Goal: Task Accomplishment & Management: Manage account settings

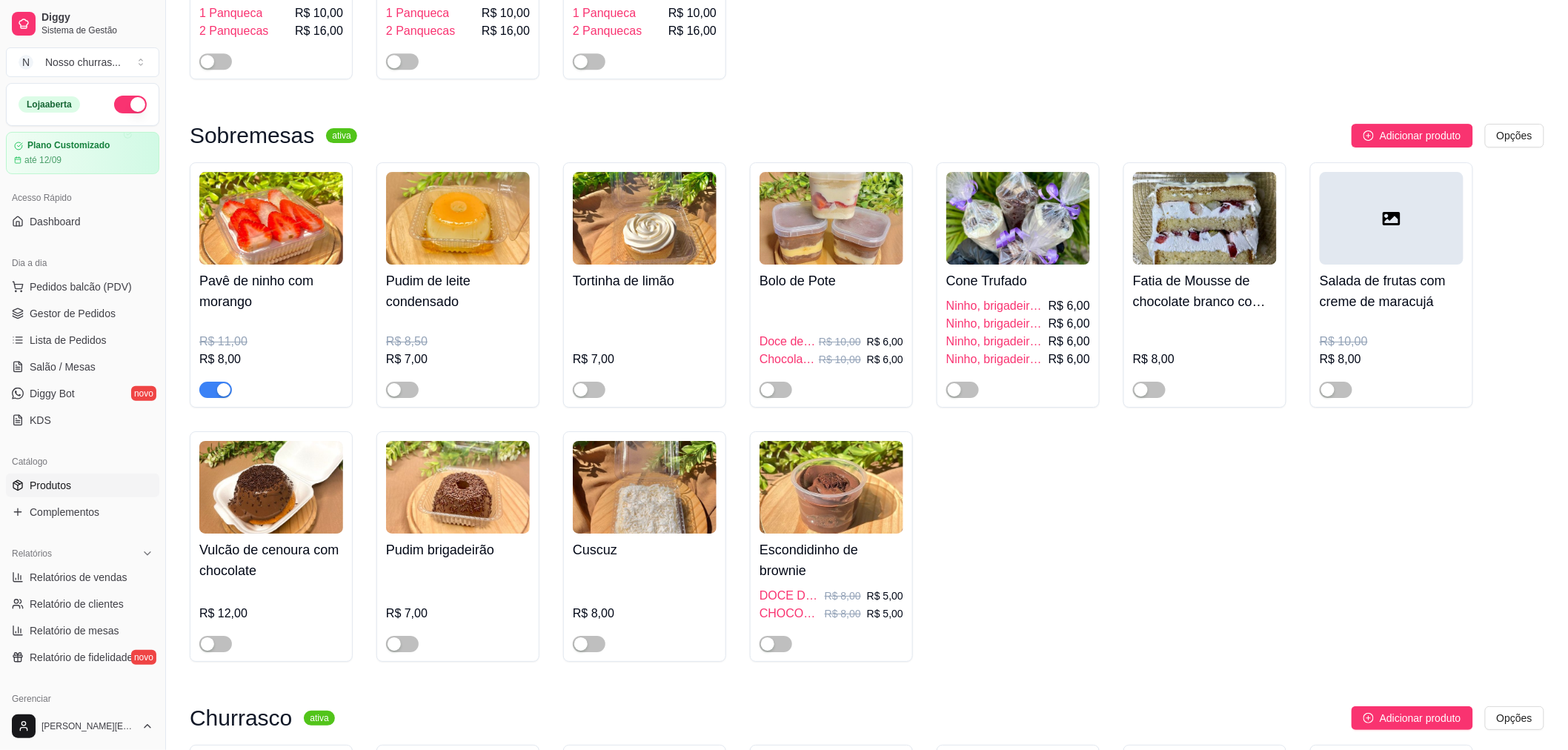
scroll to position [316, 0]
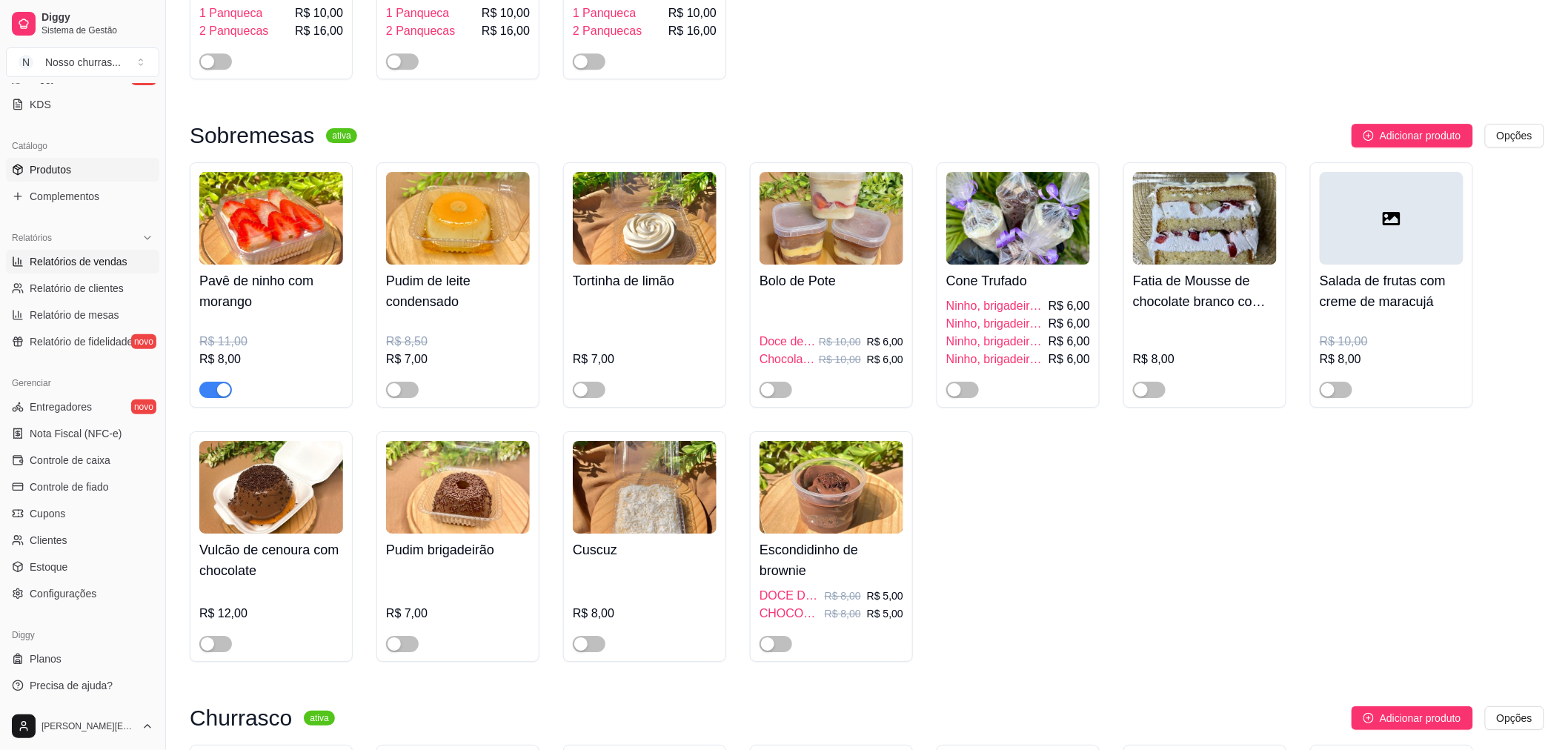
click at [68, 260] on span "Relatórios de vendas" at bounding box center [79, 261] width 97 height 15
select select "ALL"
select select "0"
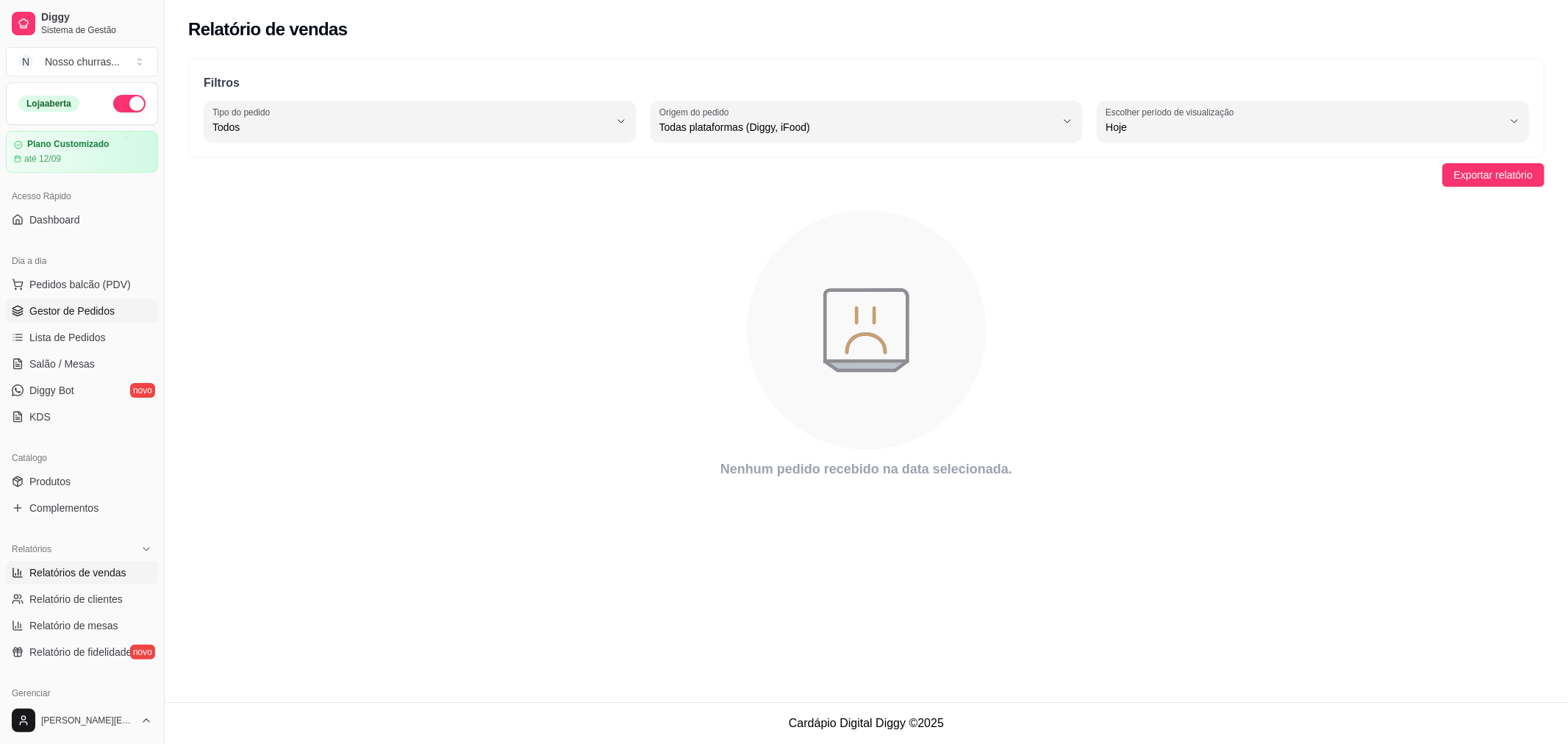
click at [98, 309] on span "Gestor de Pedidos" at bounding box center [72, 310] width 85 height 15
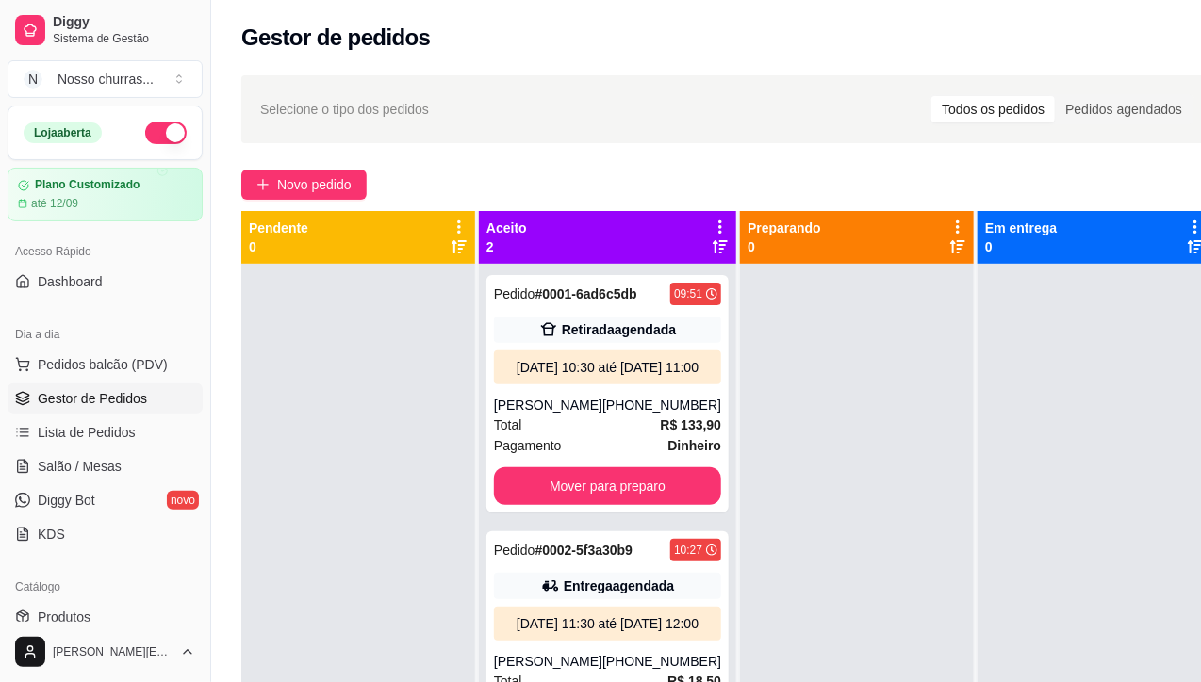
click at [505, 176] on div "Novo pedido" at bounding box center [727, 185] width 972 height 30
click at [208, 430] on button "Toggle Sidebar" at bounding box center [210, 341] width 15 height 682
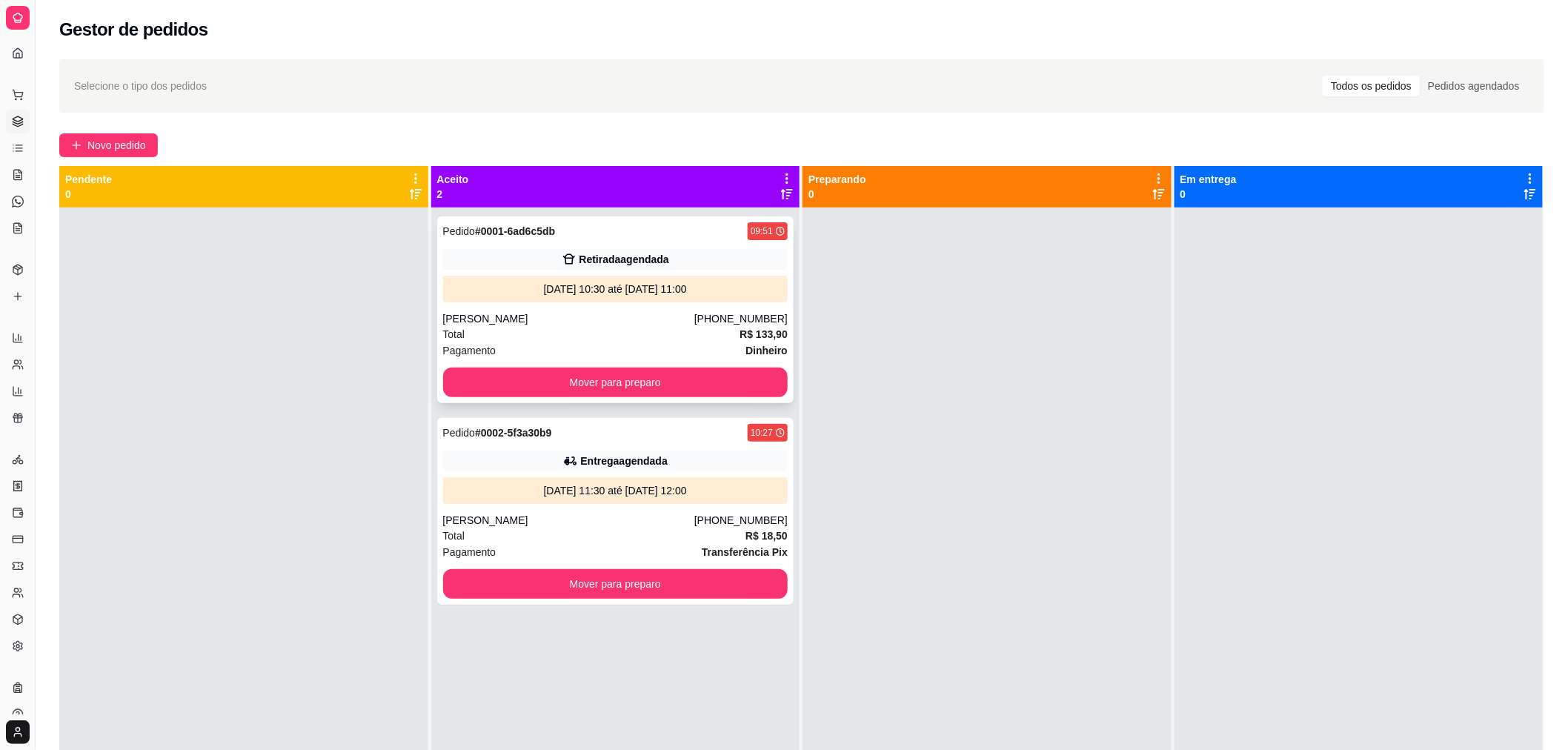
click at [498, 314] on div "[PERSON_NAME]" at bounding box center [569, 318] width 252 height 15
click at [487, 381] on button "Mover para preparo" at bounding box center [615, 383] width 345 height 30
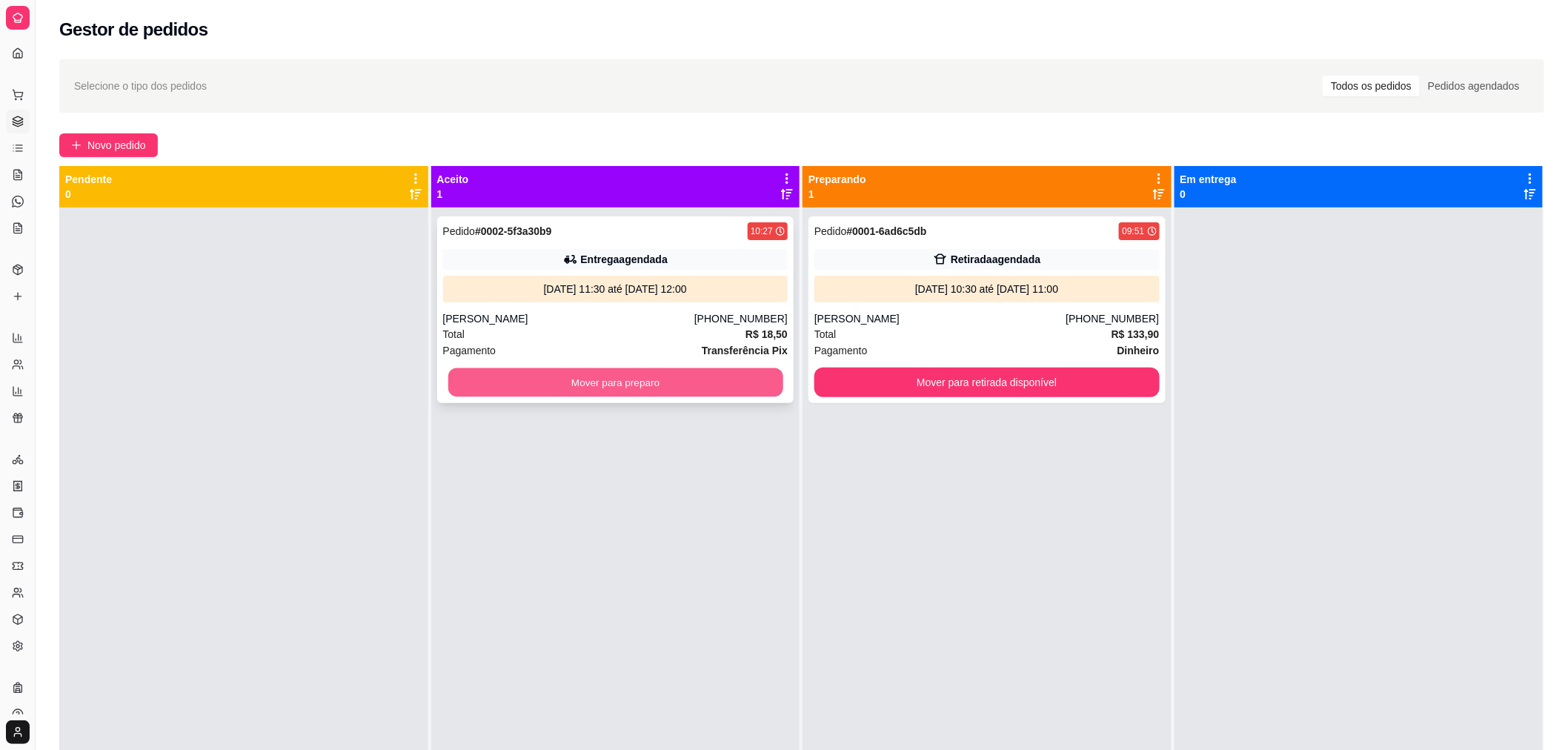
click at [498, 389] on button "Mover para preparo" at bounding box center [615, 382] width 335 height 29
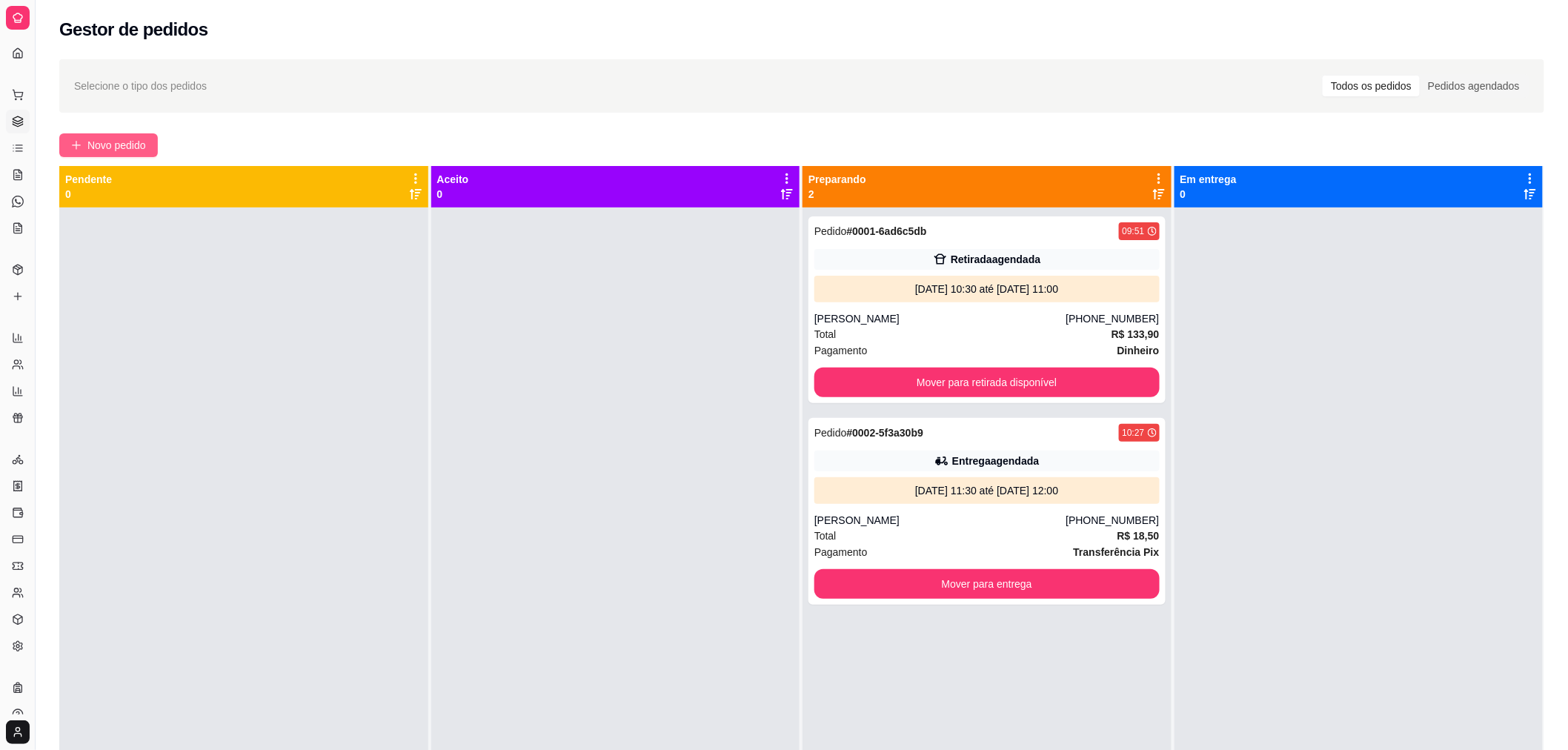
click at [104, 145] on span "Novo pedido" at bounding box center [116, 145] width 58 height 17
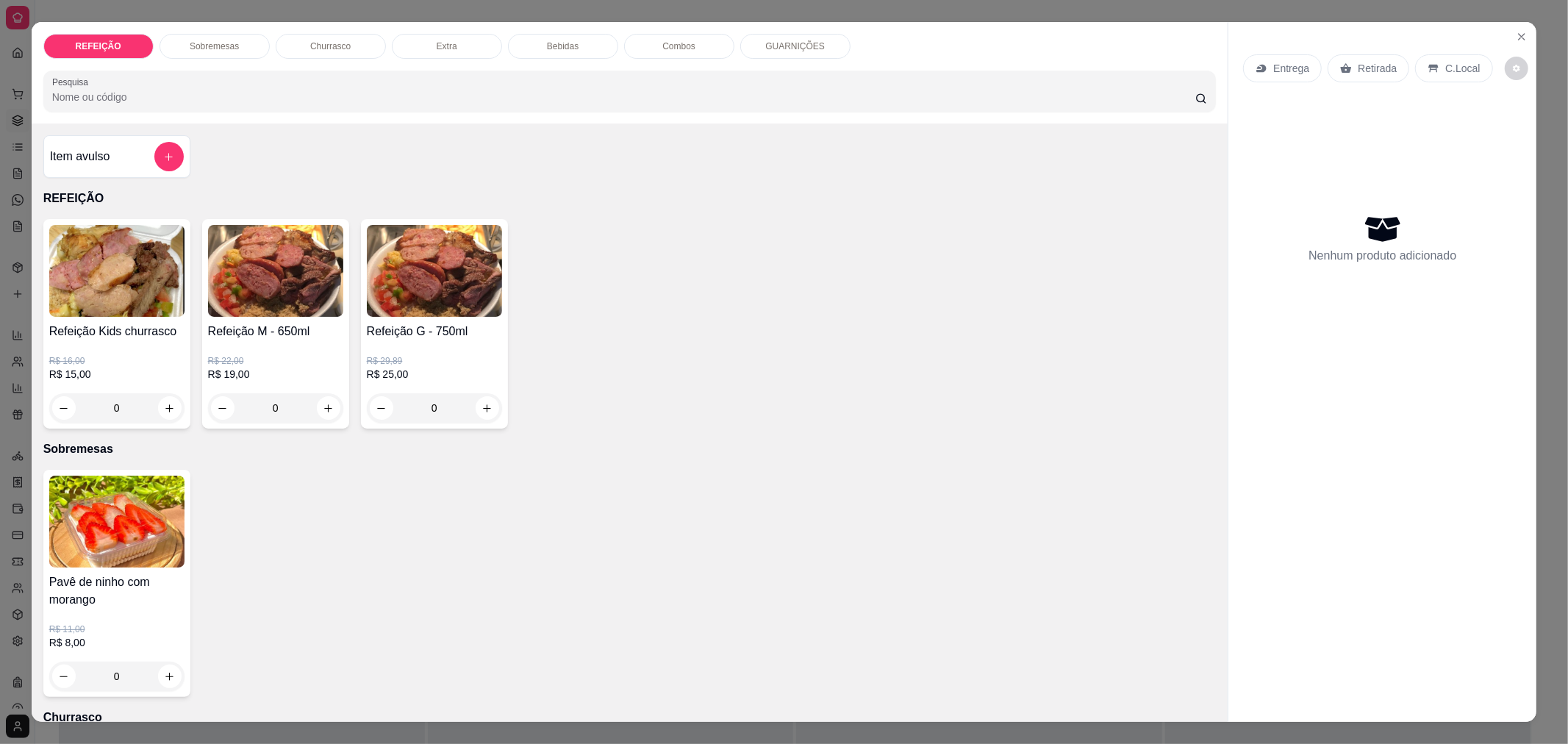
click at [163, 407] on div "0" at bounding box center [116, 408] width 135 height 30
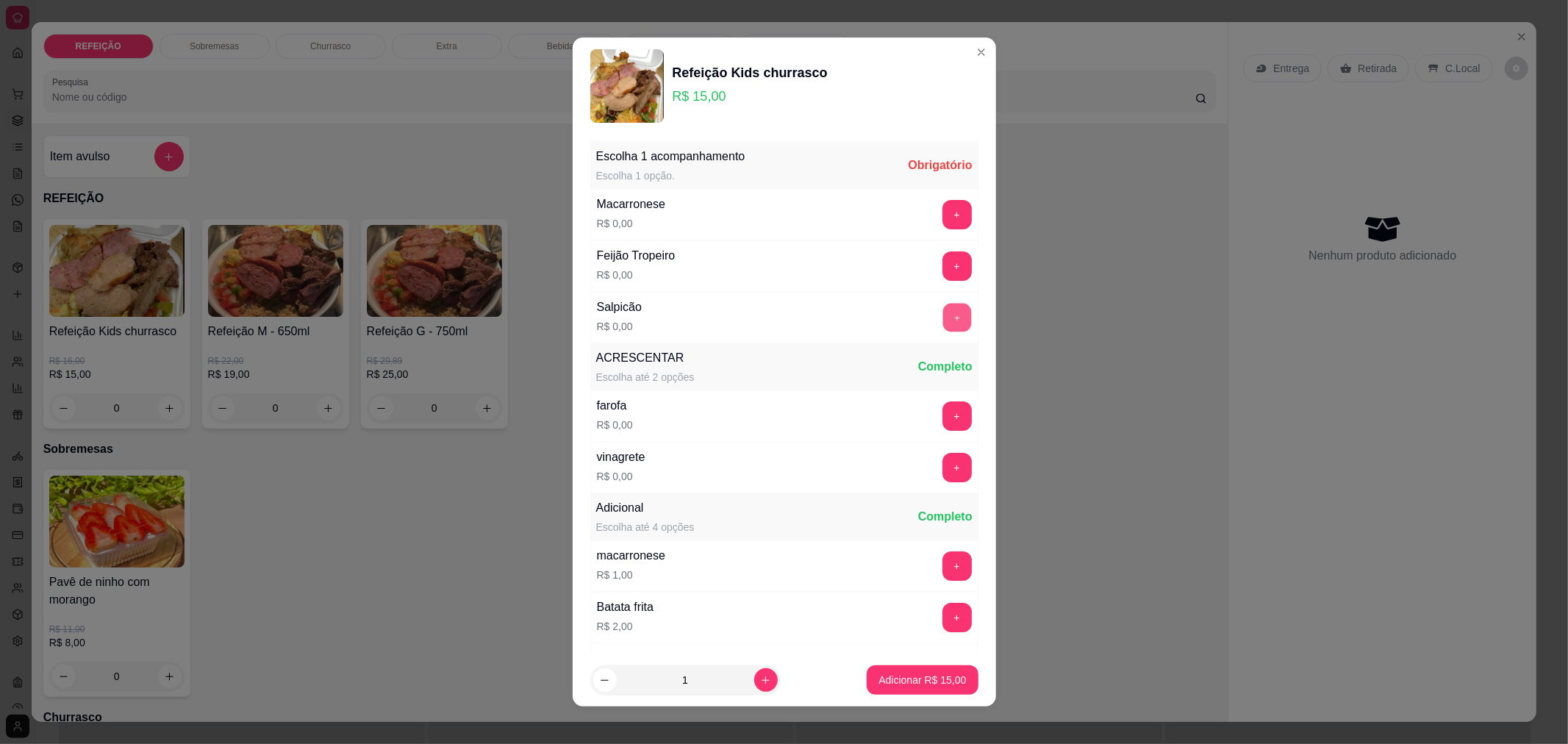
click at [942, 326] on button "+" at bounding box center [956, 317] width 29 height 29
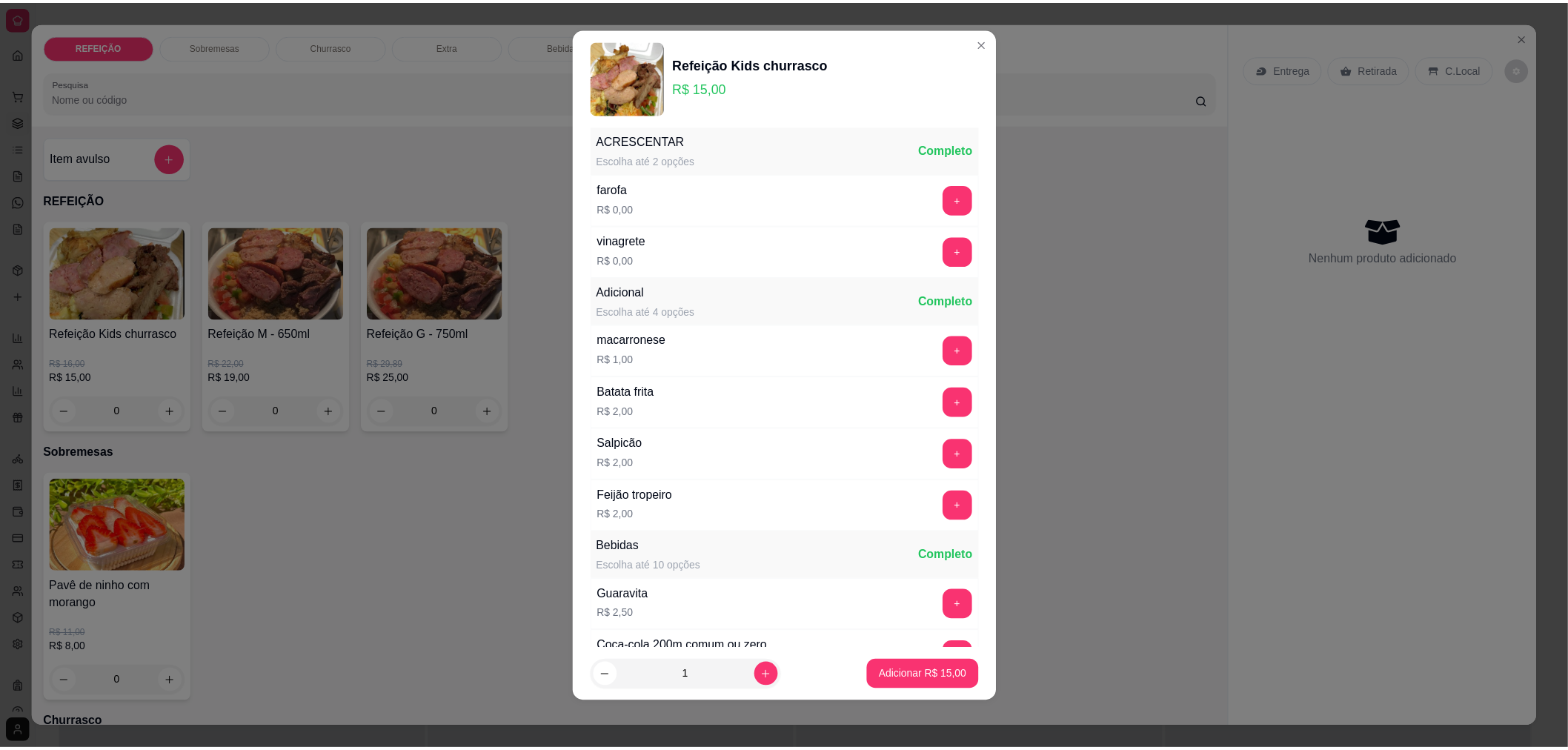
scroll to position [512, 0]
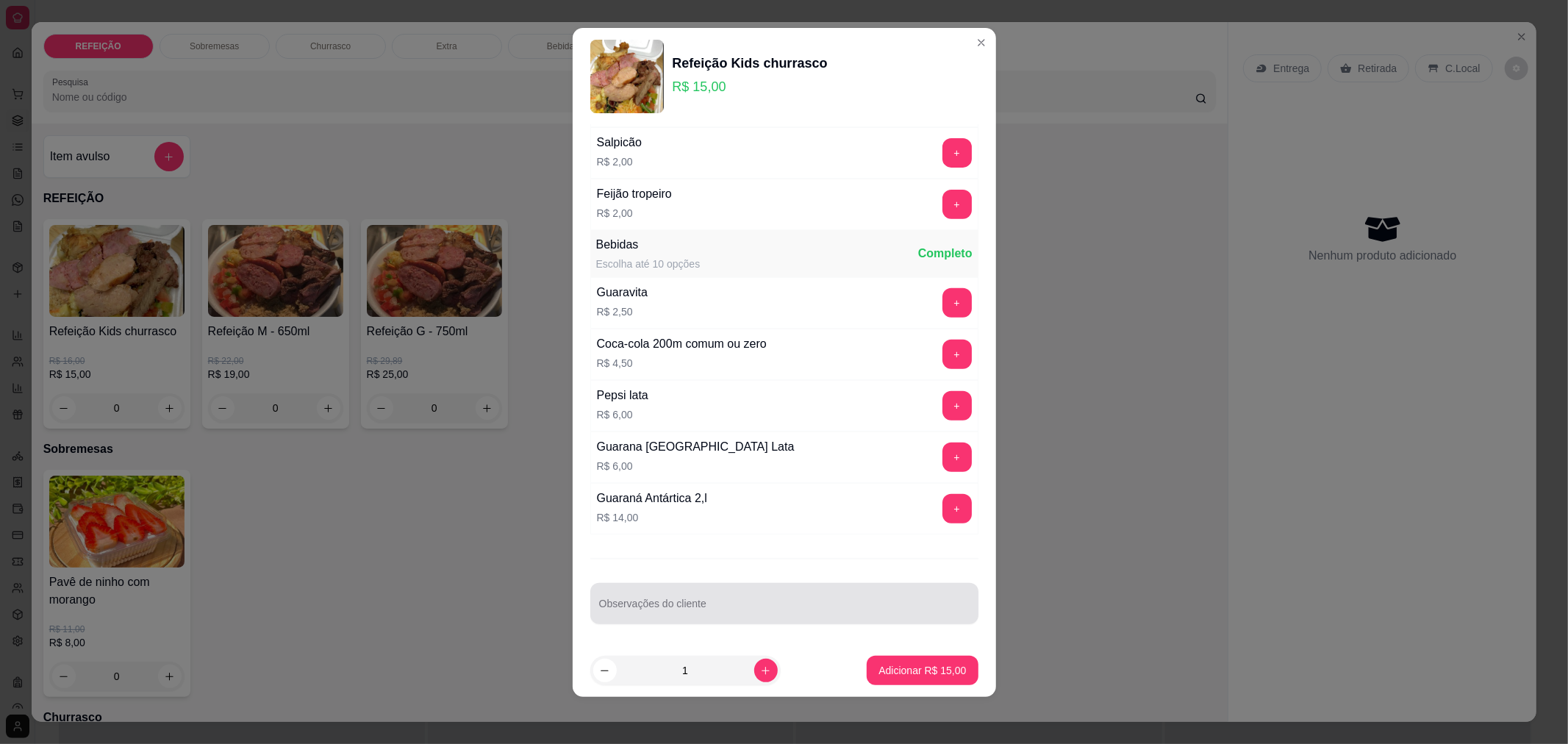
click at [880, 599] on div at bounding box center [784, 604] width 370 height 30
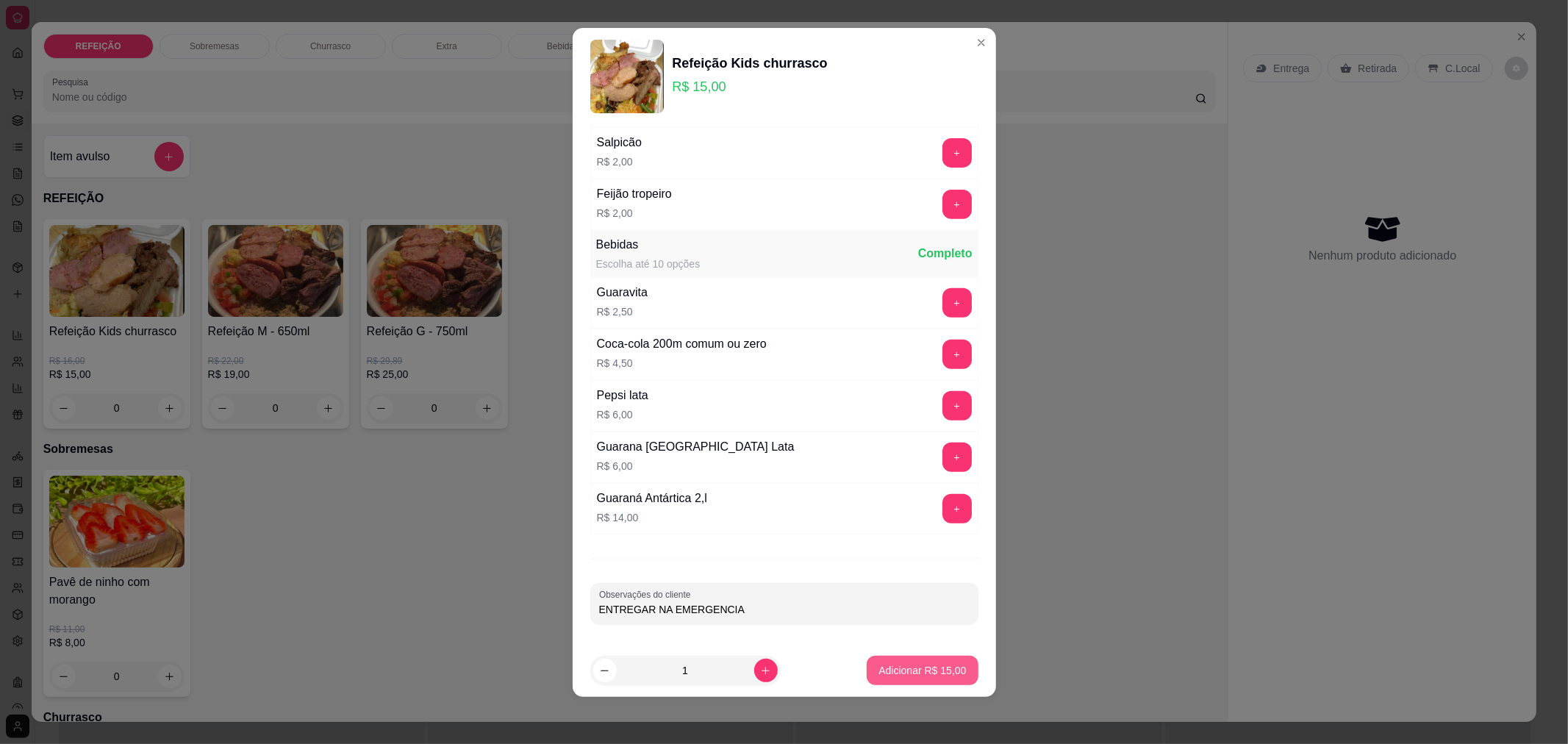
type input "ENTREGAR NA EMERGENCIA"
click at [922, 666] on p "Adicionar R$ 15,00" at bounding box center [922, 671] width 85 height 14
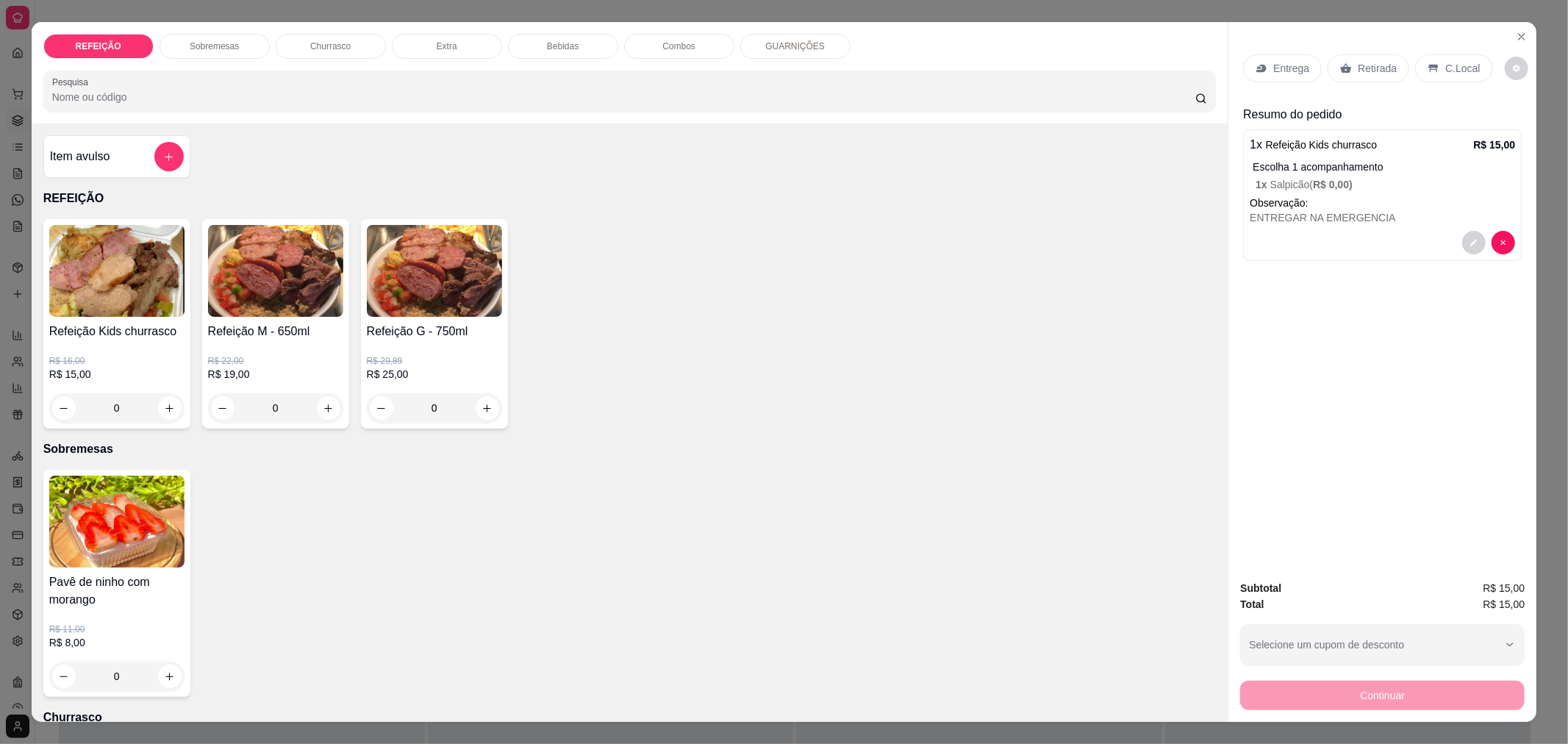
click at [1251, 79] on div "Entrega" at bounding box center [1282, 69] width 79 height 28
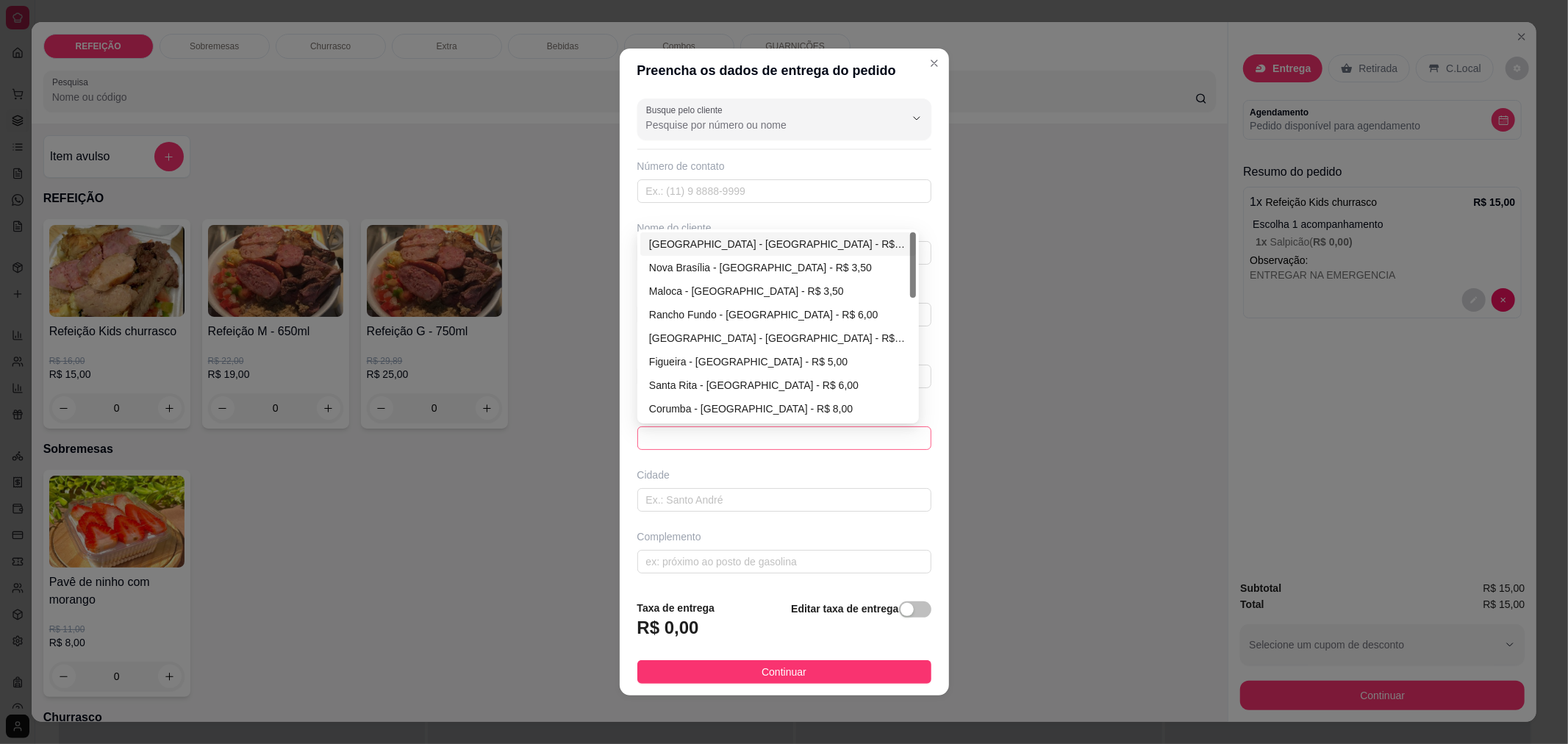
click at [698, 441] on span at bounding box center [784, 438] width 276 height 22
click at [721, 237] on div "[GEOGRAPHIC_DATA] - [GEOGRAPHIC_DATA] - R$ 3,00" at bounding box center [777, 244] width 258 height 16
type input "[GEOGRAPHIC_DATA]"
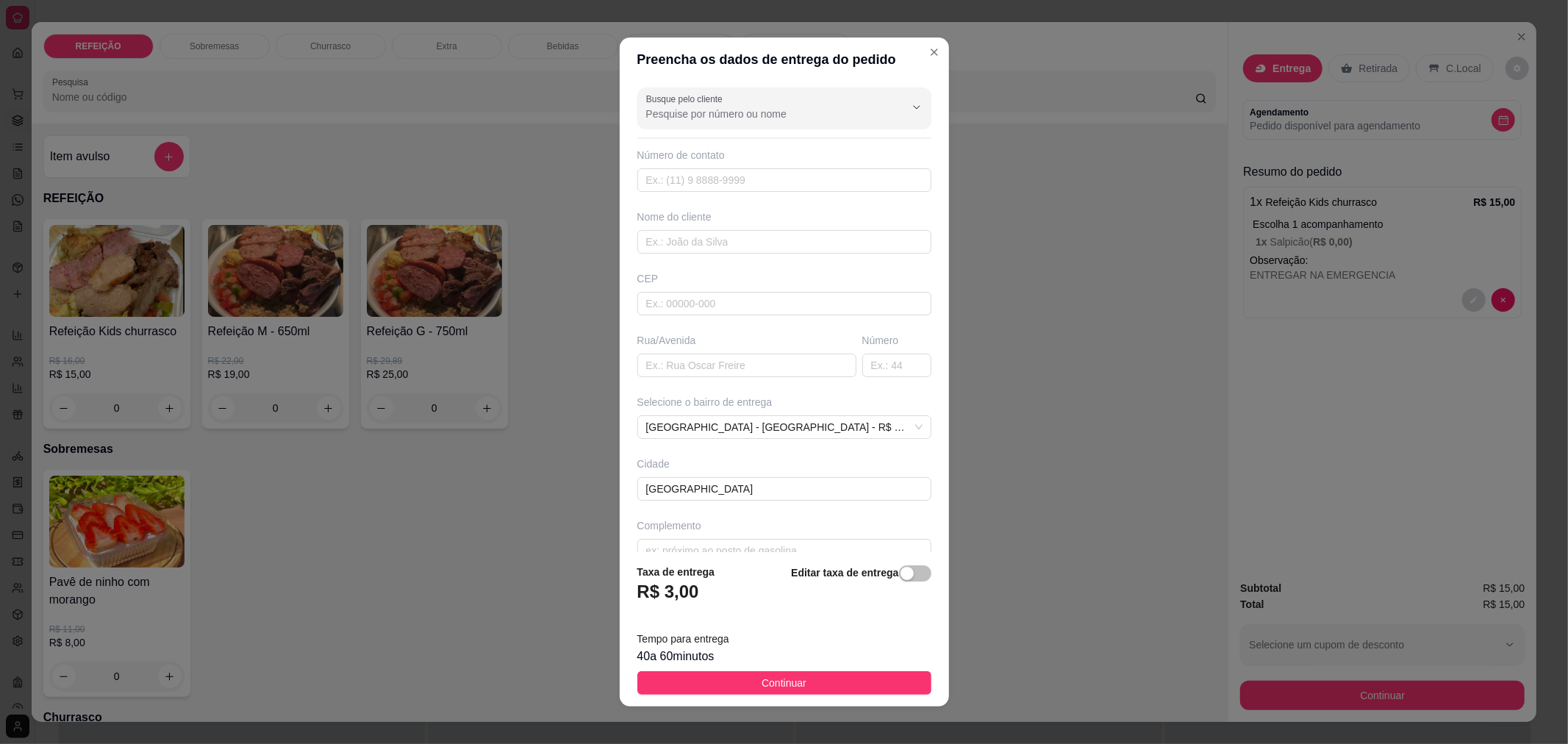
click at [686, 569] on strong "Taxa de entrega" at bounding box center [676, 572] width 78 height 12
click at [676, 548] on input "text" at bounding box center [784, 551] width 294 height 23
type input "UPA EMERGENCIA"
click at [714, 187] on input "text" at bounding box center [784, 180] width 294 height 23
click at [716, 237] on input "text" at bounding box center [784, 242] width 294 height 23
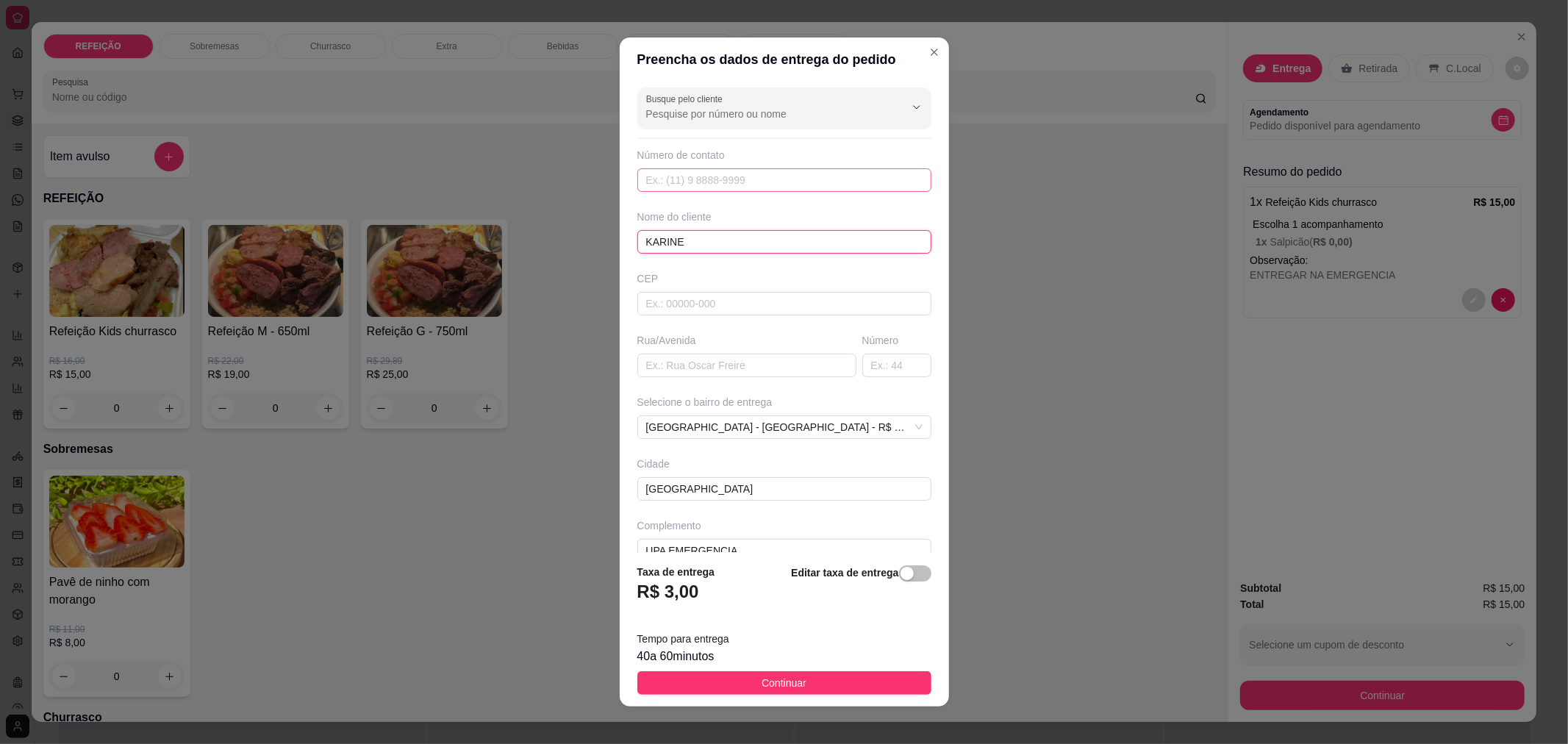
type input "KARINE"
click at [692, 180] on input "text" at bounding box center [784, 180] width 294 height 23
type input "[PHONE_NUMBER]"
click at [698, 675] on button "Continuar" at bounding box center [784, 683] width 294 height 23
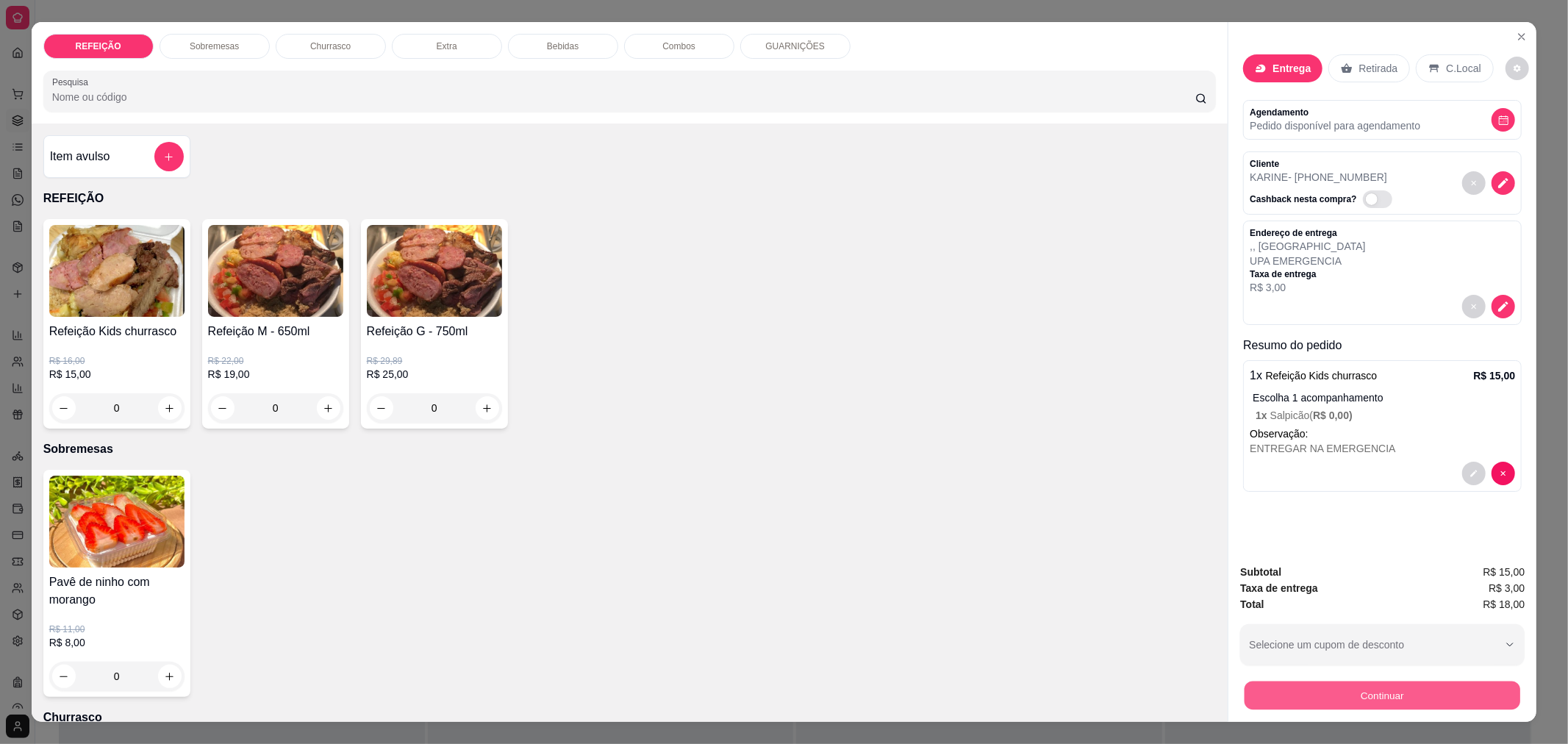
click at [1377, 698] on button "Continuar" at bounding box center [1382, 695] width 275 height 29
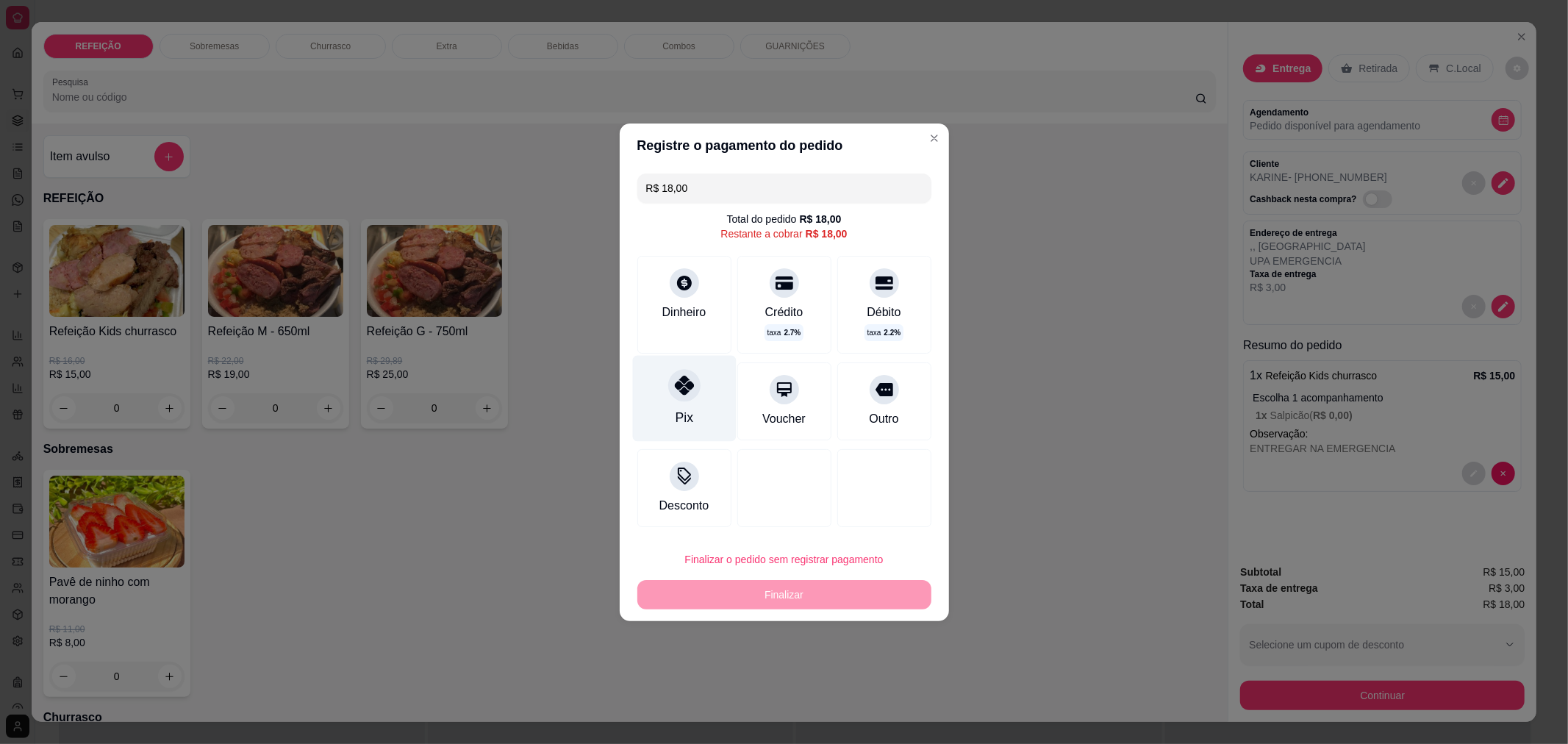
click at [678, 398] on div at bounding box center [684, 384] width 32 height 32
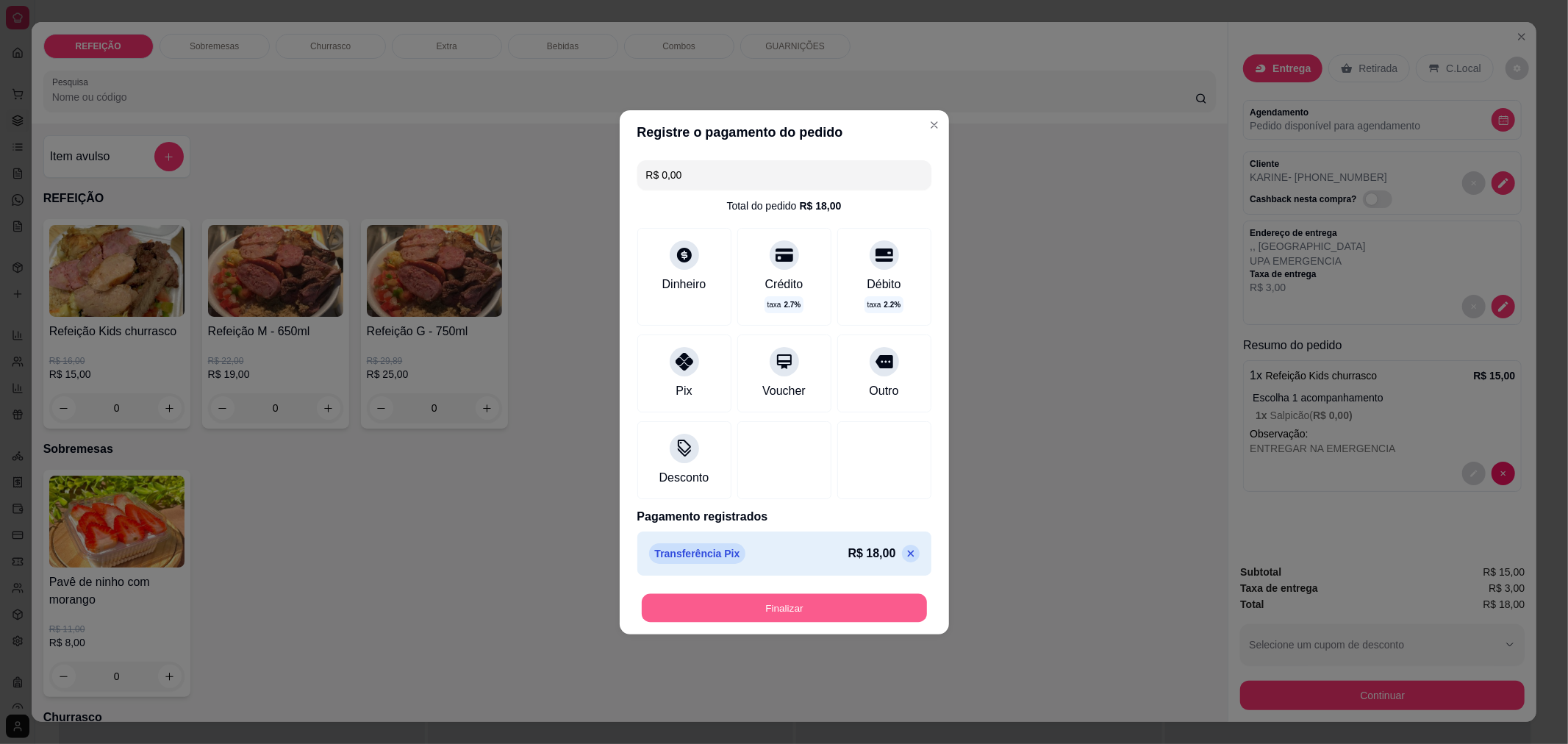
click at [667, 611] on button "Finalizar" at bounding box center [784, 608] width 285 height 29
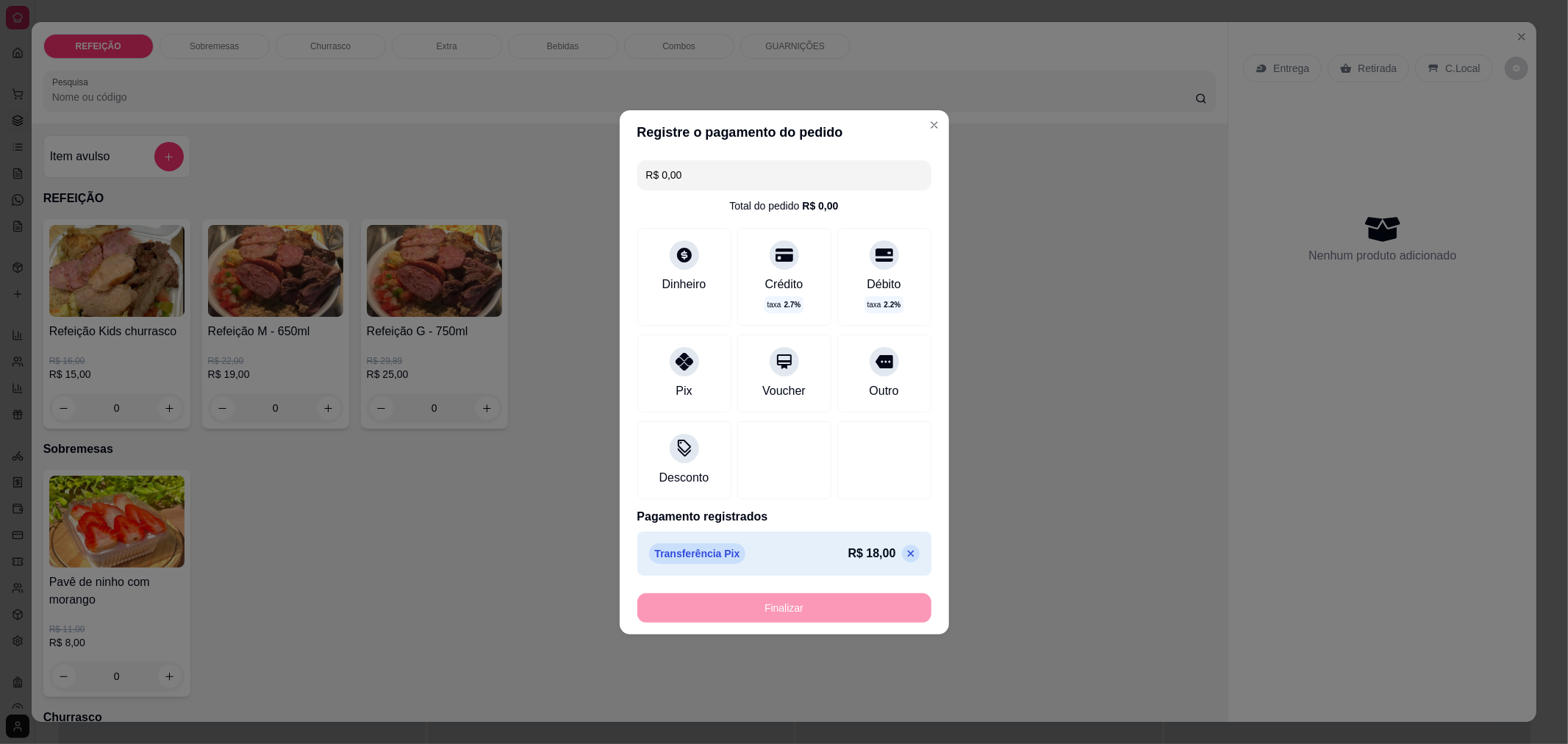
type input "-R$ 18,00"
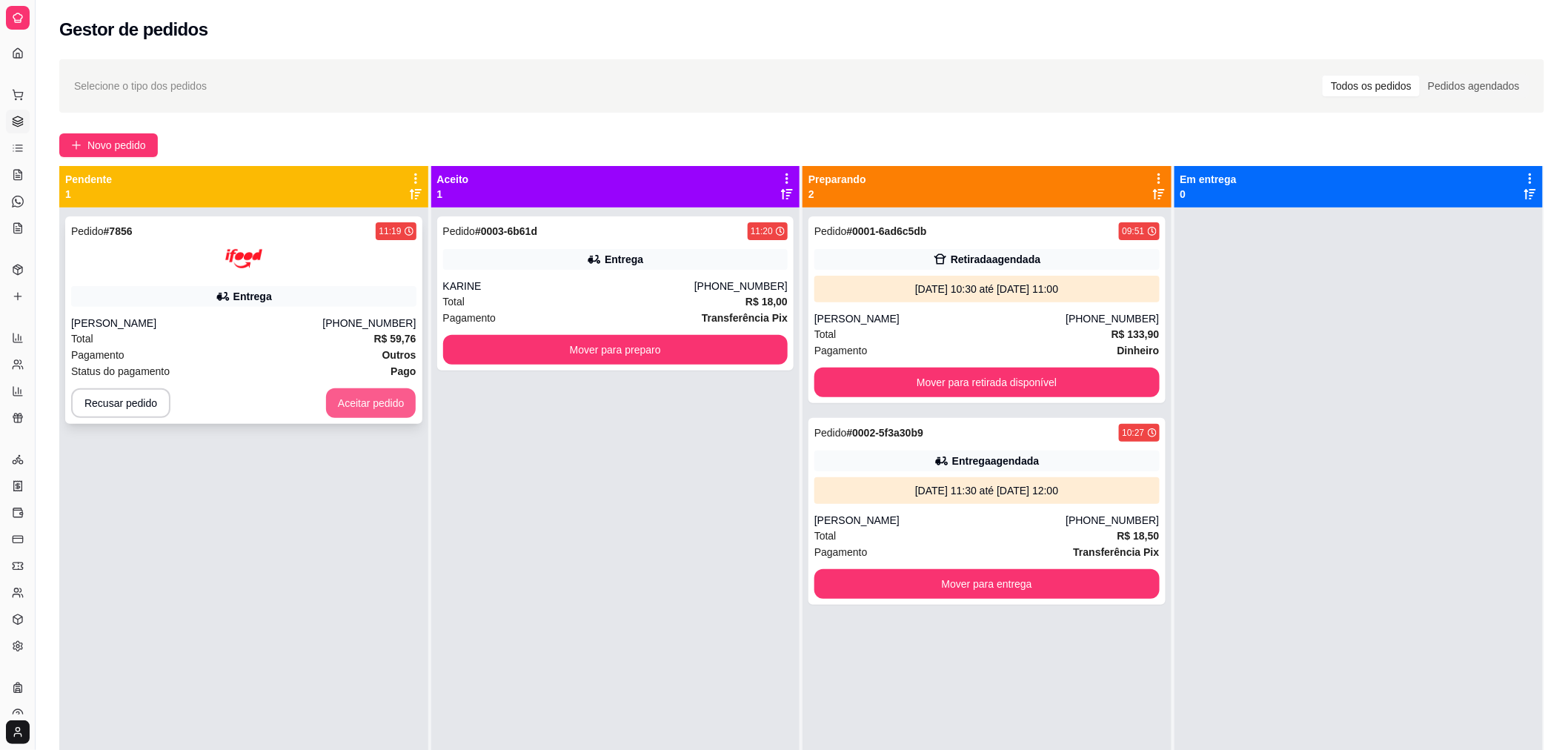
click at [379, 407] on button "Aceitar pedido" at bounding box center [371, 403] width 90 height 30
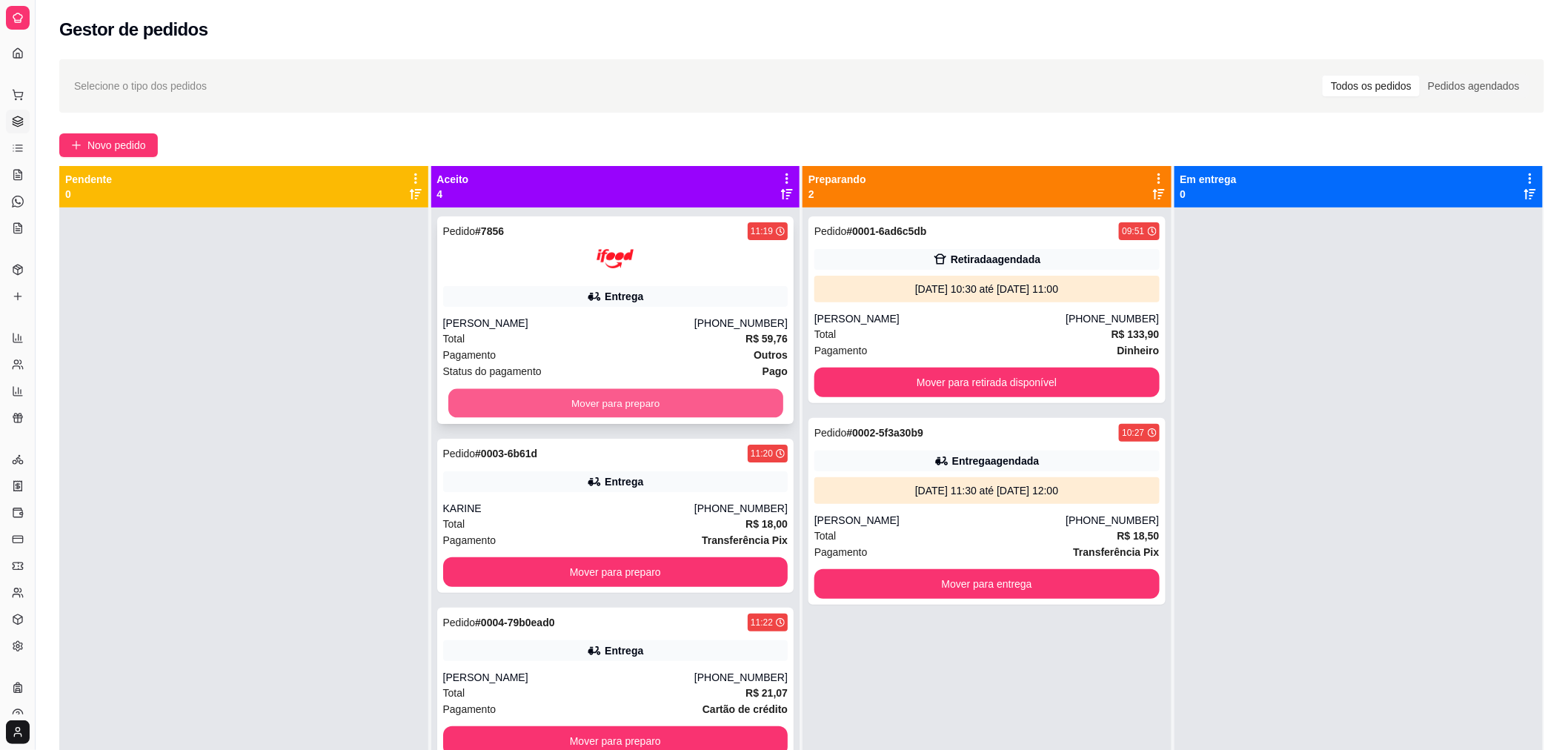
click at [597, 403] on button "Mover para preparo" at bounding box center [615, 403] width 335 height 29
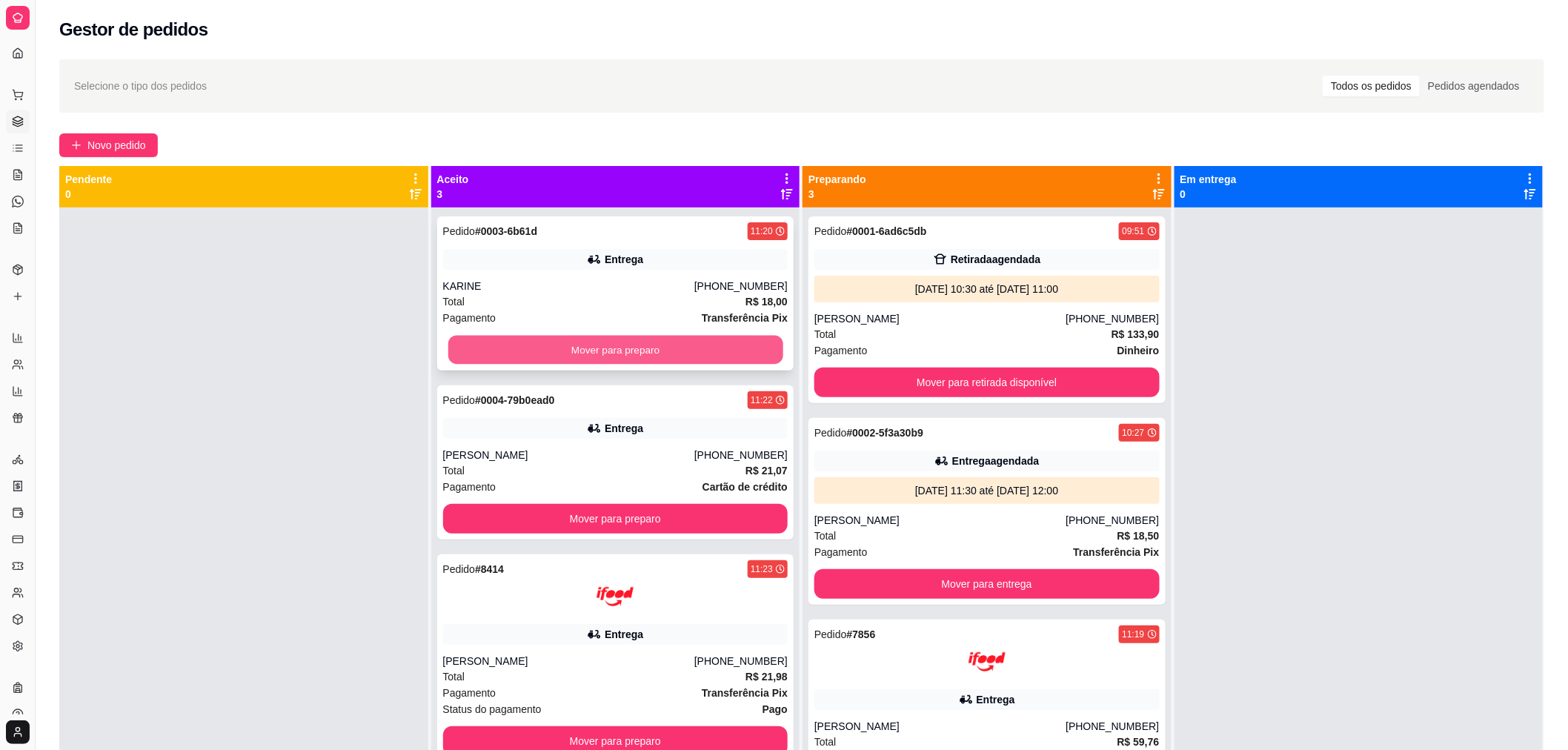
click at [576, 355] on button "Mover para preparo" at bounding box center [615, 350] width 335 height 29
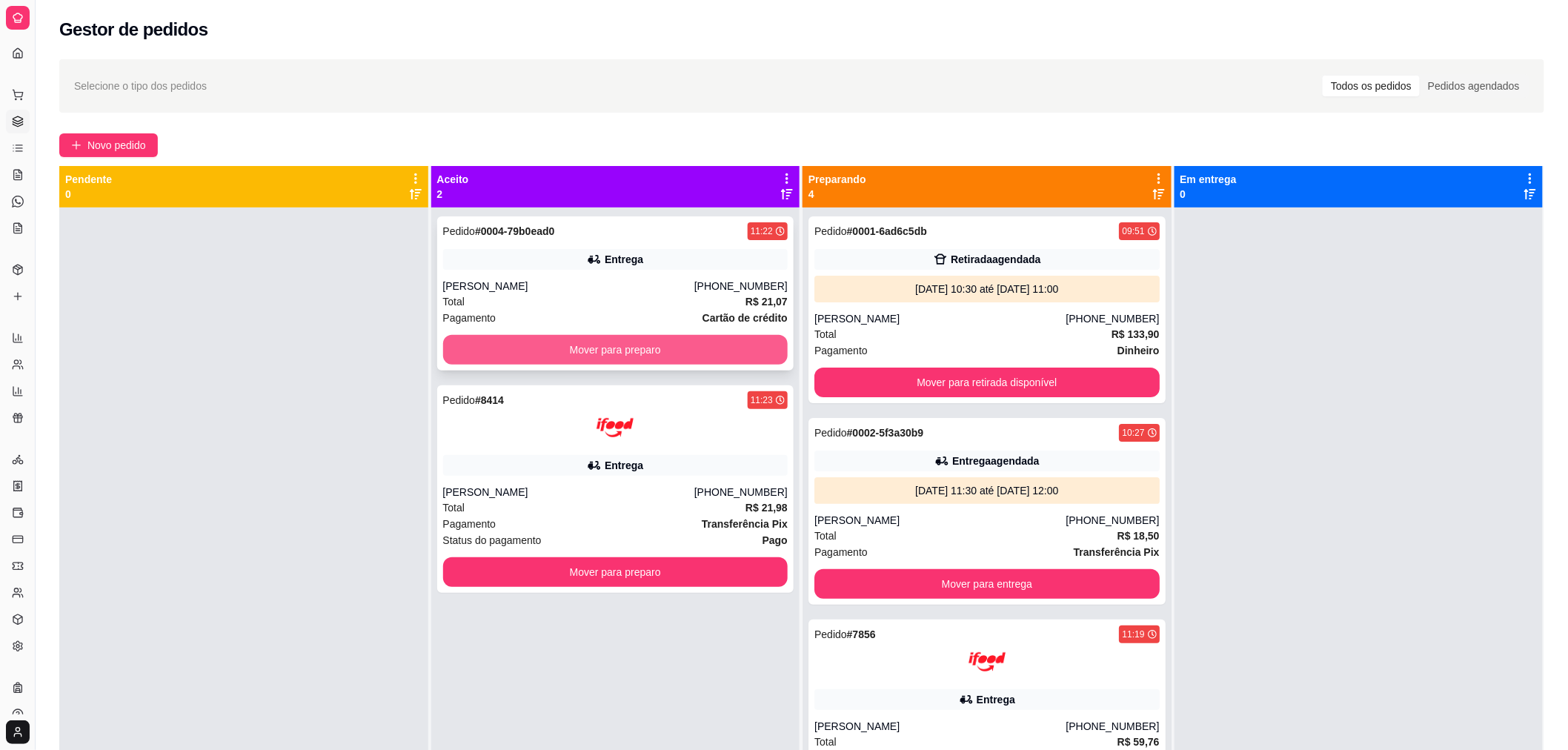
click at [588, 344] on button "Mover para preparo" at bounding box center [615, 350] width 345 height 30
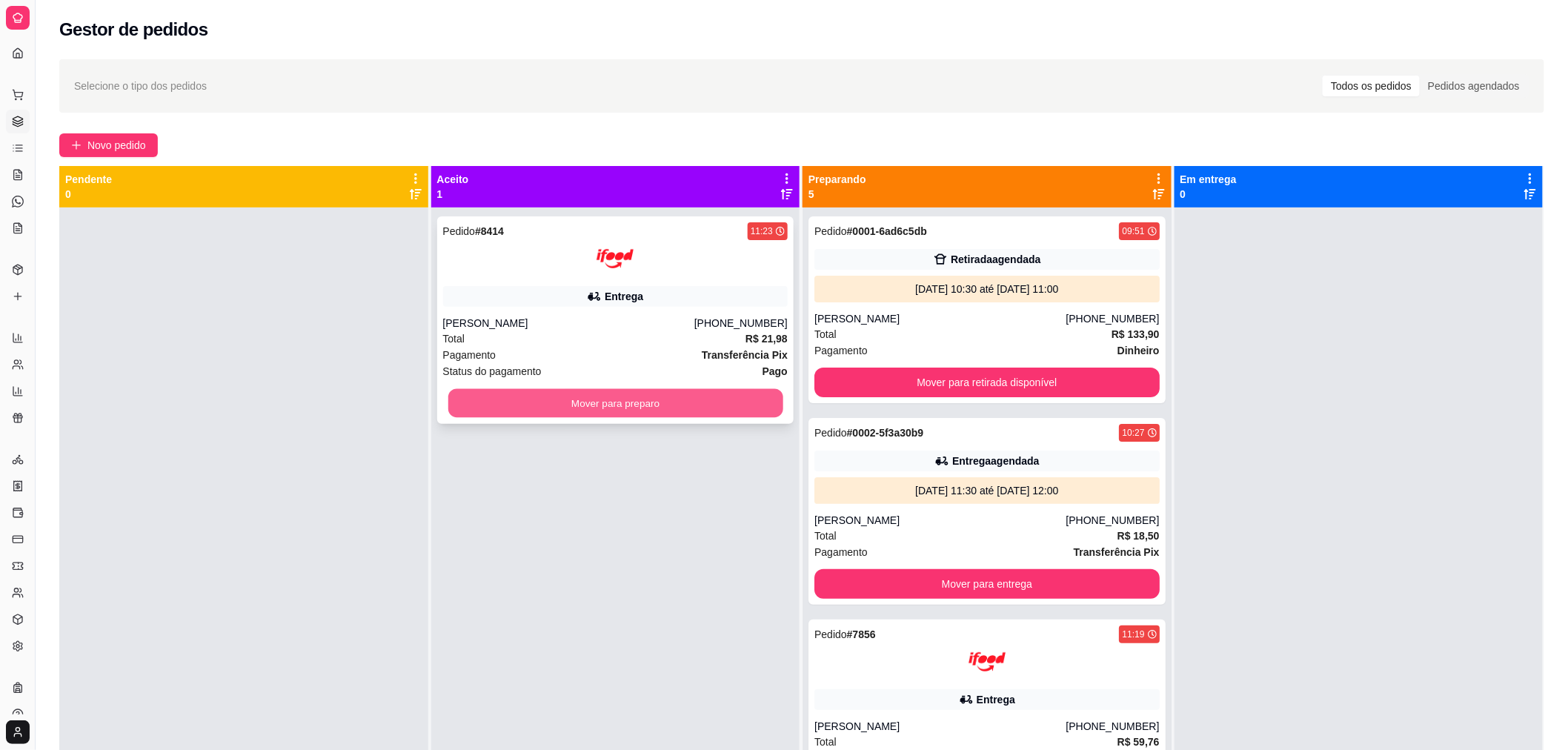
click at [595, 398] on button "Mover para preparo" at bounding box center [615, 403] width 335 height 29
click at [673, 404] on button "Mover para preparo" at bounding box center [615, 403] width 335 height 29
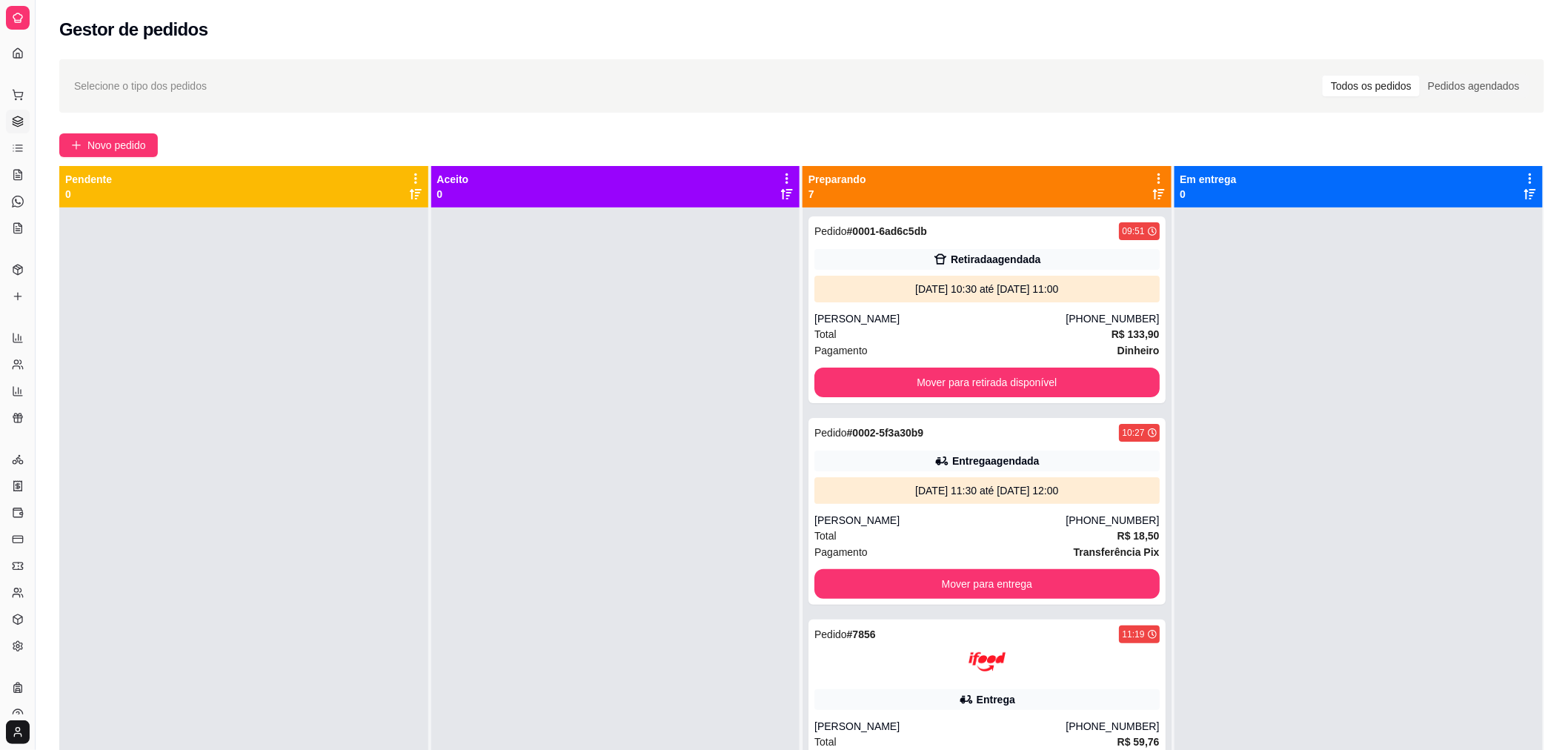
scroll to position [656, 0]
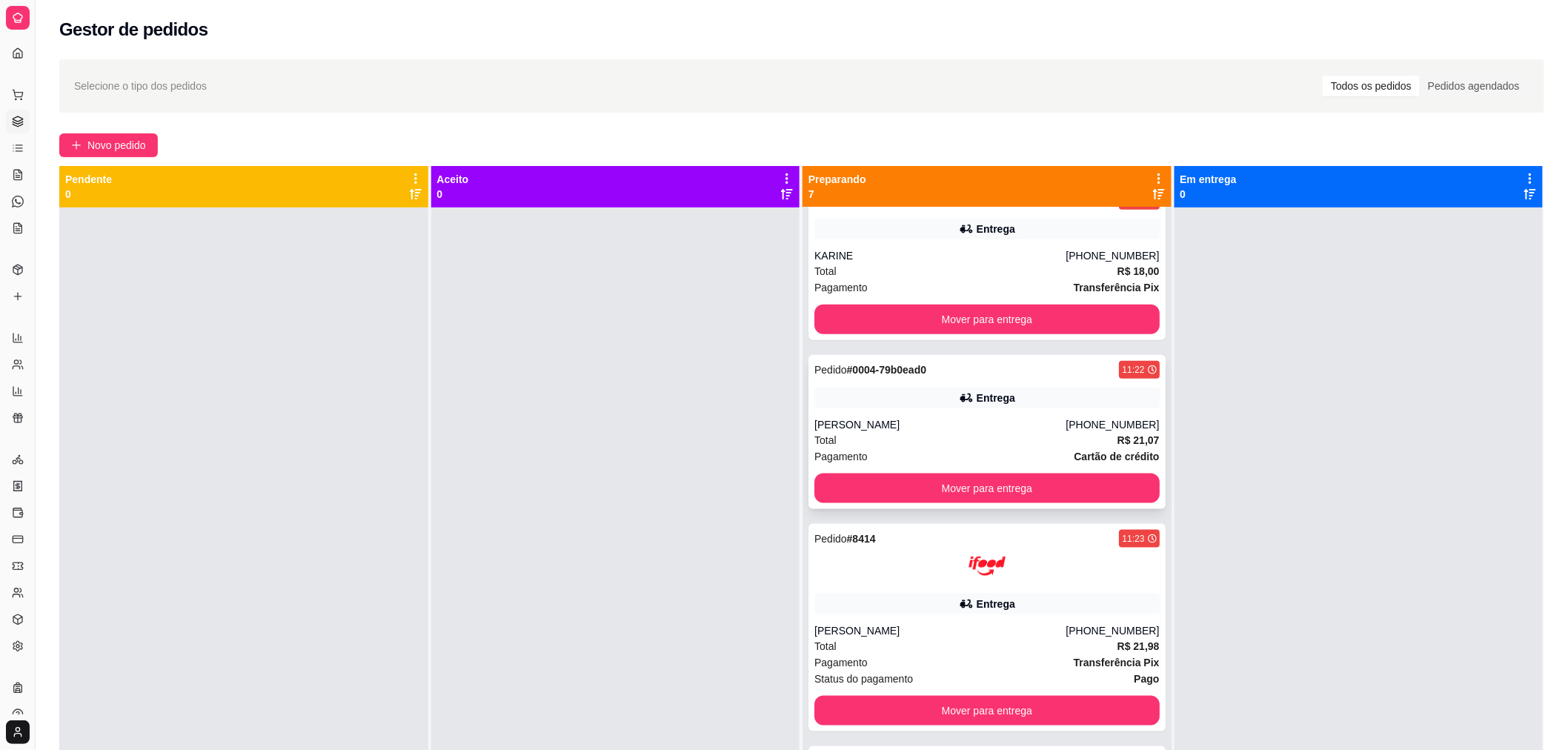
click at [1052, 408] on div "Pedido # 0004-79b0ead0 11:22 Entrega [PERSON_NAME] [PHONE_NUMBER] Total R$ 21,0…" at bounding box center [986, 432] width 357 height 154
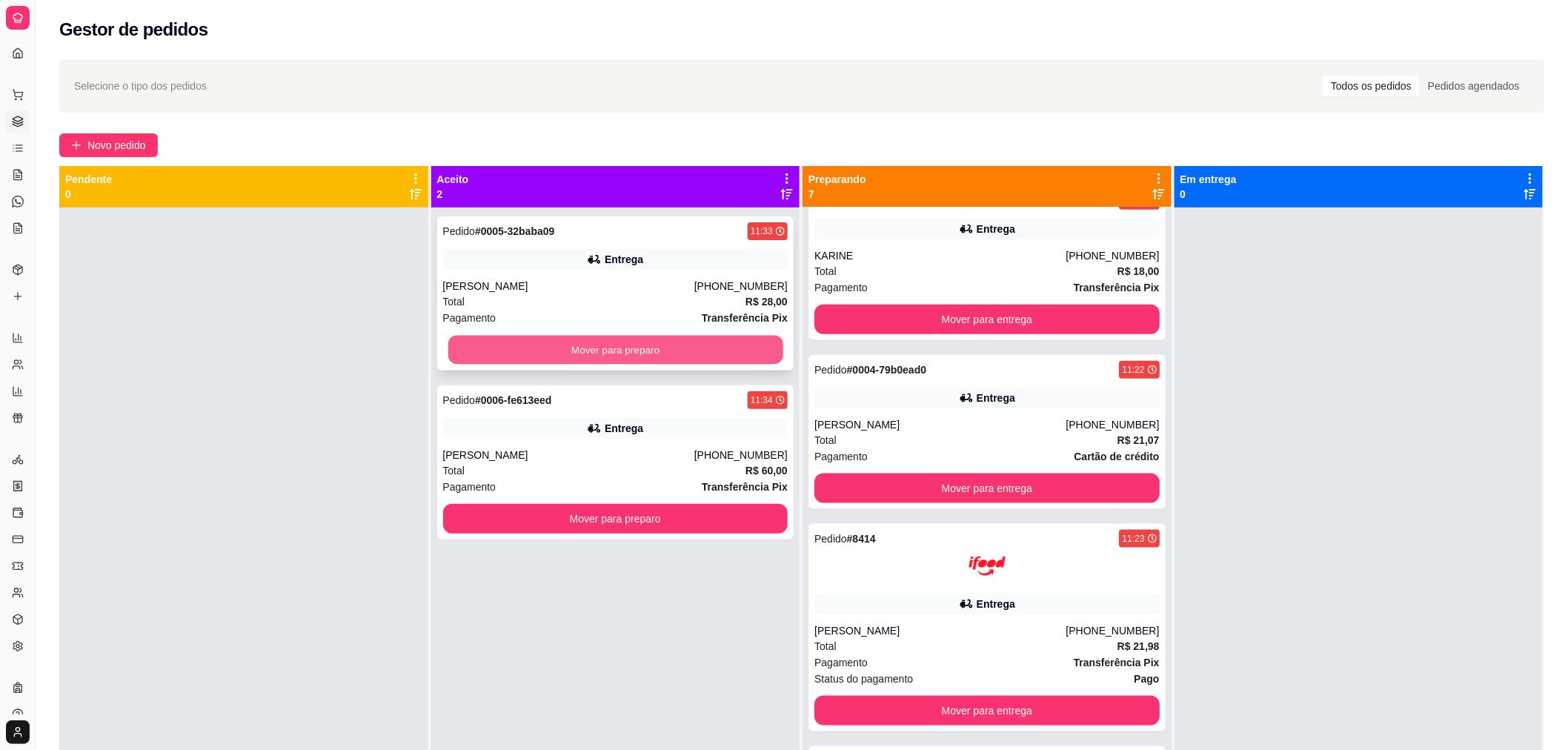
click at [564, 356] on button "Mover para preparo" at bounding box center [615, 350] width 335 height 29
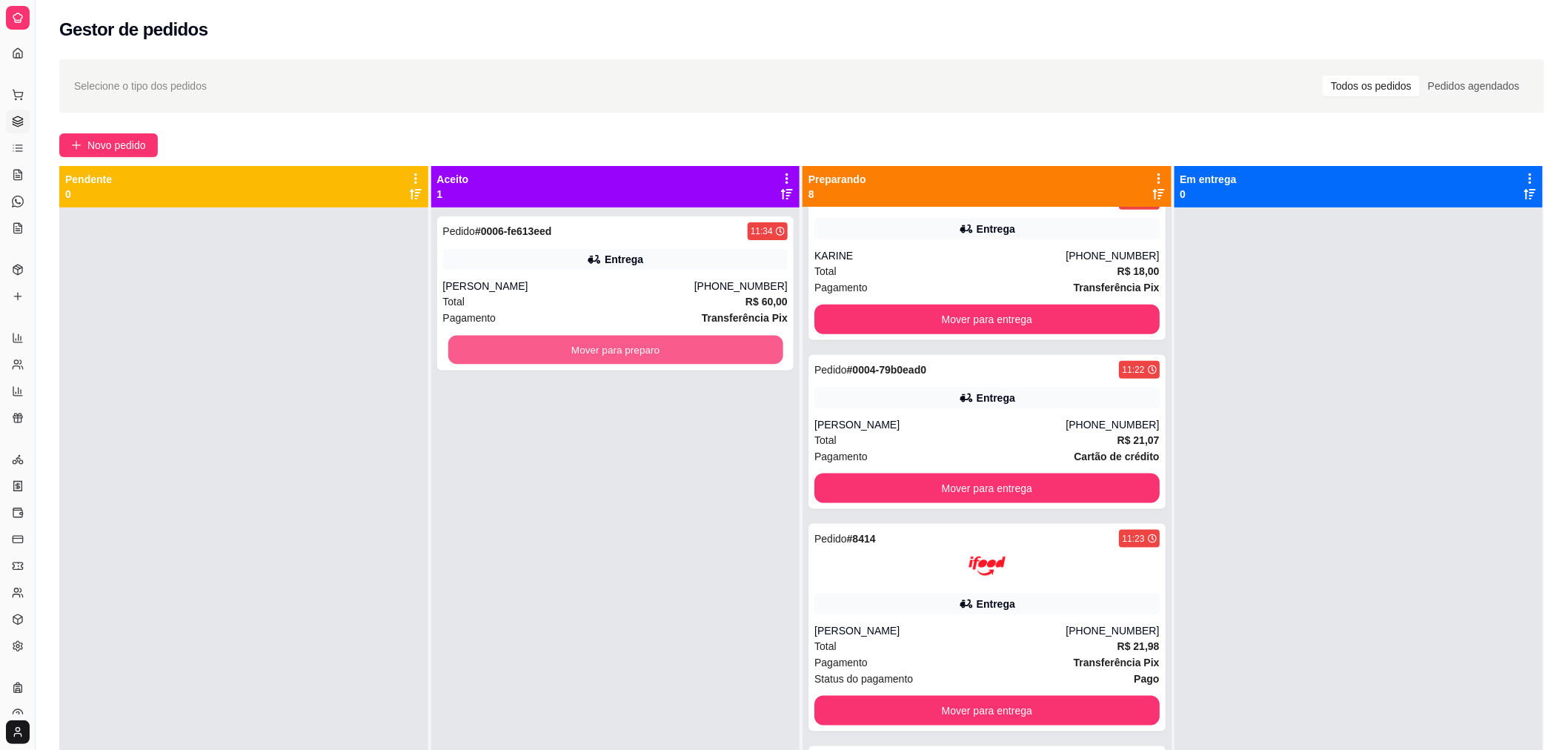
click at [564, 356] on button "Mover para preparo" at bounding box center [615, 350] width 335 height 29
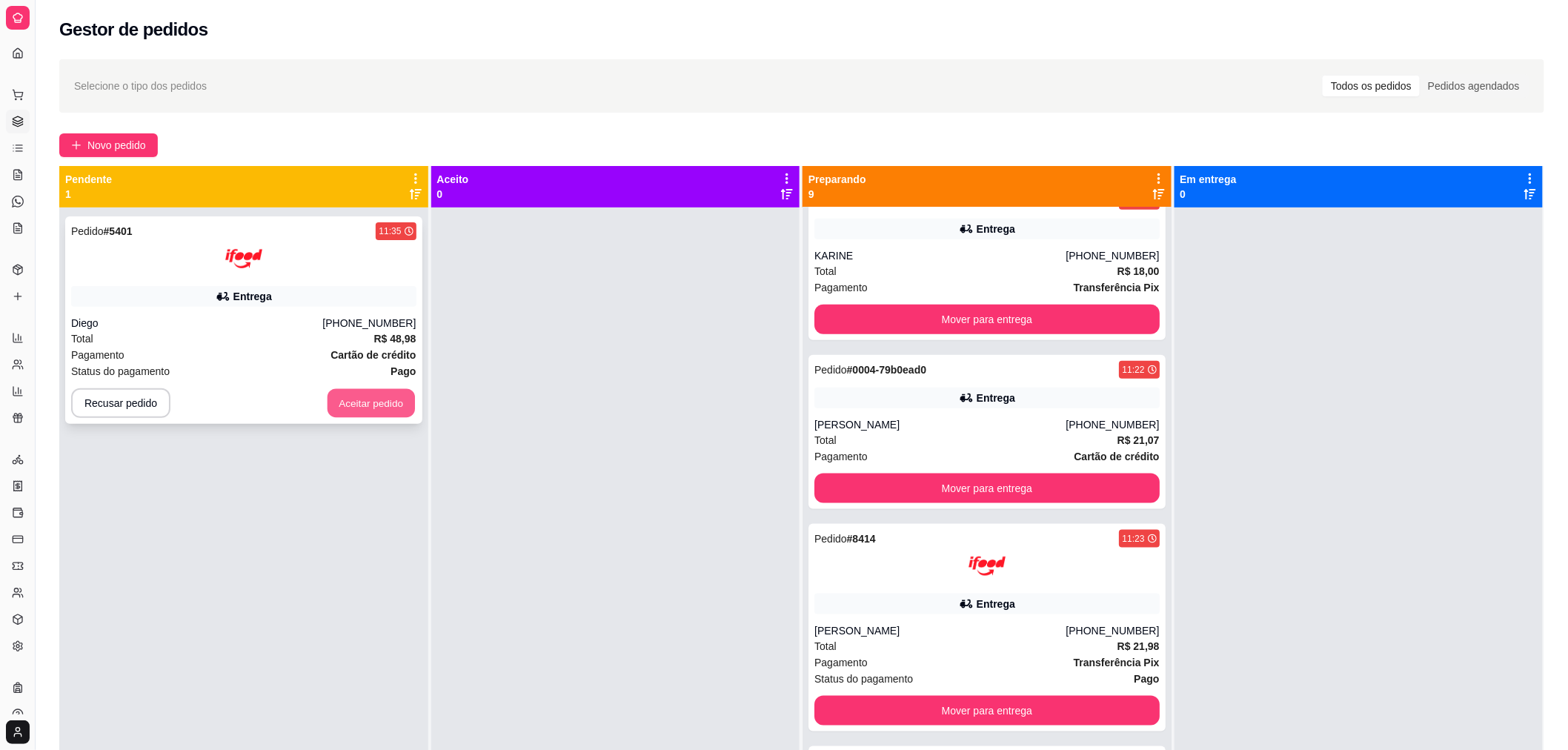
click at [360, 410] on button "Aceitar pedido" at bounding box center [371, 403] width 87 height 29
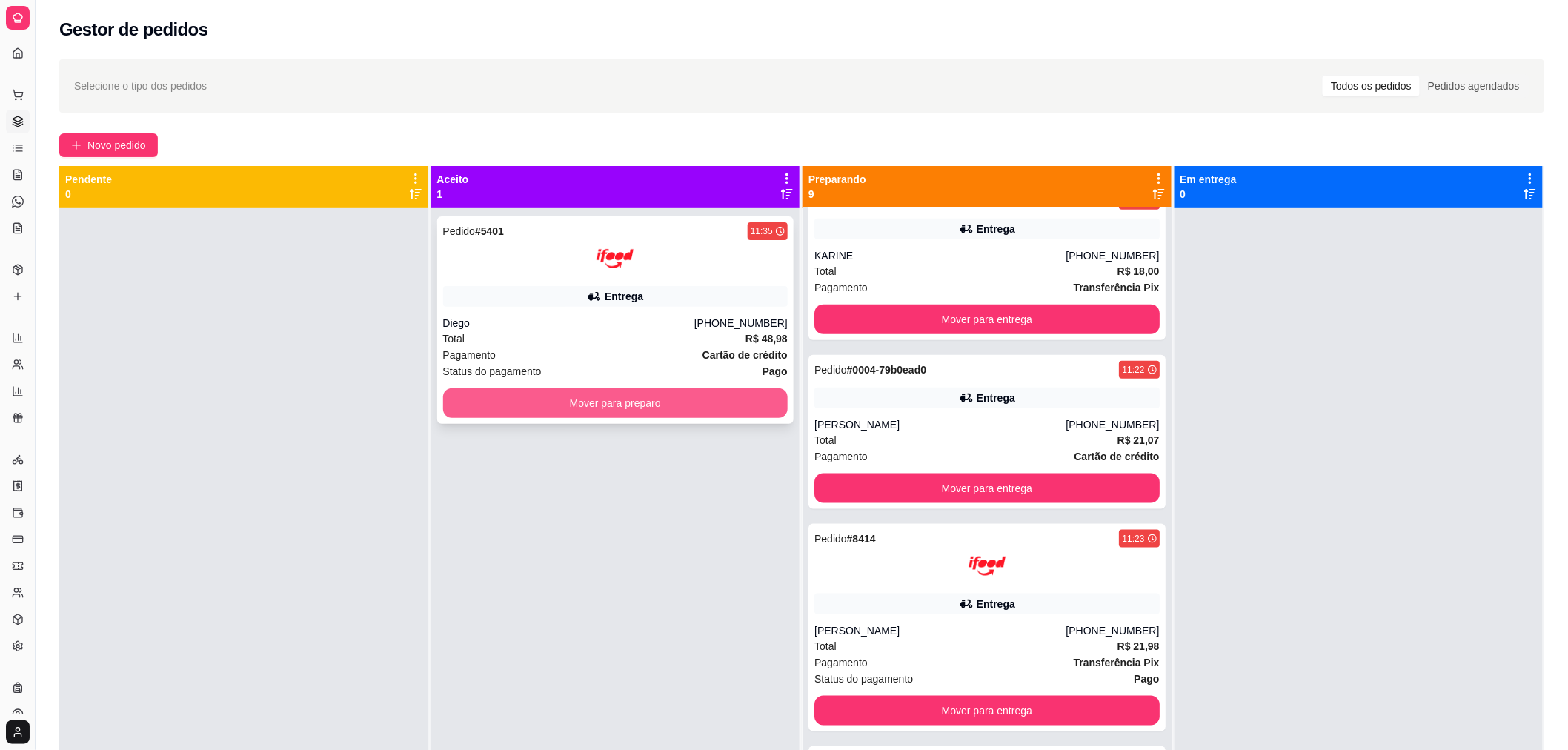
click at [534, 414] on button "Mover para preparo" at bounding box center [615, 403] width 345 height 30
click at [534, 414] on button "Mover para preparo" at bounding box center [615, 403] width 335 height 29
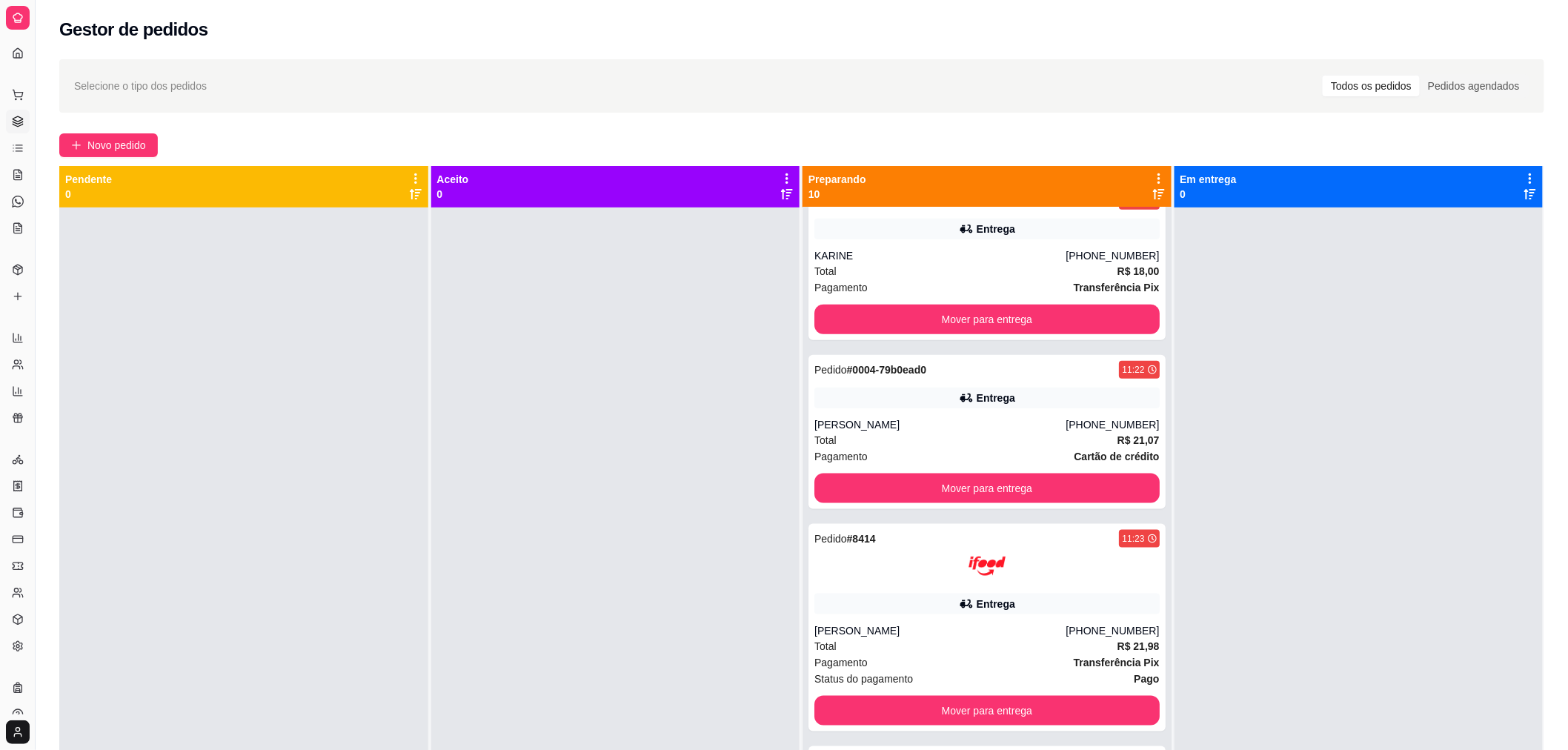
click at [1403, 578] on div at bounding box center [1358, 583] width 369 height 750
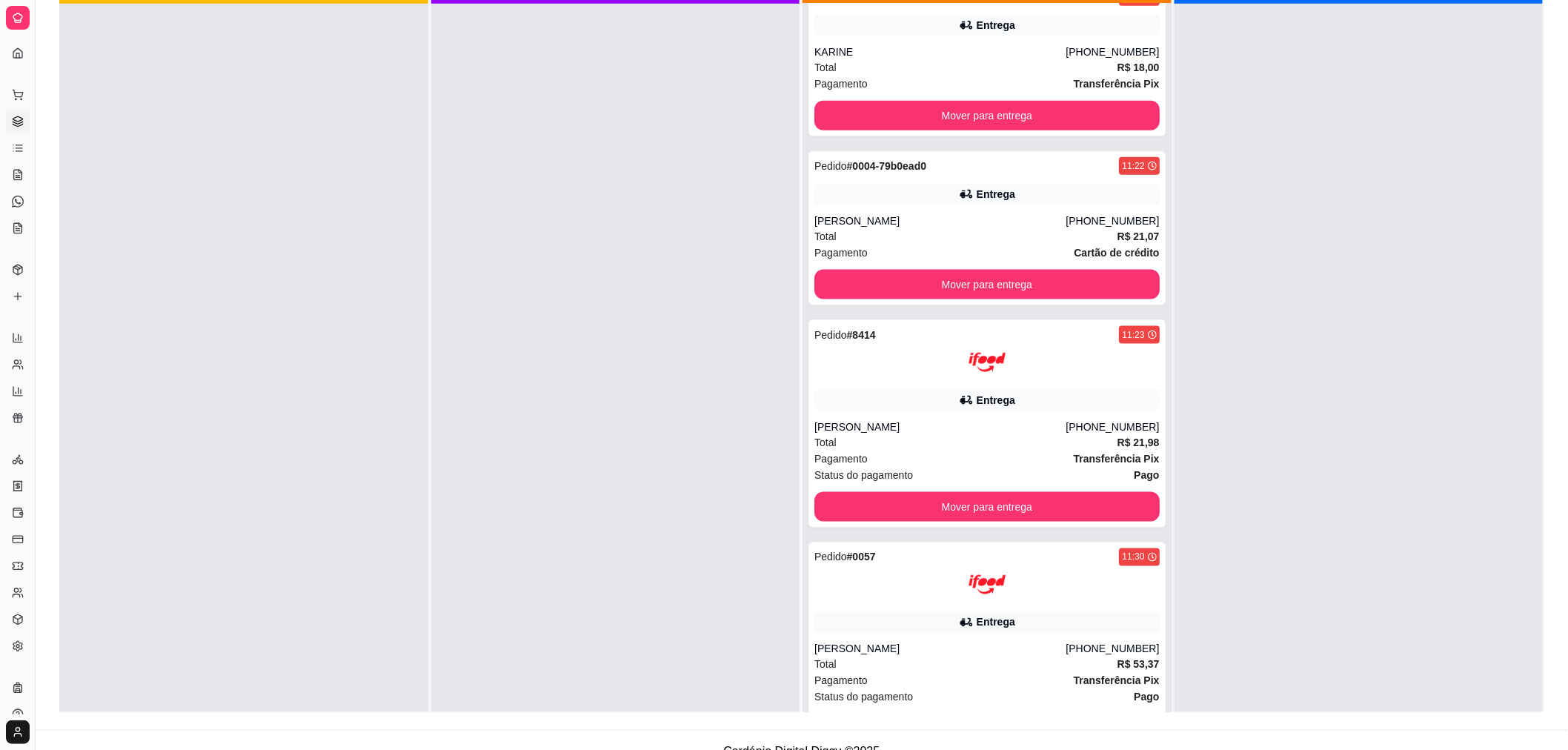
scroll to position [226, 0]
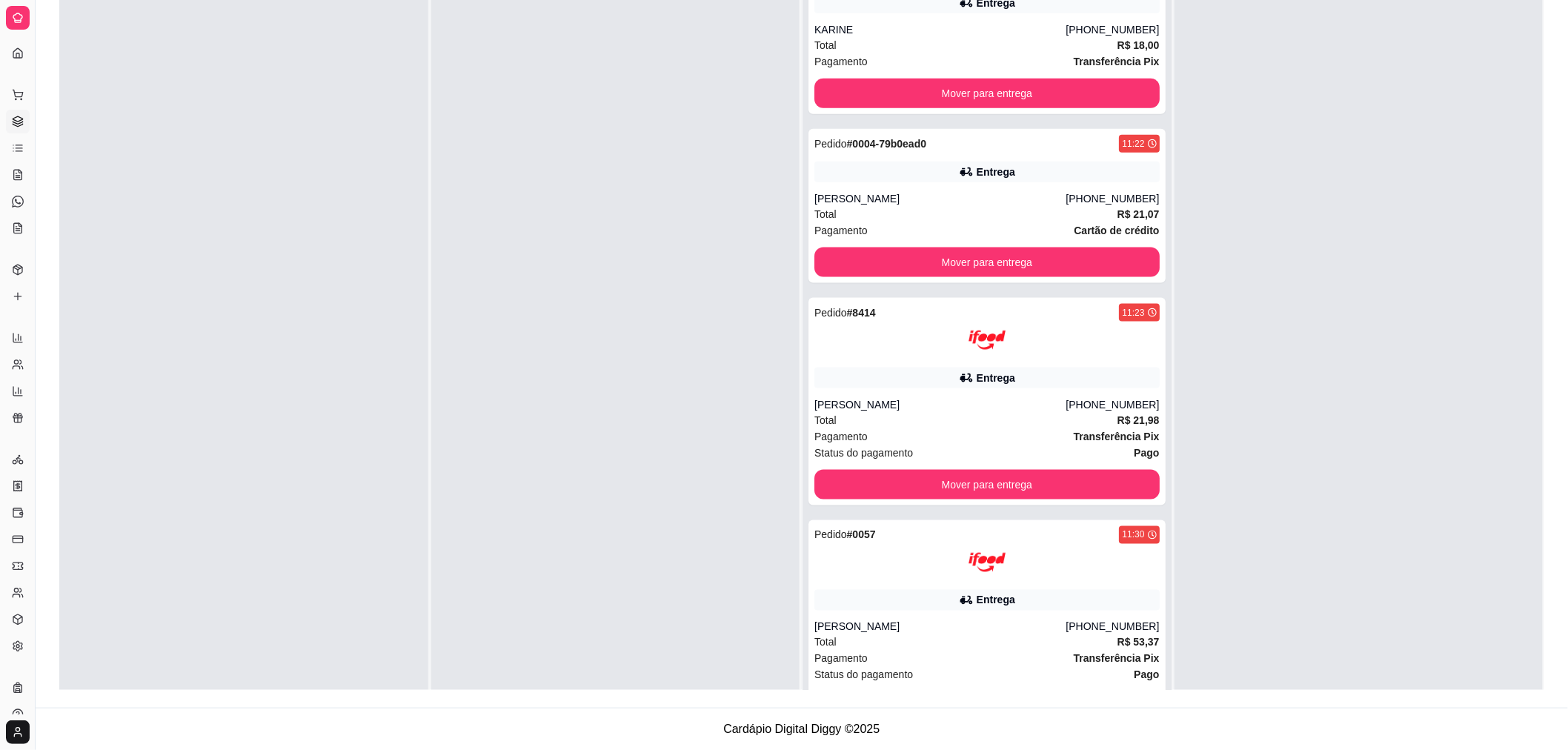
click at [1175, 649] on div at bounding box center [1358, 356] width 369 height 750
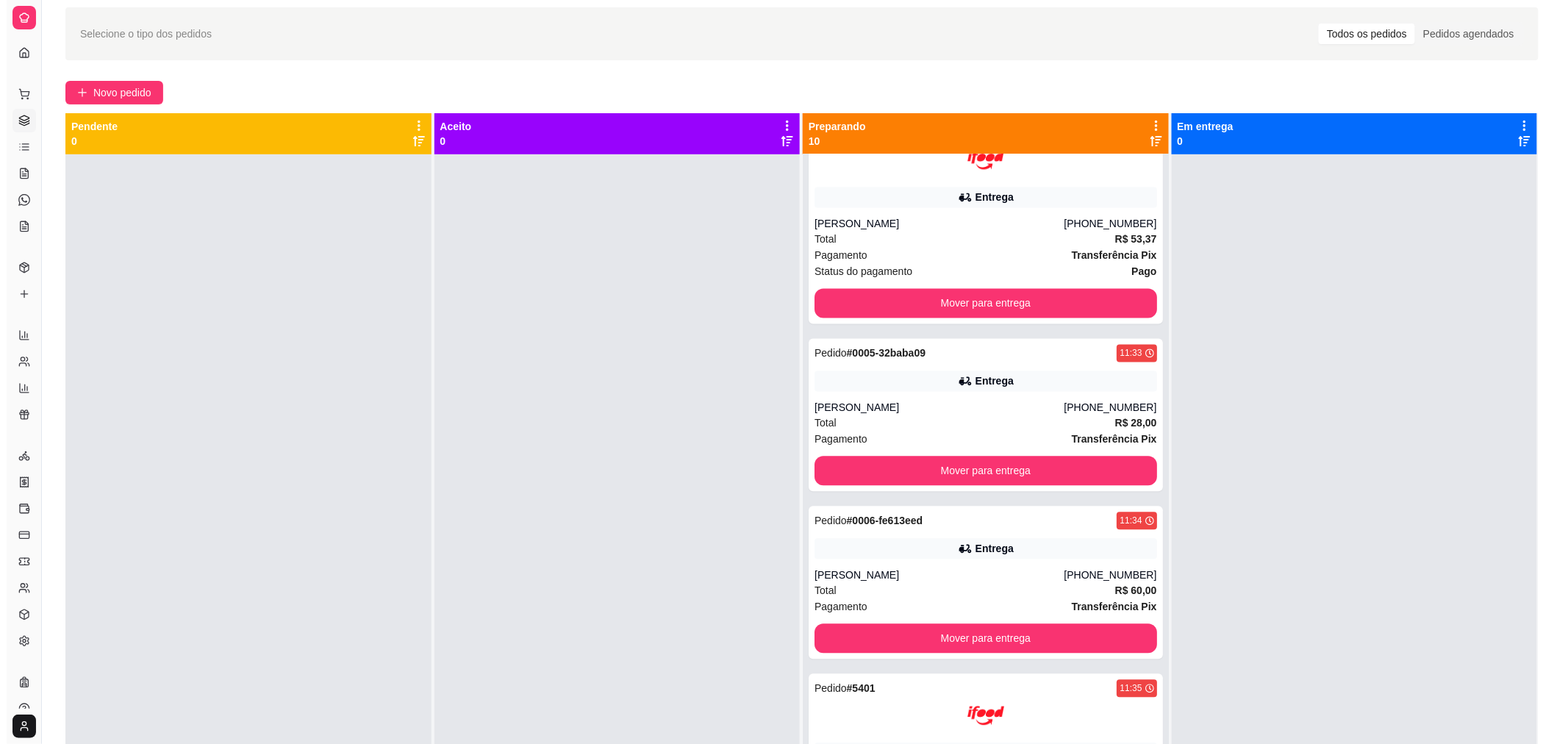
scroll to position [0, 0]
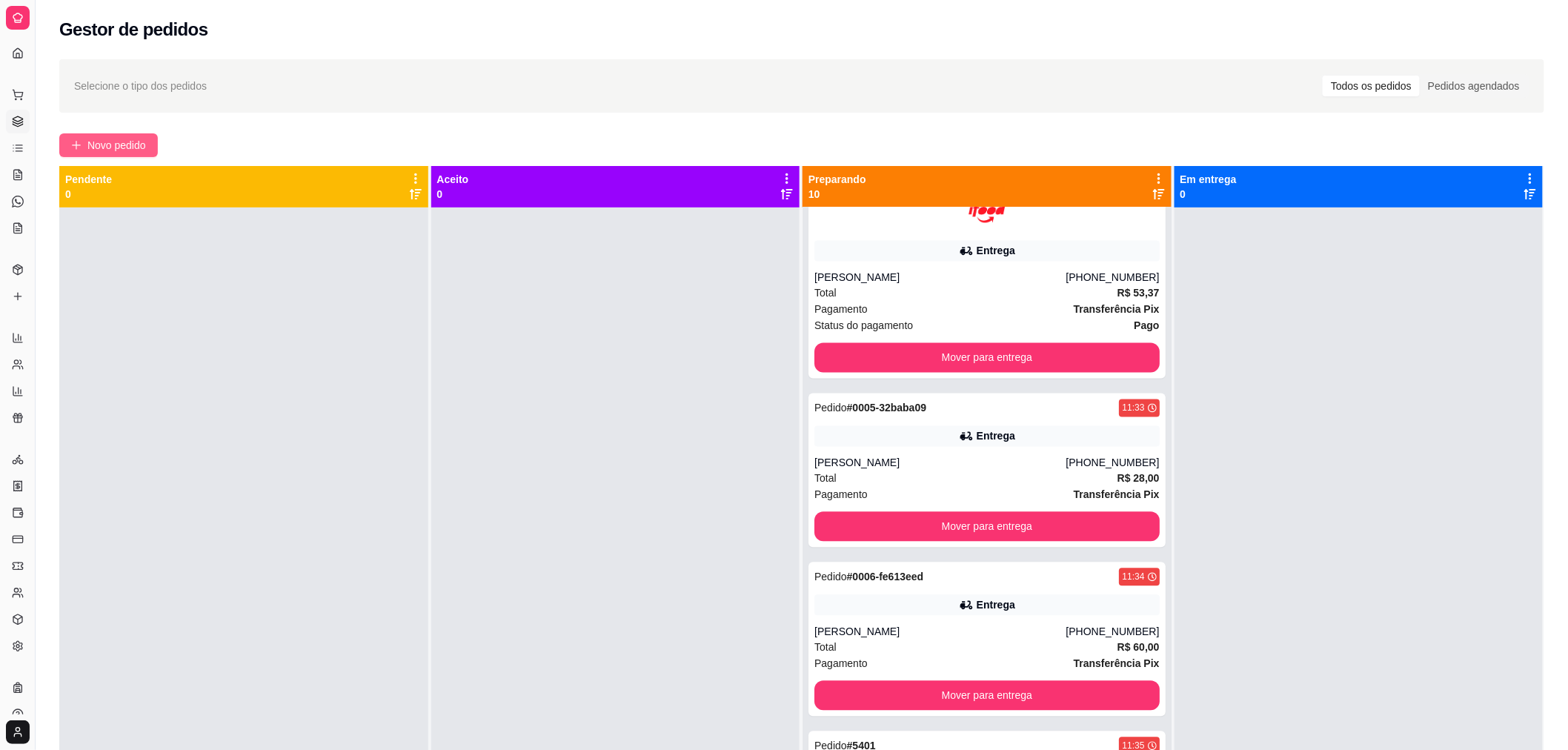
click at [111, 151] on span "Novo pedido" at bounding box center [116, 145] width 58 height 17
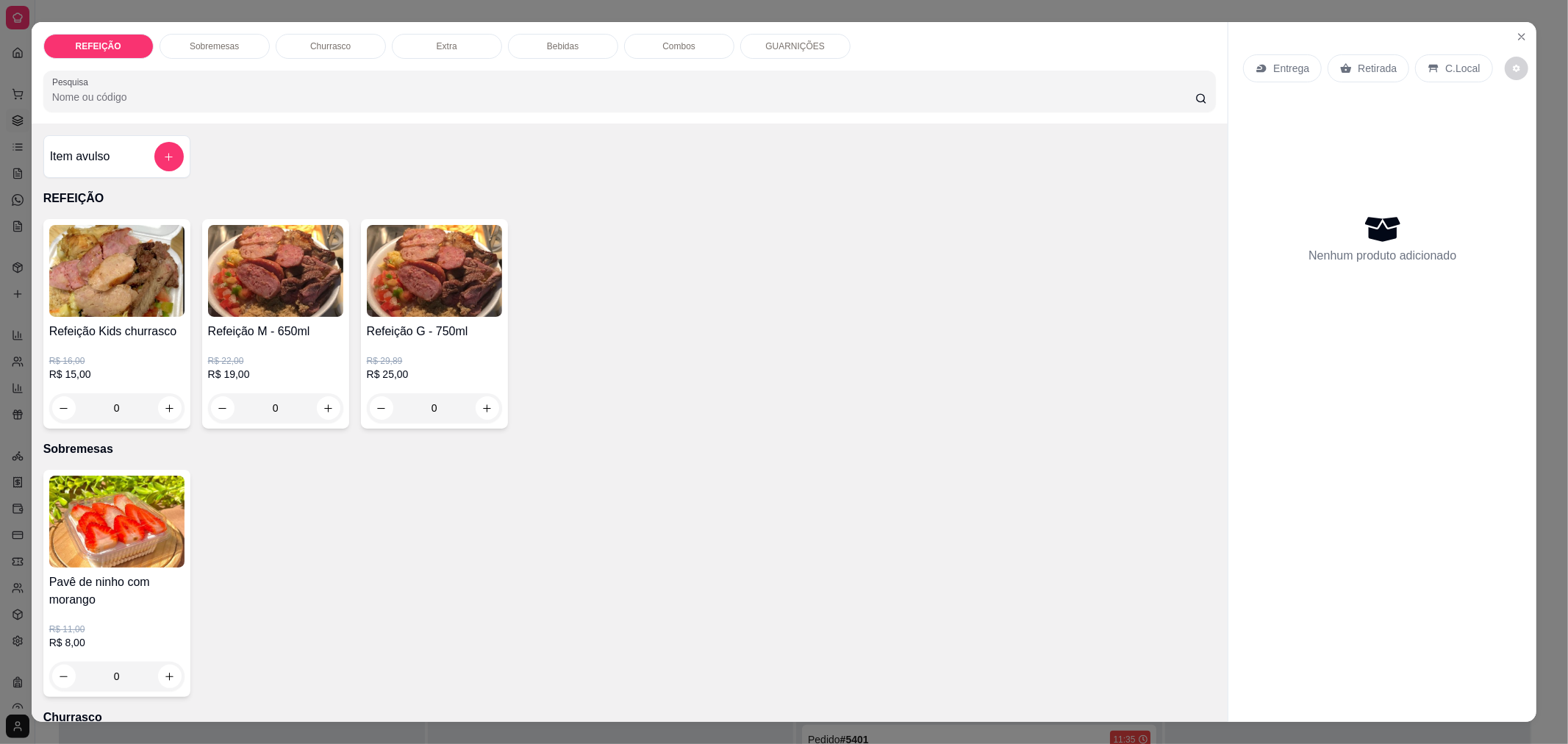
click at [1268, 78] on div "Entrega" at bounding box center [1282, 69] width 79 height 28
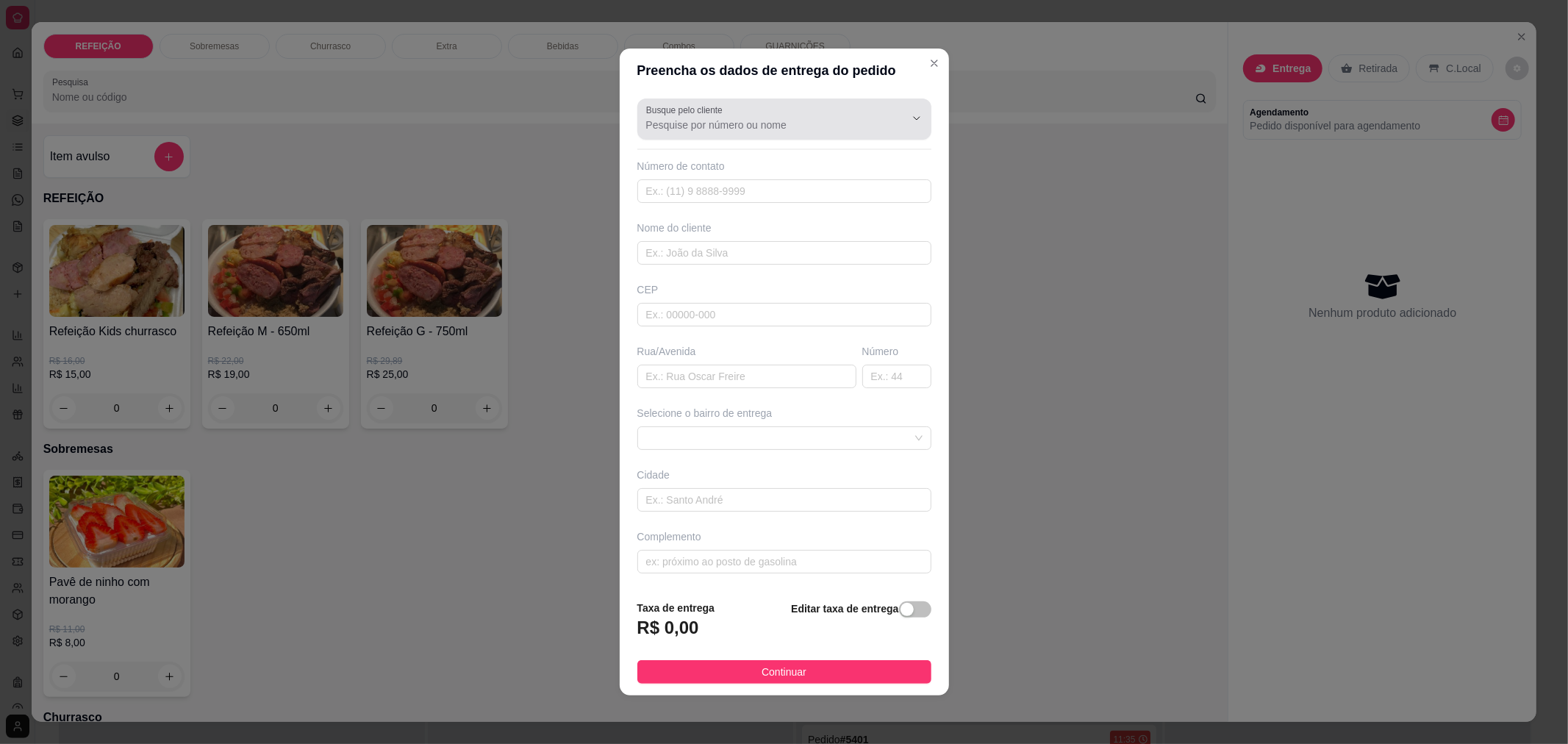
click at [788, 113] on div at bounding box center [784, 119] width 276 height 30
click at [902, 85] on header "Preencha os dados de entrega do pedido" at bounding box center [784, 70] width 329 height 44
click at [883, 188] on input "text" at bounding box center [784, 191] width 294 height 23
type input "[PHONE_NUMBER]"
click at [763, 246] on input "text" at bounding box center [784, 253] width 294 height 23
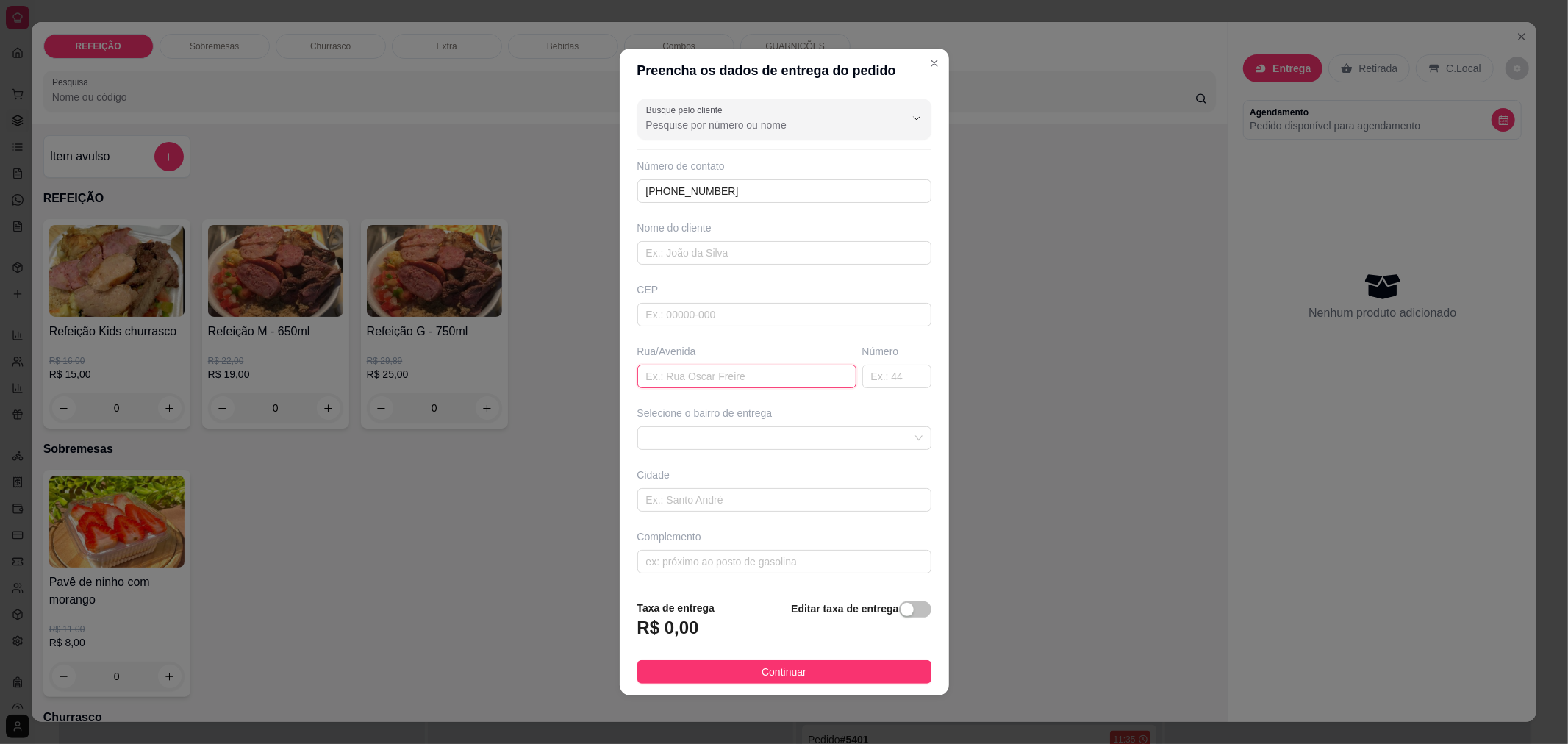
click at [680, 384] on input "text" at bounding box center [746, 377] width 219 height 23
click at [678, 261] on input "text" at bounding box center [784, 253] width 294 height 23
click at [671, 385] on input "text" at bounding box center [746, 377] width 219 height 23
type input "RUA DAS ORQUIDEAS"
click at [878, 380] on input "text" at bounding box center [897, 377] width 69 height 23
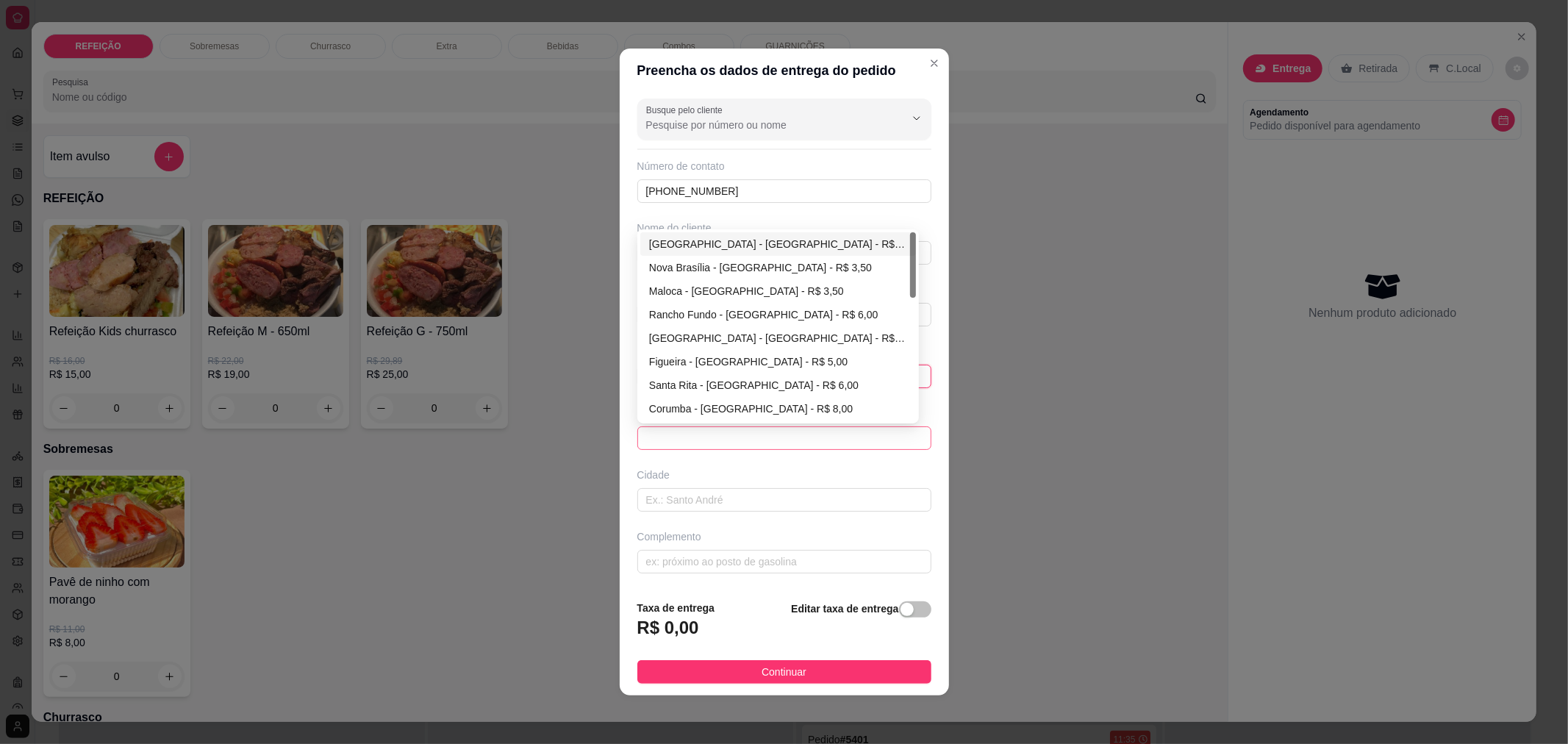
click at [882, 434] on span at bounding box center [784, 438] width 276 height 22
type input "5"
click at [754, 384] on div "Santa Rita - [GEOGRAPHIC_DATA] - R$ 6,00" at bounding box center [777, 385] width 258 height 16
type input "[GEOGRAPHIC_DATA]"
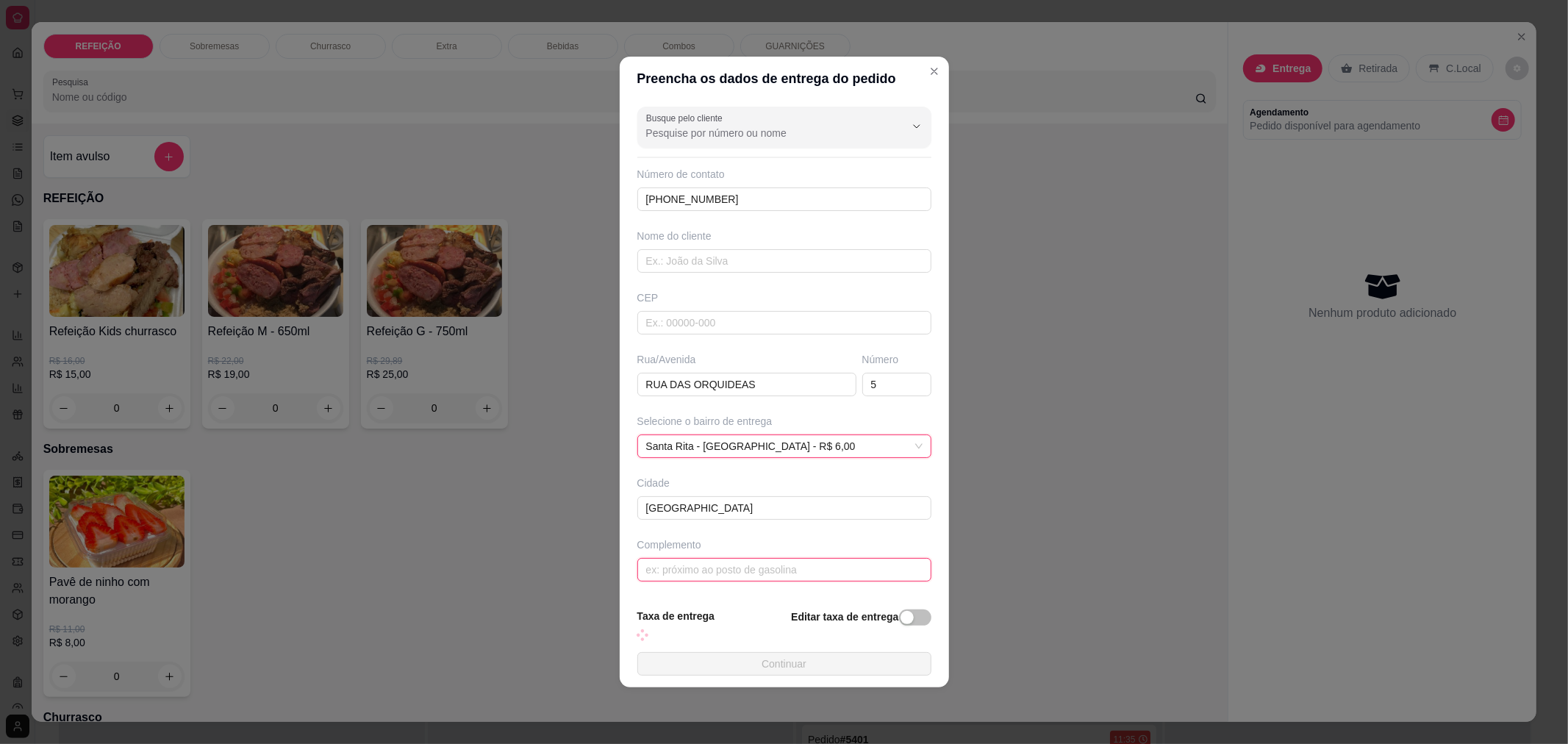
click at [731, 572] on section "Preencha os dados de entrega do pedido Busque pelo cliente Número de contato [P…" at bounding box center [784, 372] width 329 height 631
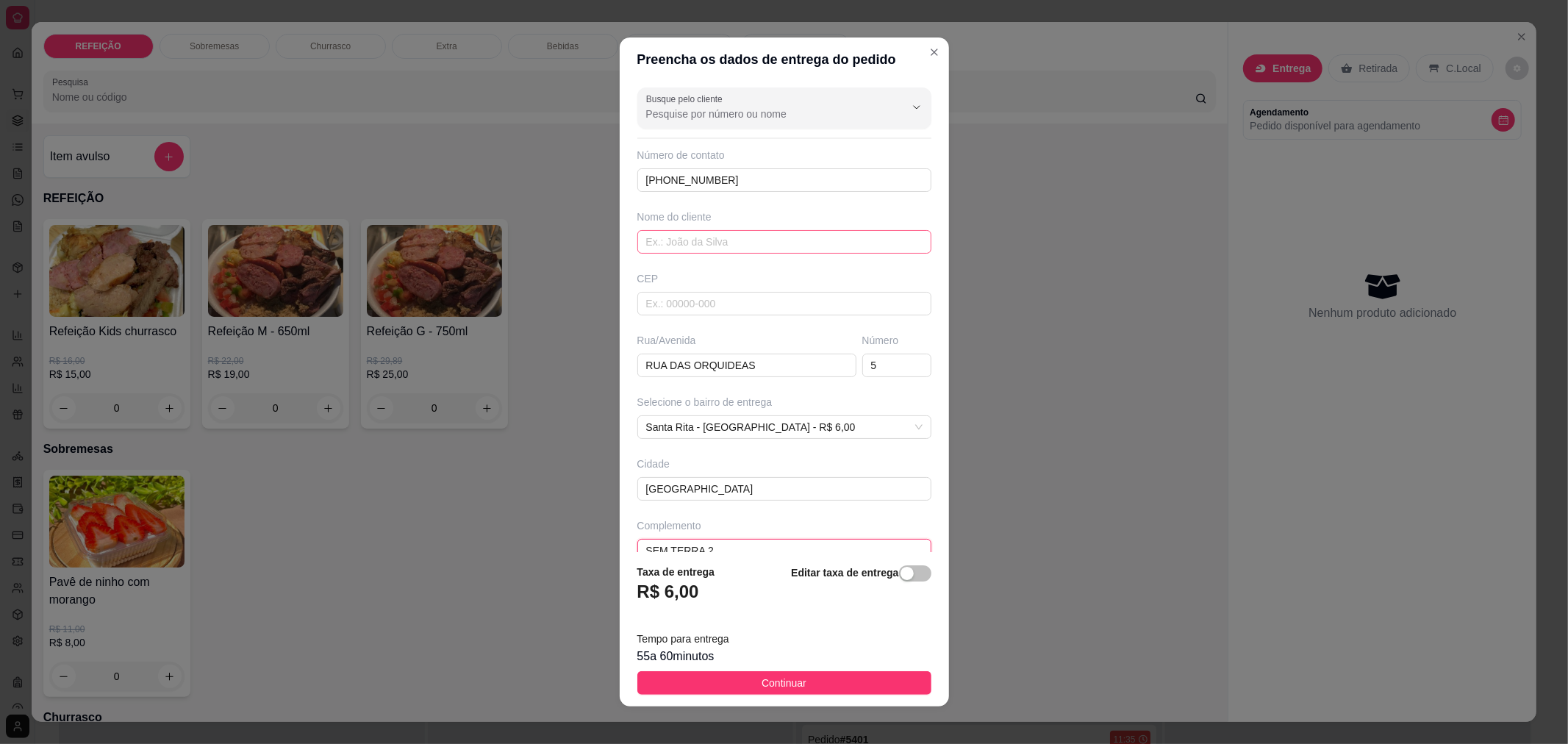
type input "SEM TERRA 2"
click at [710, 245] on input "text" at bounding box center [784, 242] width 294 height 23
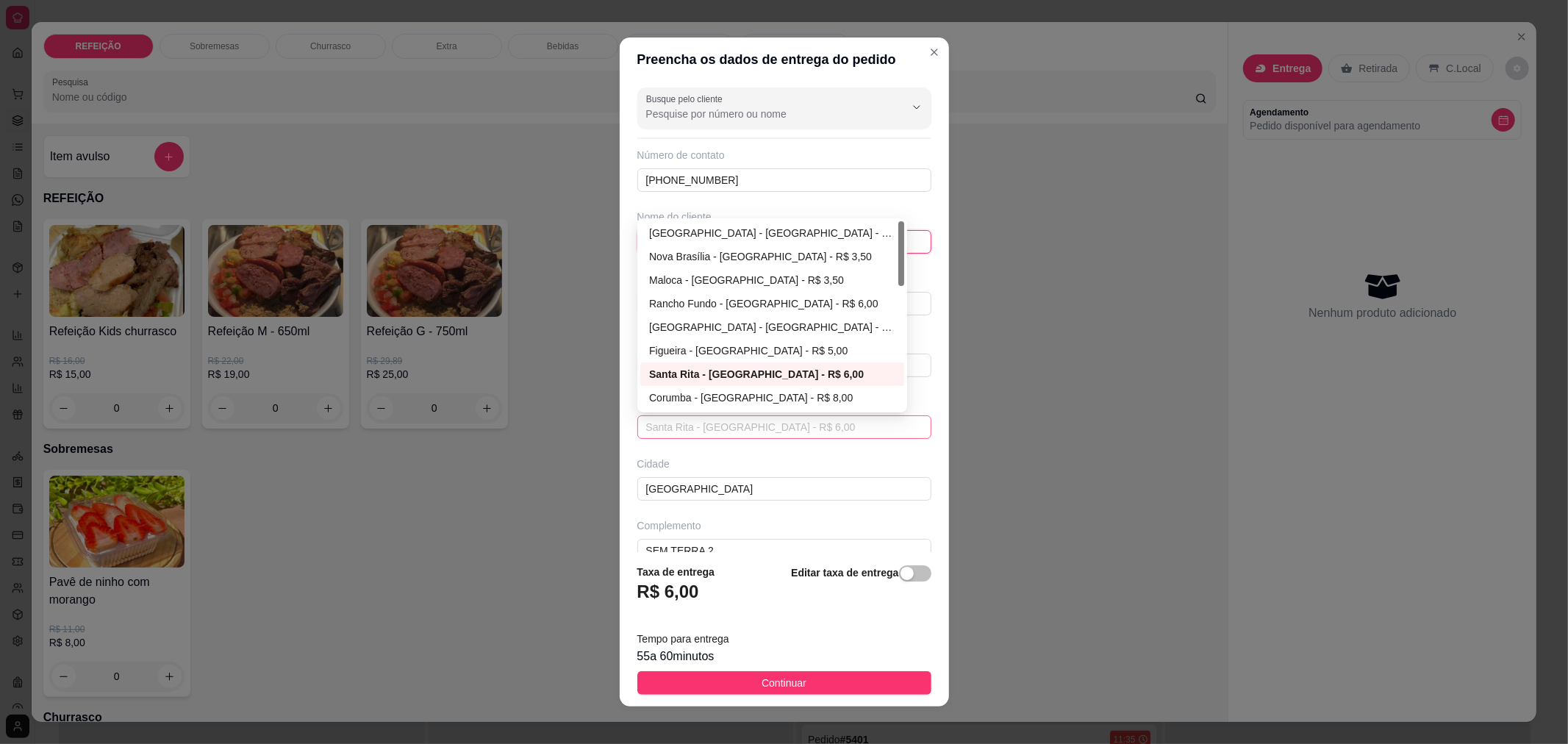
click at [753, 429] on span "Santa Rita - [GEOGRAPHIC_DATA] - R$ 6,00" at bounding box center [784, 427] width 276 height 22
type input "[PERSON_NAME]"
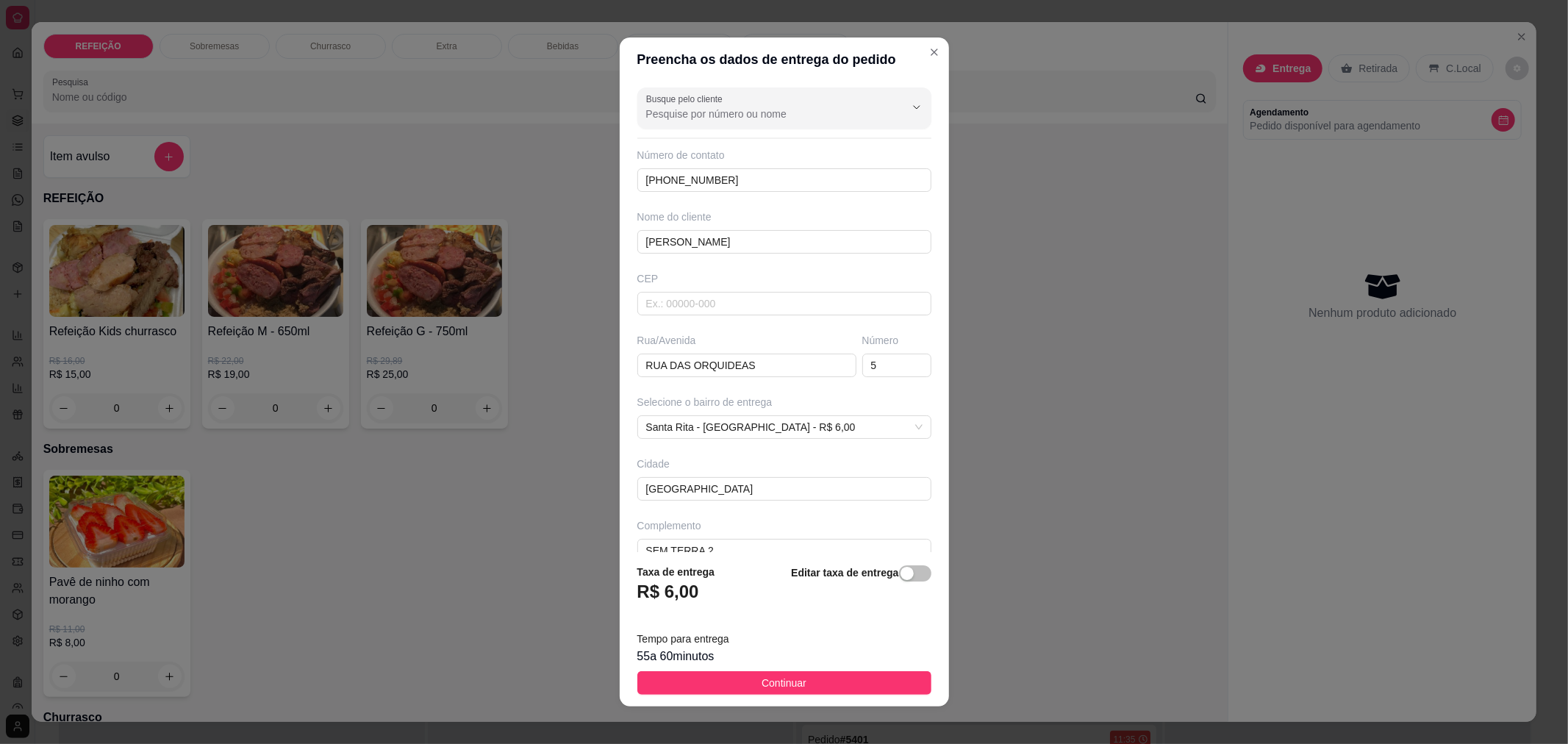
click at [805, 455] on div "Busque pelo cliente Número de contato [PHONE_NUMBER] Nome do cliente [PERSON_NA…" at bounding box center [784, 317] width 329 height 471
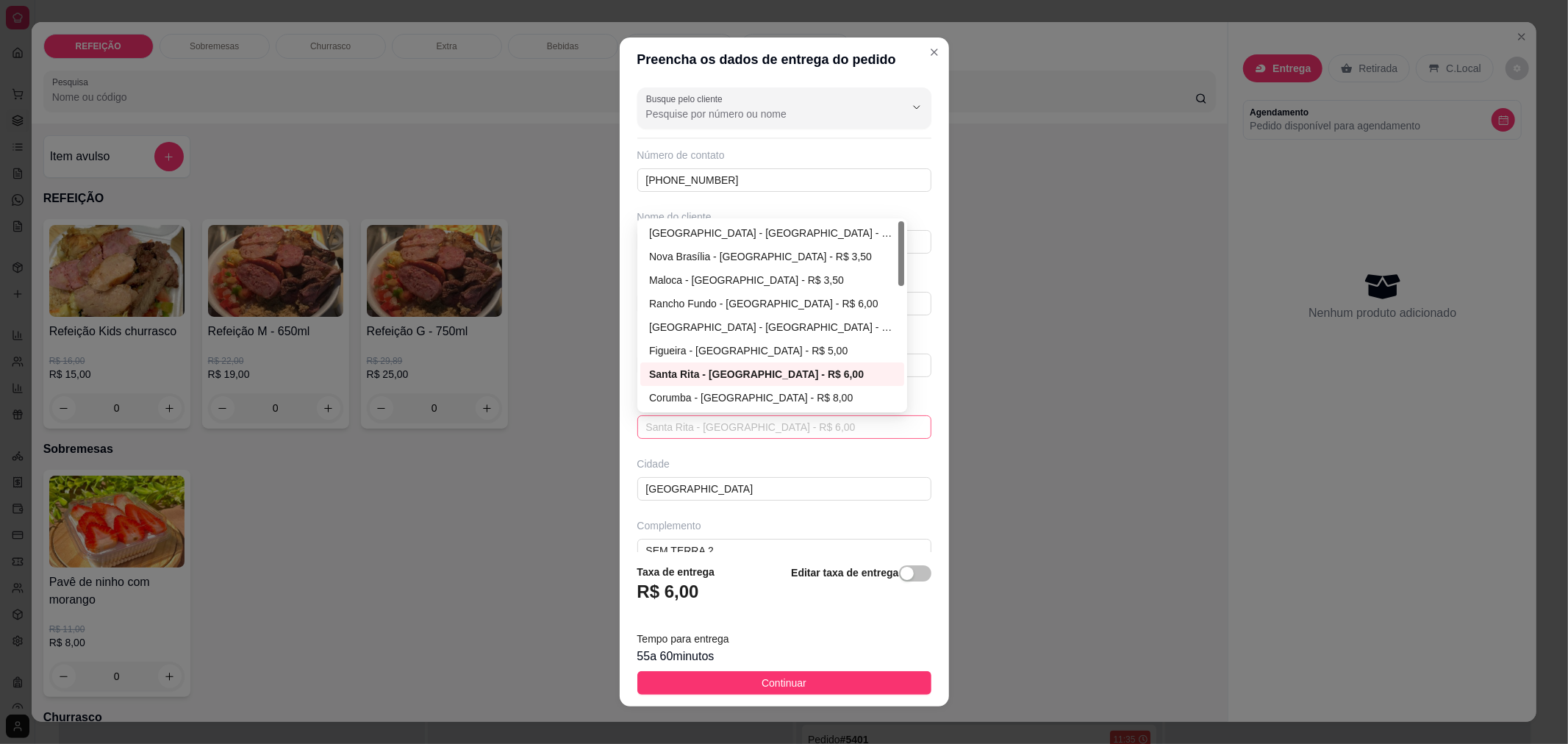
click at [772, 436] on span "Santa Rita - [GEOGRAPHIC_DATA] - R$ 6,00" at bounding box center [784, 427] width 276 height 22
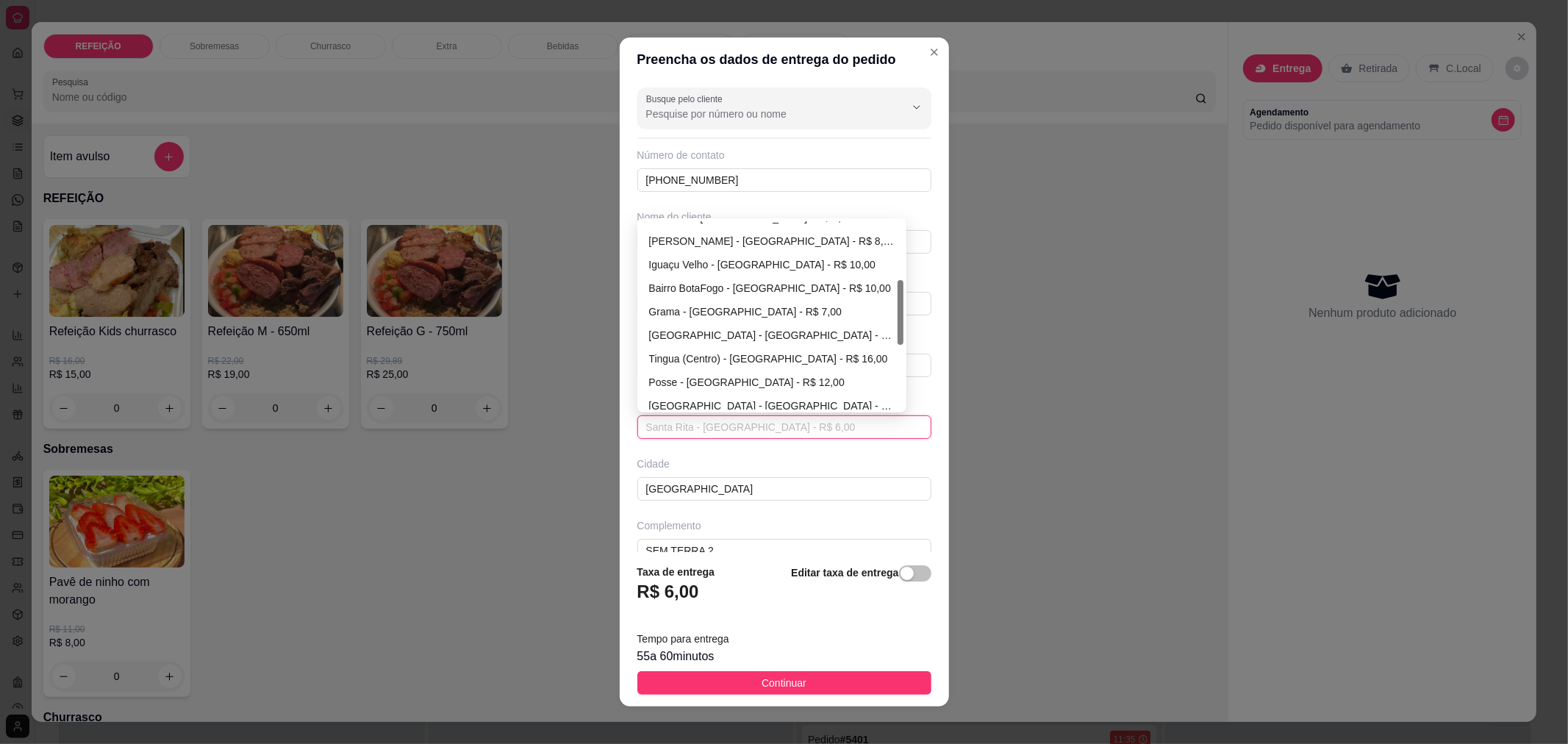
drag, startPoint x: 894, startPoint y: 280, endPoint x: 872, endPoint y: 339, distance: 63.0
click at [872, 339] on div "[GEOGRAPHIC_DATA] - [GEOGRAPHIC_DATA] - R$ 8,00 [PERSON_NAME] - [GEOGRAPHIC_DAT…" at bounding box center [772, 315] width 264 height 188
click at [797, 299] on div "Santa Rita - [GEOGRAPHIC_DATA] - R$ 6,00" at bounding box center [772, 304] width 246 height 16
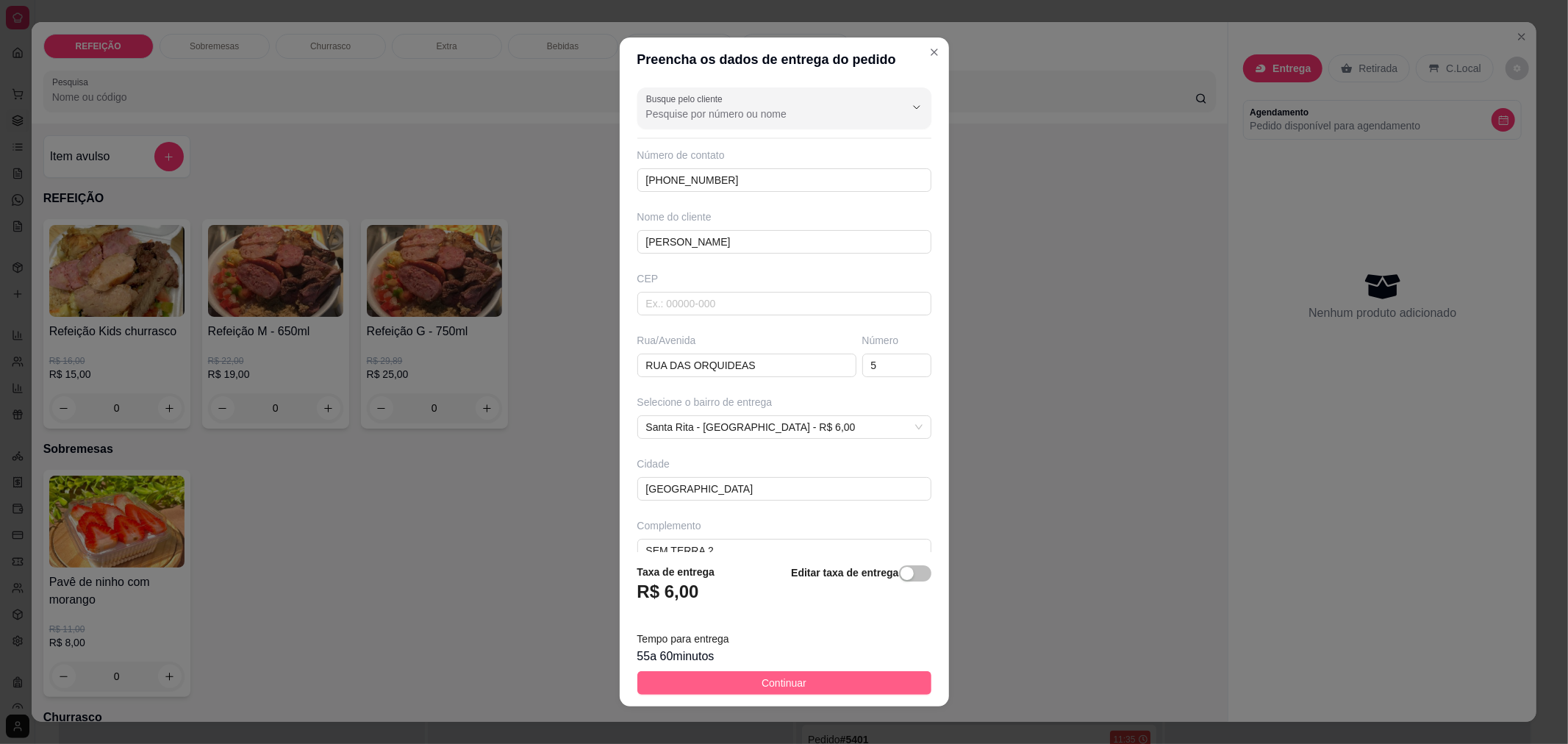
click at [791, 675] on span "Continuar" at bounding box center [784, 682] width 45 height 16
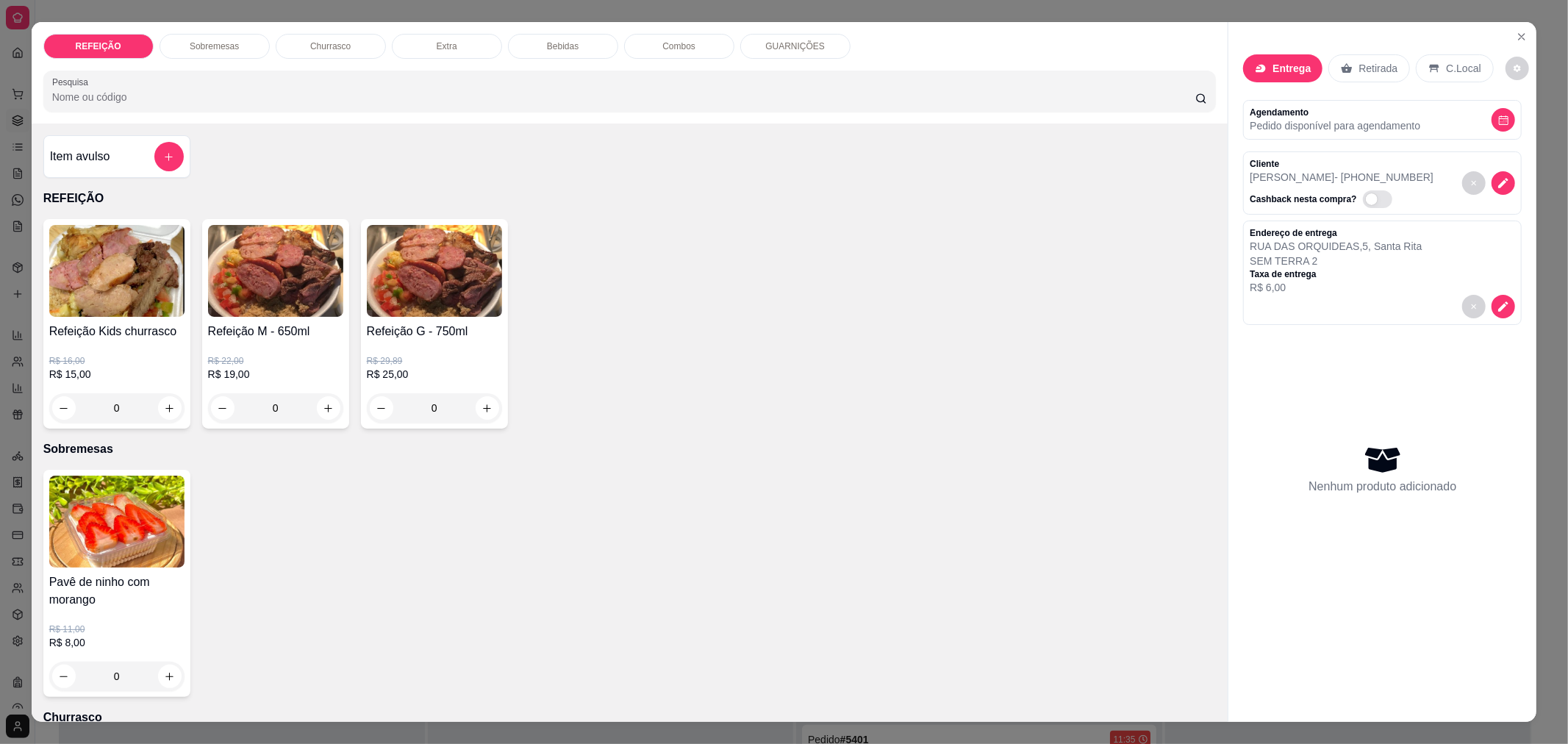
click at [321, 414] on div "0" at bounding box center [275, 408] width 135 height 30
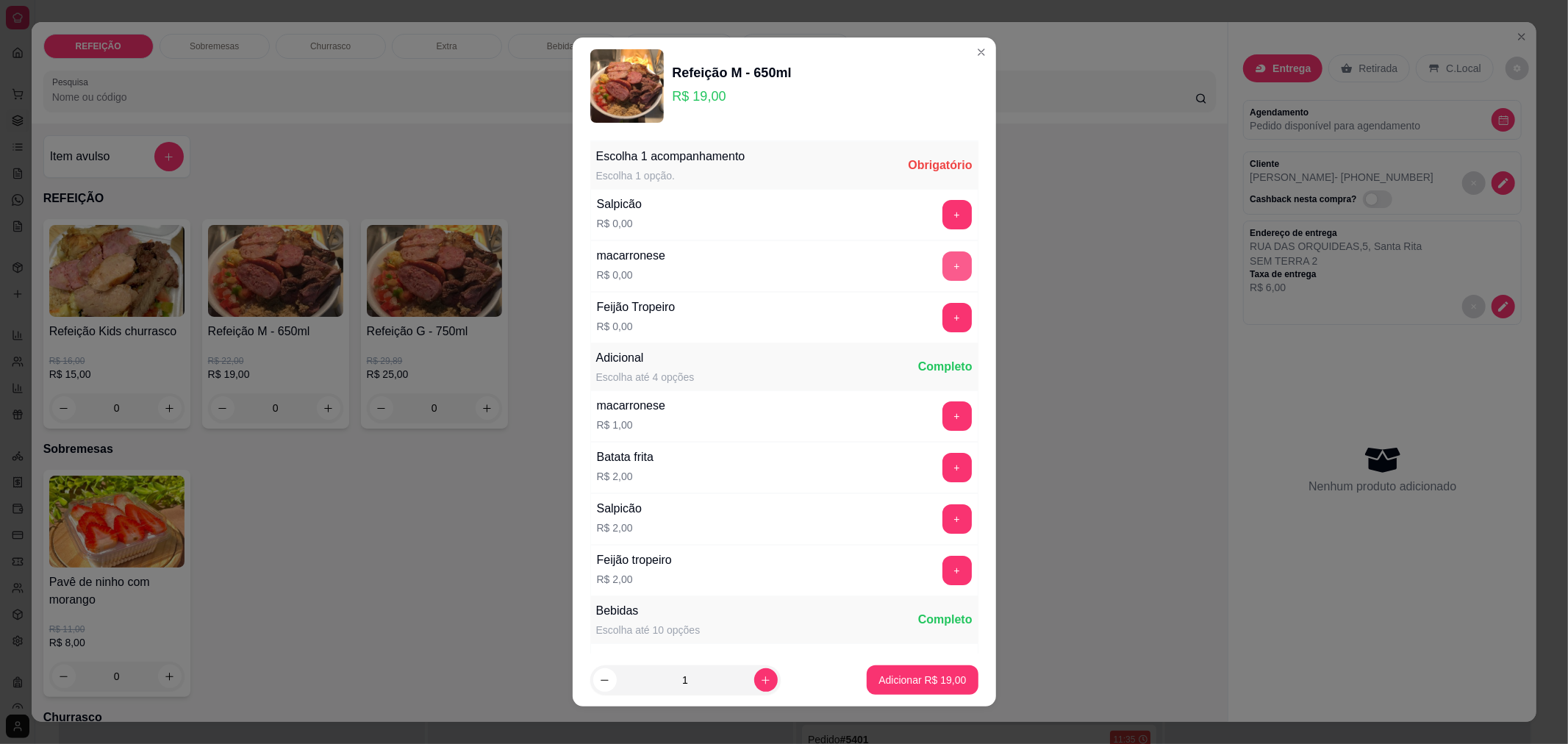
click at [942, 259] on button "+" at bounding box center [957, 266] width 30 height 30
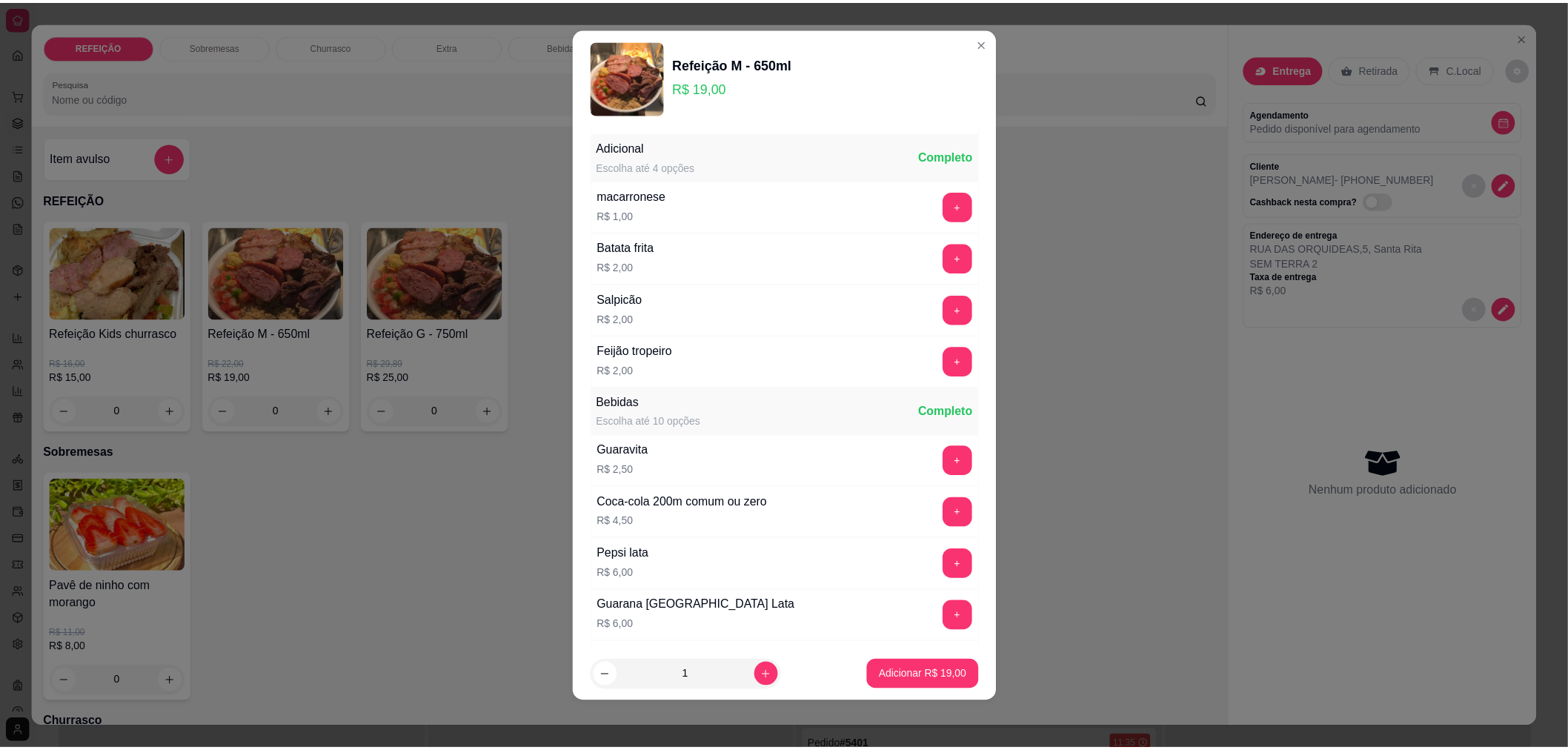
scroll to position [211, 0]
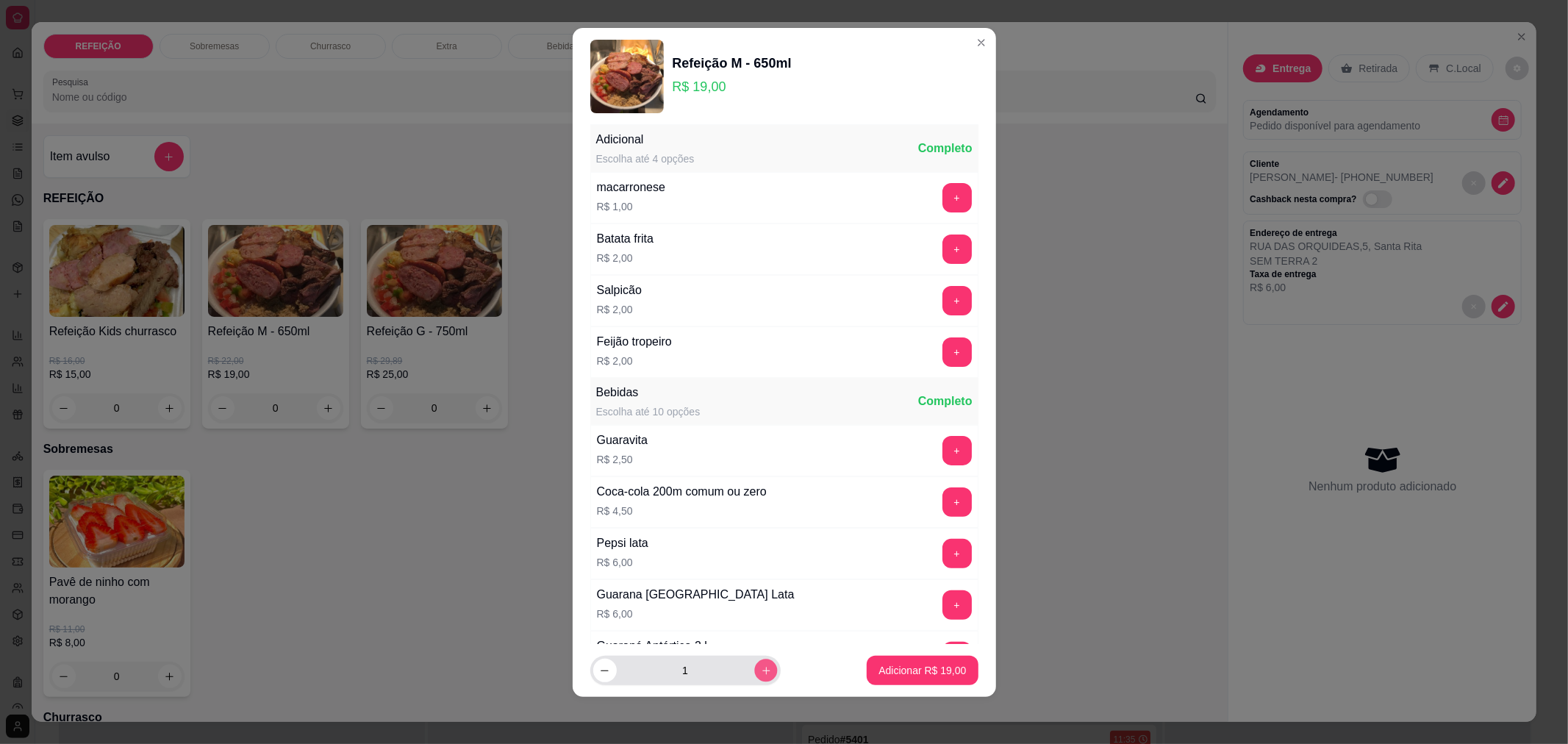
click at [754, 679] on button "increase-product-quantity" at bounding box center [765, 671] width 23 height 23
type input "2"
click at [908, 664] on p "Adicionar R$ 38,00" at bounding box center [922, 671] width 85 height 14
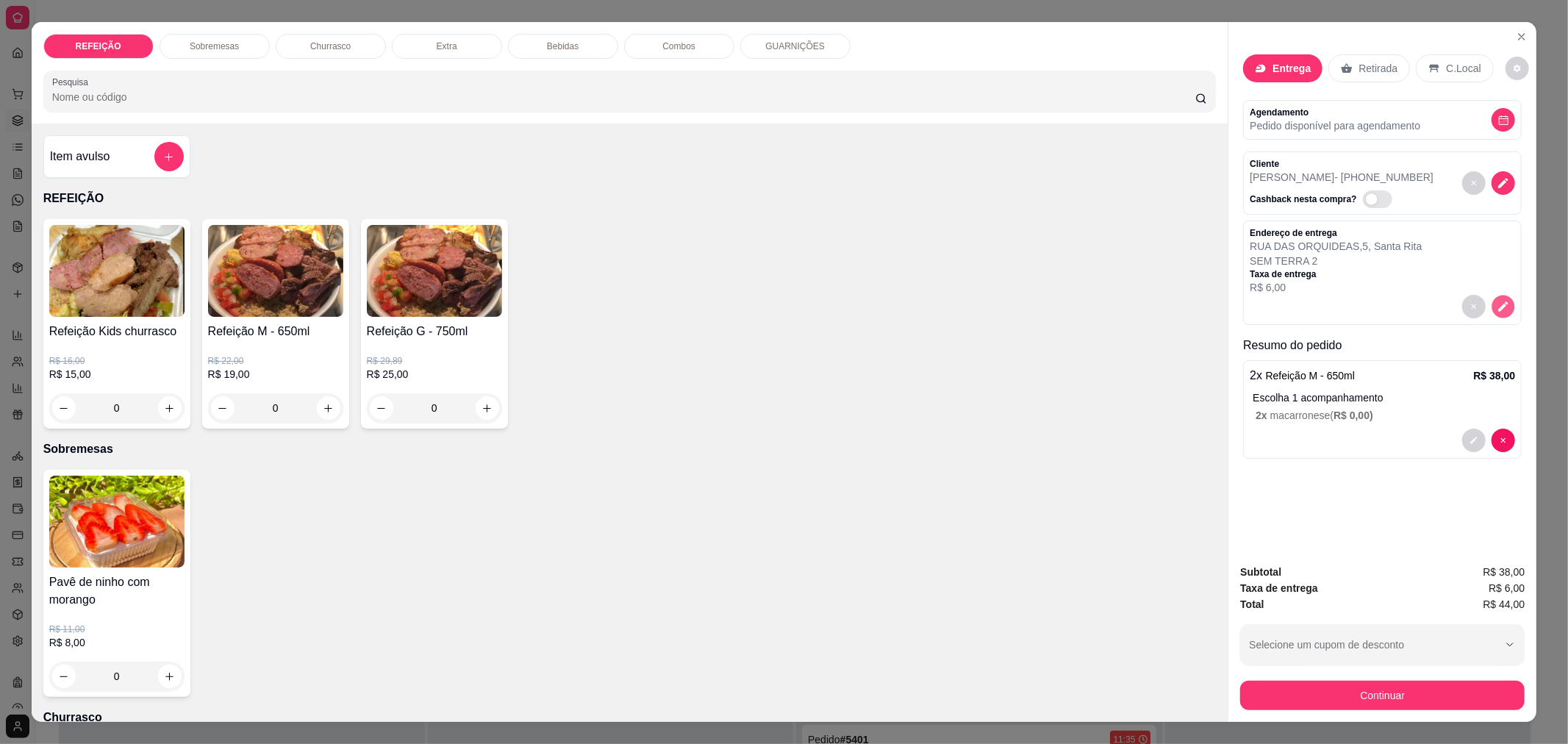
click at [1497, 301] on icon "decrease-product-quantity" at bounding box center [1503, 307] width 12 height 12
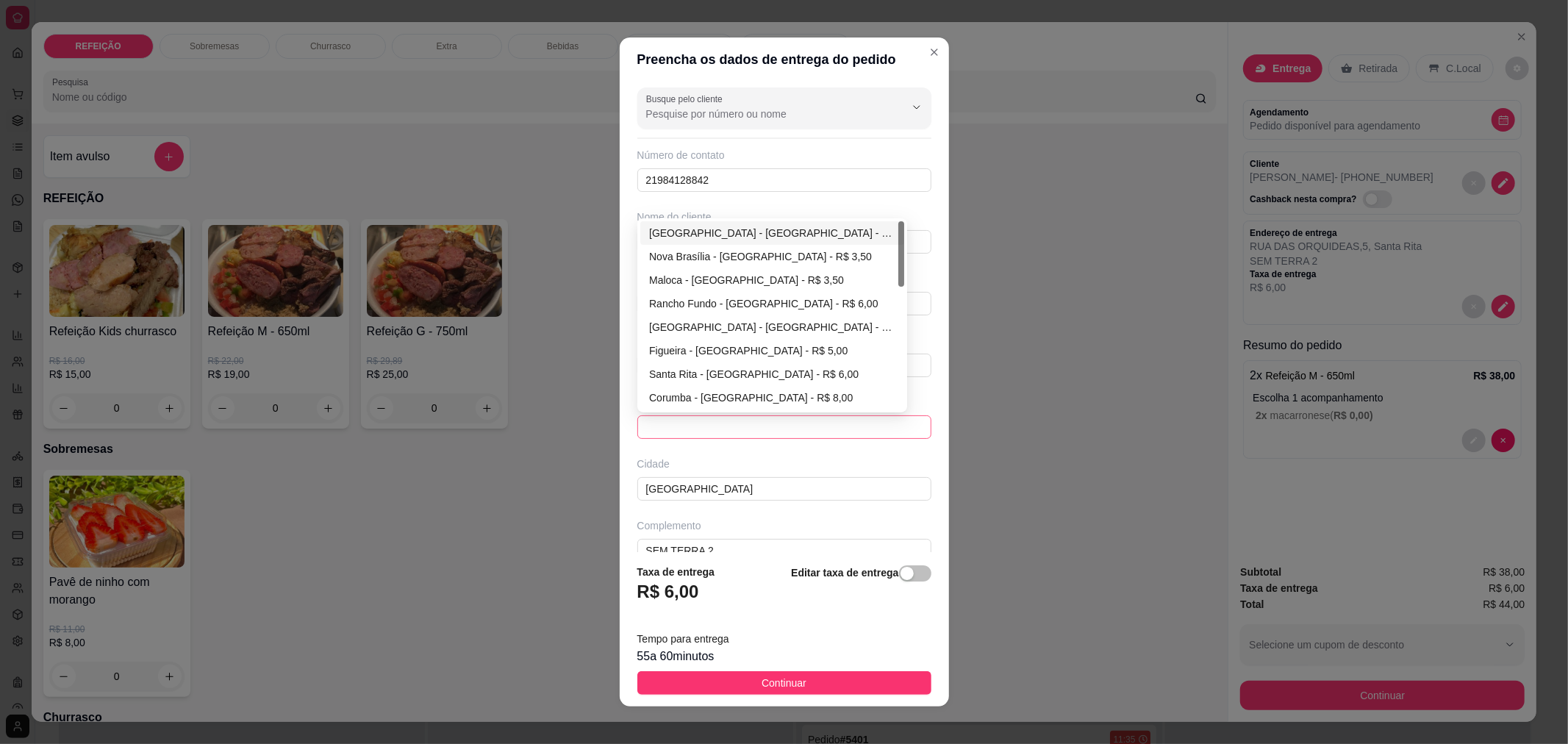
click at [769, 437] on span at bounding box center [784, 427] width 276 height 22
click at [696, 395] on div "Corumba - [GEOGRAPHIC_DATA] - R$ 8,00" at bounding box center [772, 398] width 246 height 16
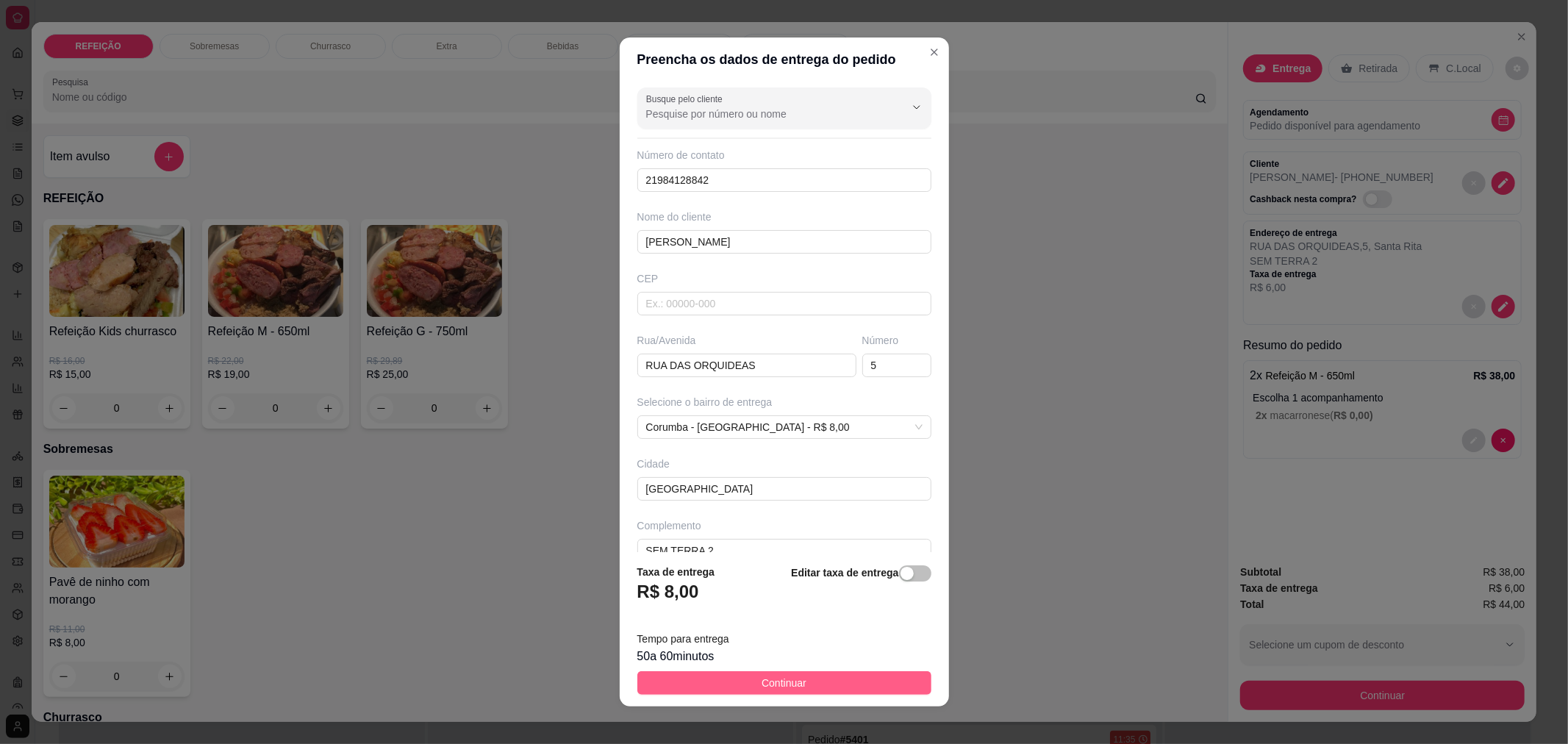
click at [735, 685] on button "Continuar" at bounding box center [784, 683] width 294 height 23
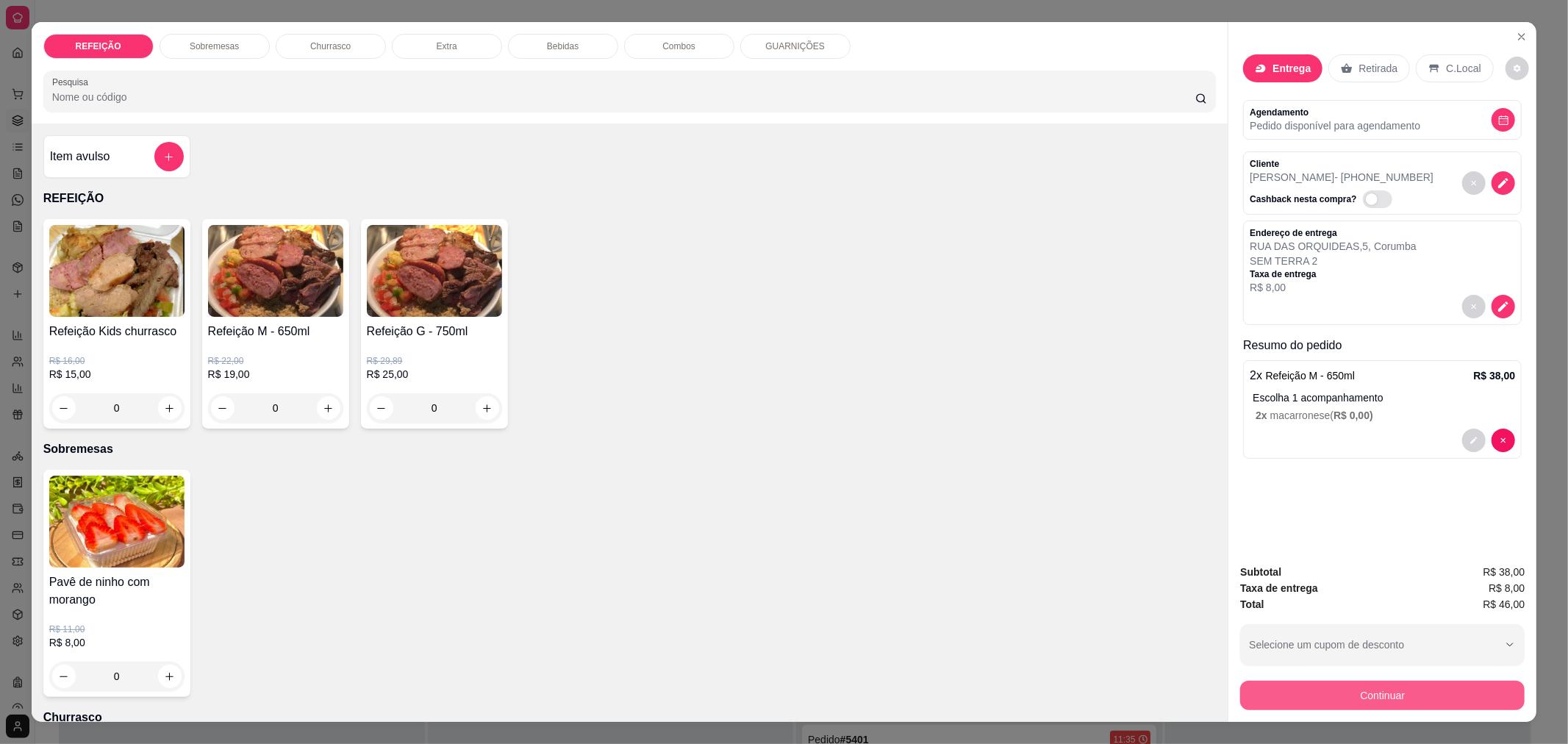
click at [1333, 703] on button "Continuar" at bounding box center [1382, 696] width 285 height 30
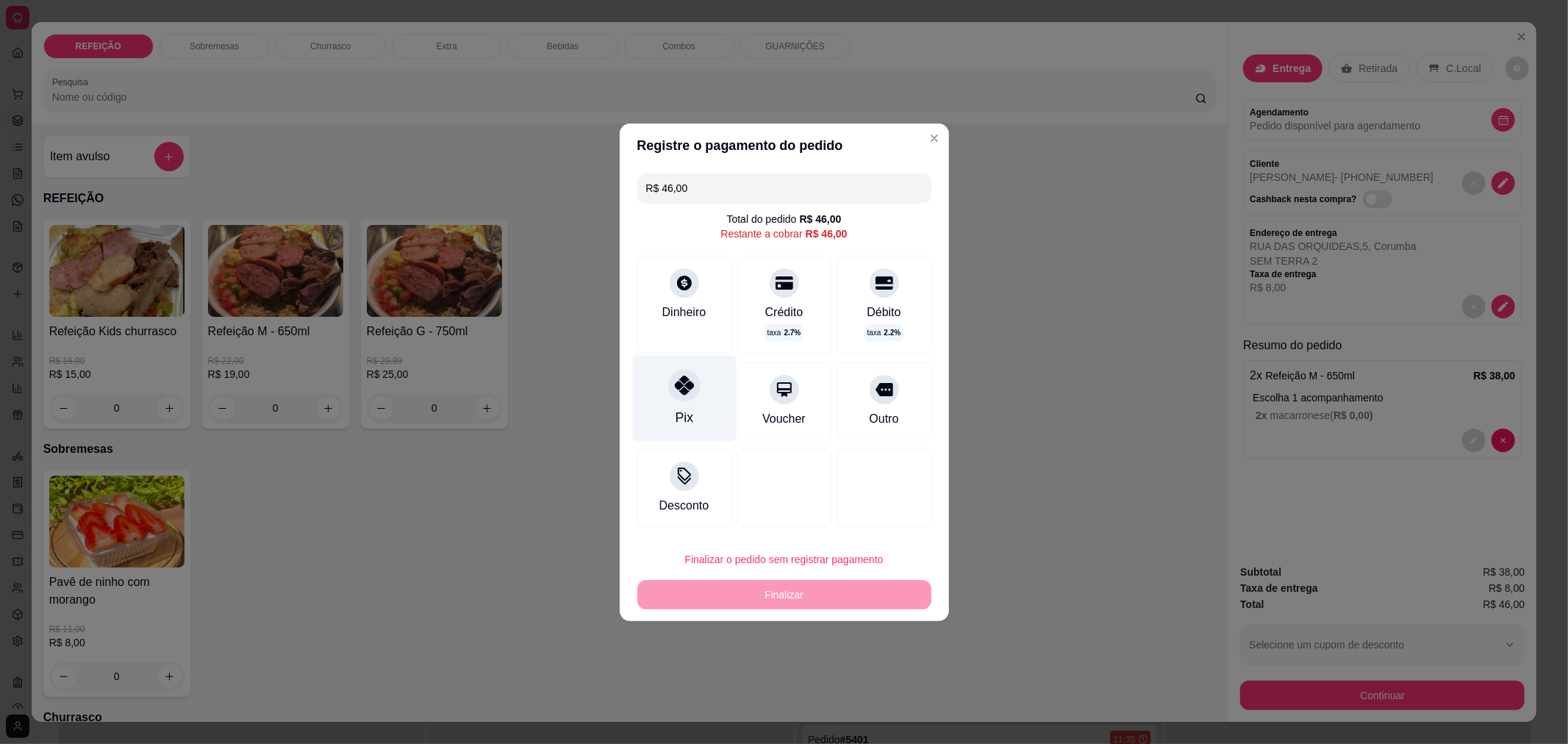
click at [681, 424] on div "Pix" at bounding box center [683, 417] width 18 height 19
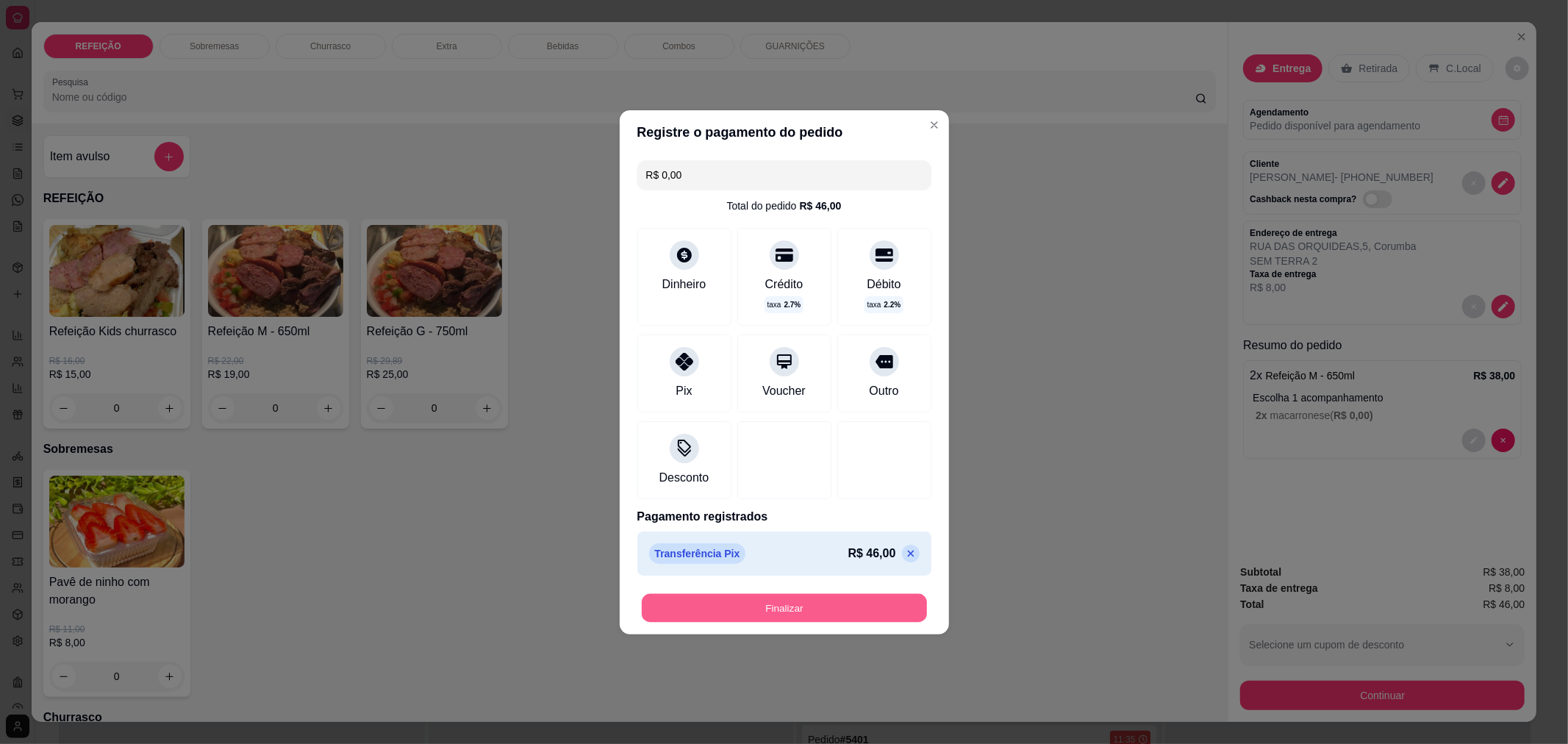
click at [714, 608] on button "Finalizar" at bounding box center [784, 608] width 285 height 29
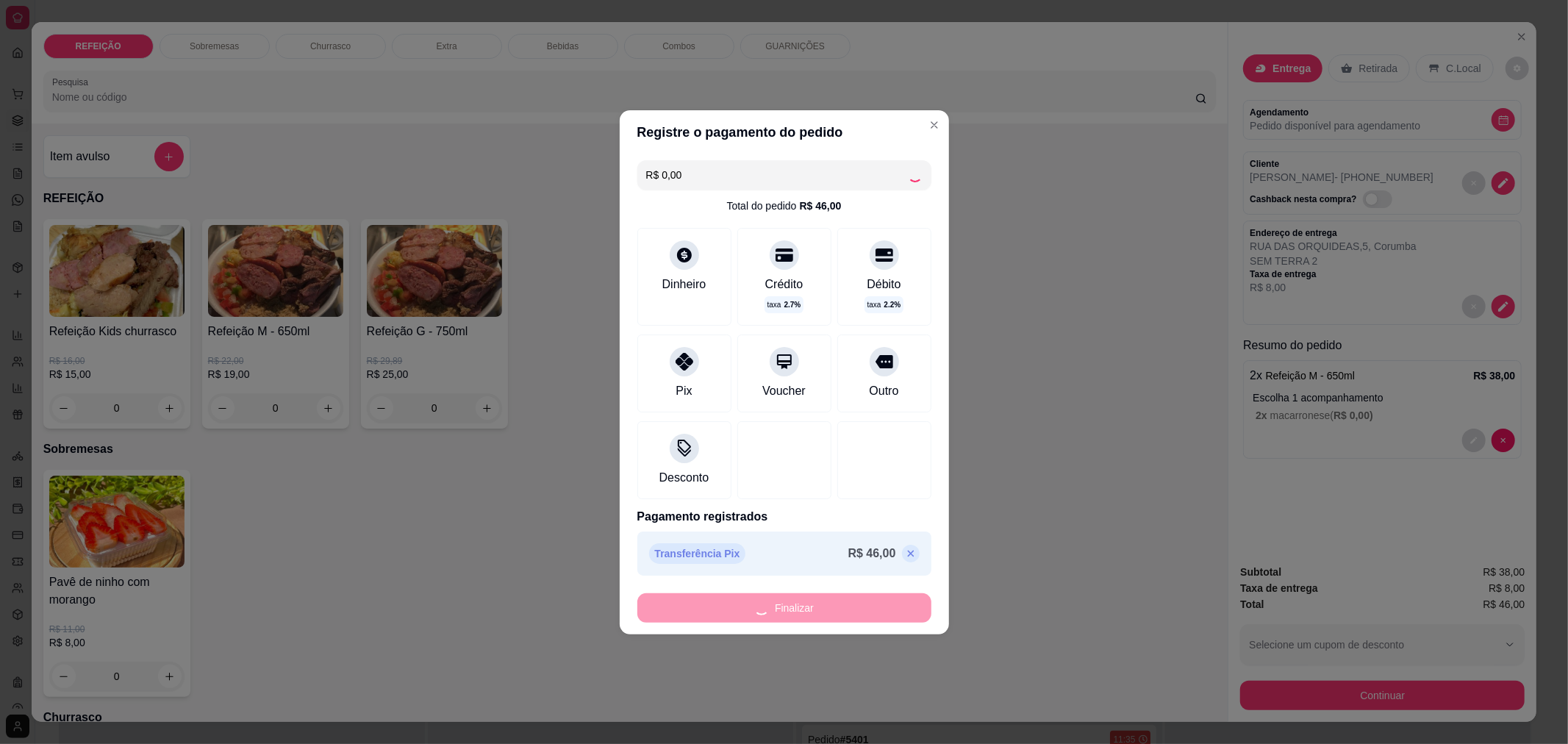
type input "-R$ 46,00"
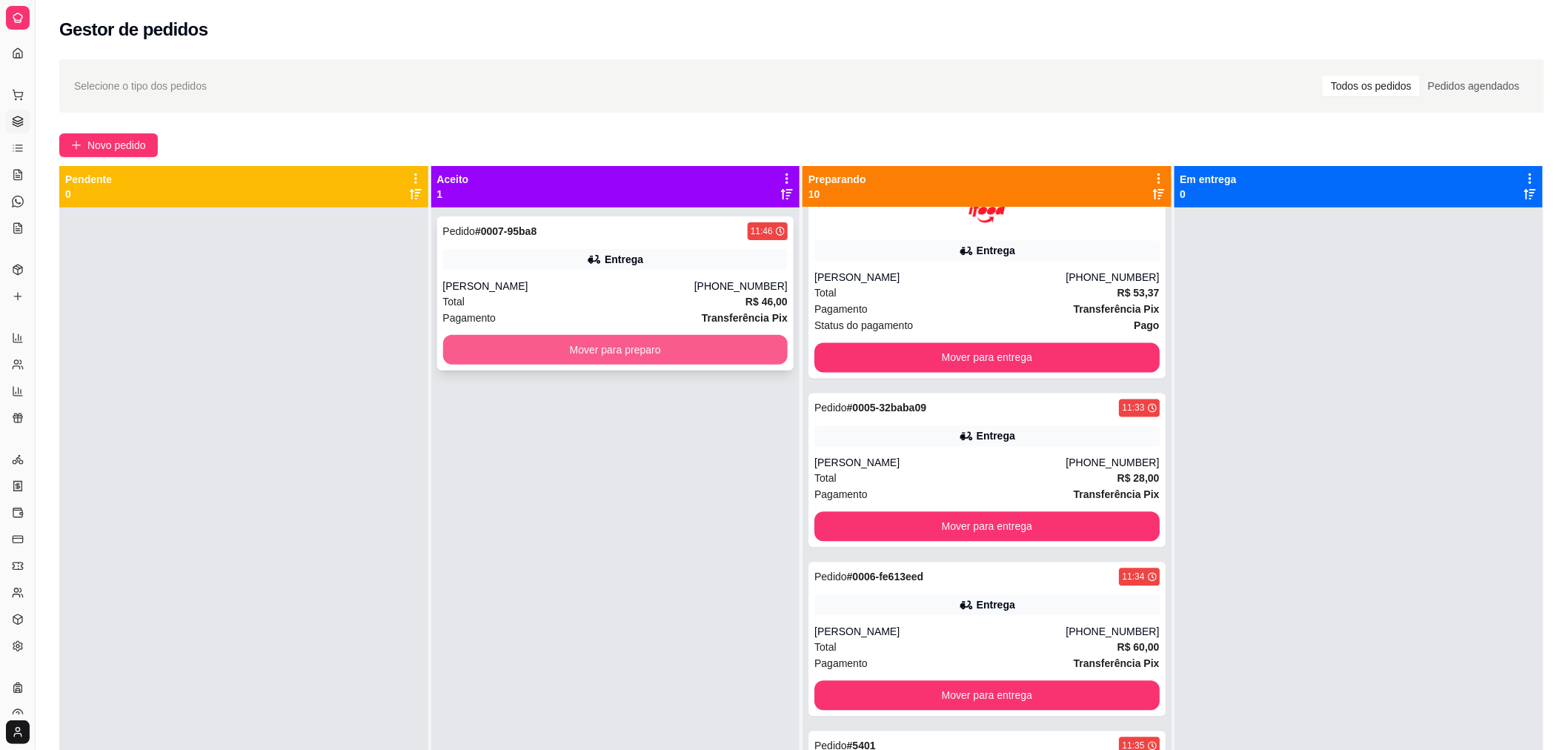
click at [523, 343] on button "Mover para preparo" at bounding box center [615, 350] width 345 height 30
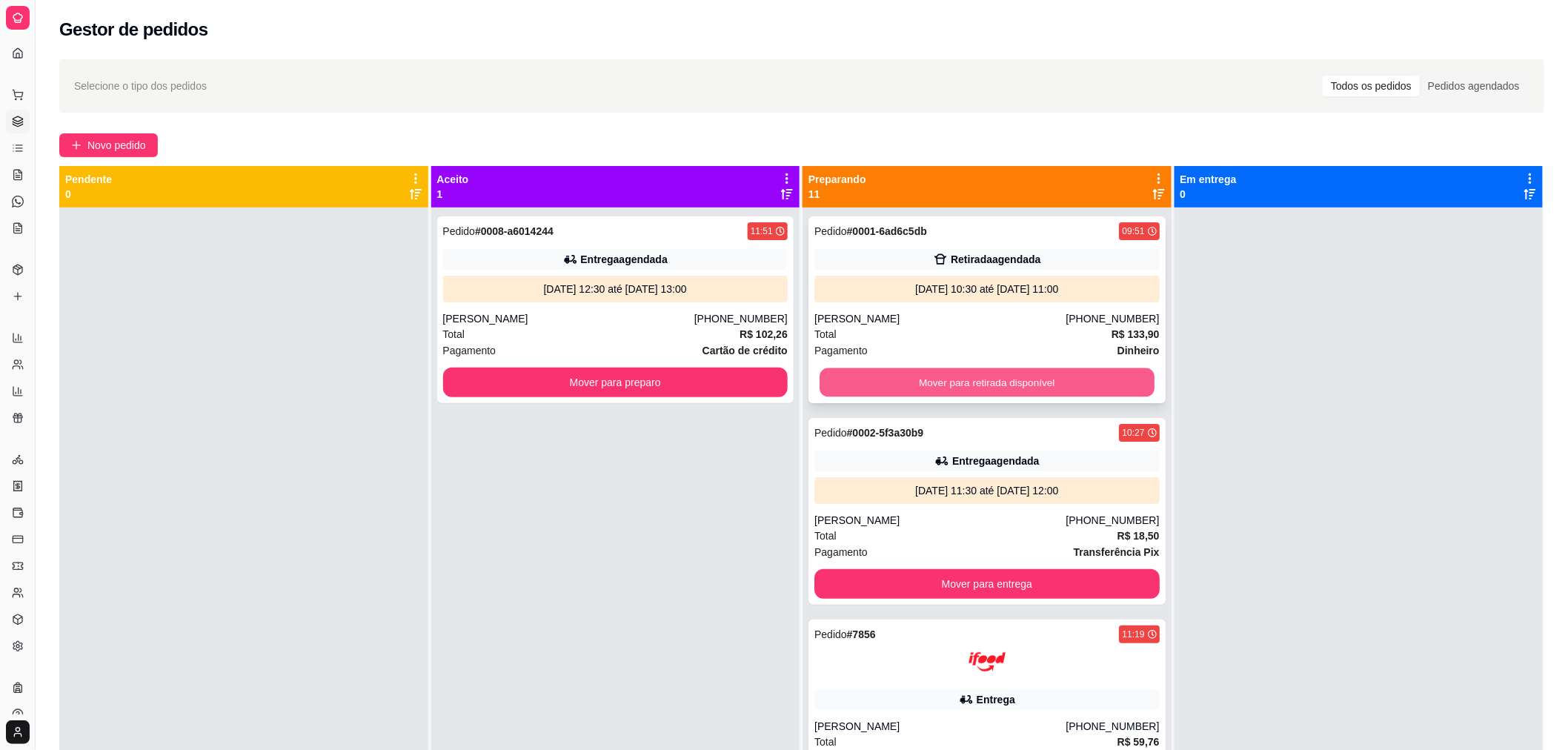
click at [1053, 379] on button "Mover para retirada disponível" at bounding box center [987, 382] width 335 height 29
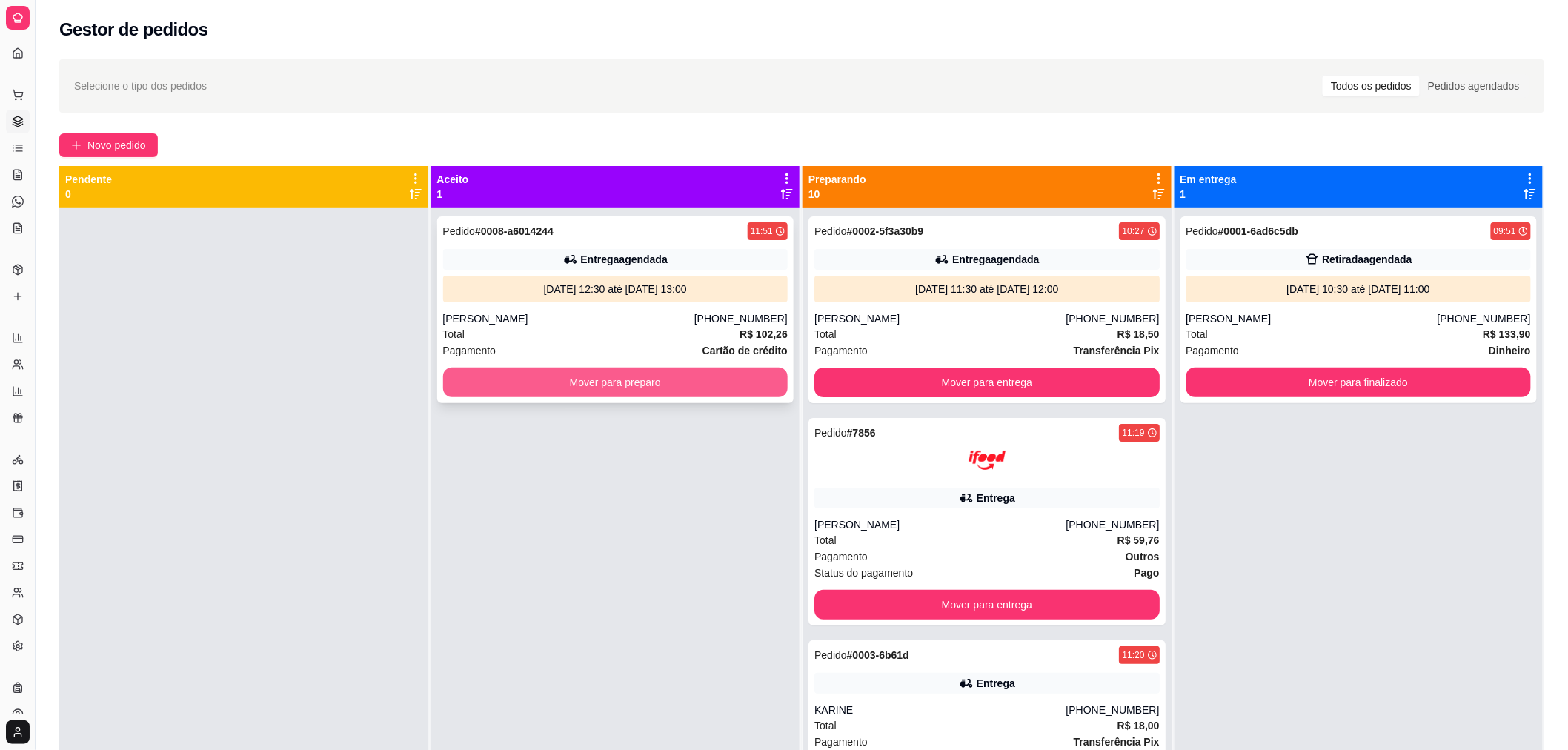
click at [720, 381] on button "Mover para preparo" at bounding box center [615, 383] width 345 height 30
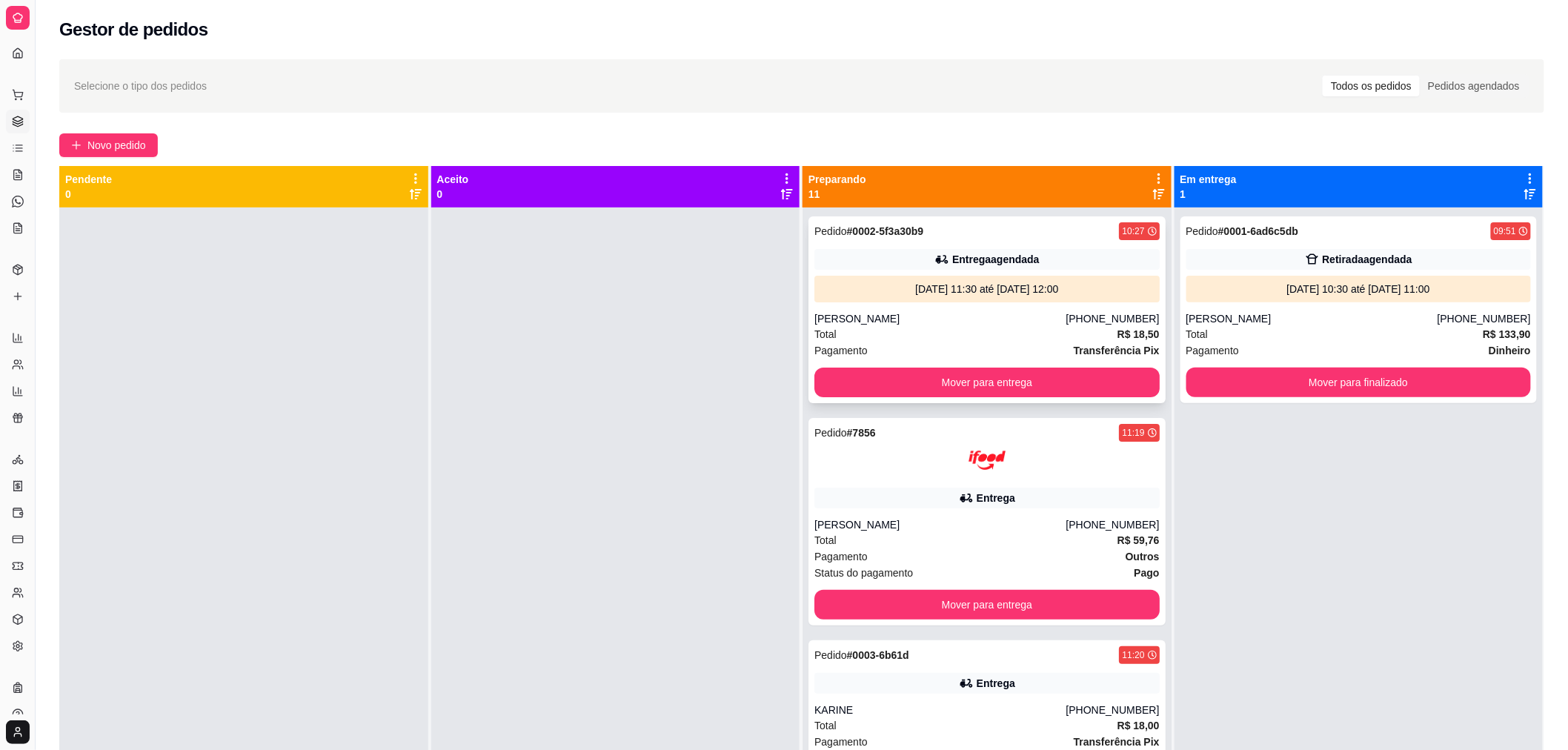
click at [910, 285] on div "[DATE] 11:30 até [DATE] 12:00" at bounding box center [986, 289] width 333 height 15
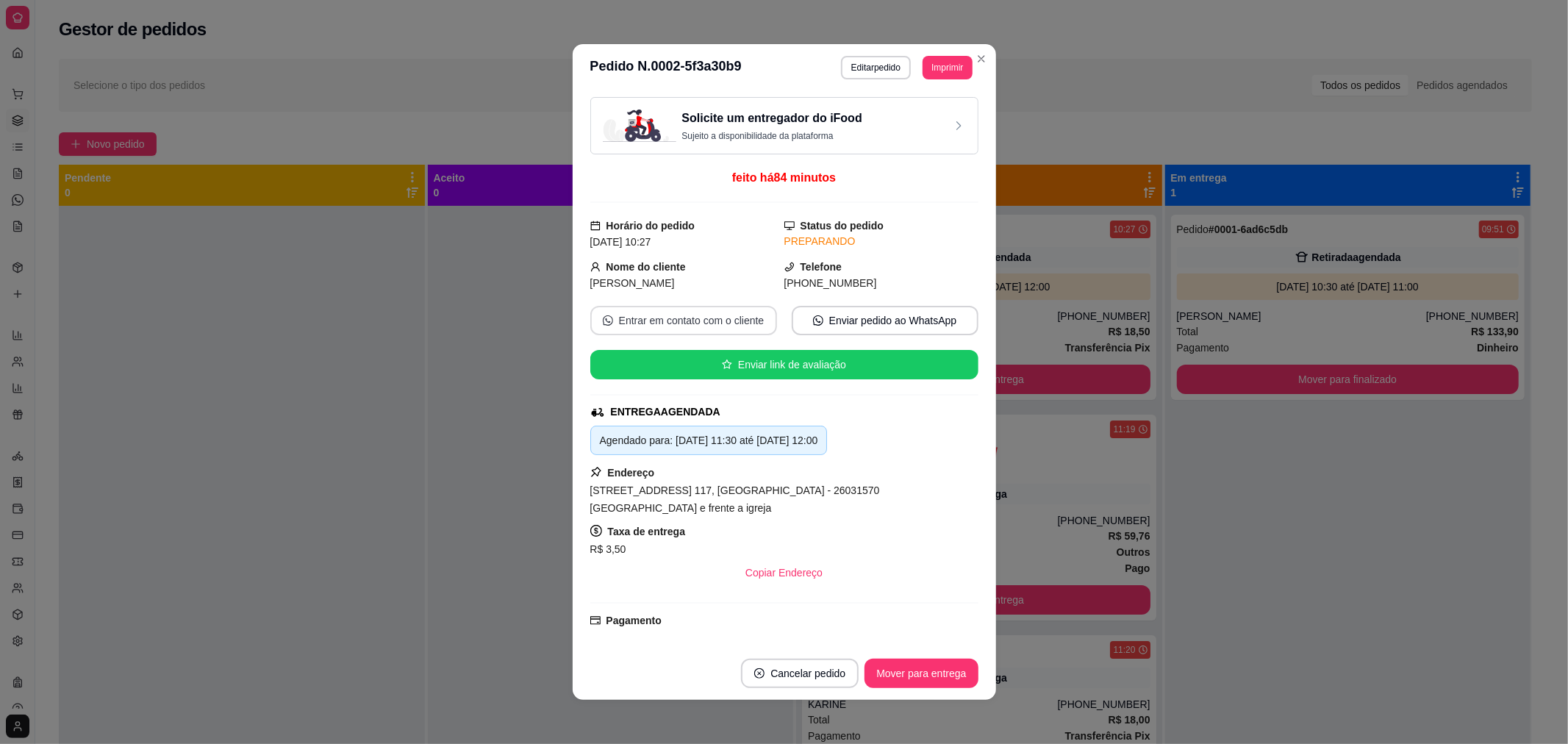
click at [615, 316] on button "Entrar em contato com o cliente" at bounding box center [683, 321] width 186 height 30
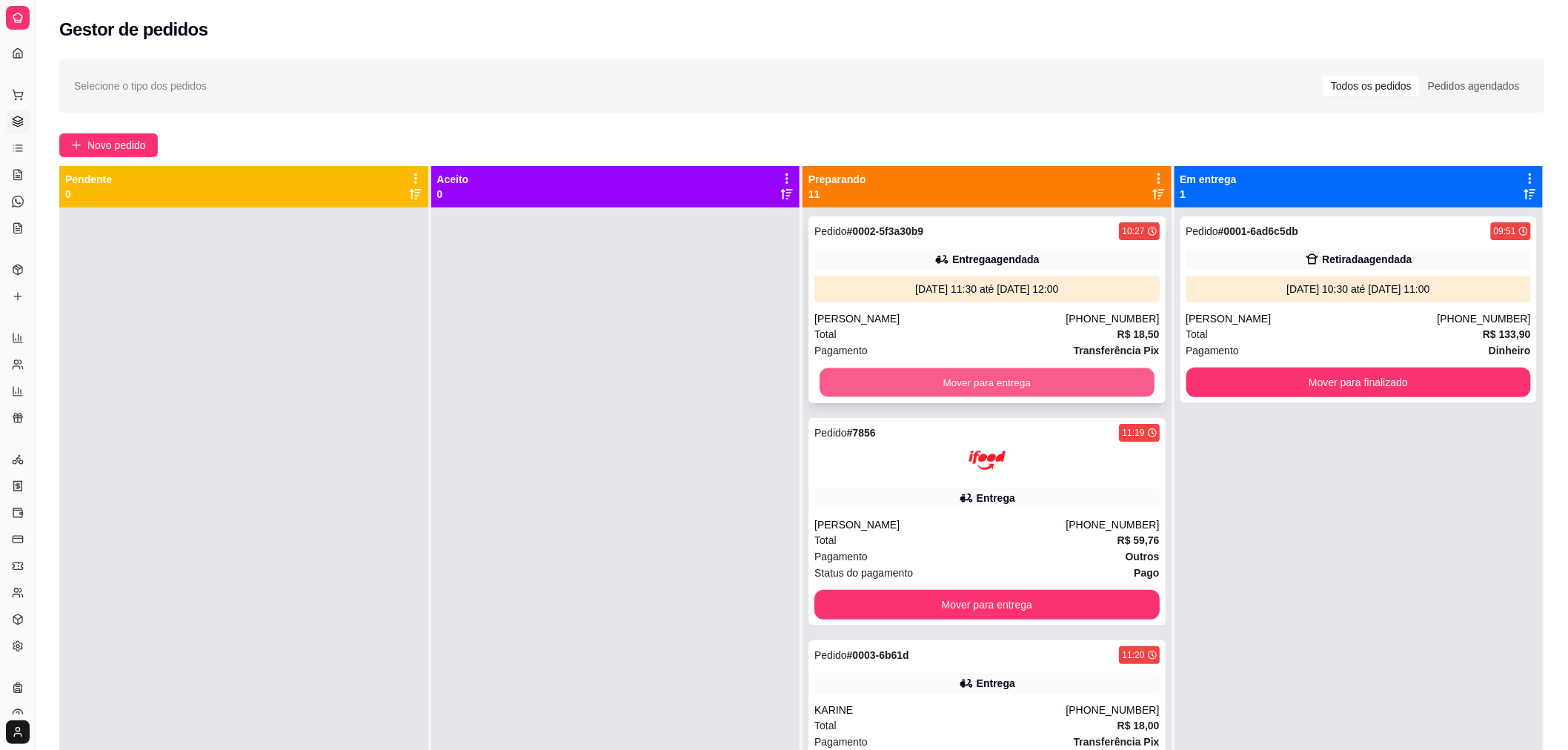
click at [904, 384] on button "Mover para entrega" at bounding box center [987, 382] width 335 height 29
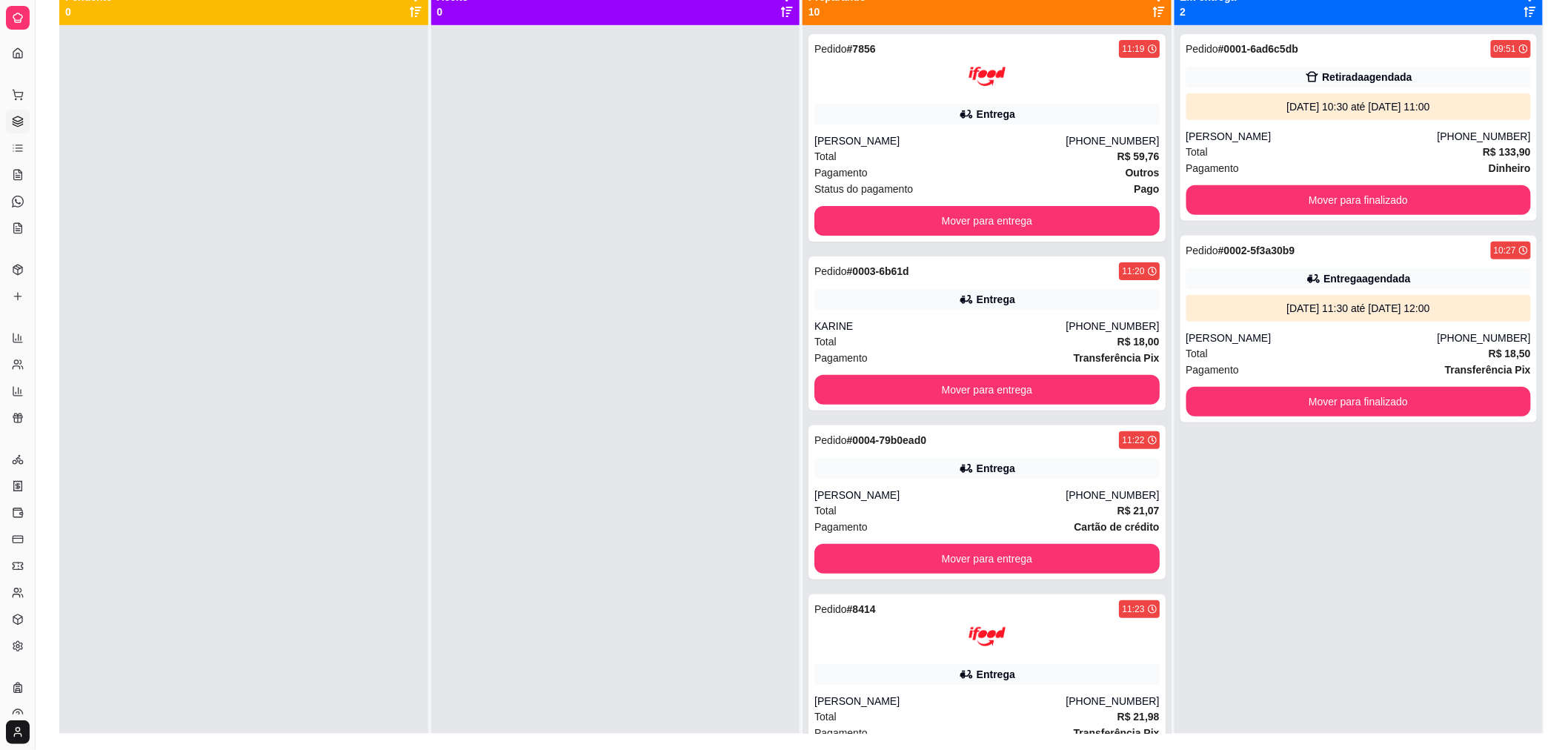
scroll to position [226, 0]
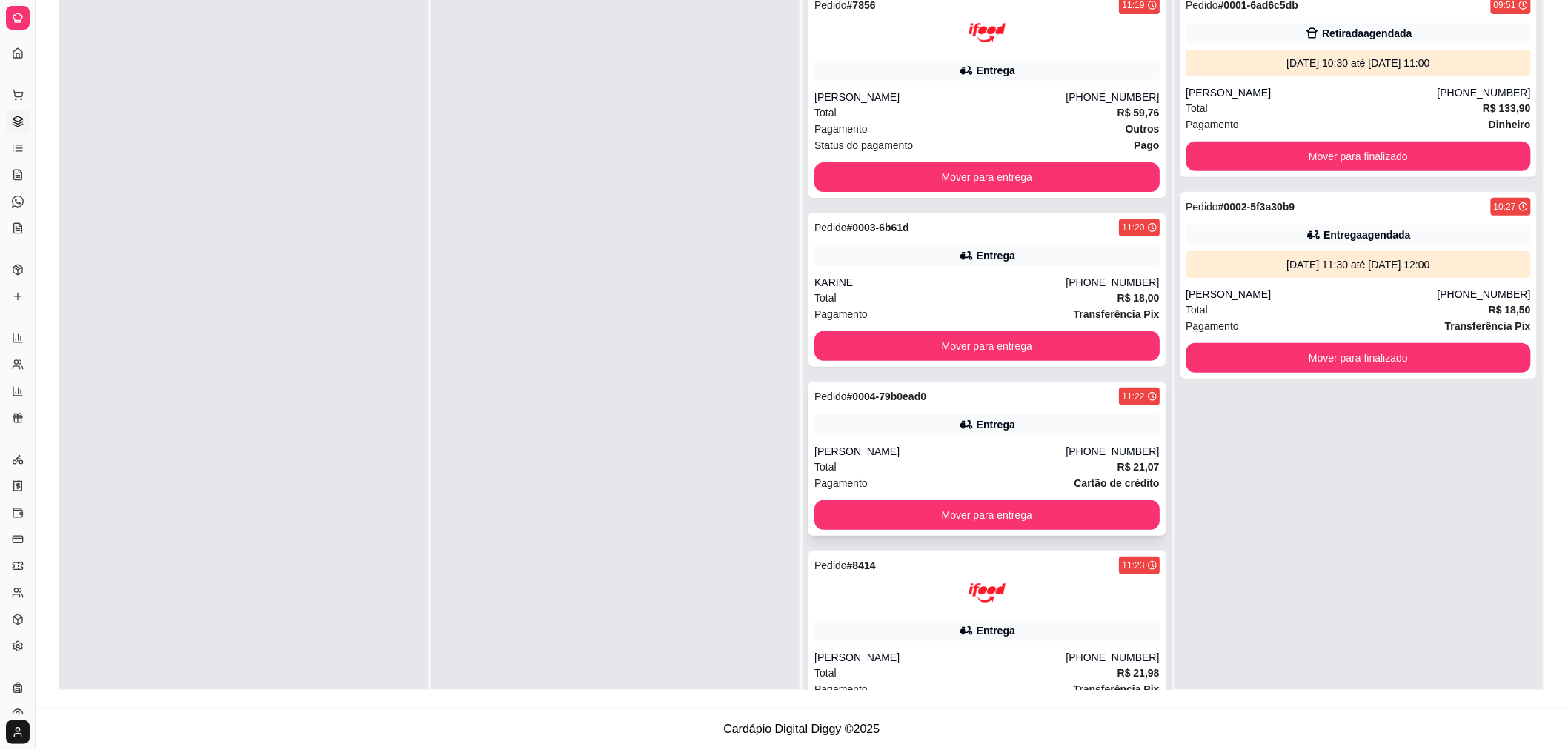
click at [1043, 484] on div "Pagamento Cartão de crédito" at bounding box center [986, 483] width 345 height 17
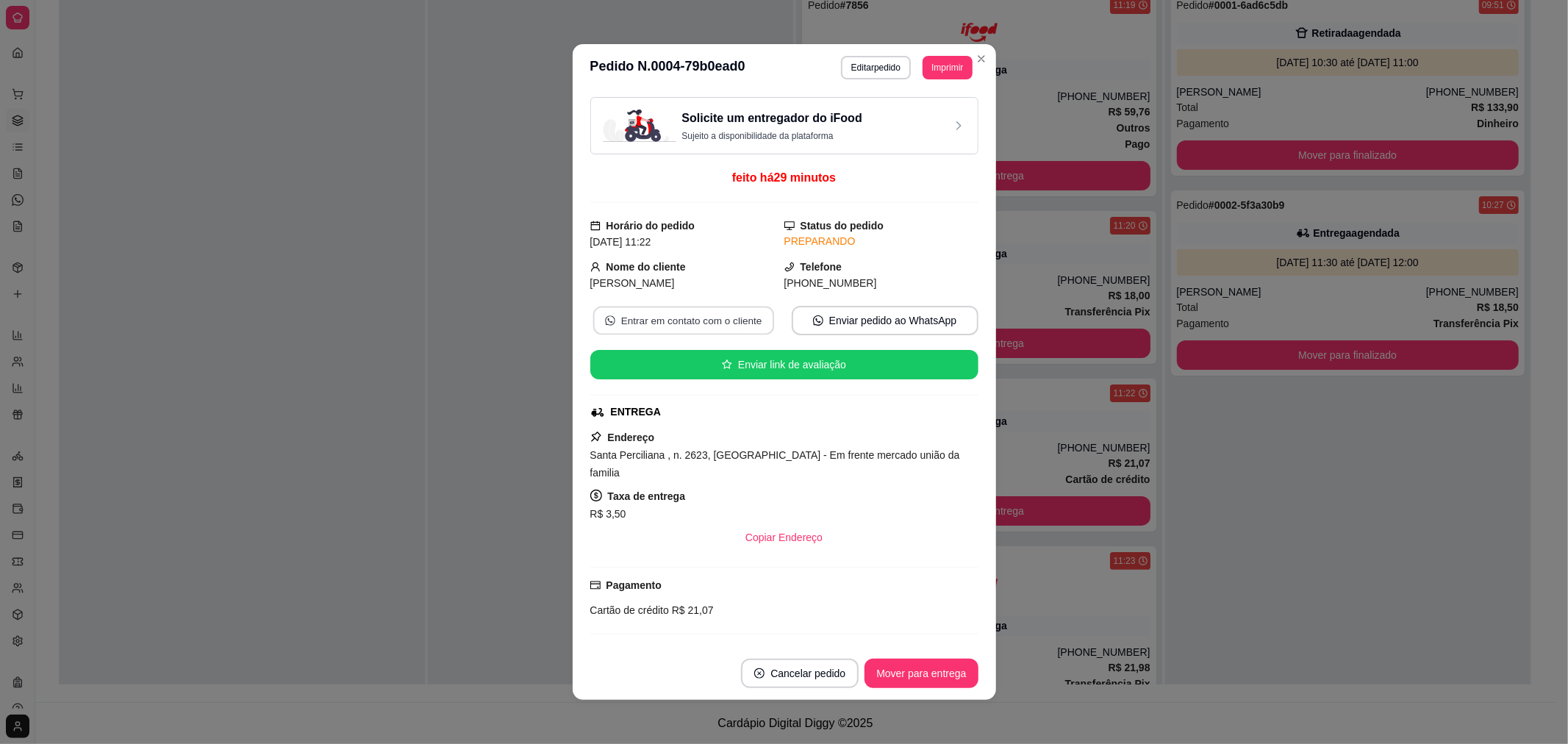
click at [684, 317] on button "Entrar em contato com o cliente" at bounding box center [683, 321] width 181 height 29
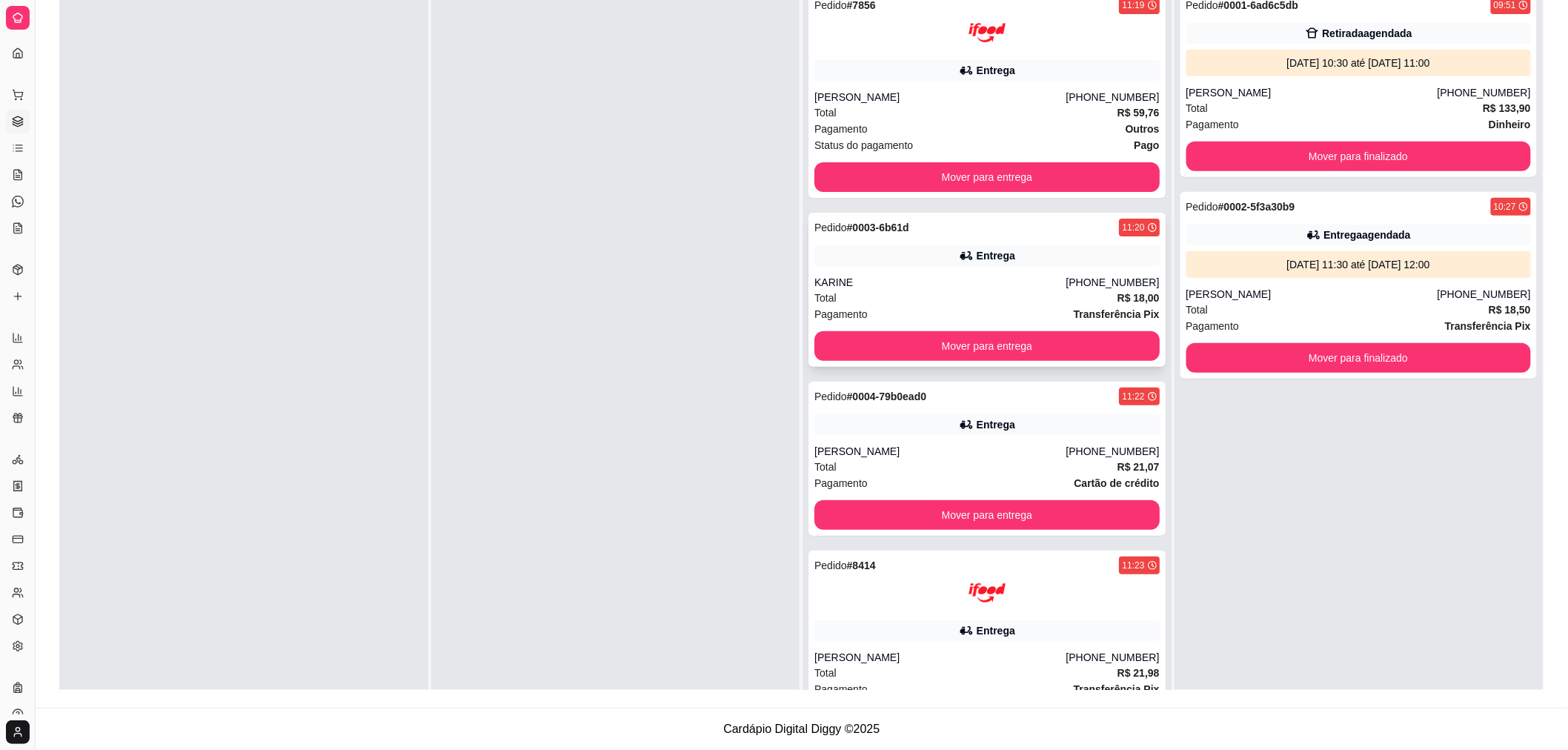
click at [960, 256] on icon at bounding box center [964, 256] width 10 height 9
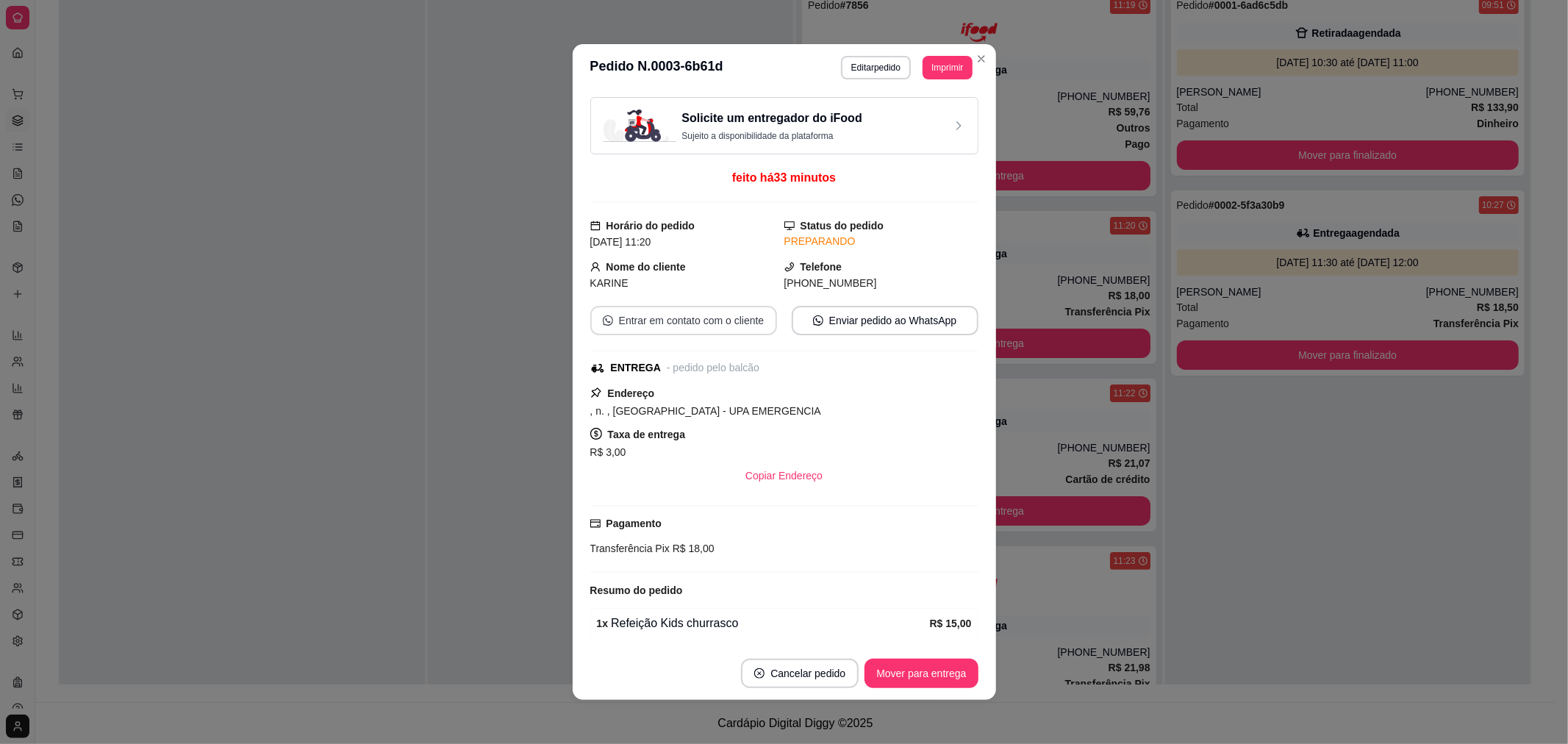
click at [684, 324] on button "Entrar em contato com o cliente" at bounding box center [683, 321] width 186 height 30
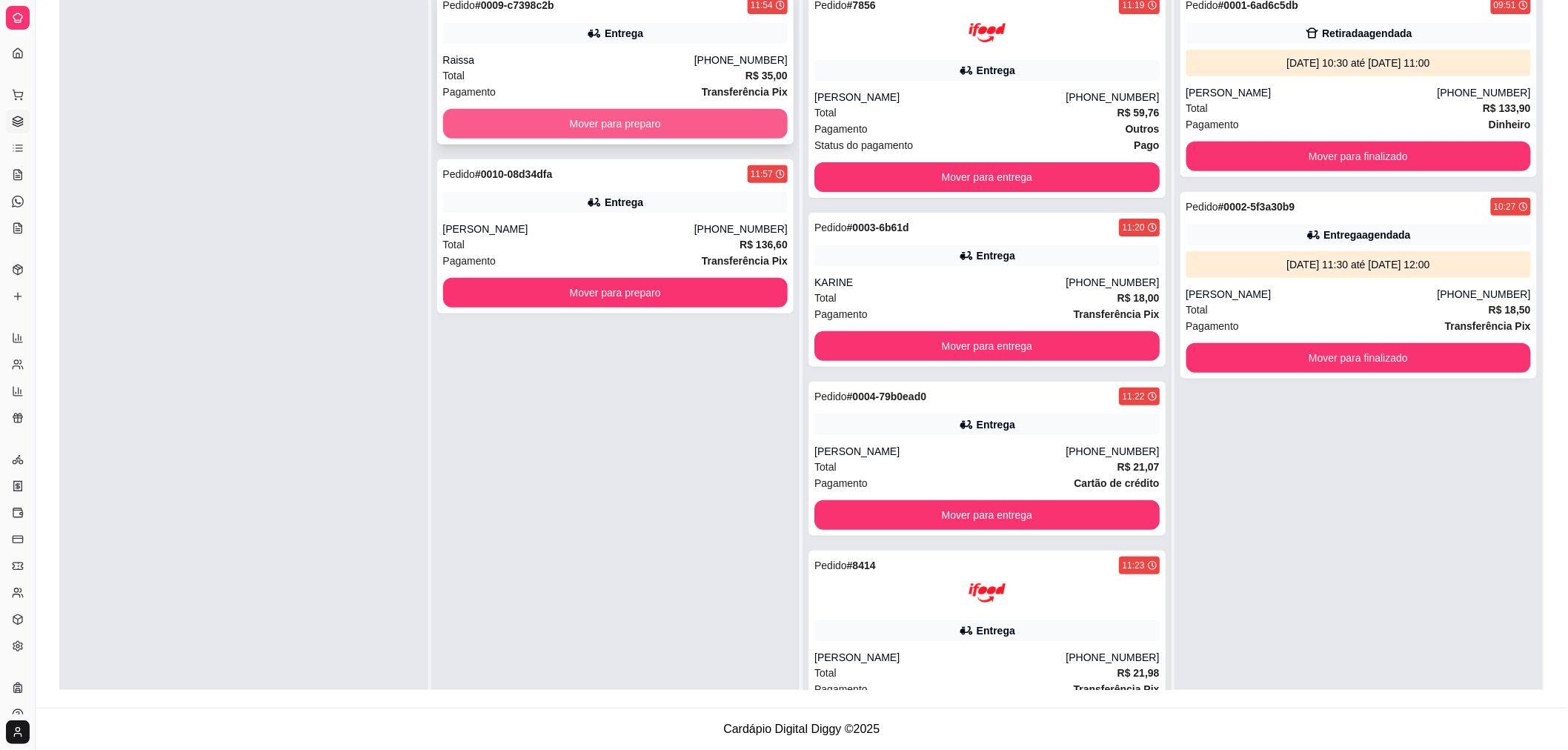
click at [485, 112] on button "Mover para preparo" at bounding box center [615, 124] width 345 height 30
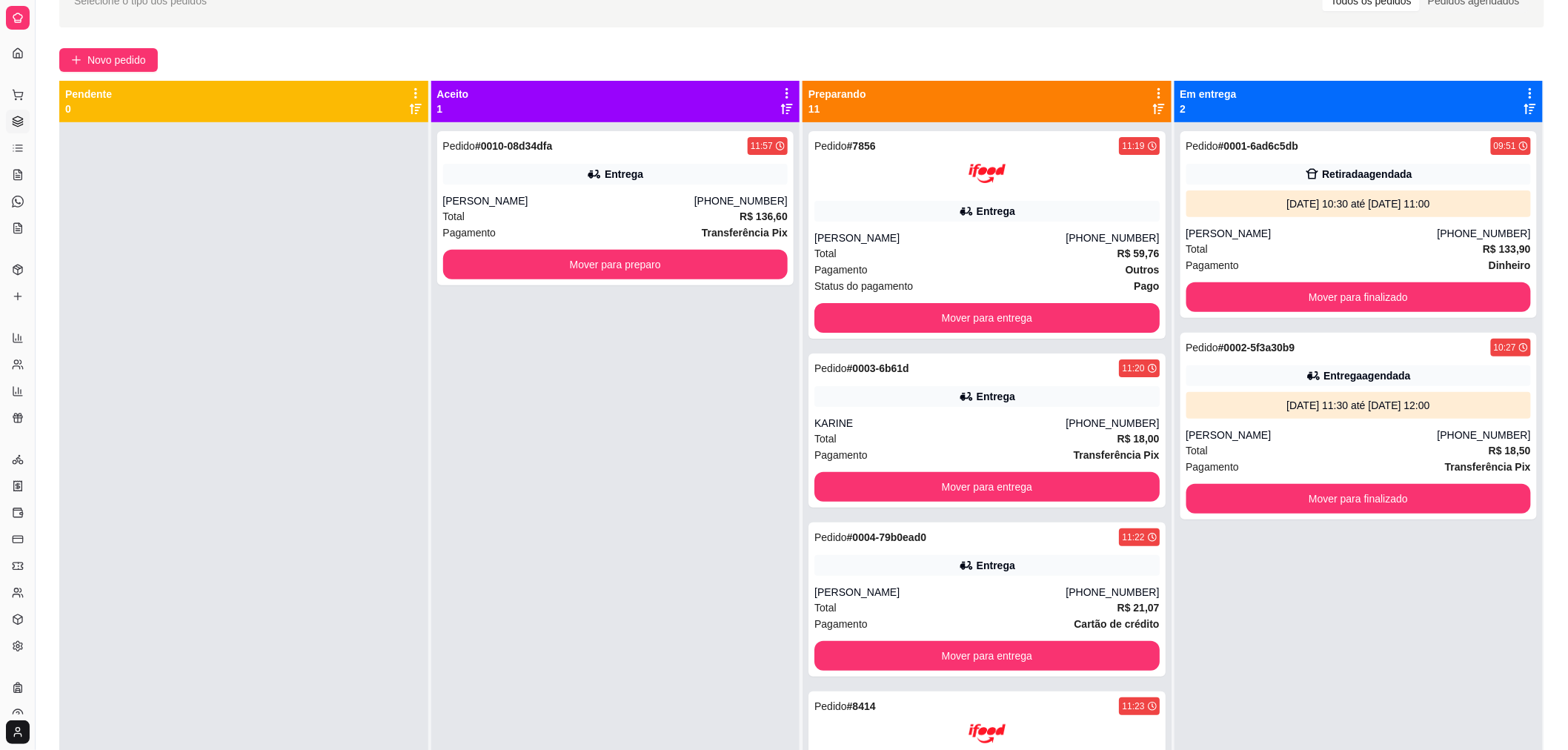
scroll to position [0, 0]
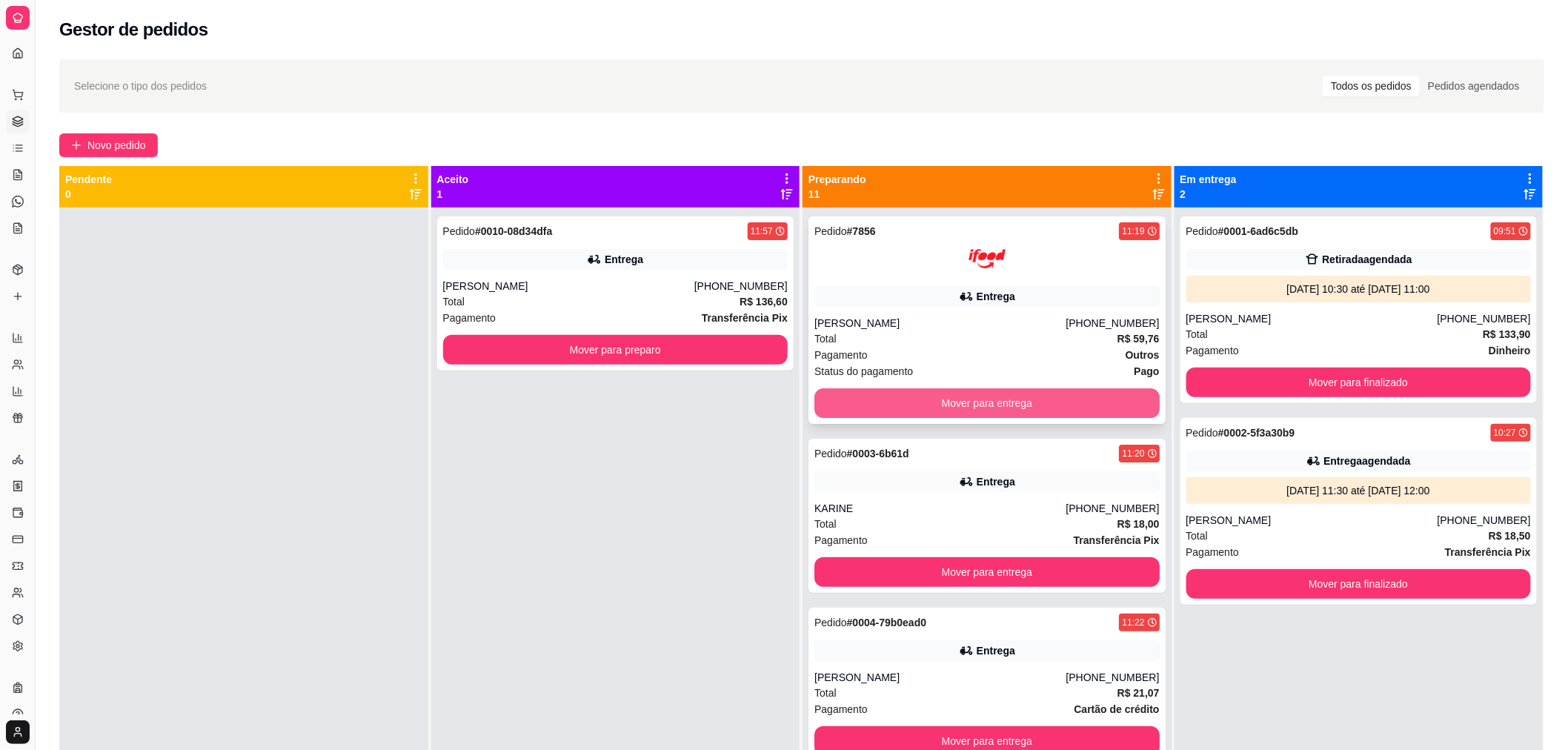
click at [1103, 407] on button "Mover para entrega" at bounding box center [986, 403] width 345 height 30
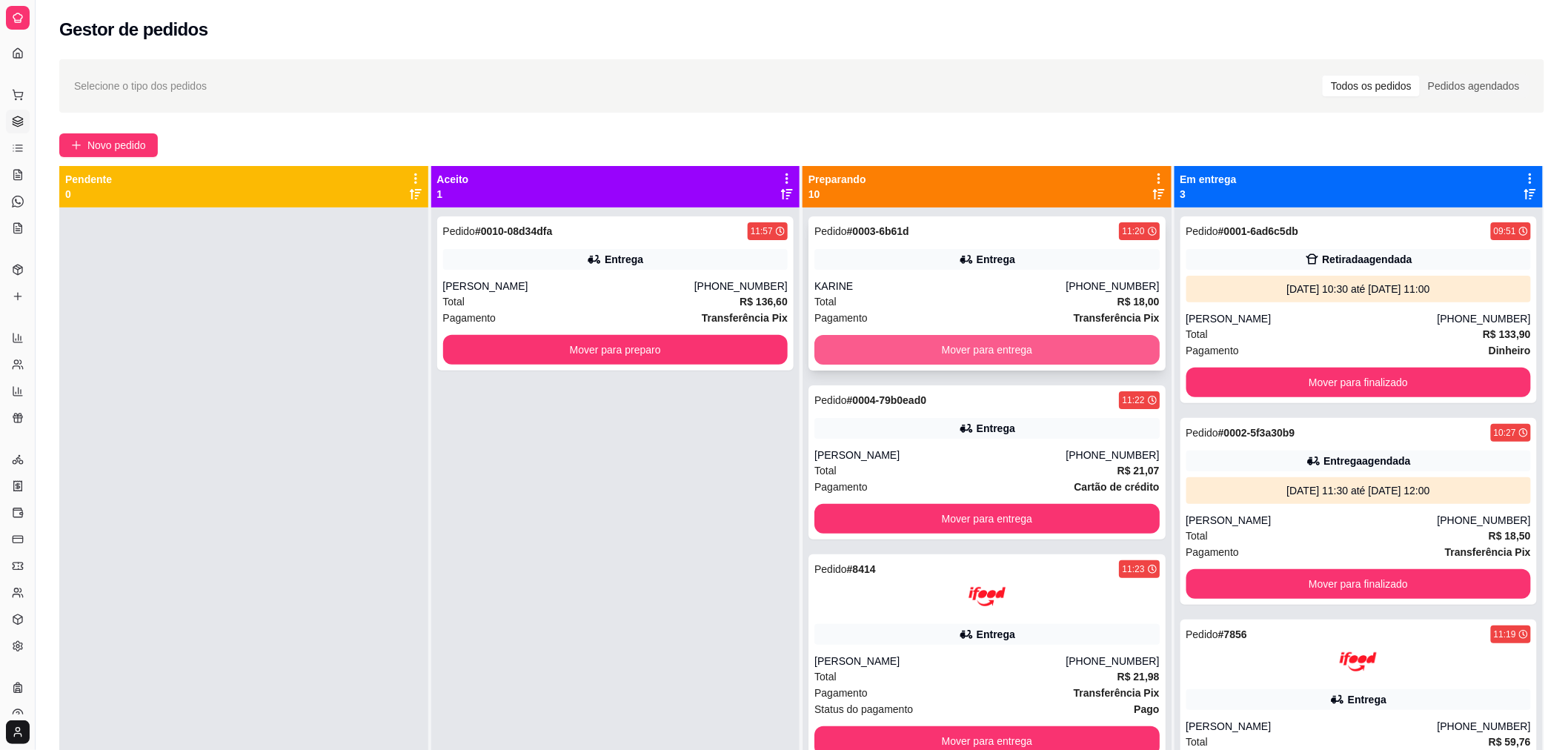
click at [1053, 358] on button "Mover para entrega" at bounding box center [986, 350] width 345 height 30
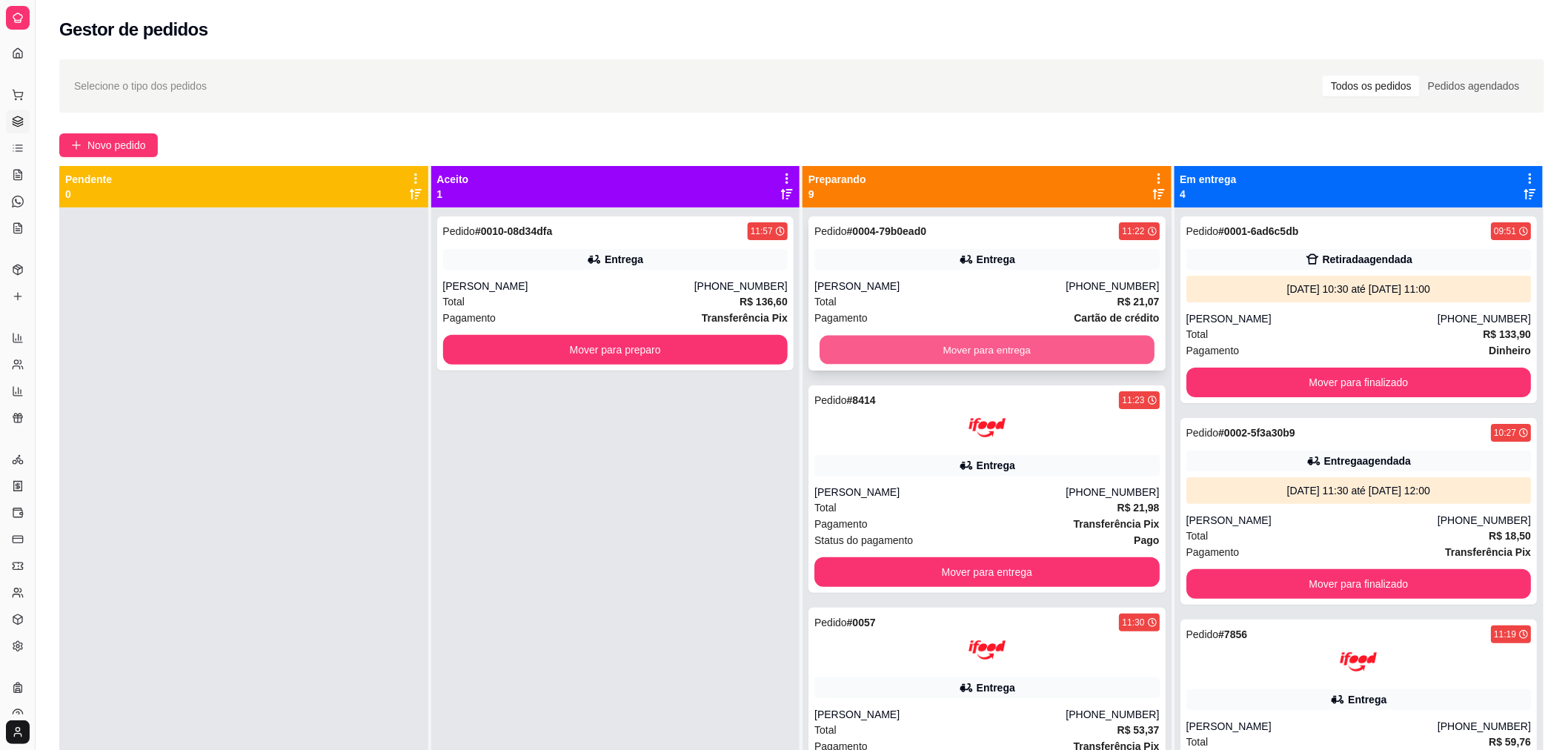
click at [1042, 347] on button "Mover para entrega" at bounding box center [987, 350] width 335 height 29
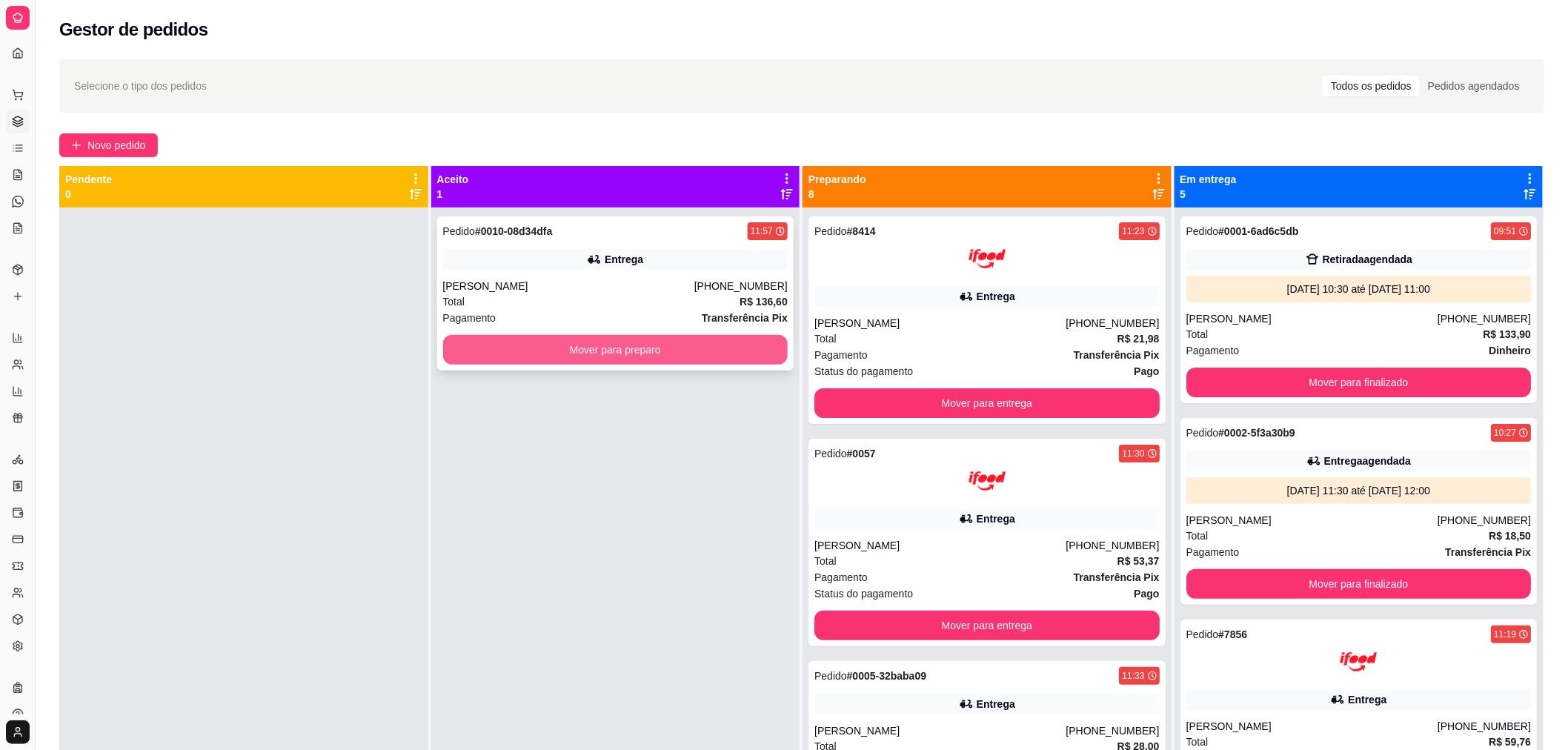
click at [755, 354] on button "Mover para preparo" at bounding box center [615, 350] width 345 height 30
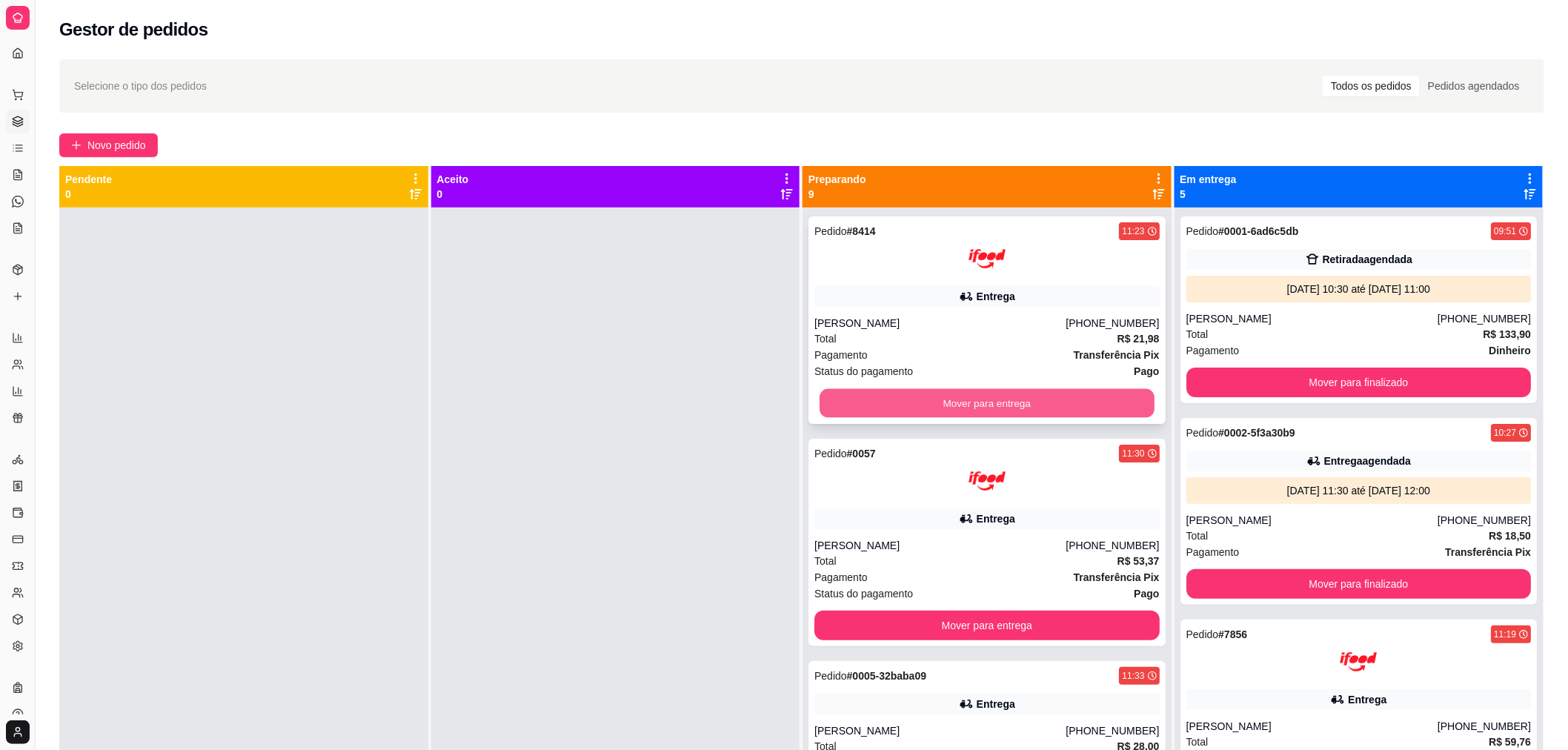
click at [894, 406] on button "Mover para entrega" at bounding box center [987, 403] width 335 height 29
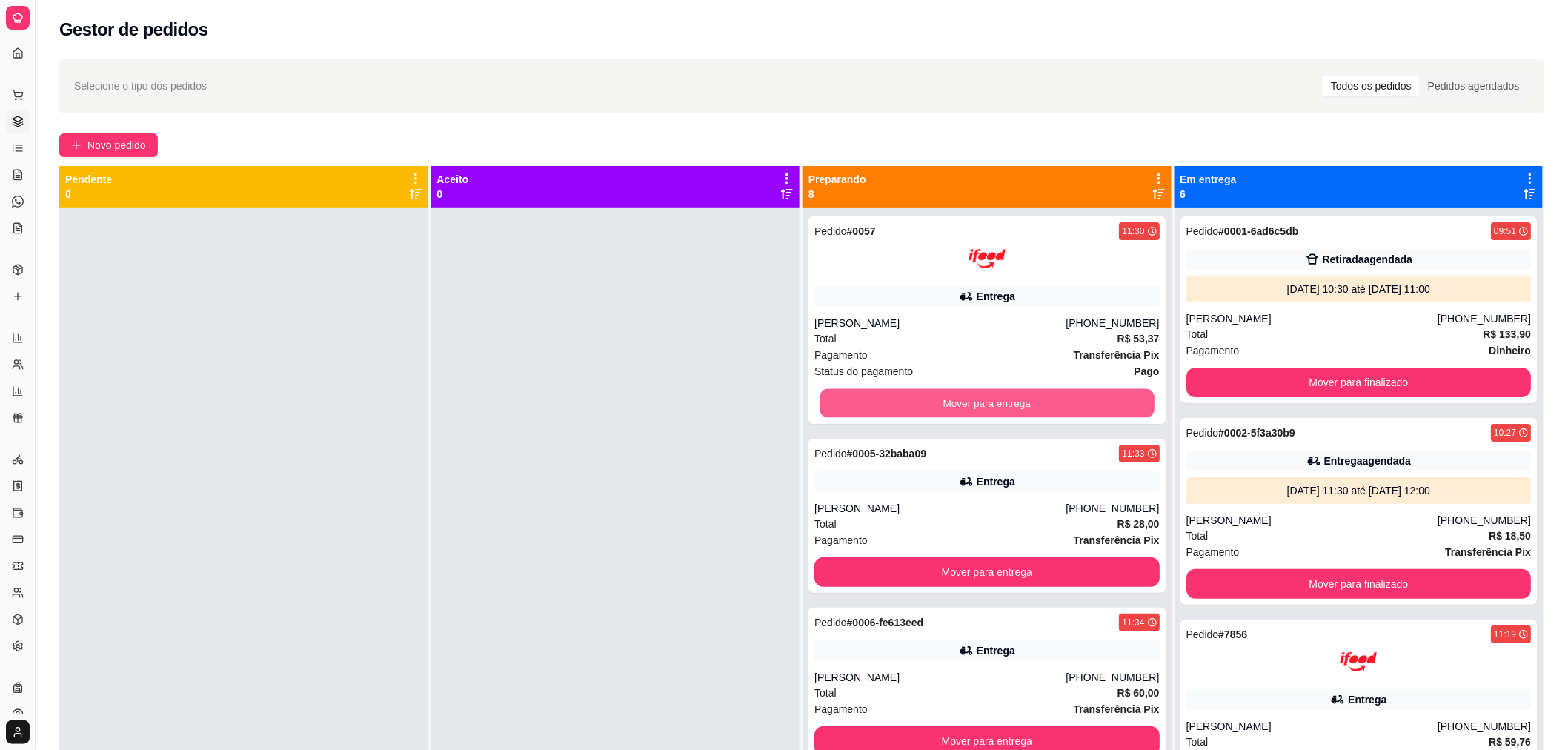
click at [894, 406] on button "Mover para entrega" at bounding box center [987, 403] width 335 height 29
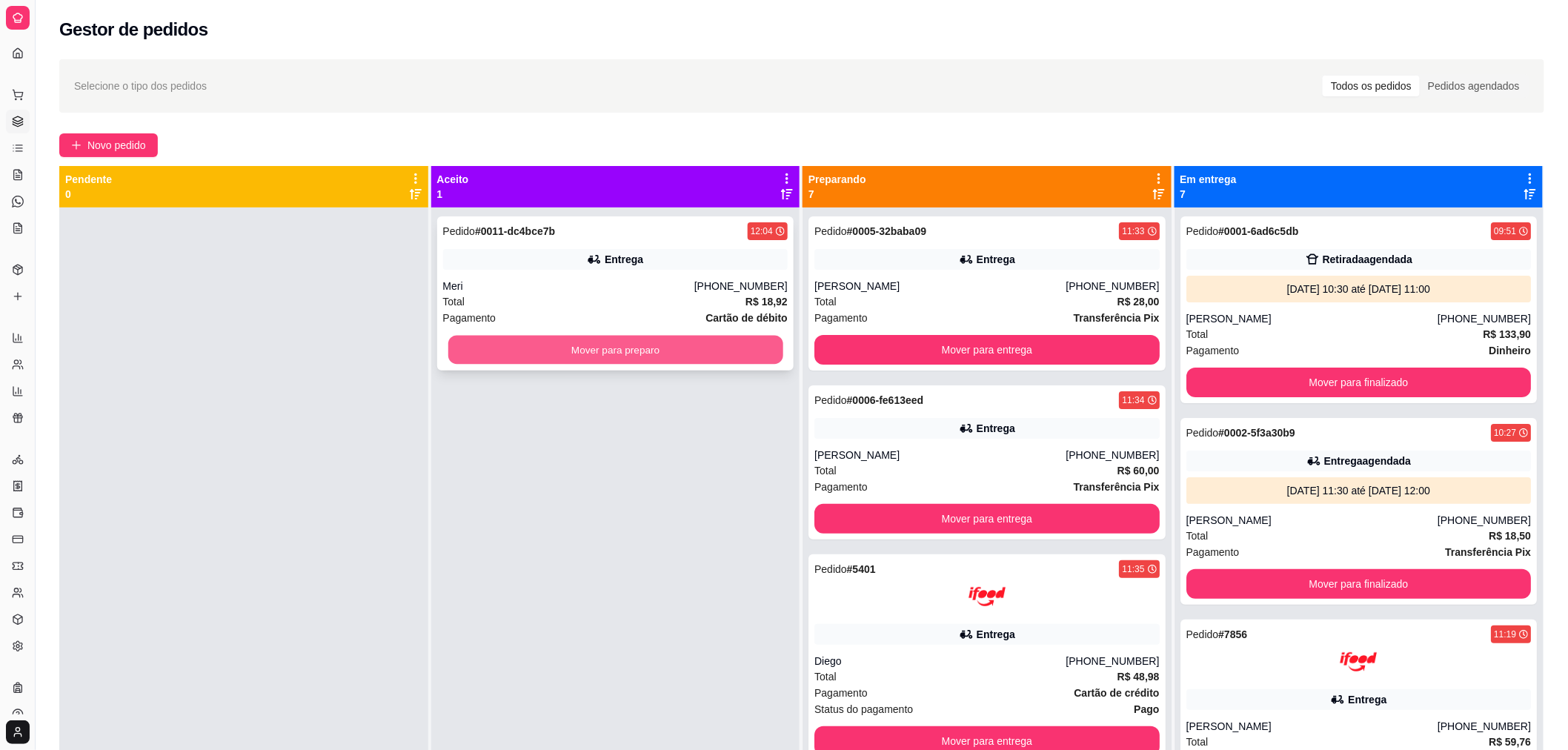
click at [652, 355] on button "Mover para preparo" at bounding box center [615, 350] width 335 height 29
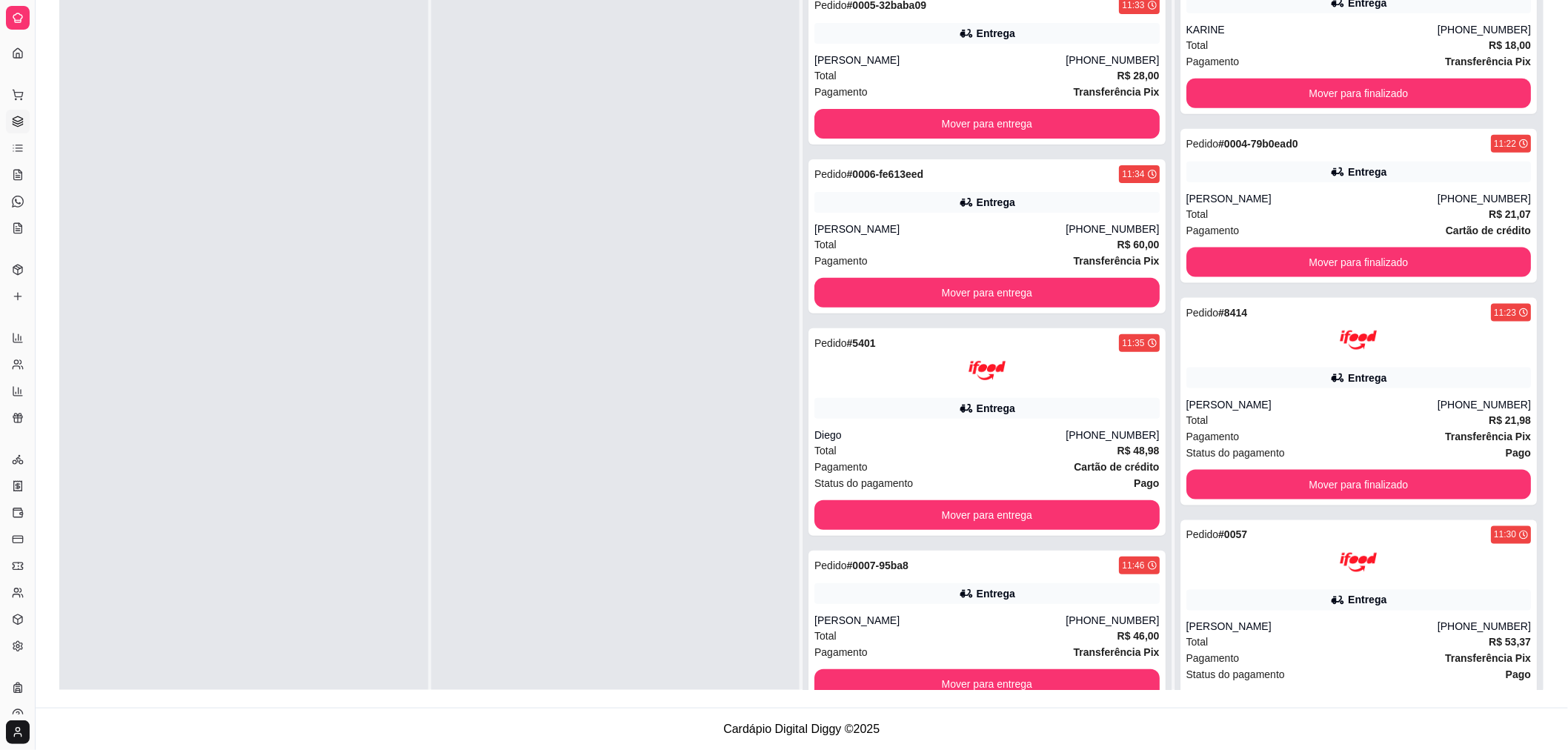
scroll to position [41, 0]
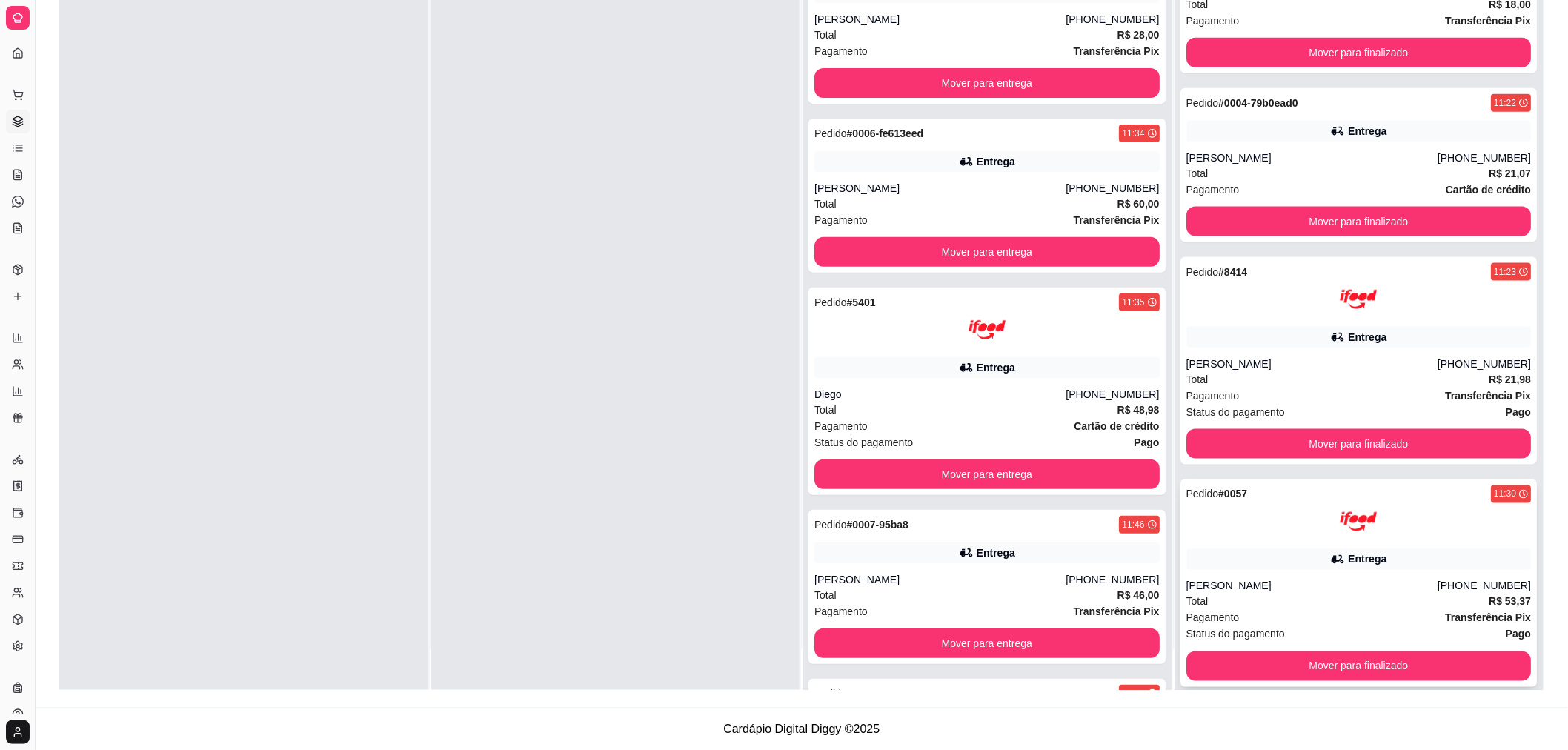
click at [1454, 603] on div "Total R$ 53,37" at bounding box center [1358, 601] width 345 height 17
click at [1339, 306] on img at bounding box center [1357, 299] width 37 height 37
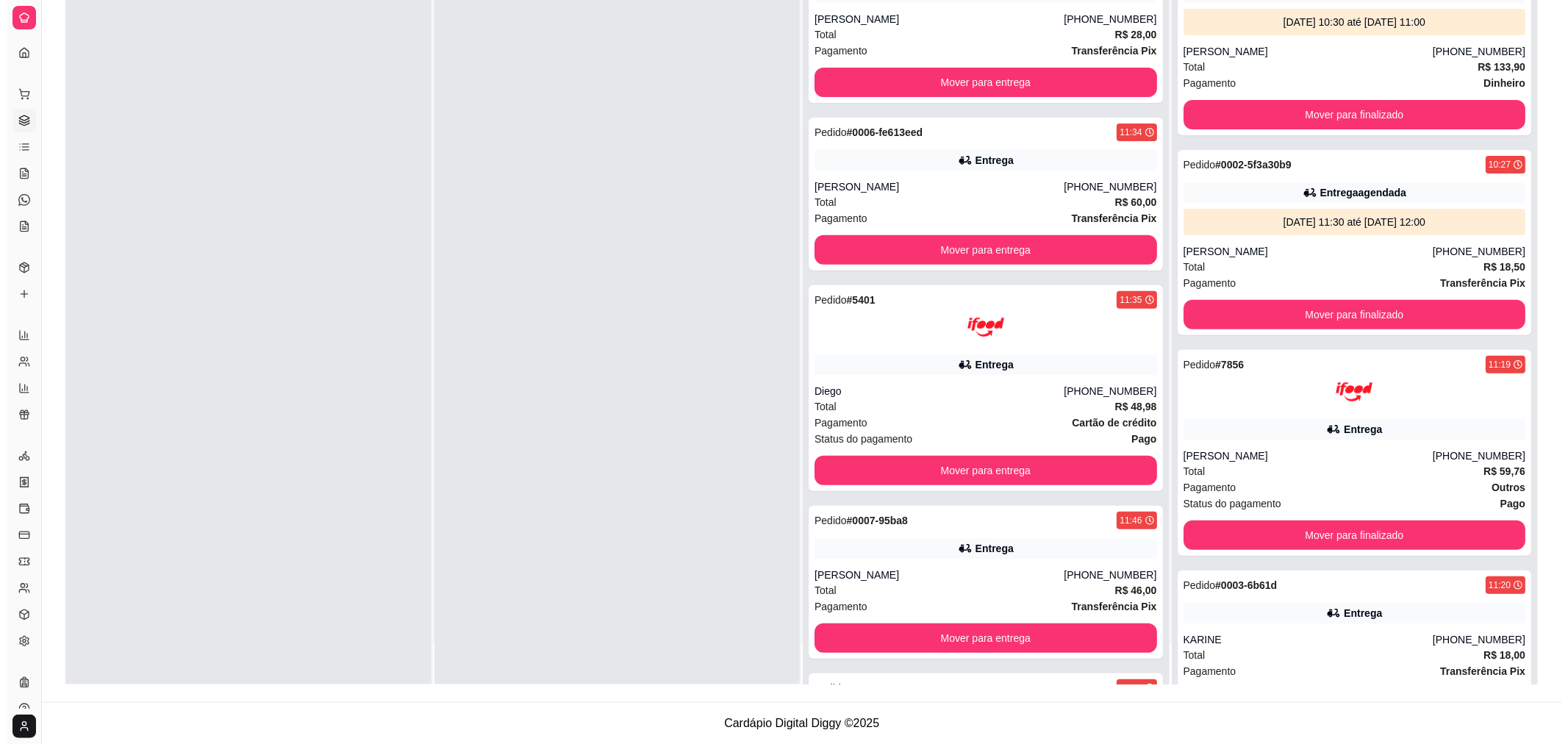
scroll to position [0, 0]
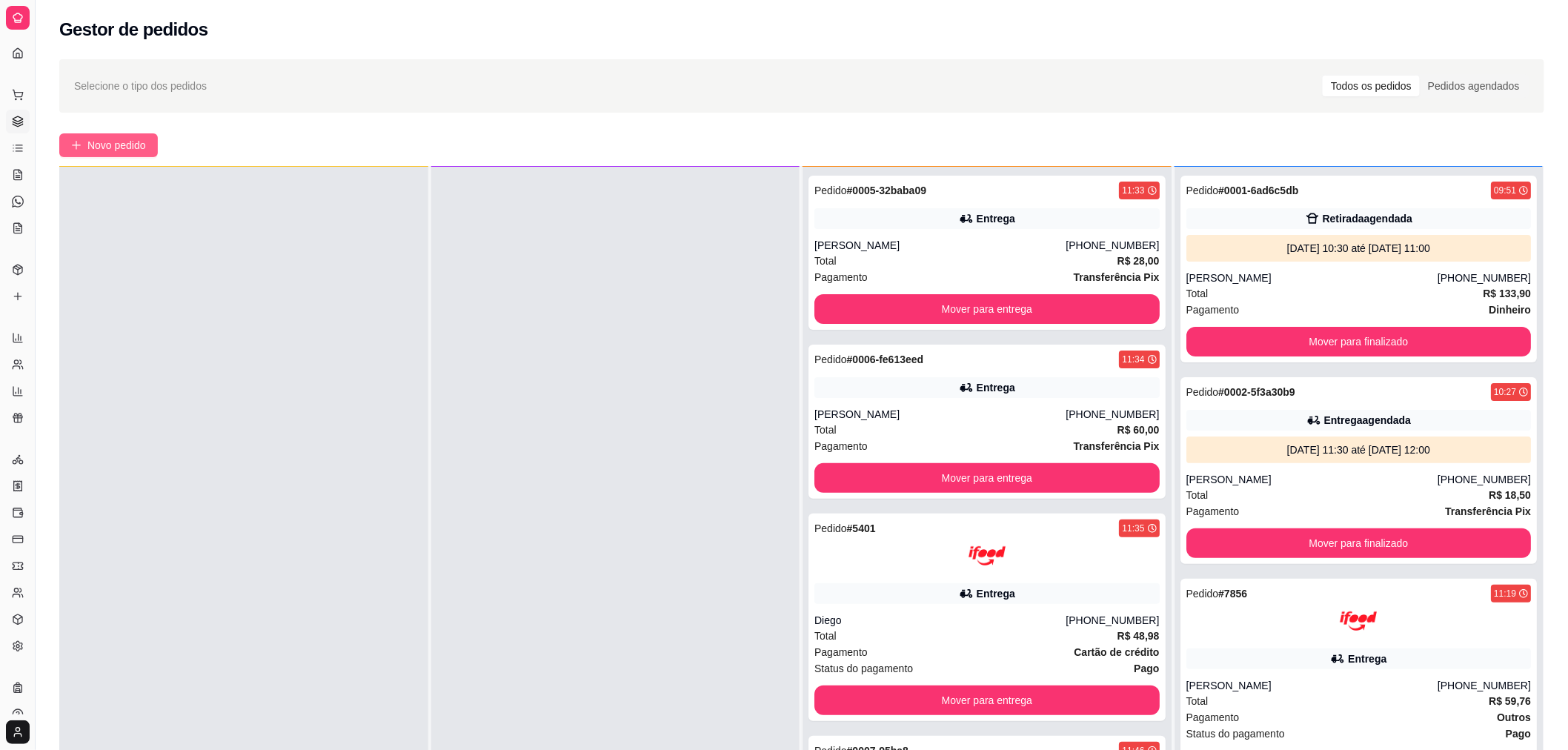
click at [117, 147] on span "Novo pedido" at bounding box center [116, 145] width 58 height 17
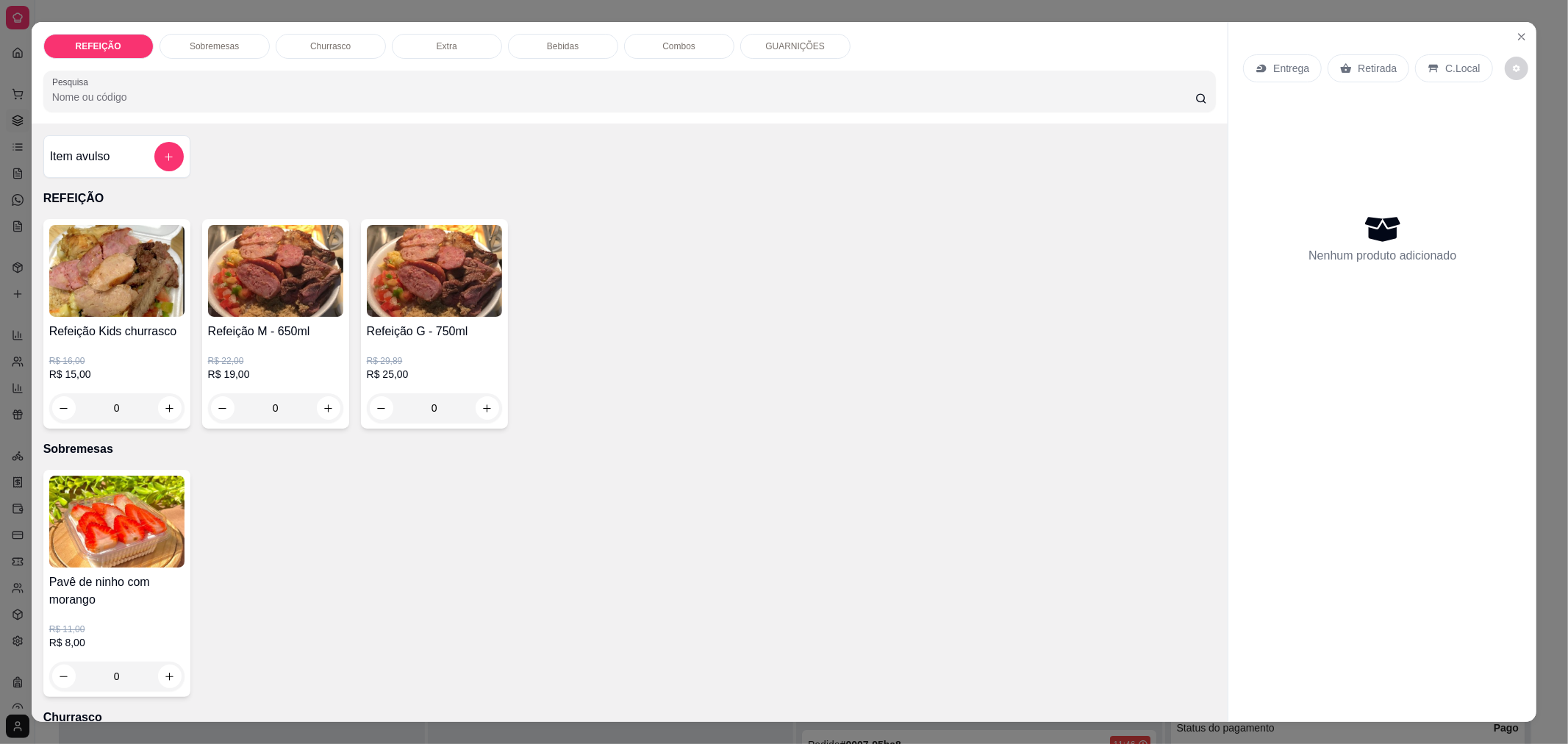
click at [487, 414] on div "0" at bounding box center [434, 408] width 135 height 30
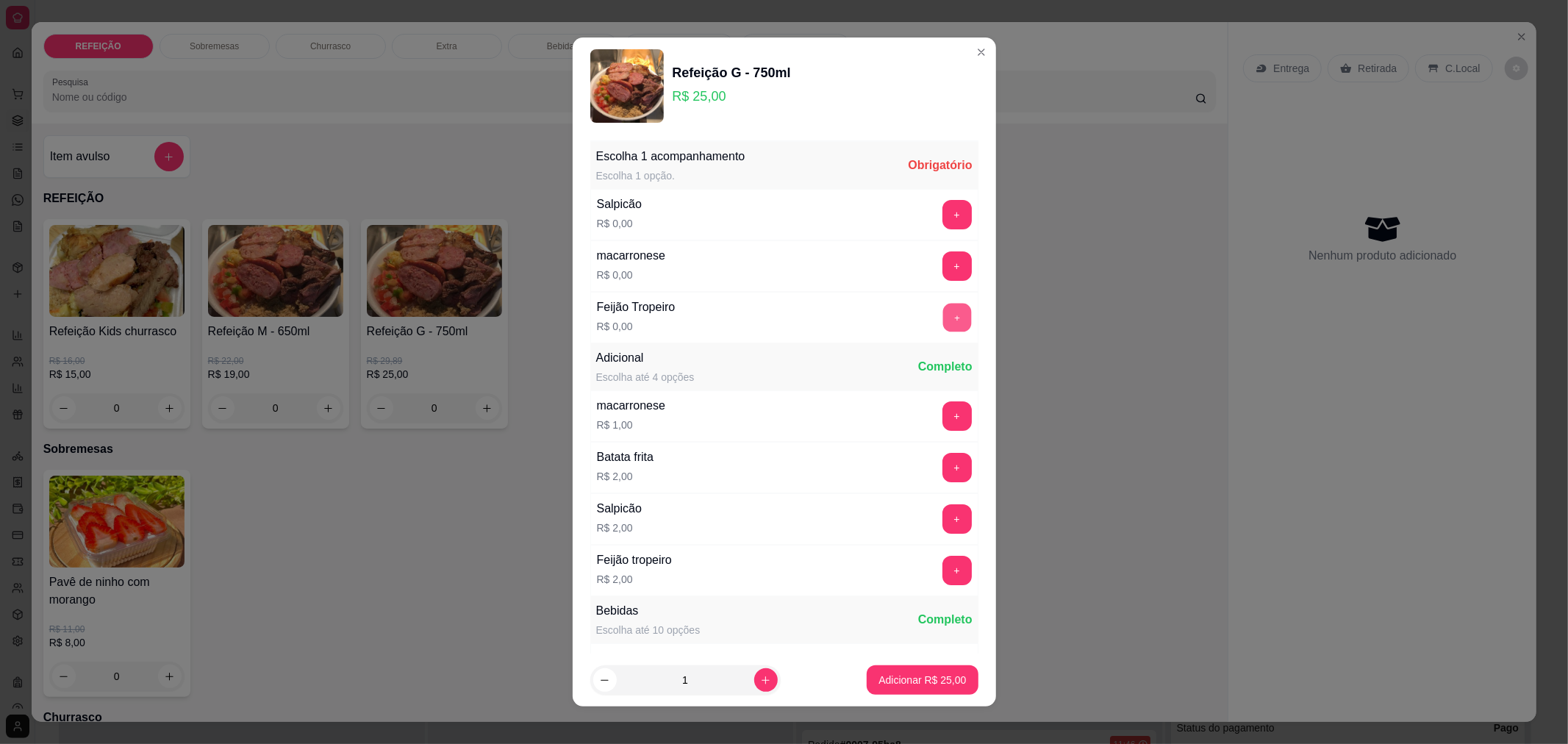
click at [942, 307] on button "+" at bounding box center [956, 317] width 29 height 29
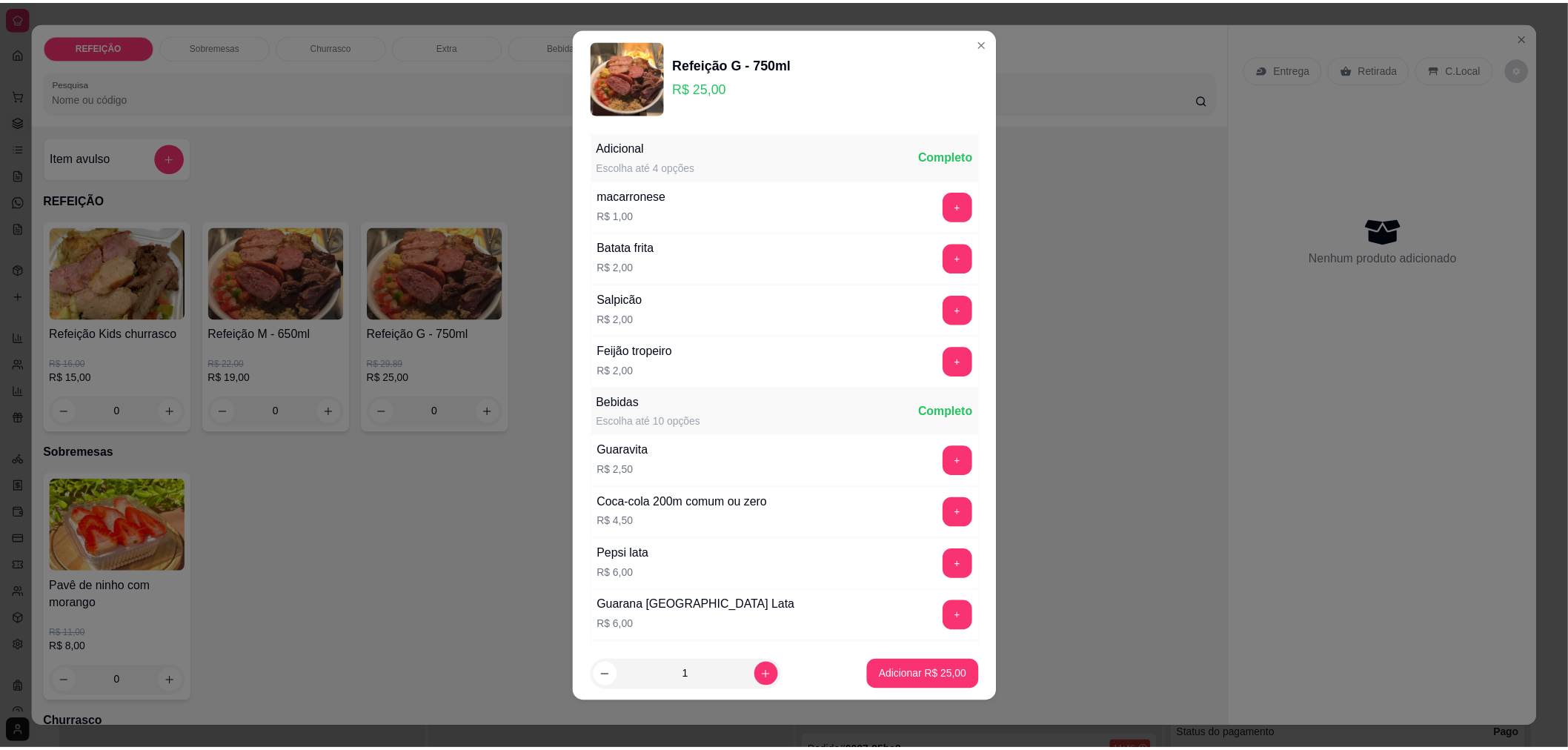
scroll to position [211, 0]
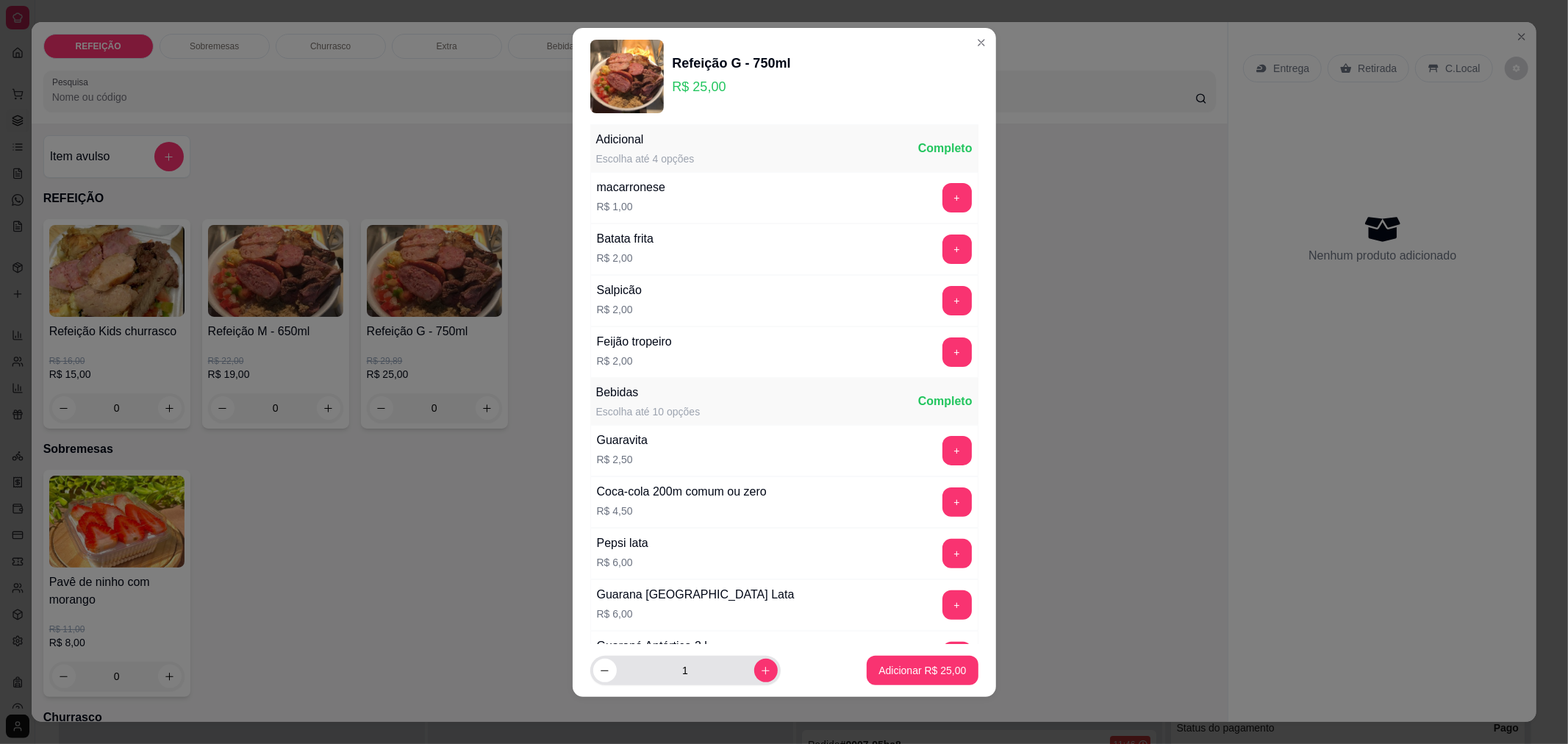
drag, startPoint x: 763, startPoint y: 672, endPoint x: 741, endPoint y: 671, distance: 22.0
click at [741, 671] on div "1" at bounding box center [685, 671] width 190 height 30
click at [754, 671] on button "increase-product-quantity" at bounding box center [765, 671] width 23 height 23
type input "3"
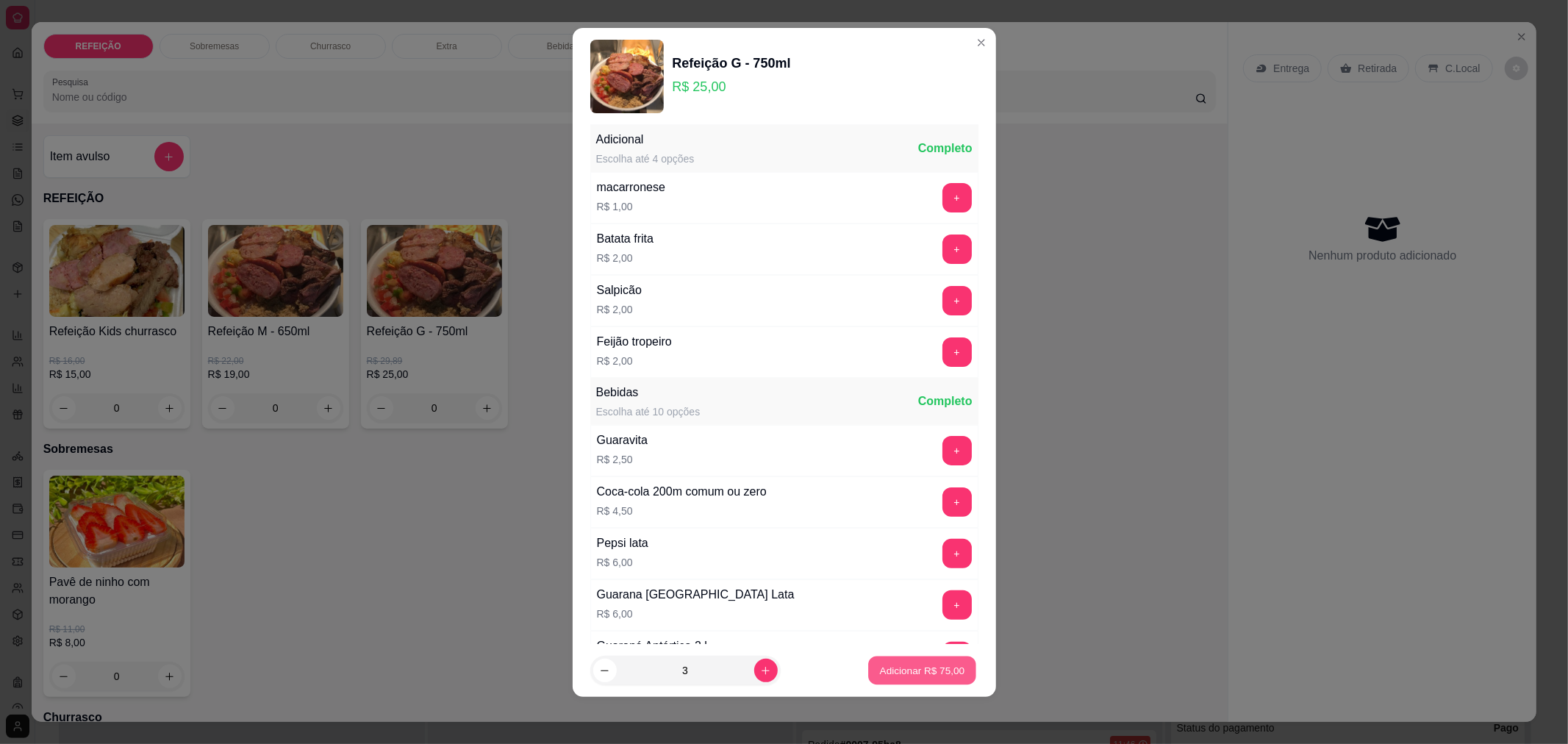
click at [886, 675] on p "Adicionar R$ 75,00" at bounding box center [922, 671] width 85 height 14
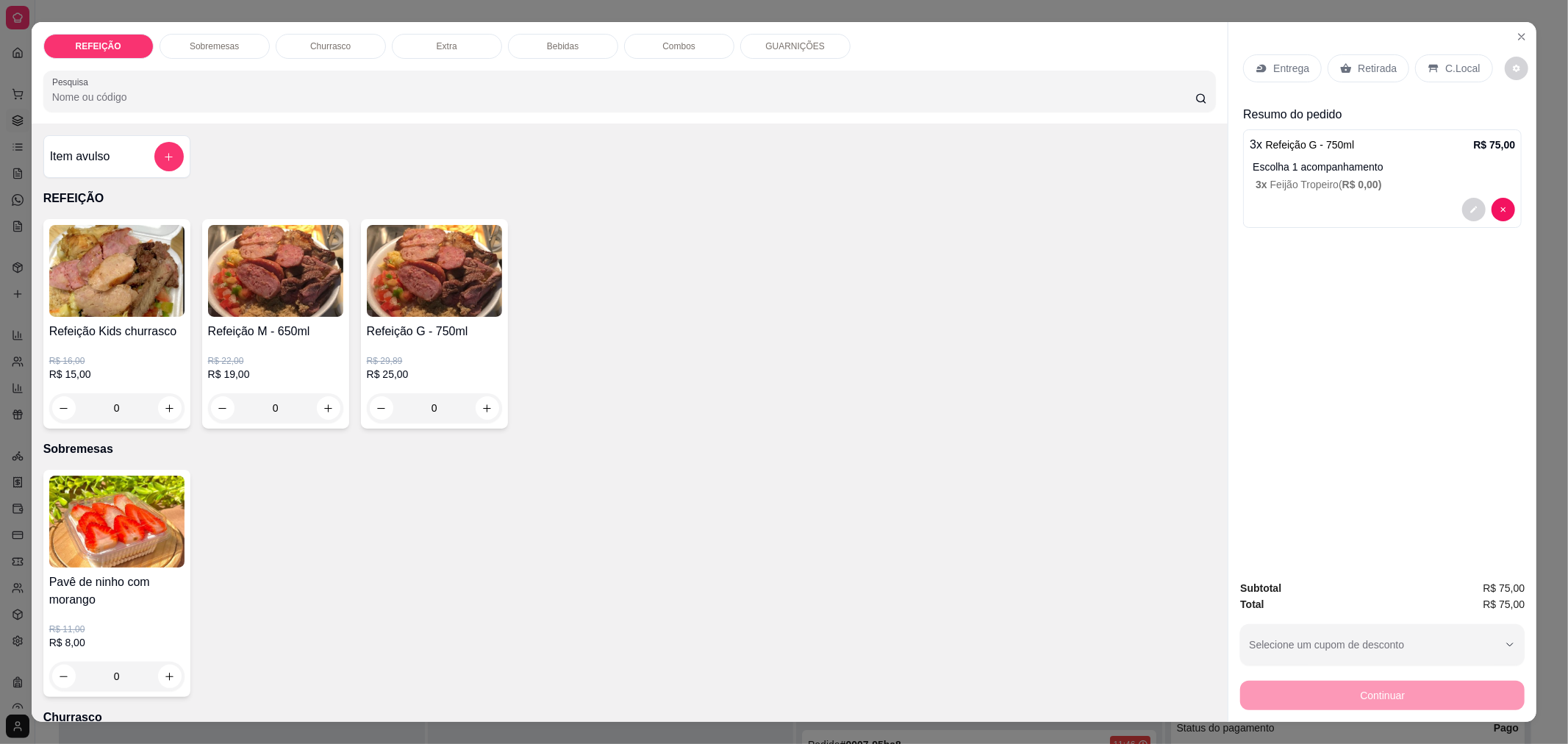
click at [1367, 75] on p "Retirada" at bounding box center [1377, 68] width 39 height 15
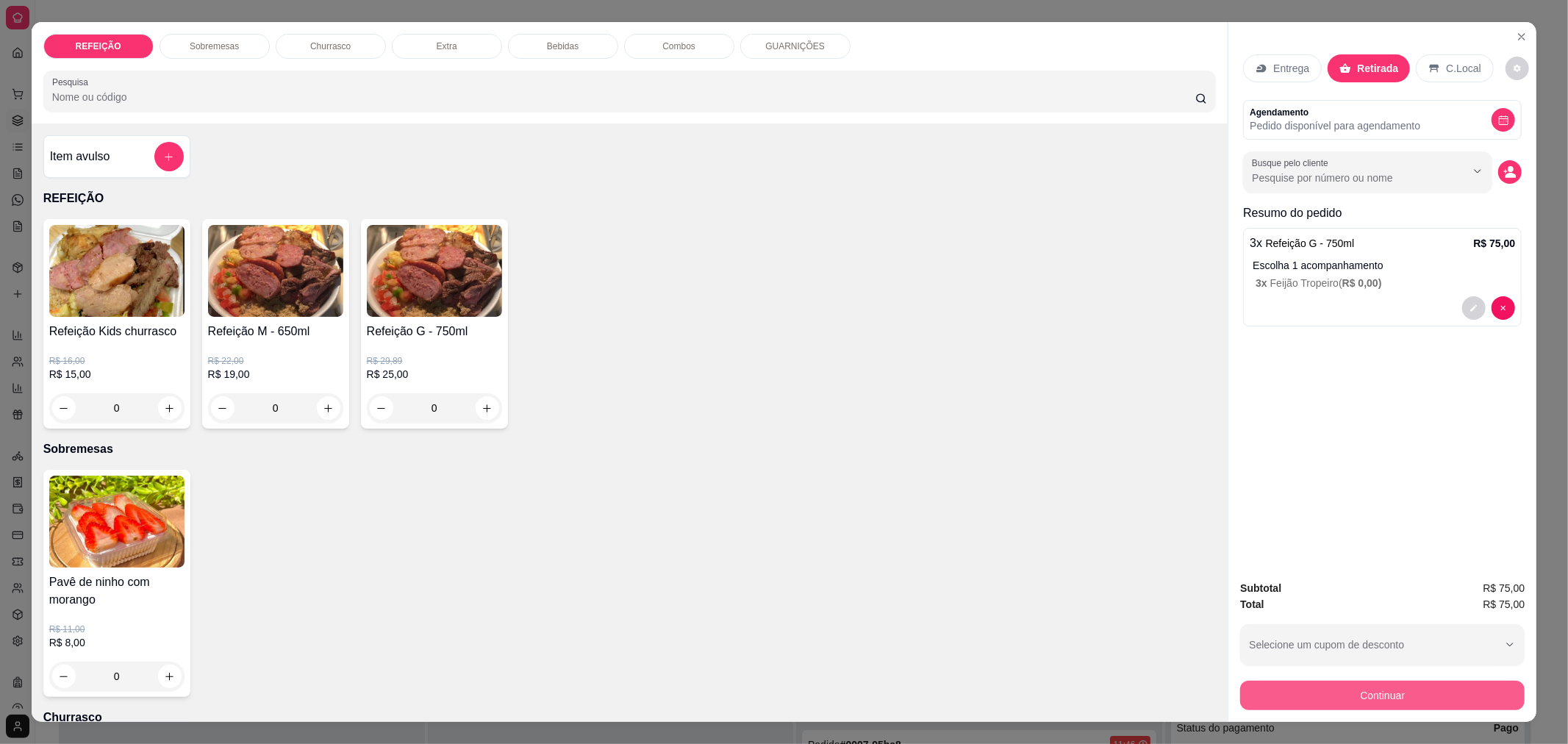
click at [1354, 696] on button "Continuar" at bounding box center [1382, 696] width 285 height 30
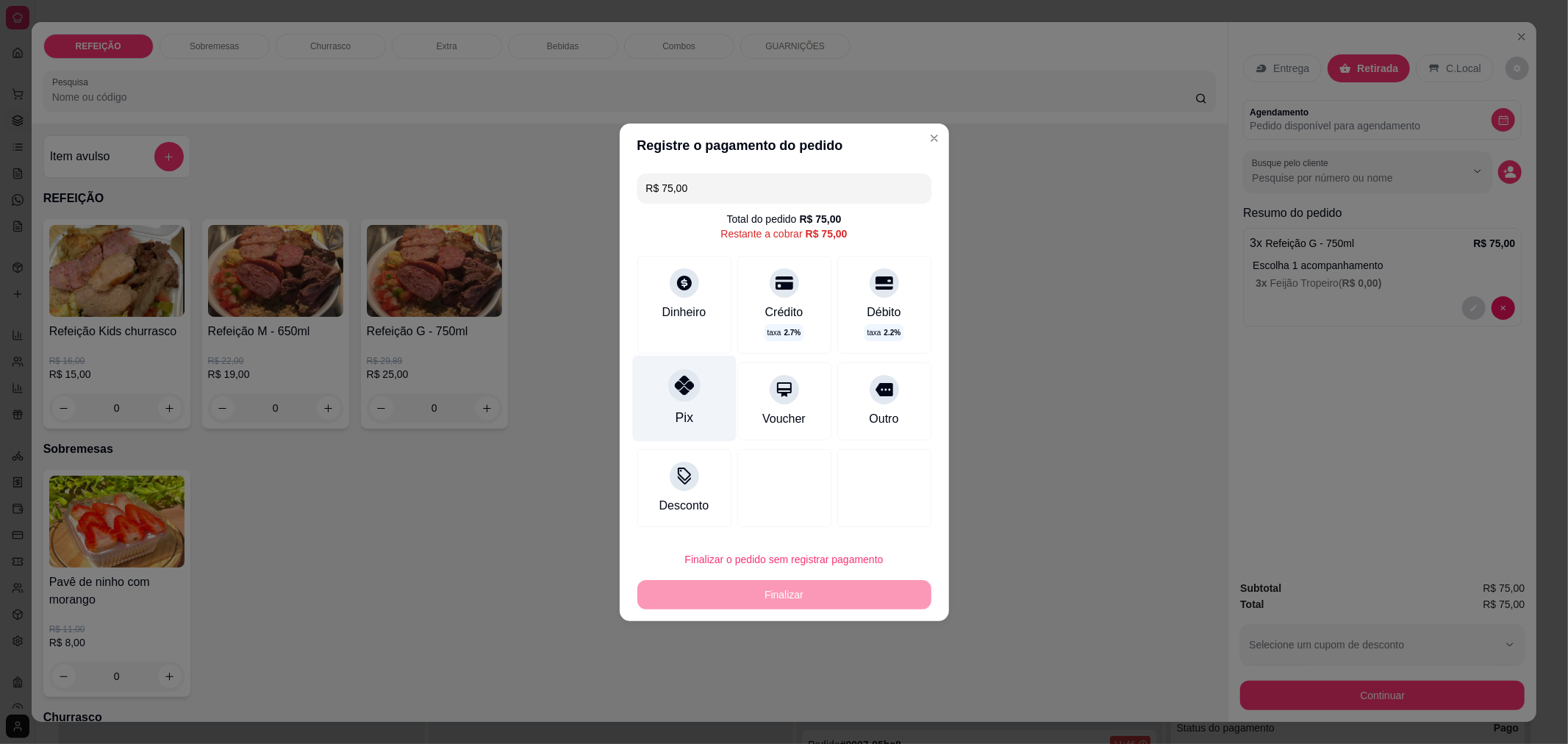
click at [680, 391] on icon at bounding box center [683, 385] width 19 height 19
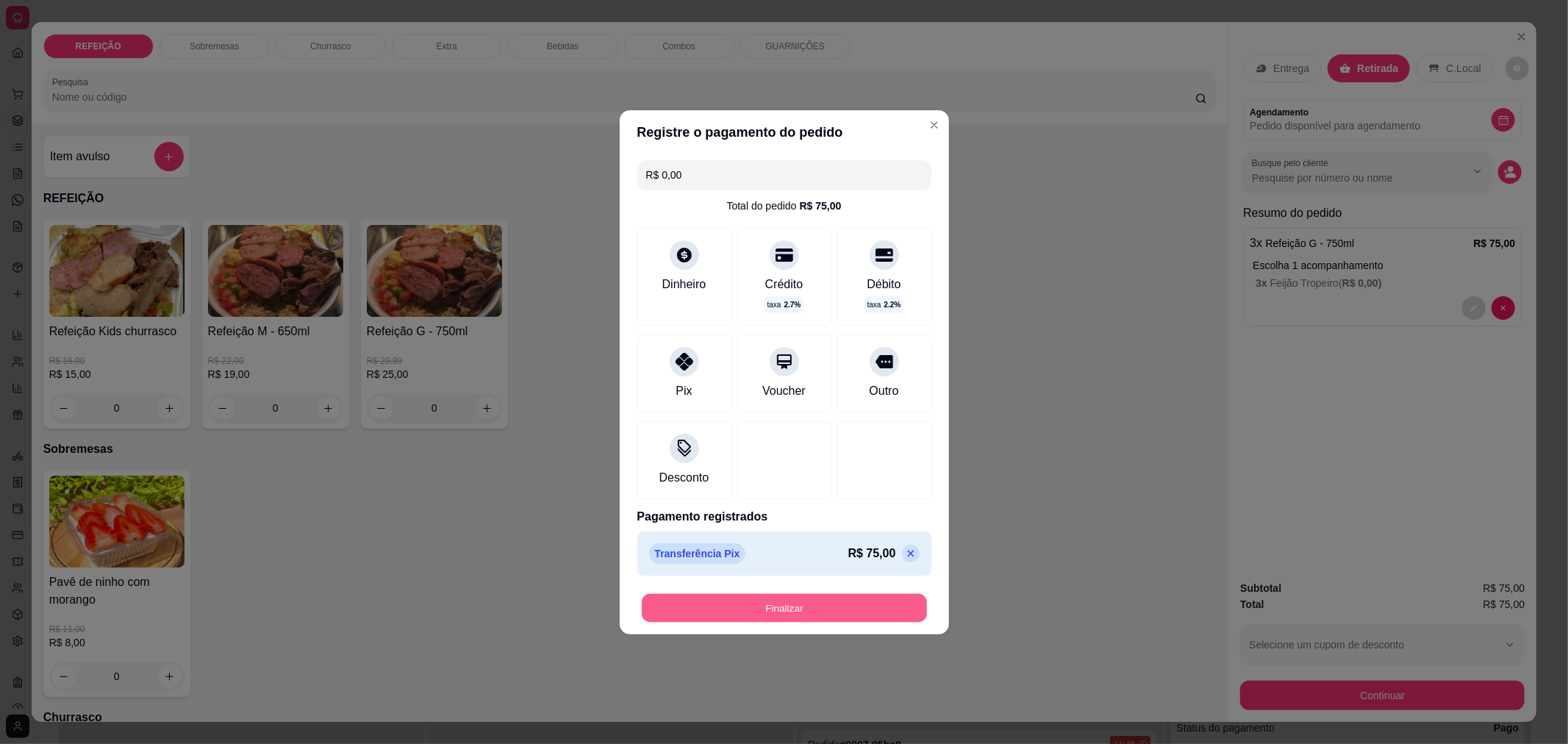
click at [810, 616] on button "Finalizar" at bounding box center [784, 608] width 285 height 29
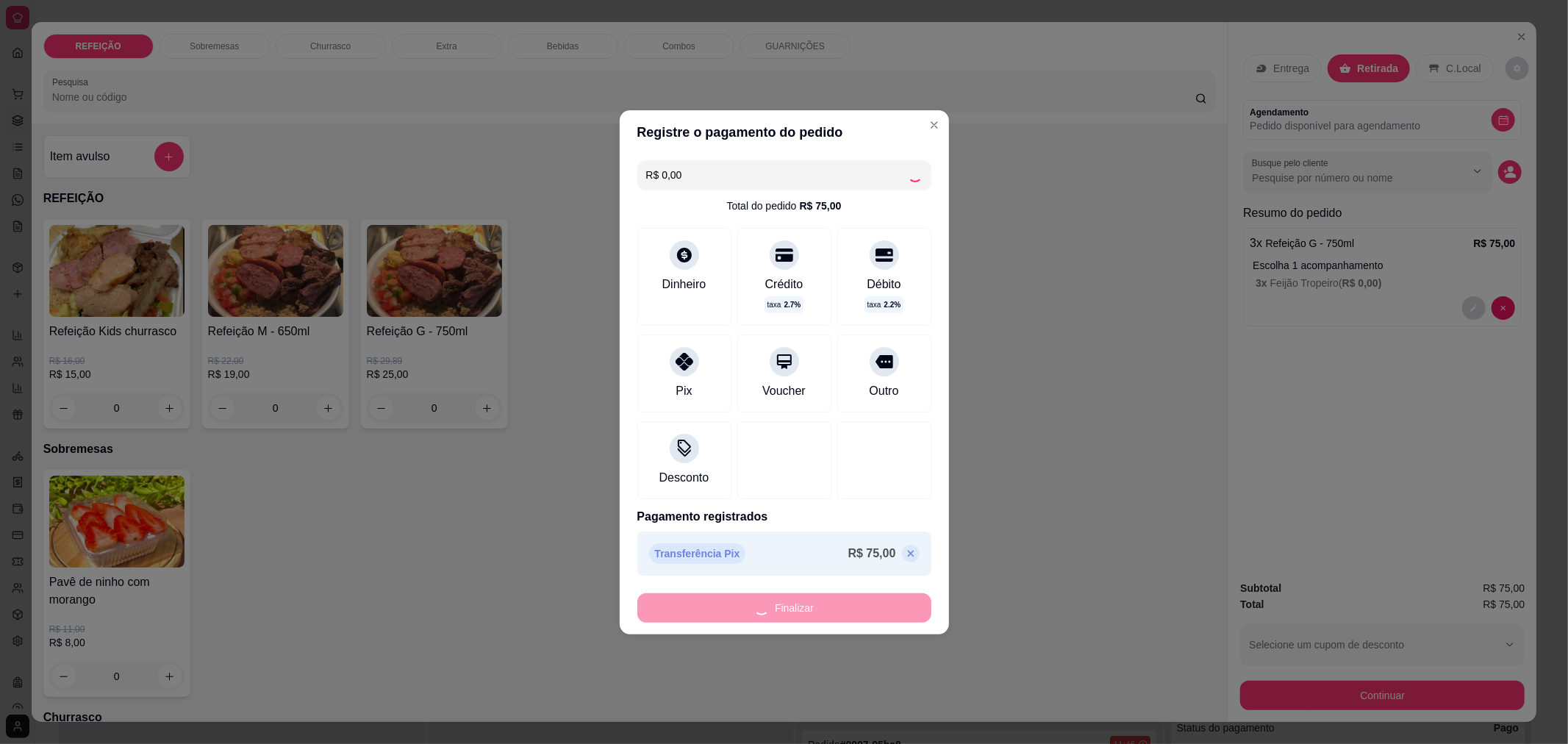
type input "-R$ 75,00"
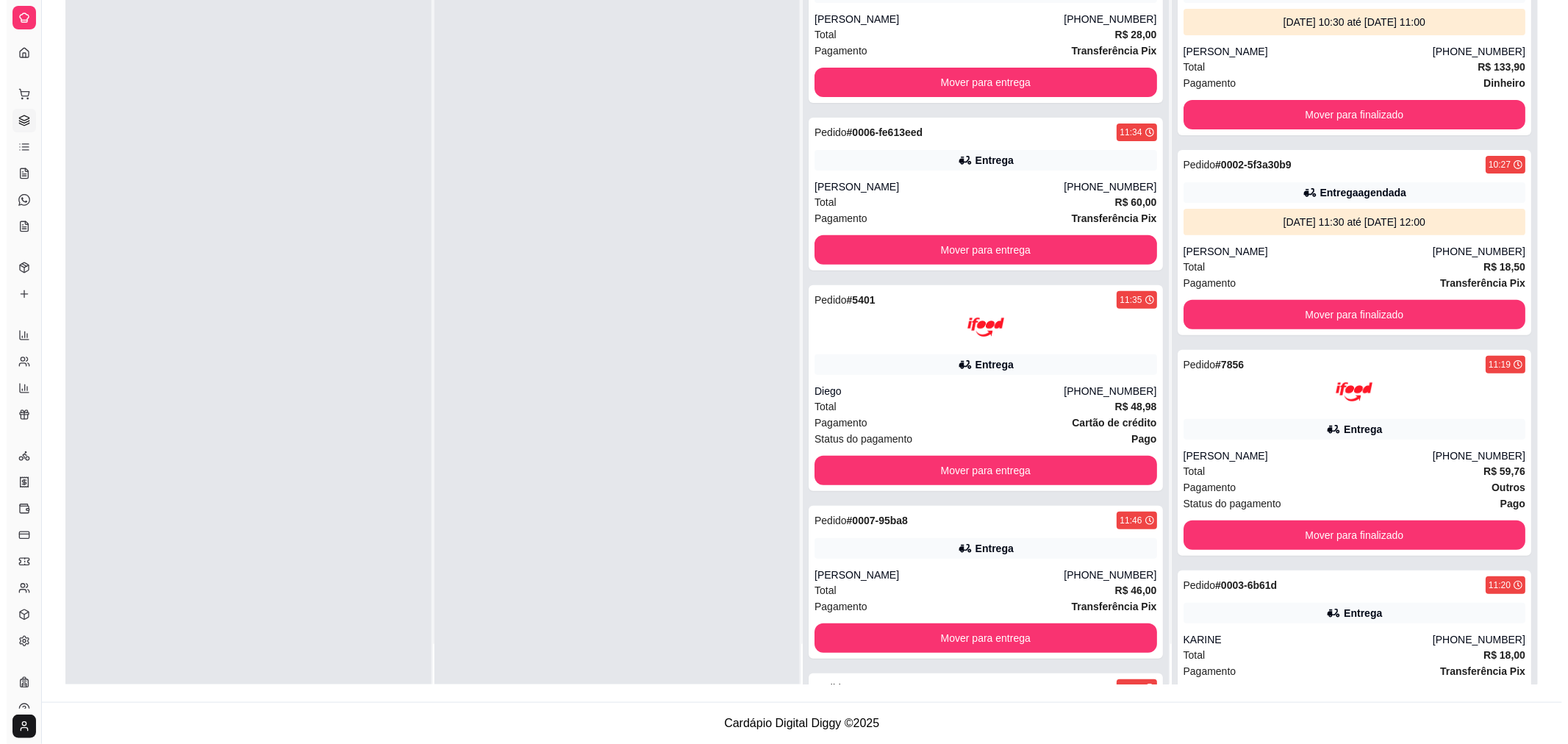
scroll to position [650, 0]
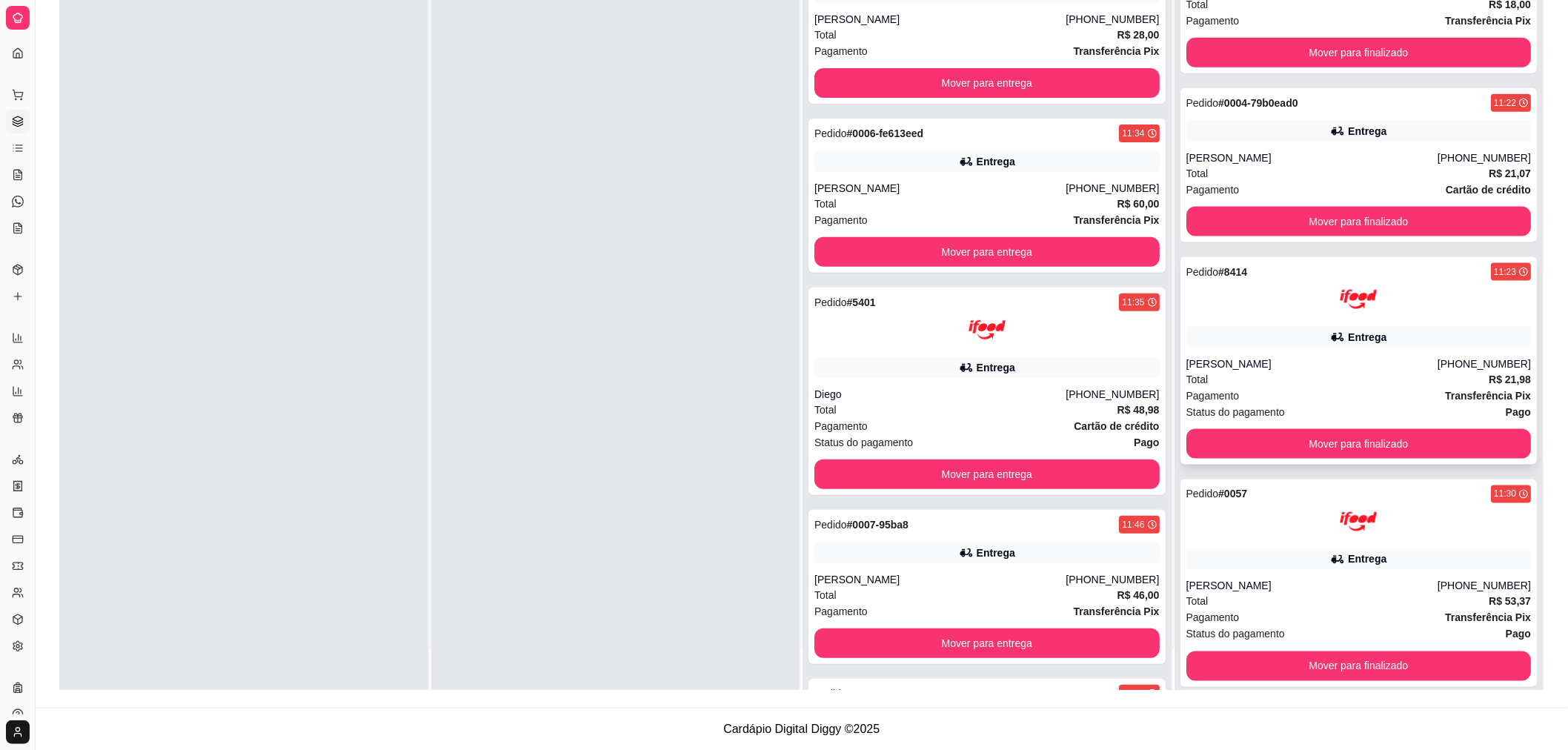
click at [1358, 368] on div "[PERSON_NAME]" at bounding box center [1312, 363] width 252 height 15
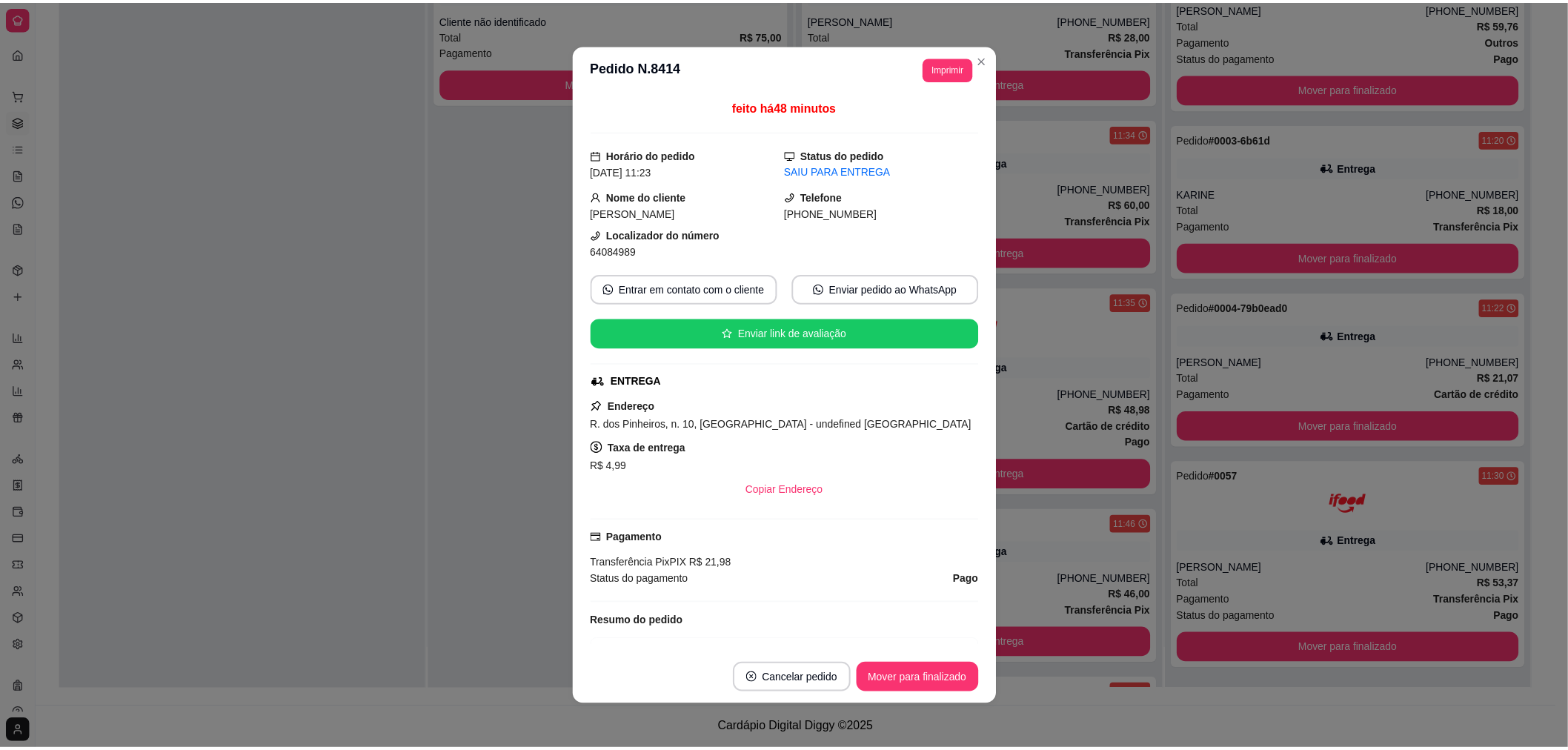
scroll to position [449, 0]
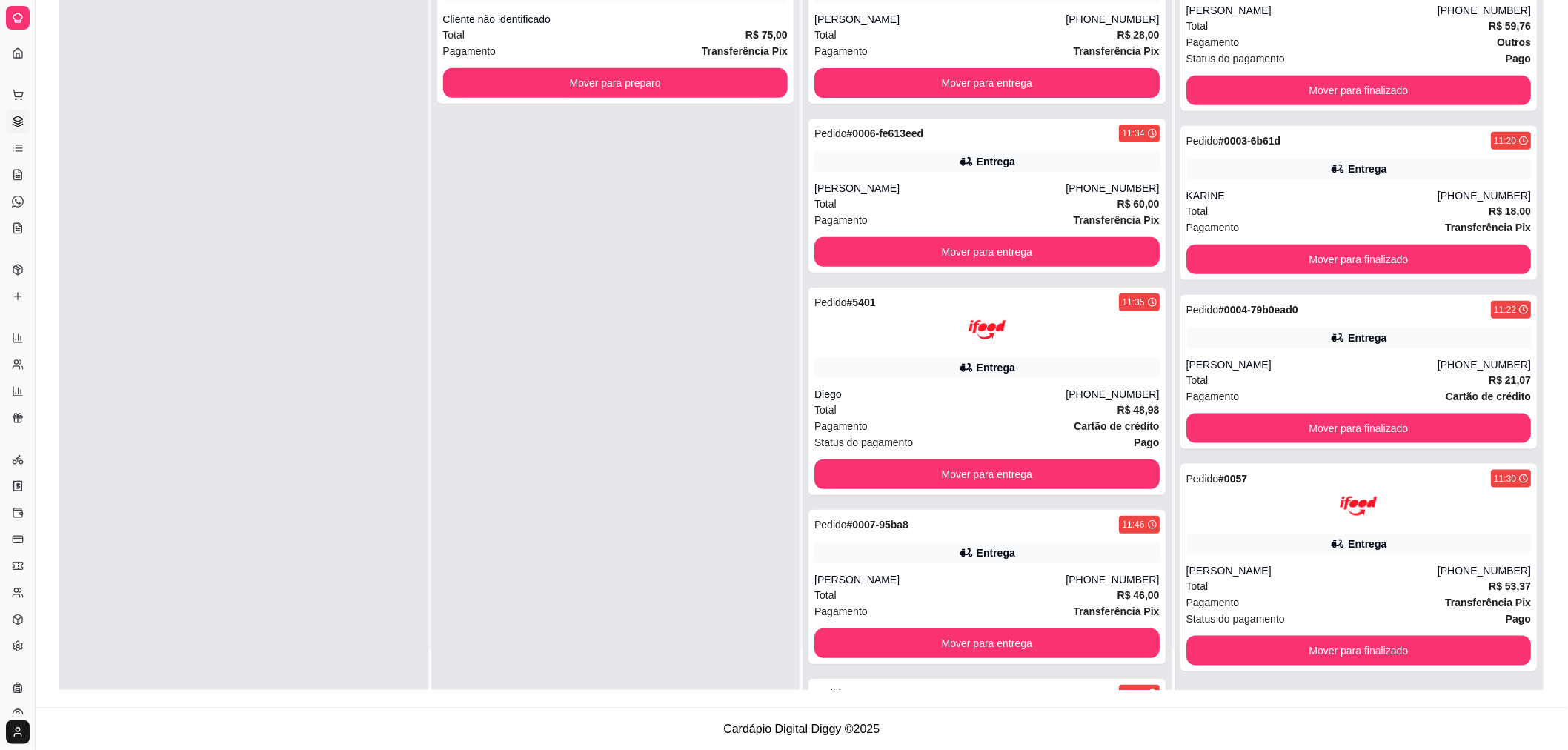
click at [1559, 50] on div "Selecione o tipo dos pedidos Todos os pedidos Pedidos agendados Novo pedido Pen…" at bounding box center [801, 267] width 1532 height 884
click at [751, 71] on button "Mover para preparo" at bounding box center [615, 83] width 335 height 29
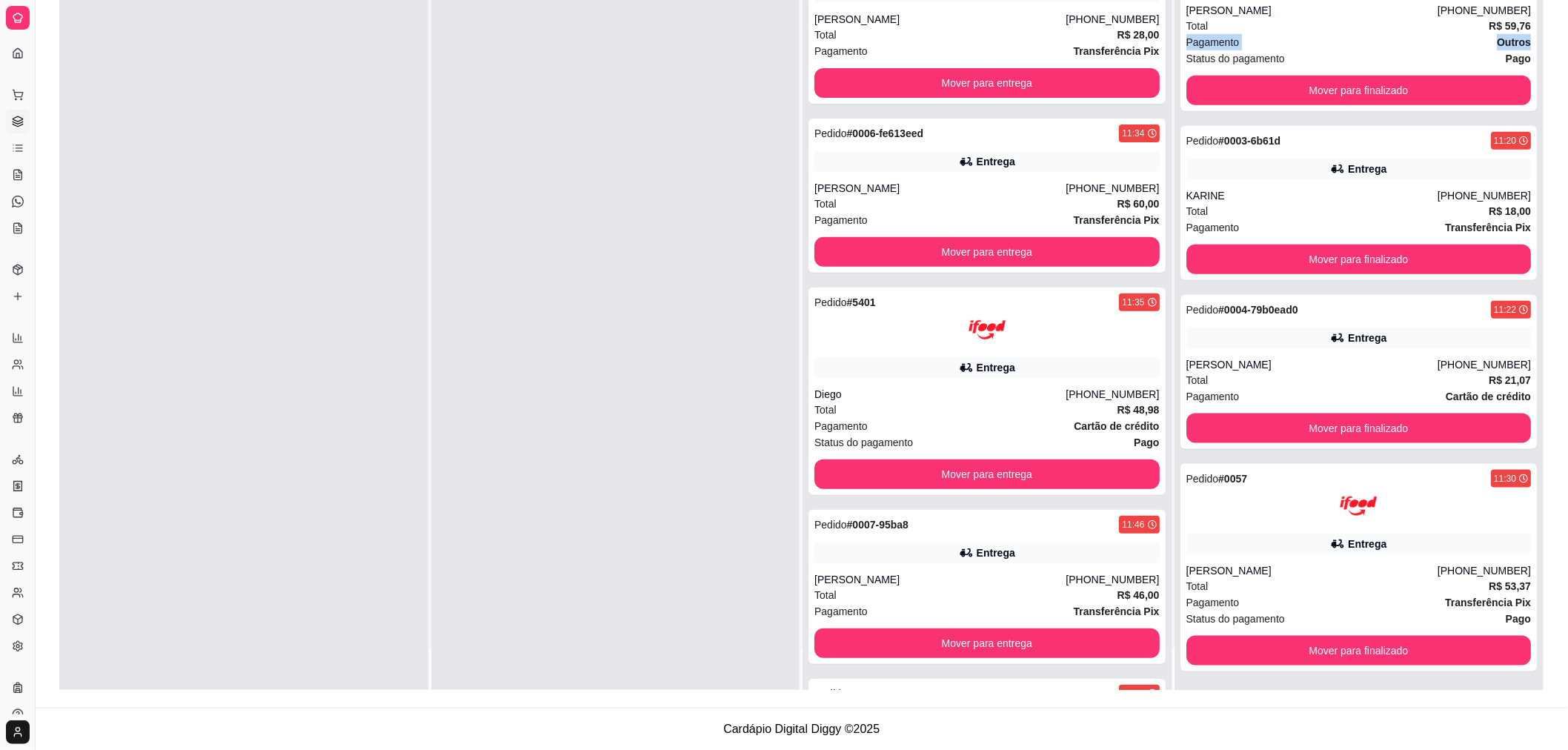
drag, startPoint x: 1567, startPoint y: 31, endPoint x: 1580, endPoint y: 43, distance: 17.7
click at [1567, 43] on html "Diggy Sistema de Gestão N Nosso churras ... Loja aberta Plano Customizado até 1…" at bounding box center [784, 149] width 1568 height 750
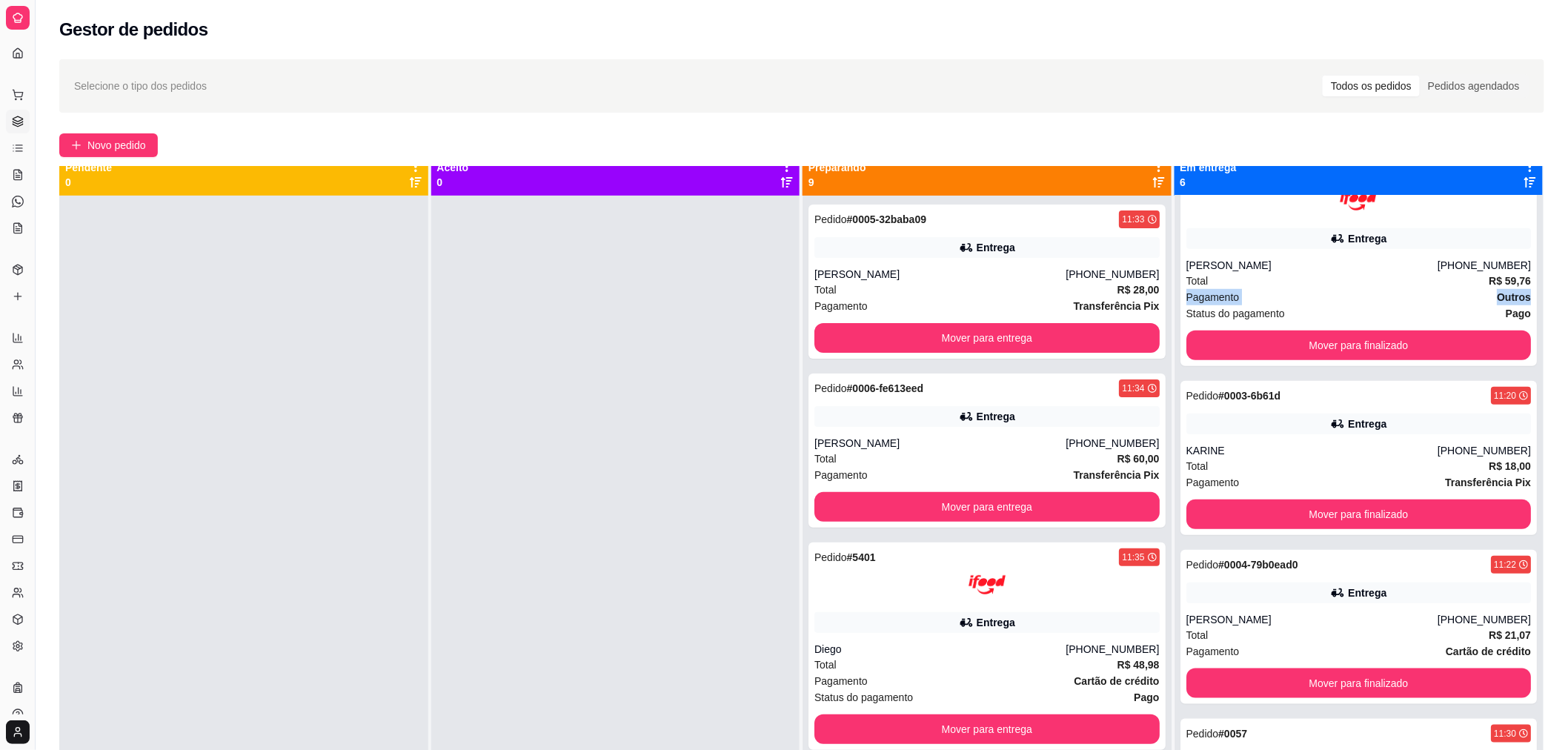
scroll to position [0, 0]
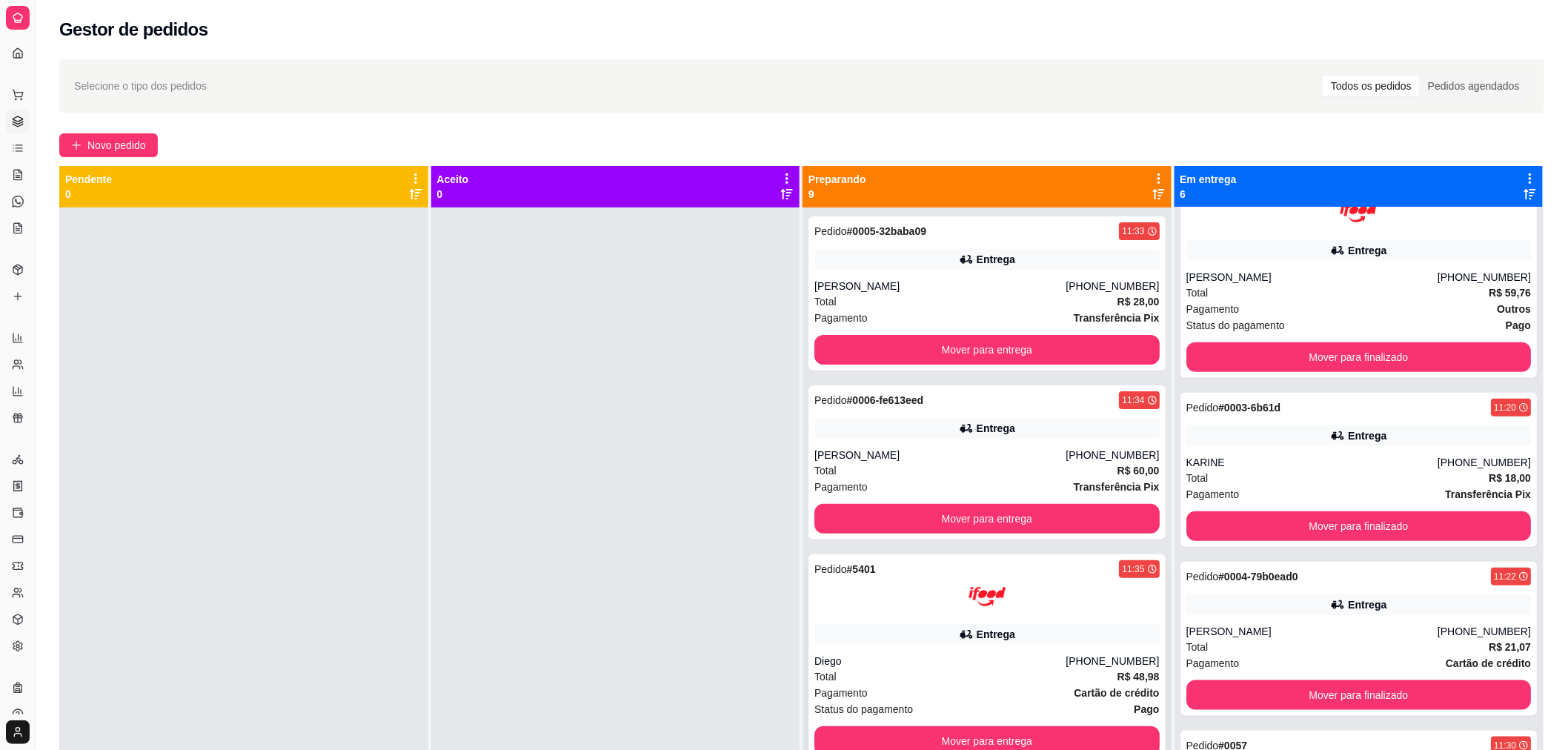
click at [957, 680] on div "Total R$ 48,98" at bounding box center [986, 676] width 345 height 17
click at [1048, 739] on button "Mover para entrega" at bounding box center [987, 741] width 335 height 29
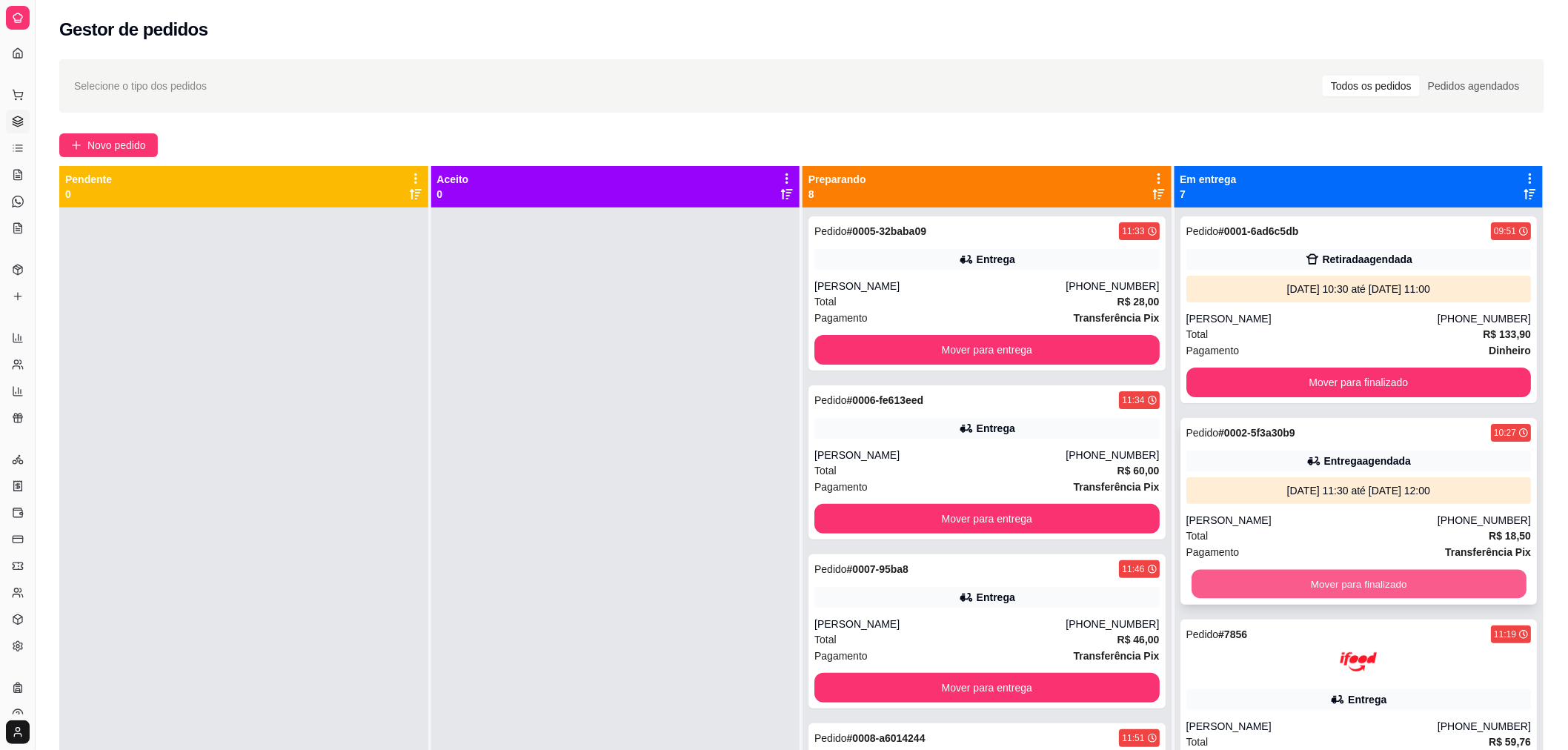
click at [1291, 583] on button "Mover para finalizado" at bounding box center [1358, 584] width 335 height 29
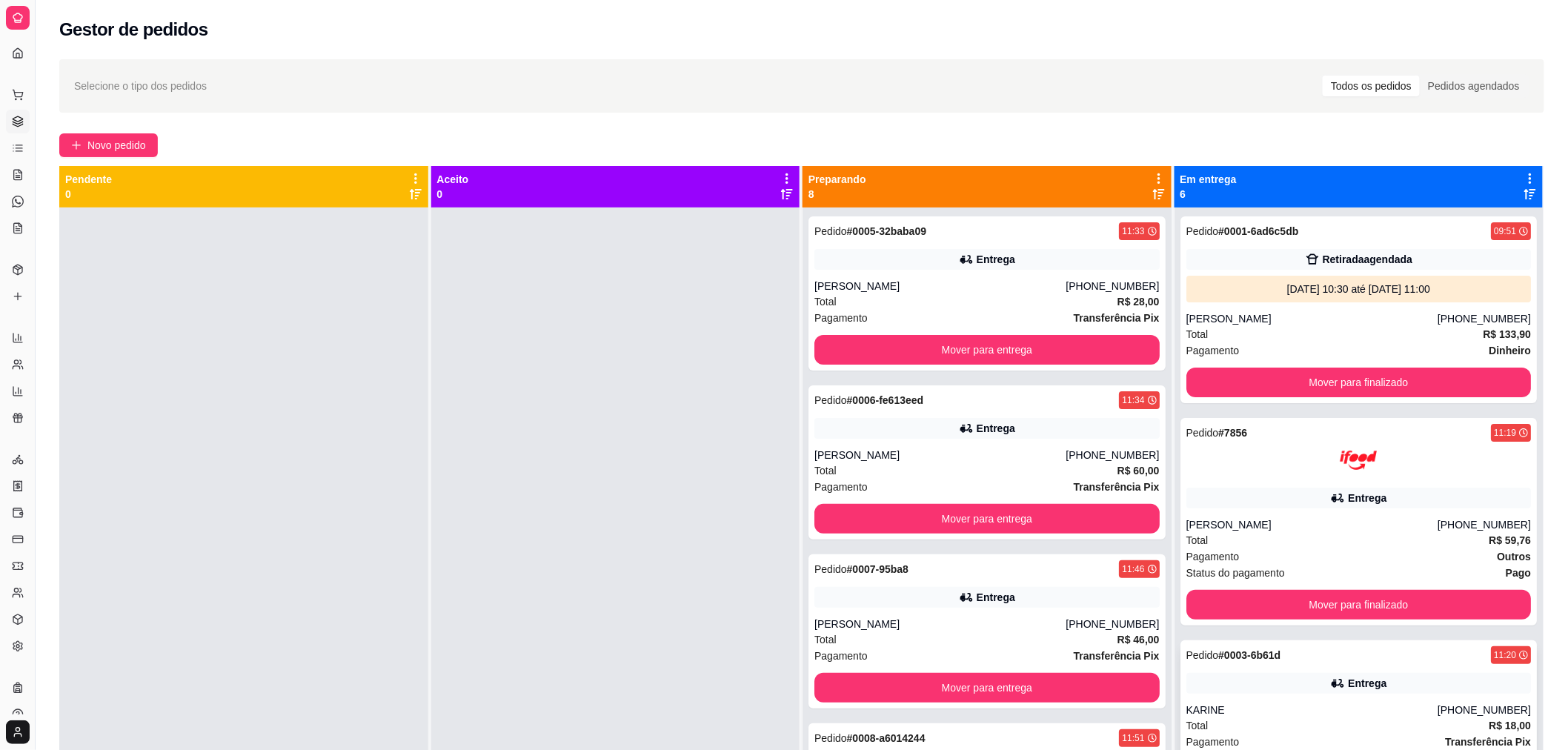
click at [1260, 690] on div "Entrega" at bounding box center [1358, 683] width 345 height 20
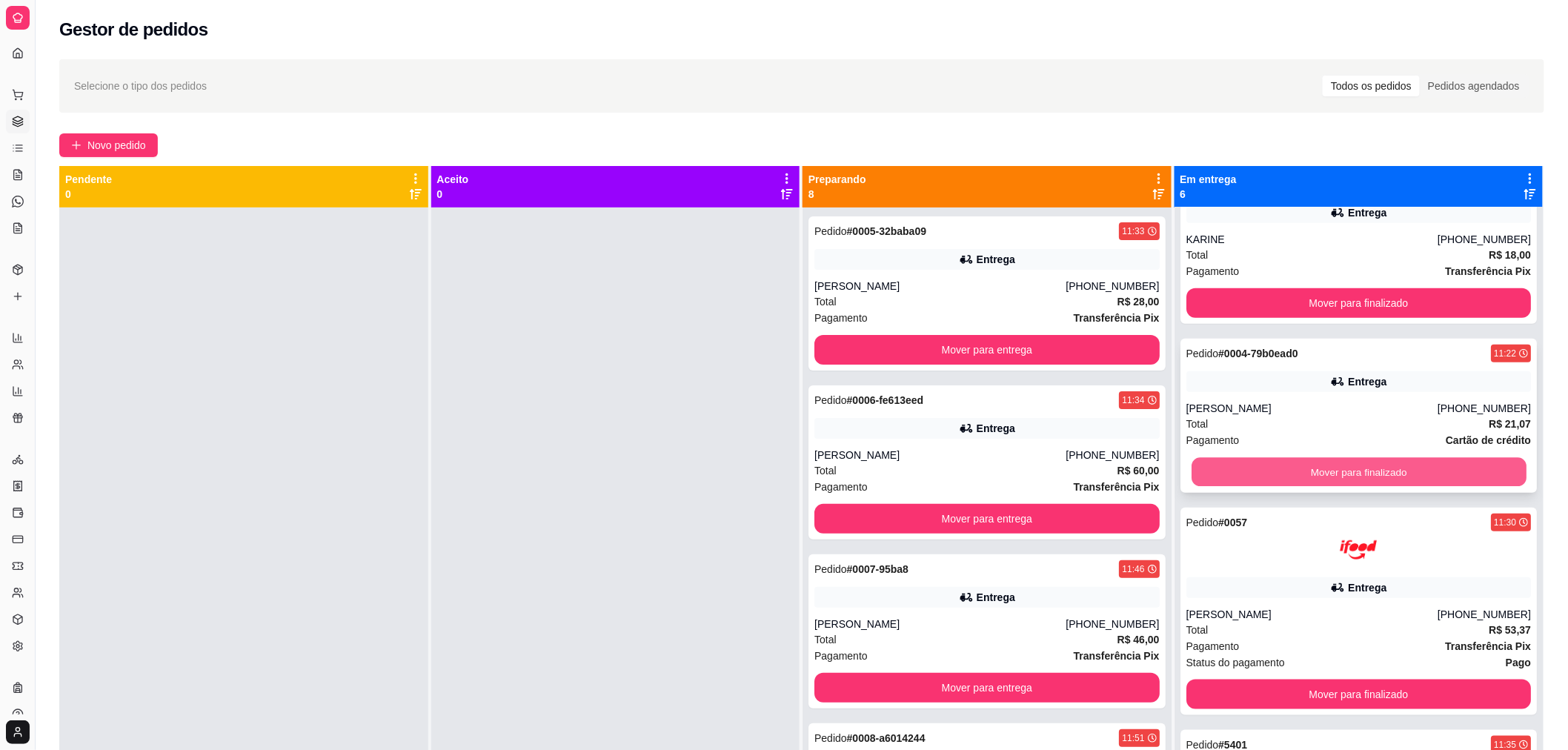
click at [1294, 465] on button "Mover para finalizado" at bounding box center [1358, 472] width 335 height 29
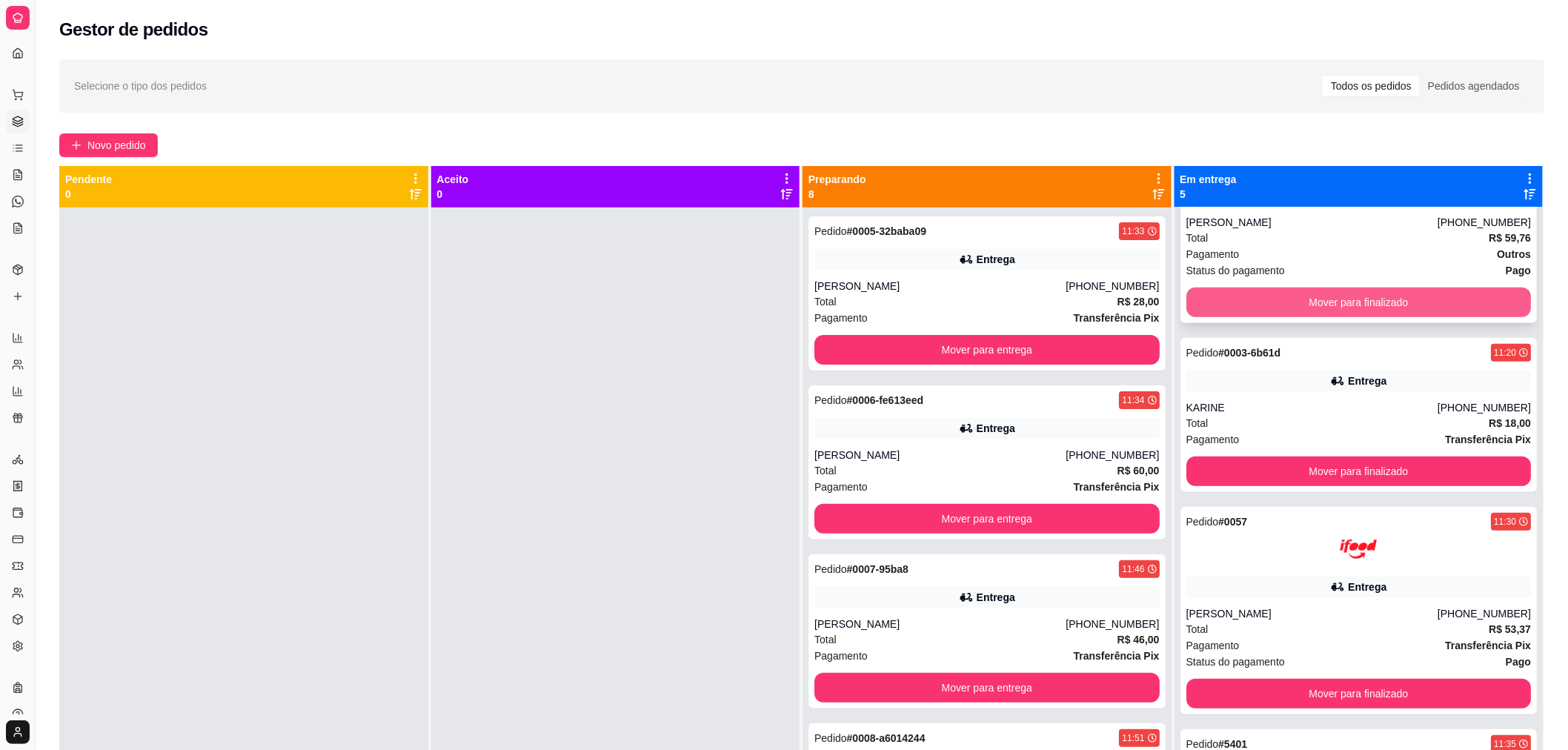
scroll to position [302, 0]
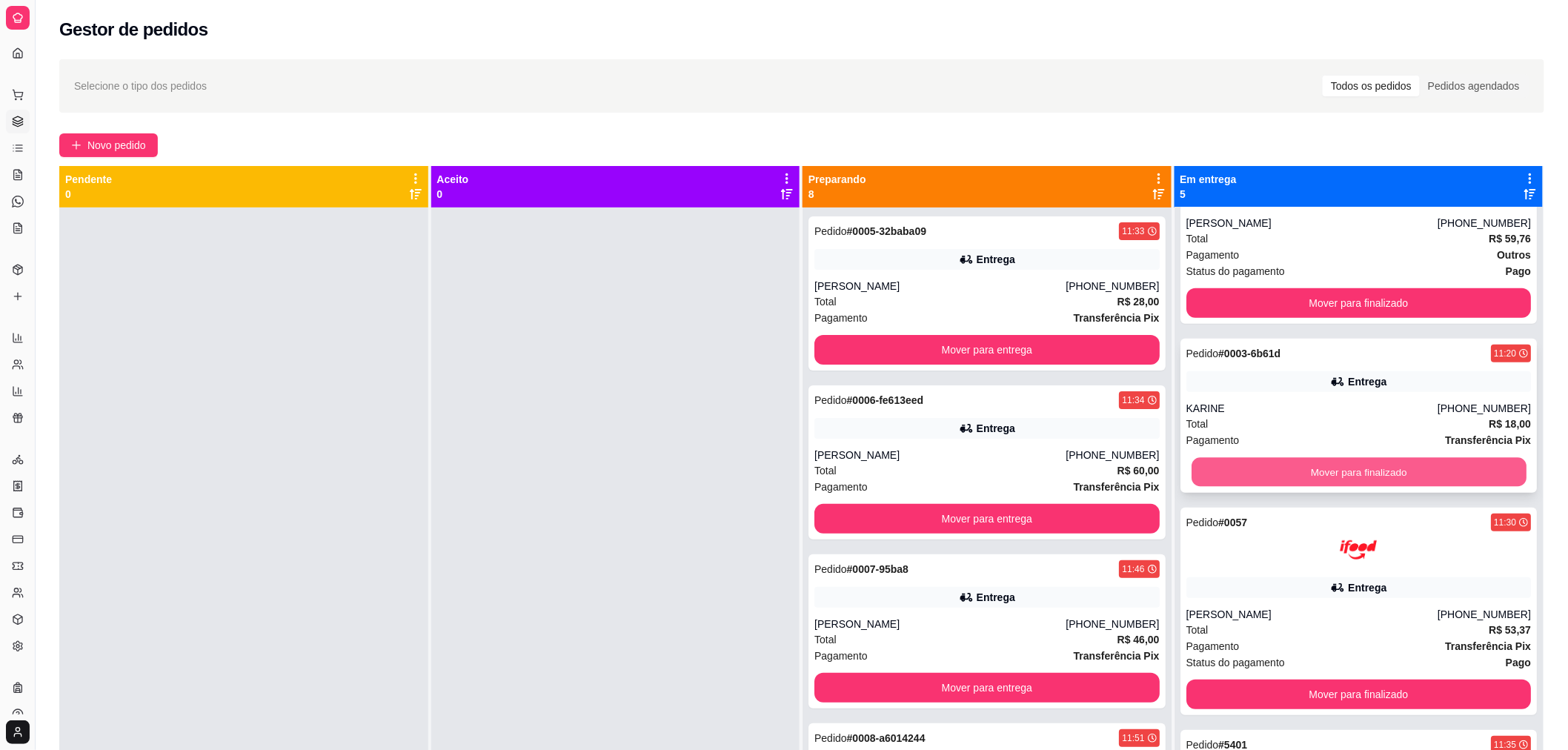
click at [1254, 472] on button "Mover para finalizado" at bounding box center [1358, 472] width 335 height 29
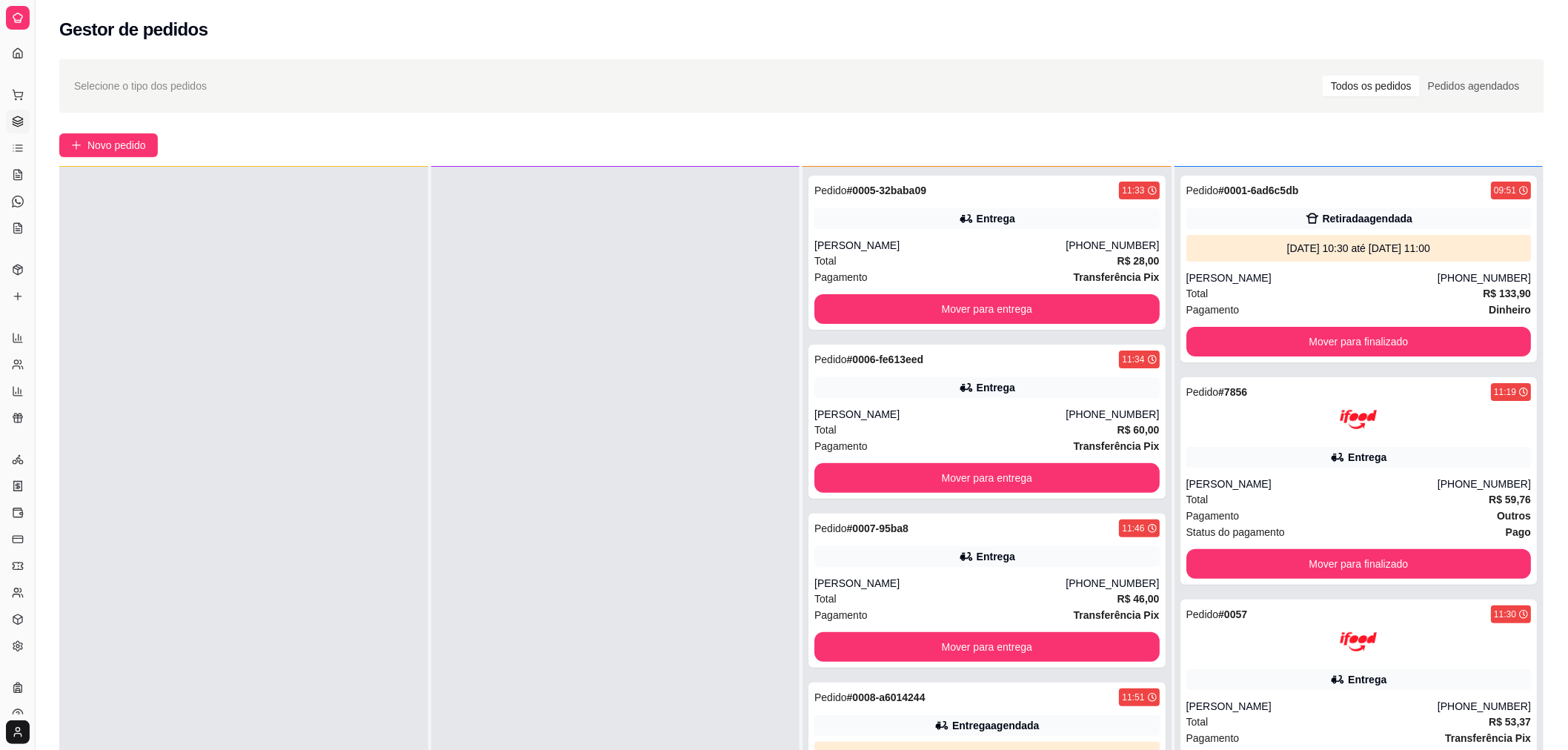
scroll to position [0, 0]
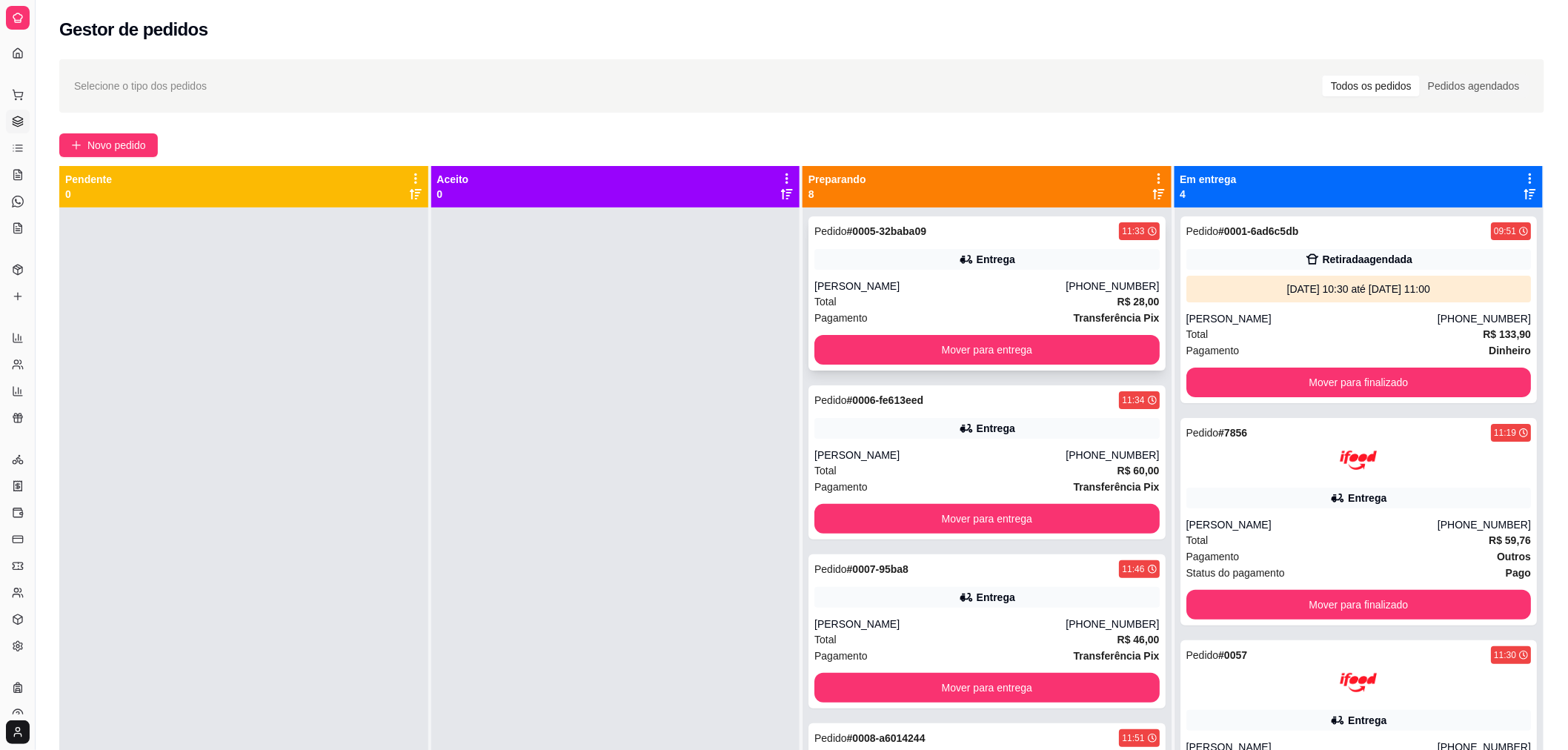
click at [1052, 312] on div "Pagamento Transferência Pix" at bounding box center [986, 318] width 345 height 17
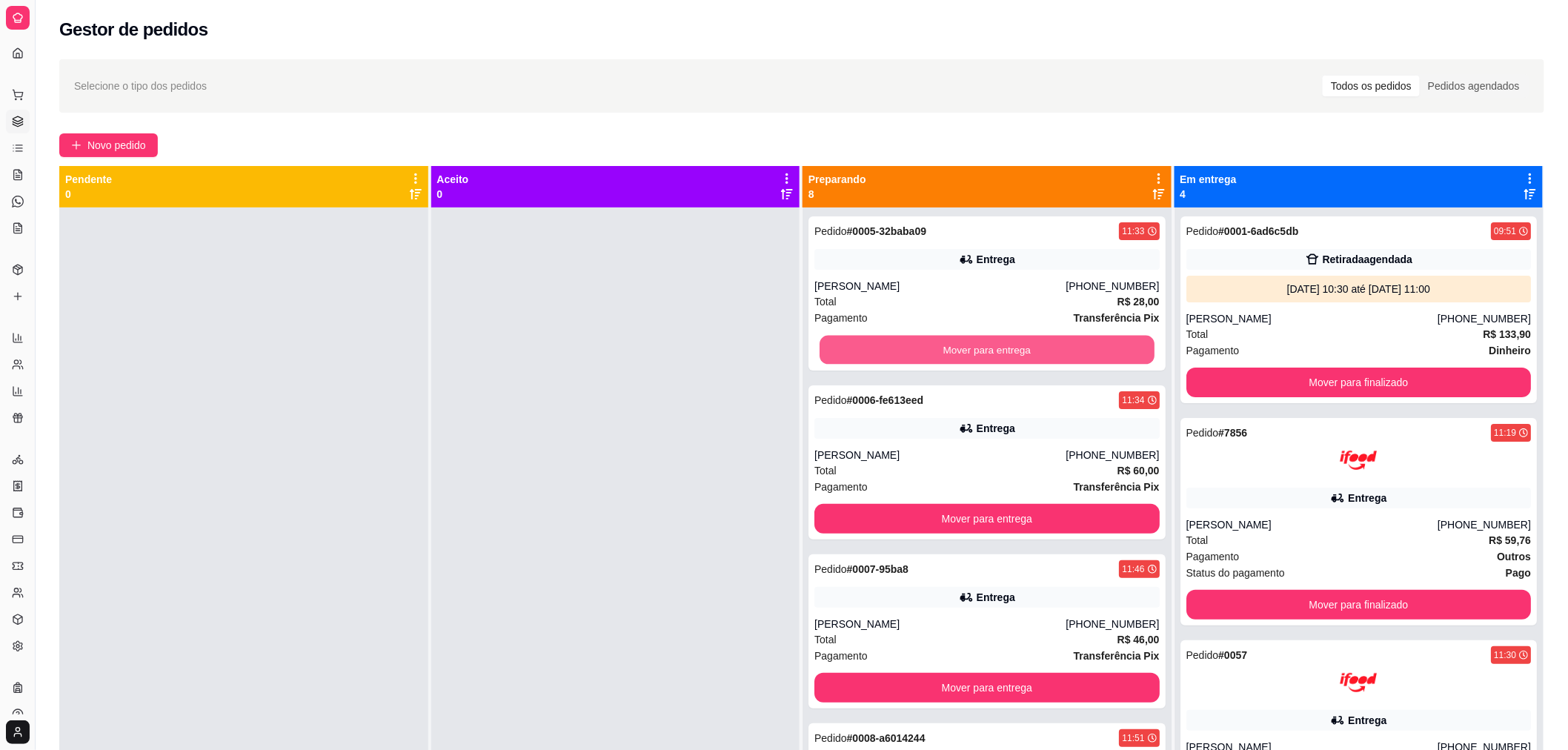
click at [1070, 343] on button "Mover para entrega" at bounding box center [987, 350] width 335 height 29
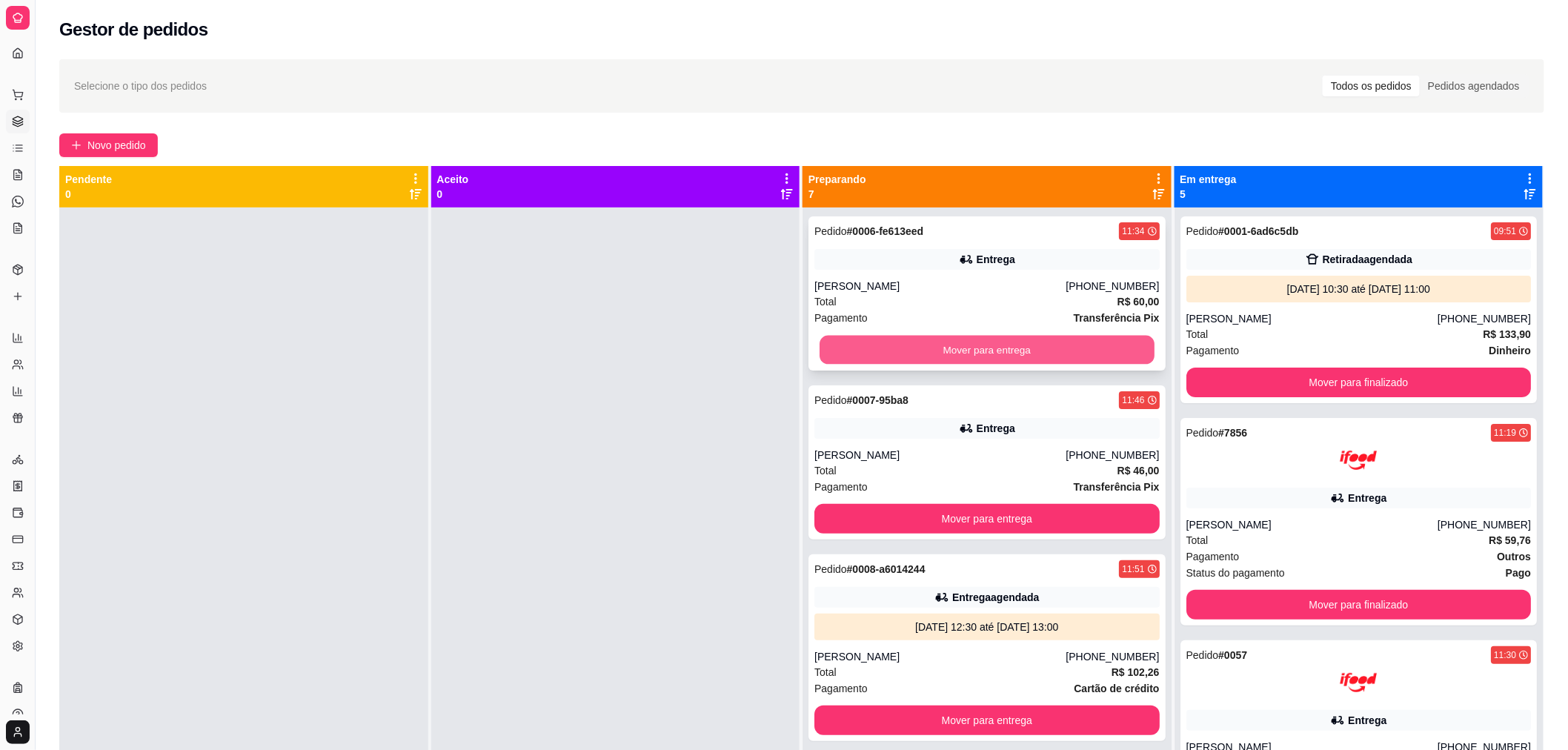
click at [956, 338] on button "Mover para entrega" at bounding box center [987, 350] width 335 height 29
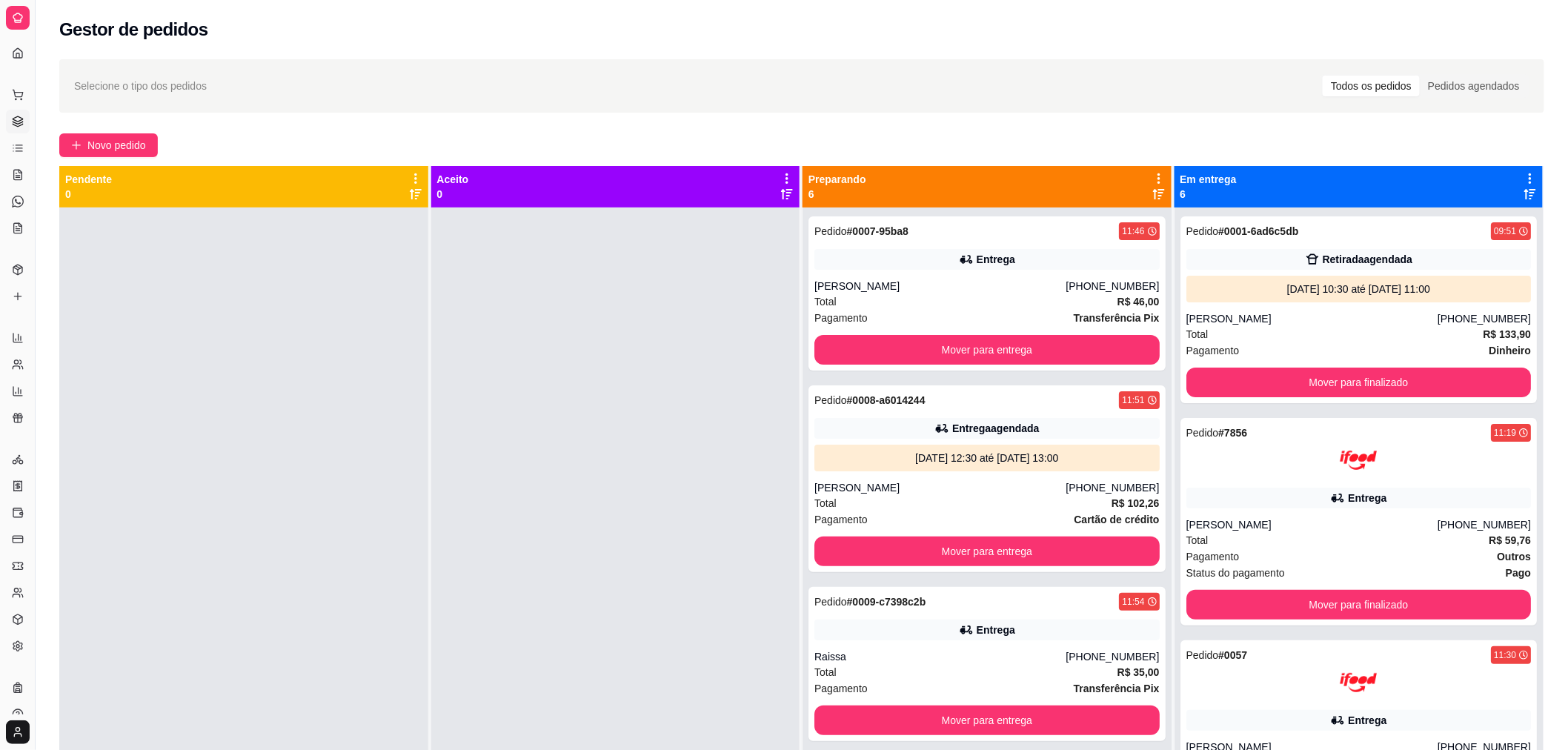
click at [1558, 417] on div "Selecione o tipo dos pedidos Todos os pedidos Pedidos agendados Novo pedido Pen…" at bounding box center [801, 492] width 1532 height 884
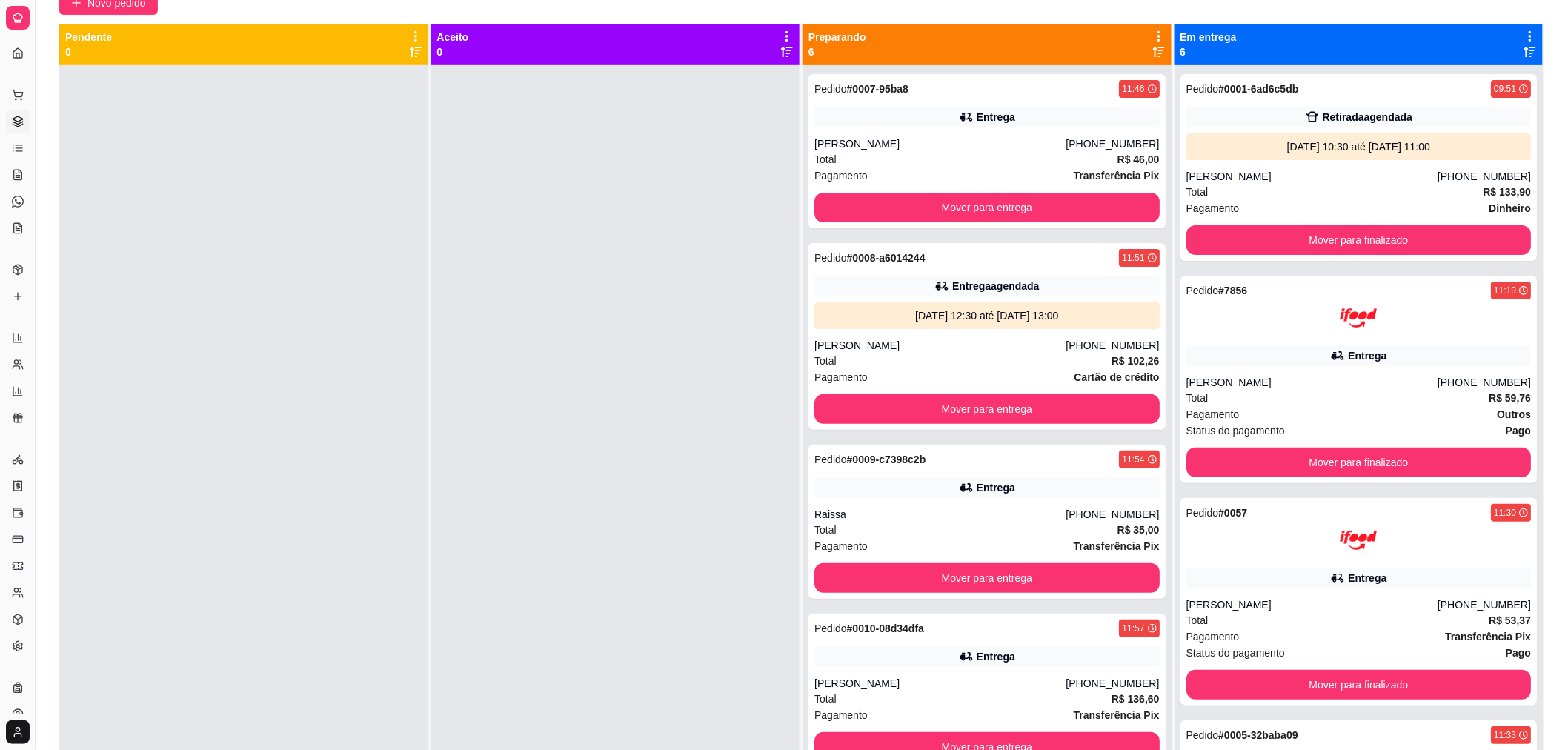
scroll to position [210, 0]
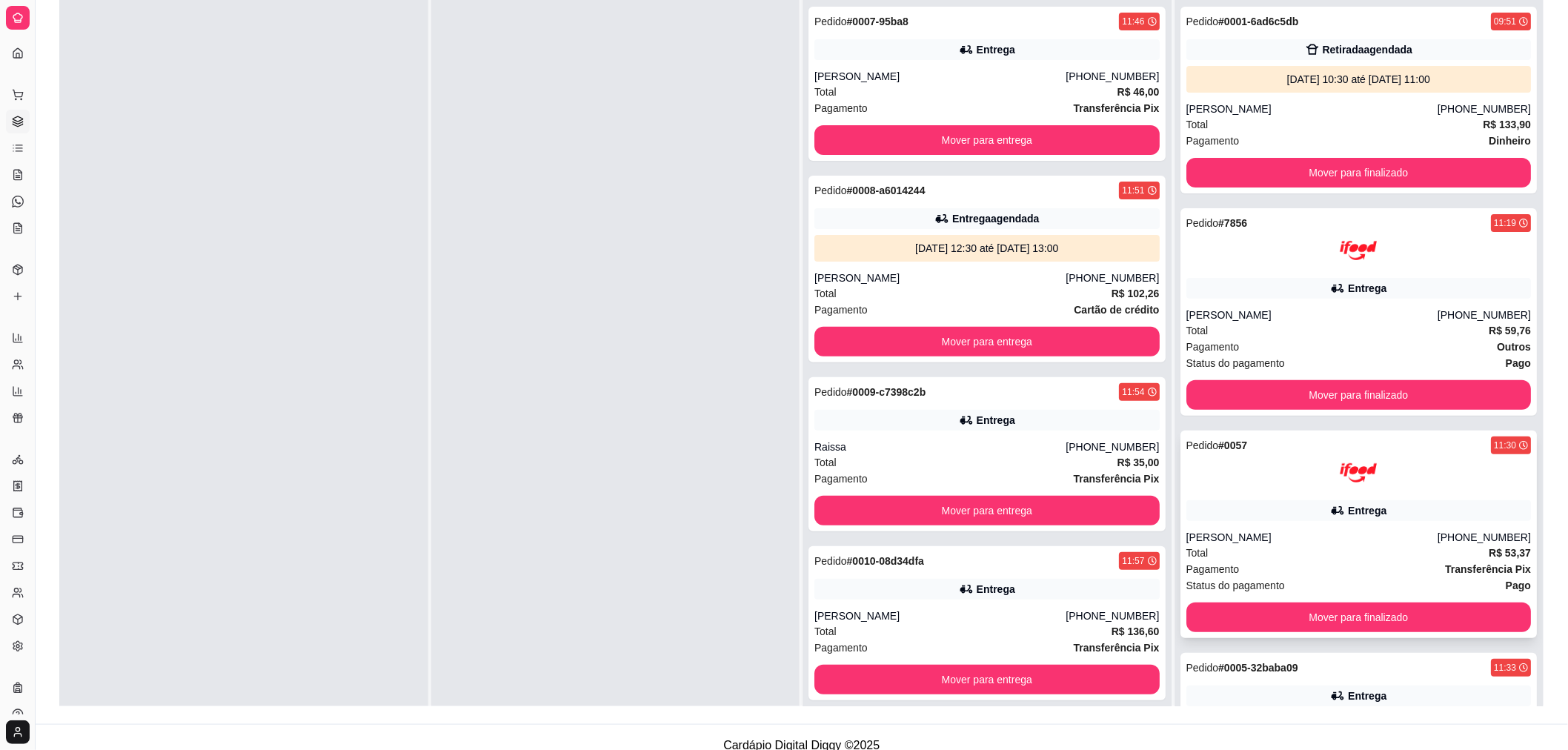
click at [1348, 513] on div "Entrega" at bounding box center [1367, 510] width 39 height 15
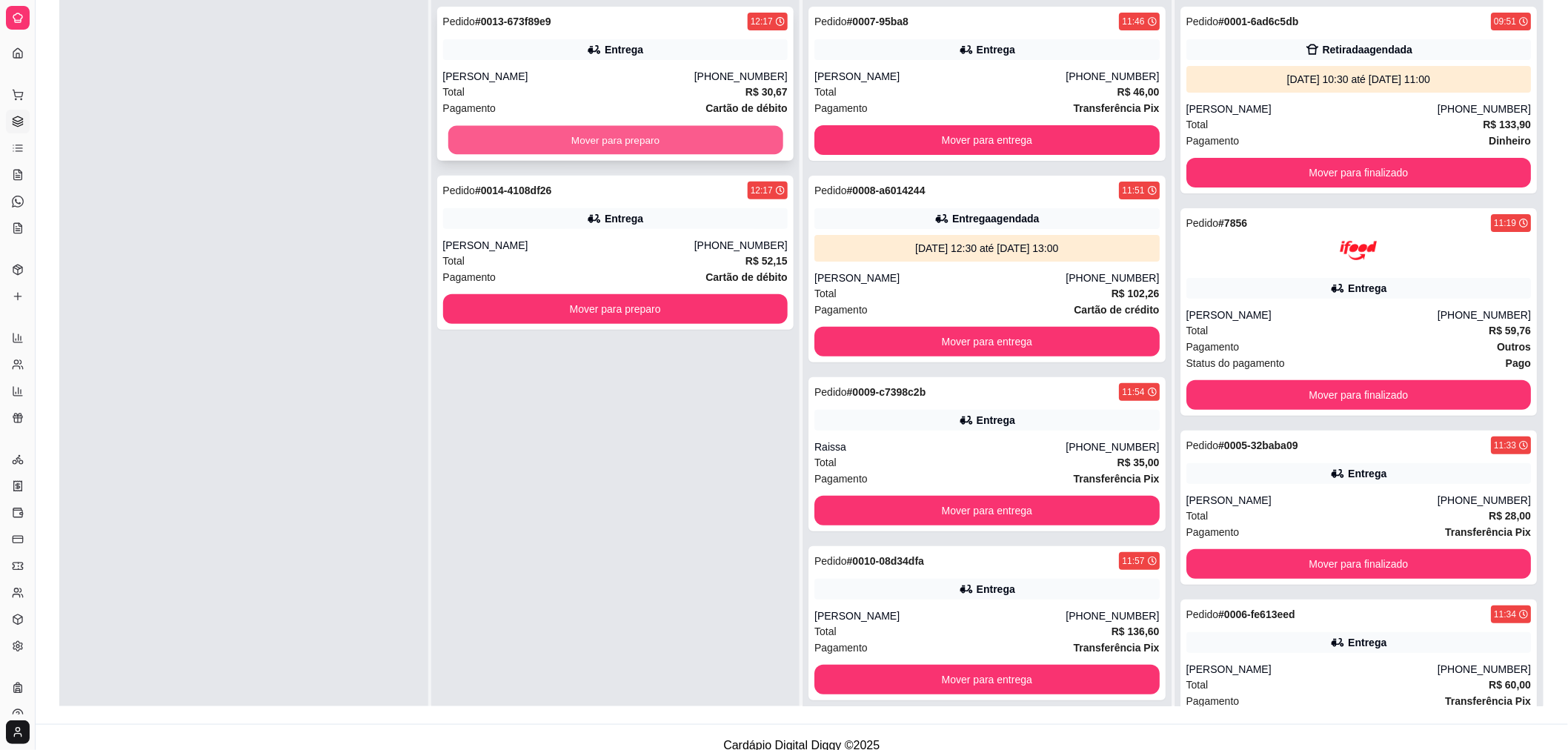
click at [582, 139] on button "Mover para preparo" at bounding box center [615, 140] width 335 height 29
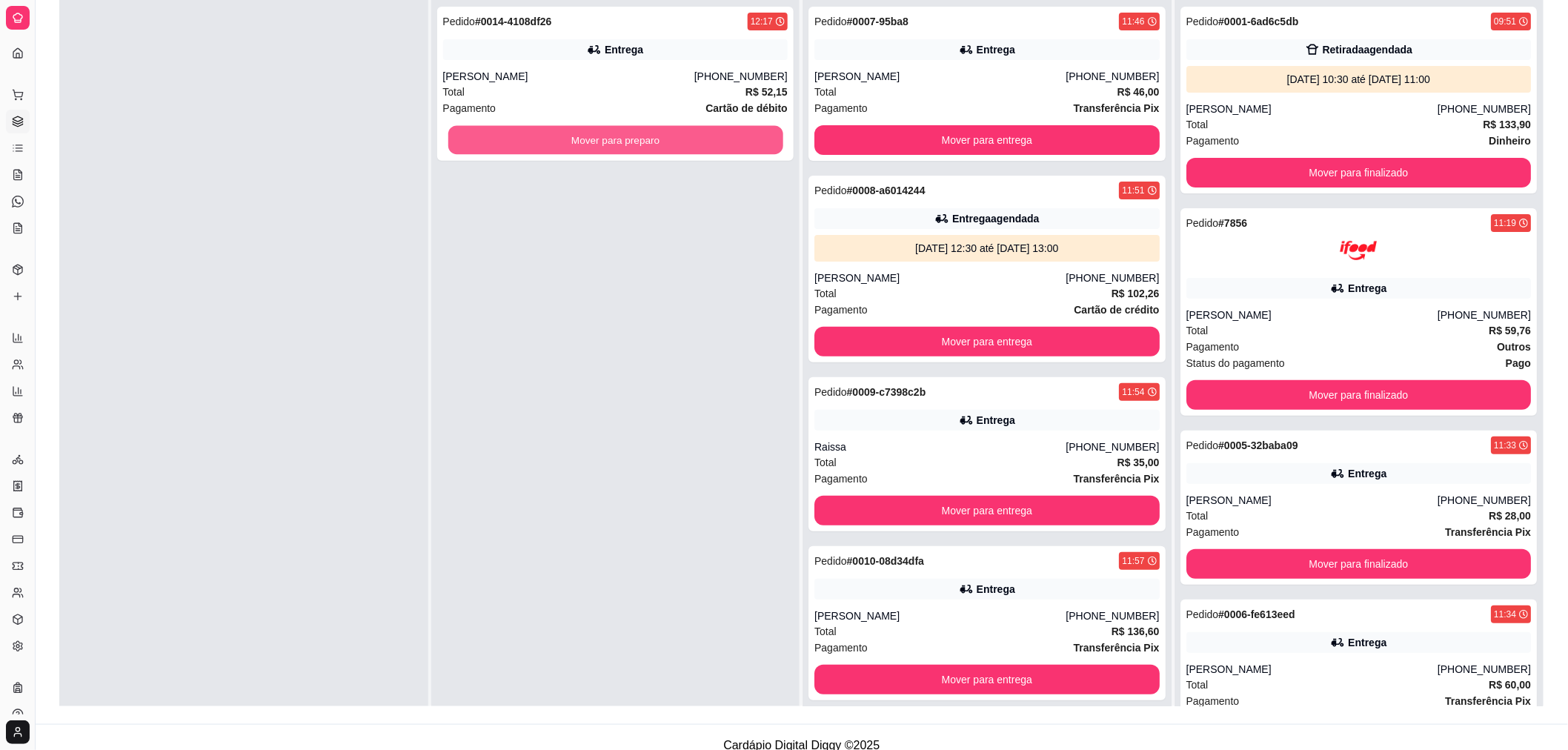
click at [582, 139] on button "Mover para preparo" at bounding box center [615, 140] width 335 height 29
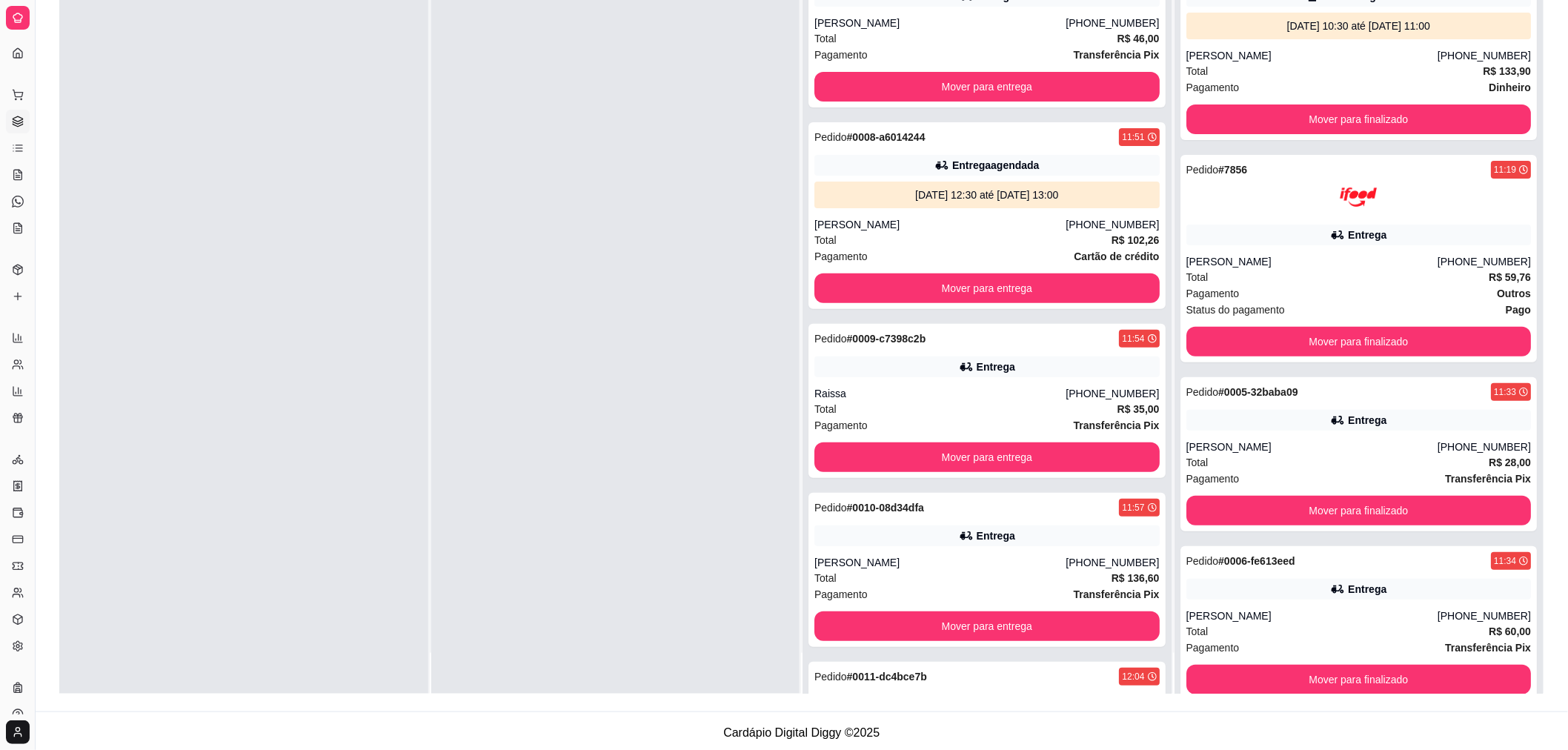
scroll to position [226, 0]
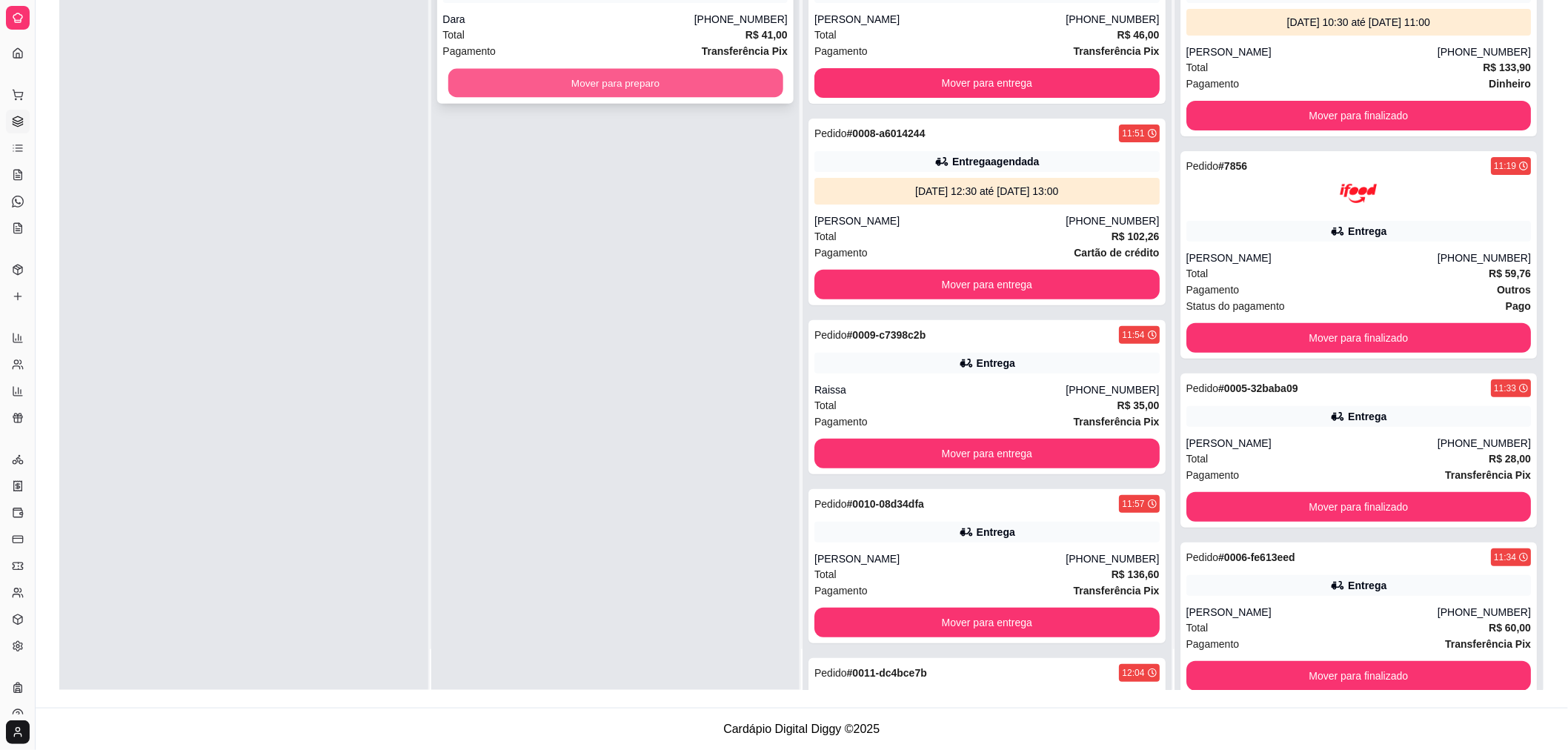
click at [722, 84] on button "Mover para preparo" at bounding box center [615, 83] width 335 height 29
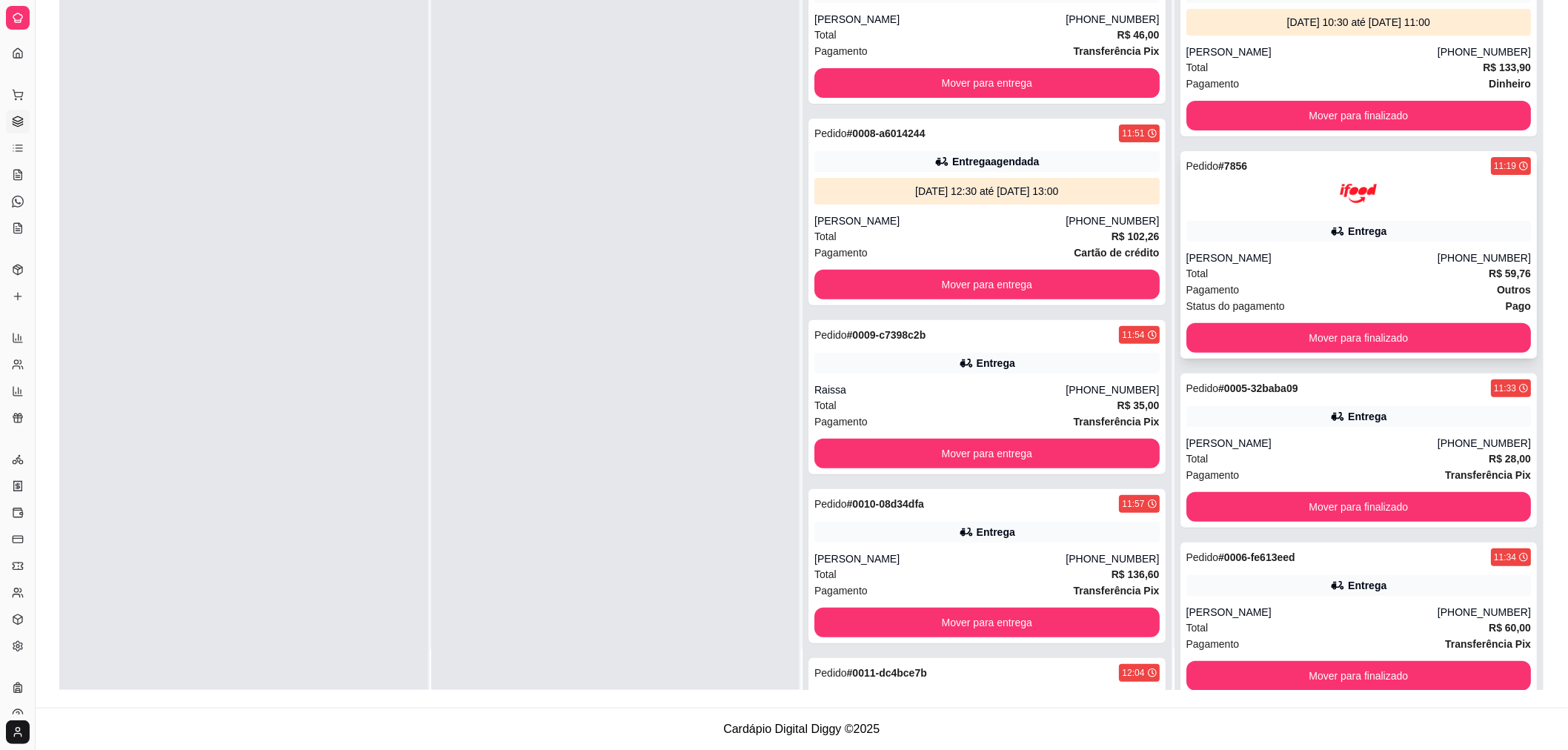
click at [1321, 242] on div "Pedido # 7856 11:19 Entrega [PERSON_NAME] [PHONE_NUMBER] Total R$ 59,76 Pagamen…" at bounding box center [1359, 255] width 357 height 208
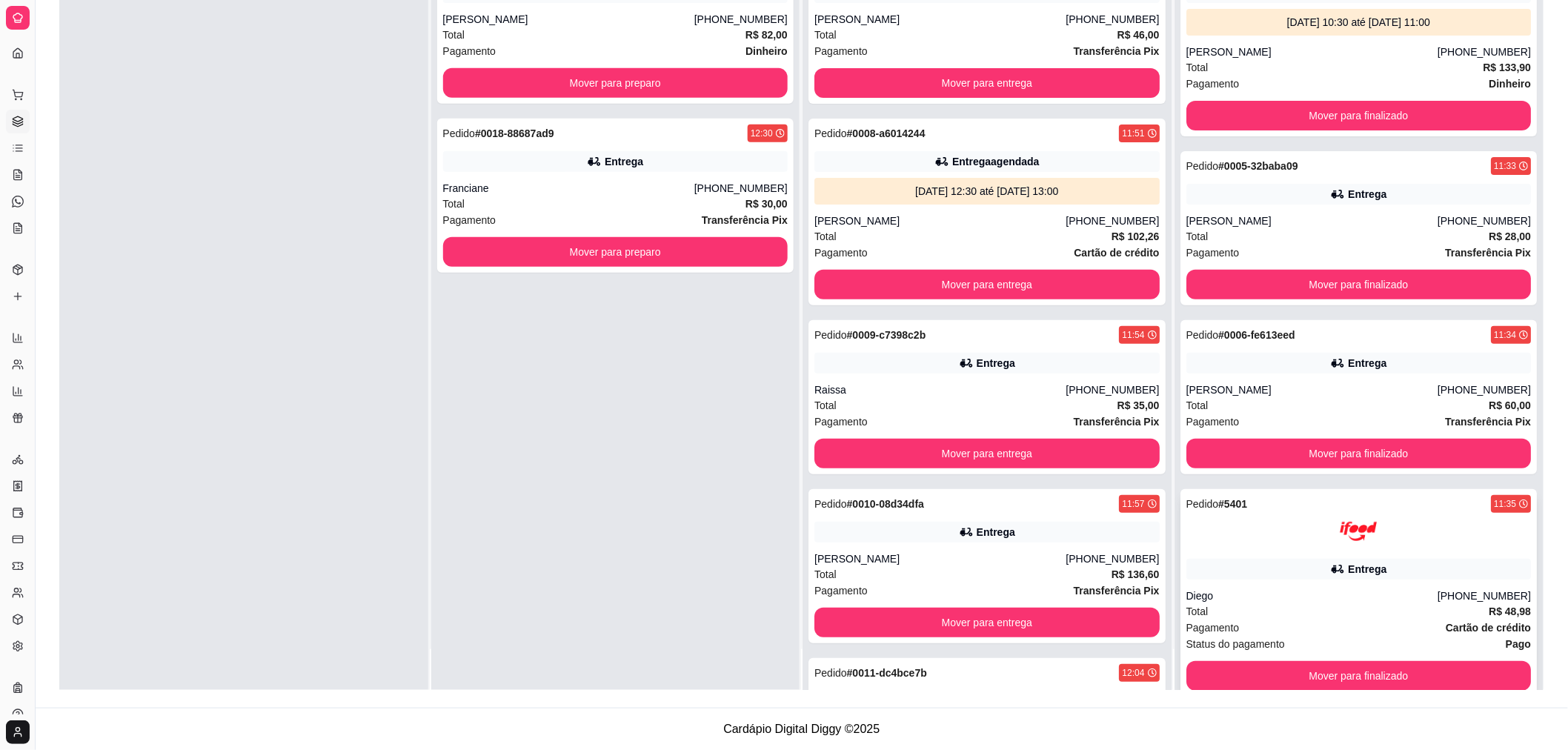
click at [1304, 522] on div at bounding box center [1358, 531] width 345 height 37
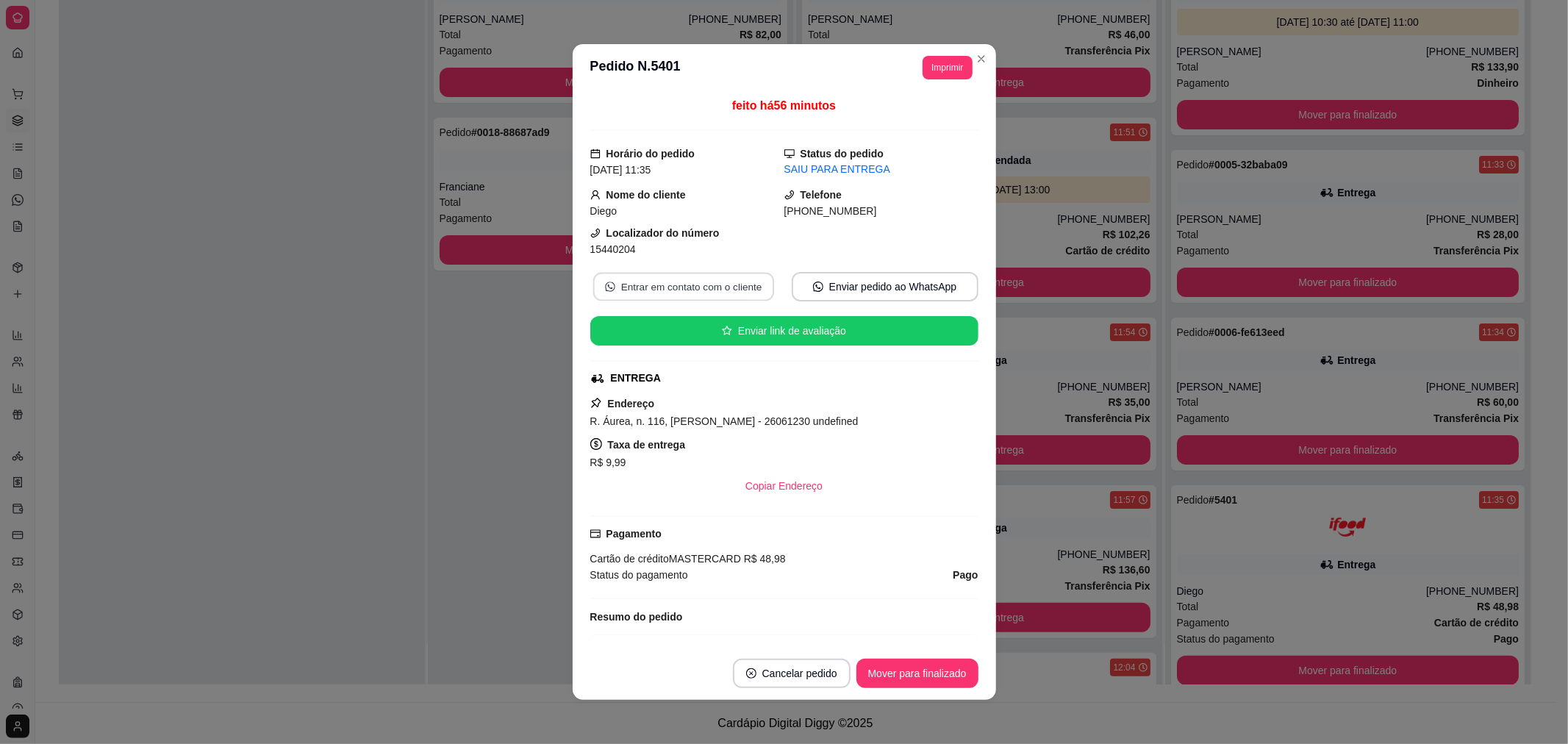
click at [689, 282] on button "Entrar em contato com o cliente" at bounding box center [683, 287] width 181 height 29
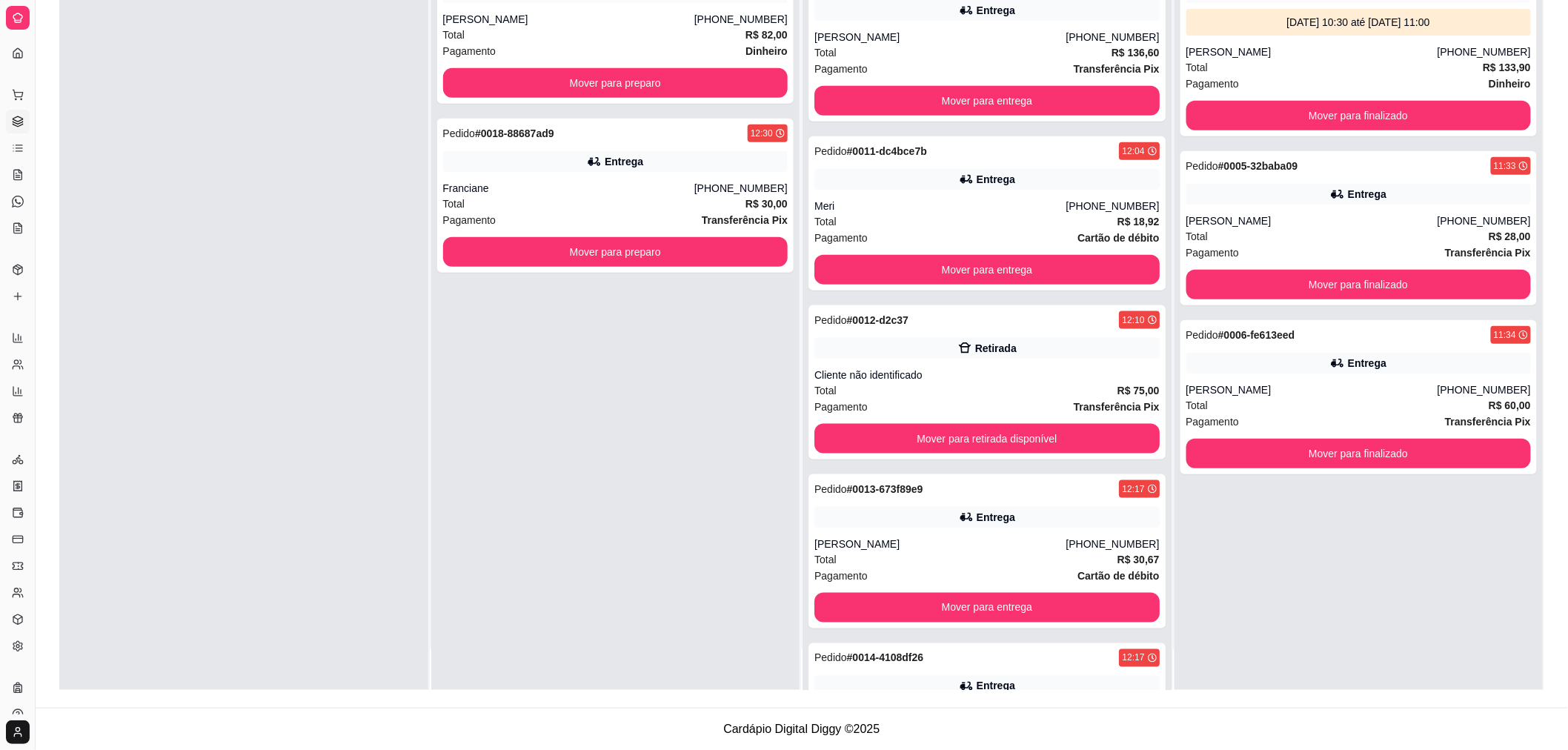
scroll to position [527, 0]
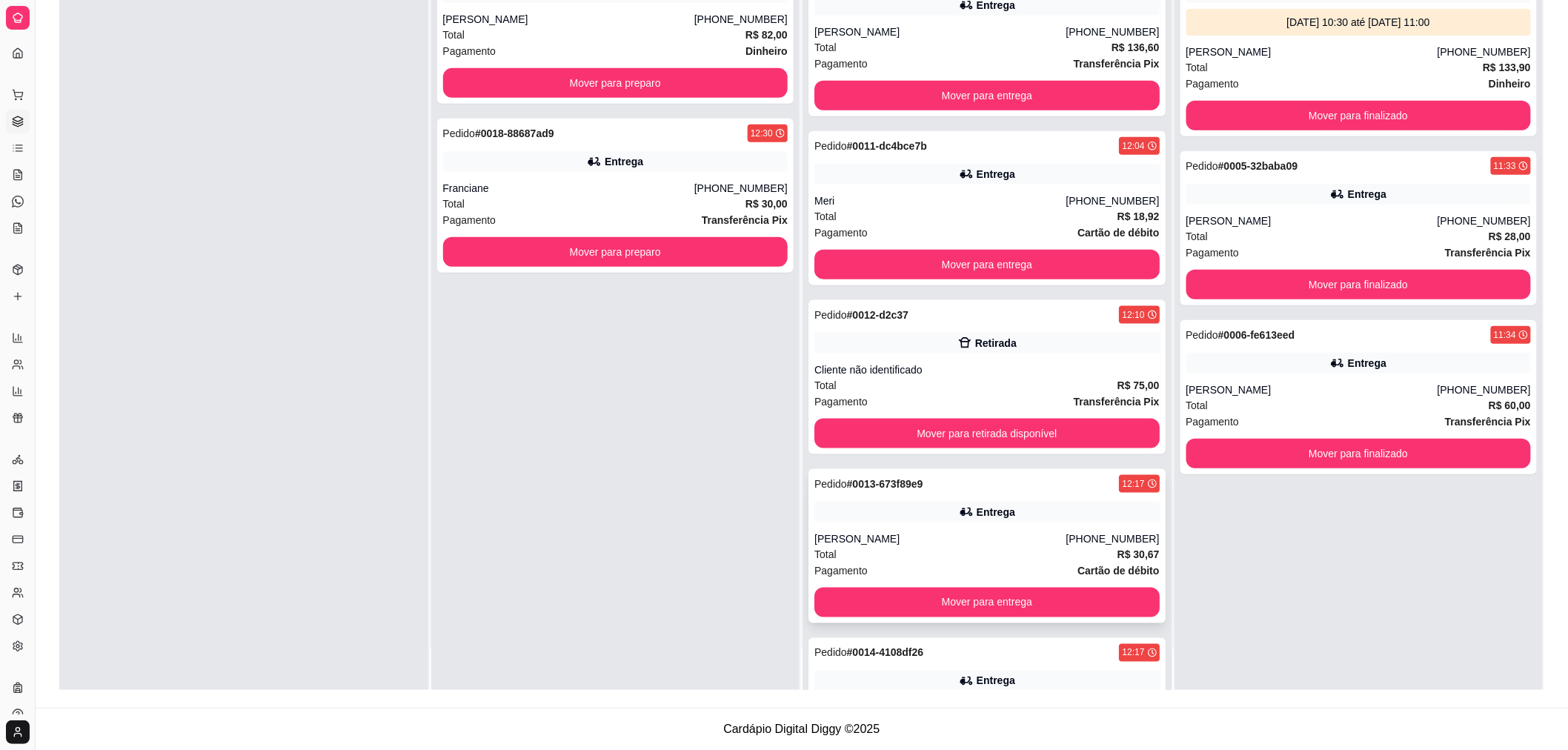
click at [1078, 506] on div "Entrega" at bounding box center [986, 512] width 345 height 20
click at [523, 86] on button "Mover para preparo" at bounding box center [615, 83] width 335 height 29
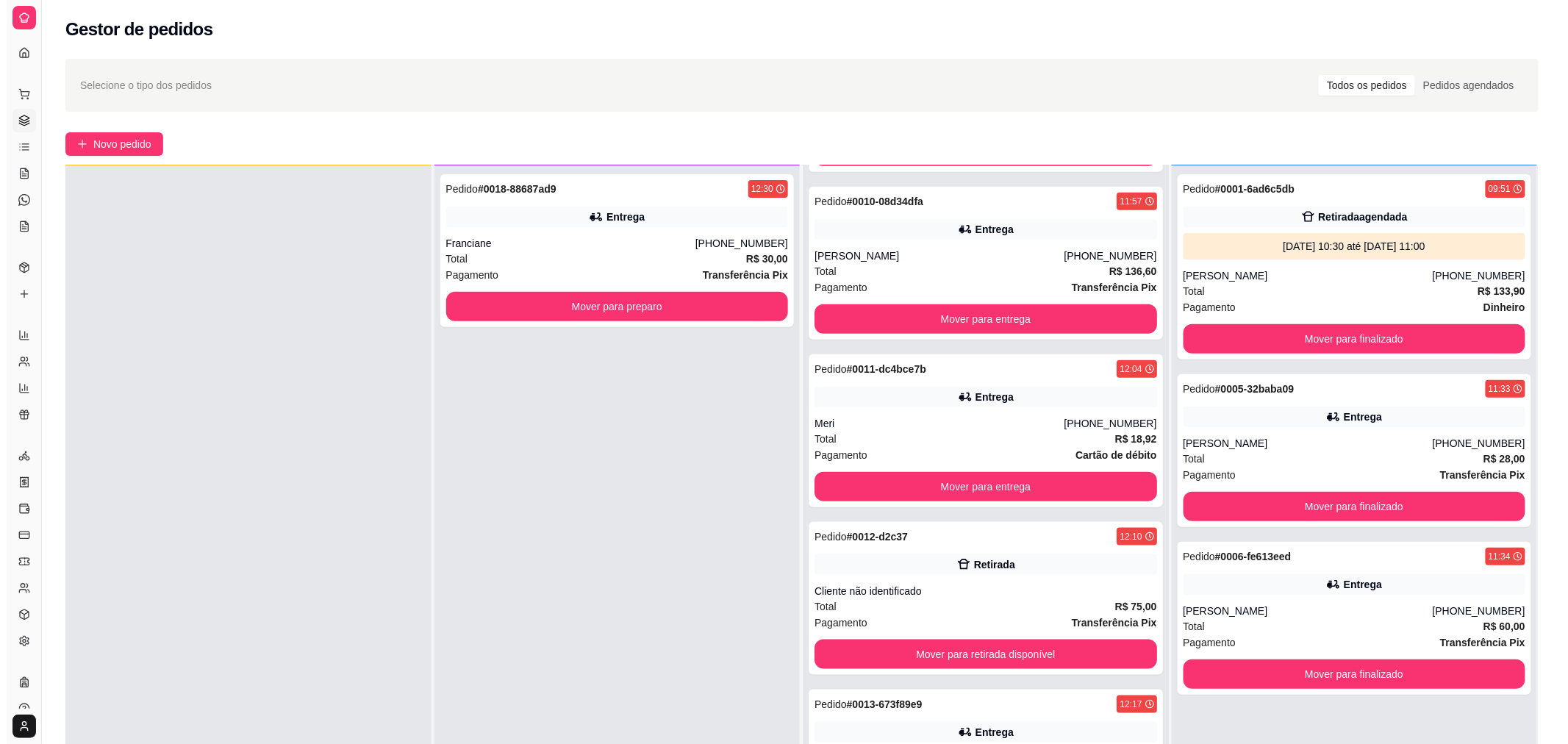
scroll to position [0, 0]
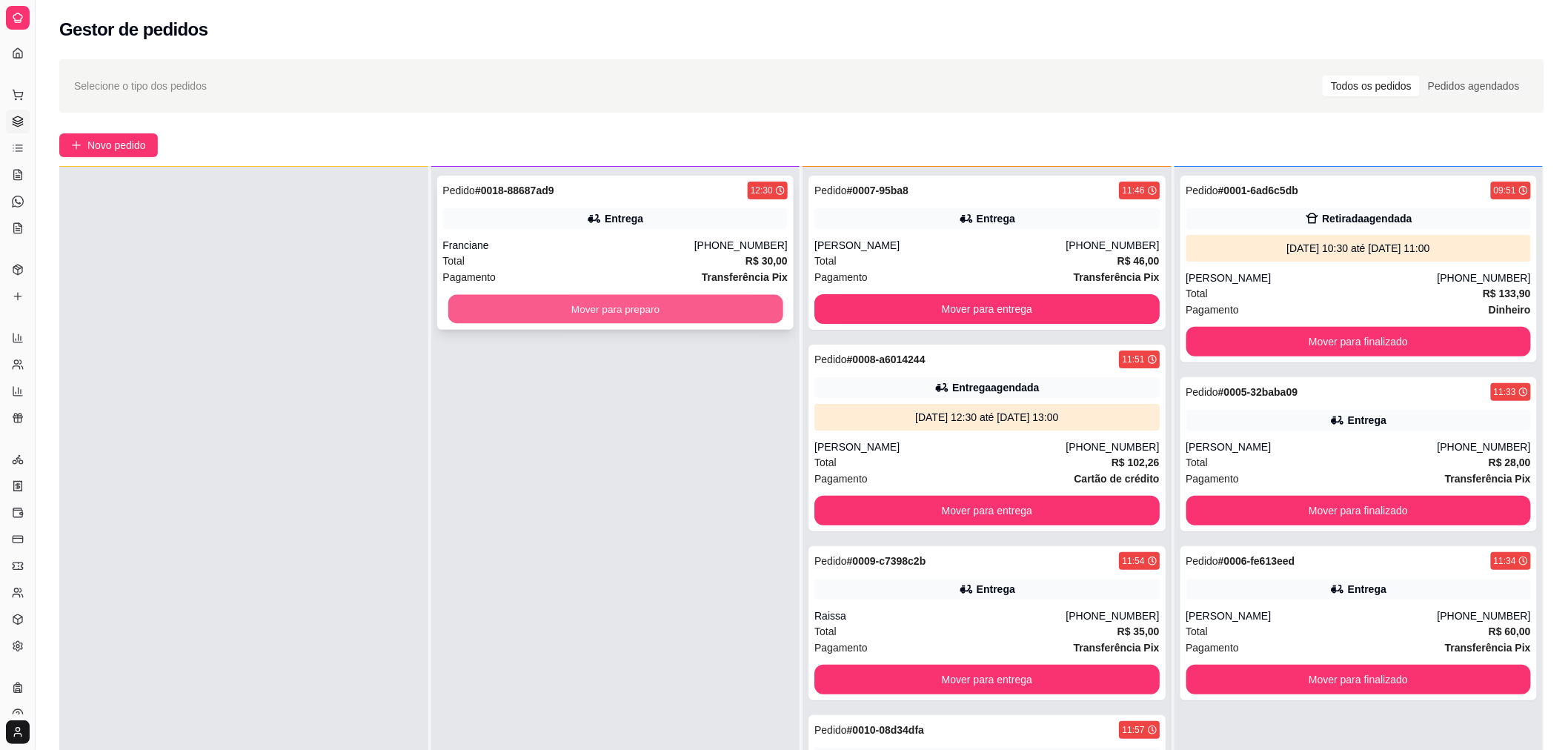
click at [516, 299] on button "Mover para preparo" at bounding box center [615, 309] width 335 height 29
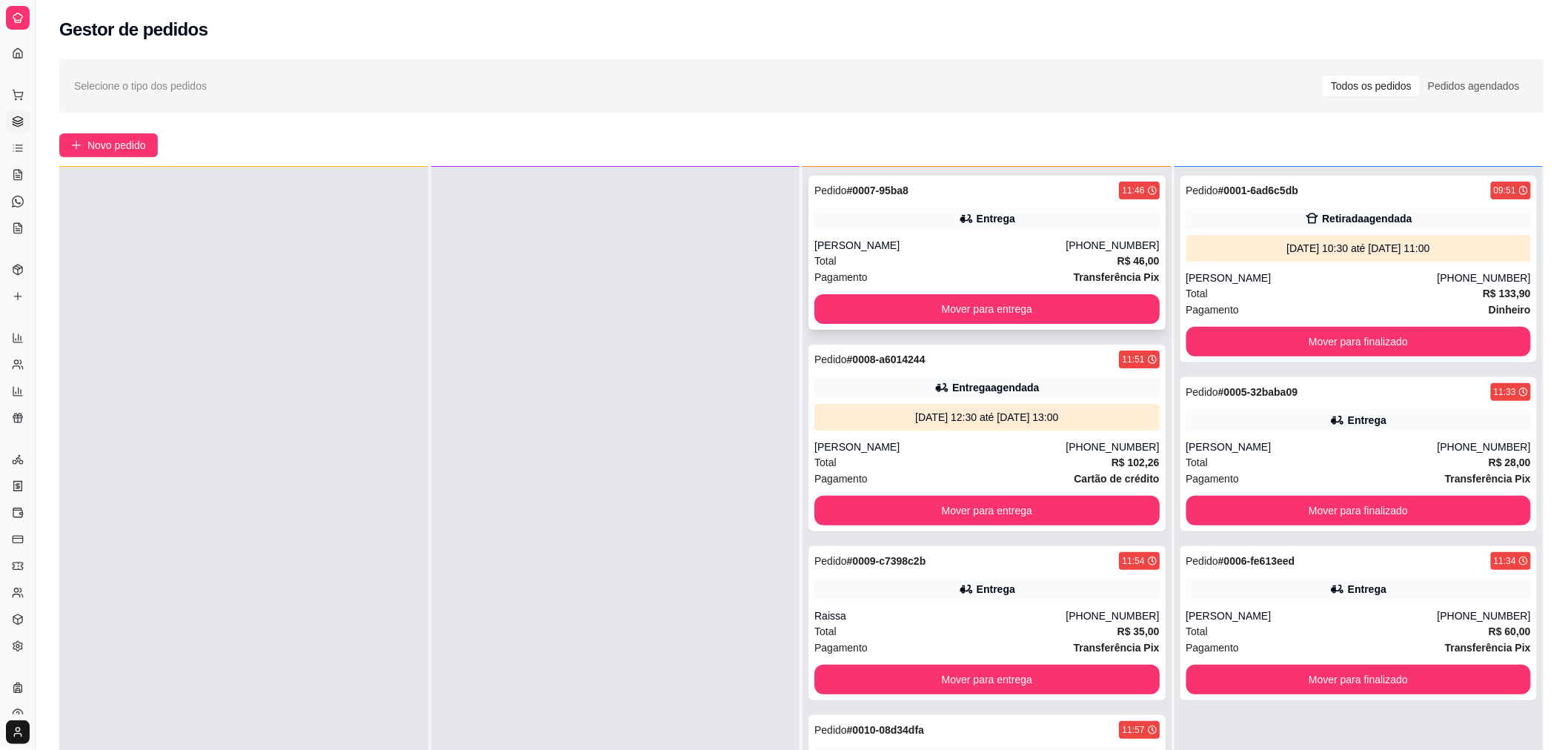
click at [905, 260] on div "Total R$ 46,00" at bounding box center [986, 260] width 345 height 17
click at [868, 242] on div "[PERSON_NAME]" at bounding box center [940, 245] width 252 height 15
click at [919, 304] on button "Mover para entrega" at bounding box center [987, 309] width 335 height 29
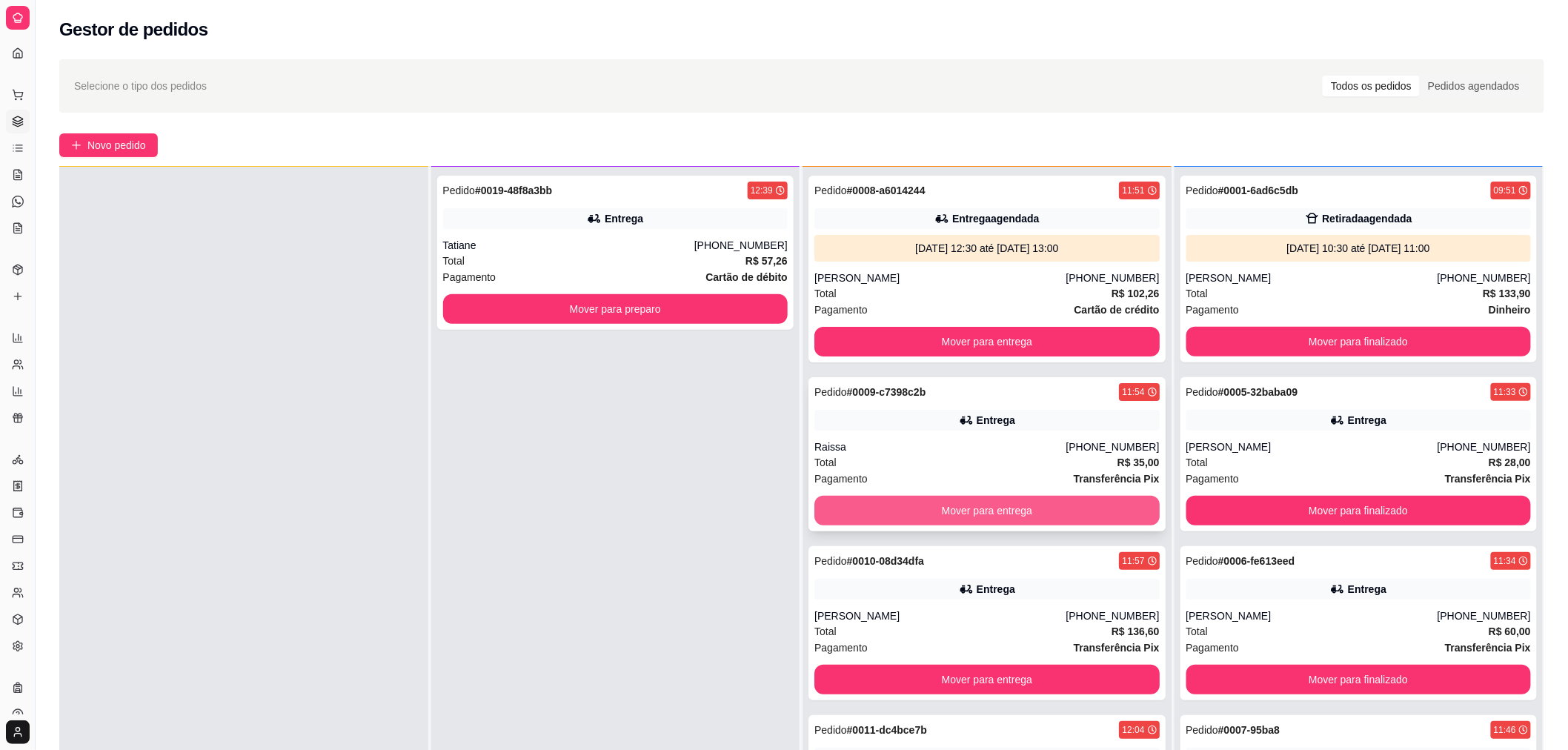
click at [872, 521] on button "Mover para entrega" at bounding box center [986, 511] width 345 height 30
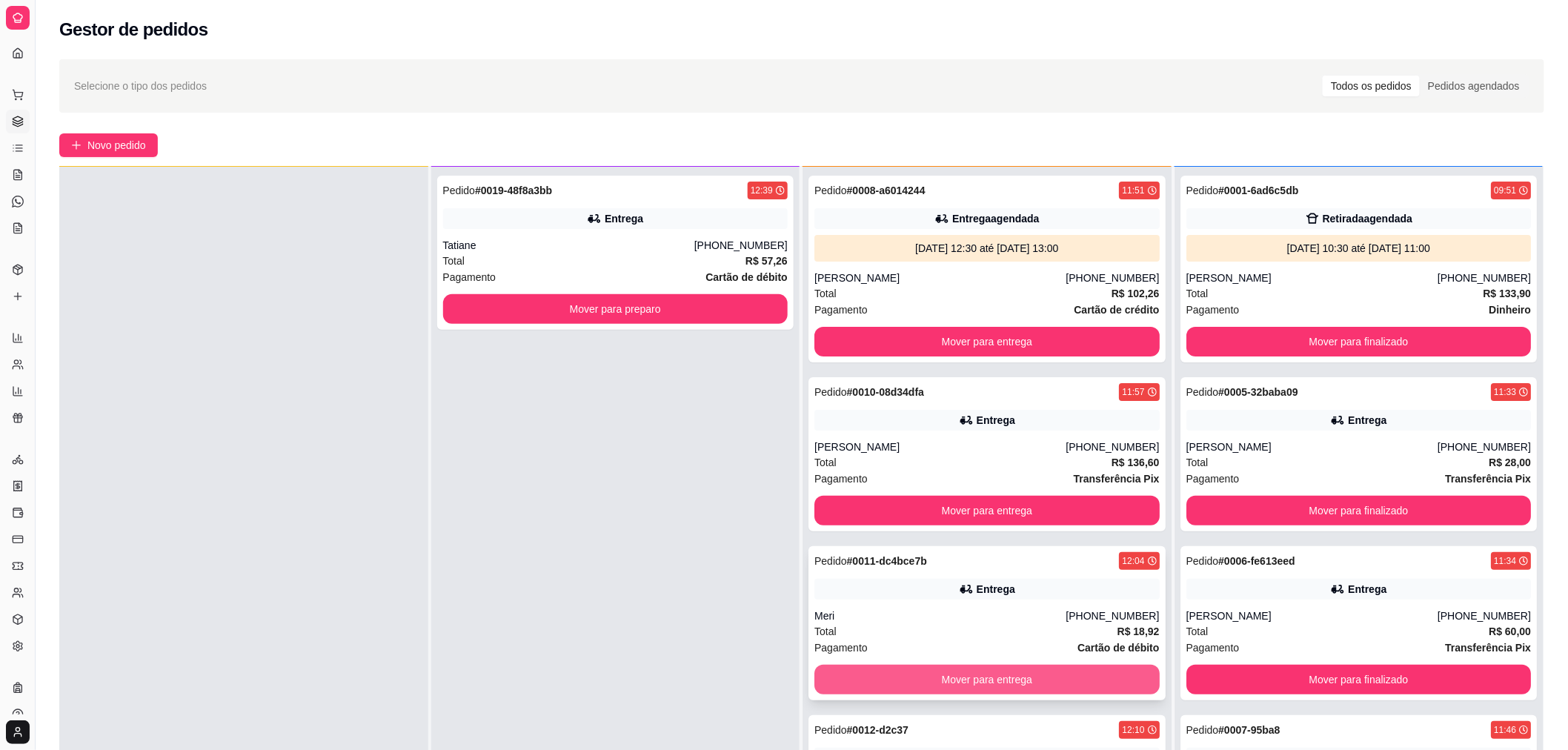
click at [865, 672] on button "Mover para entrega" at bounding box center [986, 680] width 345 height 30
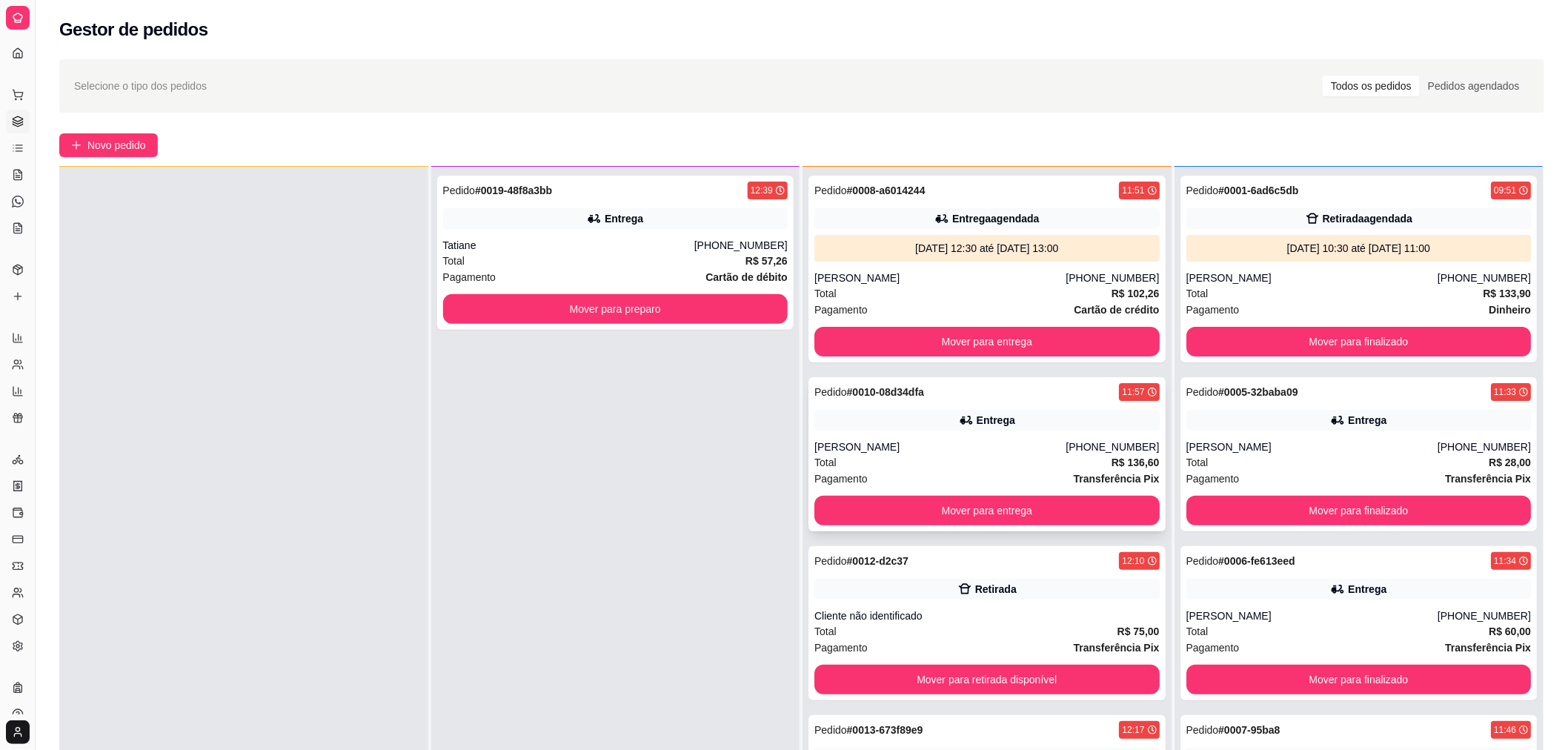
click at [894, 456] on div "Total R$ 136,60" at bounding box center [986, 462] width 345 height 17
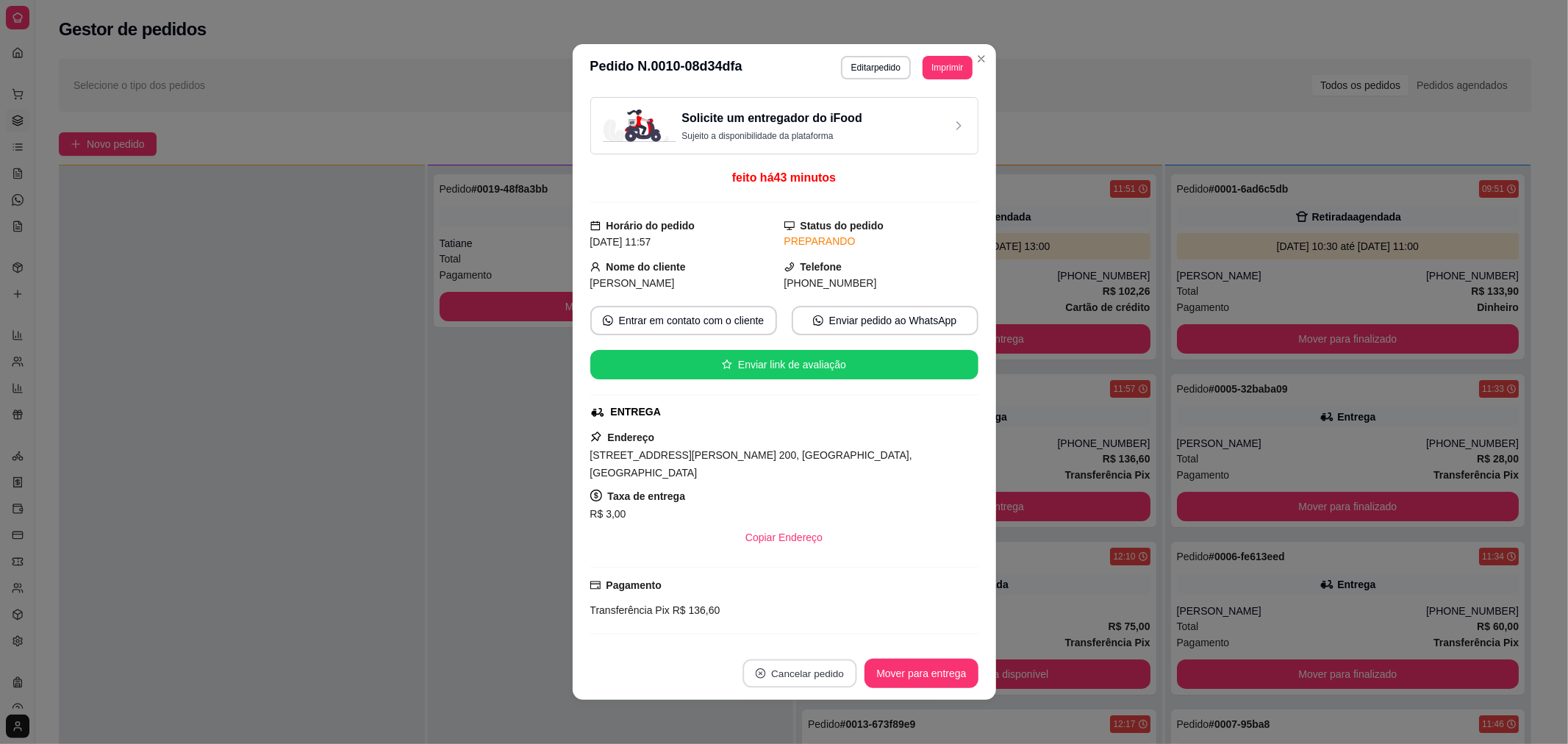
click at [763, 675] on button "Cancelar pedido" at bounding box center [800, 674] width 114 height 29
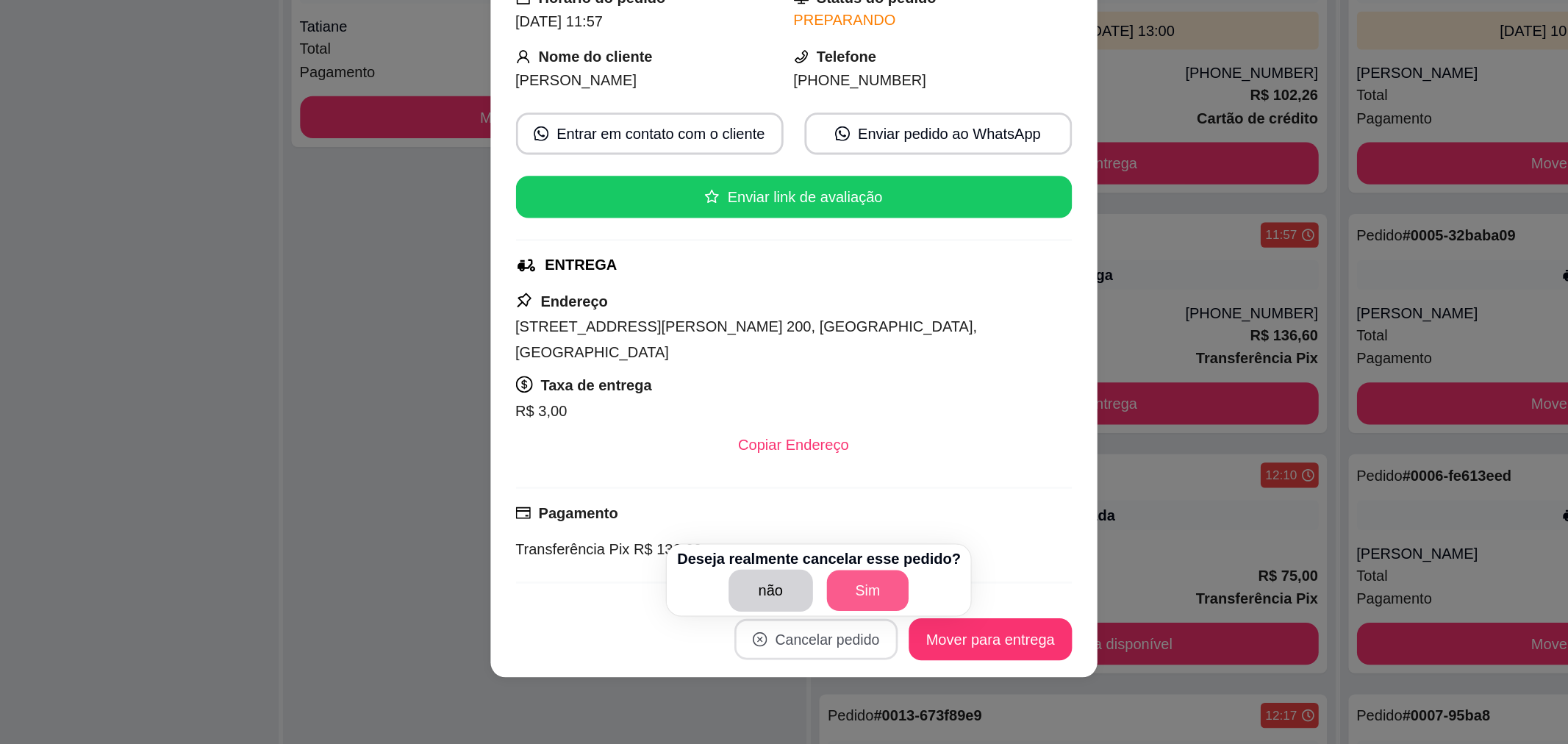
click at [847, 632] on button "Sim" at bounding box center [836, 636] width 58 height 29
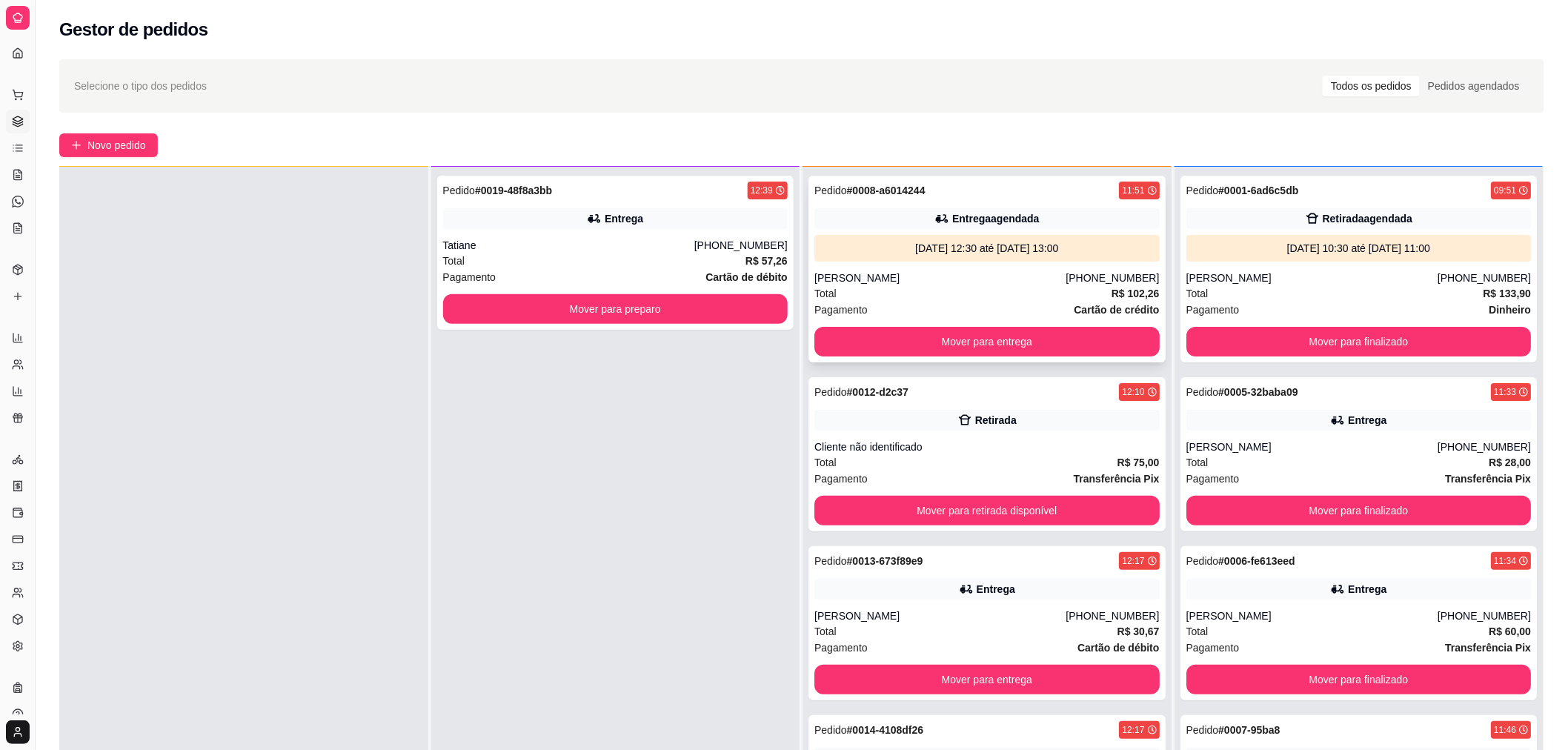
click at [915, 283] on div "[PERSON_NAME]" at bounding box center [940, 278] width 252 height 15
click at [880, 576] on div "Pedido # 0013-673f89e9 12:17 Entrega [PERSON_NAME] [PHONE_NUMBER] Total R$ 30,6…" at bounding box center [986, 623] width 357 height 154
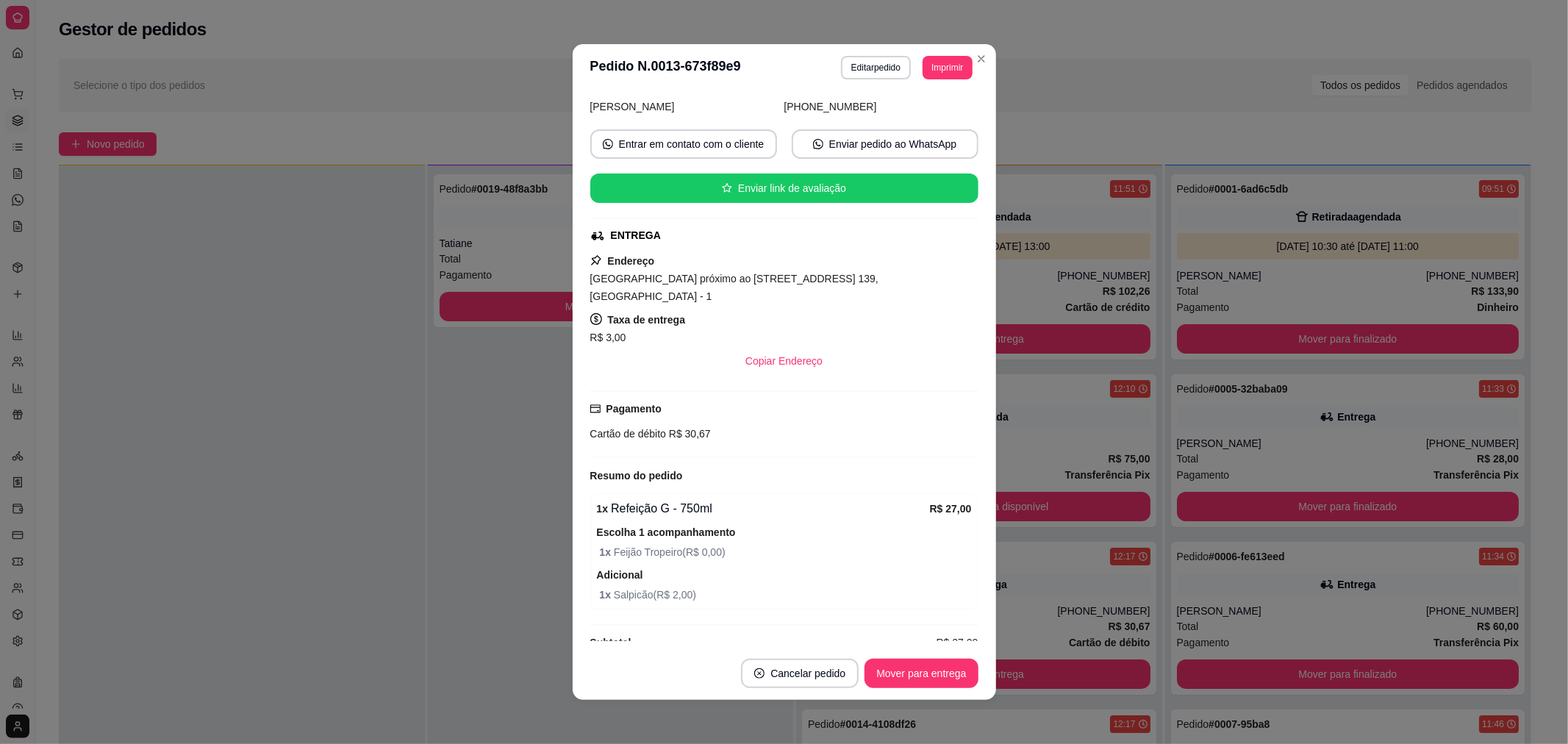
scroll to position [204, 0]
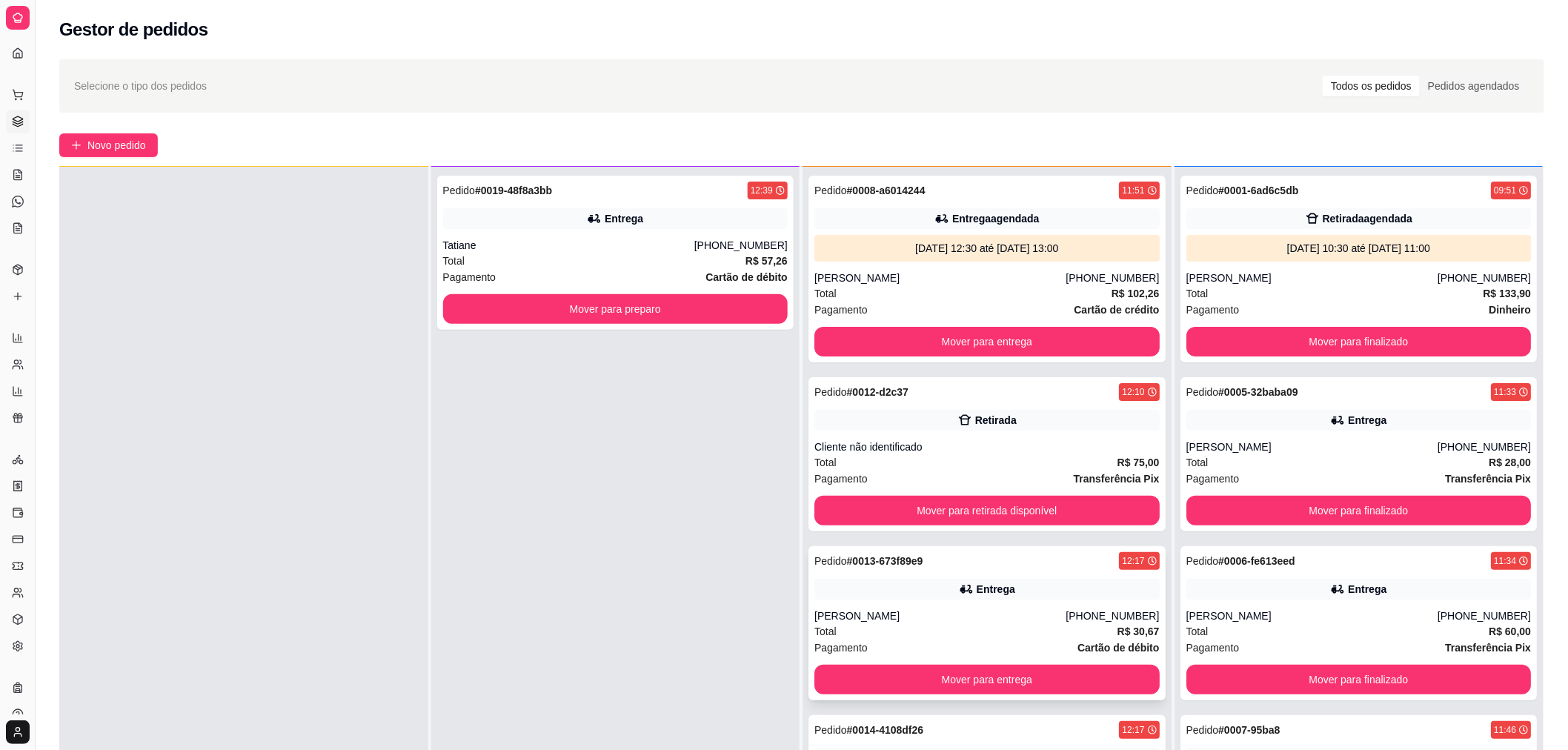
click at [839, 589] on div "Entrega" at bounding box center [986, 589] width 345 height 20
click at [976, 616] on div "[PERSON_NAME]" at bounding box center [940, 616] width 252 height 15
click at [621, 300] on button "Mover para preparo" at bounding box center [615, 309] width 335 height 29
click at [623, 300] on button "Mover para preparo" at bounding box center [615, 309] width 335 height 29
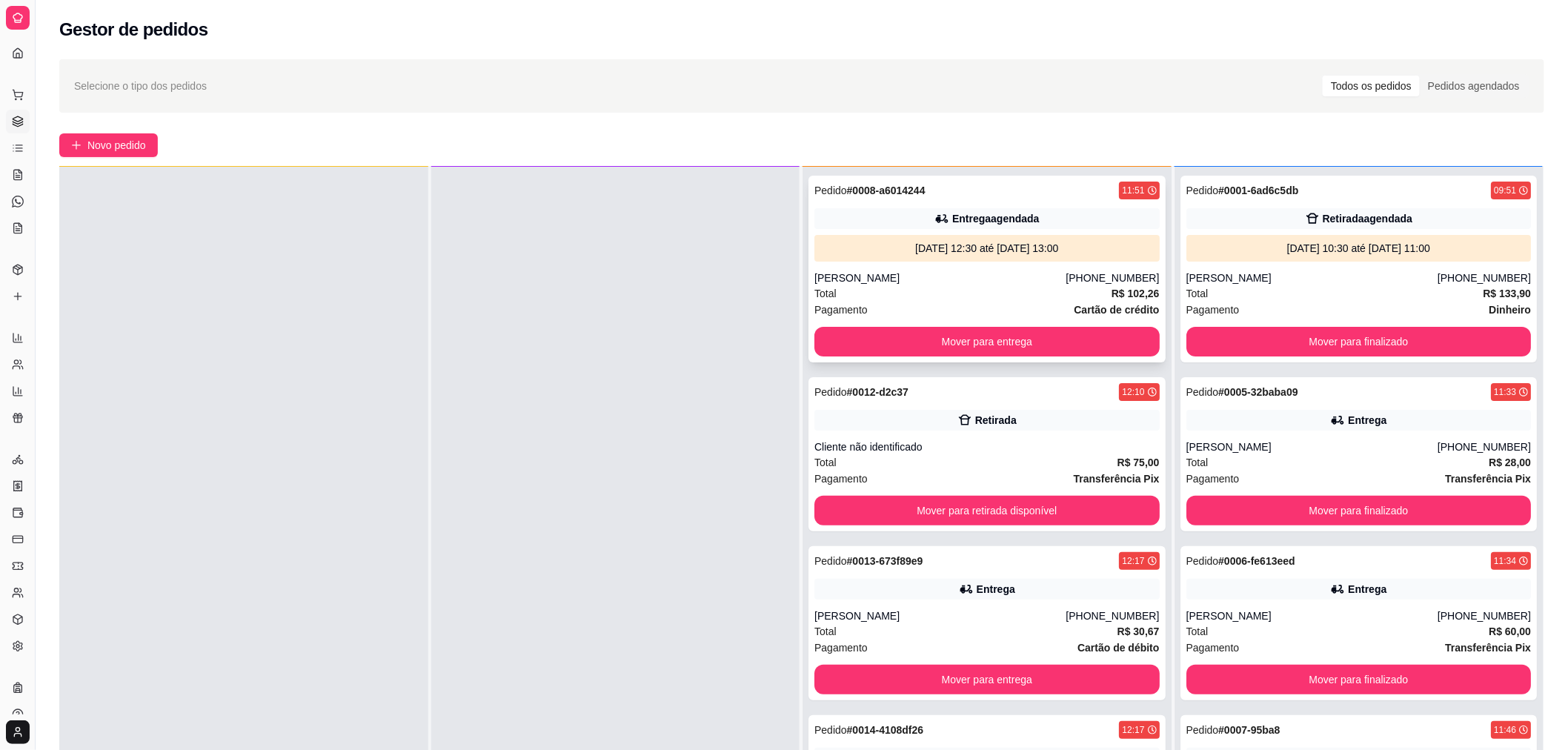
click at [935, 251] on div "[DATE] 12:30 até [DATE] 13:00" at bounding box center [986, 248] width 333 height 15
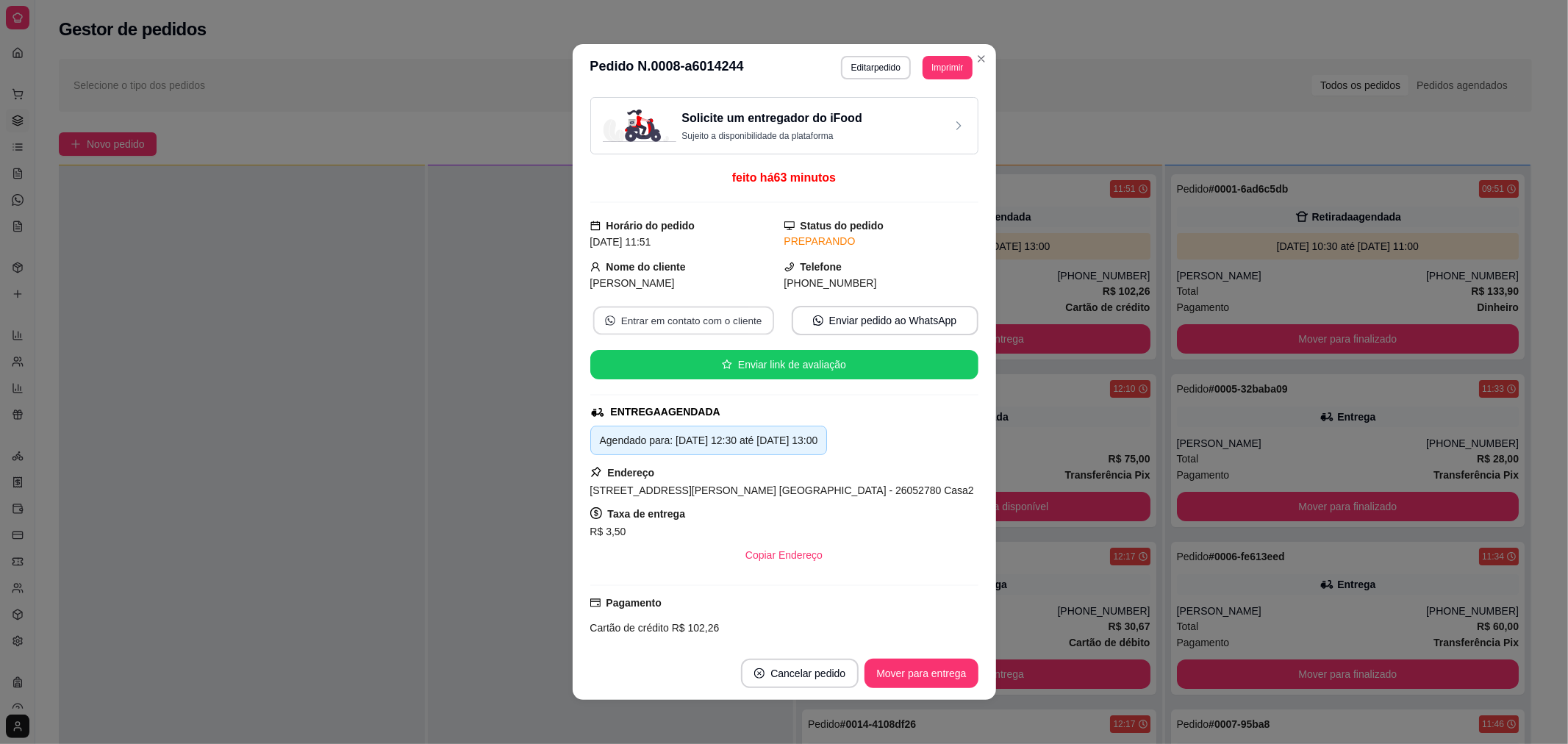
click at [695, 313] on button "Entrar em contato com o cliente" at bounding box center [683, 321] width 181 height 29
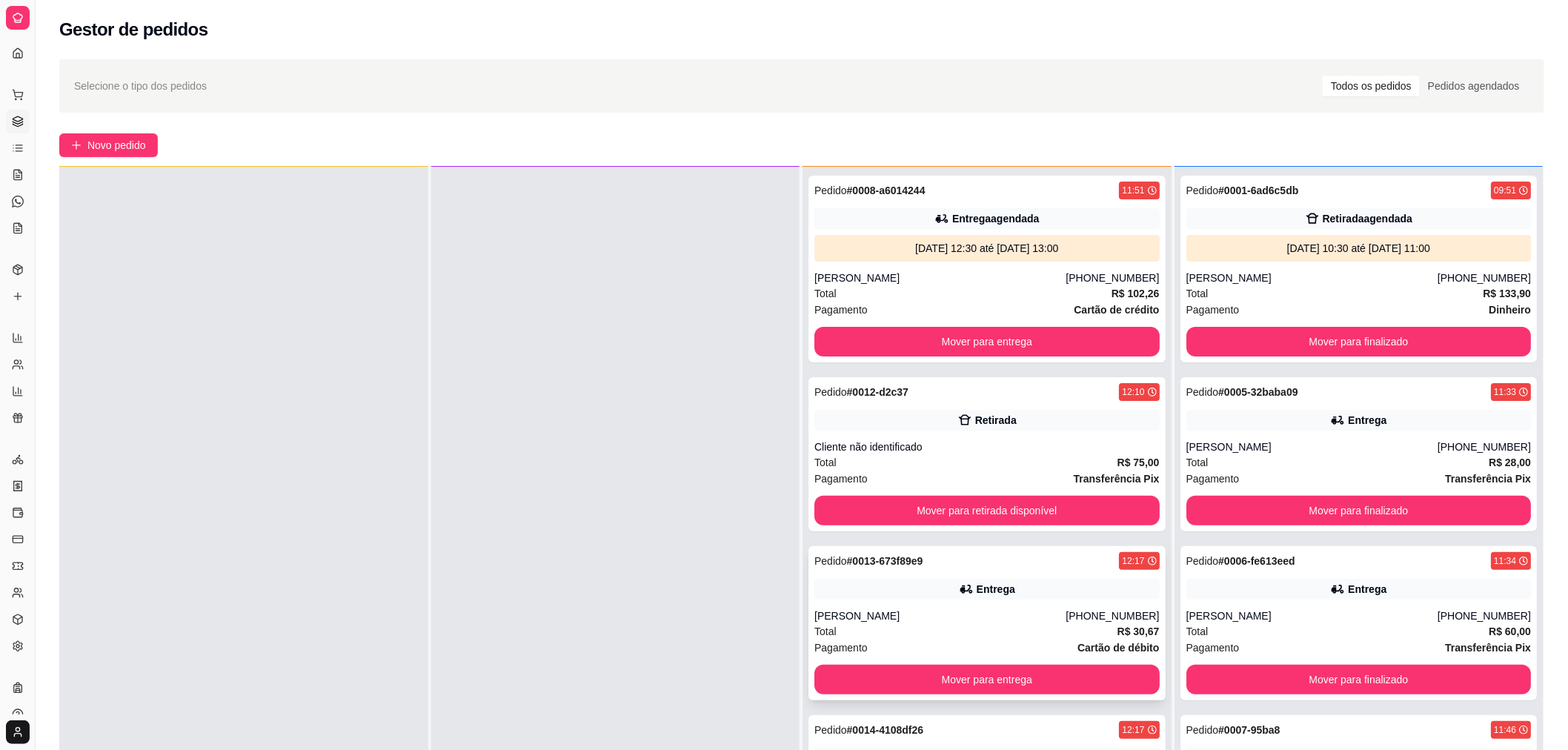
click at [897, 584] on div "Entrega" at bounding box center [986, 589] width 345 height 20
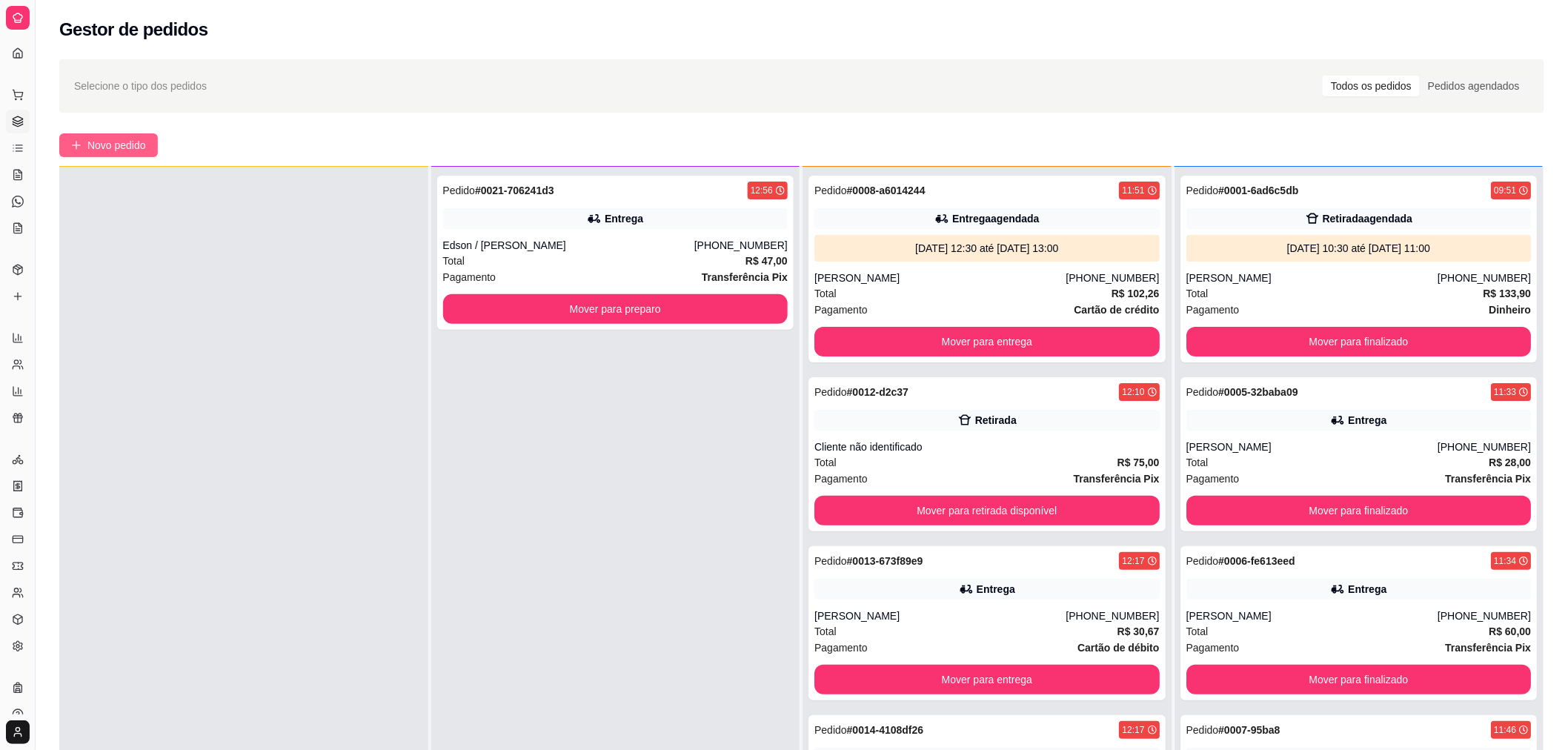
click at [141, 144] on span "Novo pedido" at bounding box center [116, 145] width 58 height 17
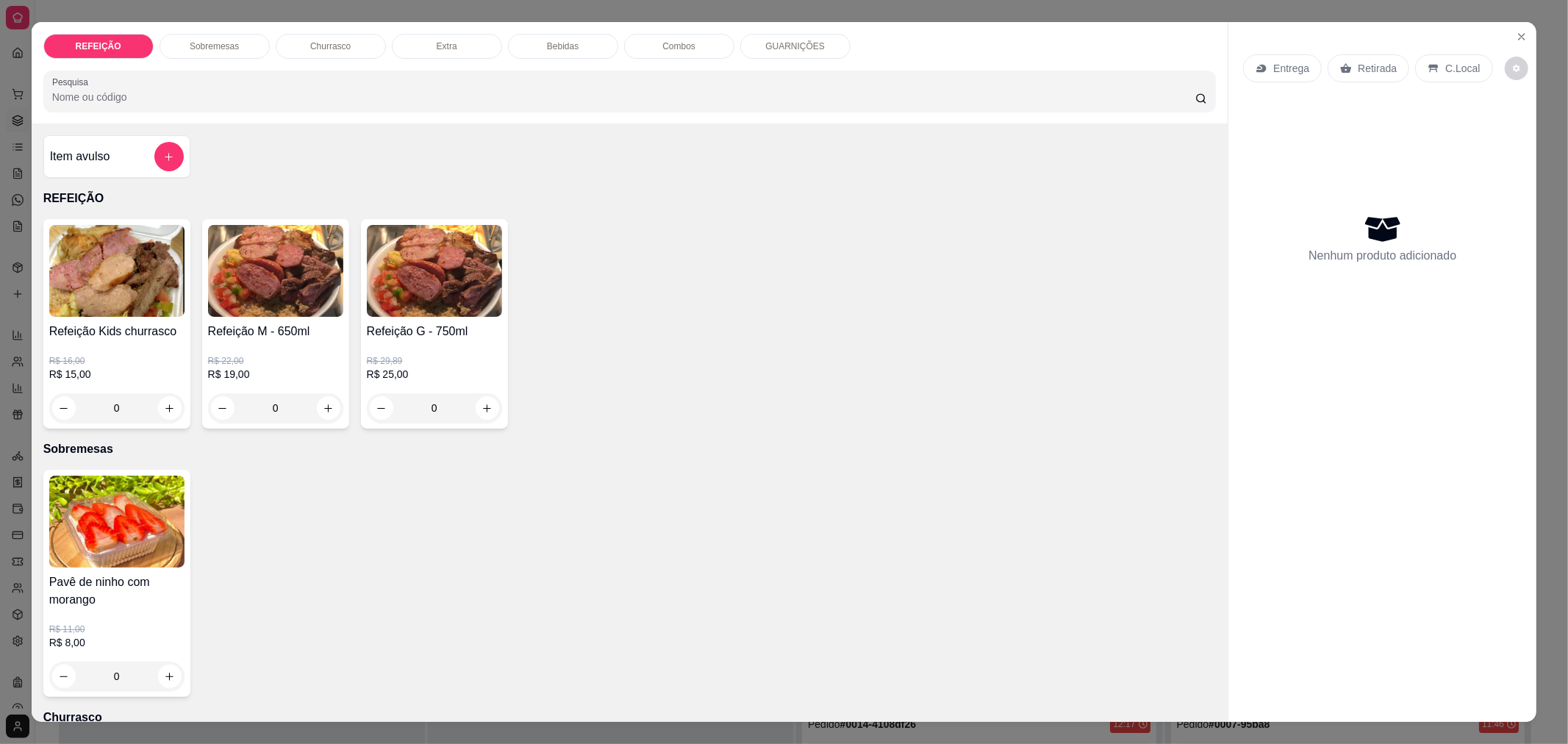
click at [168, 419] on div "0" at bounding box center [116, 408] width 135 height 30
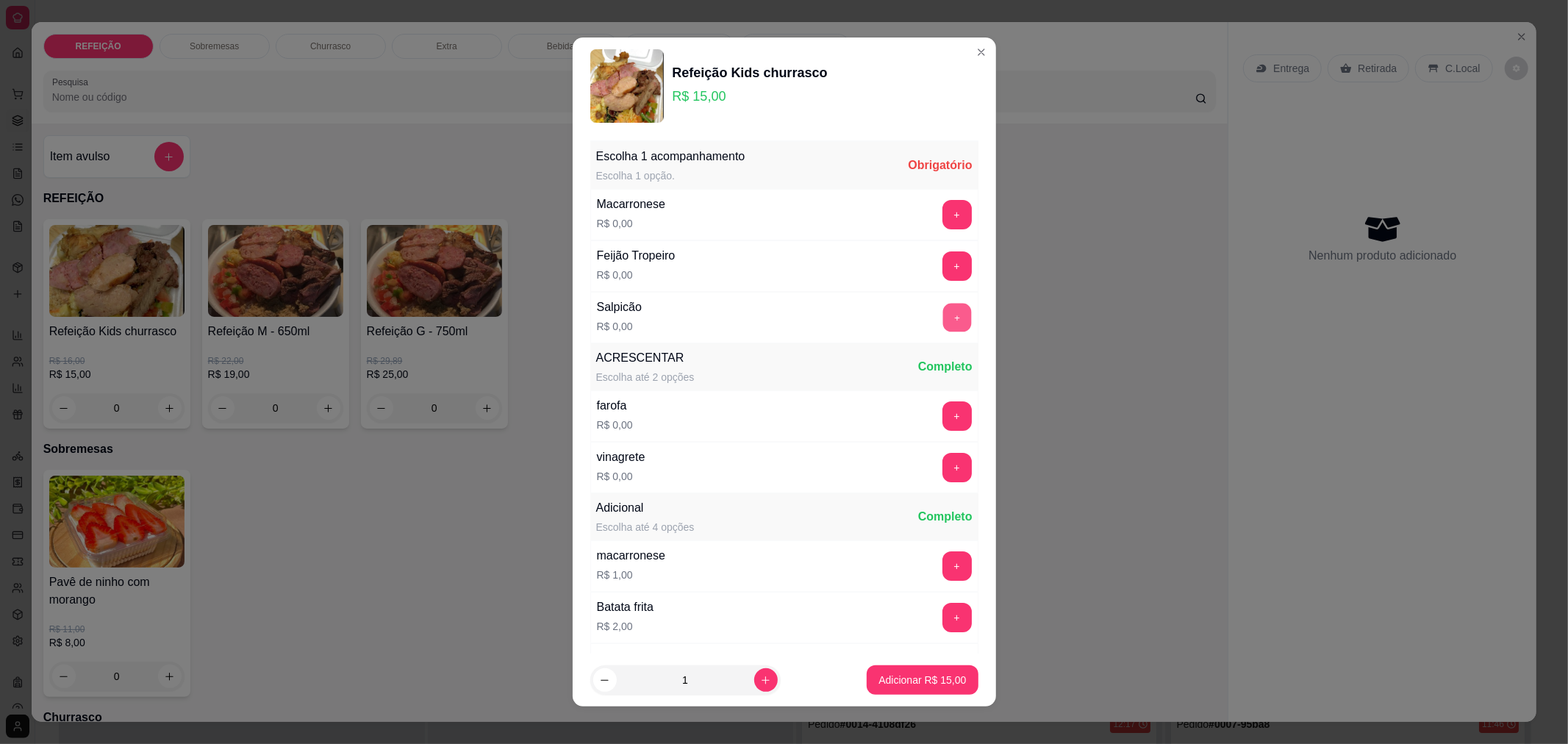
click at [942, 325] on button "+" at bounding box center [956, 317] width 29 height 29
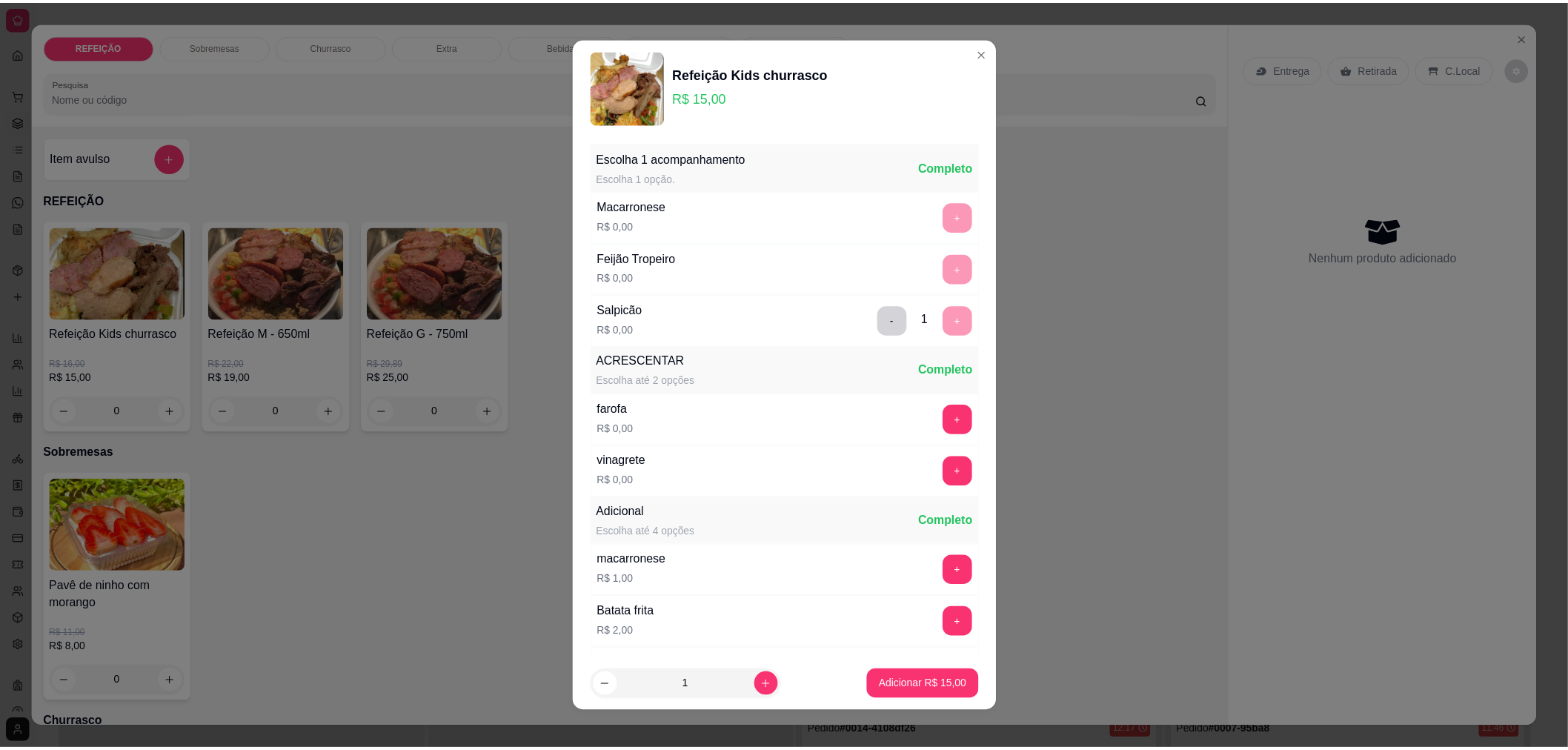
scroll to position [211, 0]
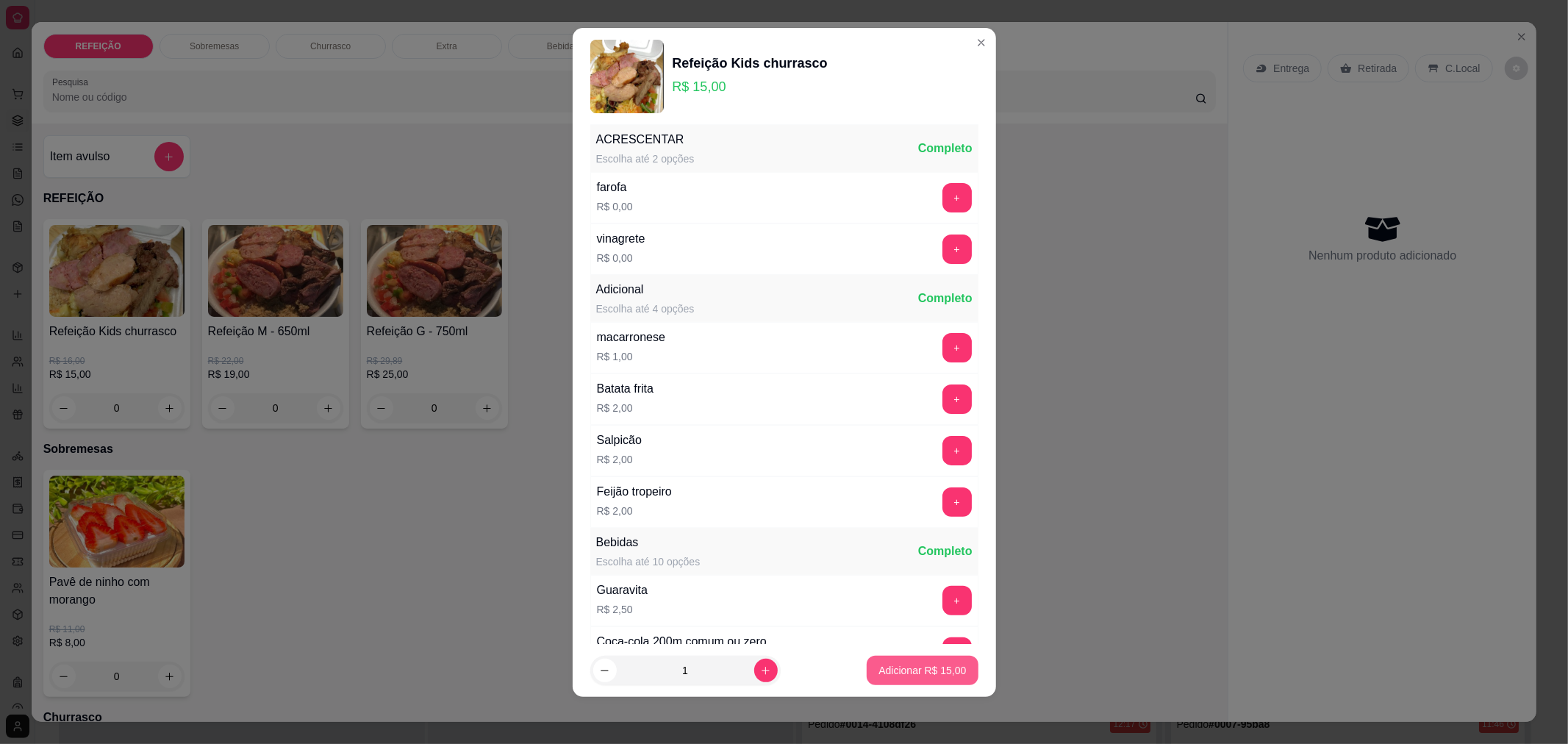
click at [878, 680] on button "Adicionar R$ 15,00" at bounding box center [922, 671] width 111 height 30
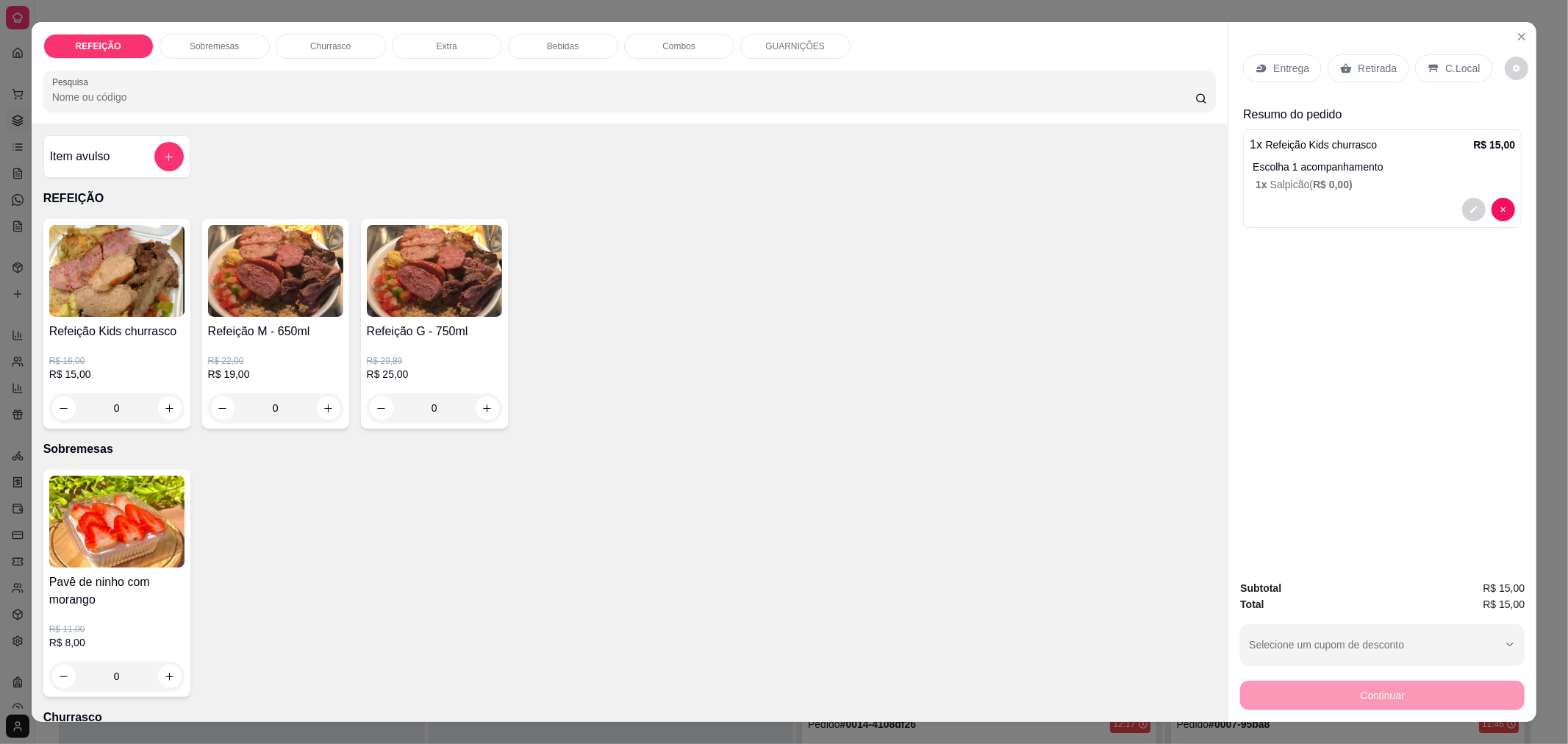
click at [1357, 71] on p "Retirada" at bounding box center [1377, 68] width 39 height 15
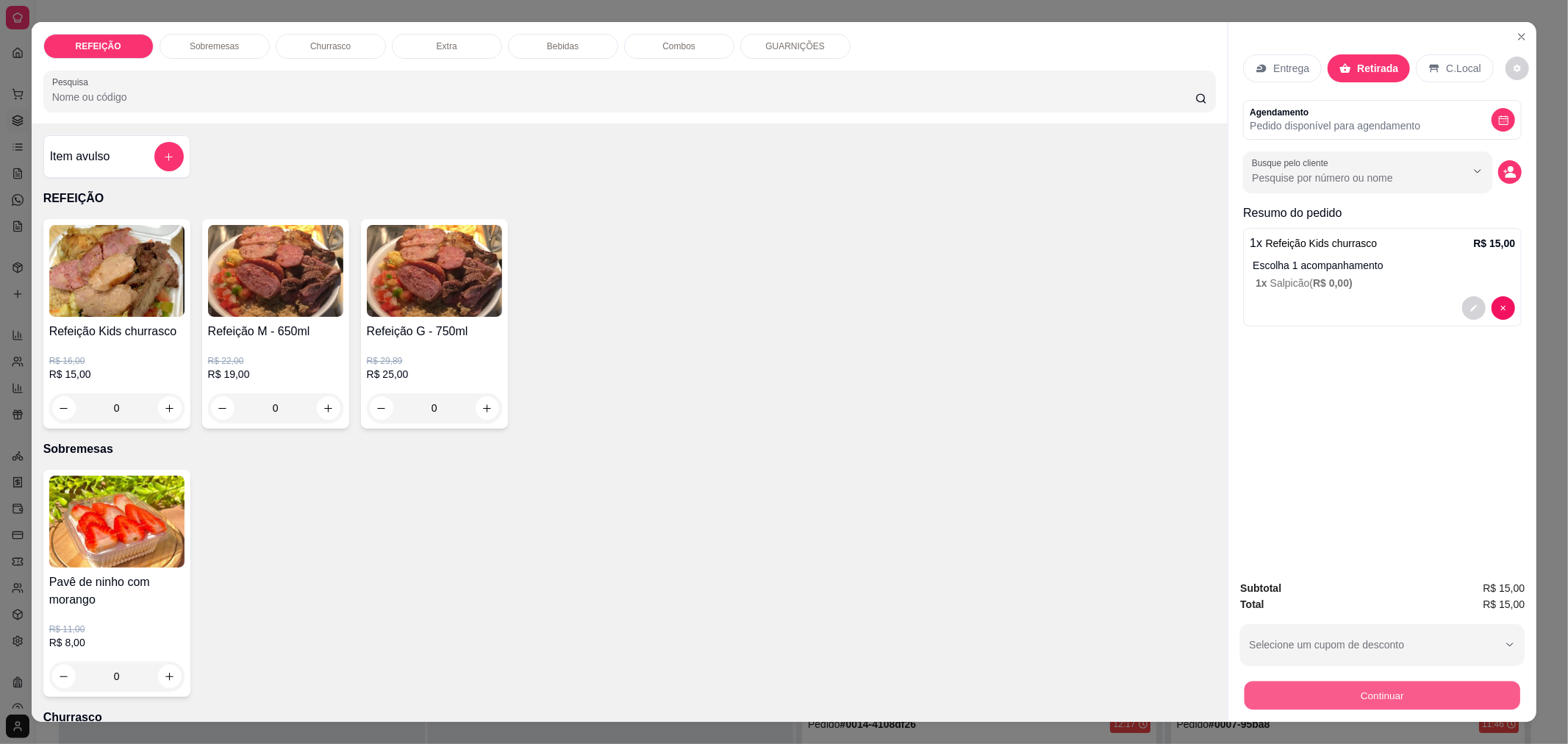
click at [1351, 701] on button "Continuar" at bounding box center [1382, 695] width 275 height 29
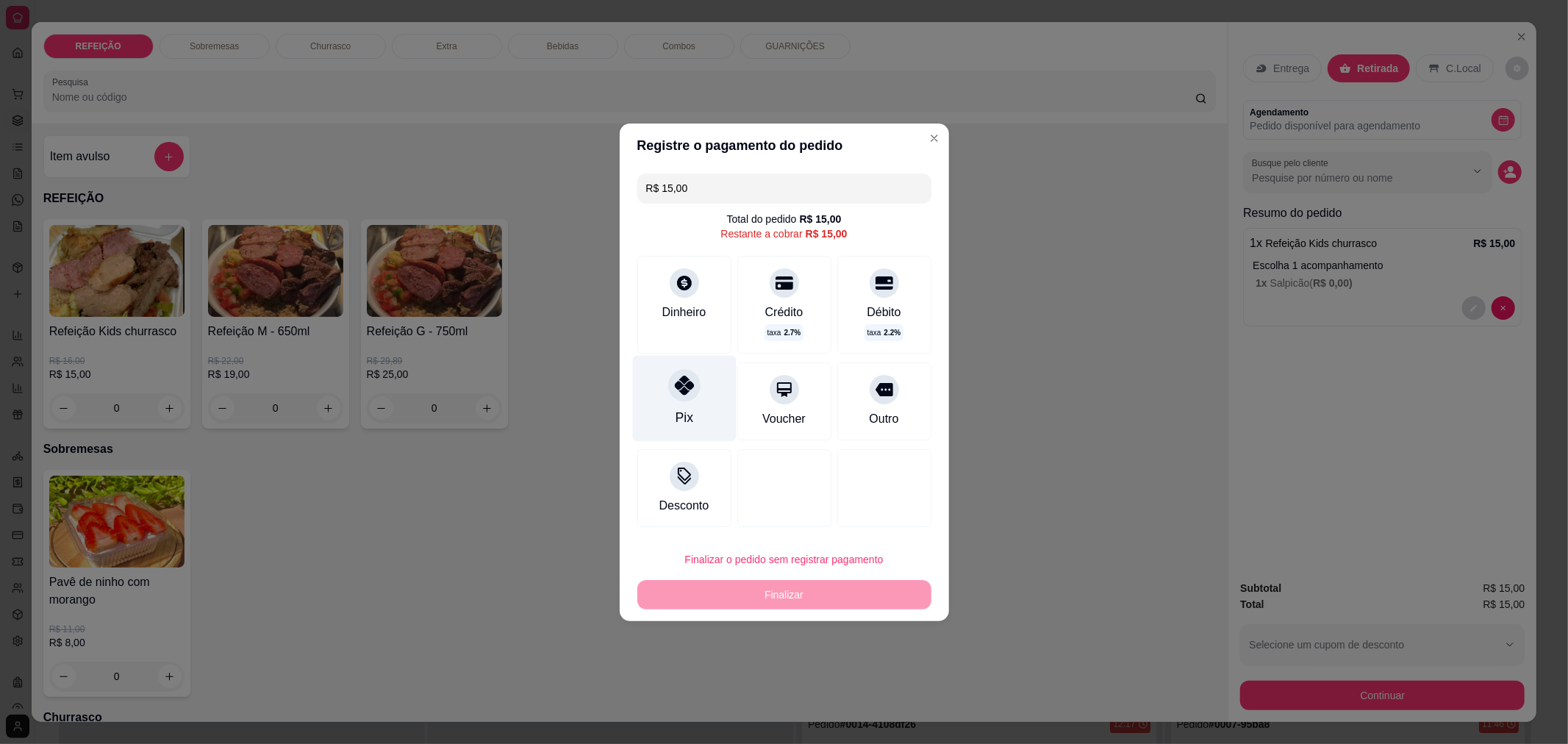
click at [660, 401] on div "Pix" at bounding box center [684, 398] width 104 height 86
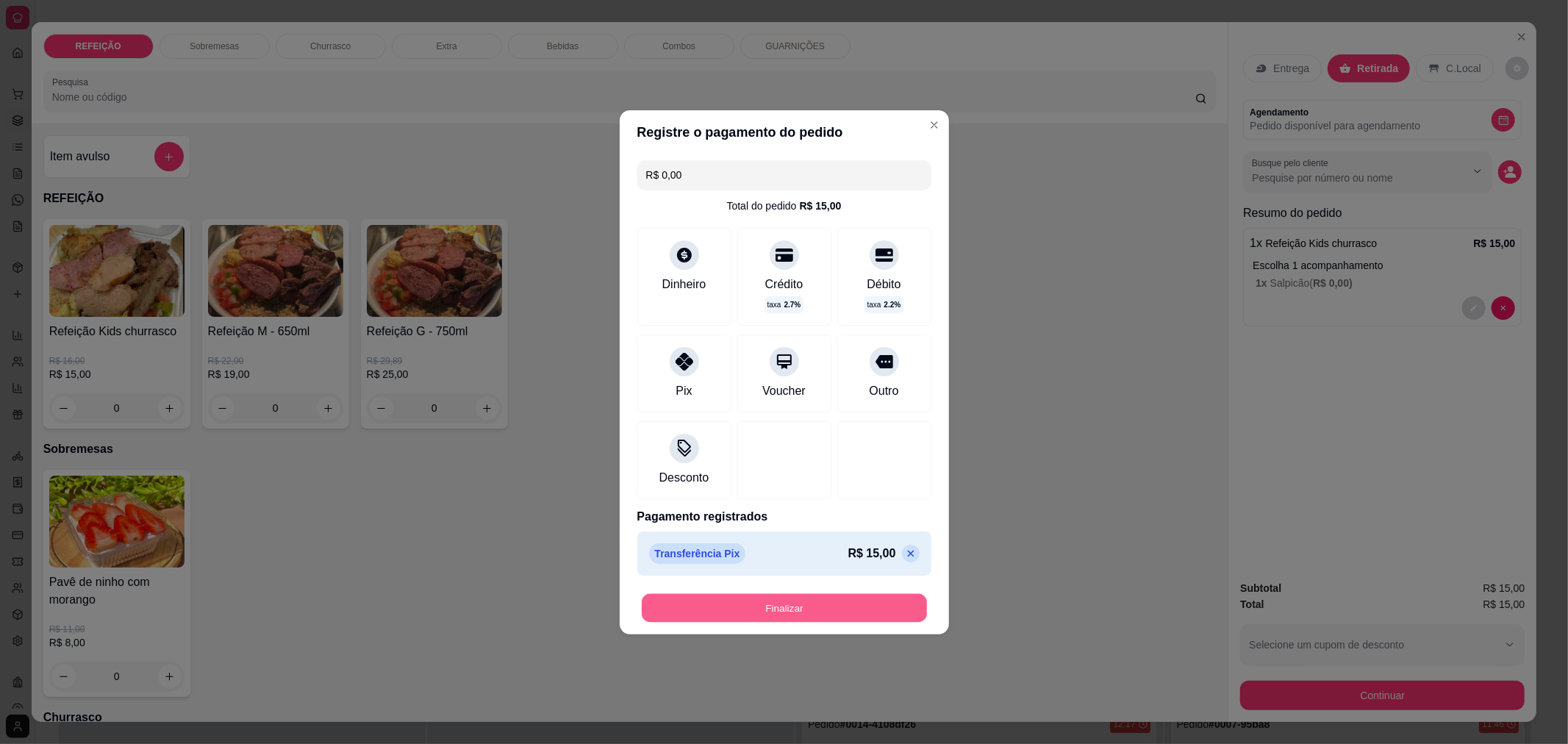
click at [740, 611] on button "Finalizar" at bounding box center [784, 608] width 285 height 29
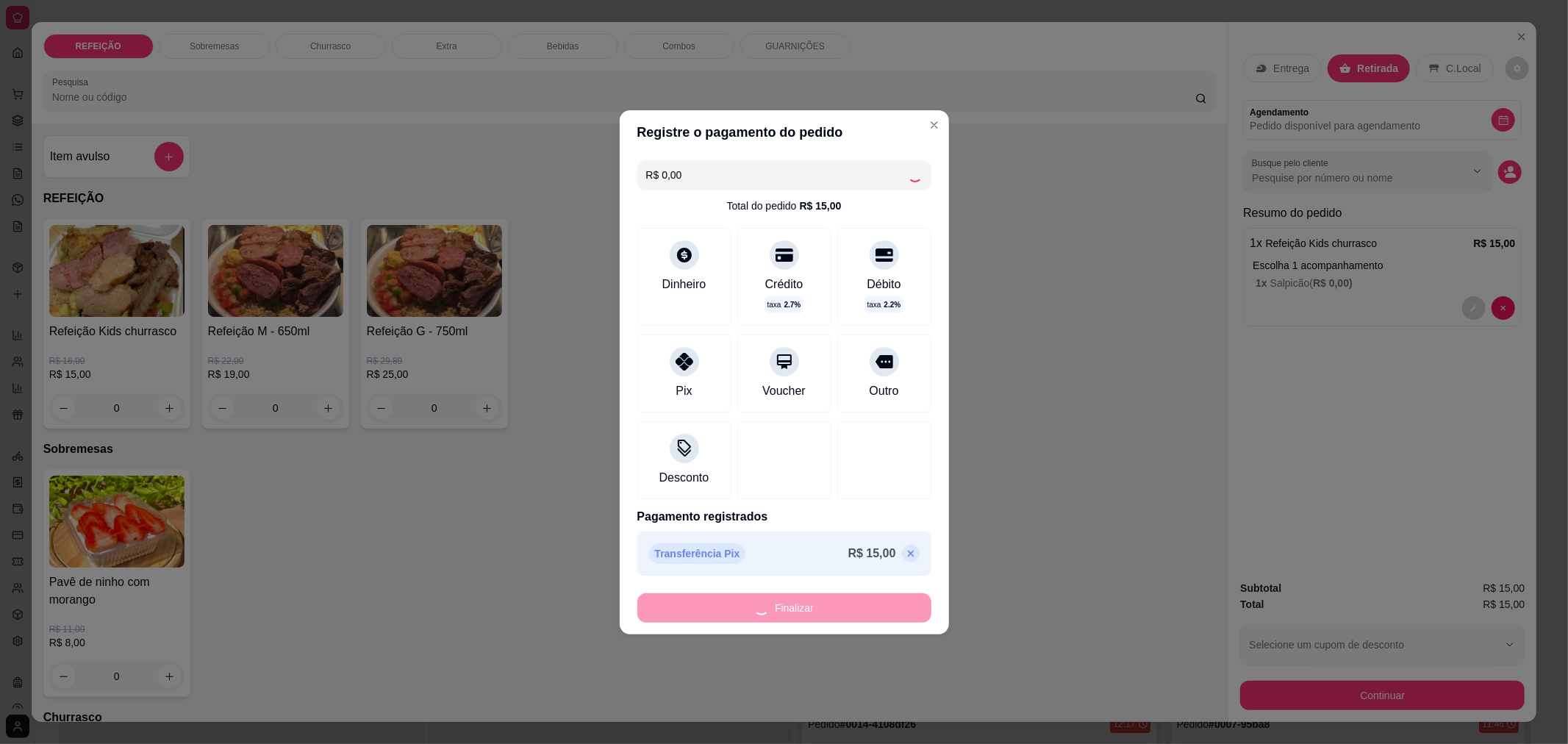
type input "-R$ 15,00"
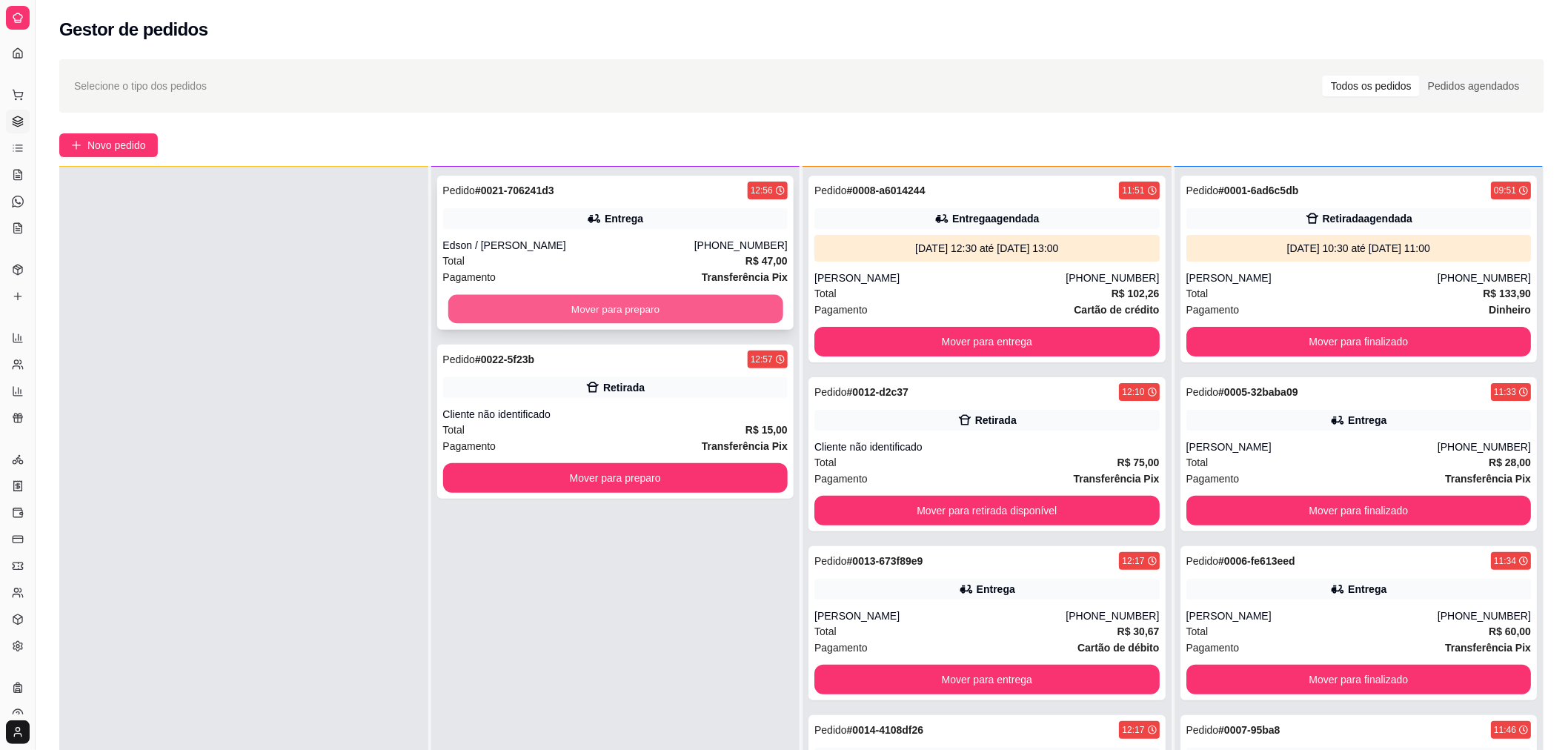
click at [594, 303] on button "Mover para preparo" at bounding box center [615, 309] width 335 height 29
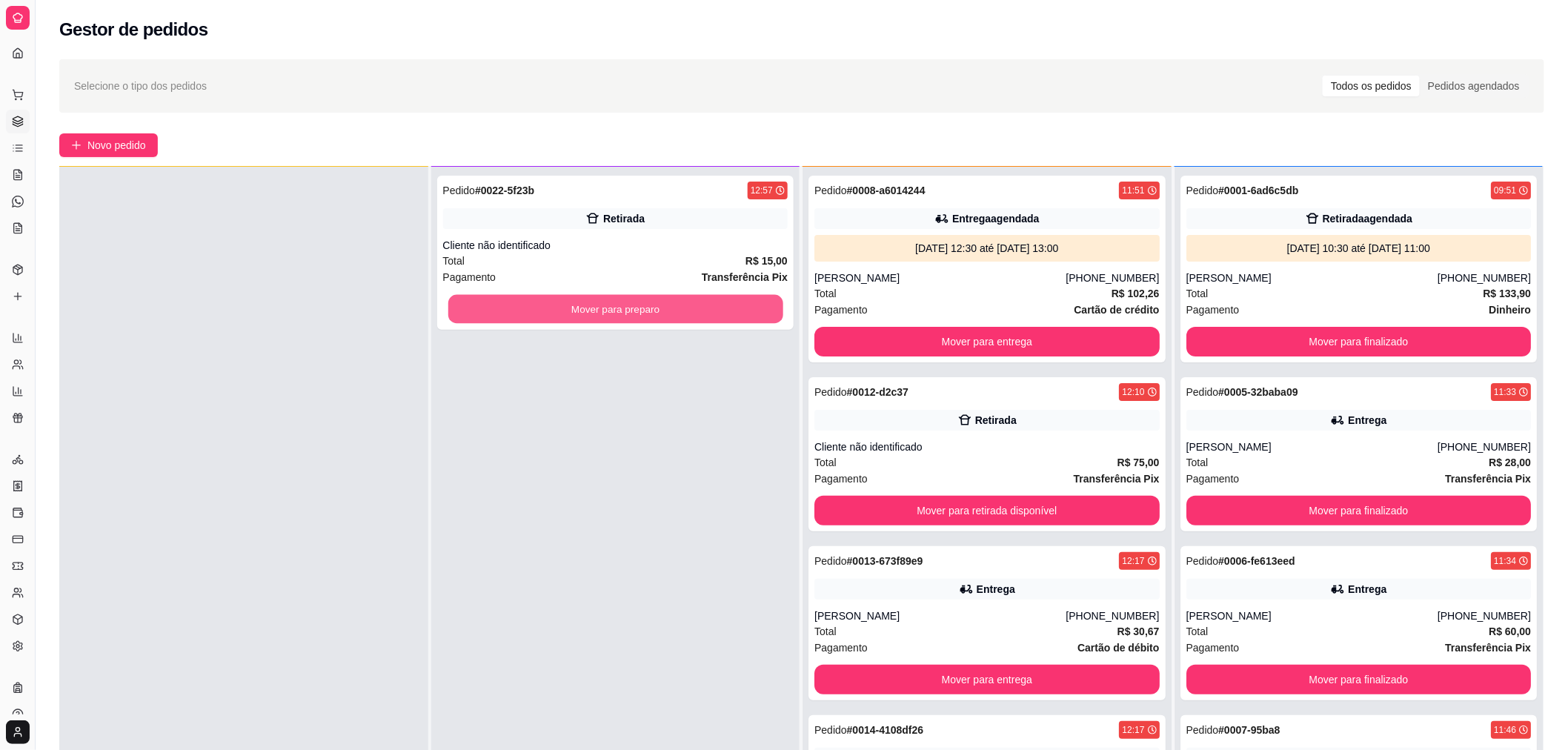
click at [594, 303] on button "Mover para preparo" at bounding box center [615, 309] width 335 height 29
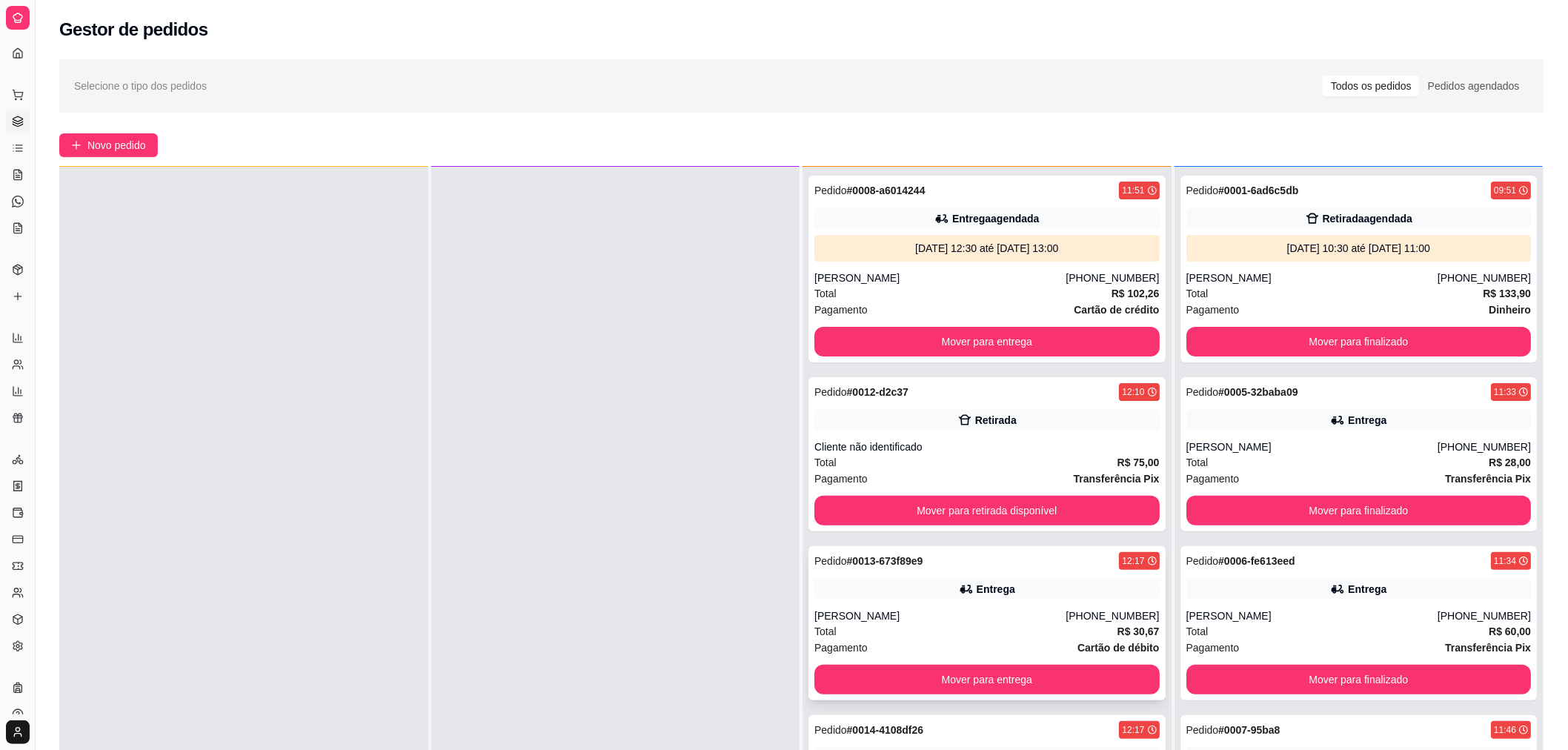
click at [984, 620] on div "[PERSON_NAME]" at bounding box center [940, 616] width 252 height 15
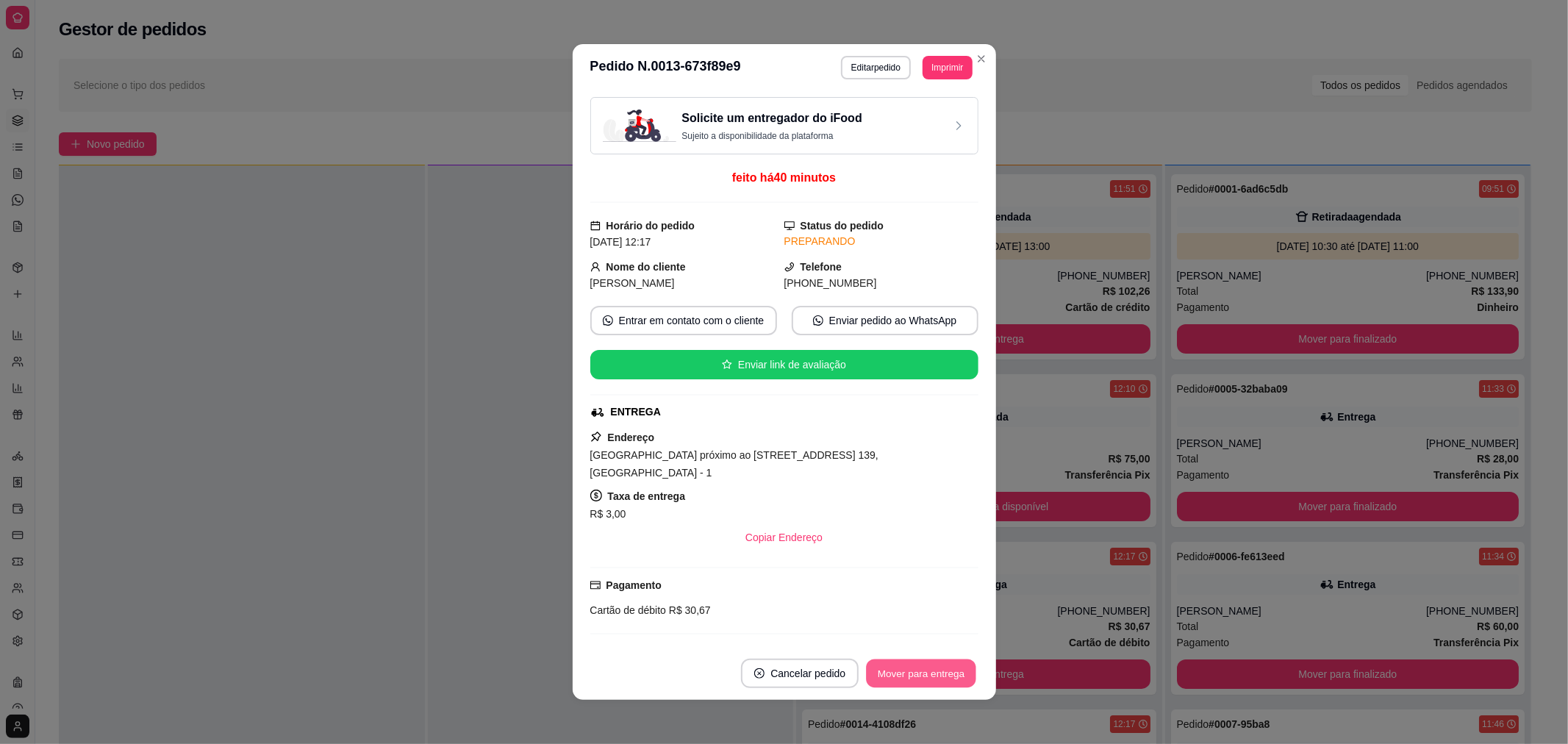
click at [923, 673] on button "Mover para entrega" at bounding box center [921, 674] width 110 height 29
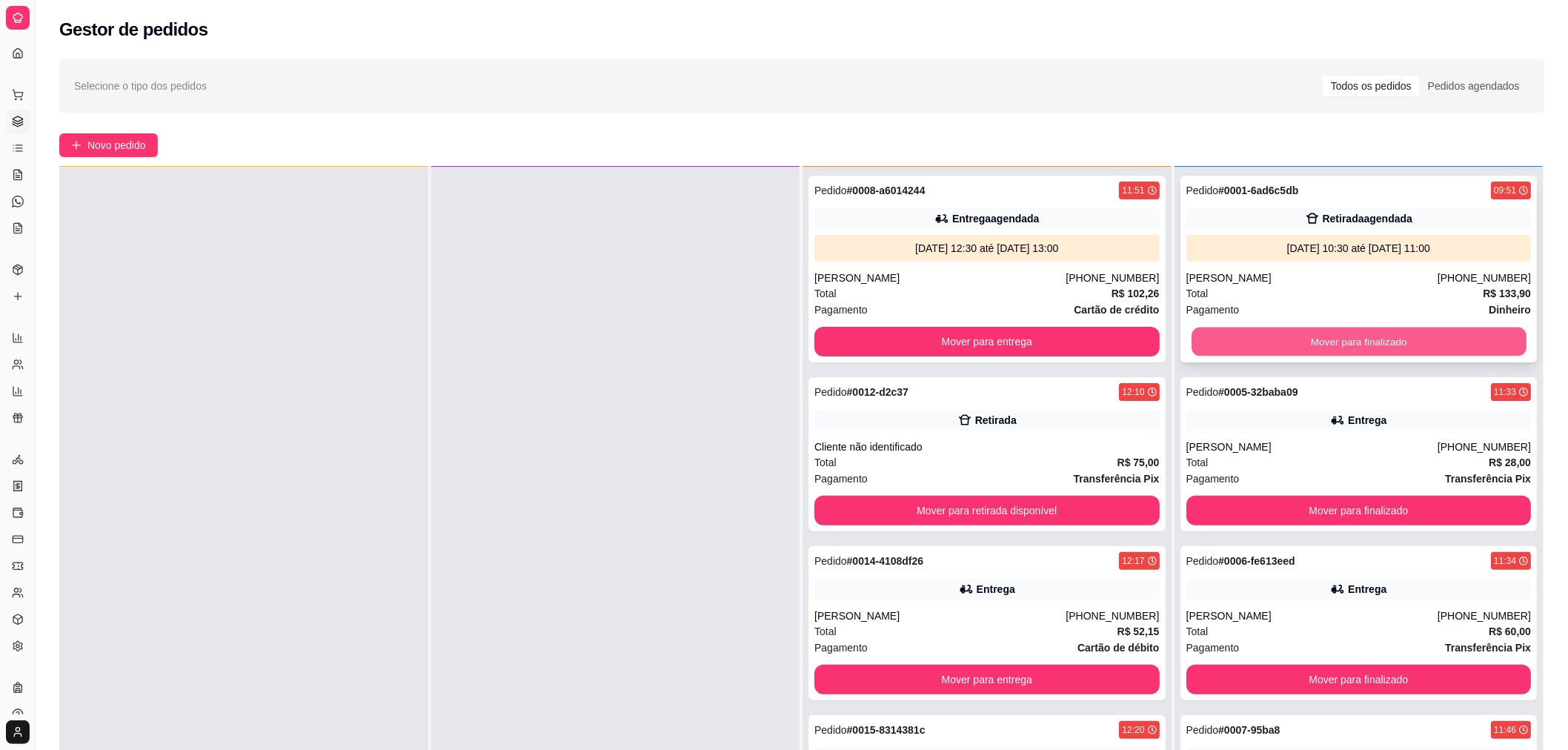
click at [1268, 337] on button "Mover para finalizado" at bounding box center [1358, 342] width 335 height 29
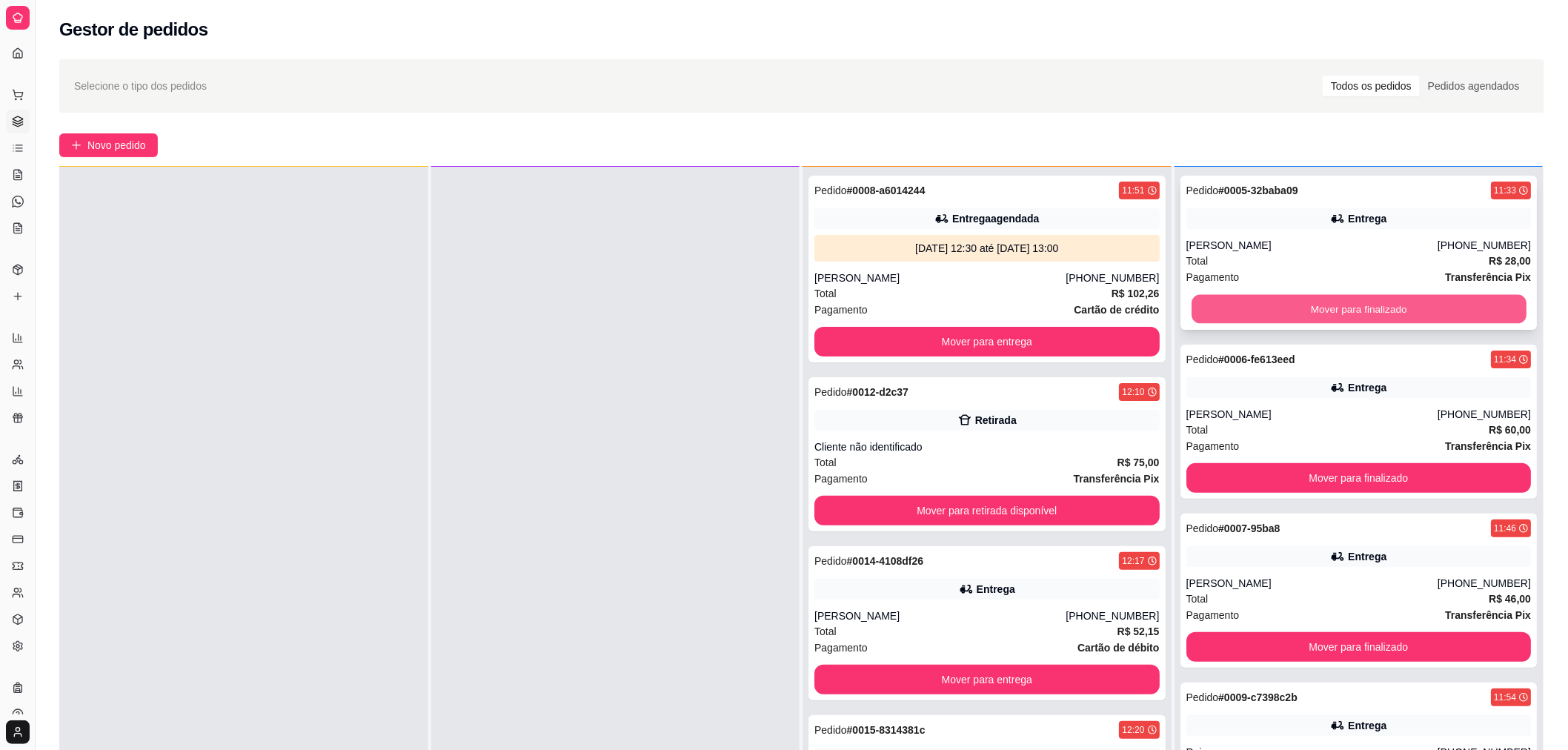
click at [1250, 310] on button "Mover para finalizado" at bounding box center [1358, 309] width 335 height 29
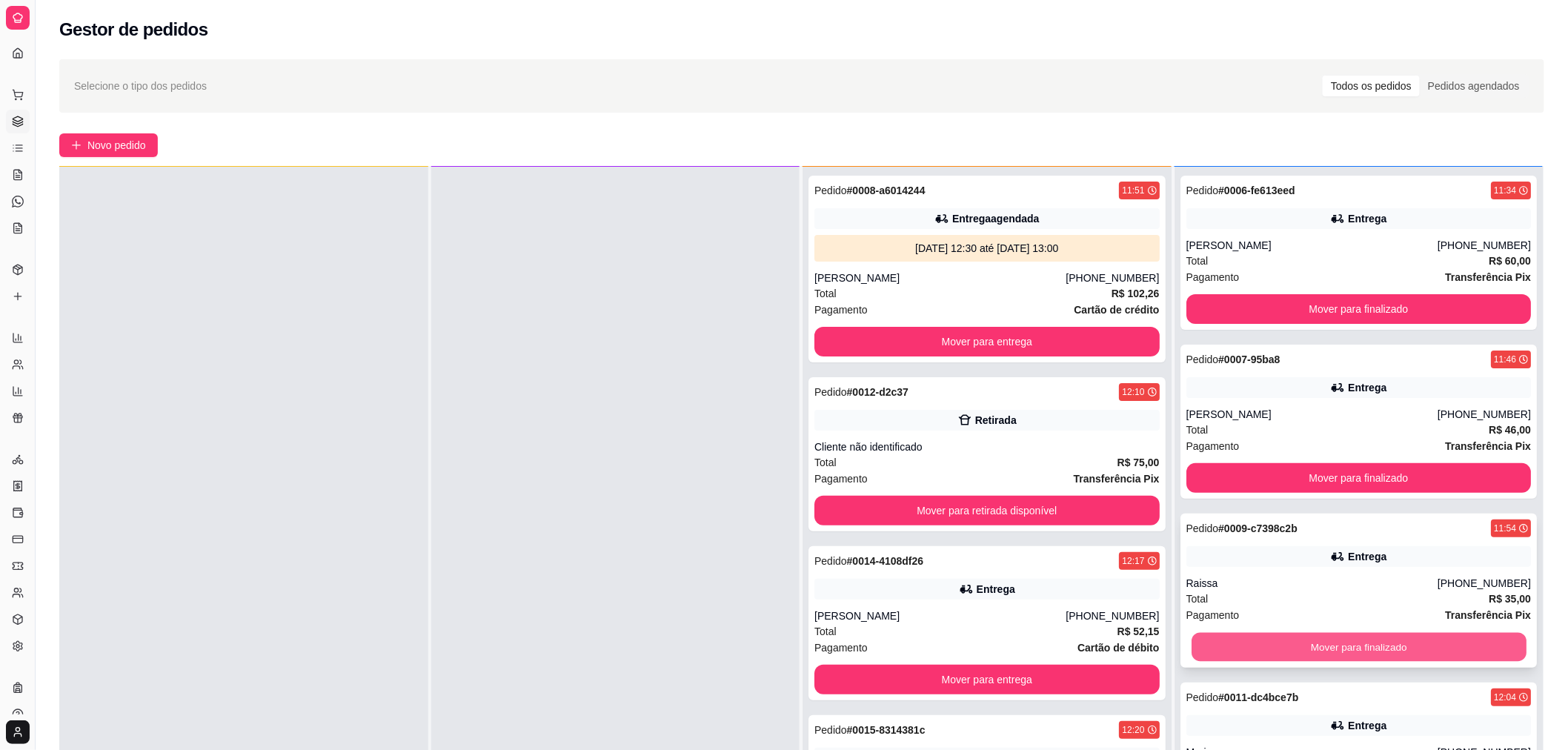
click at [1258, 645] on button "Mover para finalizado" at bounding box center [1358, 647] width 335 height 29
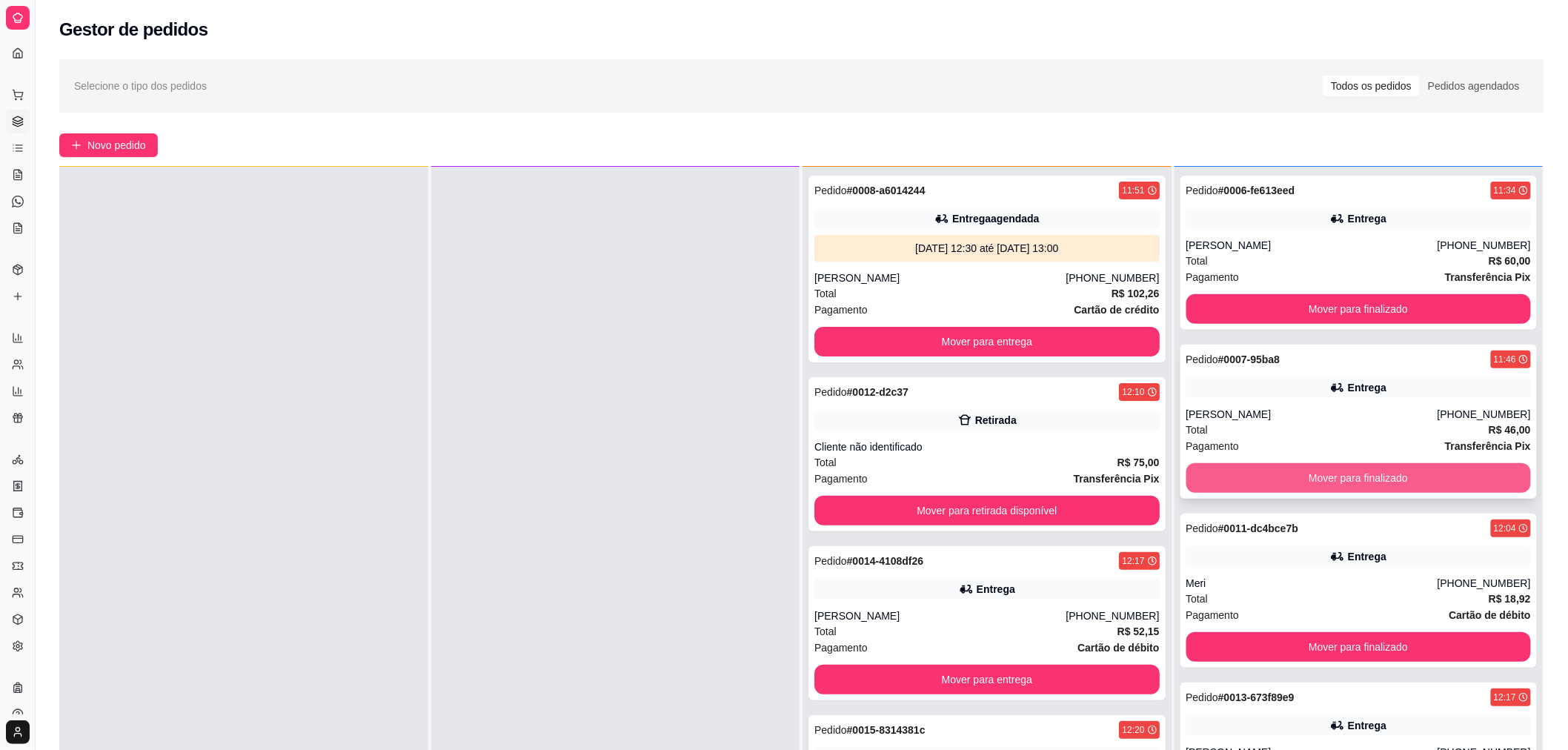
click at [1240, 479] on button "Mover para finalizado" at bounding box center [1358, 478] width 345 height 30
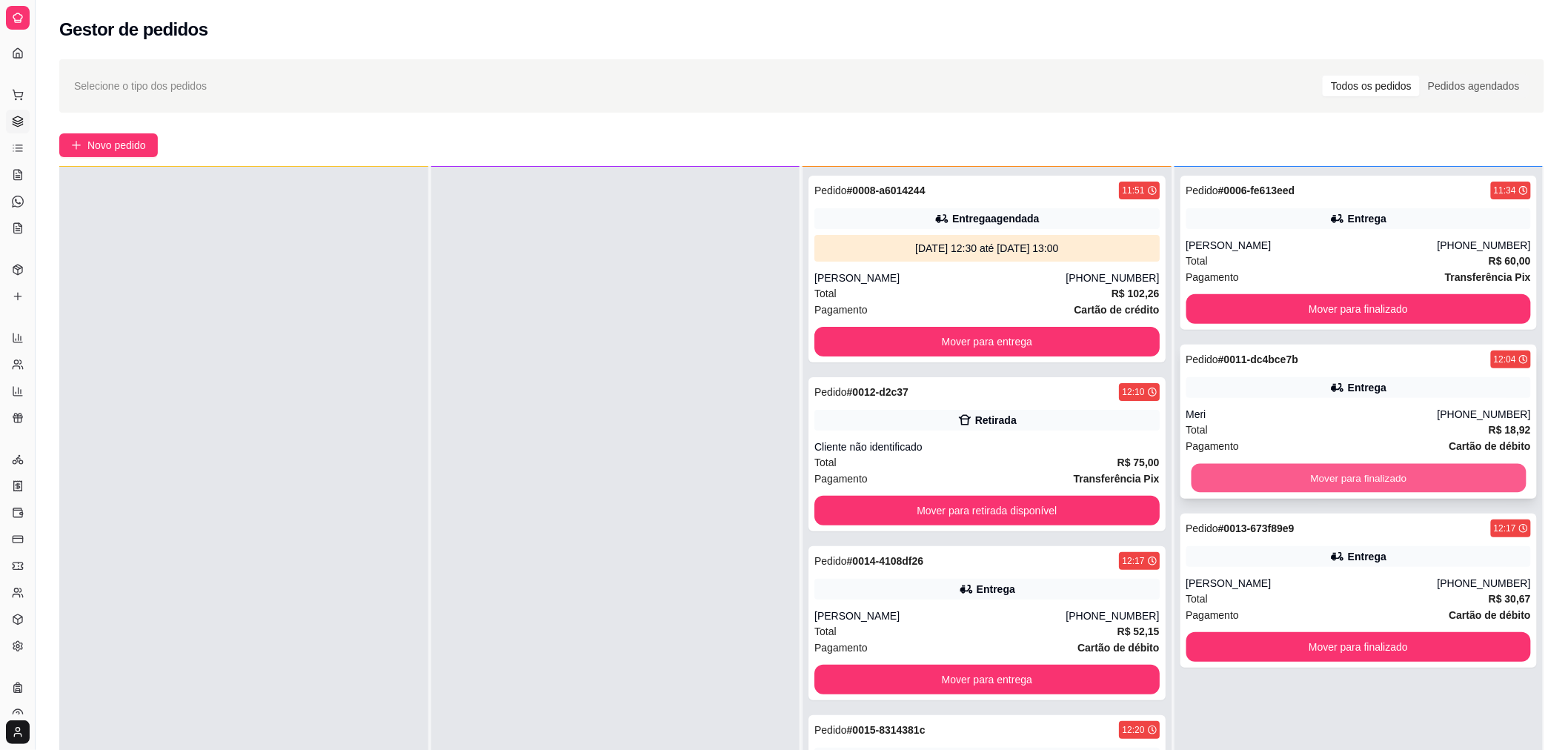
click at [1219, 483] on button "Mover para finalizado" at bounding box center [1358, 478] width 335 height 29
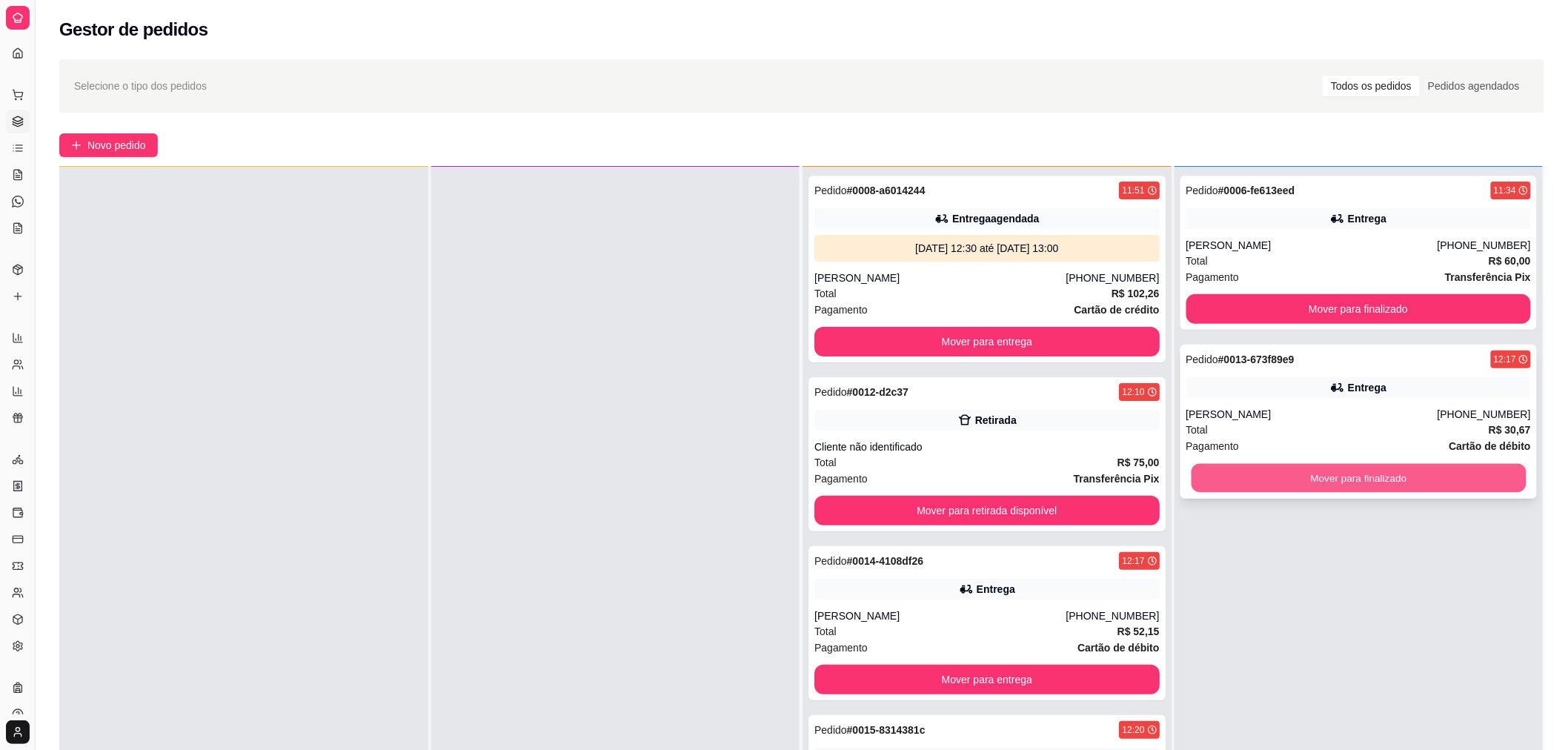
click at [1211, 472] on button "Mover para finalizado" at bounding box center [1358, 478] width 335 height 29
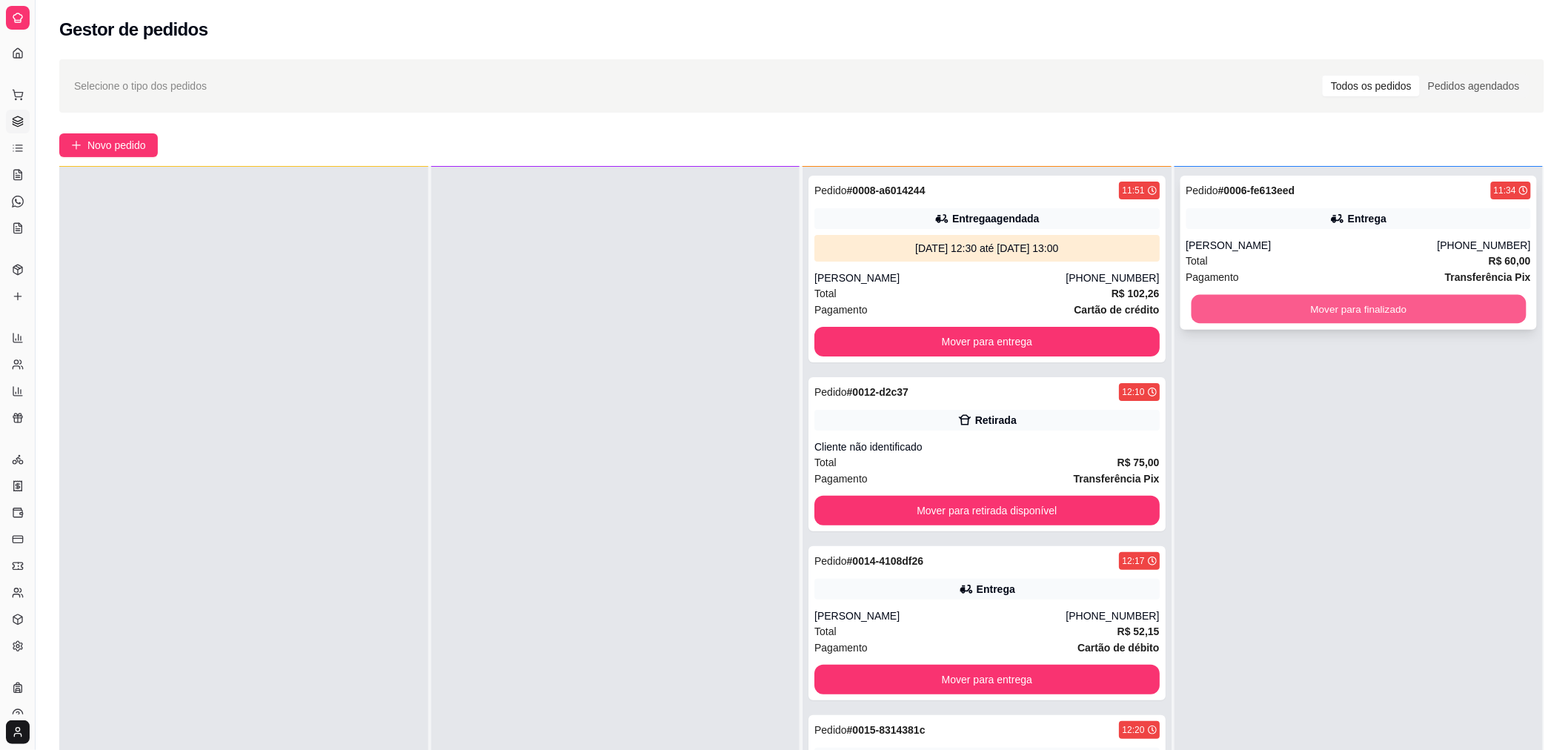
click at [1218, 317] on button "Mover para finalizado" at bounding box center [1358, 309] width 335 height 29
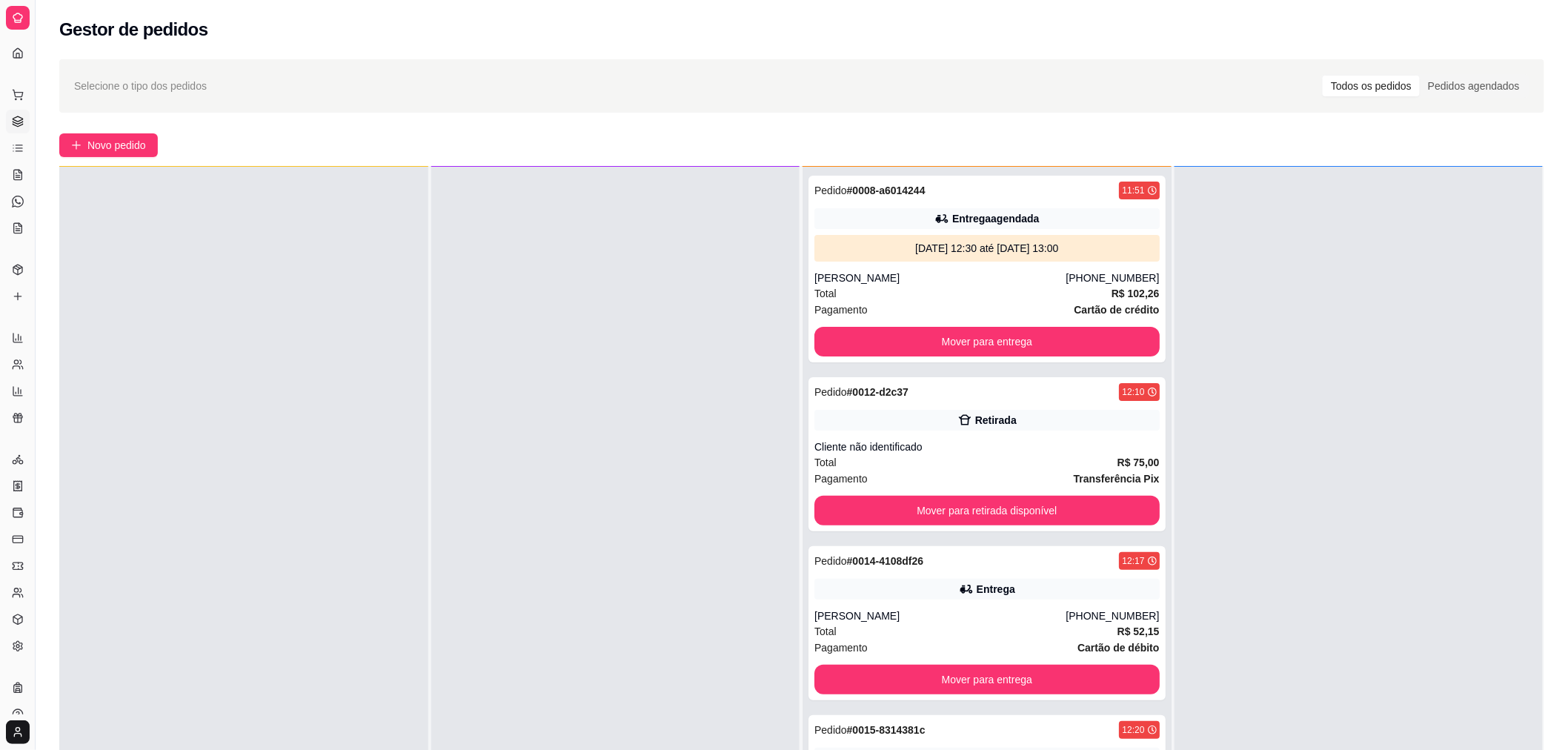
click at [1193, 204] on div at bounding box center [1358, 542] width 369 height 750
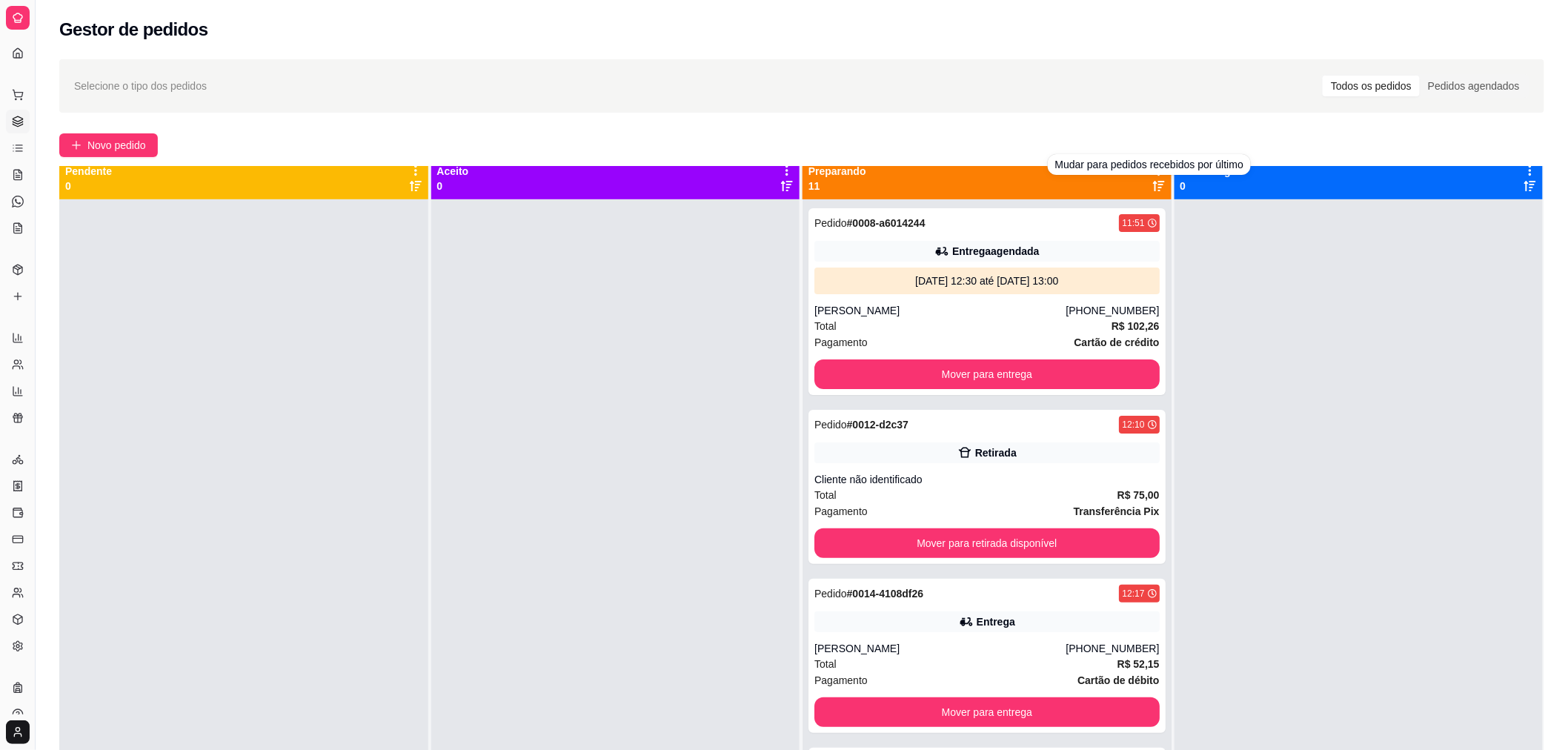
click at [1153, 181] on icon at bounding box center [1159, 186] width 12 height 12
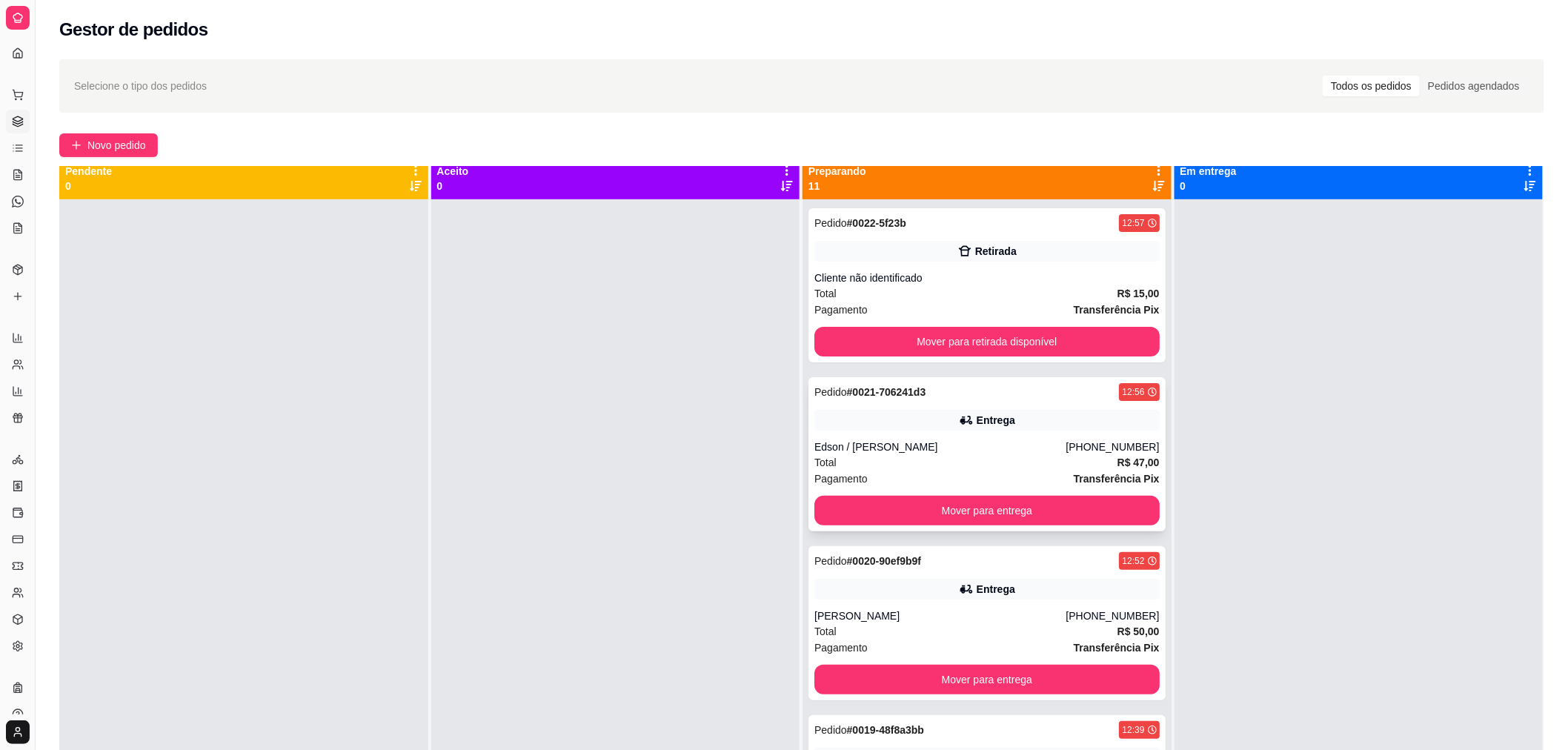
click at [1045, 432] on div "Pedido # 0021-706241d3 12:56 Entrega Edson / [PERSON_NAME] [PHONE_NUMBER] Total…" at bounding box center [986, 454] width 357 height 154
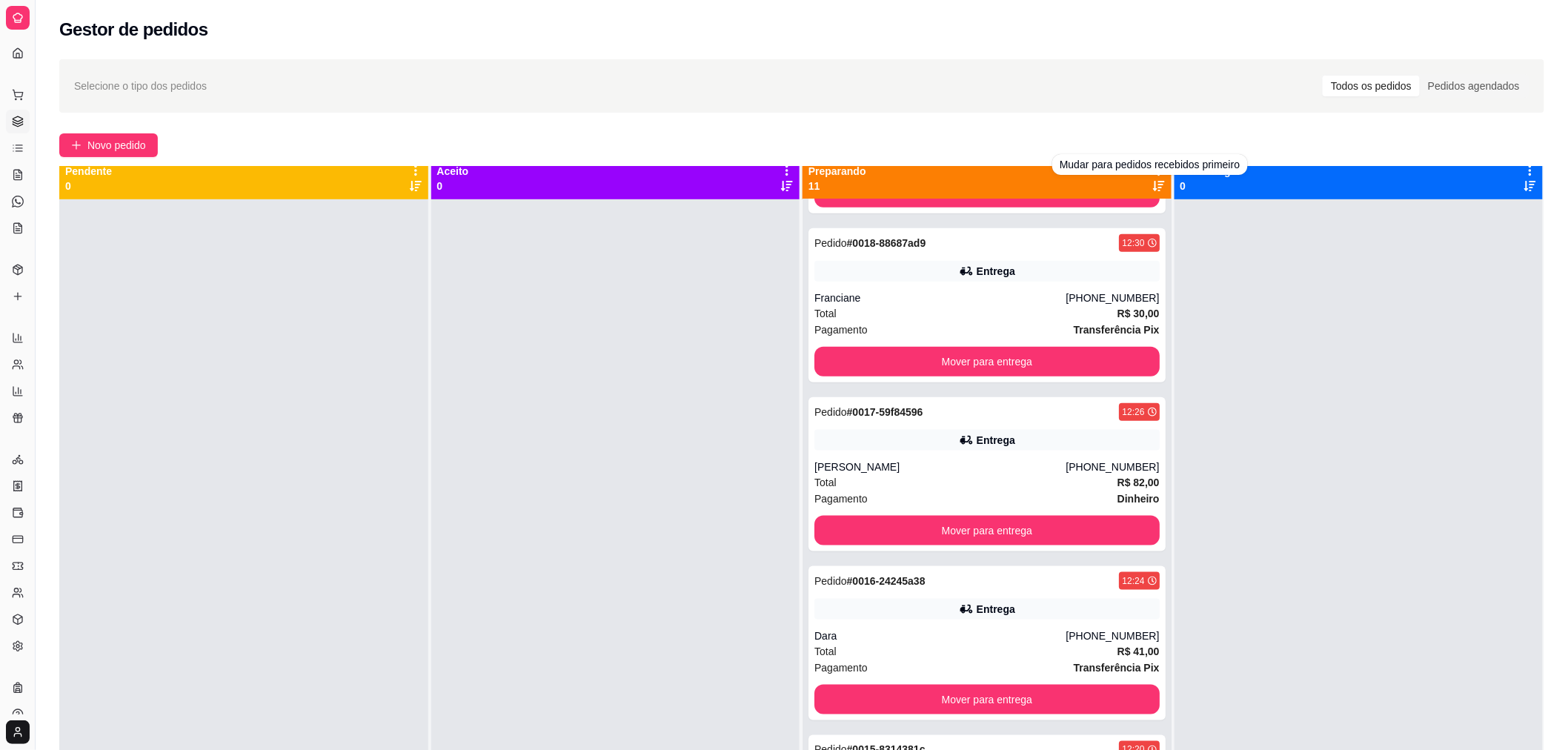
click at [1155, 182] on icon at bounding box center [1159, 186] width 12 height 12
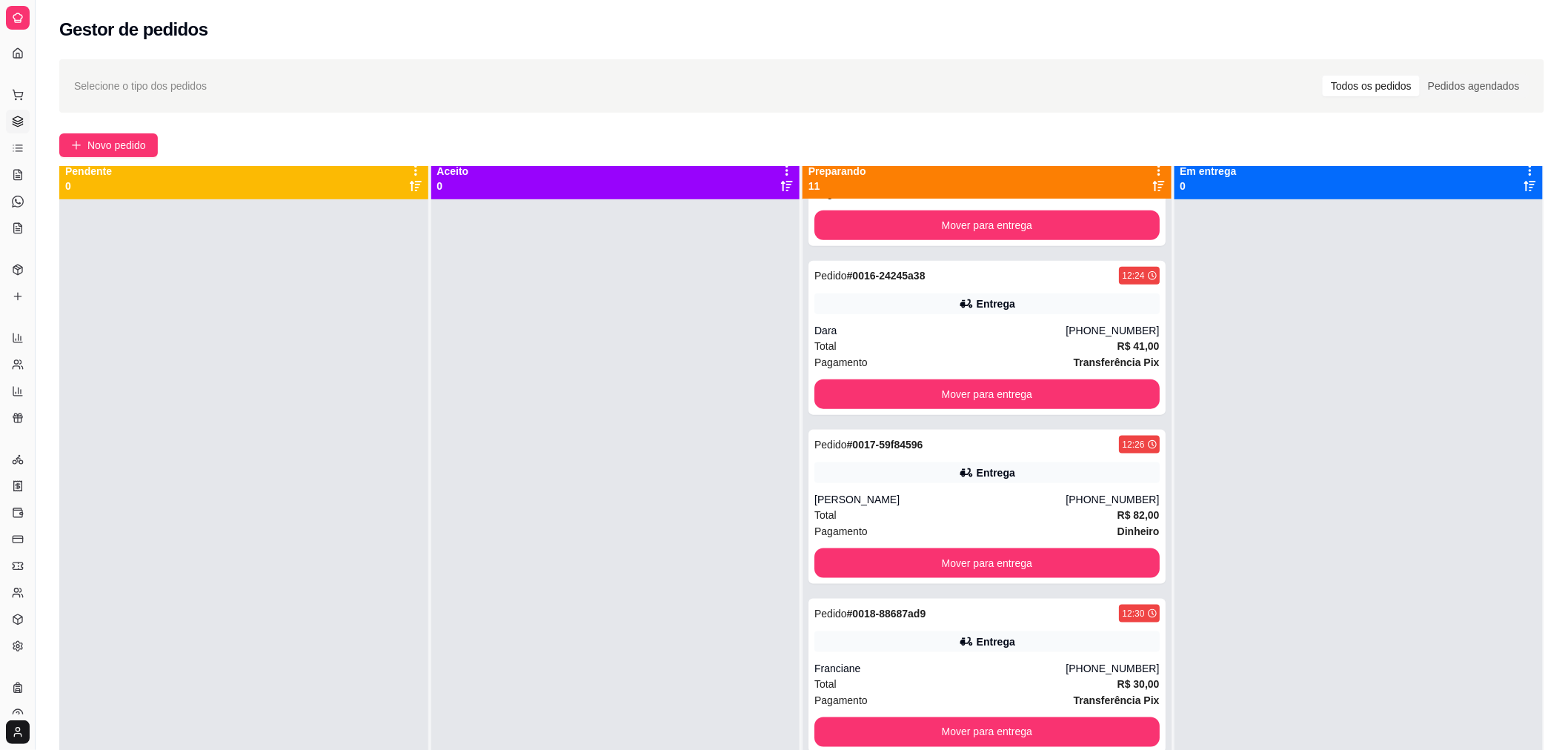
scroll to position [0, 0]
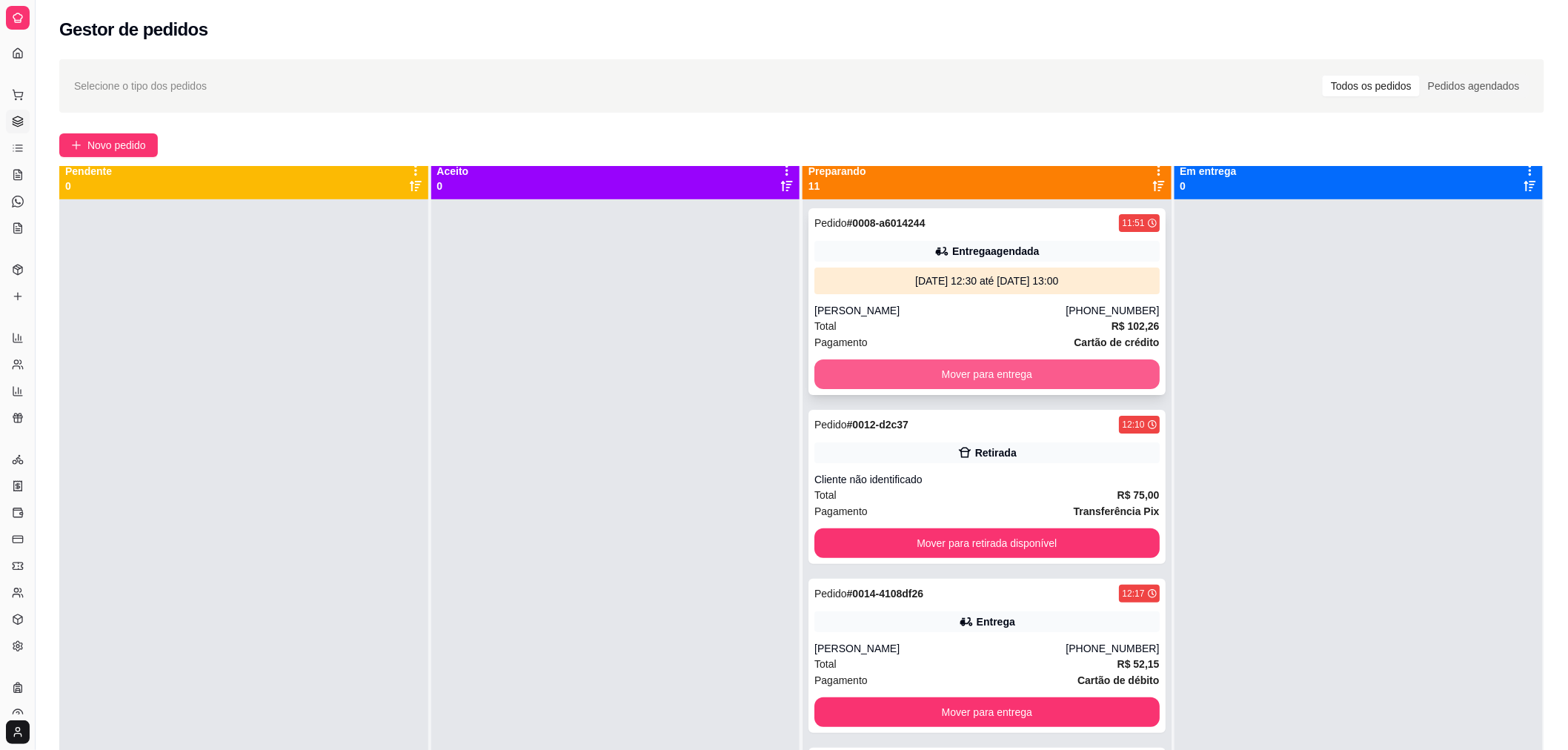
click at [1013, 370] on button "Mover para entrega" at bounding box center [986, 374] width 345 height 30
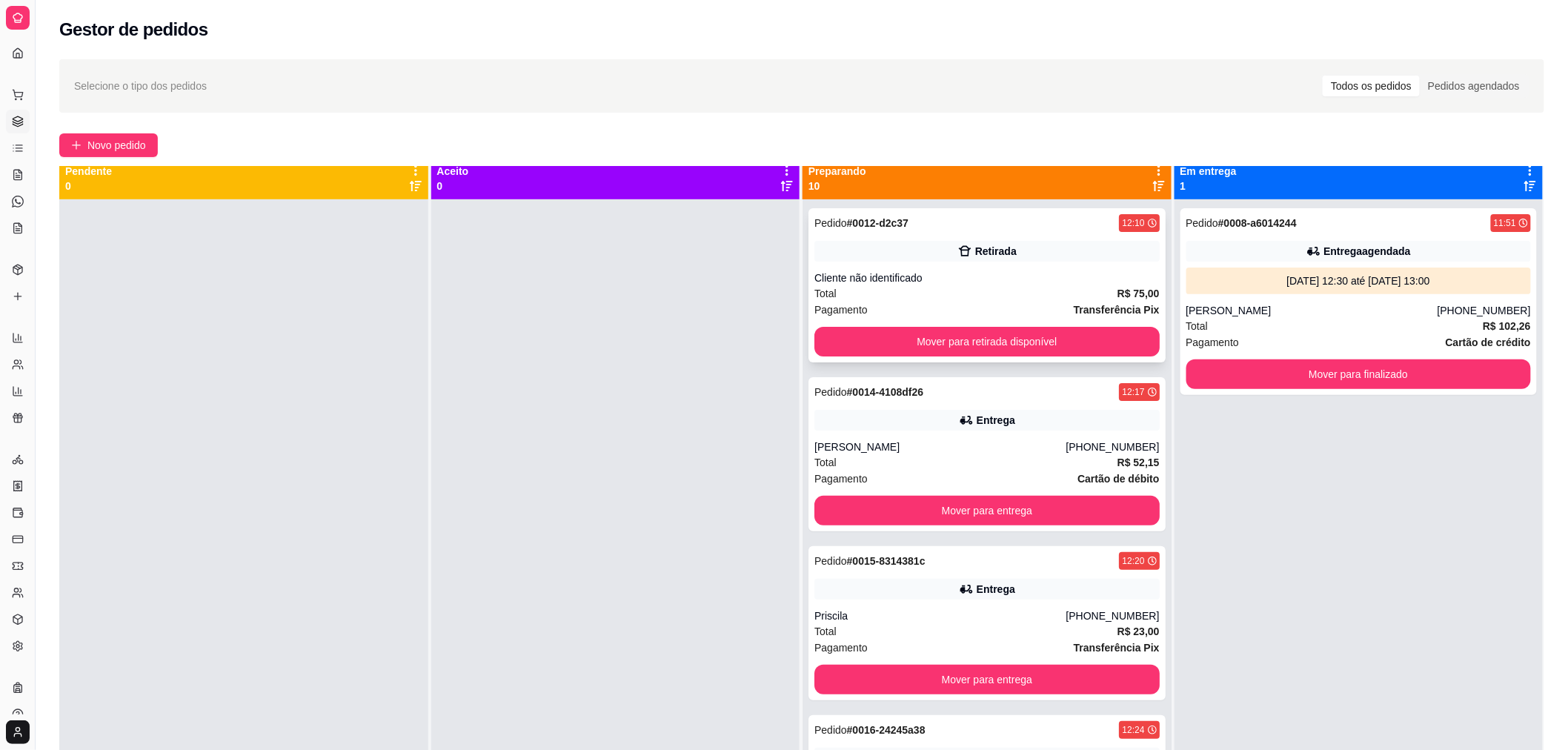
click at [964, 284] on div "Cliente não identificado" at bounding box center [986, 278] width 345 height 15
click at [1067, 343] on button "Mover para retirada disponível" at bounding box center [986, 342] width 345 height 30
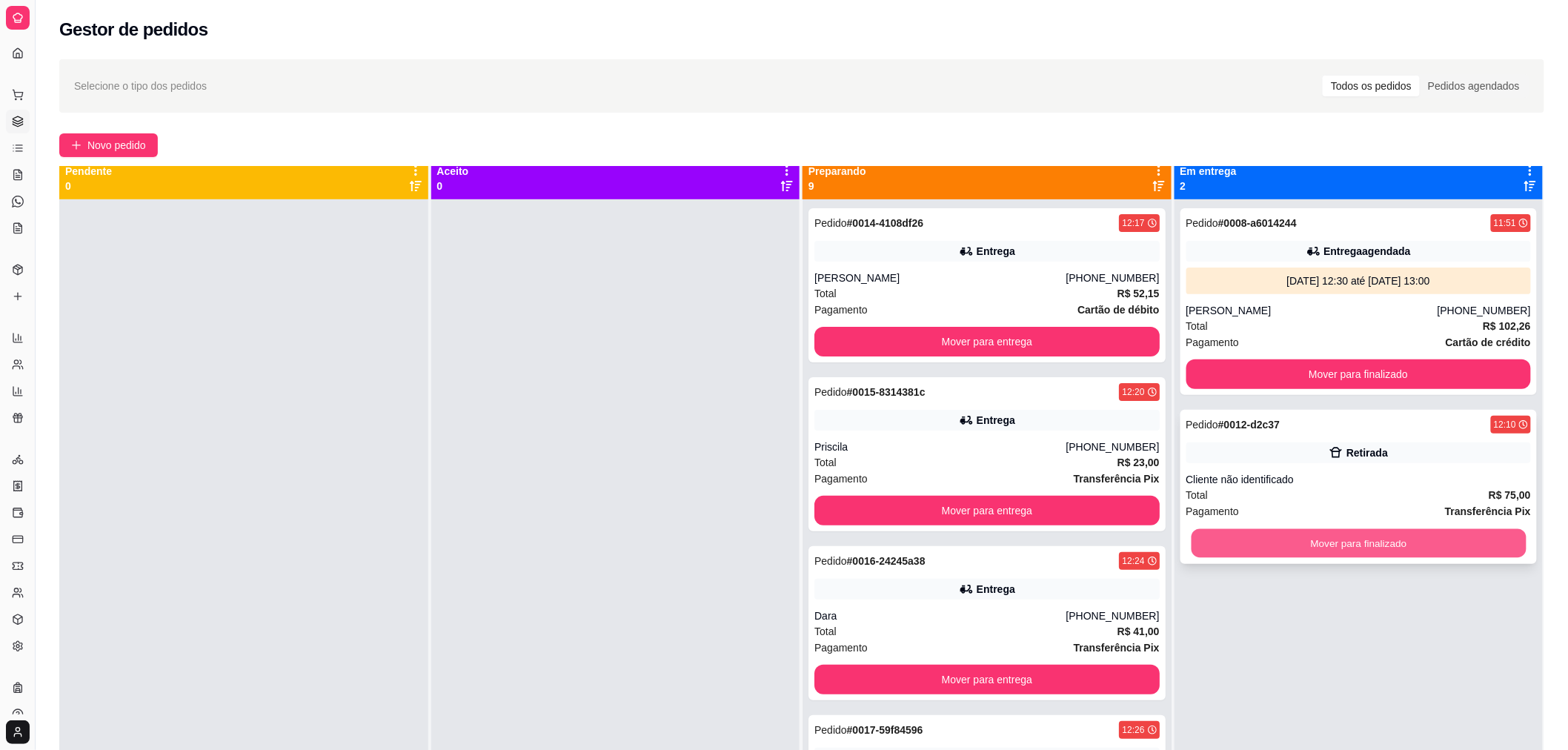
click at [1285, 541] on button "Mover para finalizado" at bounding box center [1358, 543] width 335 height 29
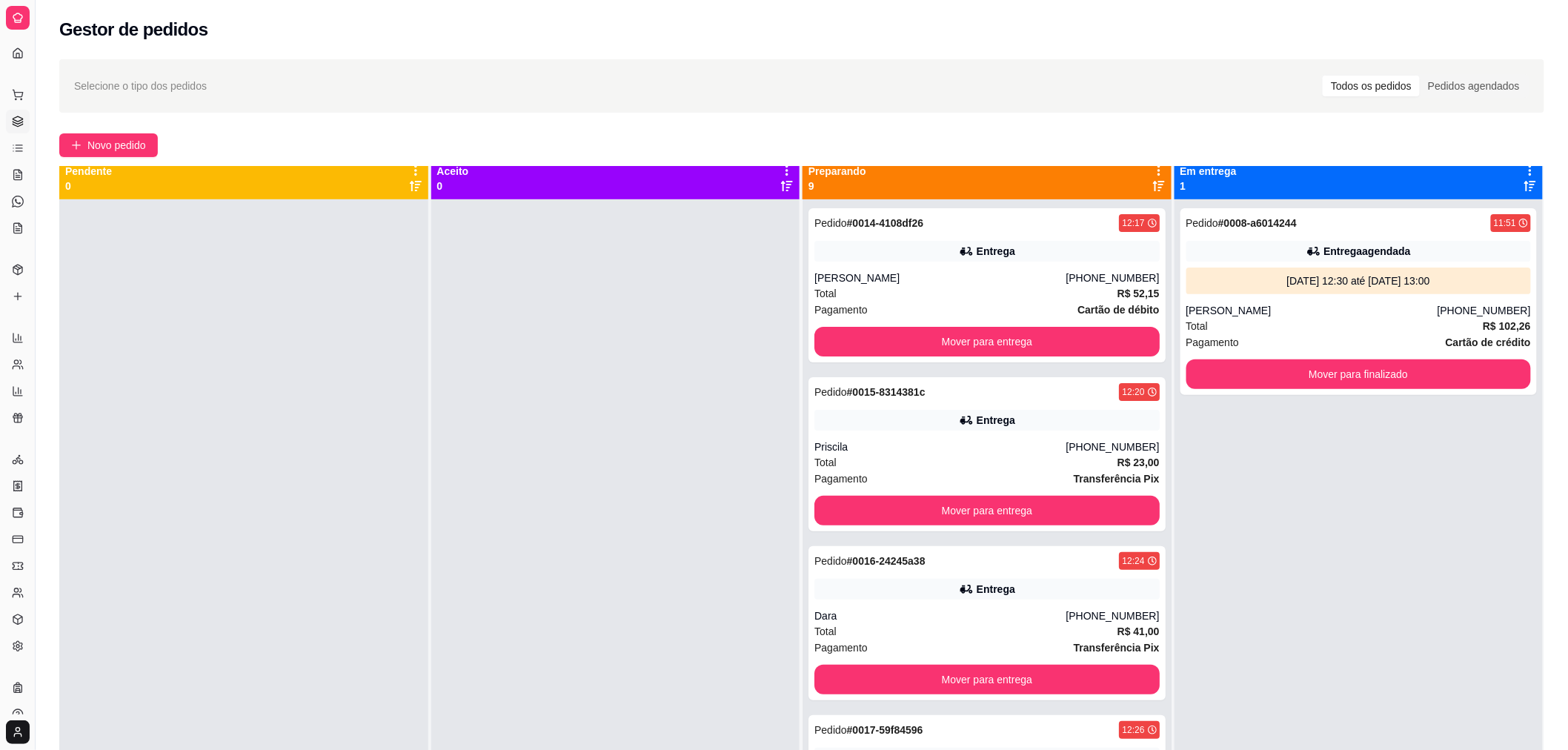
scroll to position [656, 0]
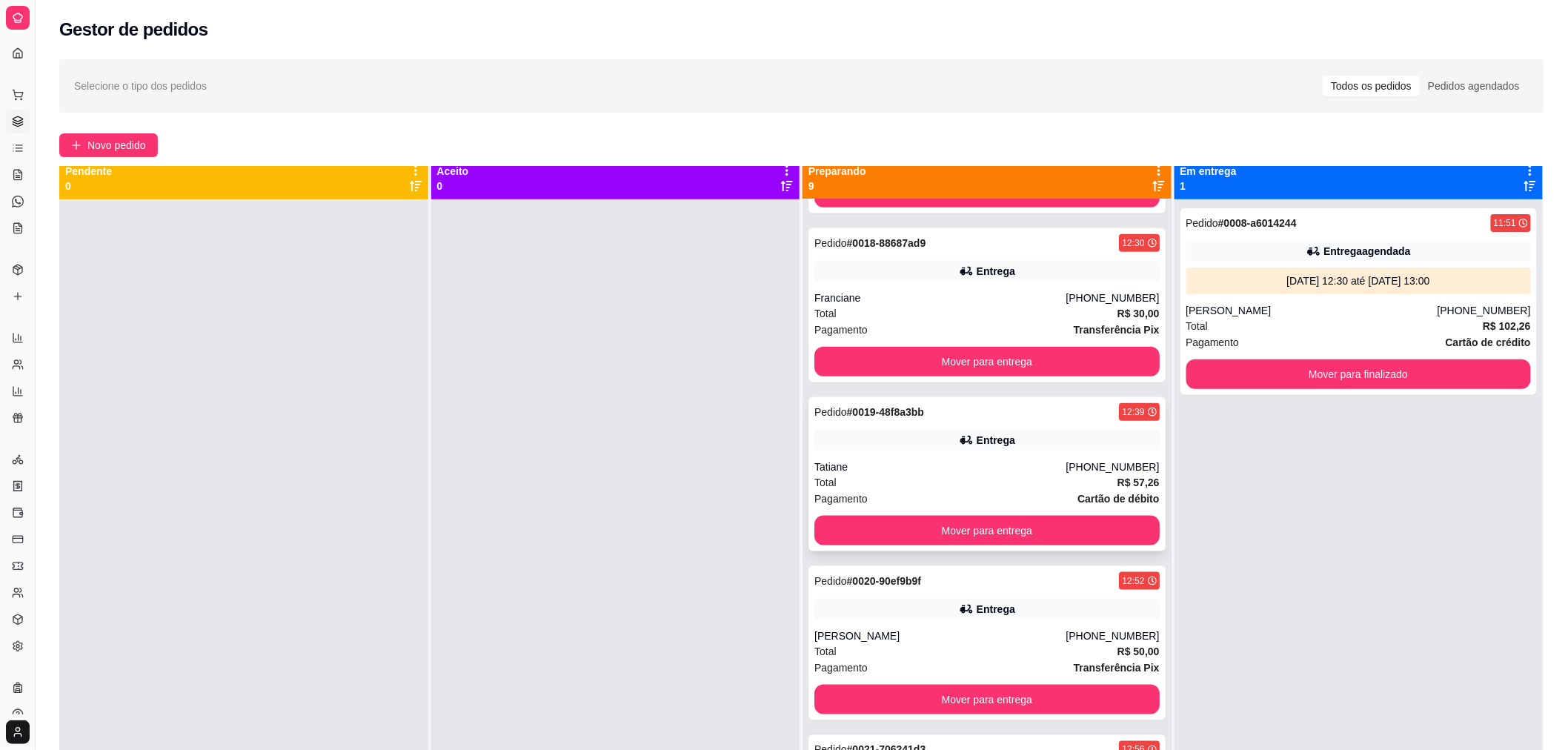
click at [1028, 453] on div "Pedido # 0019-48f8a3bb 12:39 Entrega Tatiane [PHONE_NUMBER] Total R$ 57,26 Paga…" at bounding box center [986, 474] width 357 height 154
click at [1100, 618] on div "Entrega" at bounding box center [986, 609] width 345 height 20
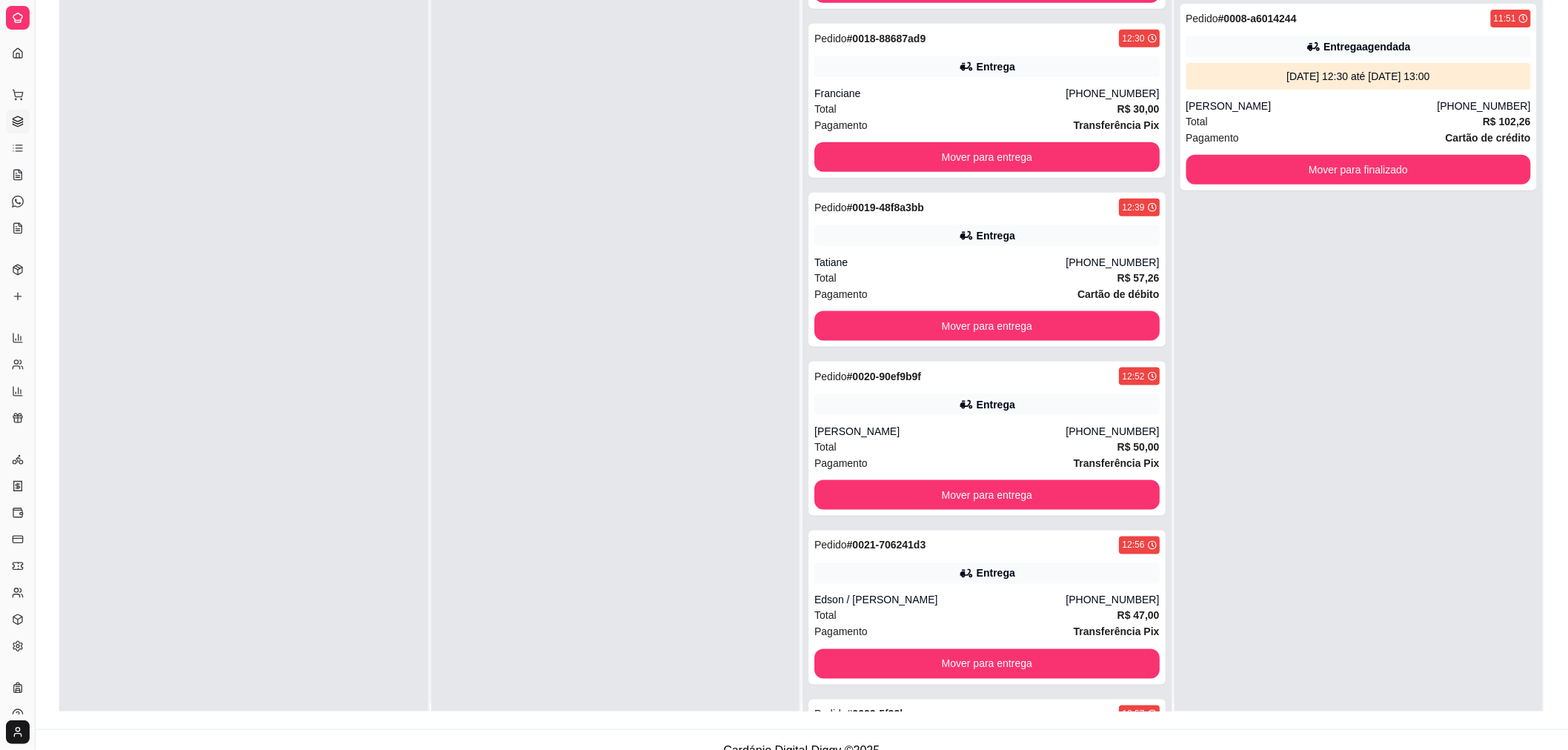
scroll to position [226, 0]
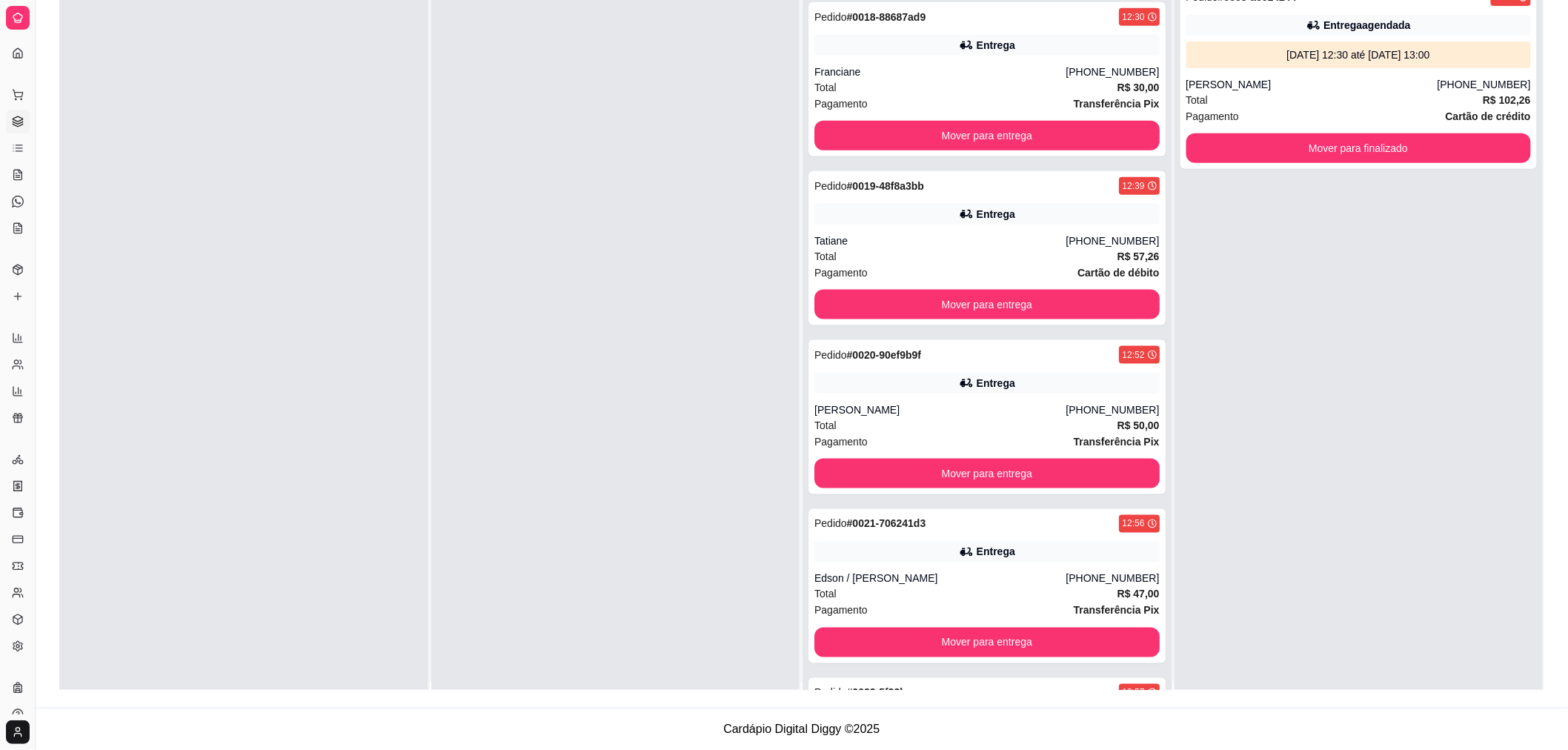
click at [1163, 675] on div "Preparando 9 Pedido # 0014-4108df26 12:17 Entrega [PERSON_NAME] [PHONE_NUMBER] …" at bounding box center [987, 327] width 370 height 792
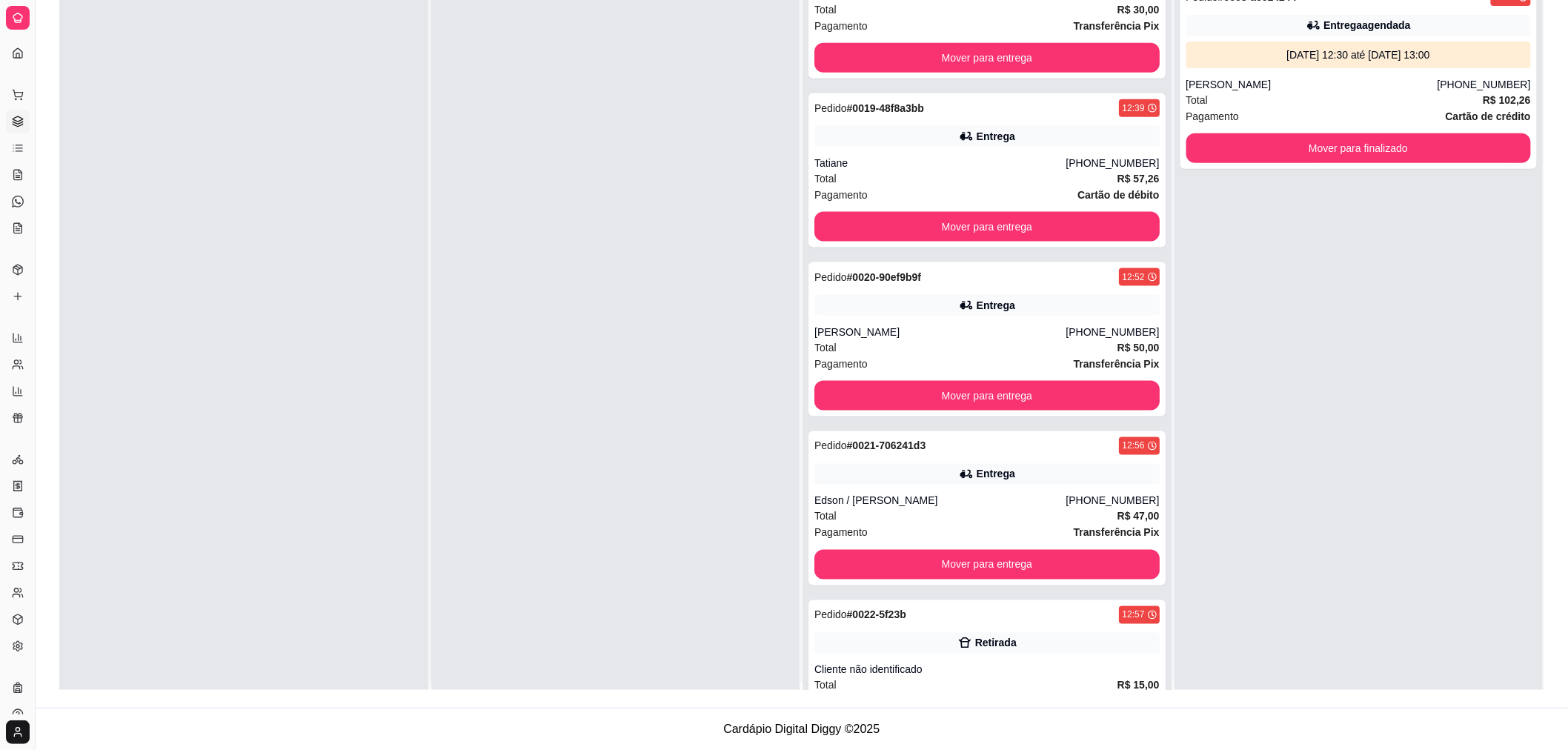
scroll to position [784, 0]
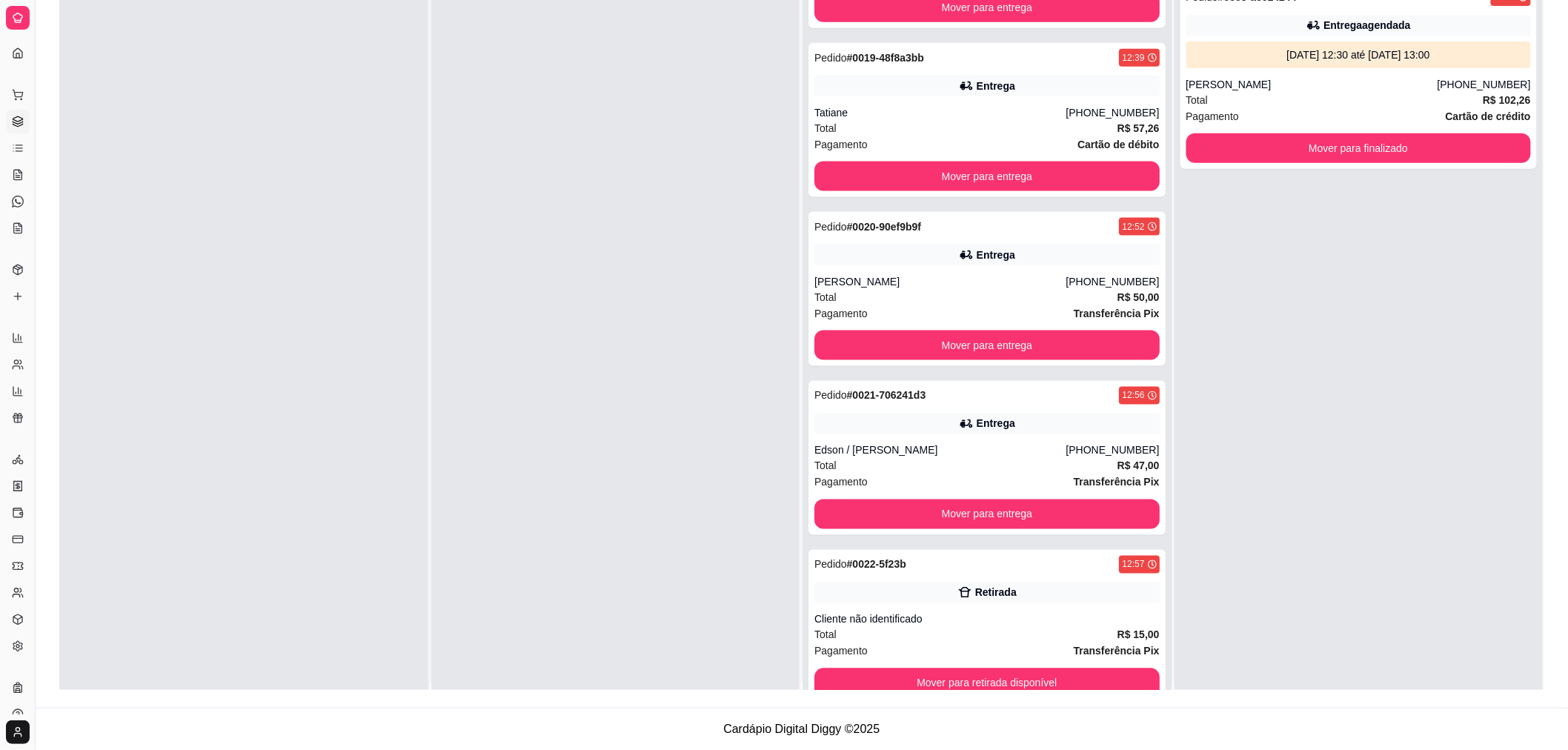
drag, startPoint x: 1313, startPoint y: 660, endPoint x: 1464, endPoint y: 653, distance: 151.2
click at [1464, 653] on div "Pedido # 0008-a6014244 11:51 Entrega agendada [DATE] 12:30 até [DATE] 13:00 [PE…" at bounding box center [1358, 348] width 369 height 750
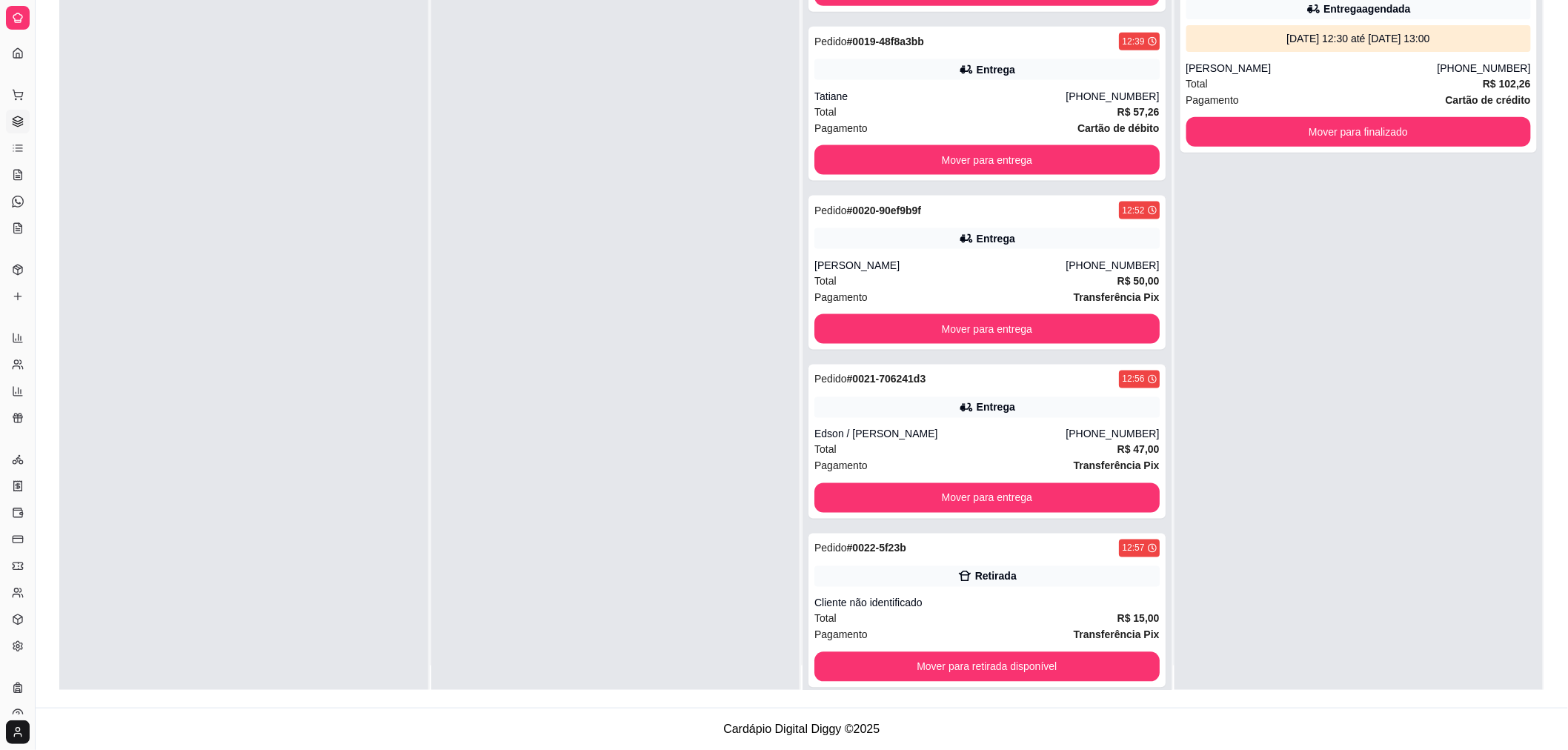
scroll to position [41, 0]
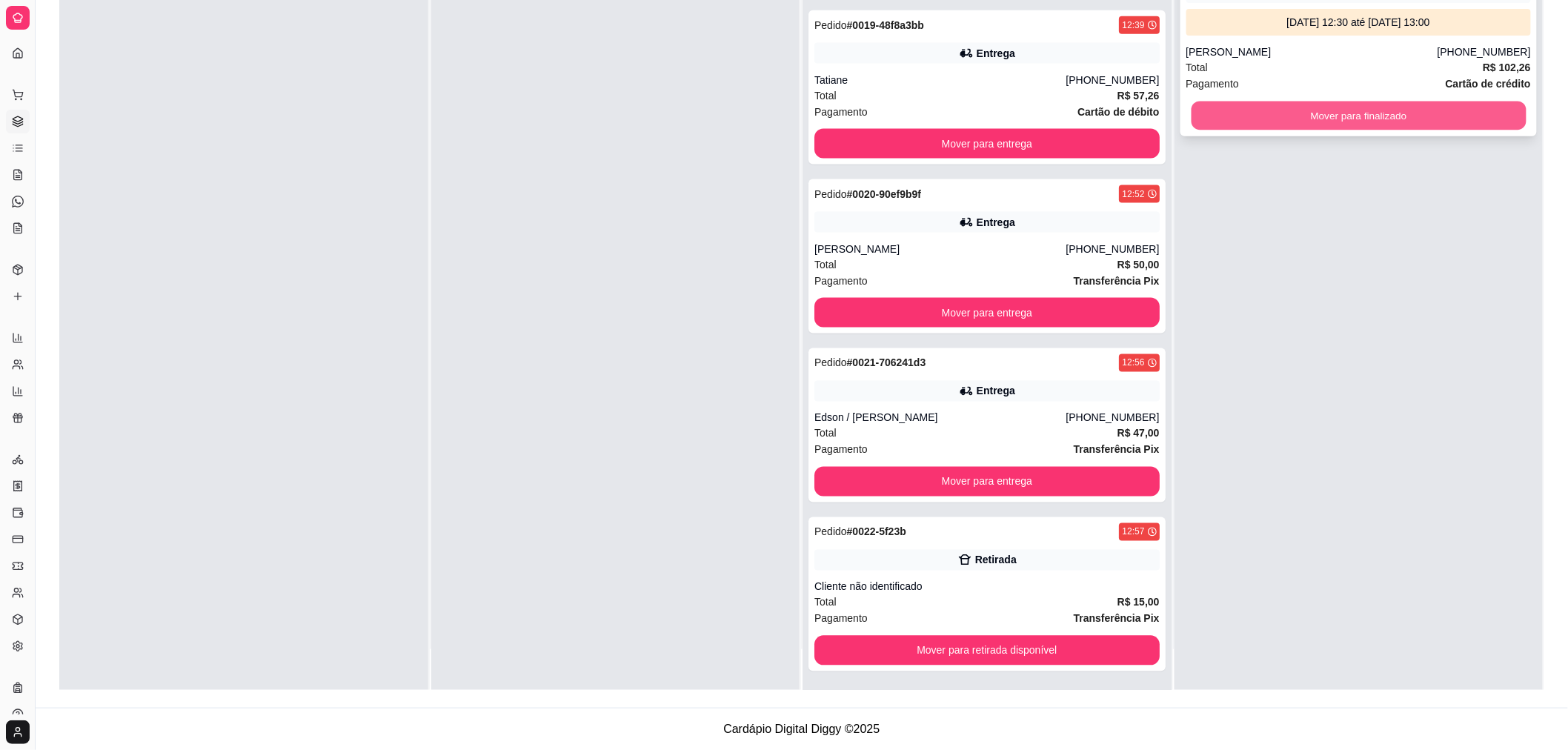
click at [1463, 123] on button "Mover para finalizado" at bounding box center [1358, 116] width 335 height 29
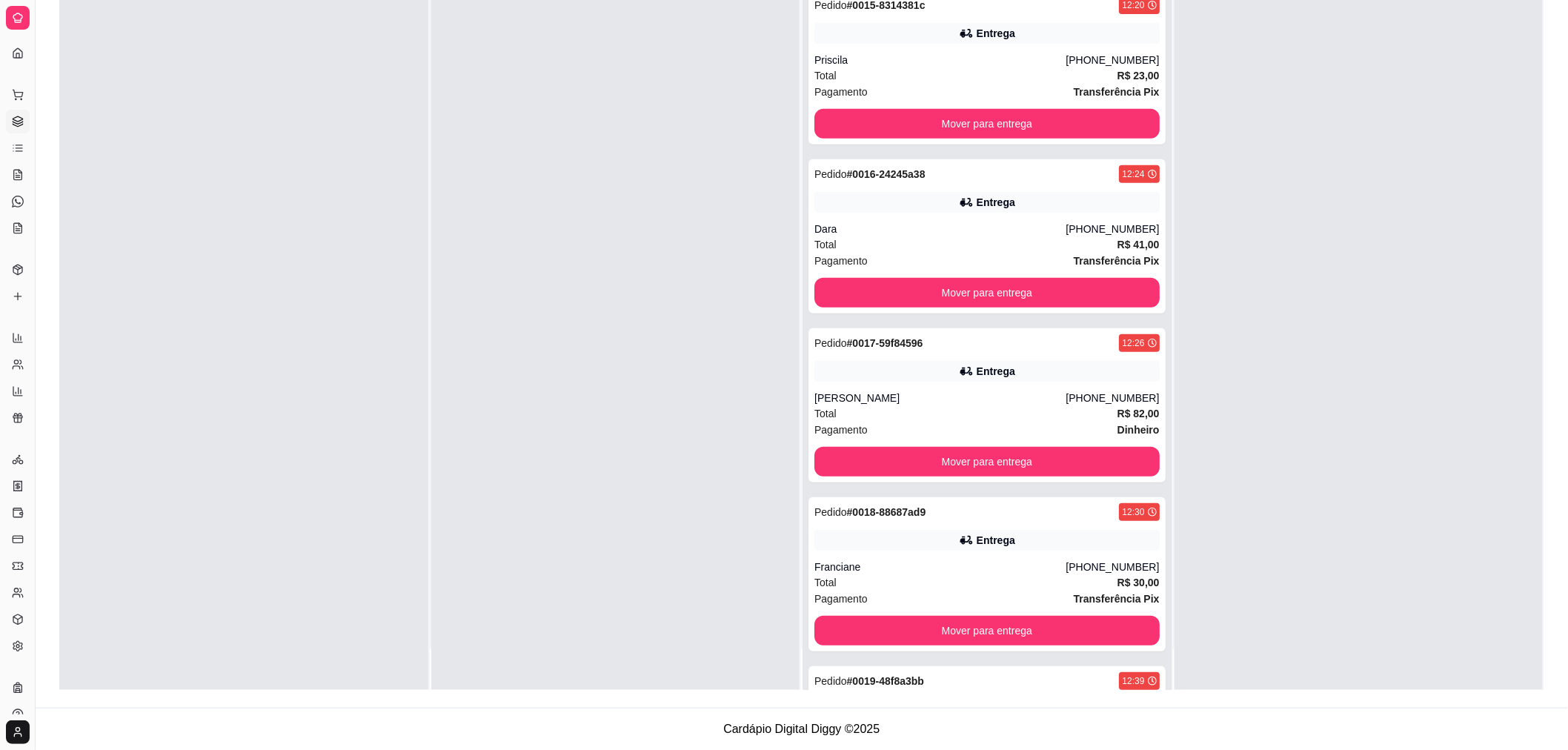
scroll to position [0, 0]
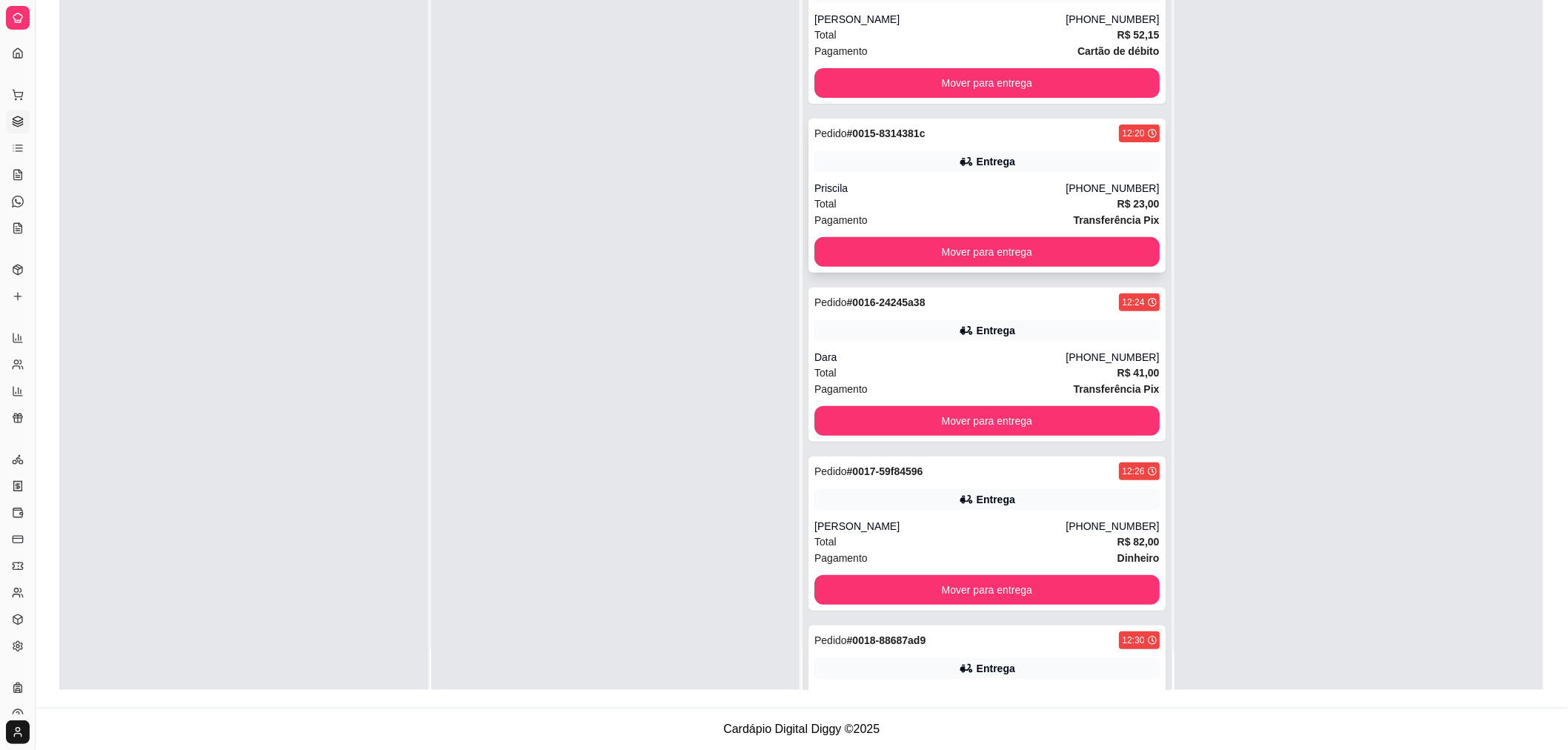
click at [1058, 181] on div "Priscila" at bounding box center [940, 188] width 252 height 15
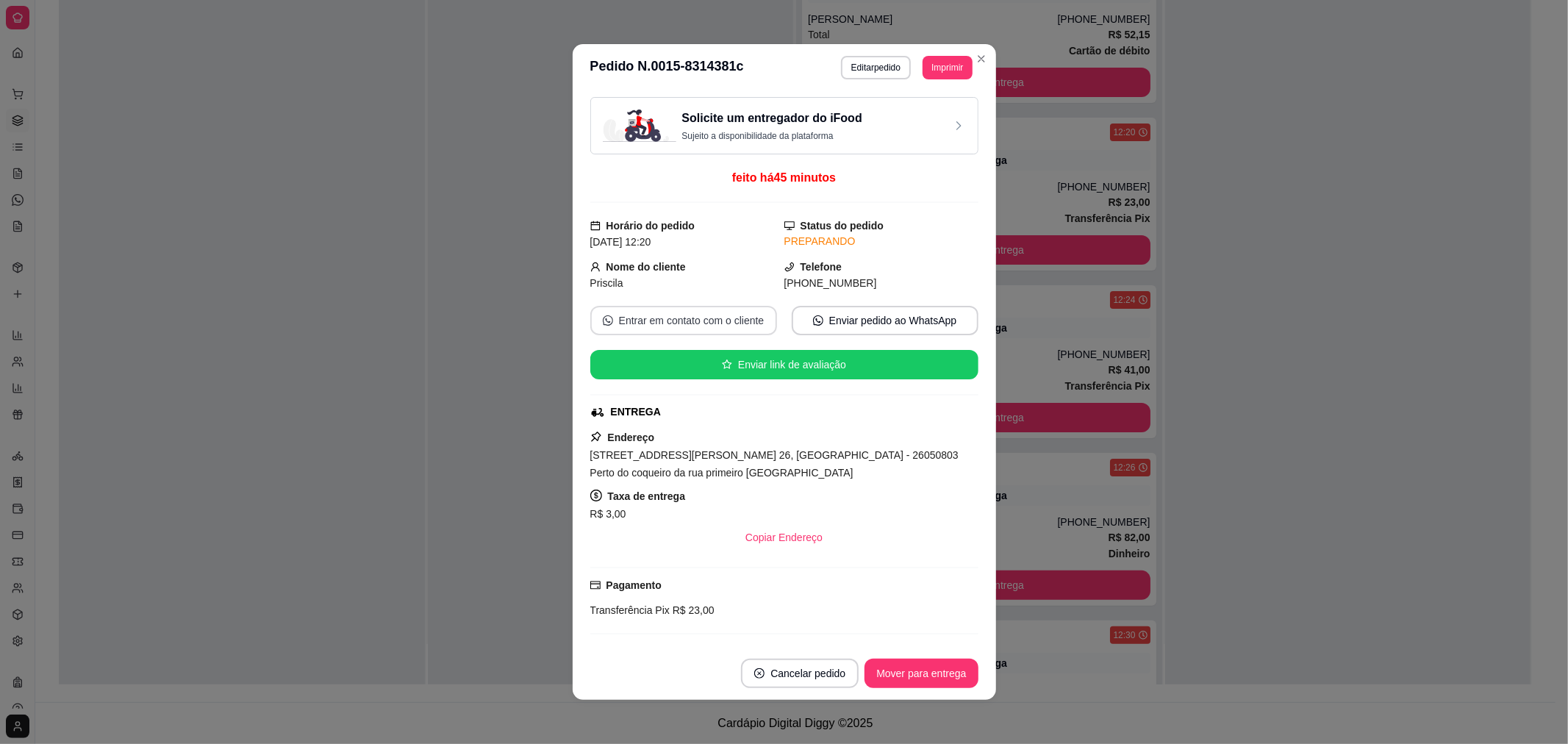
click at [651, 317] on button "Entrar em contato com o cliente" at bounding box center [683, 321] width 186 height 30
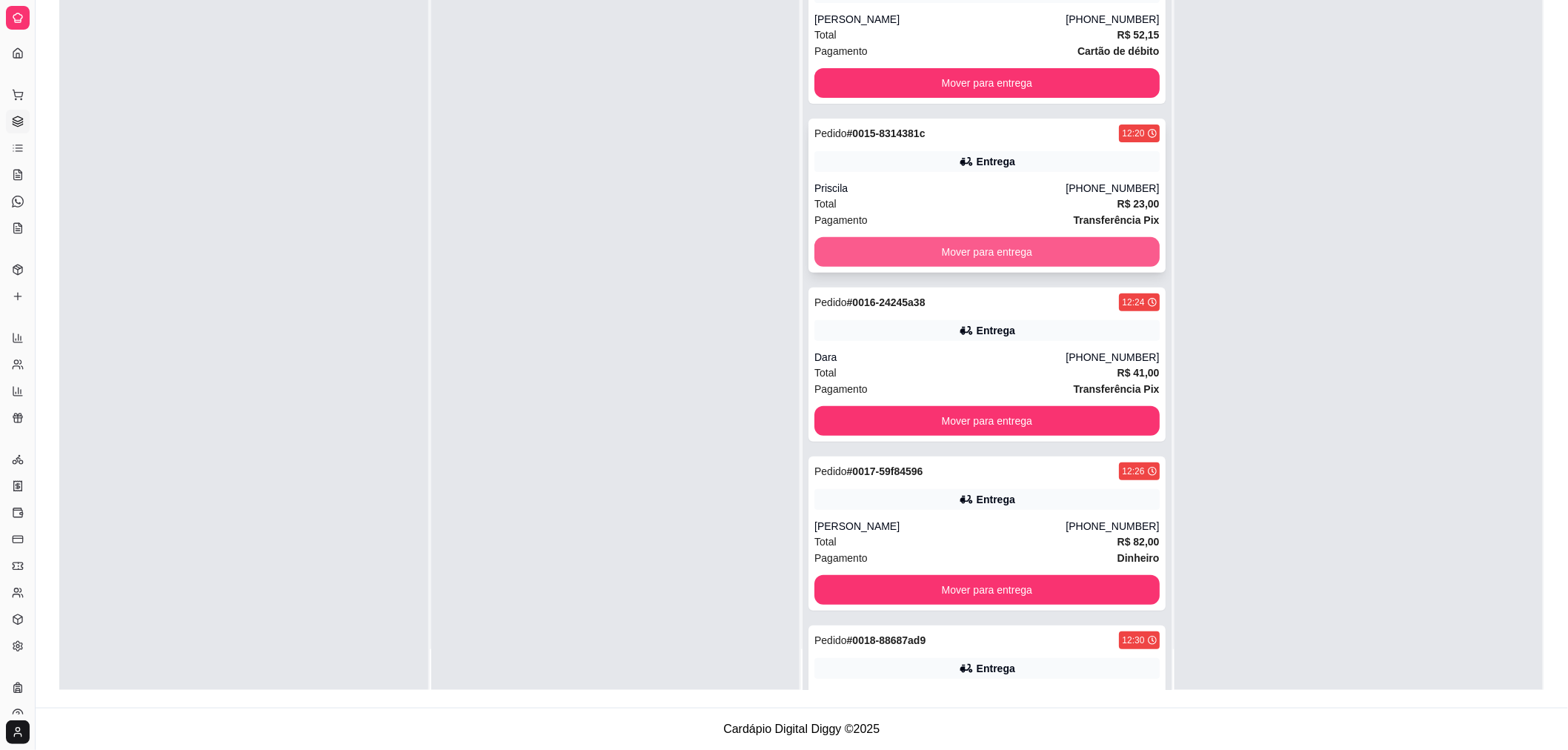
click at [1069, 242] on button "Mover para entrega" at bounding box center [986, 252] width 345 height 30
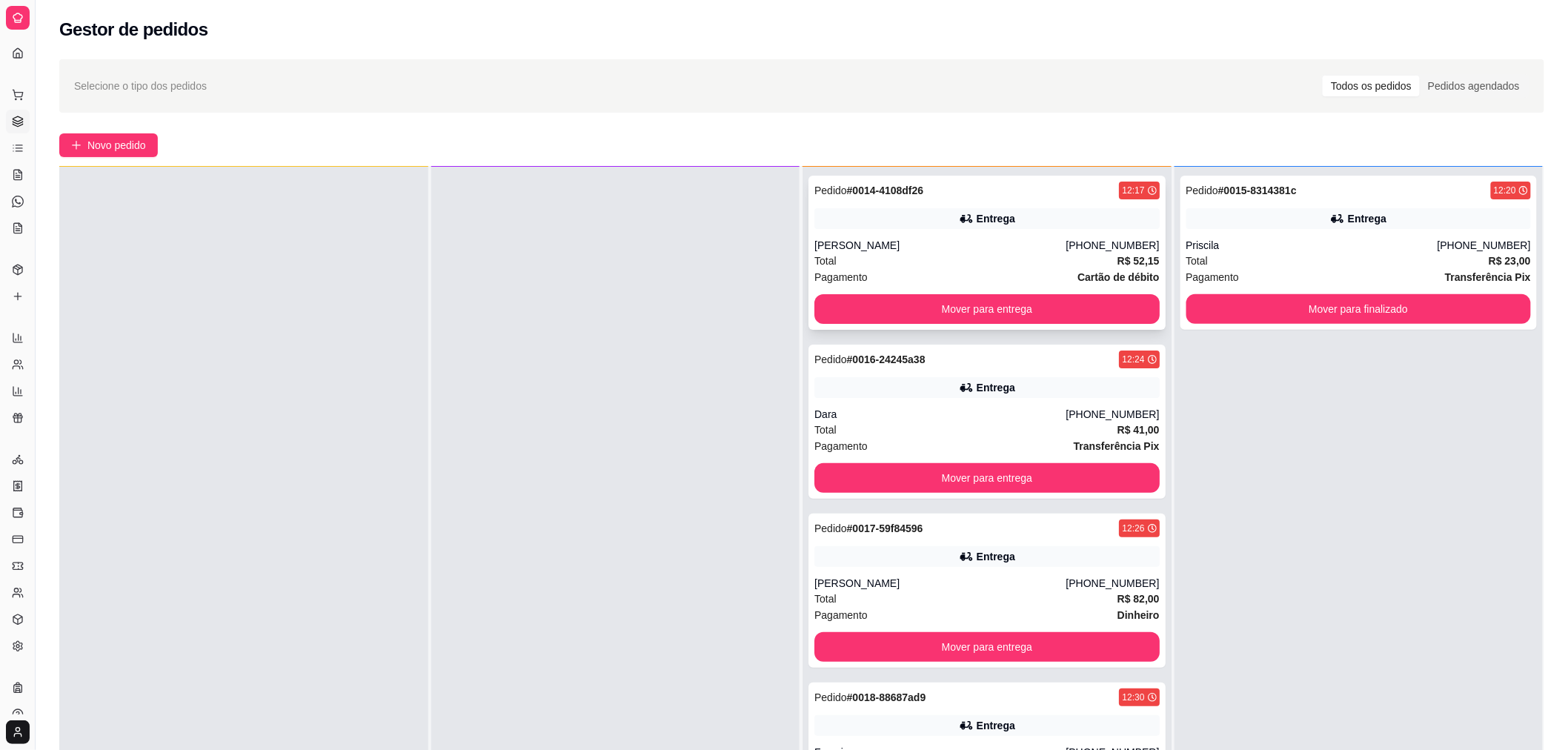
click at [1011, 258] on div "Total R$ 52,15" at bounding box center [986, 260] width 345 height 17
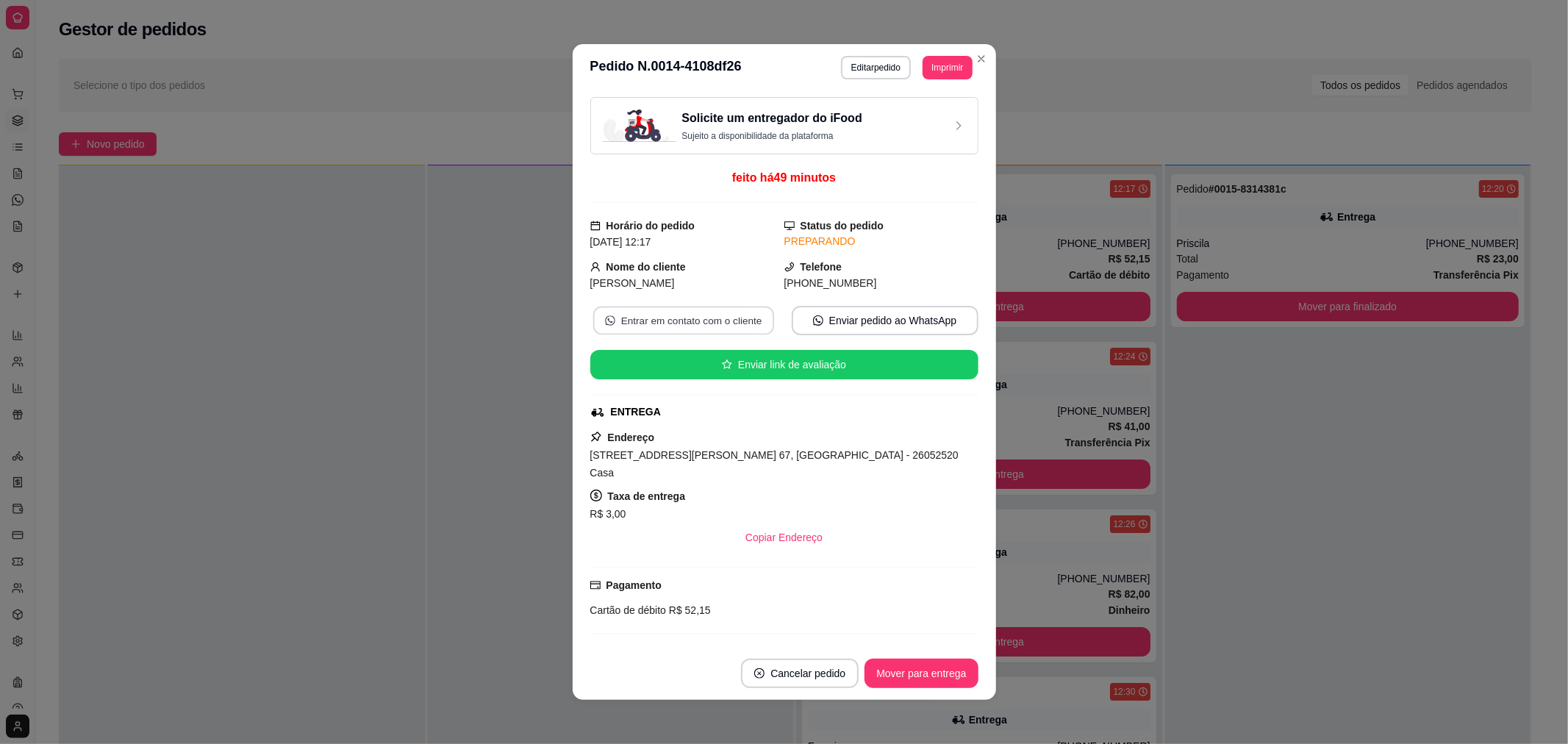
click at [707, 316] on button "Entrar em contato com o cliente" at bounding box center [683, 321] width 181 height 29
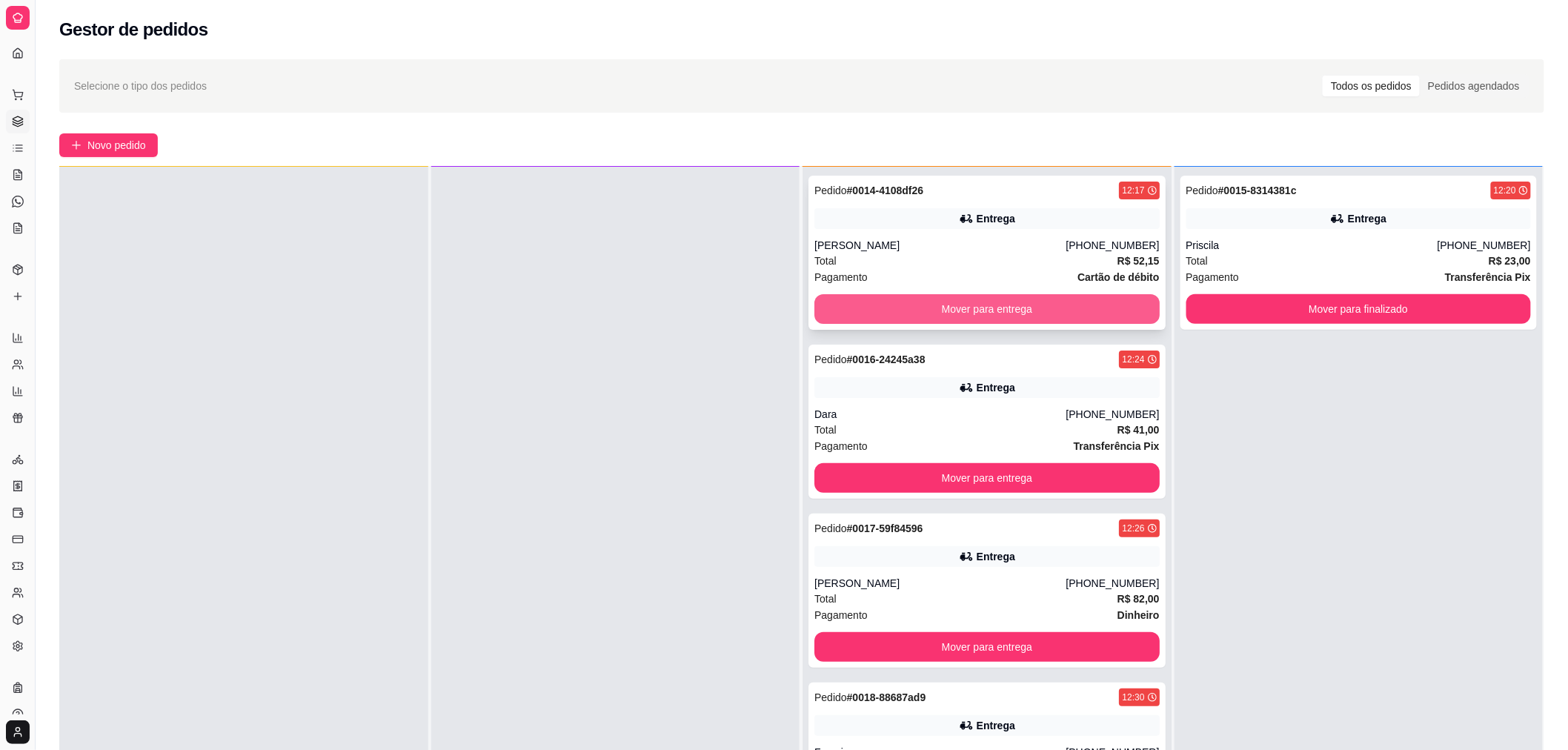
click at [936, 313] on button "Mover para entrega" at bounding box center [986, 309] width 345 height 30
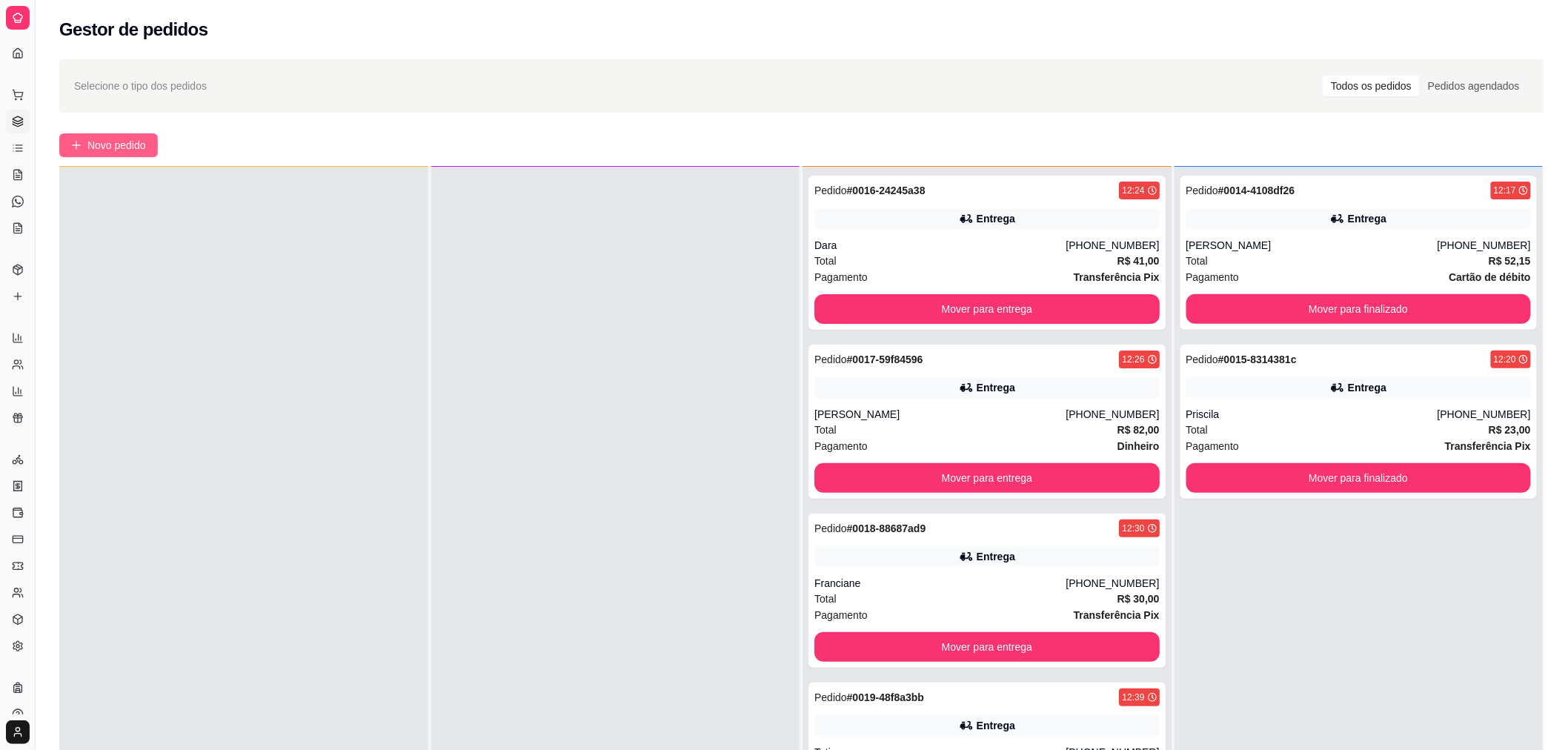
click at [137, 150] on span "Novo pedido" at bounding box center [116, 145] width 58 height 17
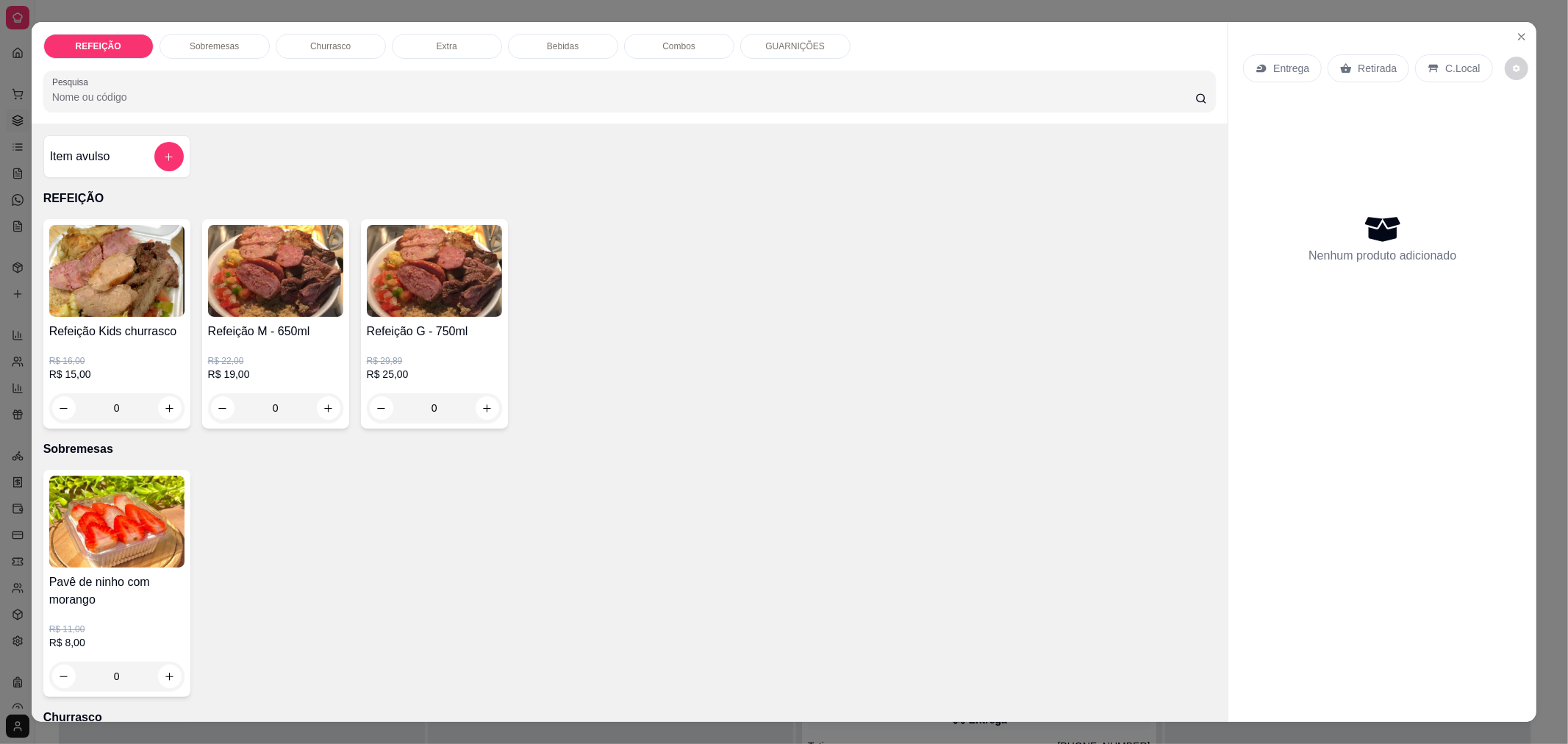
click at [1262, 72] on div "Entrega" at bounding box center [1282, 69] width 79 height 28
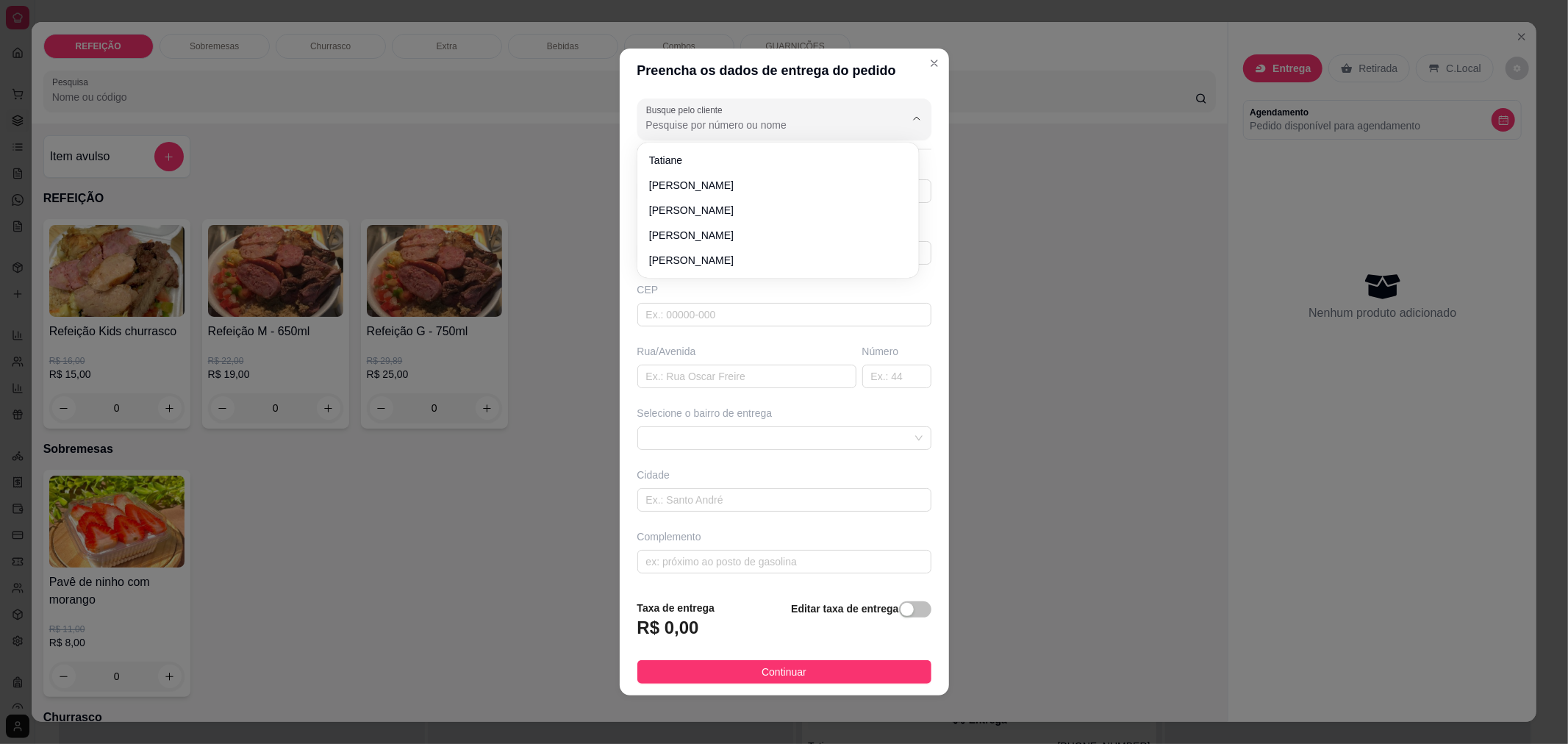
click at [807, 126] on input "Busque pelo cliente" at bounding box center [764, 125] width 235 height 15
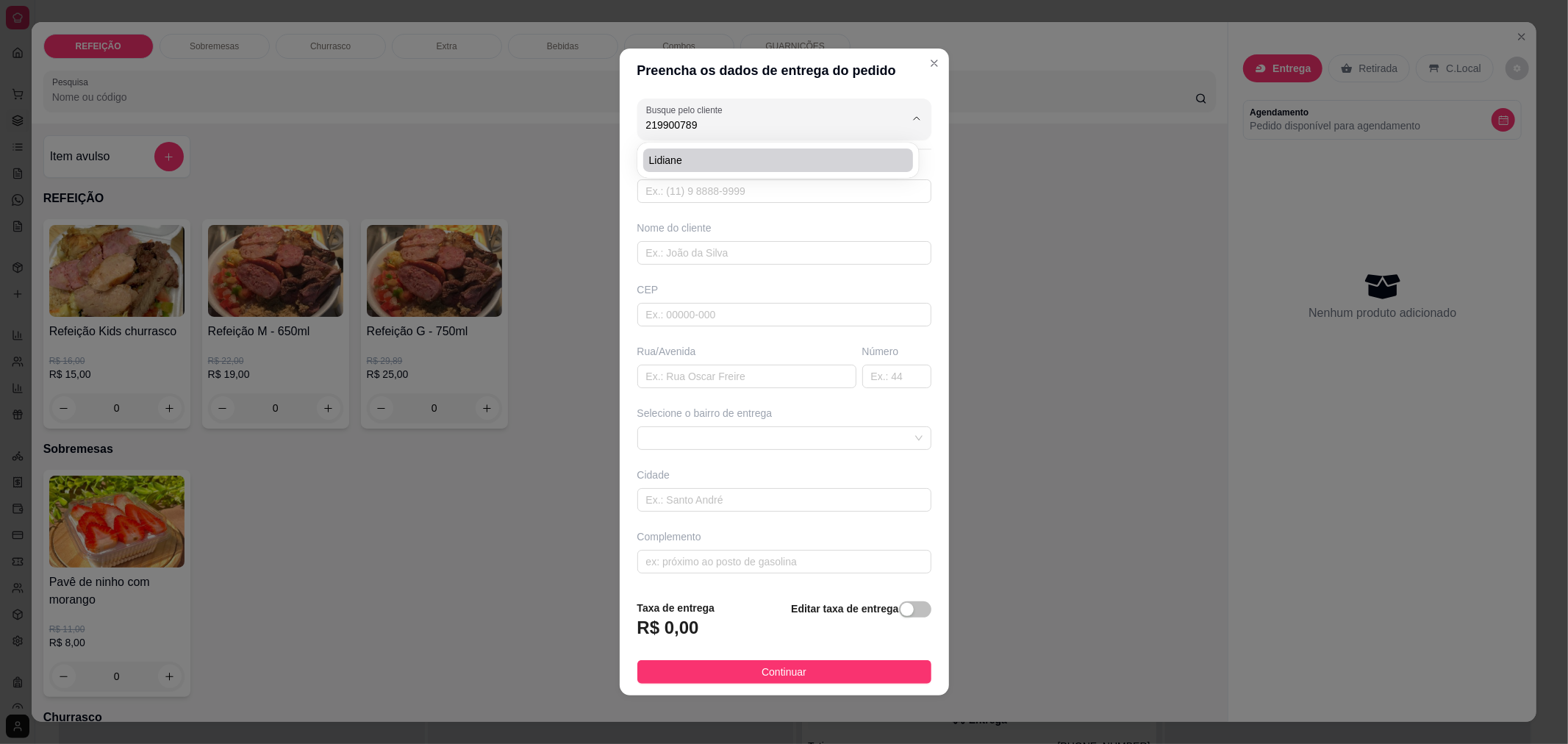
click at [805, 164] on span "lidiane" at bounding box center [770, 160] width 243 height 15
type input "lidiane"
type input "21990078906"
type input "lidiane"
type input "[STREET_ADDRESS][US_STATE]"
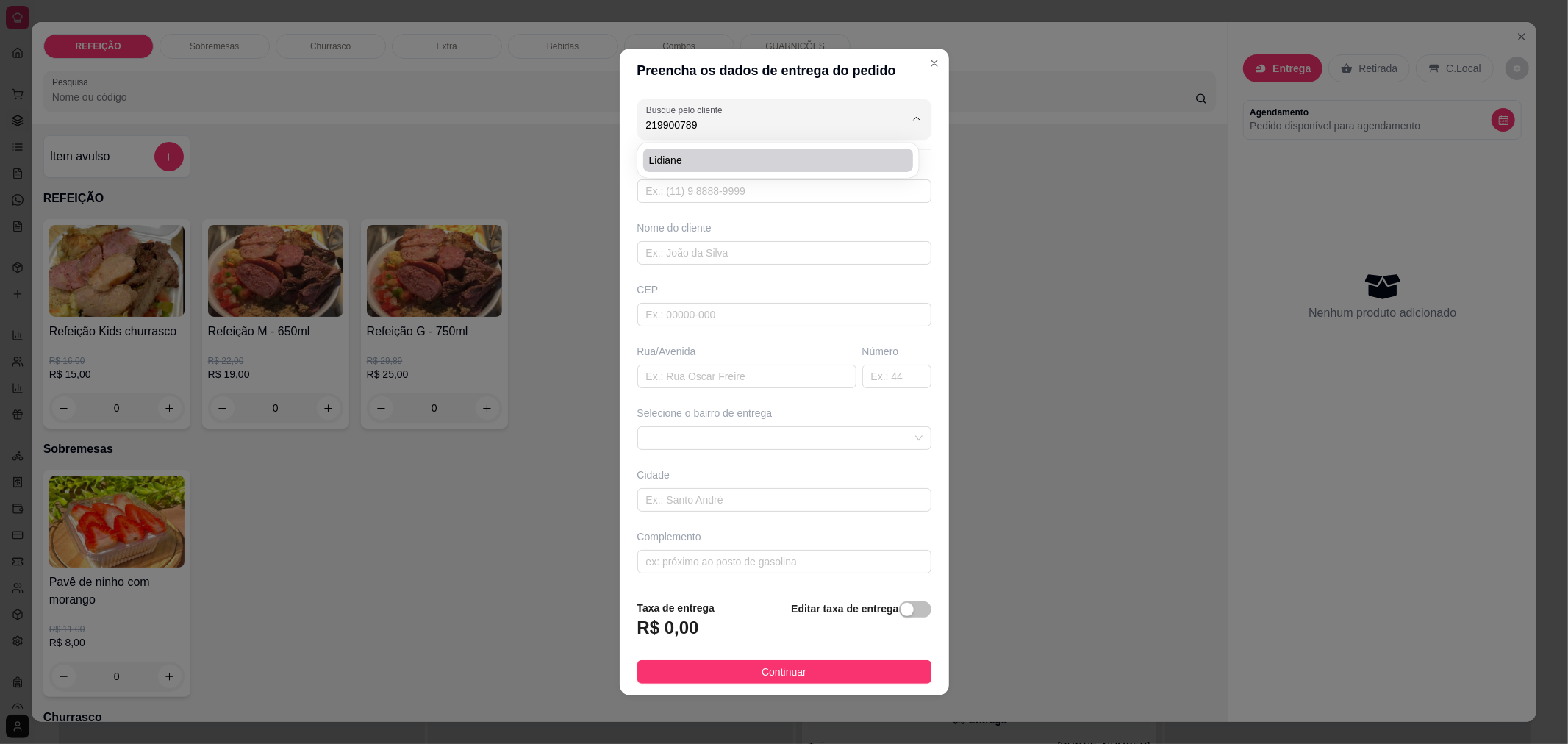
type input "[GEOGRAPHIC_DATA]"
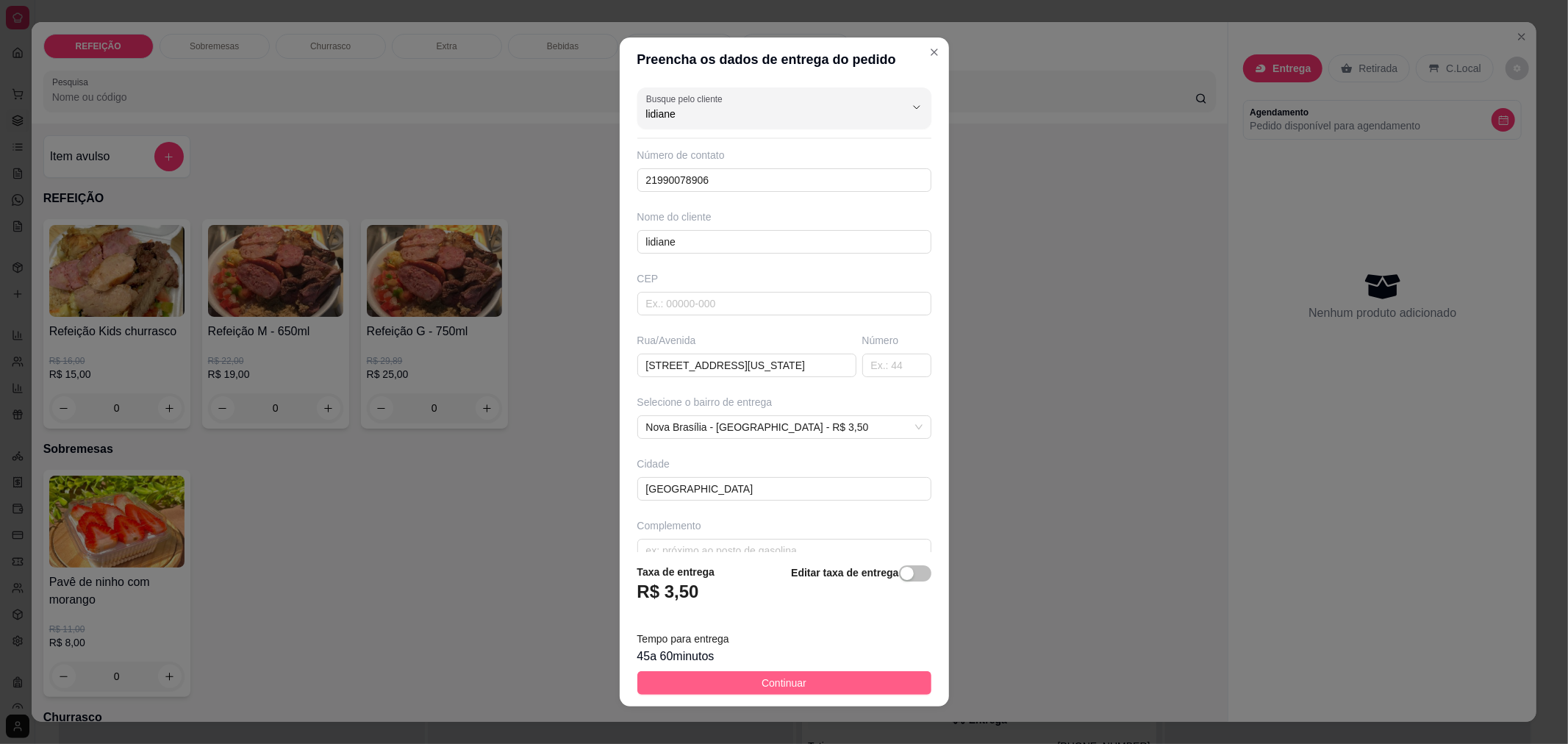
type input "lidiane"
click at [764, 682] on span "Continuar" at bounding box center [784, 682] width 45 height 16
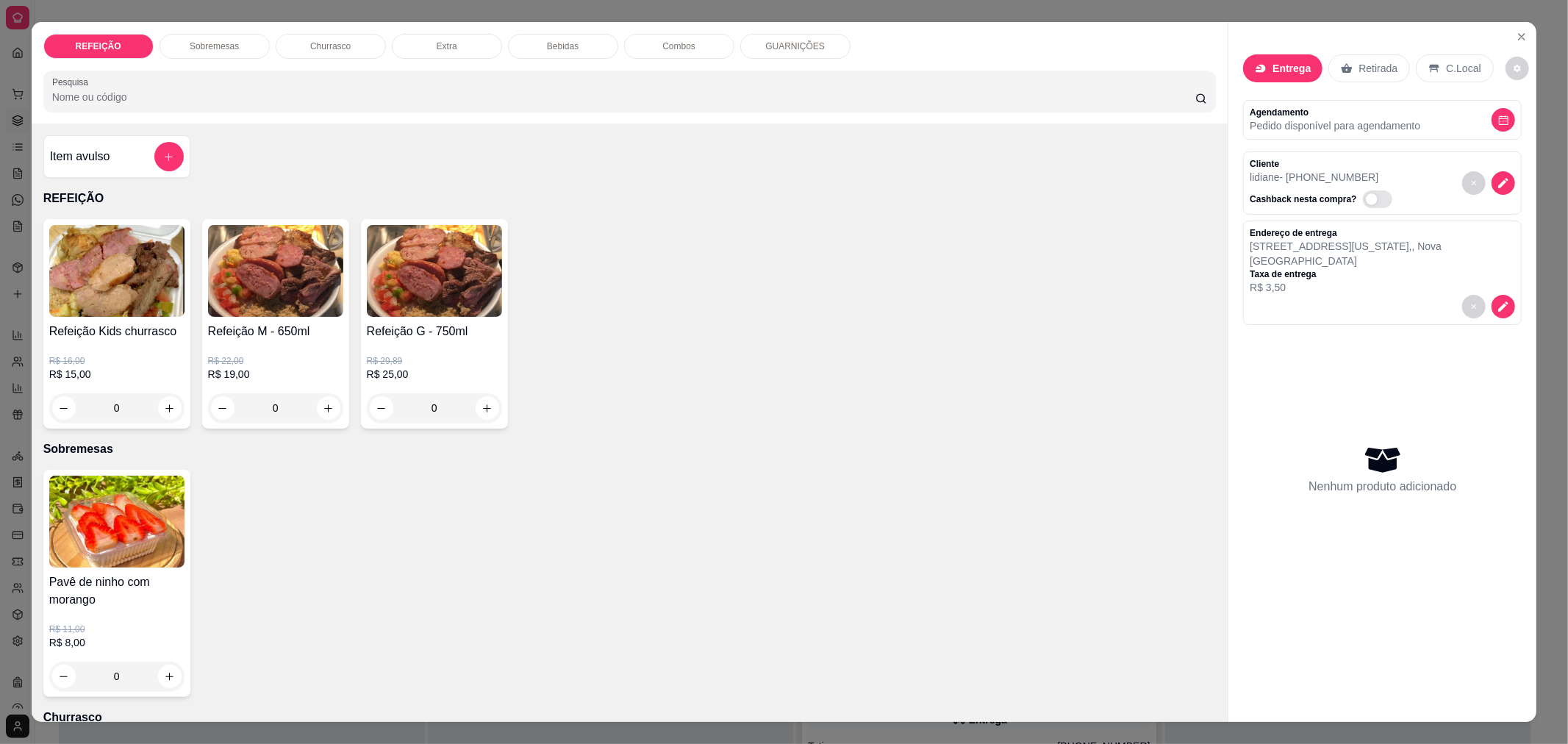
click at [754, 51] on div "GUARNIÇÕES" at bounding box center [795, 46] width 110 height 25
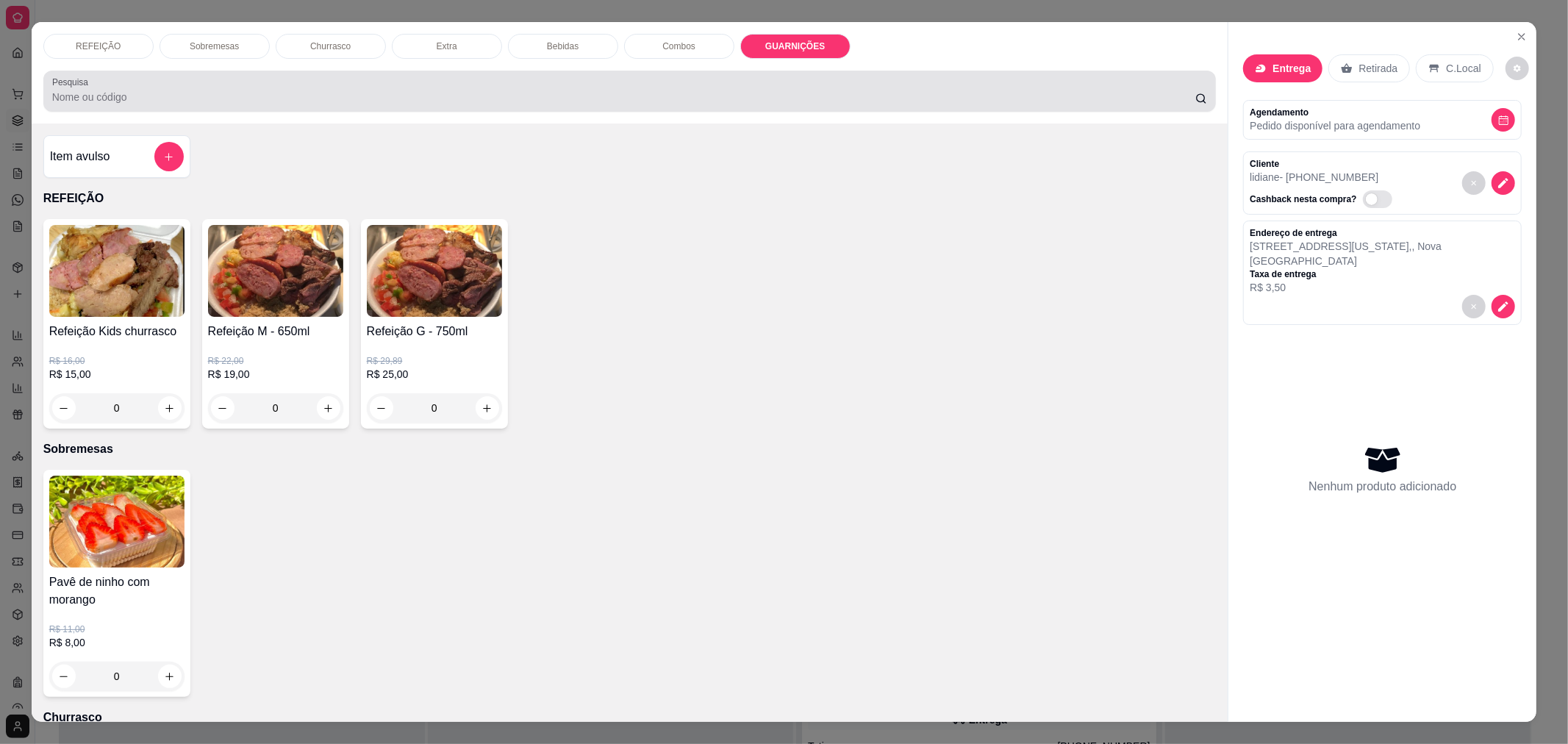
scroll to position [24, 0]
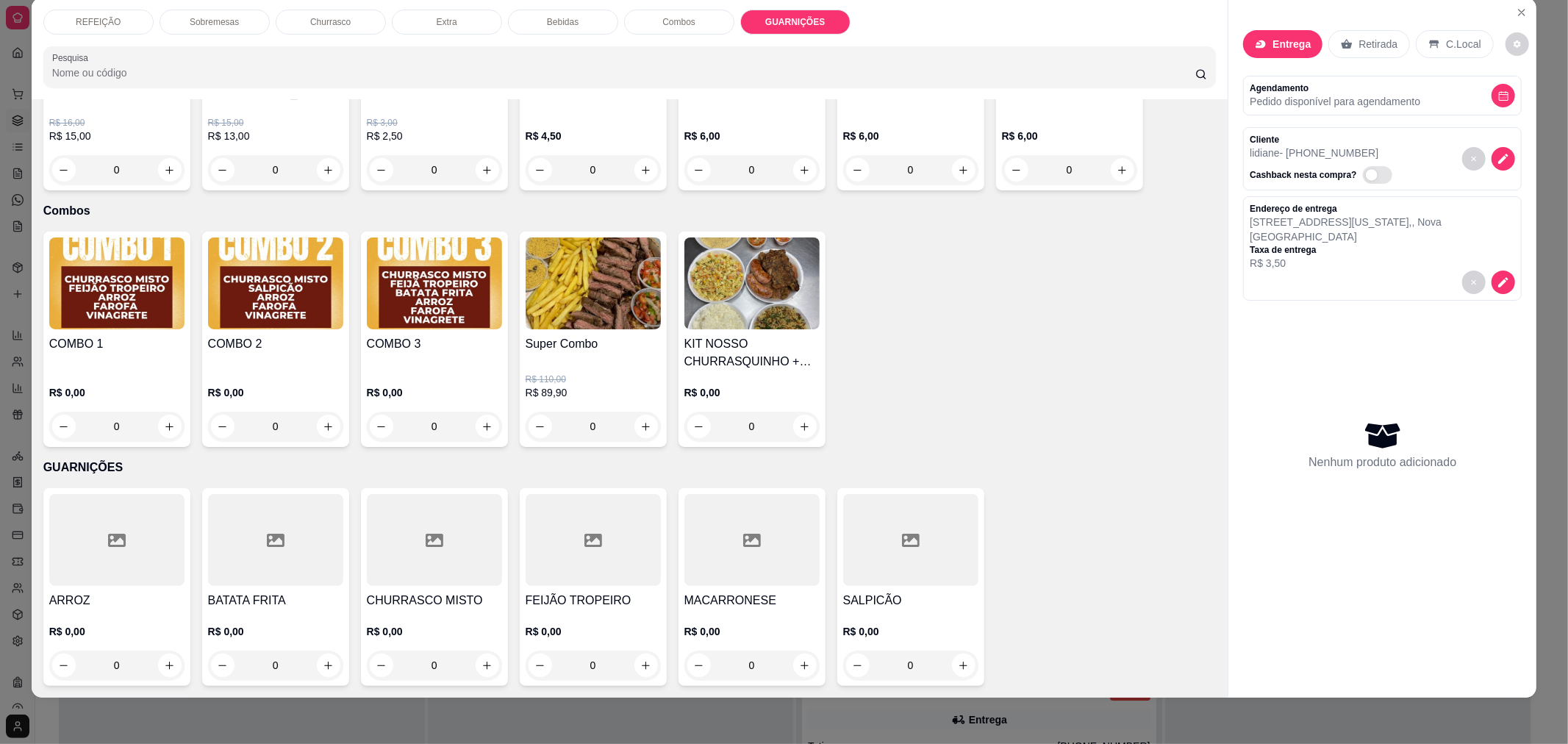
click at [890, 625] on p "R$ 0,00" at bounding box center [910, 631] width 135 height 15
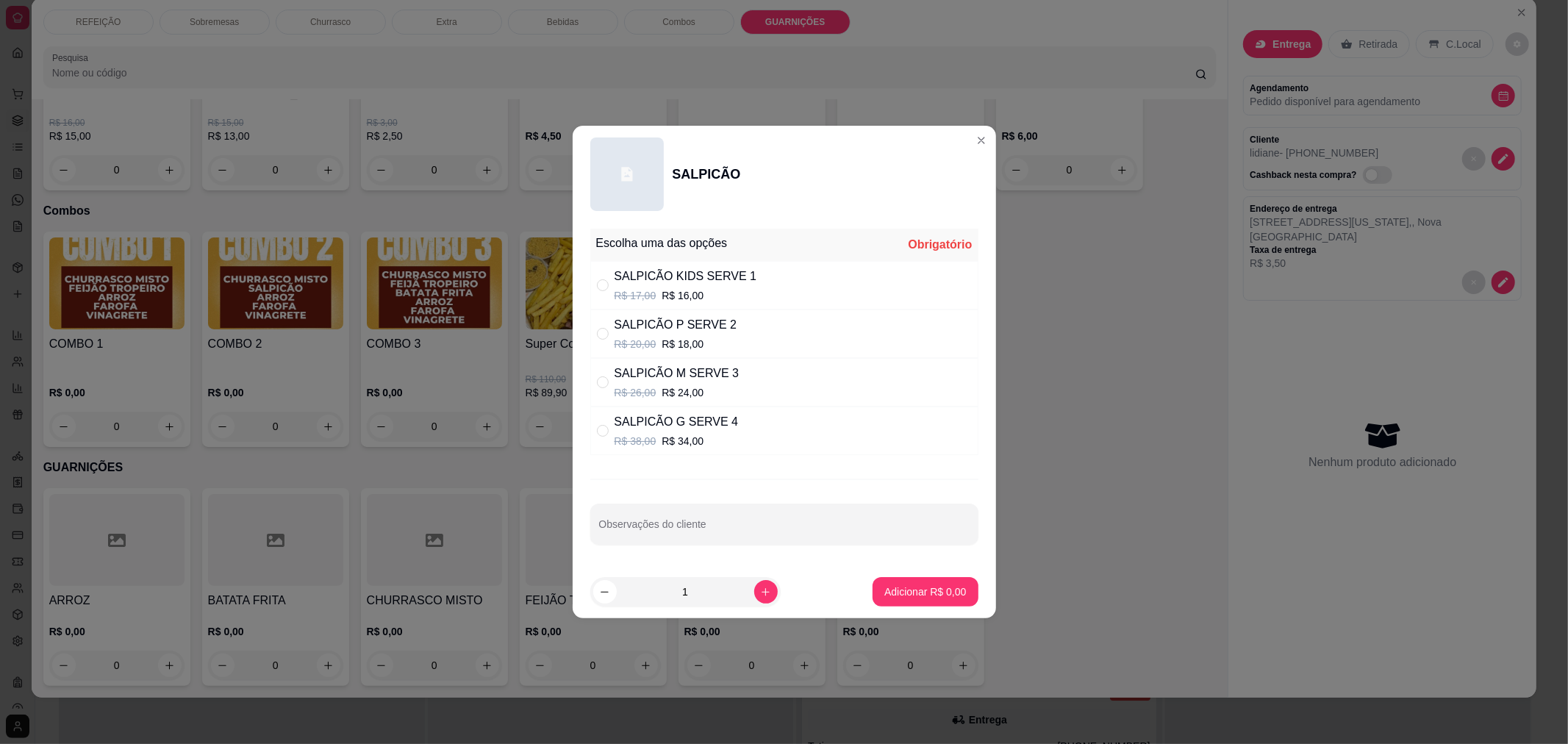
click at [696, 282] on div "SALPICÃO KIDS SERVE 1" at bounding box center [685, 276] width 143 height 18
radio input "true"
click at [897, 593] on p "Adicionar R$ 16,00" at bounding box center [922, 591] width 85 height 14
type input "1"
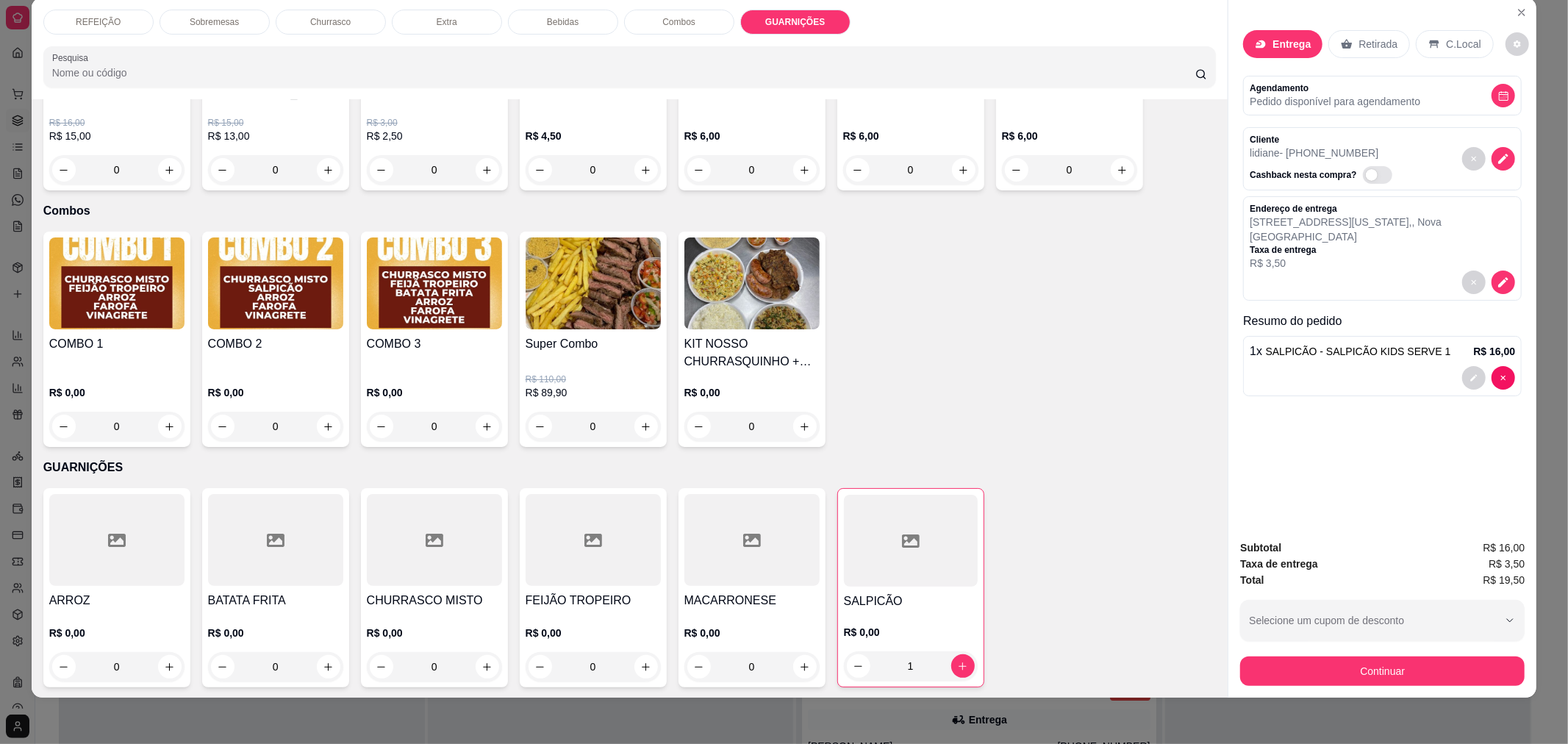
click at [630, 664] on div "0" at bounding box center [593, 667] width 135 height 30
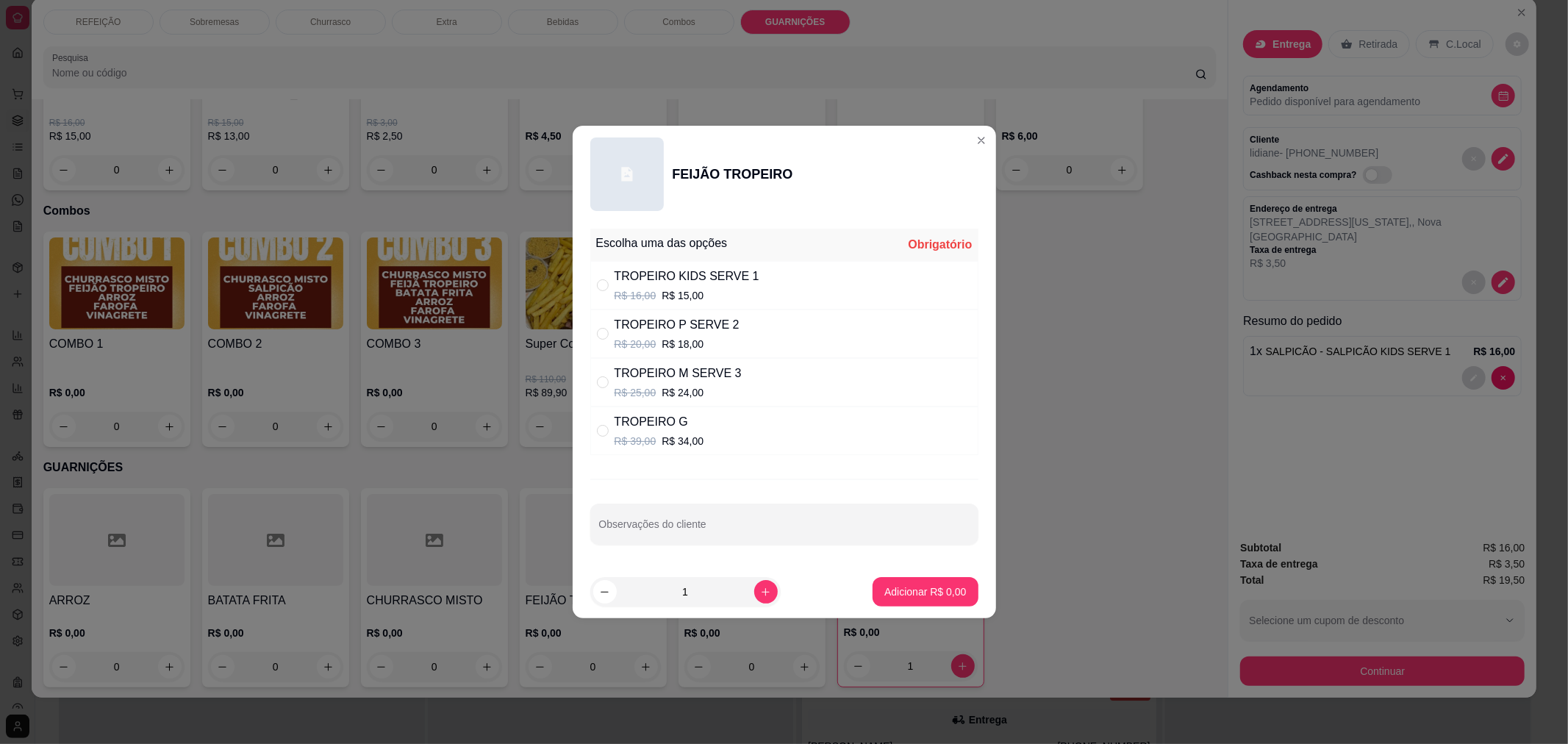
click at [685, 331] on div "TROPEIRO P SERVE 2" at bounding box center [677, 324] width 125 height 18
radio input "true"
click at [938, 591] on p "Adicionar R$ 18,00" at bounding box center [922, 591] width 85 height 14
type input "1"
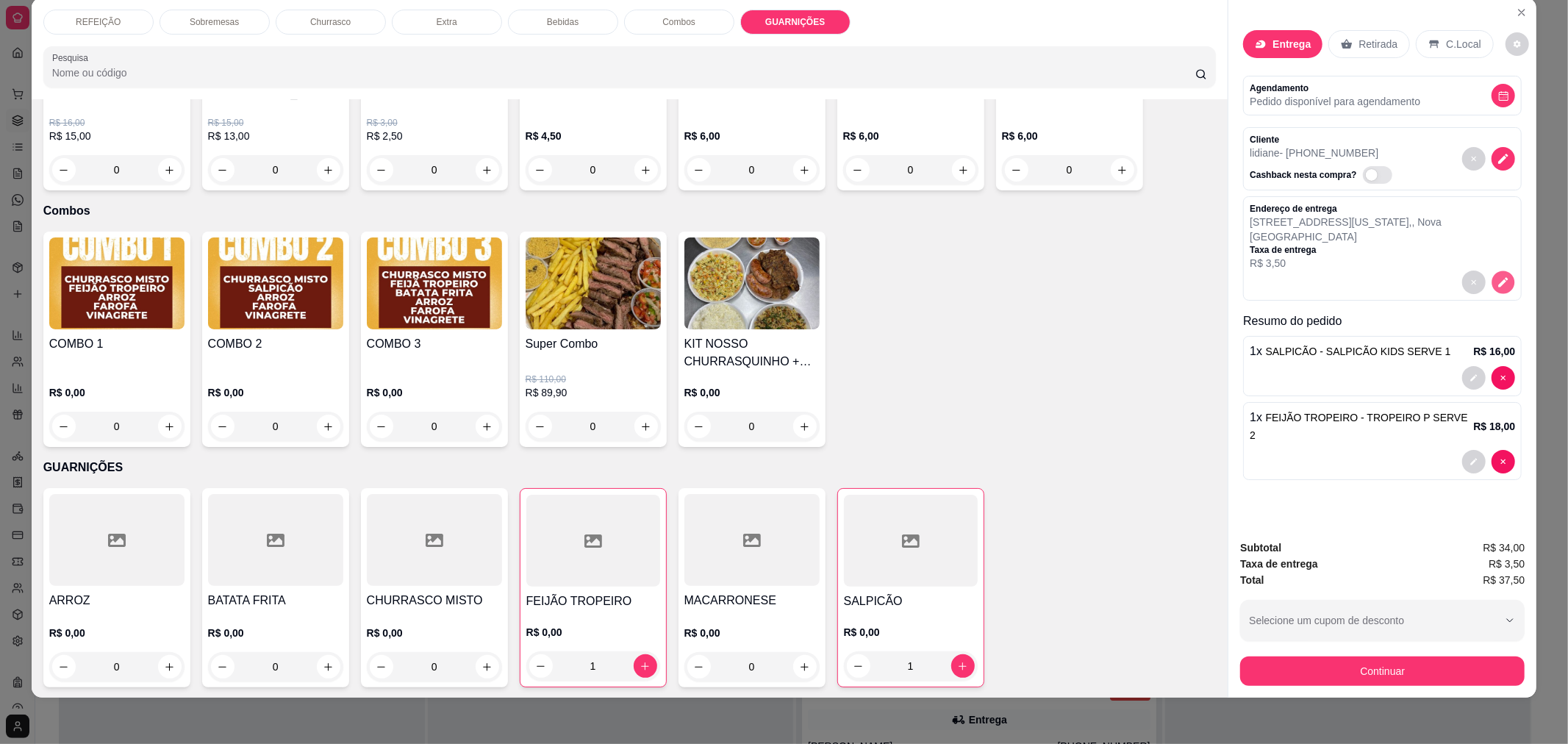
click at [1499, 276] on icon "decrease-product-quantity" at bounding box center [1503, 282] width 12 height 12
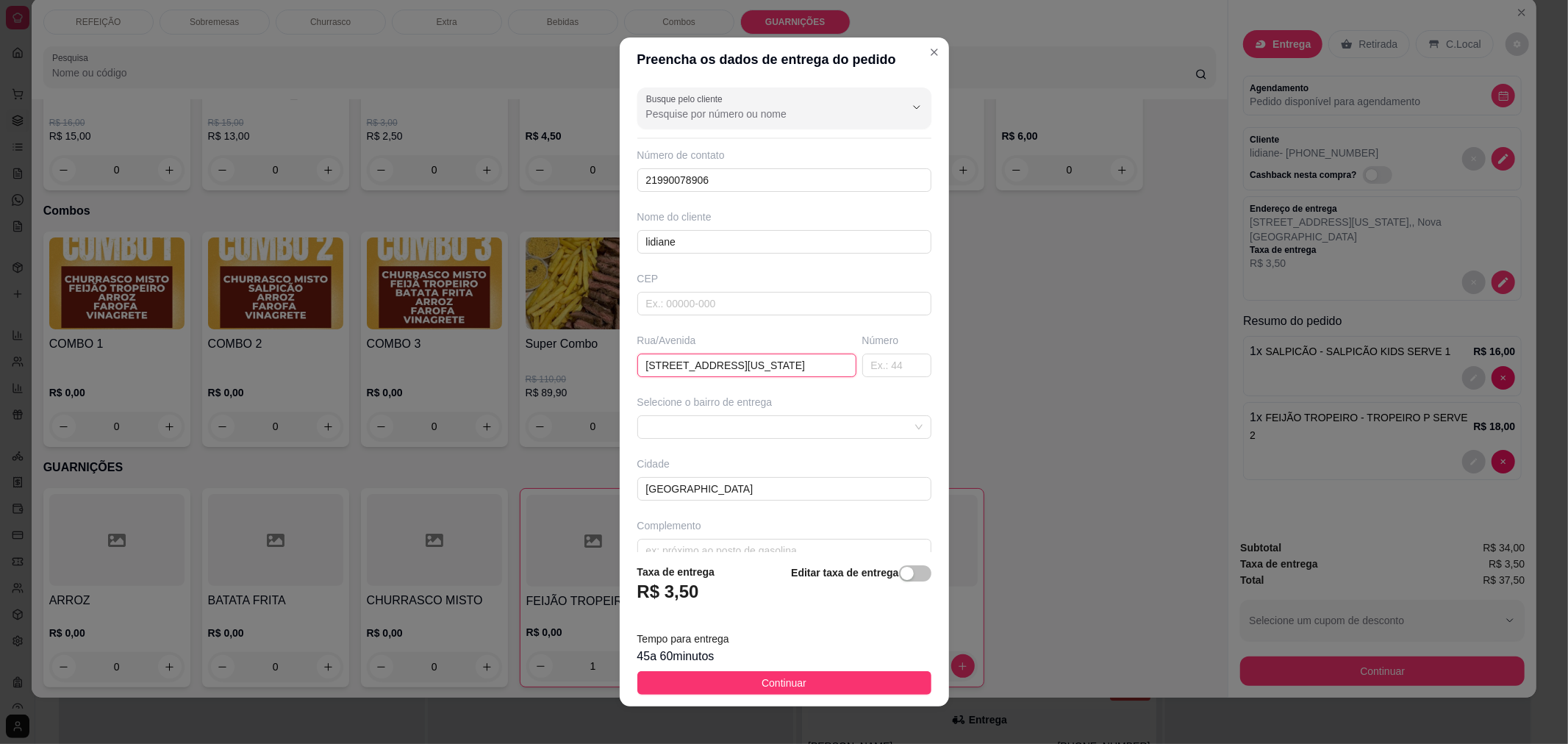
click at [780, 371] on input "[STREET_ADDRESS][US_STATE]" at bounding box center [746, 365] width 219 height 23
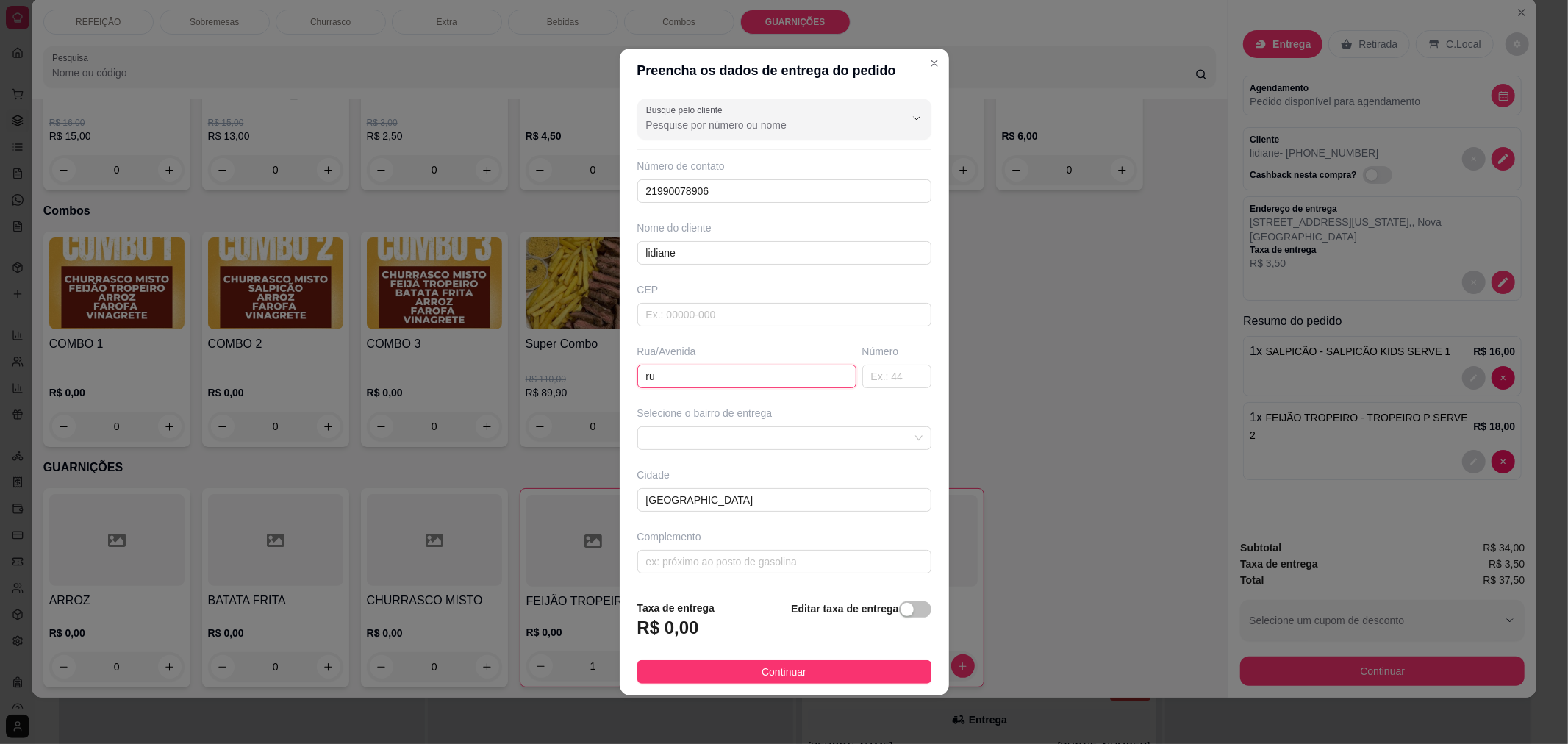
type input "r"
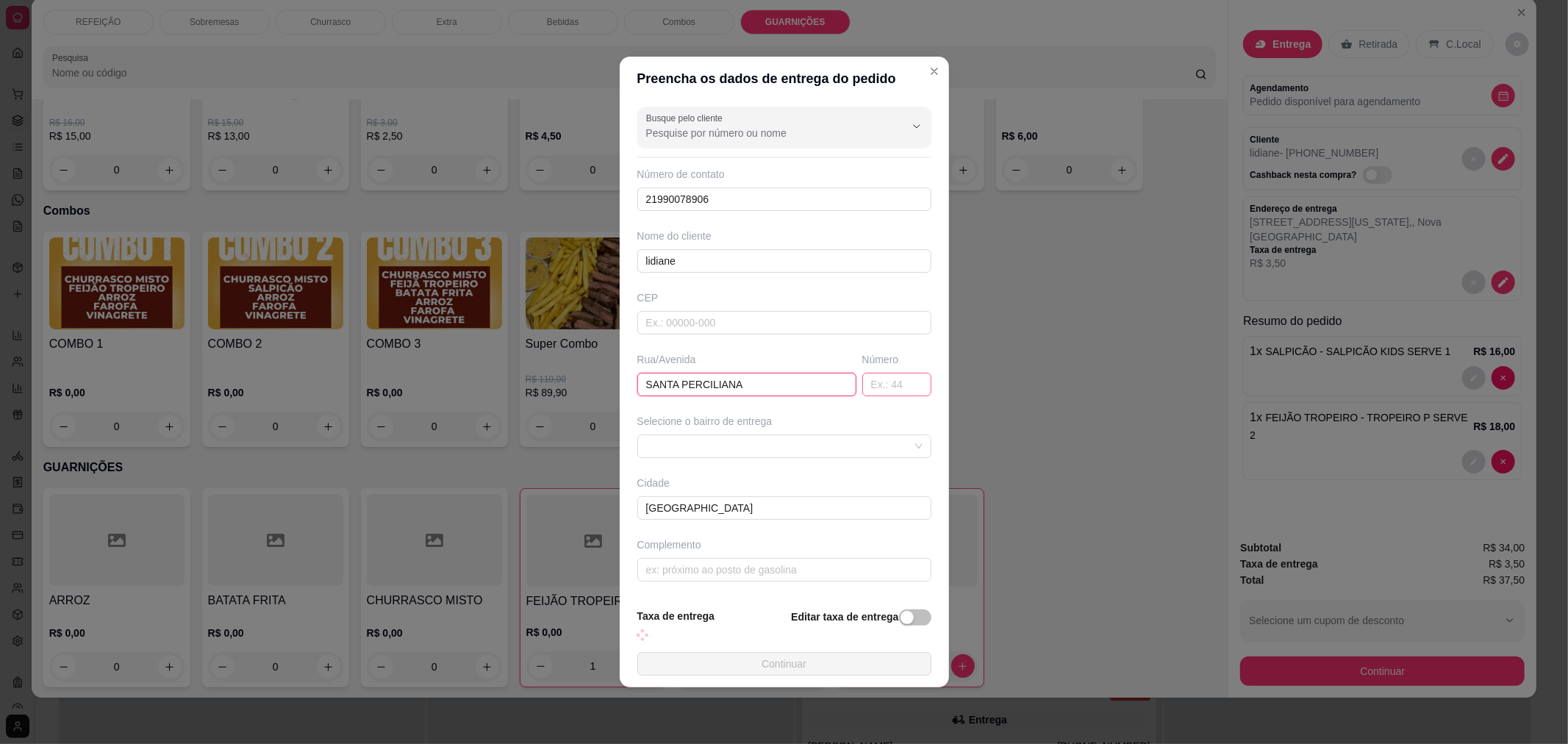
type input "SANTA PERCILIANA"
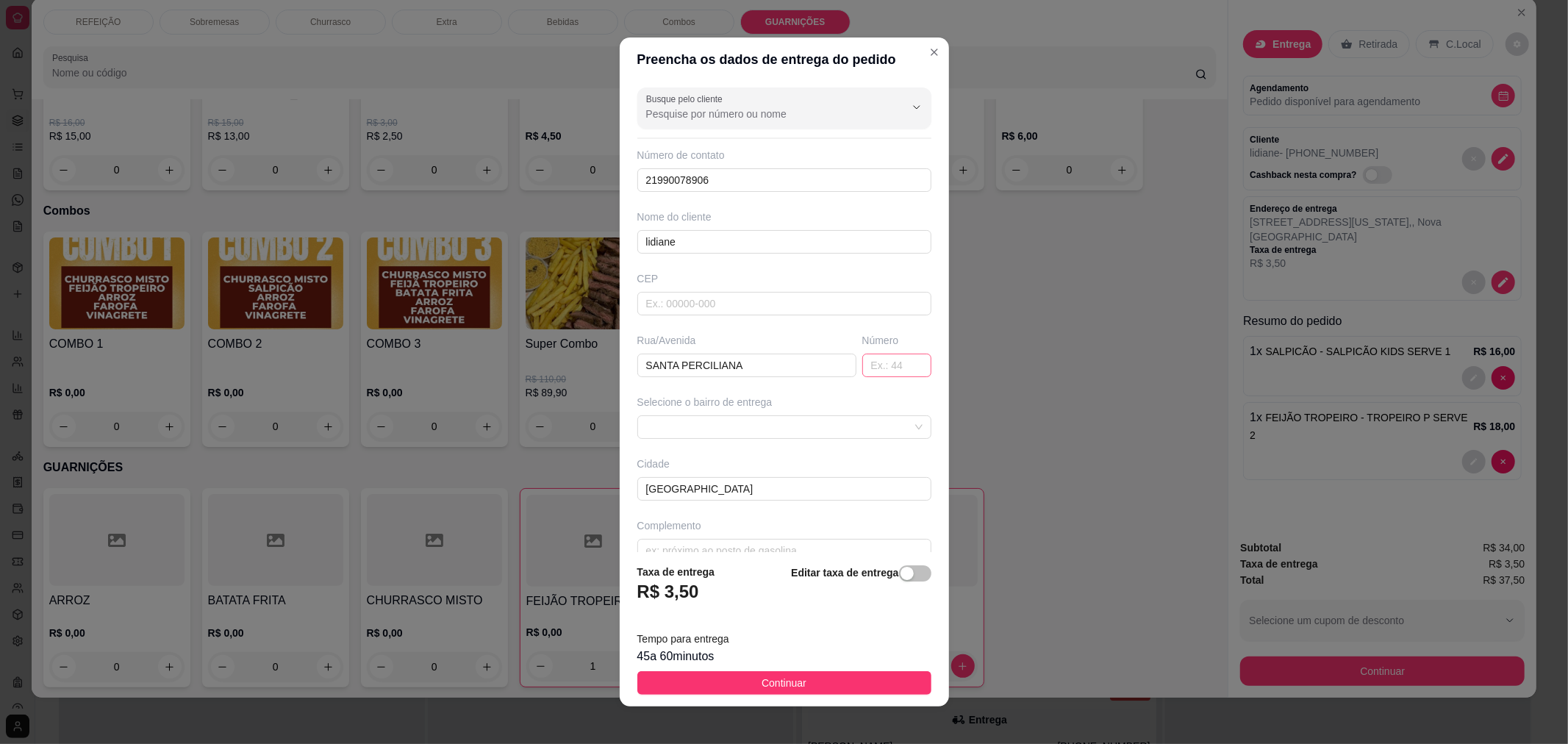
click at [873, 391] on div "Busque pelo cliente Número de contato 21990078906 Nome do cliente lidiane CEP R…" at bounding box center [784, 317] width 329 height 471
click at [873, 367] on input "text" at bounding box center [897, 365] width 69 height 23
type input "2325"
click at [816, 680] on button "Continuar" at bounding box center [784, 683] width 294 height 23
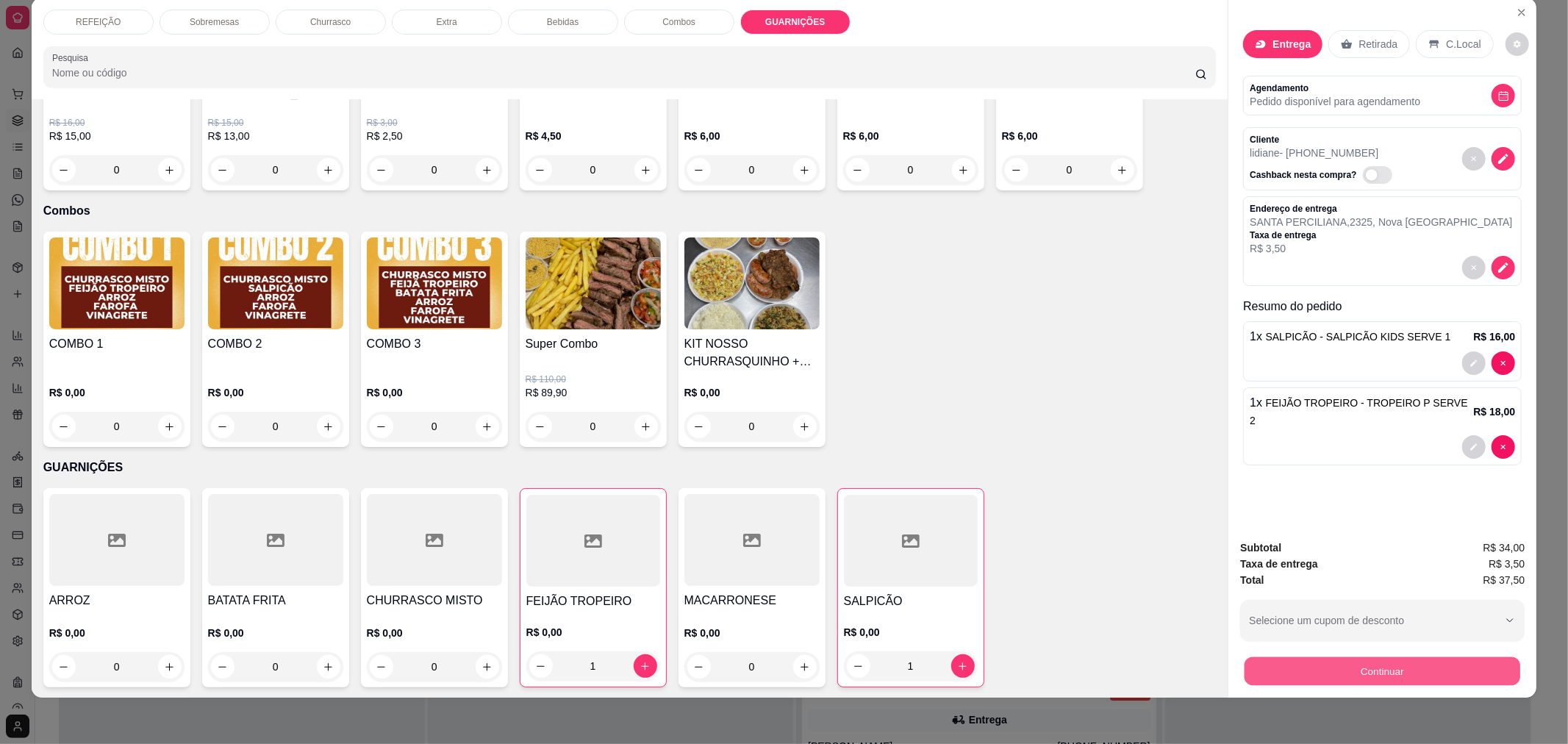
click at [1294, 662] on button "Continuar" at bounding box center [1382, 671] width 275 height 29
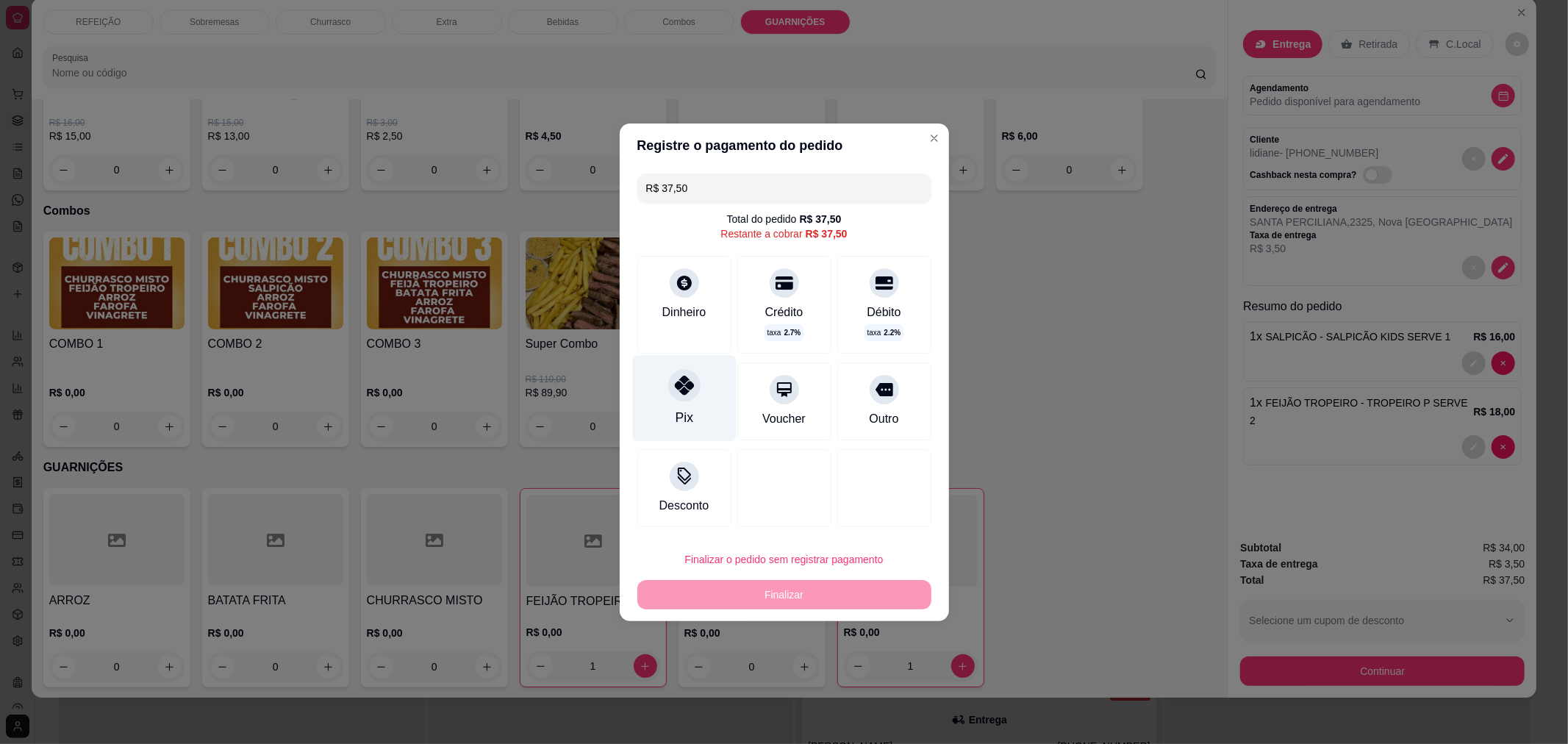
click at [696, 403] on div "Pix" at bounding box center [684, 398] width 104 height 86
type input "R$ 0,00"
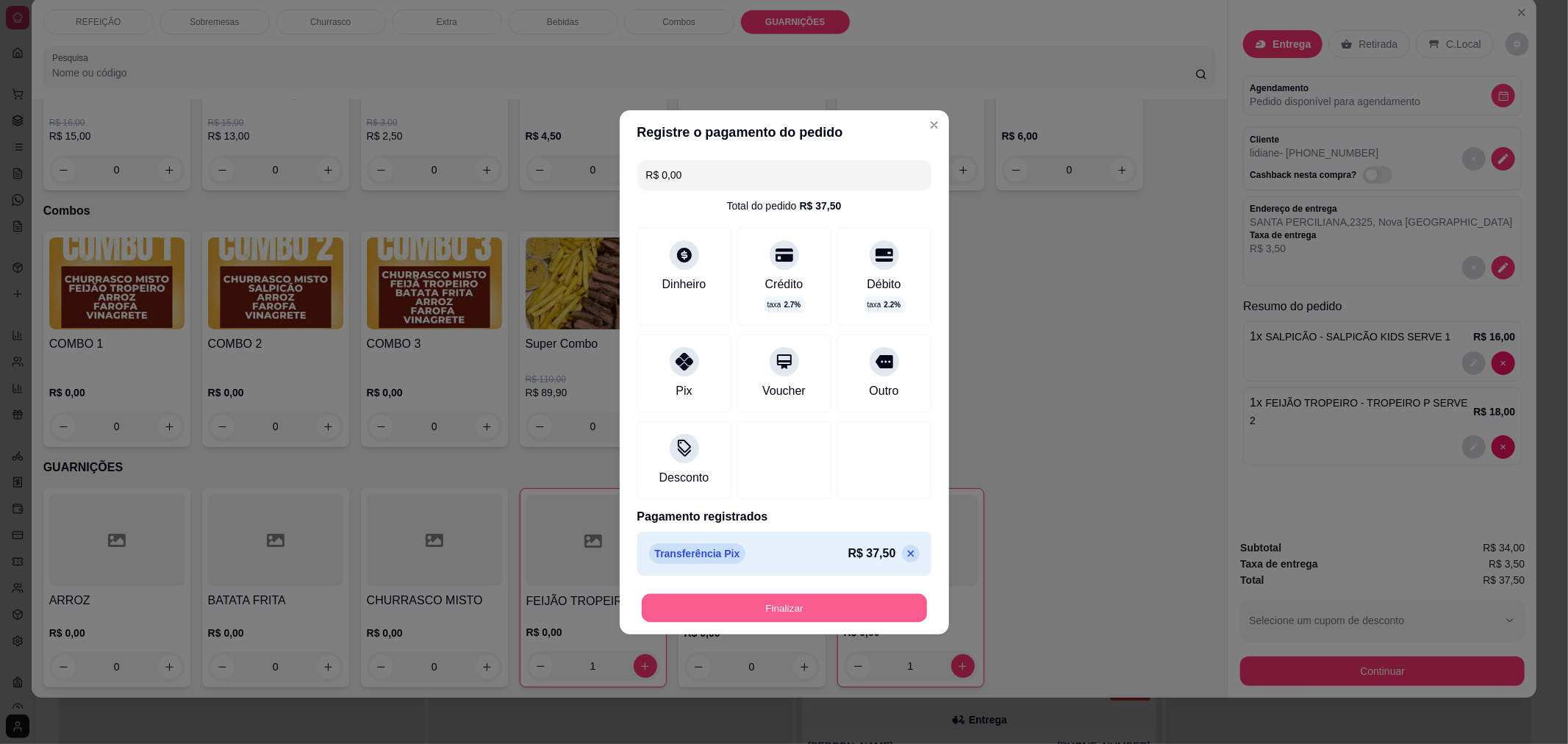
click at [790, 608] on button "Finalizar" at bounding box center [784, 608] width 285 height 29
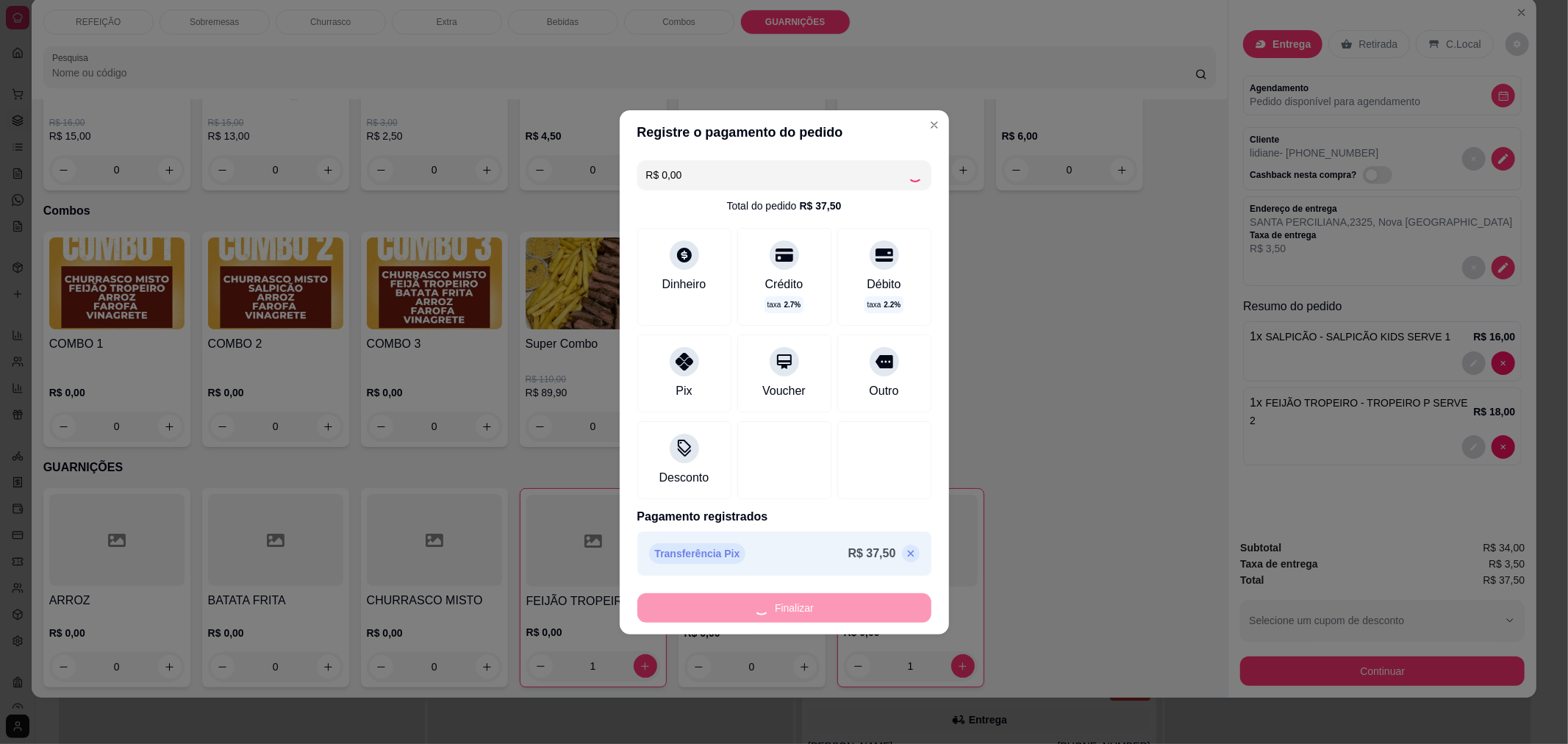
type input "0"
type input "-R$ 37,50"
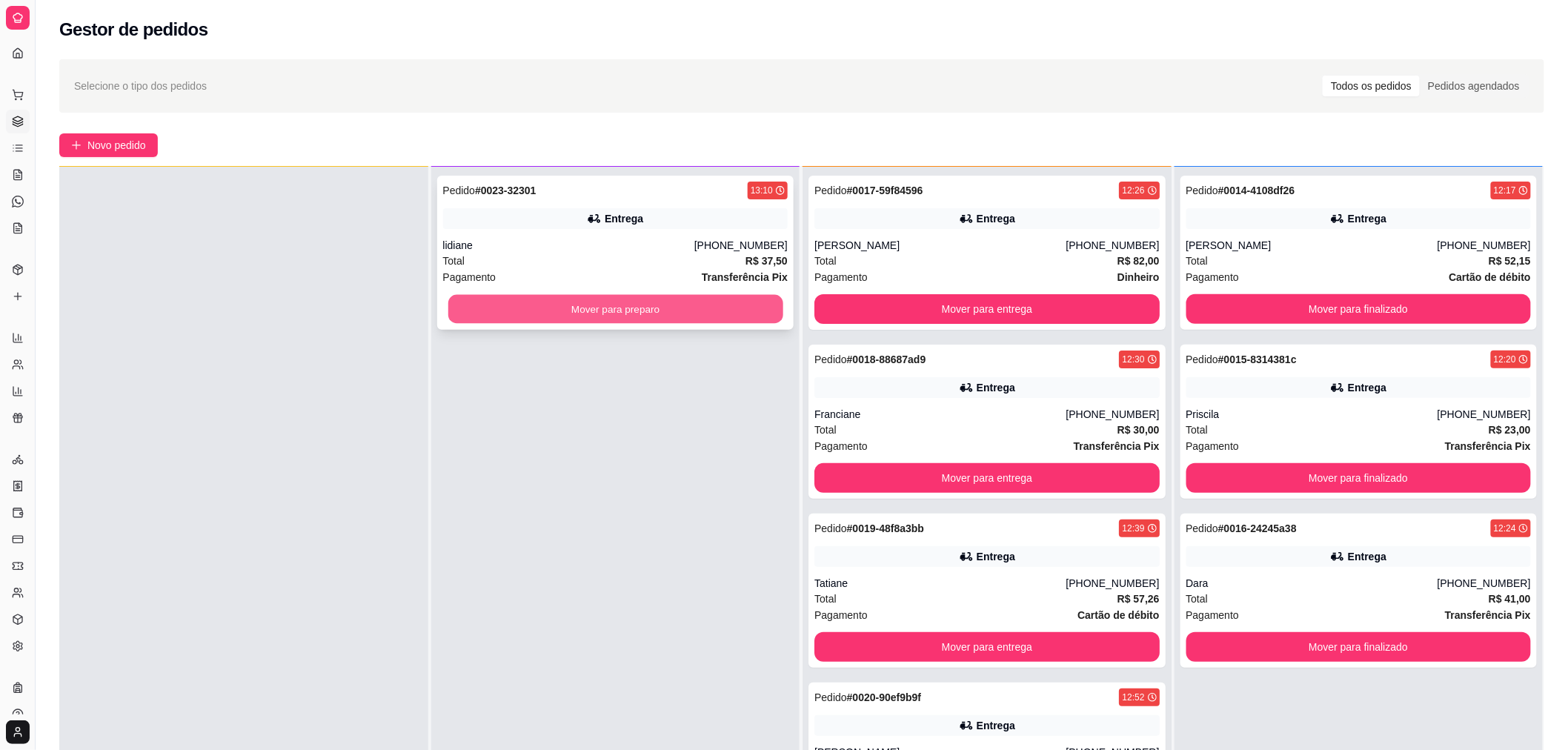
click at [631, 301] on button "Mover para preparo" at bounding box center [615, 309] width 335 height 29
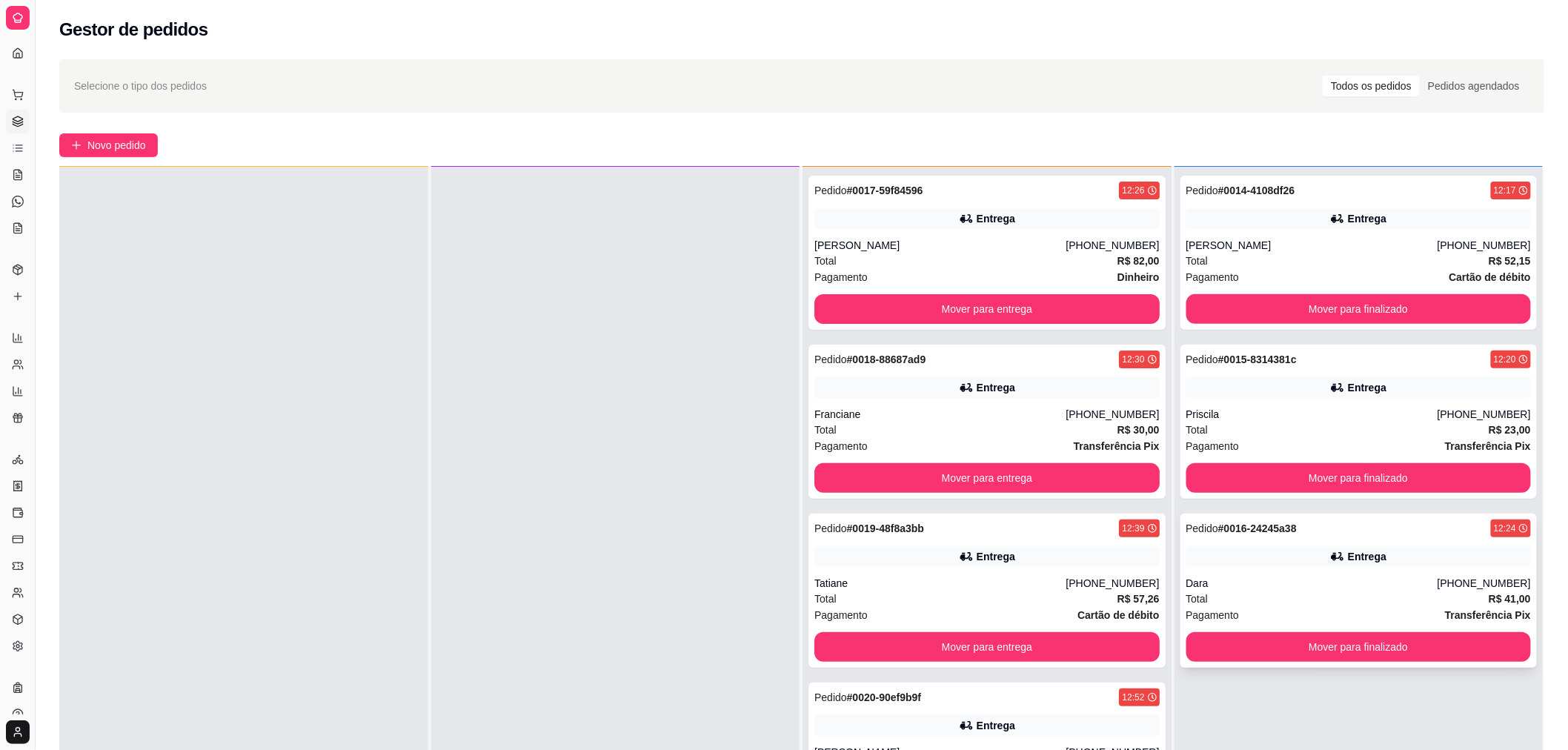
click at [1282, 590] on div "Total R$ 41,00" at bounding box center [1358, 598] width 345 height 17
click at [113, 149] on span "Novo pedido" at bounding box center [116, 145] width 58 height 17
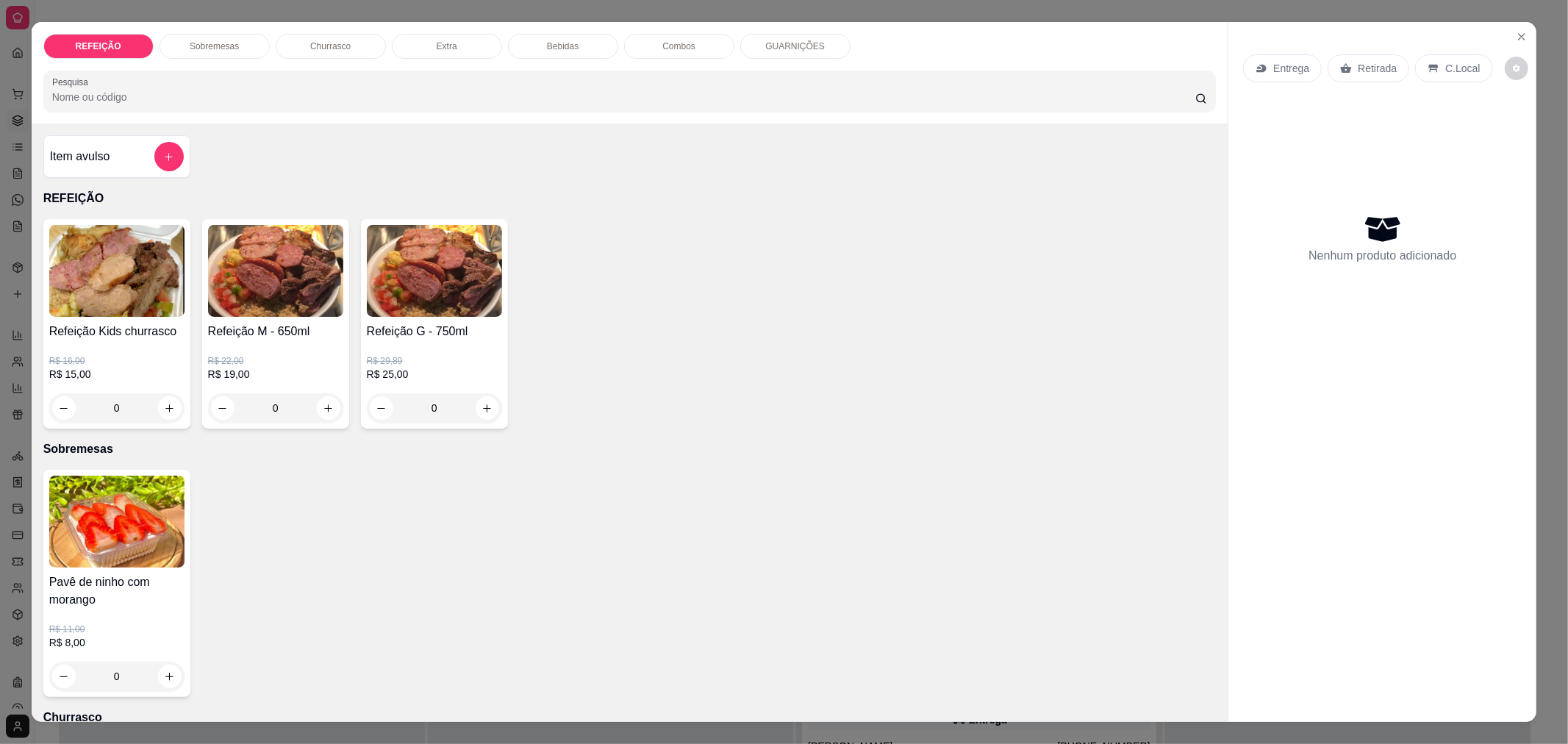
click at [326, 409] on div "0" at bounding box center [275, 408] width 135 height 30
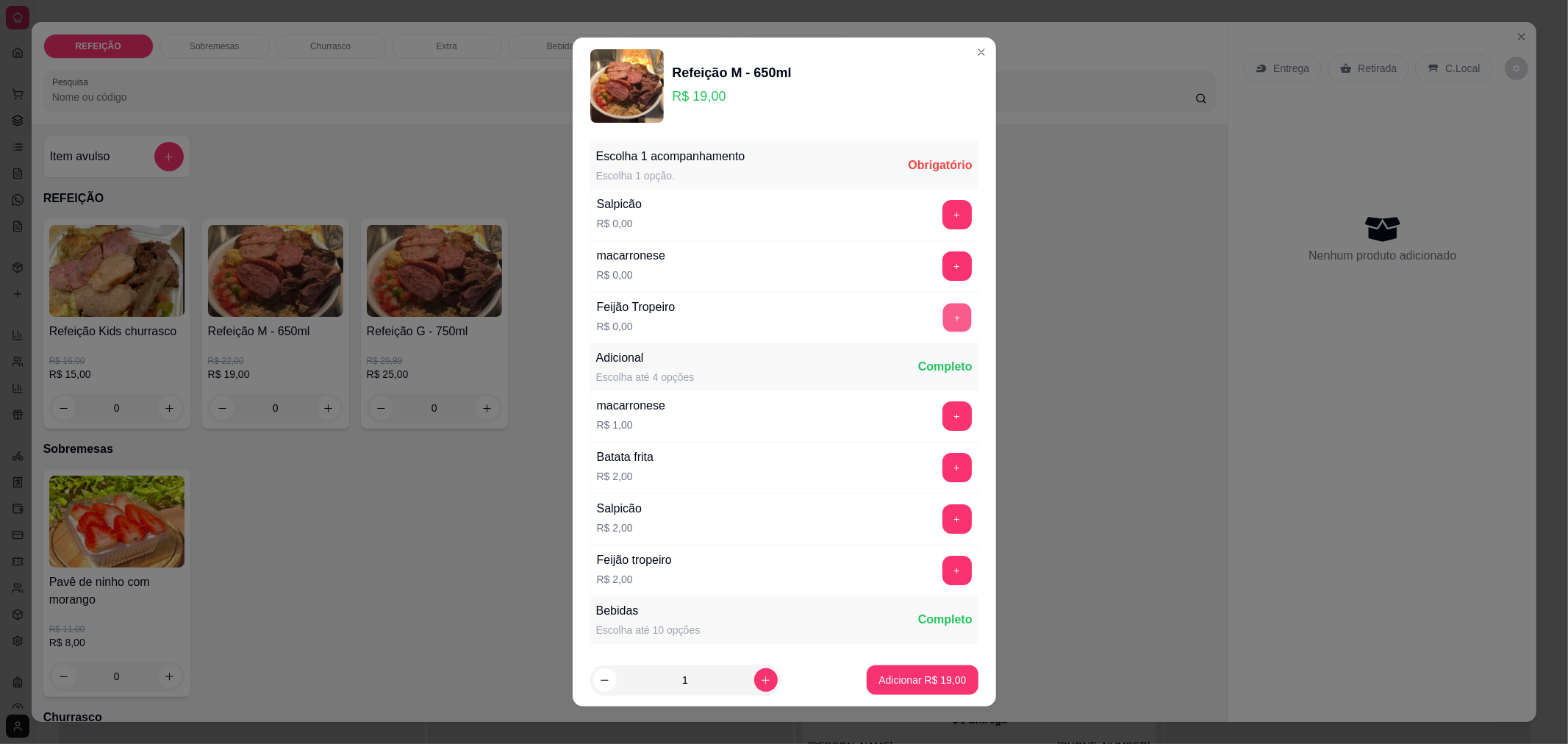
click at [942, 314] on button "+" at bounding box center [956, 317] width 29 height 29
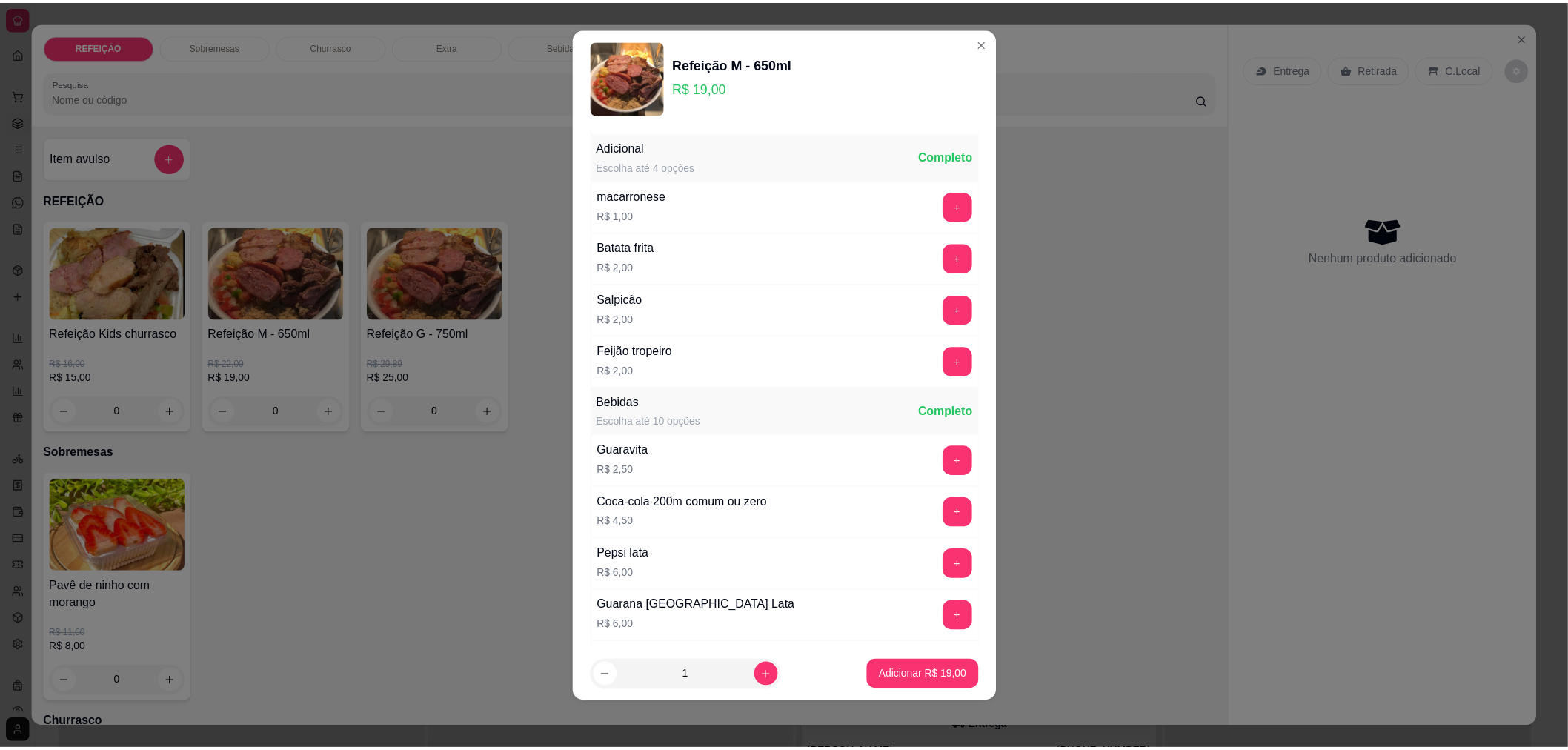
scroll to position [211, 0]
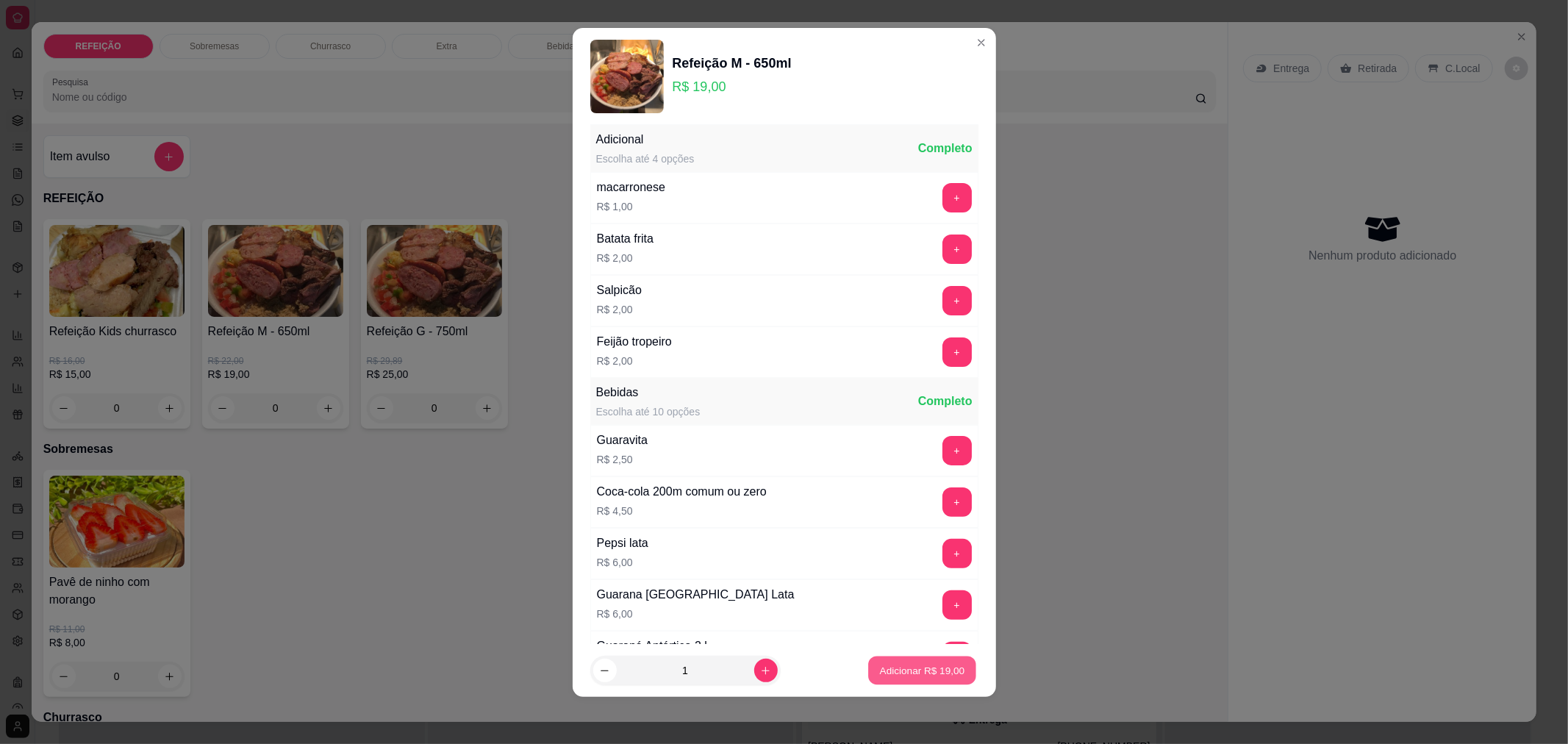
click at [892, 664] on p "Adicionar R$ 19,00" at bounding box center [922, 671] width 85 height 14
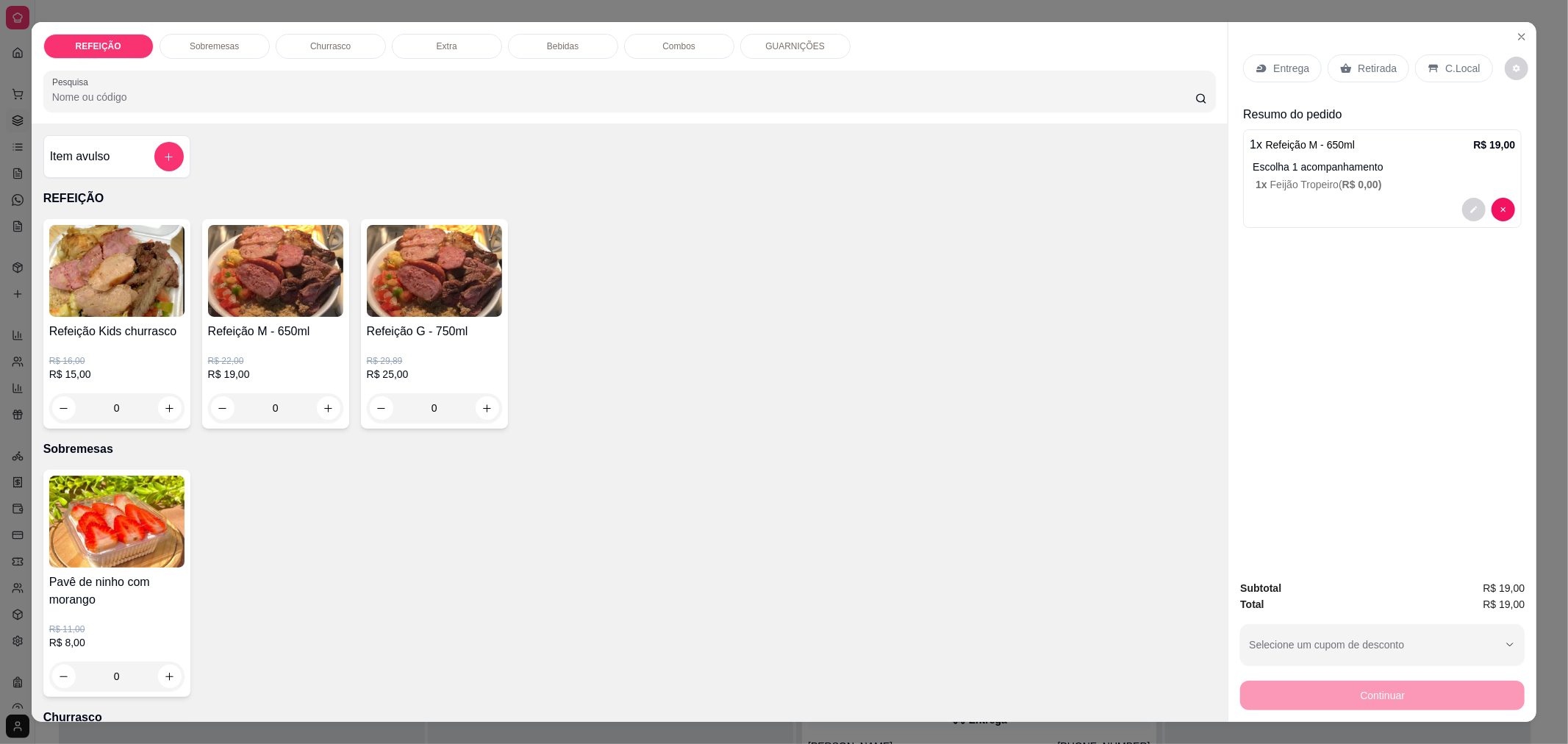
click at [1364, 62] on p "Retirada" at bounding box center [1377, 68] width 39 height 15
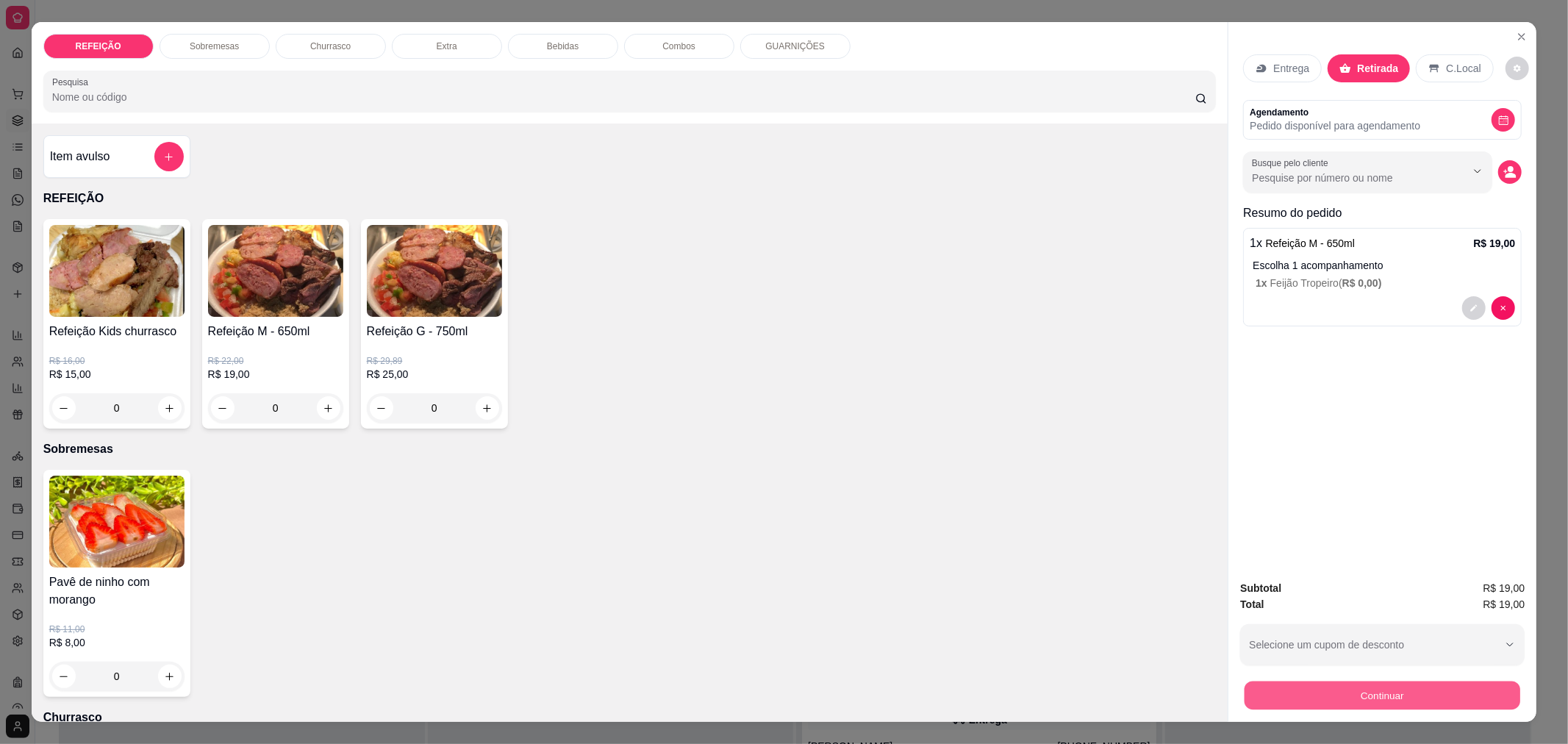
click at [1340, 692] on button "Continuar" at bounding box center [1382, 695] width 275 height 29
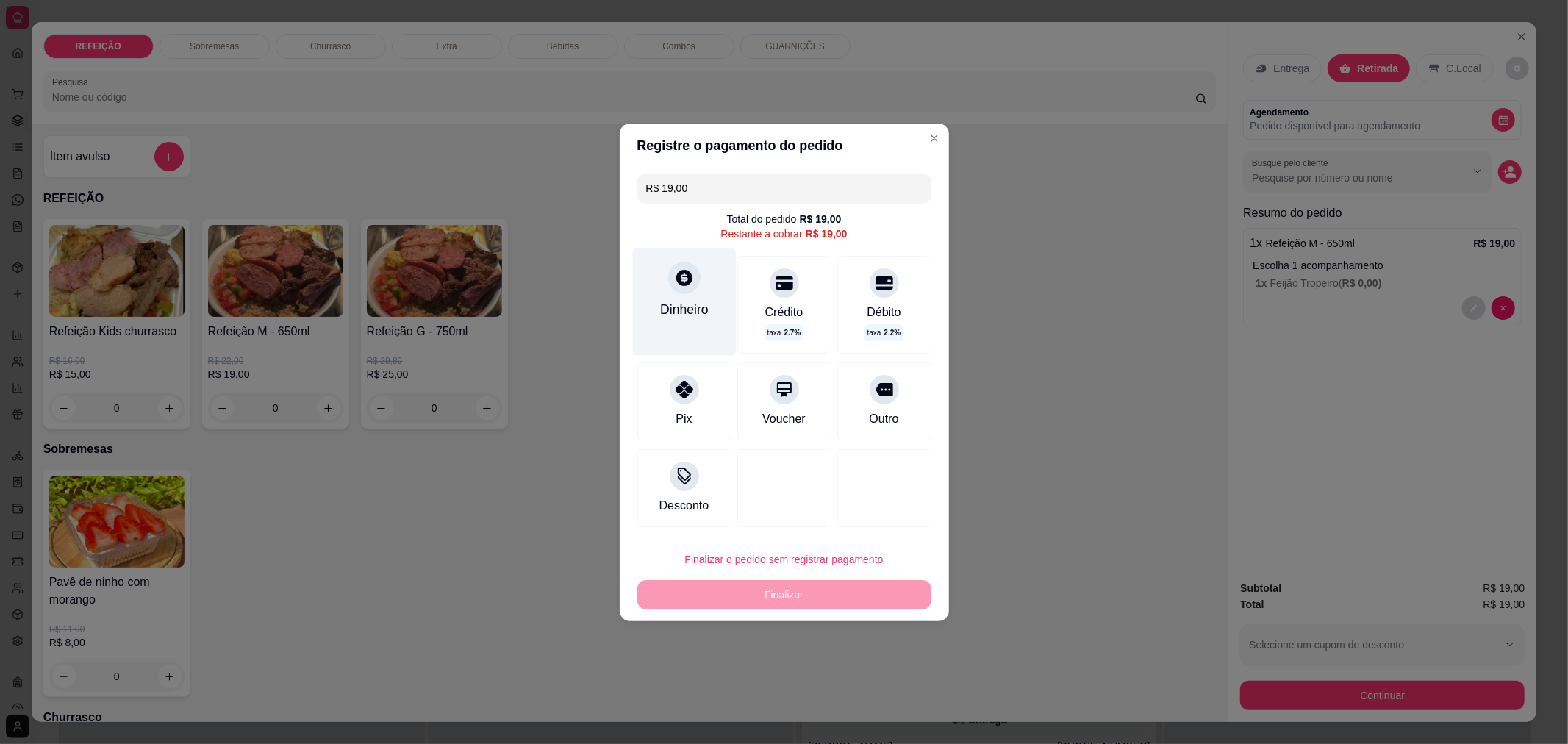
click at [673, 339] on div "Dinheiro" at bounding box center [684, 302] width 104 height 108
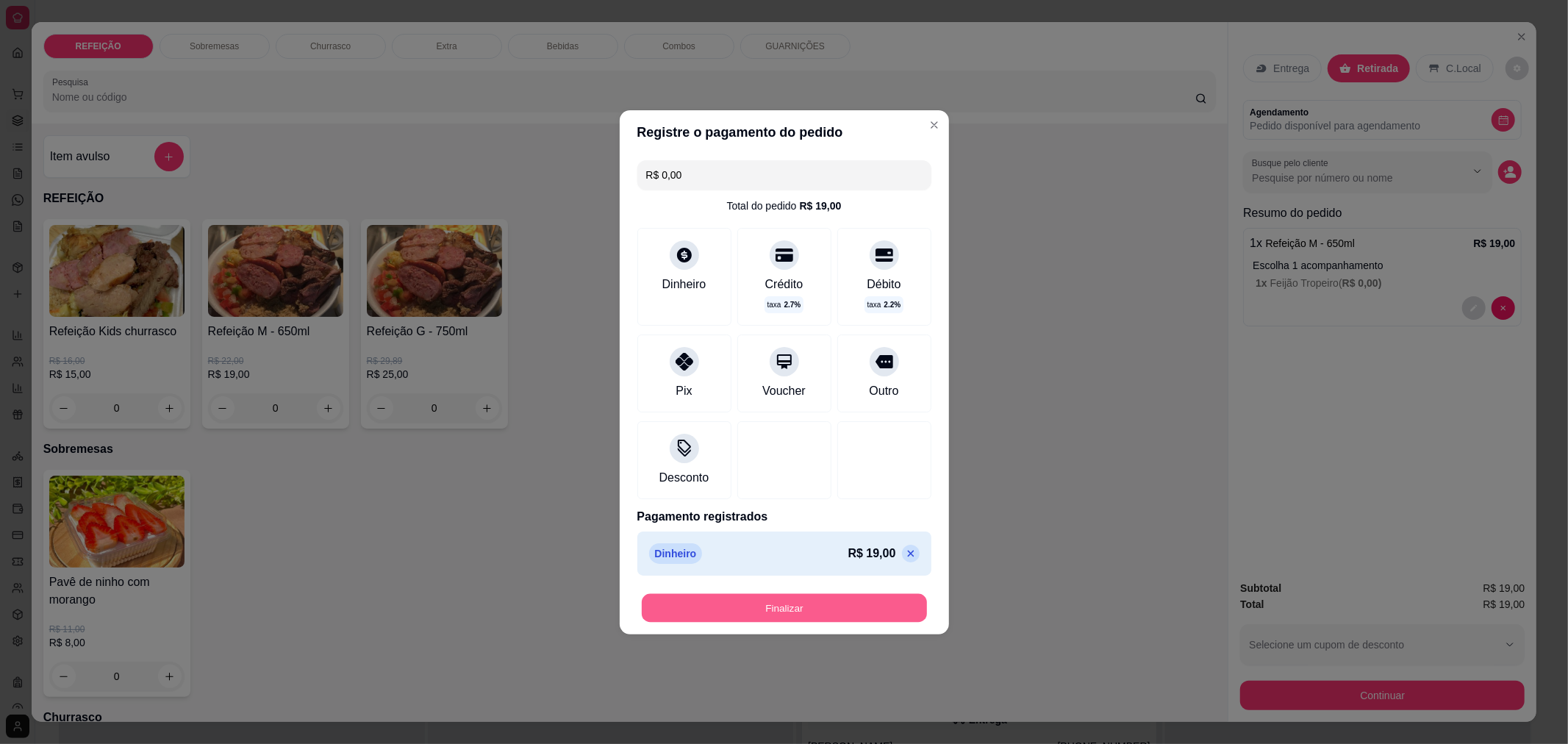
click at [792, 620] on button "Finalizar" at bounding box center [784, 608] width 285 height 29
type input "-R$ 19,00"
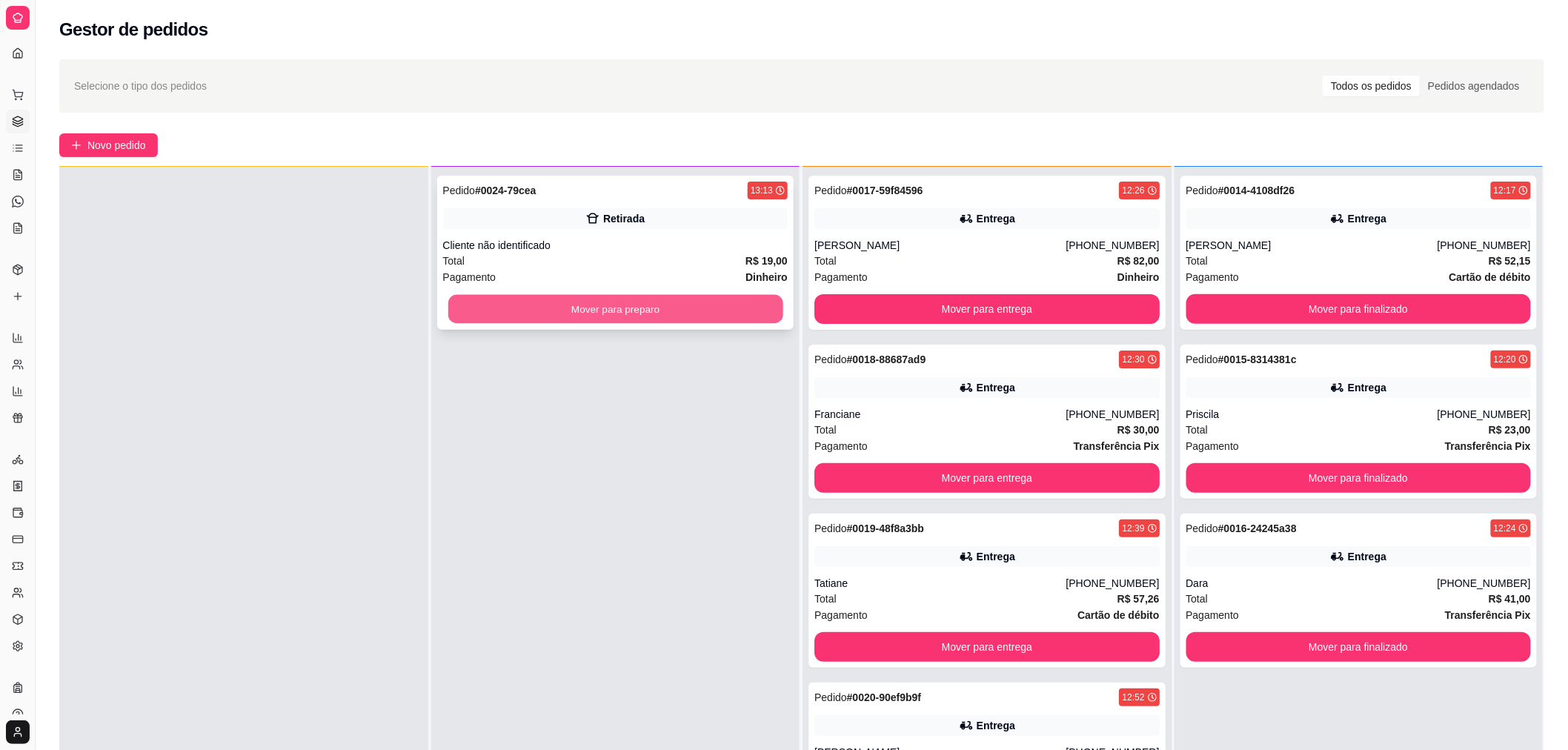
click at [635, 300] on button "Mover para preparo" at bounding box center [615, 309] width 335 height 29
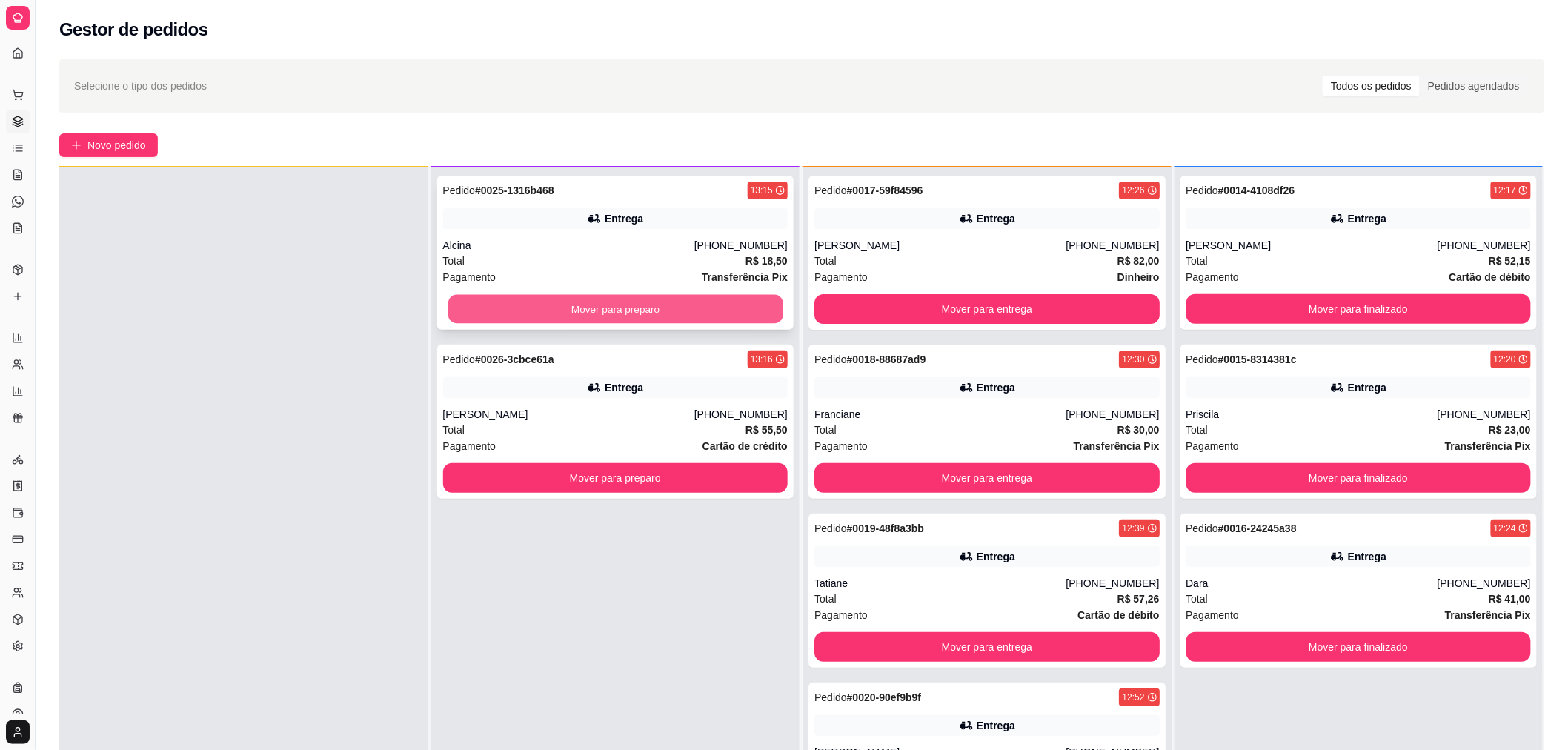
click at [501, 309] on button "Mover para preparo" at bounding box center [615, 309] width 335 height 29
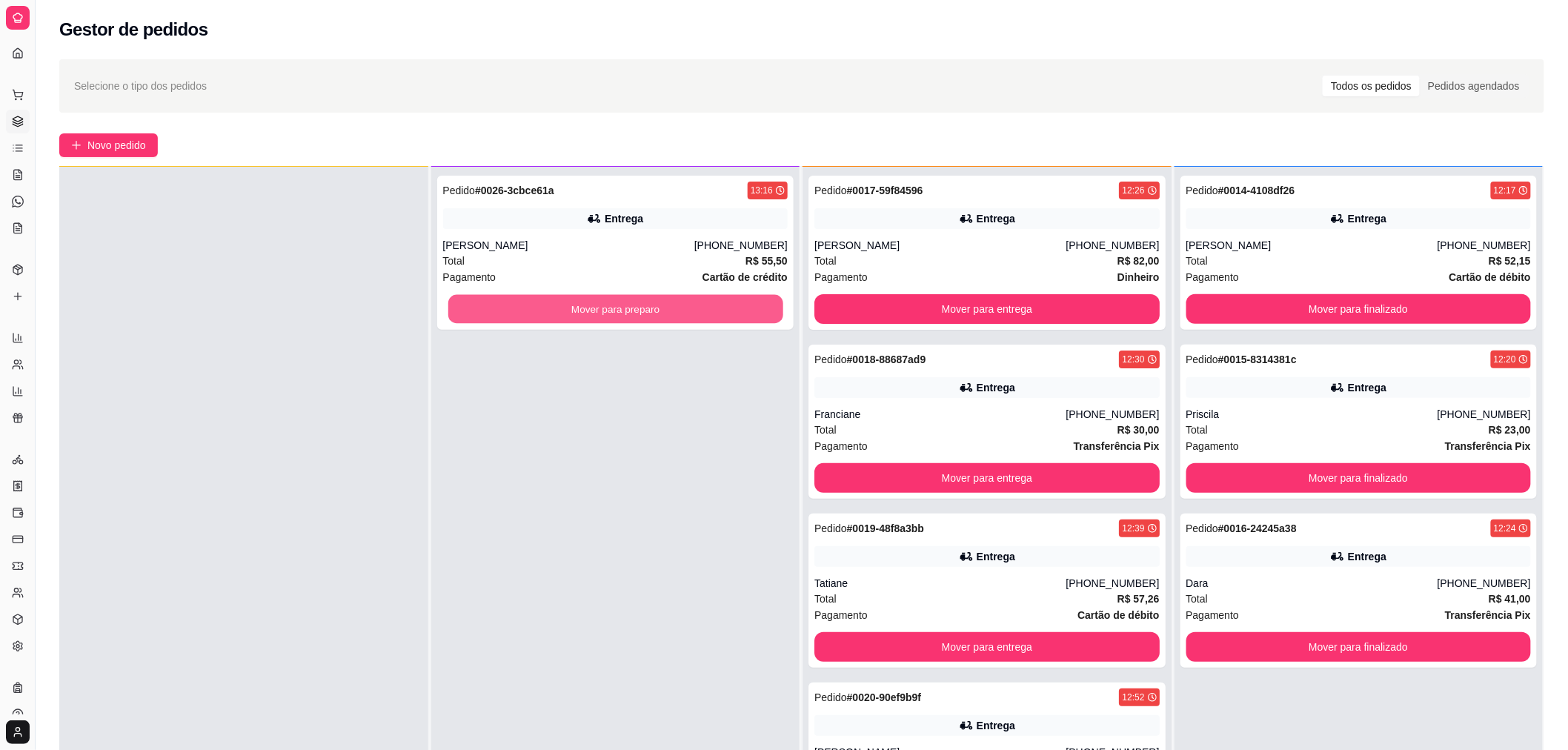
click at [501, 309] on button "Mover para preparo" at bounding box center [615, 309] width 335 height 29
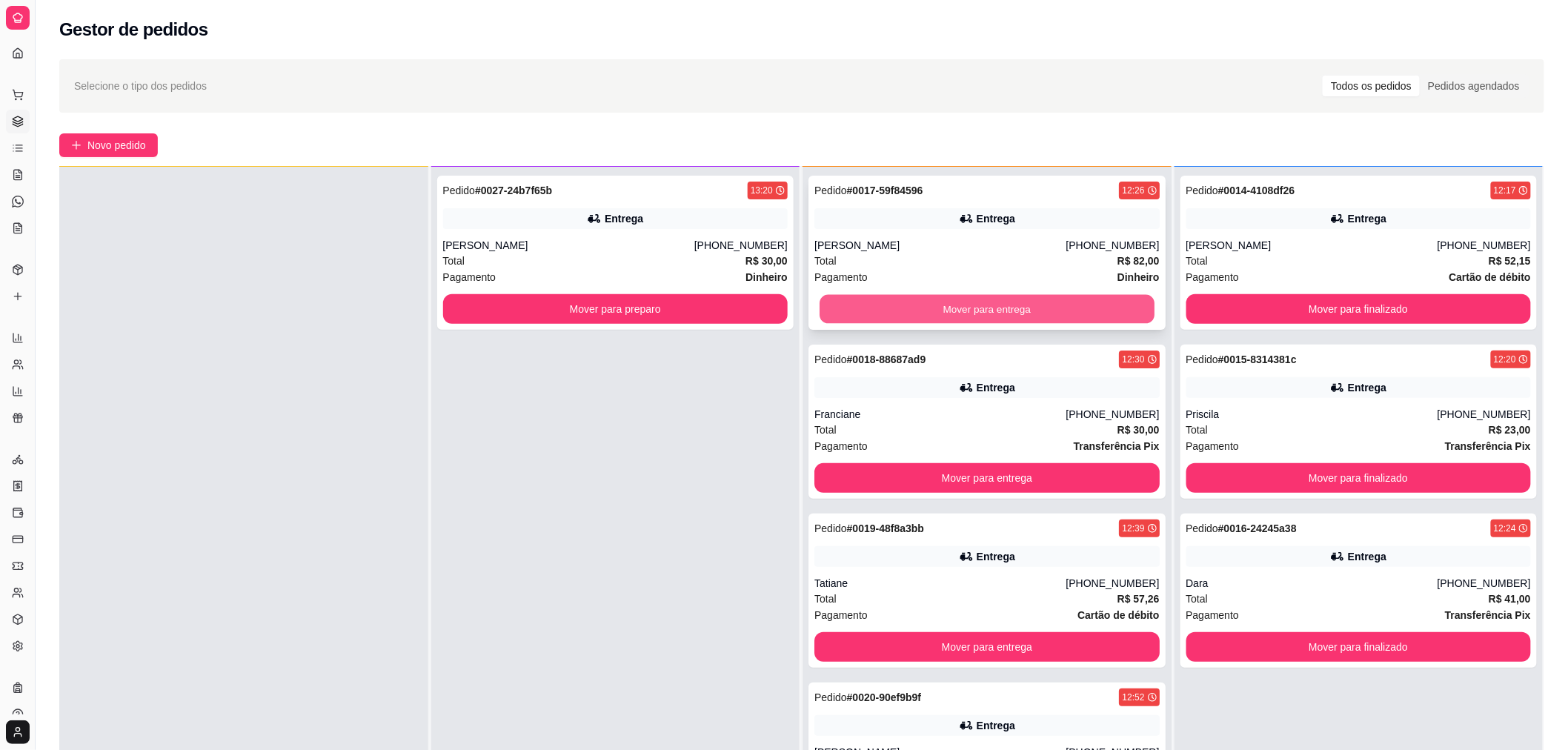
click at [891, 314] on button "Mover para entrega" at bounding box center [987, 309] width 335 height 29
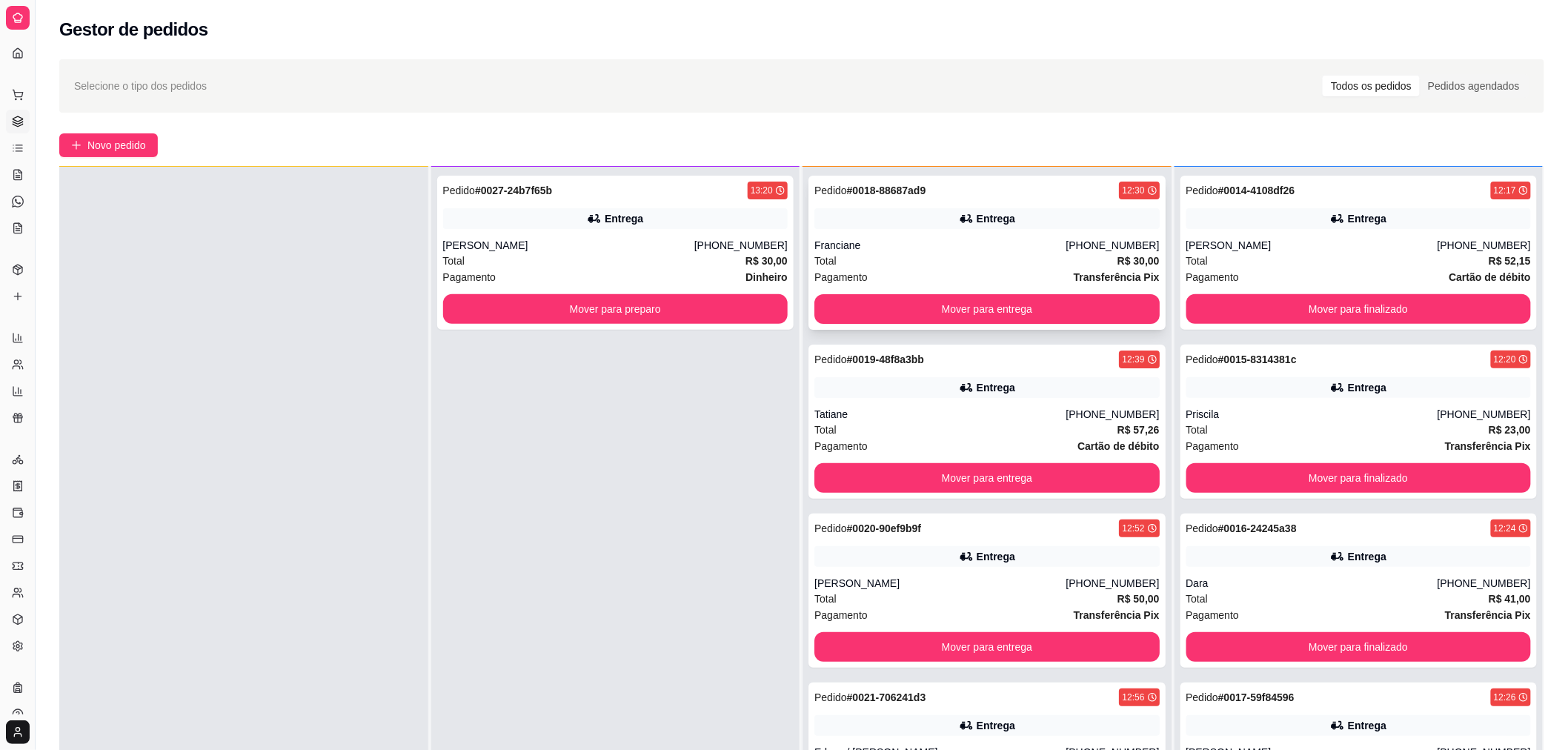
click at [883, 263] on div "Total R$ 30,00" at bounding box center [986, 260] width 345 height 17
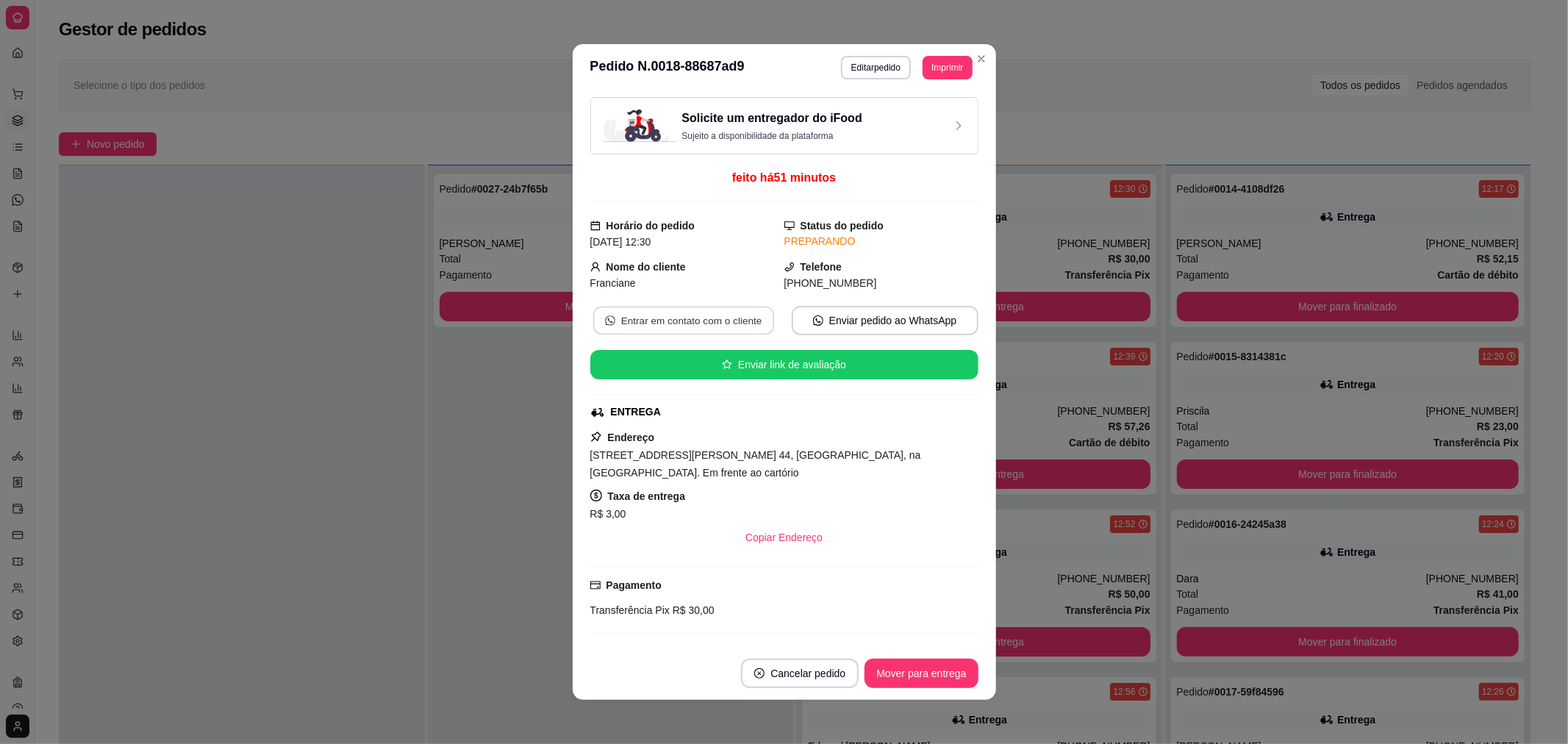
click at [664, 314] on button "Entrar em contato com o cliente" at bounding box center [683, 321] width 181 height 29
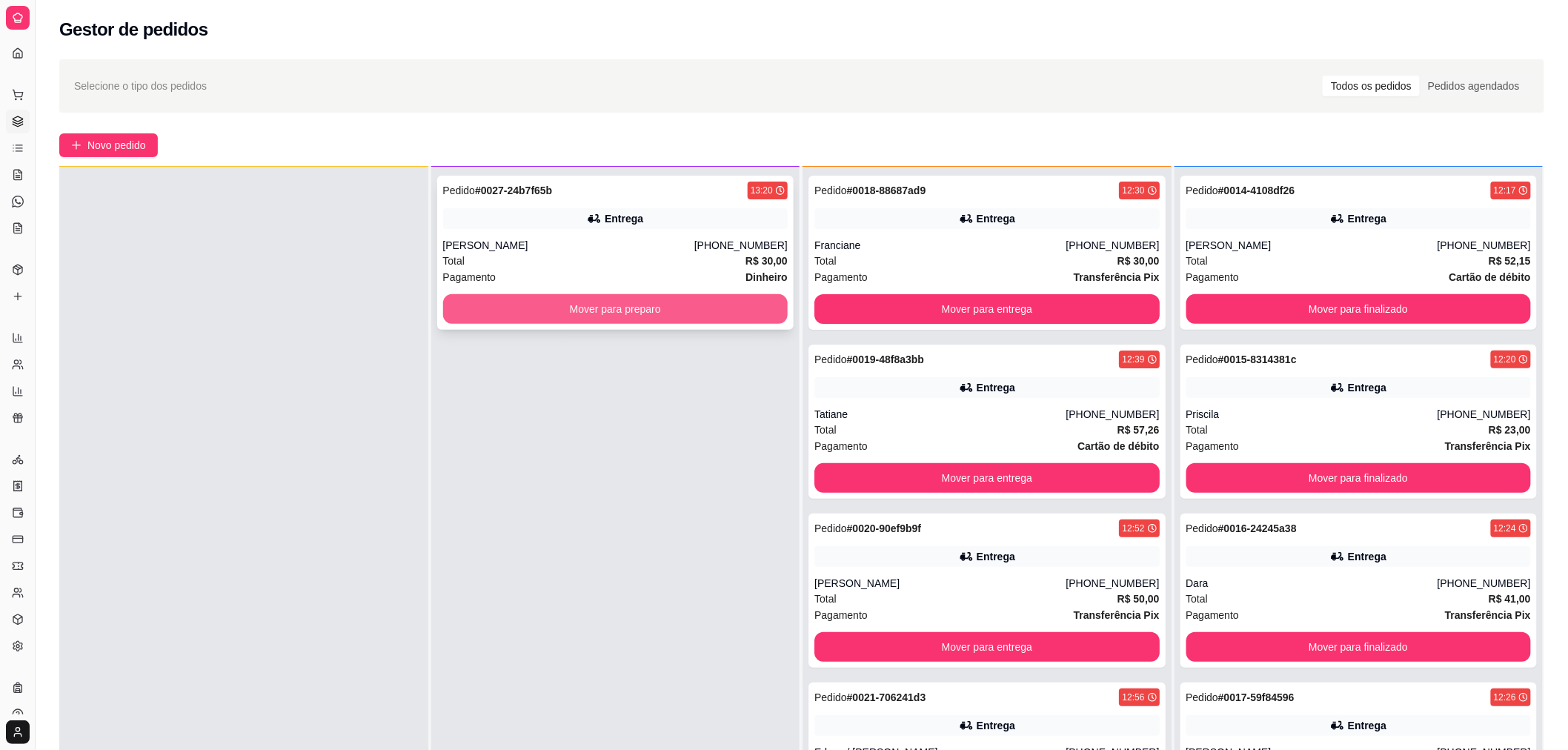
click at [482, 308] on button "Mover para preparo" at bounding box center [615, 309] width 345 height 30
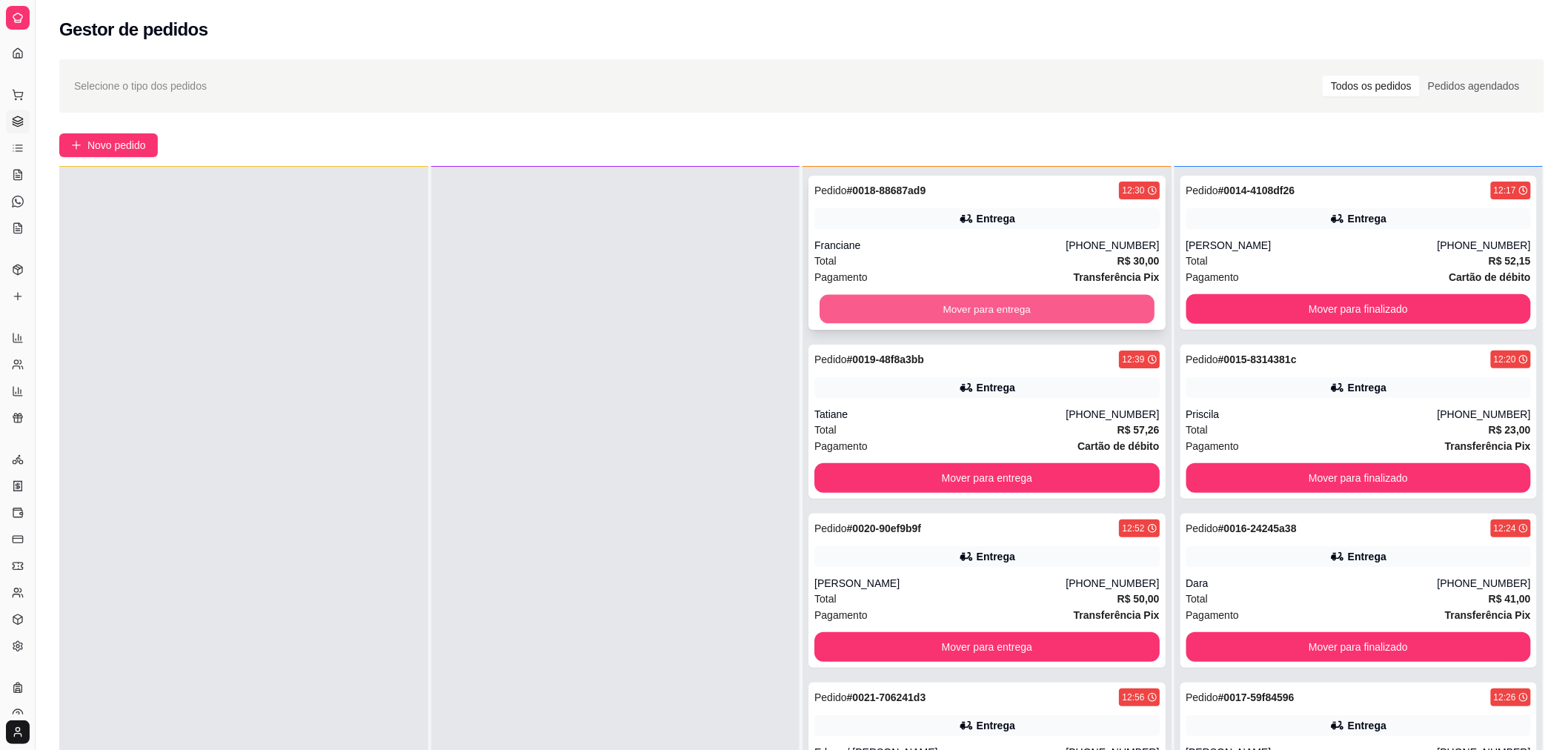
click at [853, 303] on button "Mover para entrega" at bounding box center [987, 309] width 335 height 29
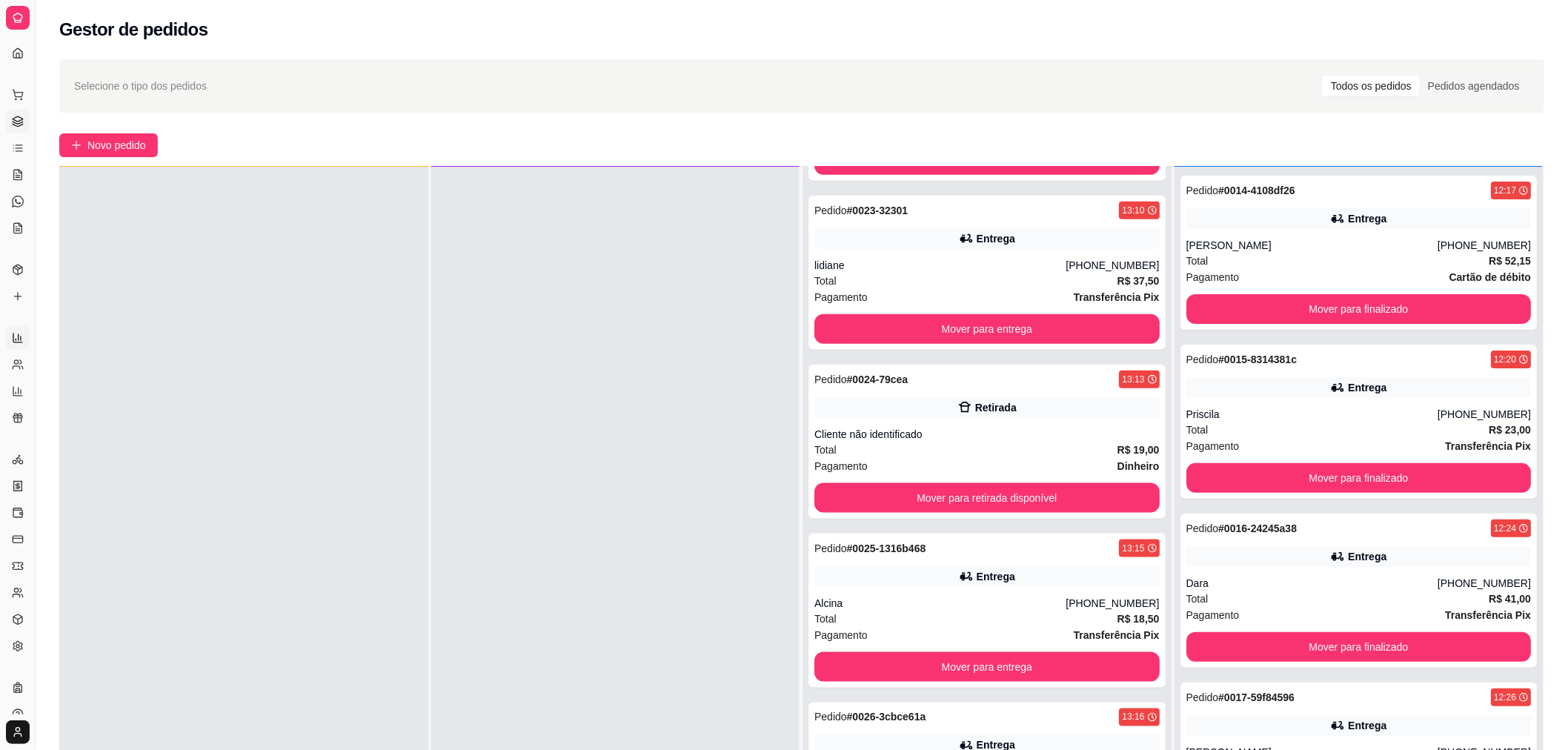
click at [22, 327] on link "Relatórios de vendas" at bounding box center [18, 338] width 24 height 24
select select "ALL"
select select "0"
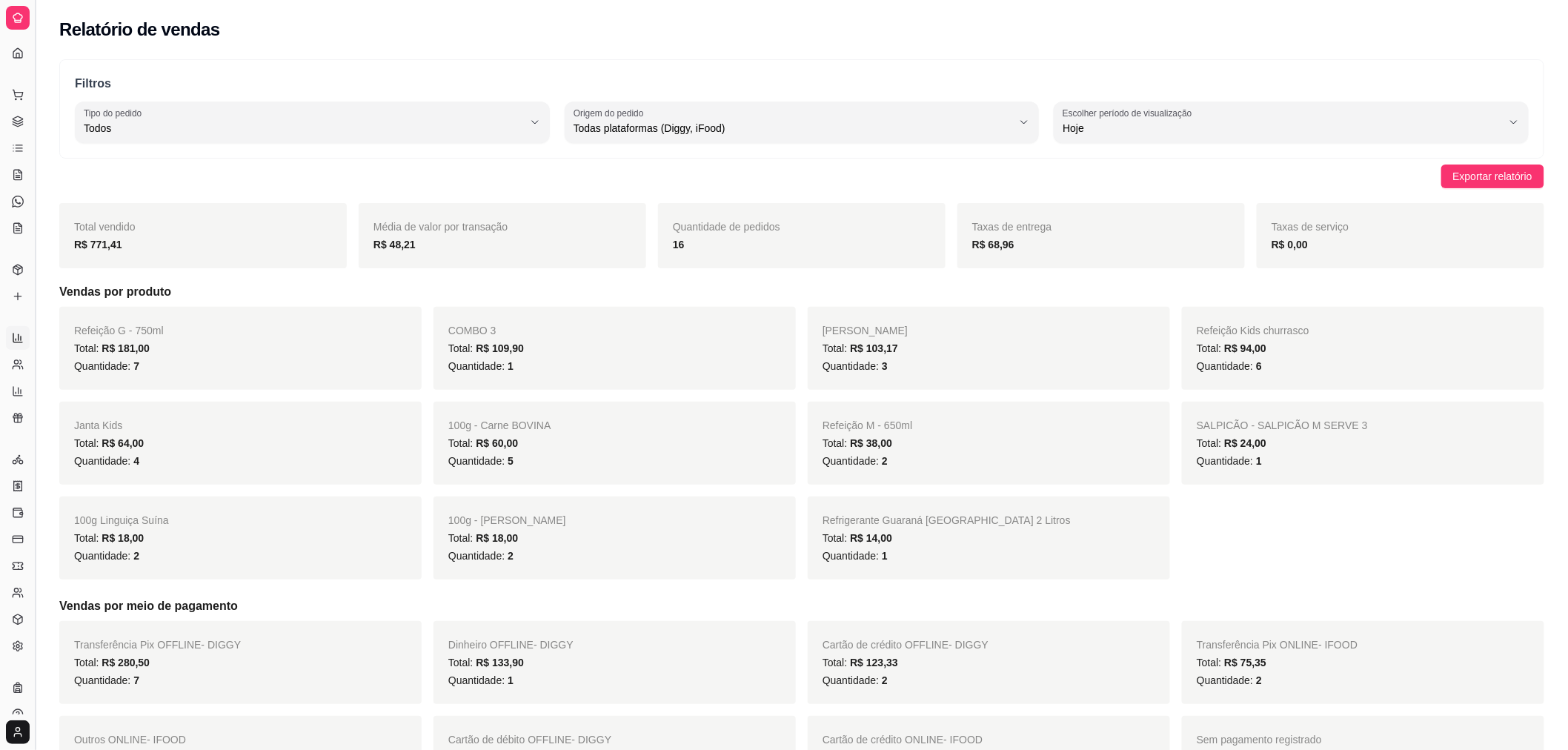
click at [31, 321] on button "Toggle Sidebar" at bounding box center [35, 375] width 12 height 750
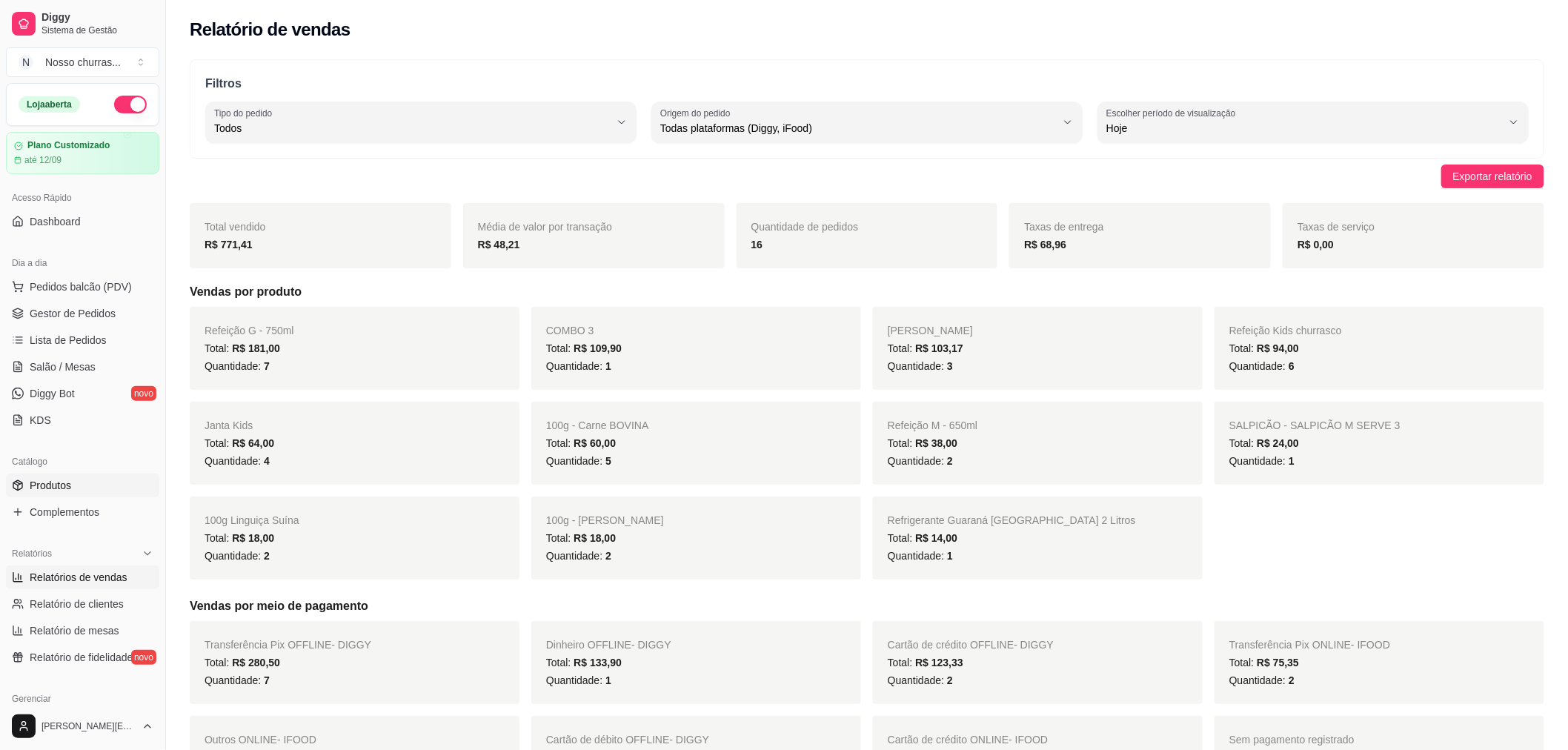
click at [89, 486] on link "Produtos" at bounding box center [83, 485] width 153 height 24
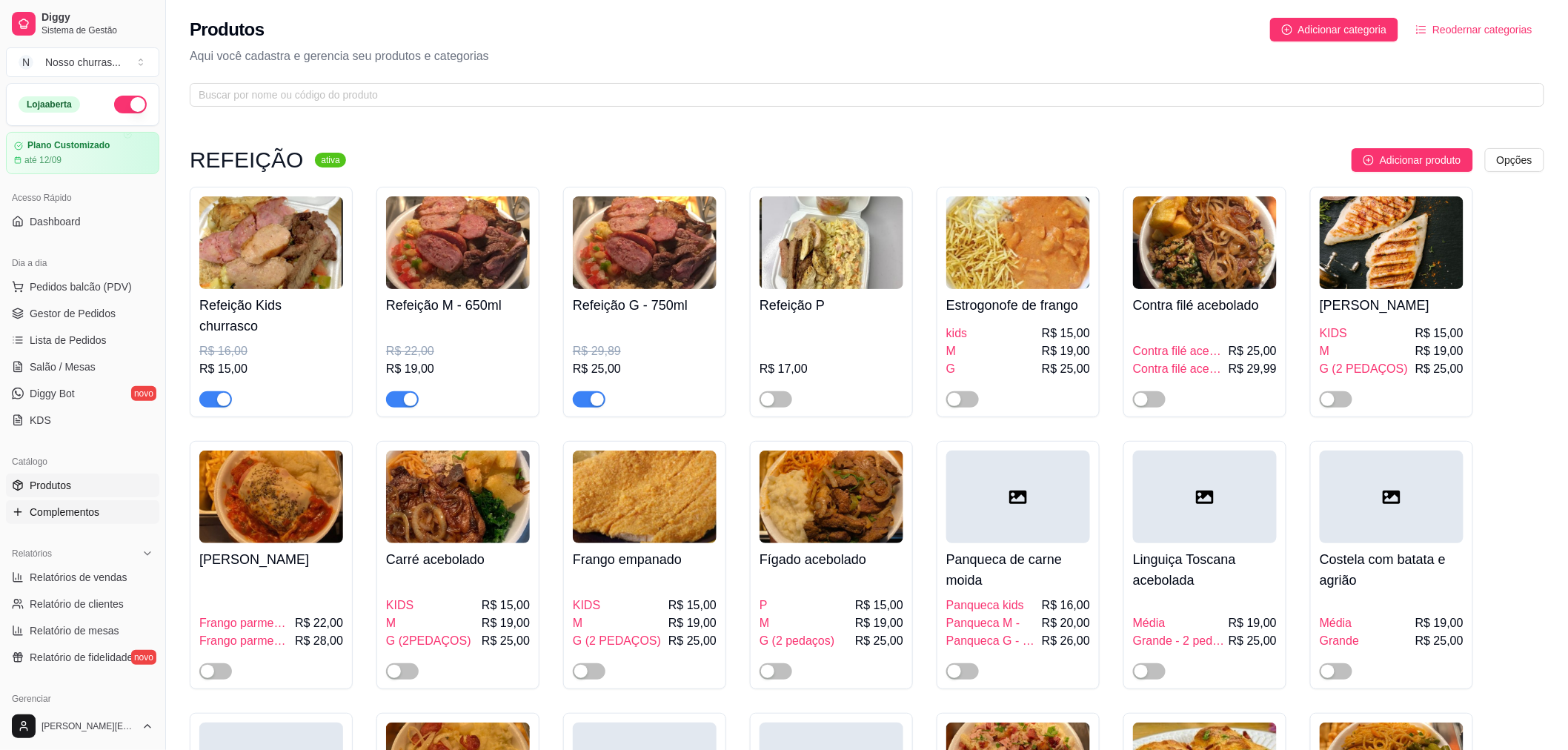
click at [79, 517] on span "Complementos" at bounding box center [64, 512] width 70 height 15
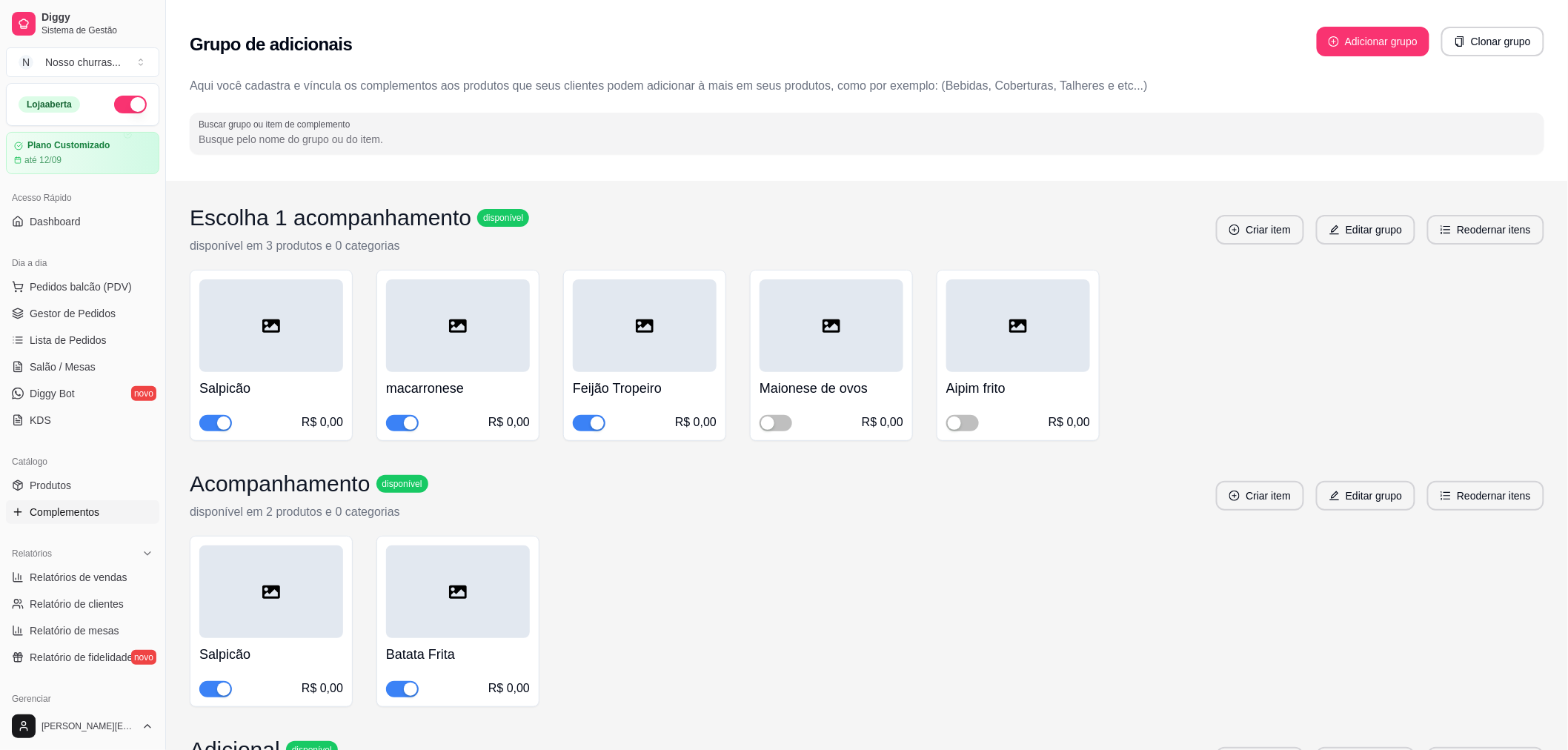
click at [215, 422] on button "button" at bounding box center [215, 423] width 32 height 17
click at [224, 682] on span "button" at bounding box center [215, 689] width 32 height 17
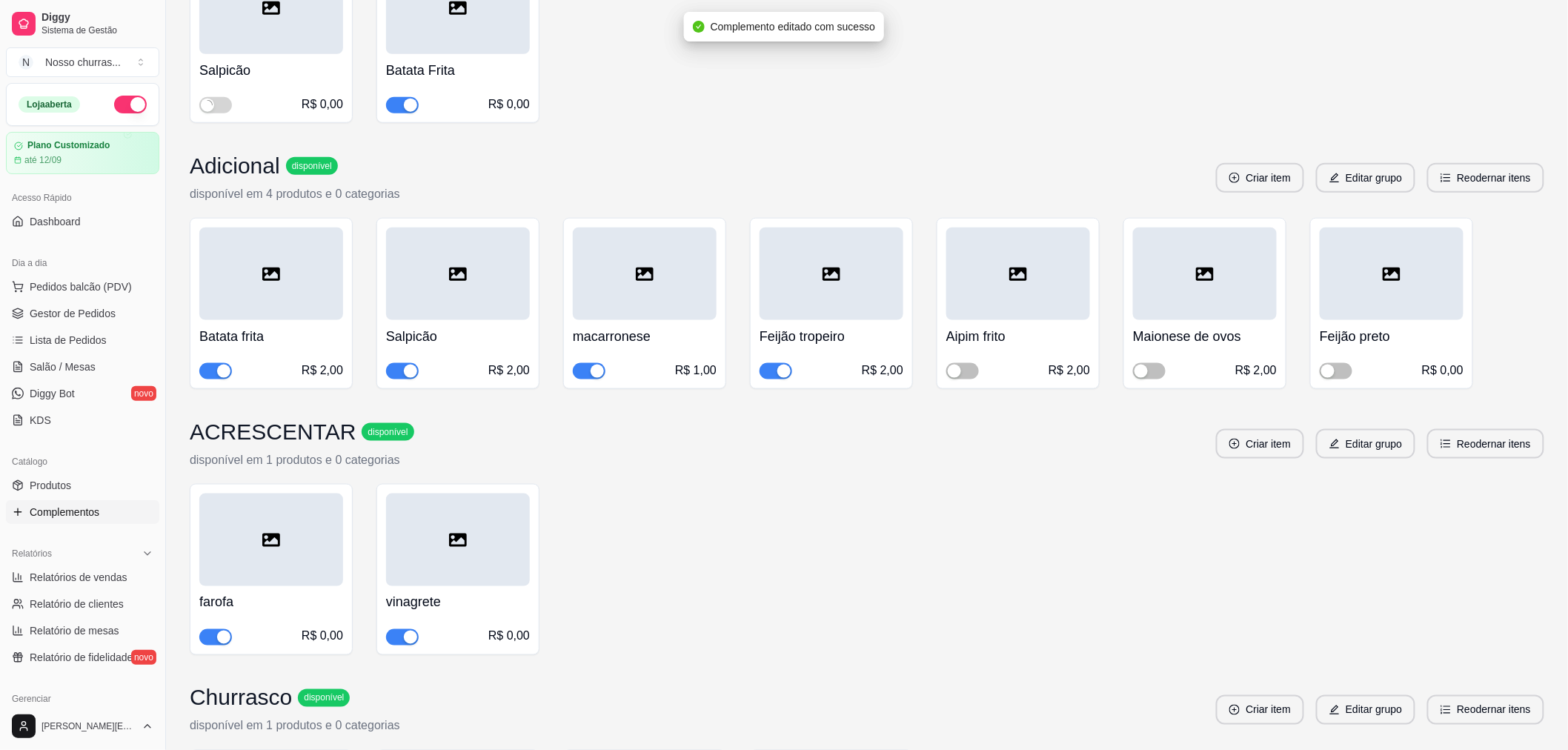
scroll to position [757, 0]
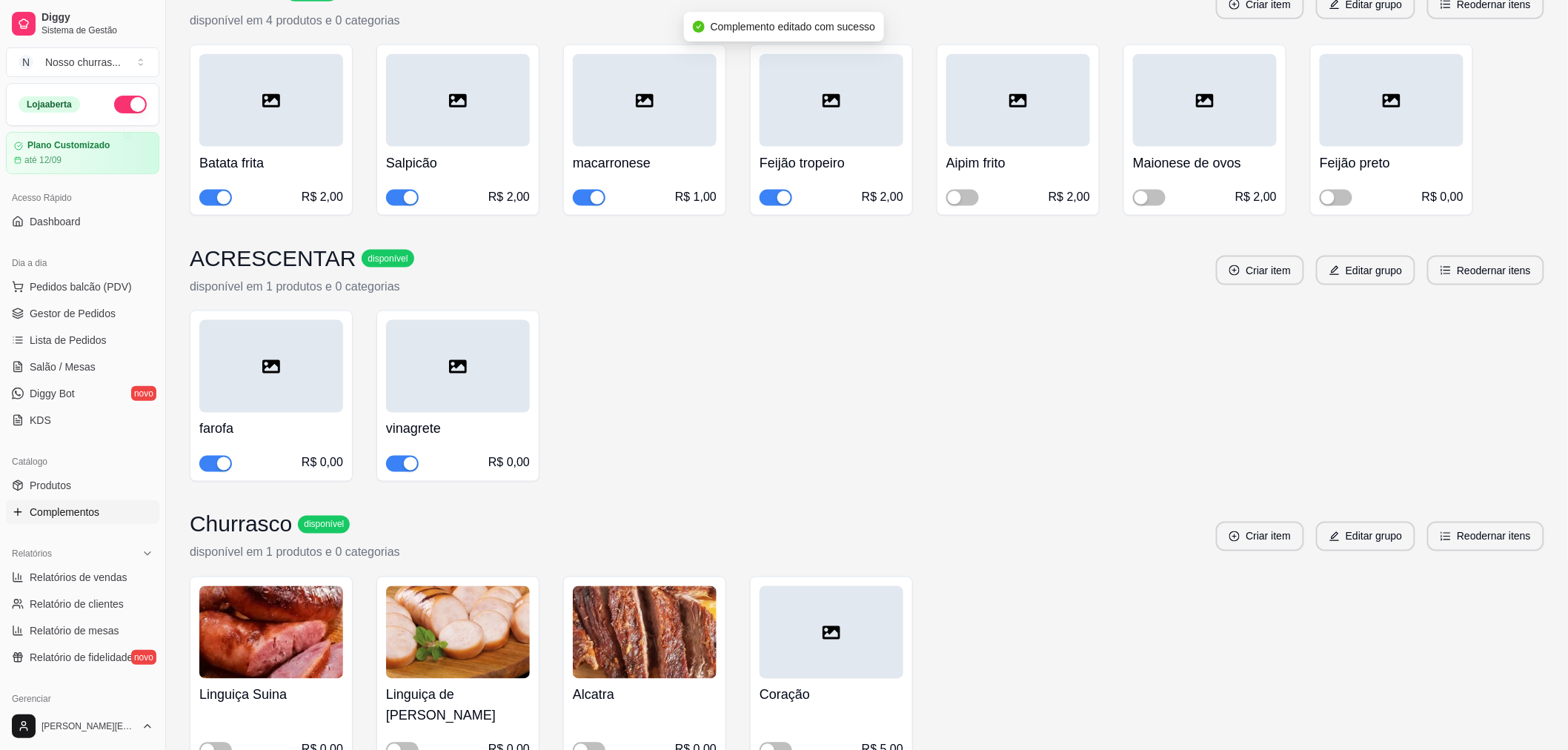
click at [415, 196] on div "button" at bounding box center [410, 197] width 13 height 13
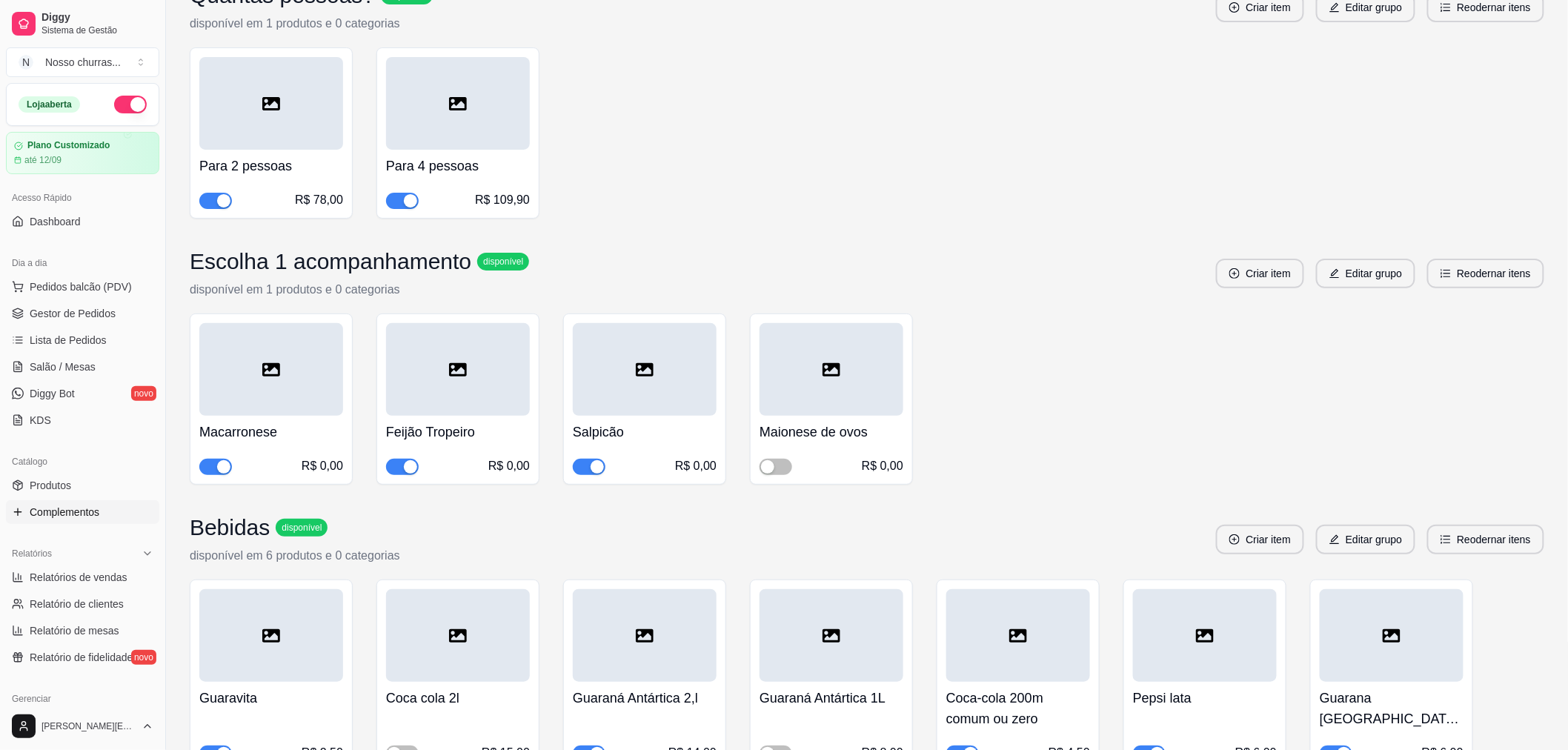
scroll to position [2404, 0]
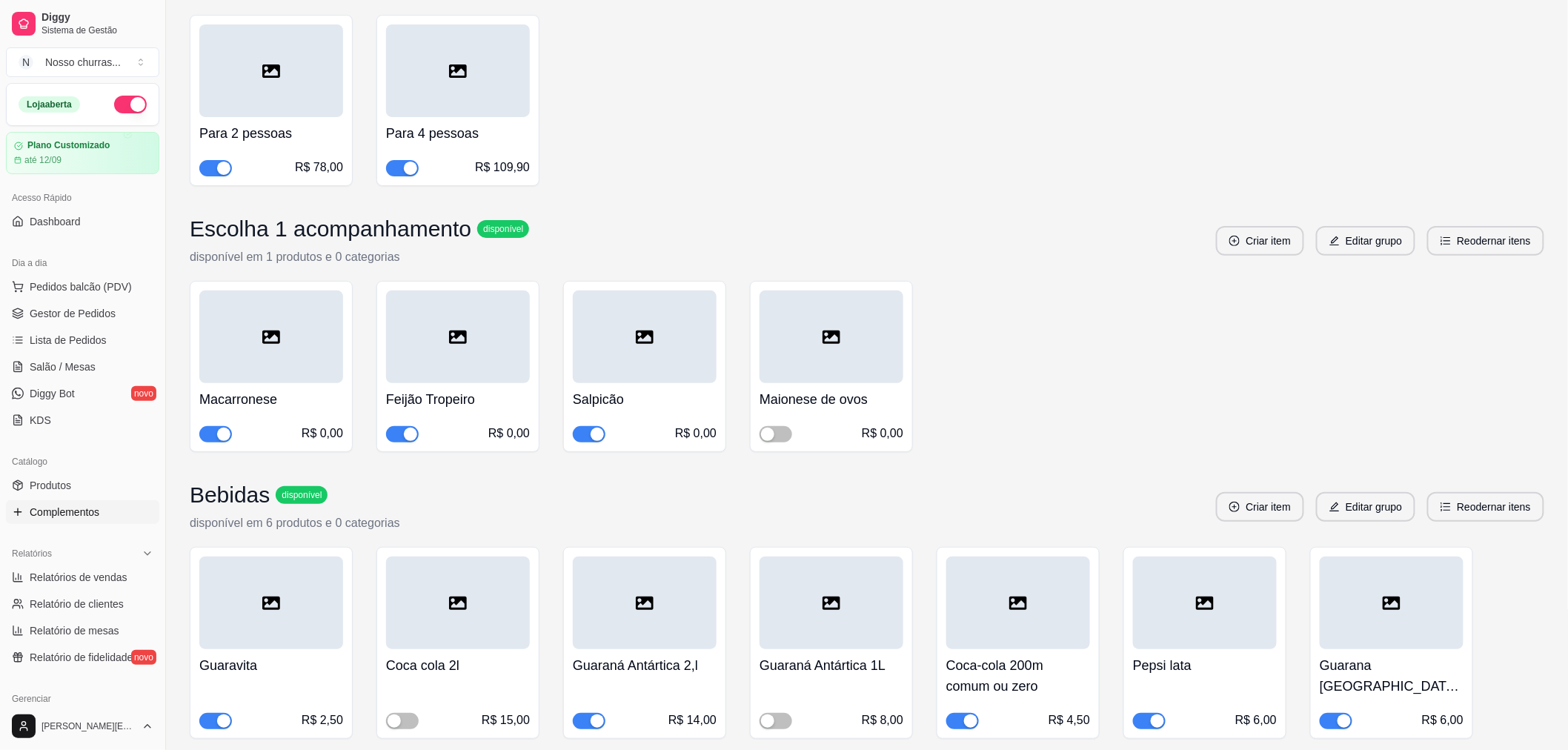
click at [598, 428] on div "button" at bounding box center [597, 434] width 13 height 13
click at [32, 303] on link "Gestor de Pedidos" at bounding box center [83, 314] width 153 height 24
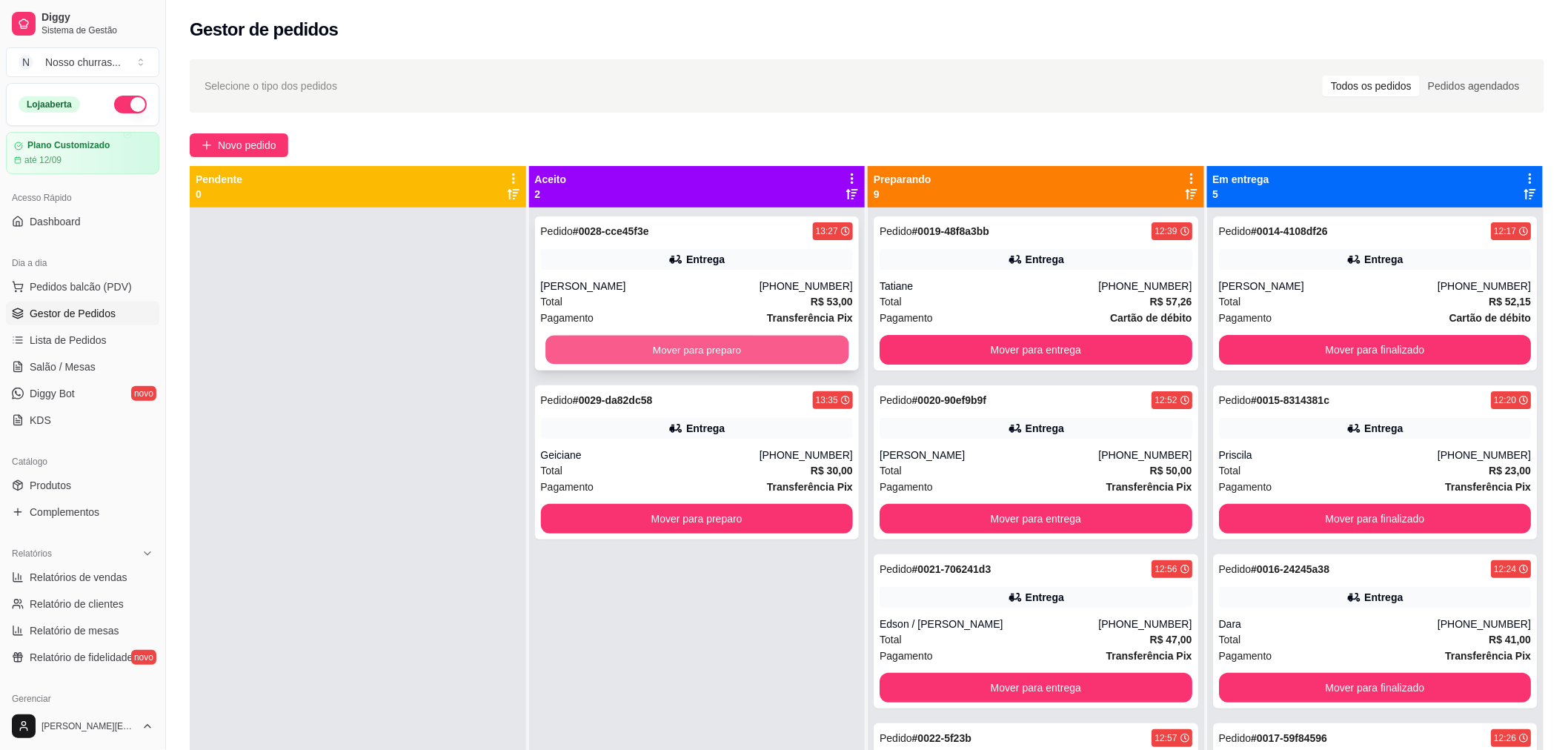
click at [646, 344] on button "Mover para preparo" at bounding box center [697, 350] width 303 height 29
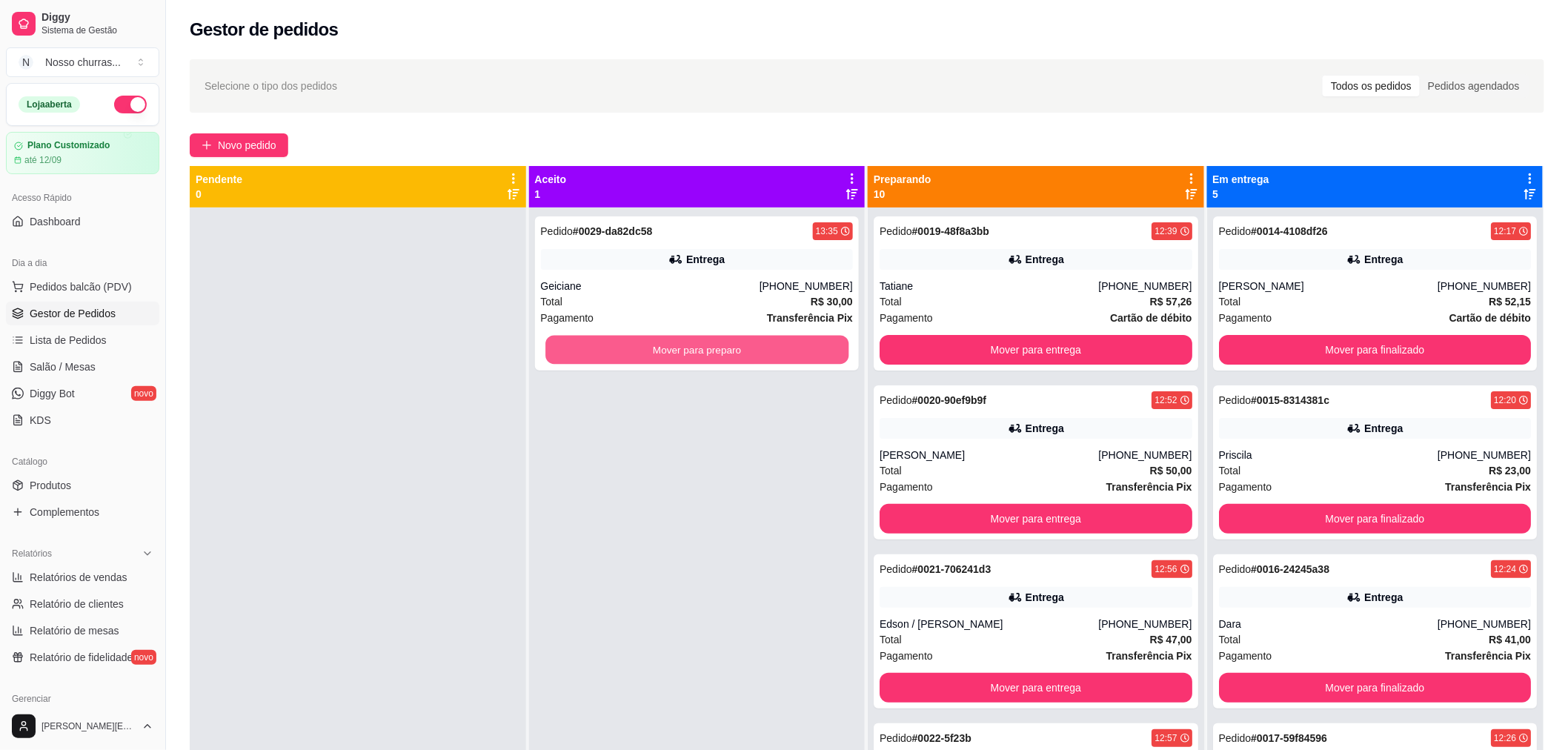
click at [646, 344] on button "Mover para preparo" at bounding box center [697, 350] width 303 height 29
click at [646, 344] on div "Mover para preparo" at bounding box center [697, 350] width 313 height 30
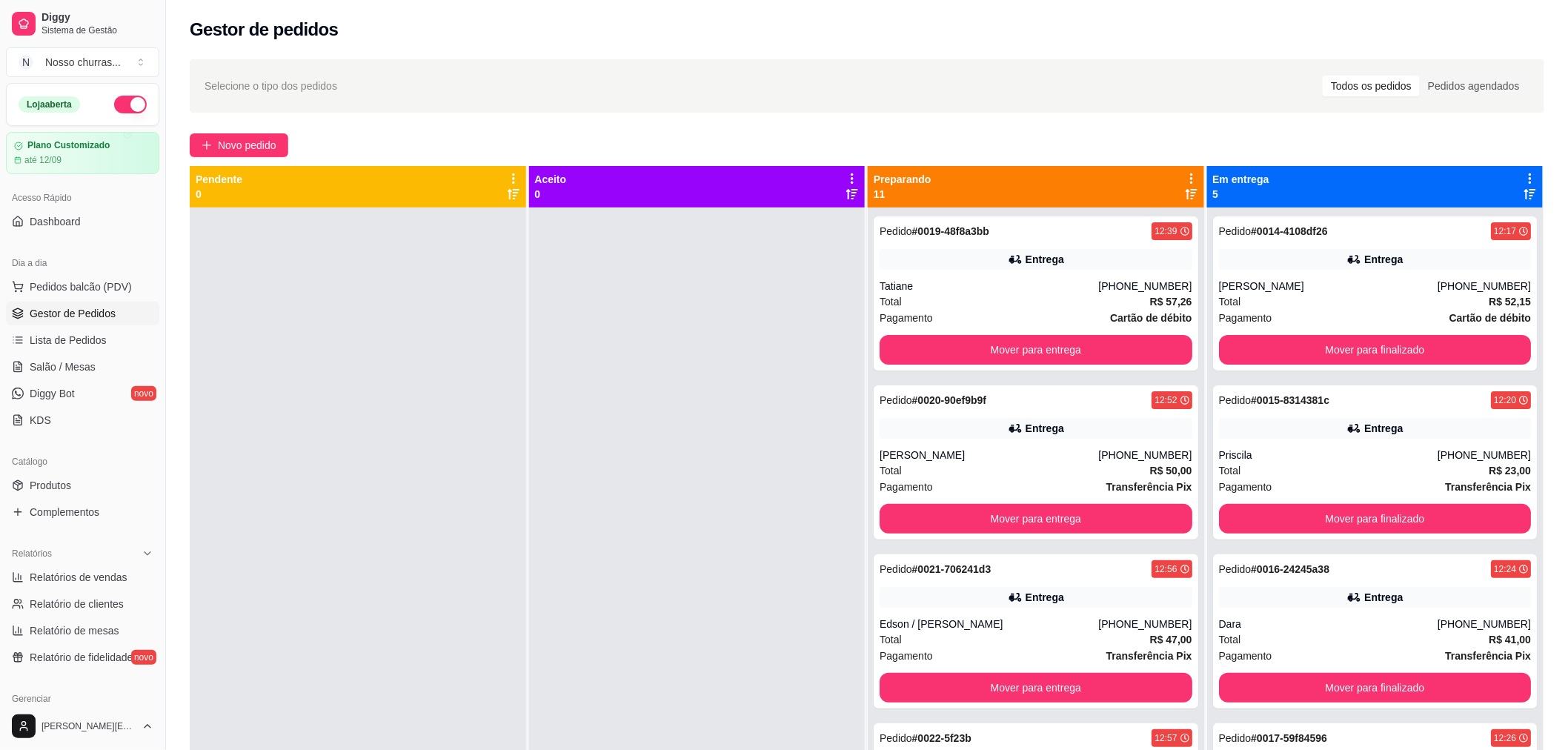
click at [768, 586] on div at bounding box center [697, 583] width 336 height 750
drag, startPoint x: 1181, startPoint y: 426, endPoint x: 1190, endPoint y: 520, distance: 94.4
click at [1190, 520] on div "Pedido # 0019-48f8a3bb 12:39 Entrega Tatiane [PHONE_NUMBER] Total R$ 57,26 Paga…" at bounding box center [1036, 583] width 336 height 750
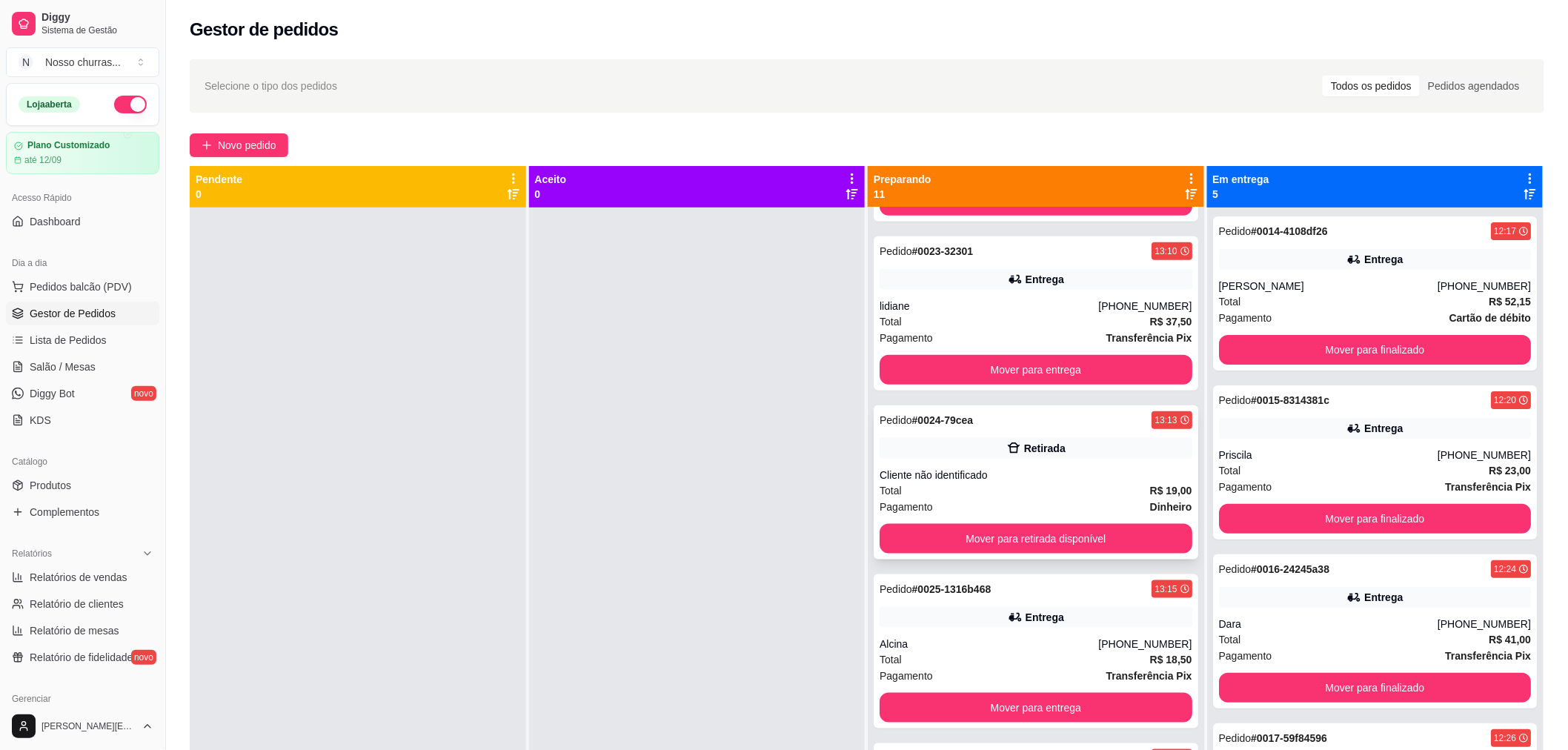
click at [1129, 494] on div "Total R$ 19,00" at bounding box center [1036, 491] width 313 height 17
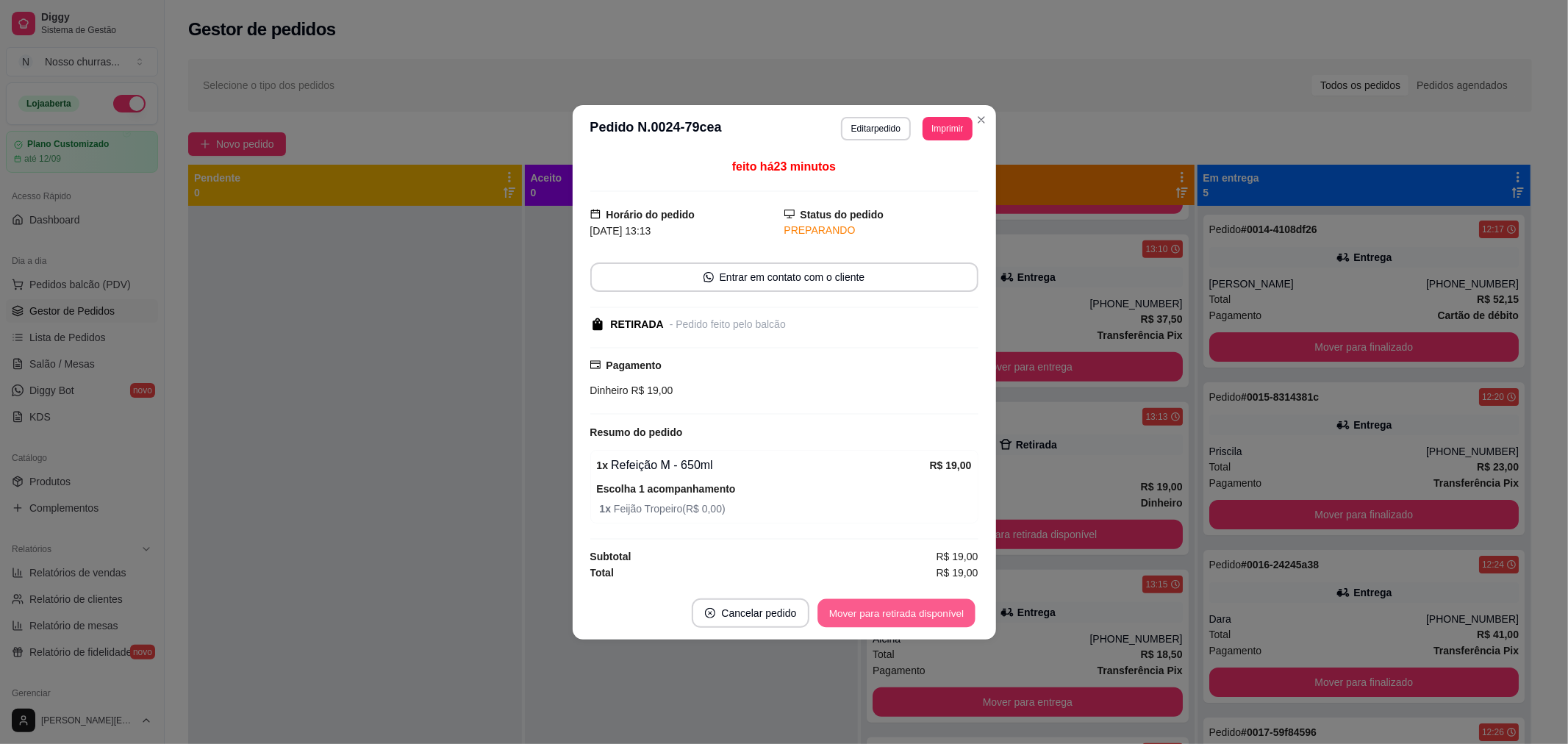
click at [939, 619] on button "Mover para retirada disponível" at bounding box center [897, 612] width 158 height 29
click at [948, 613] on button "Mover para finalizado" at bounding box center [917, 613] width 122 height 30
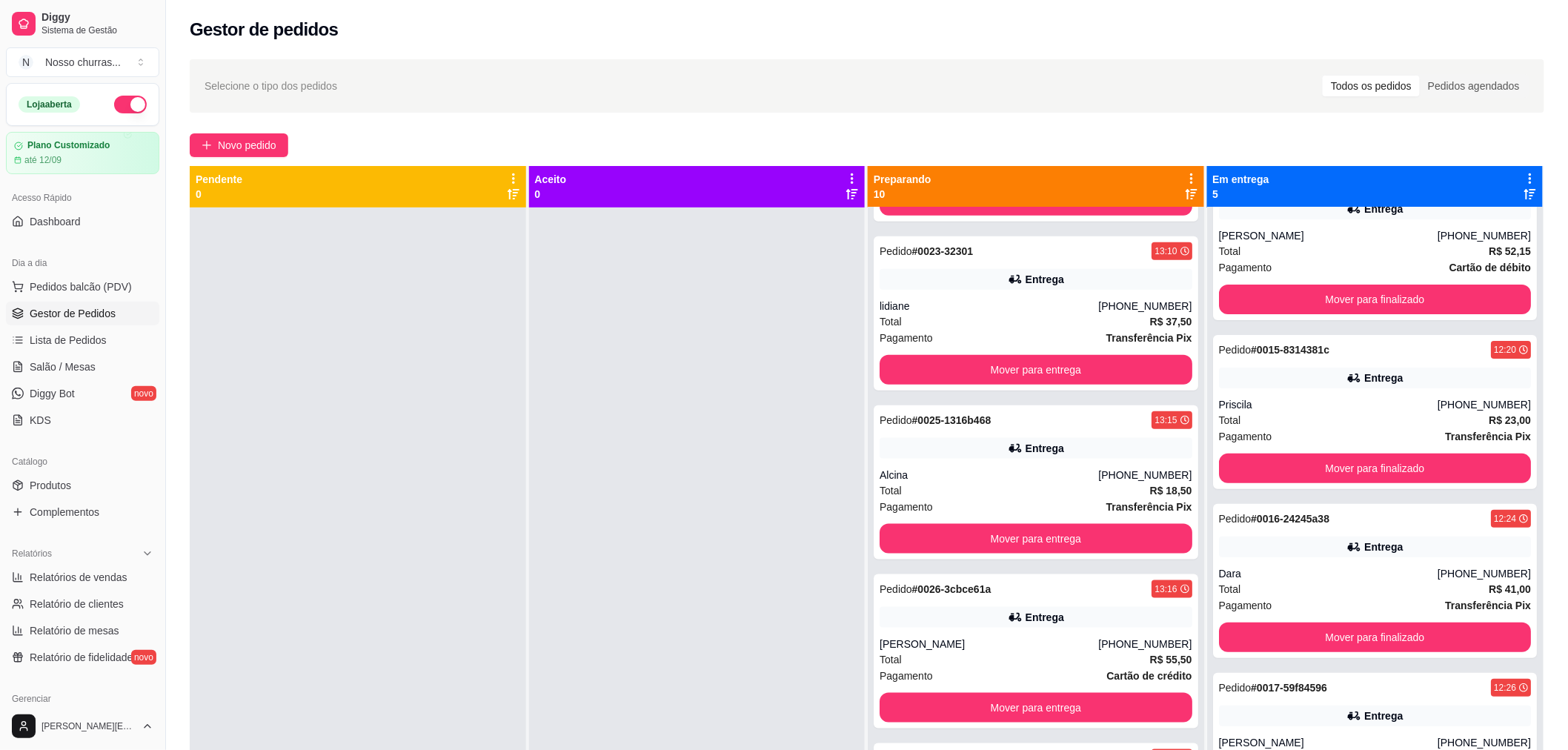
scroll to position [109, 0]
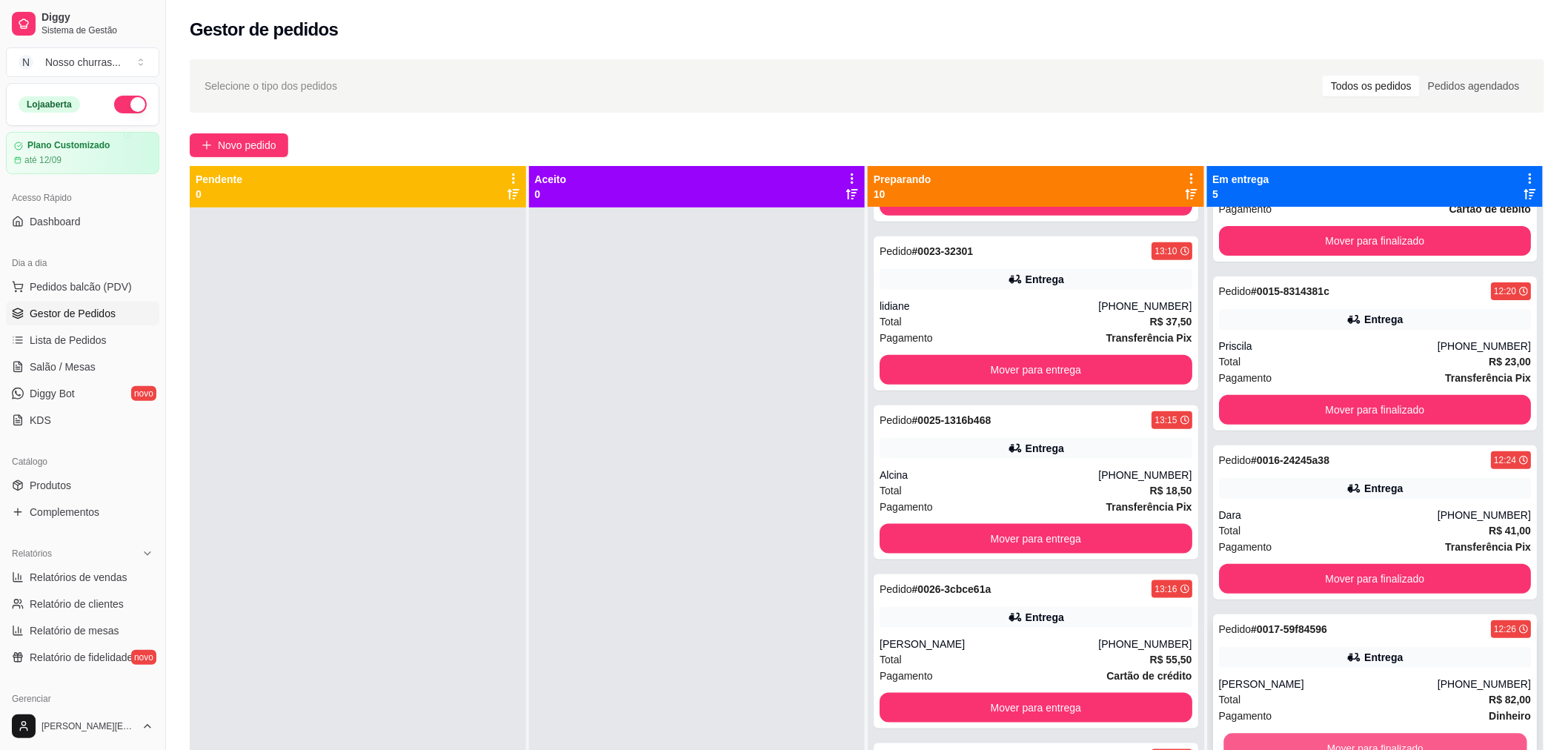
click at [1424, 738] on button "Mover para finalizado" at bounding box center [1375, 748] width 303 height 29
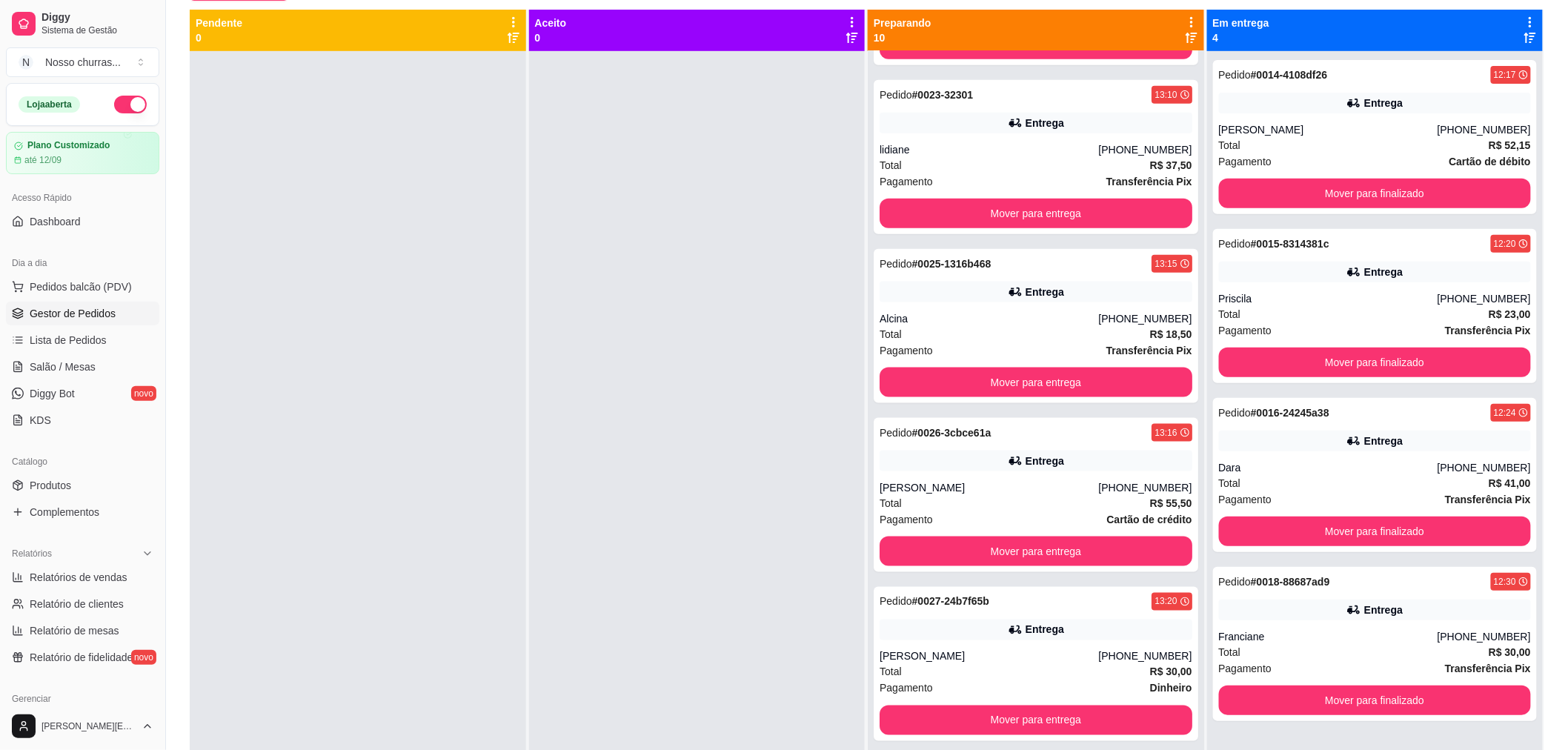
scroll to position [186, 0]
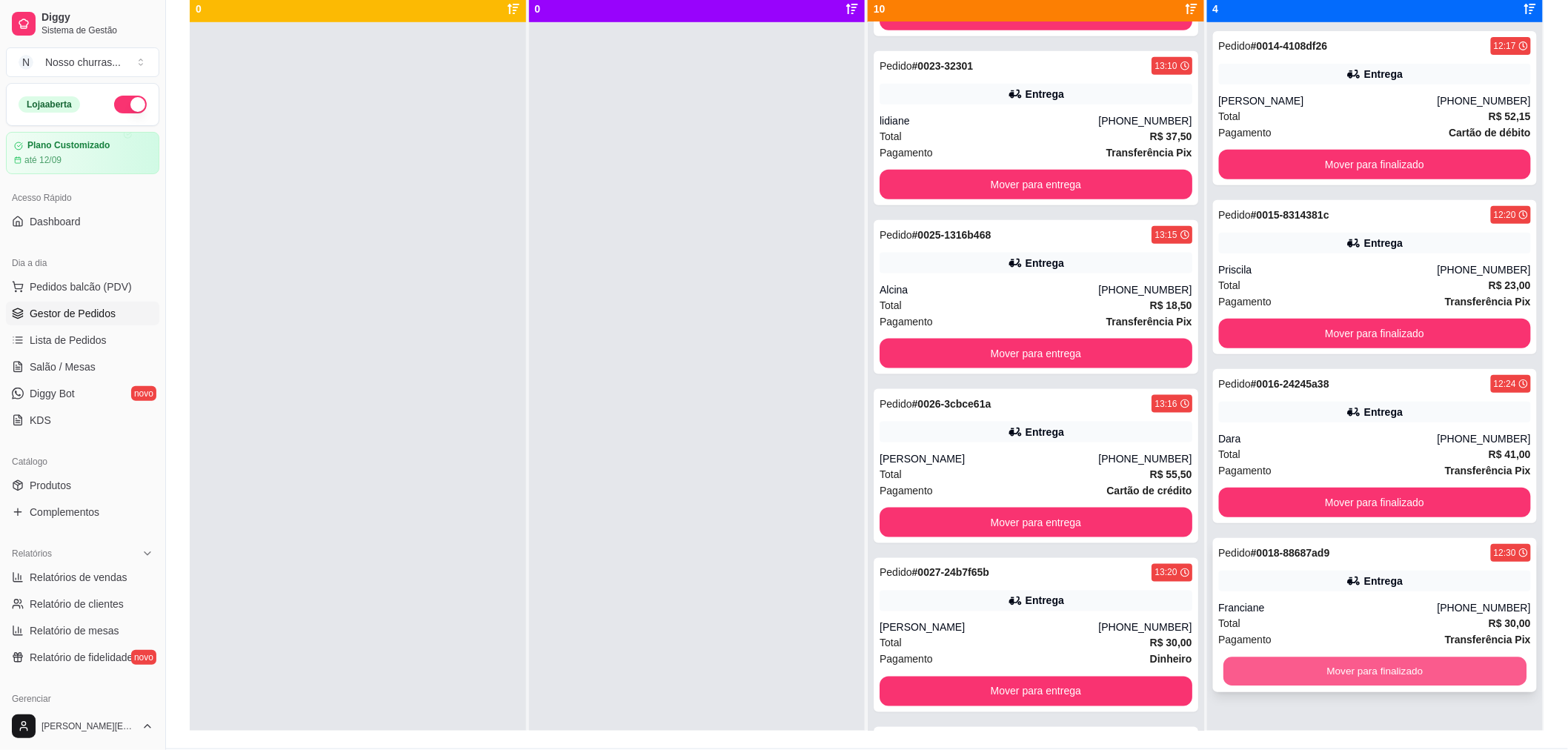
click at [1493, 671] on button "Mover para finalizado" at bounding box center [1375, 671] width 303 height 29
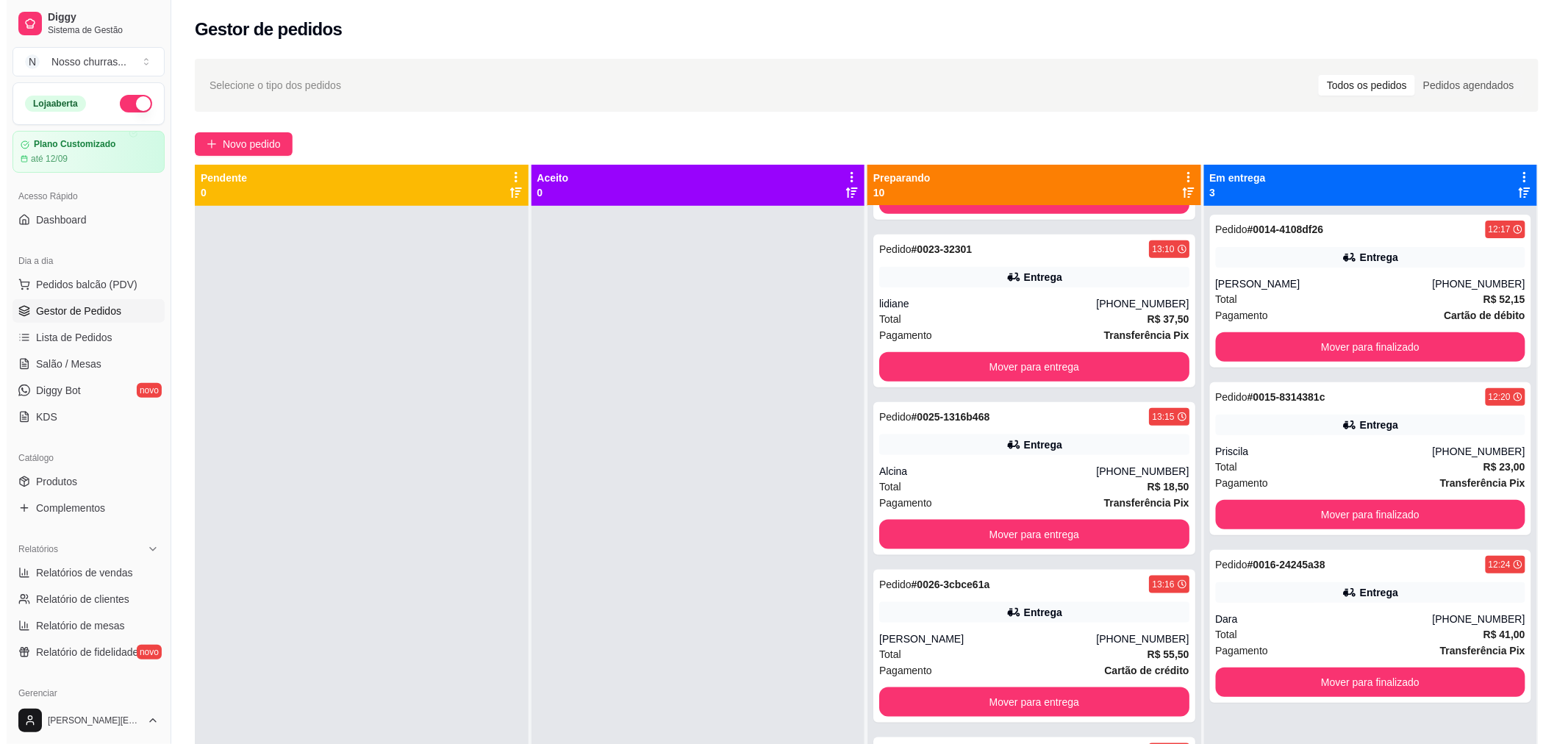
scroll to position [0, 0]
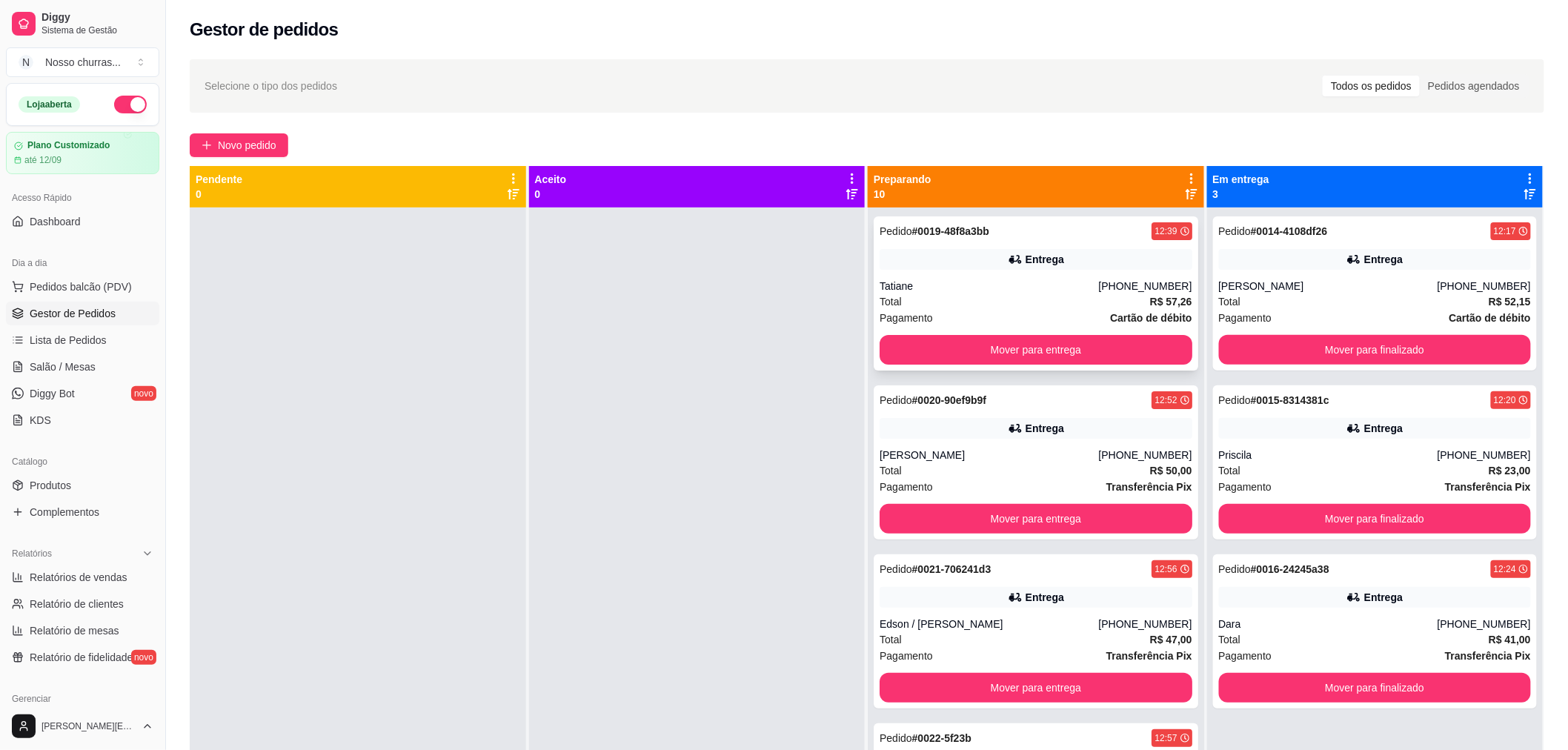
click at [1108, 263] on div "Entrega" at bounding box center [1036, 259] width 313 height 20
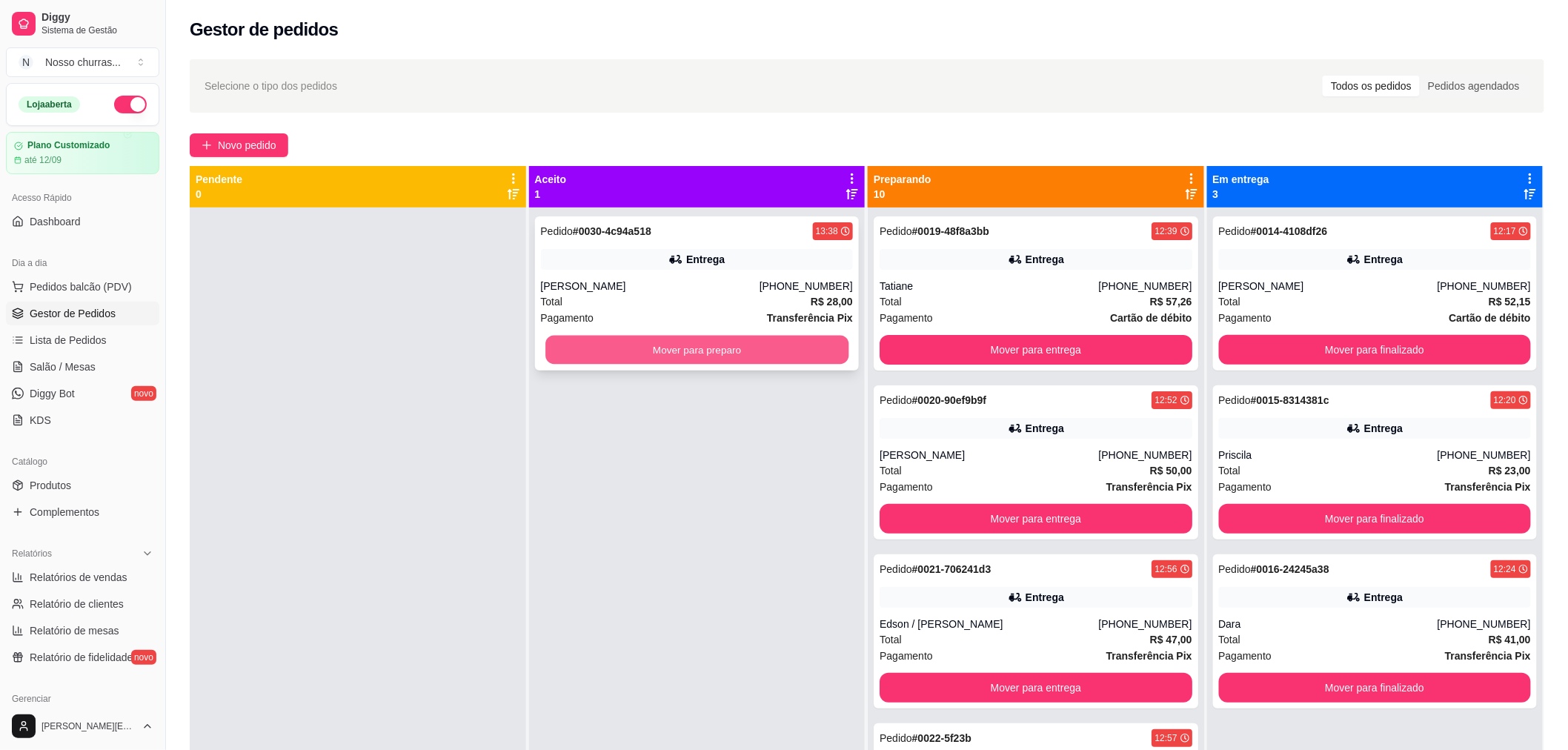
click at [563, 357] on button "Mover para preparo" at bounding box center [697, 350] width 303 height 29
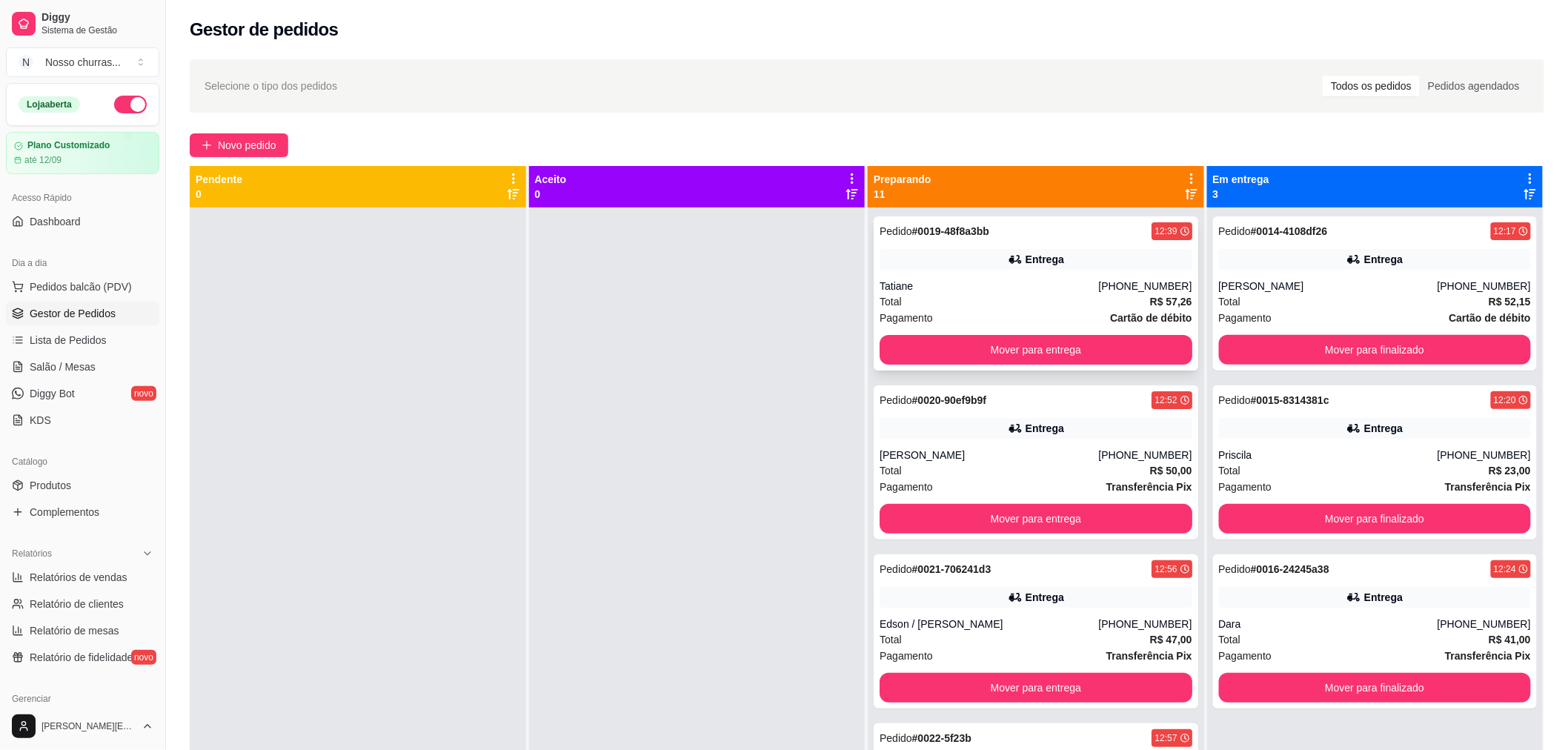
click at [962, 275] on div "Pedido # 0019-48f8a3bb 12:39 Entrega Tatiane [PHONE_NUMBER] Total R$ 57,26 Paga…" at bounding box center [1035, 293] width 325 height 154
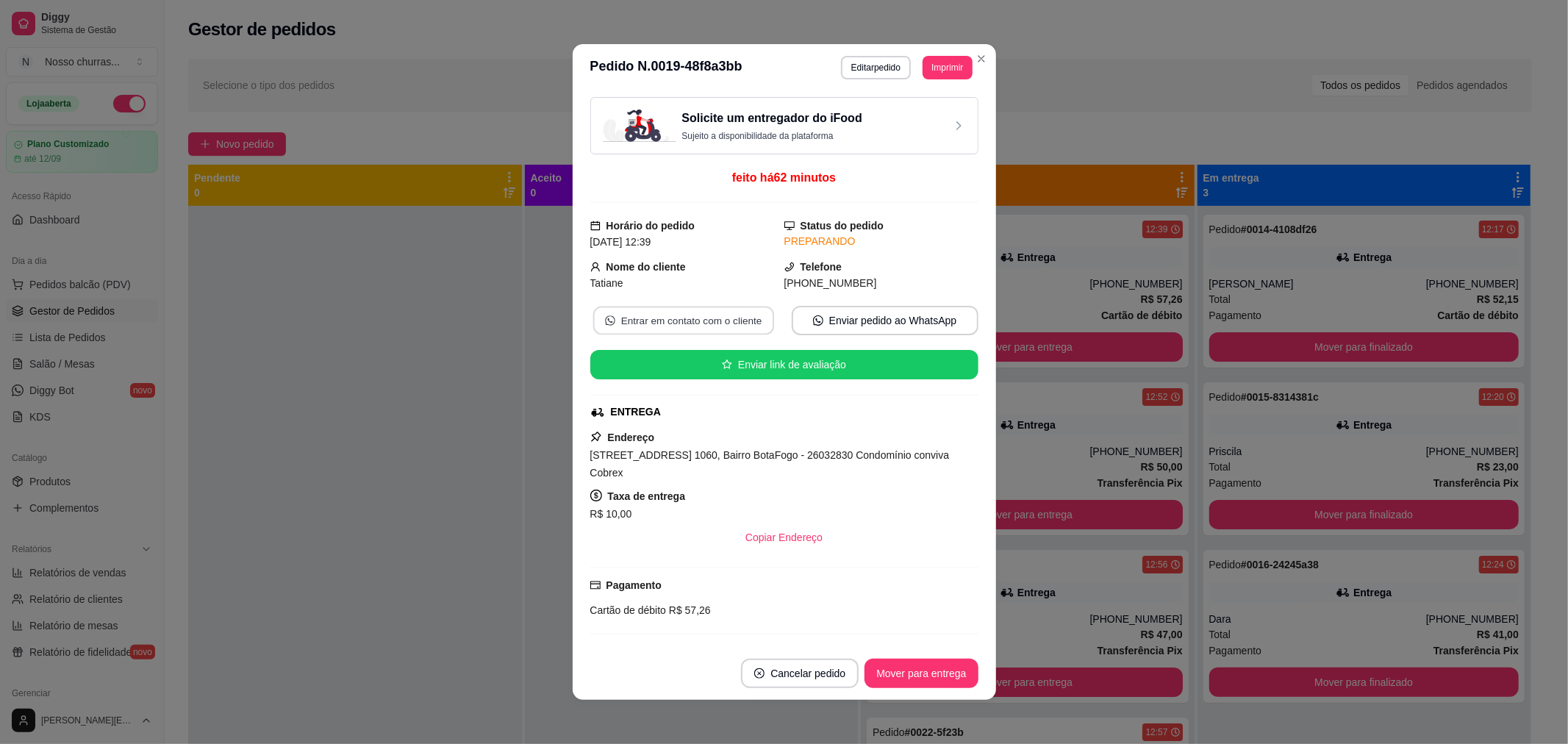
click at [604, 333] on button "Entrar em contato com o cliente" at bounding box center [683, 321] width 181 height 29
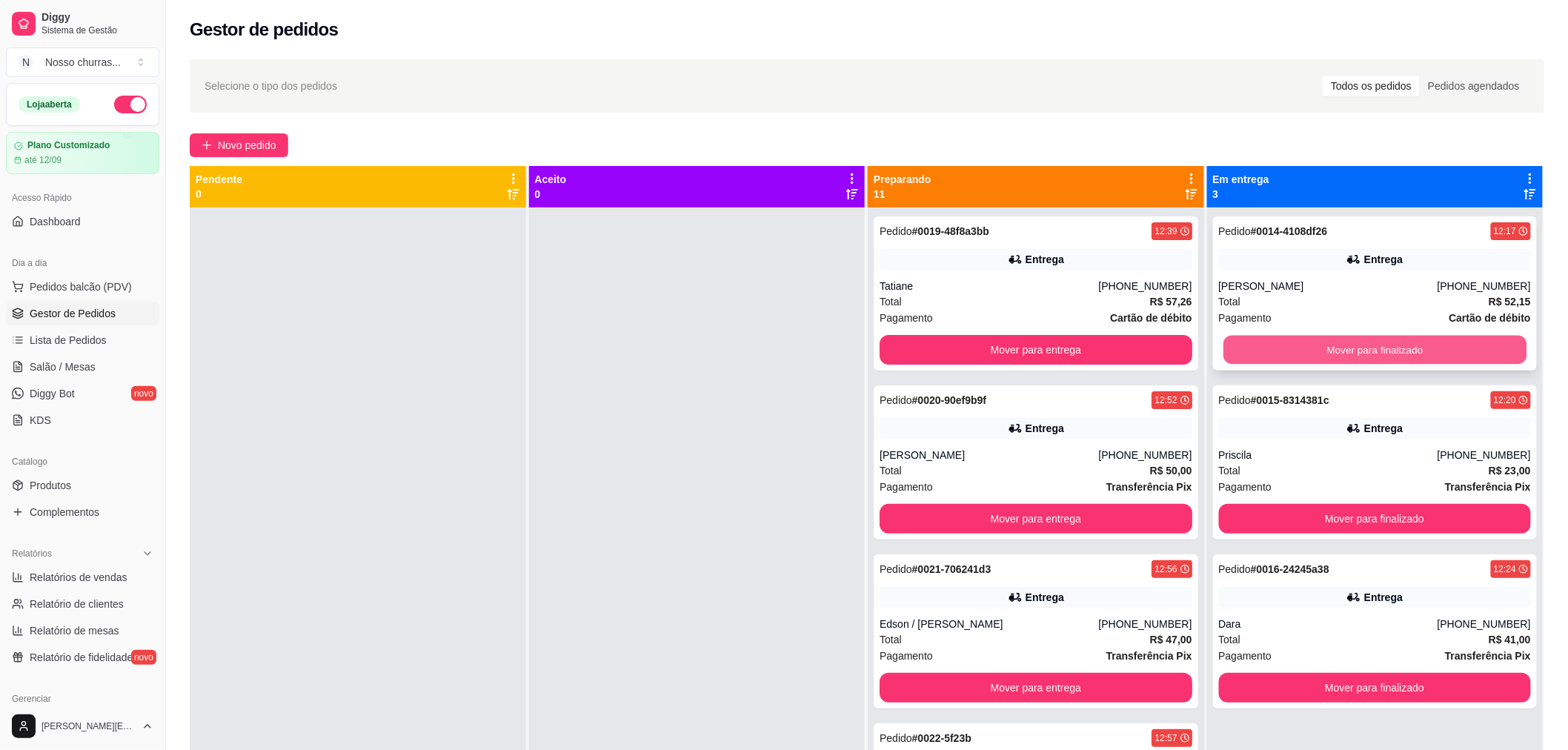
click at [1232, 344] on button "Mover para finalizado" at bounding box center [1375, 350] width 303 height 29
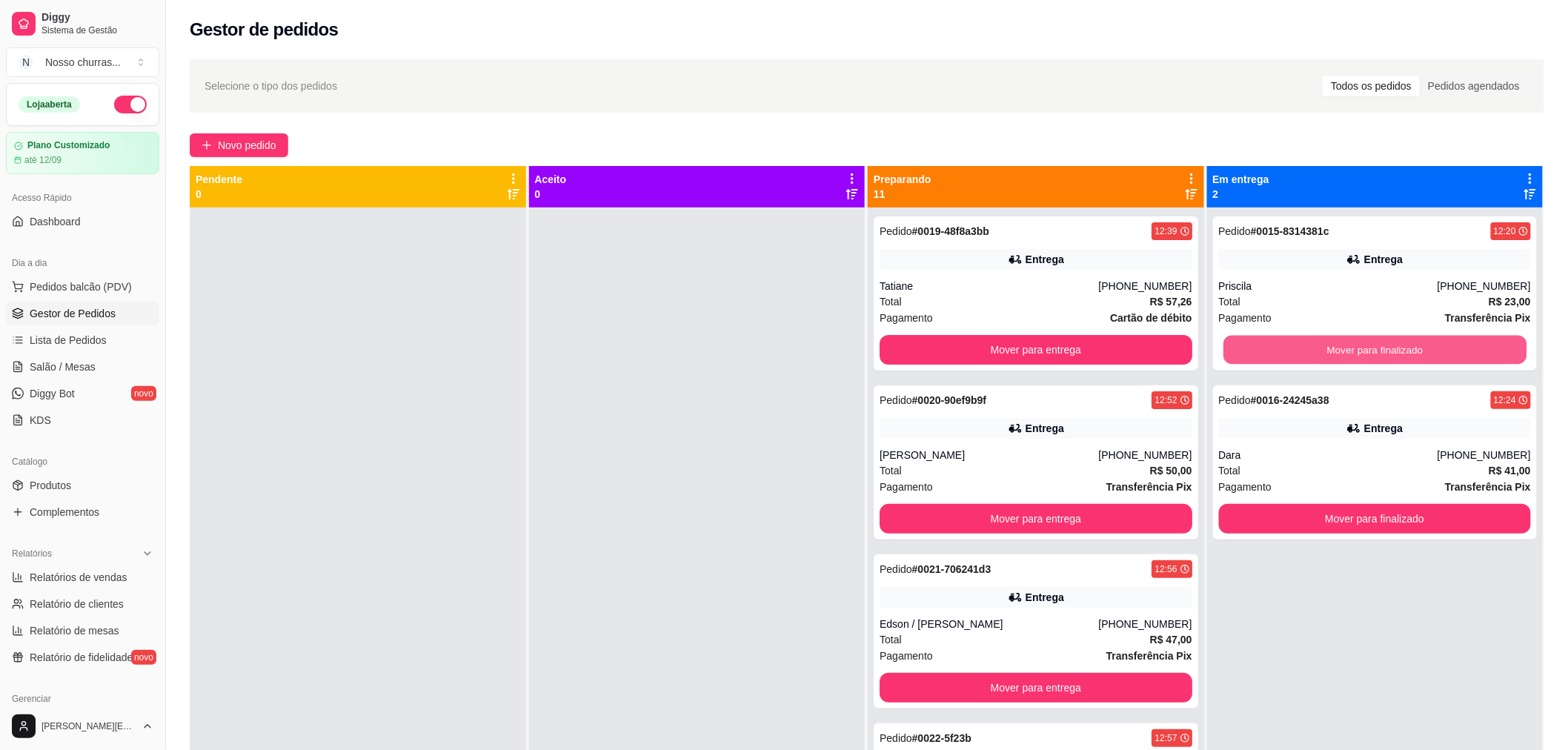
click at [1232, 344] on button "Mover para finalizado" at bounding box center [1375, 350] width 303 height 29
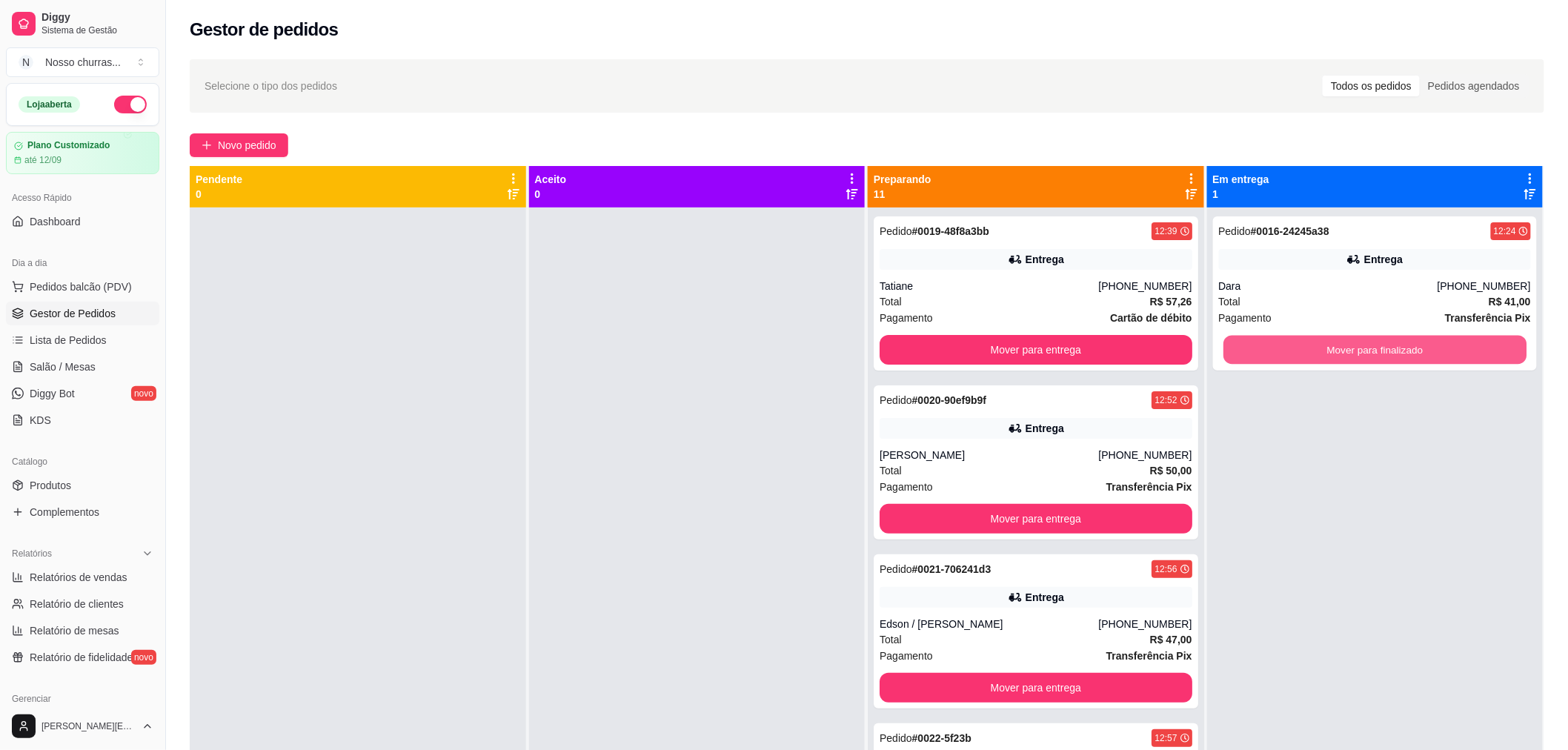
click at [1232, 344] on button "Mover para finalizado" at bounding box center [1375, 350] width 303 height 29
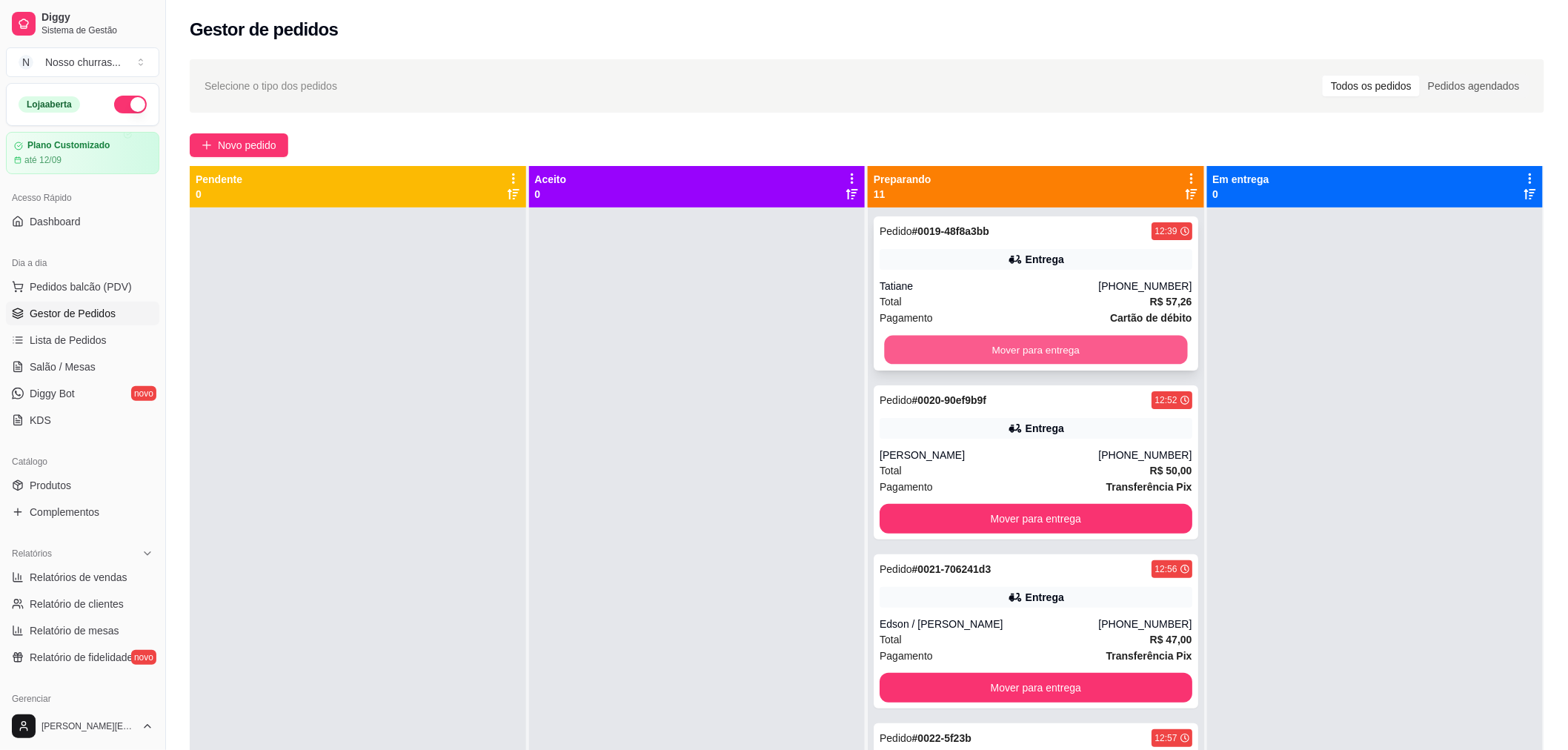
click at [1127, 344] on button "Mover para entrega" at bounding box center [1036, 350] width 303 height 29
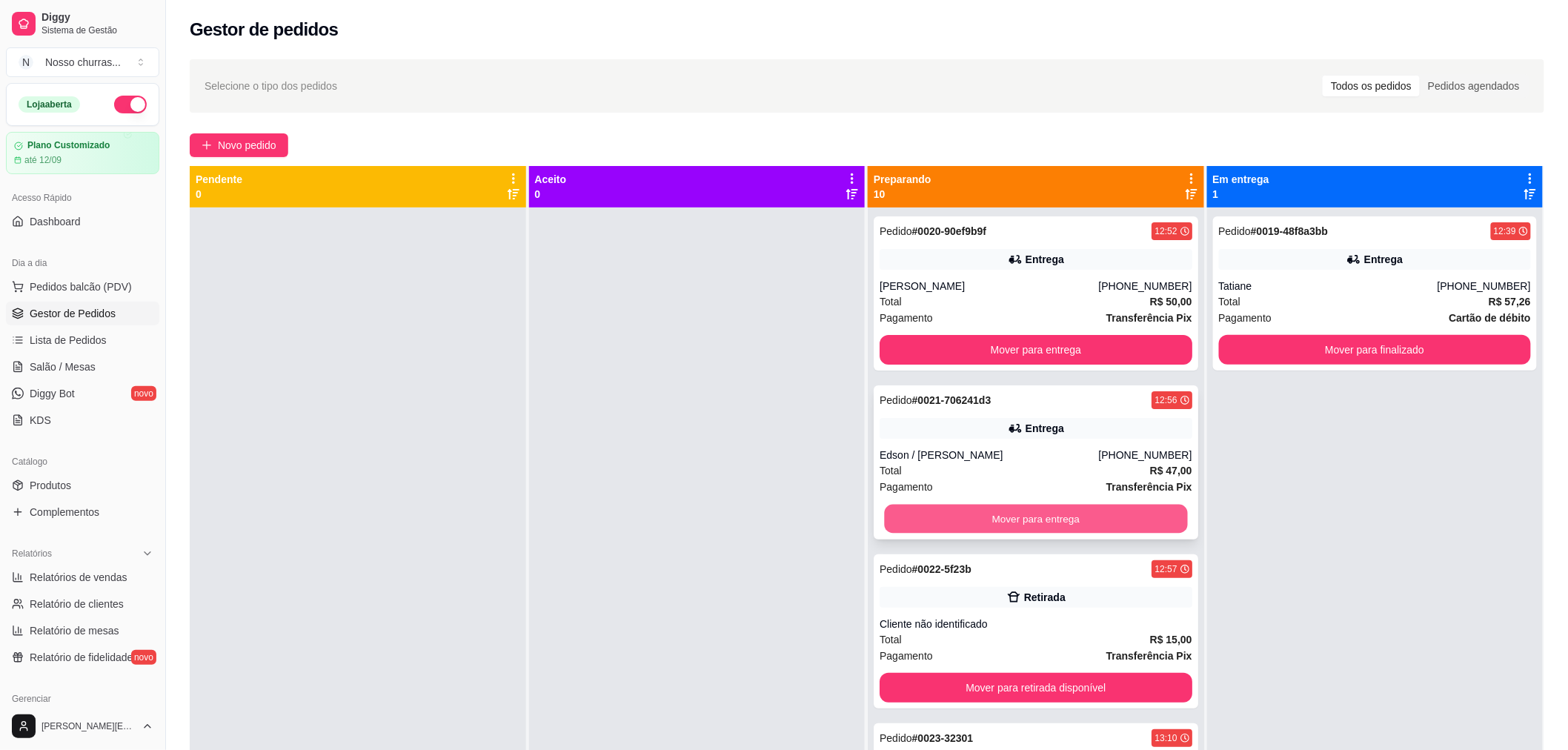
click at [941, 512] on button "Mover para entrega" at bounding box center [1036, 519] width 303 height 29
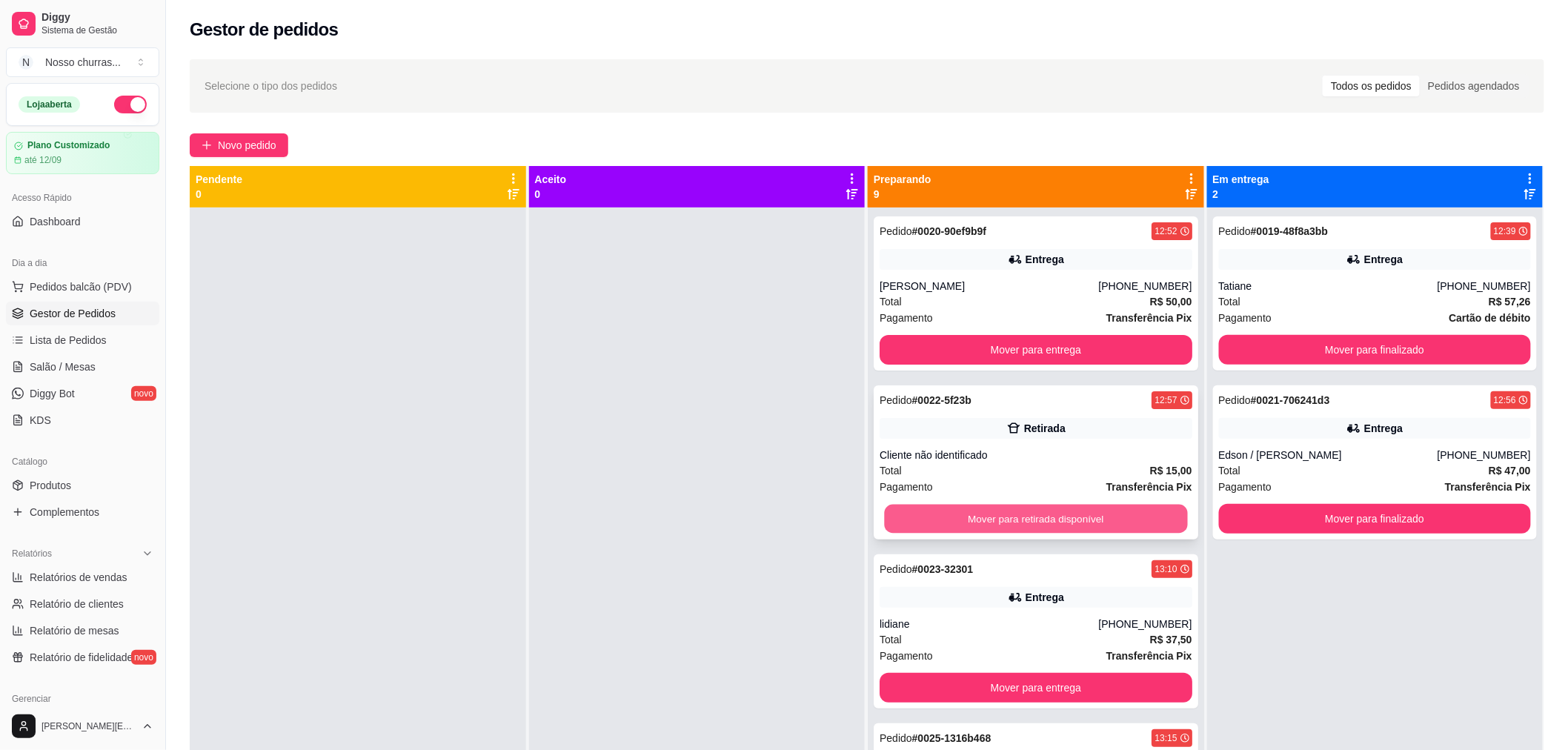
click at [931, 513] on button "Mover para retirada disponível" at bounding box center [1036, 519] width 303 height 29
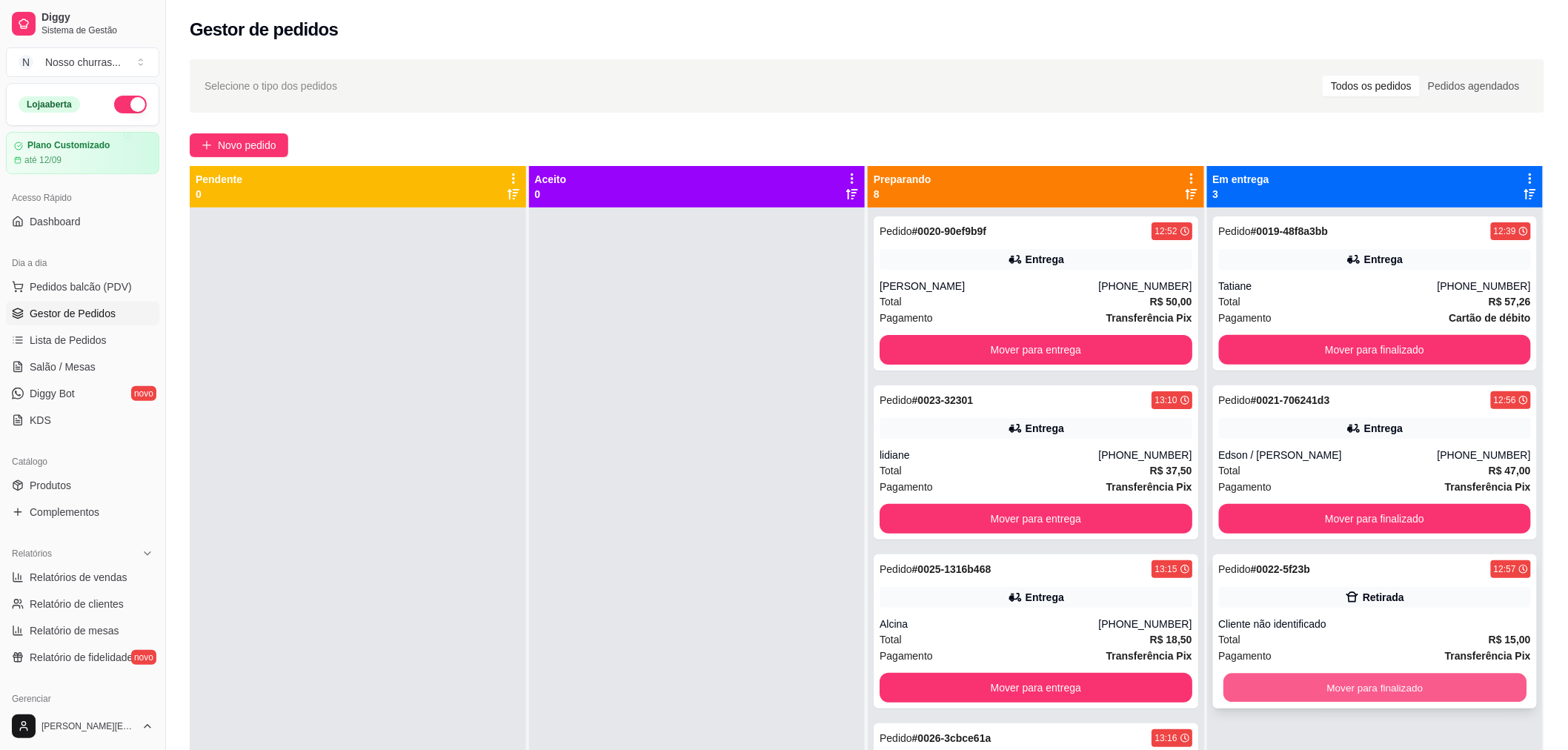
click at [1313, 695] on button "Mover para finalizado" at bounding box center [1375, 688] width 303 height 29
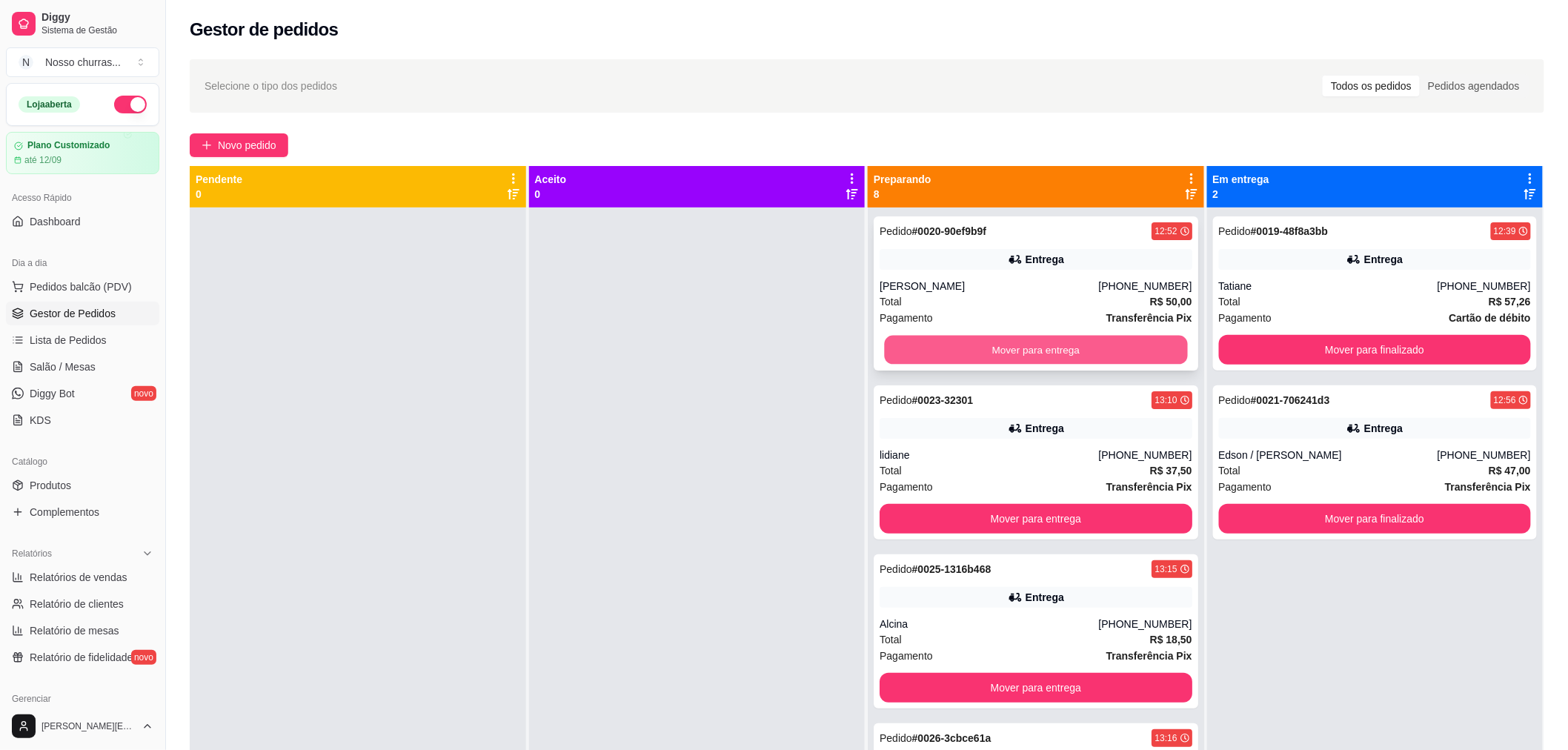
click at [1031, 339] on button "Mover para entrega" at bounding box center [1036, 350] width 303 height 29
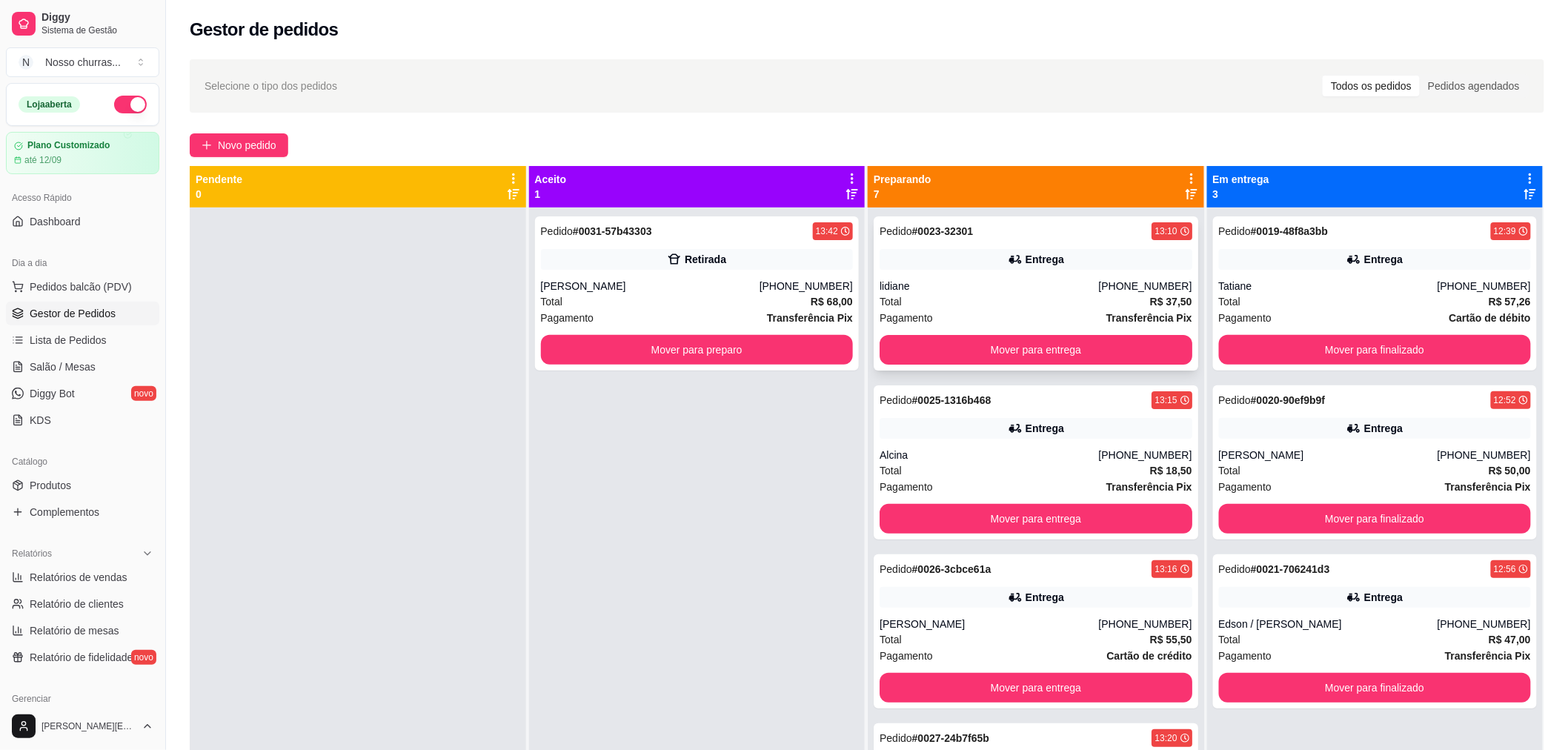
click at [990, 307] on div "Total R$ 37,50" at bounding box center [1036, 301] width 313 height 17
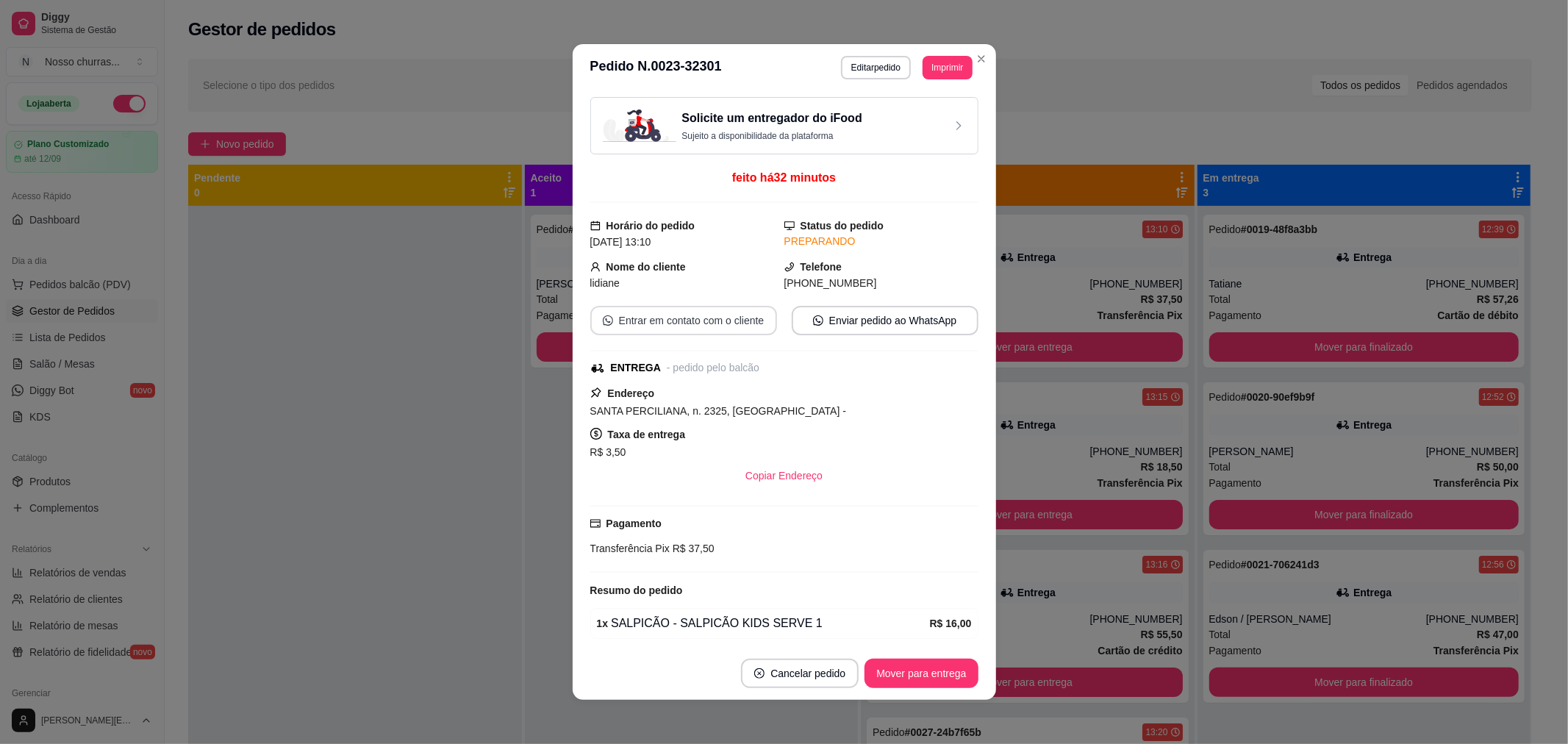
click at [685, 321] on button "Entrar em contato com o cliente" at bounding box center [683, 321] width 186 height 30
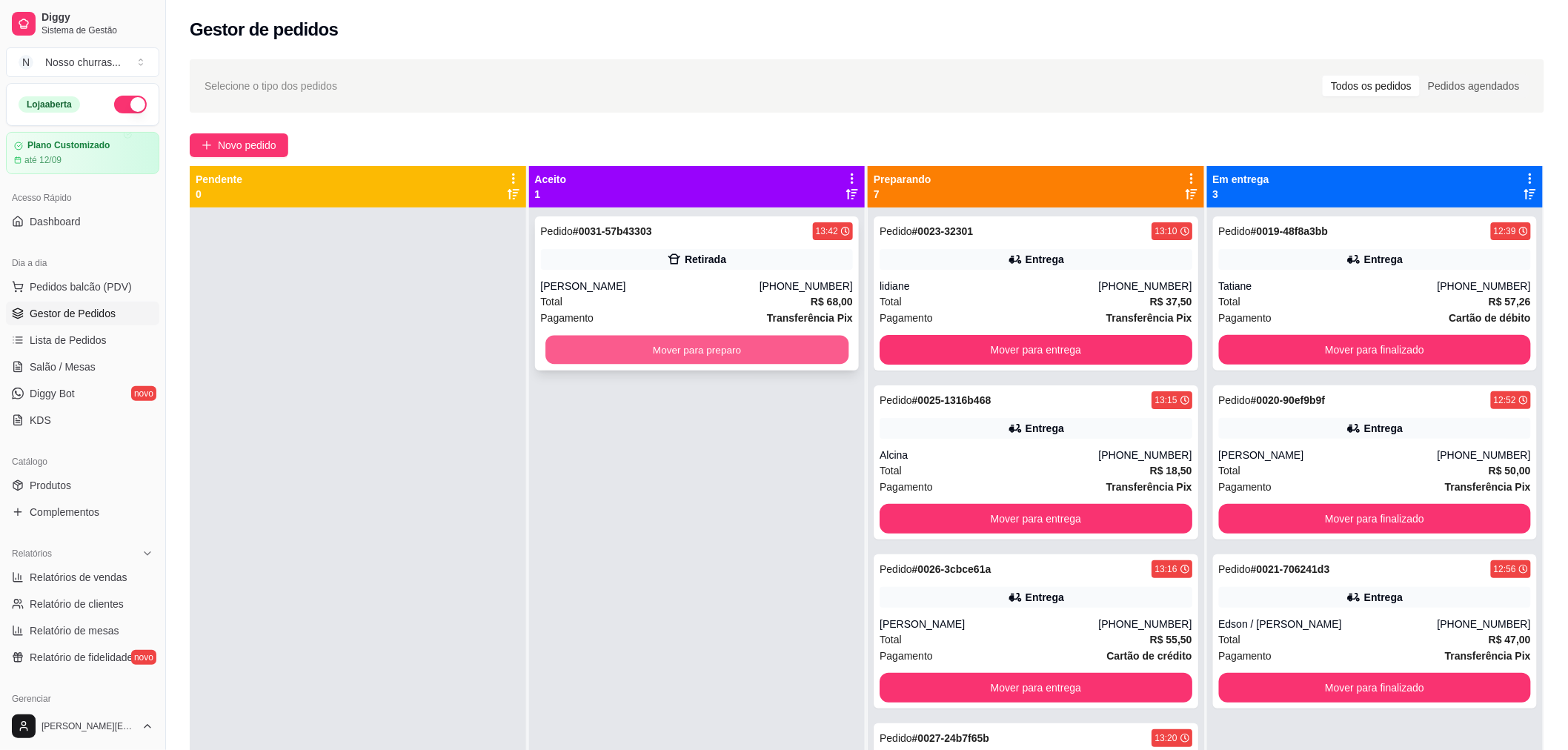
click at [600, 356] on button "Mover para preparo" at bounding box center [697, 350] width 303 height 29
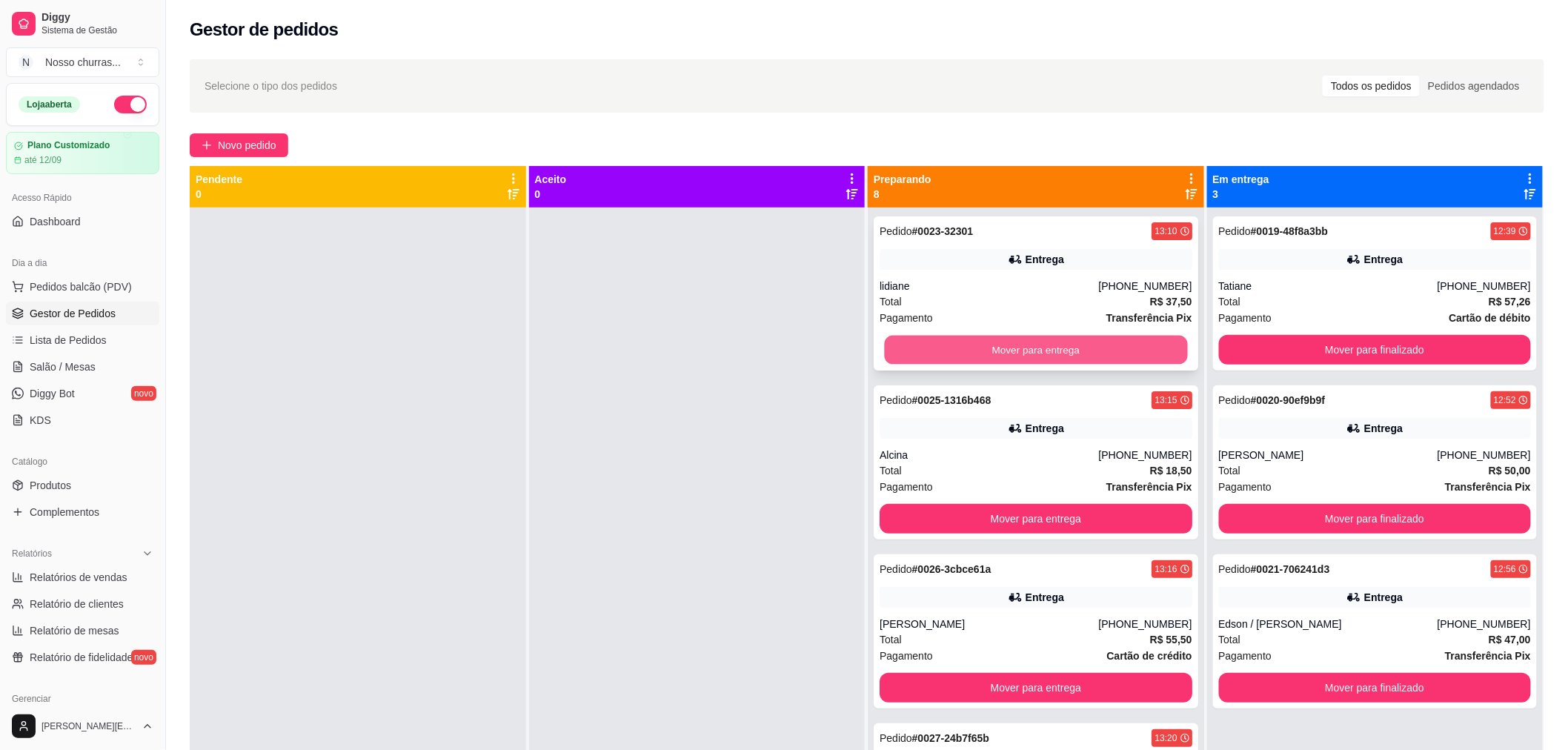
click at [907, 352] on button "Mover para entrega" at bounding box center [1036, 350] width 303 height 29
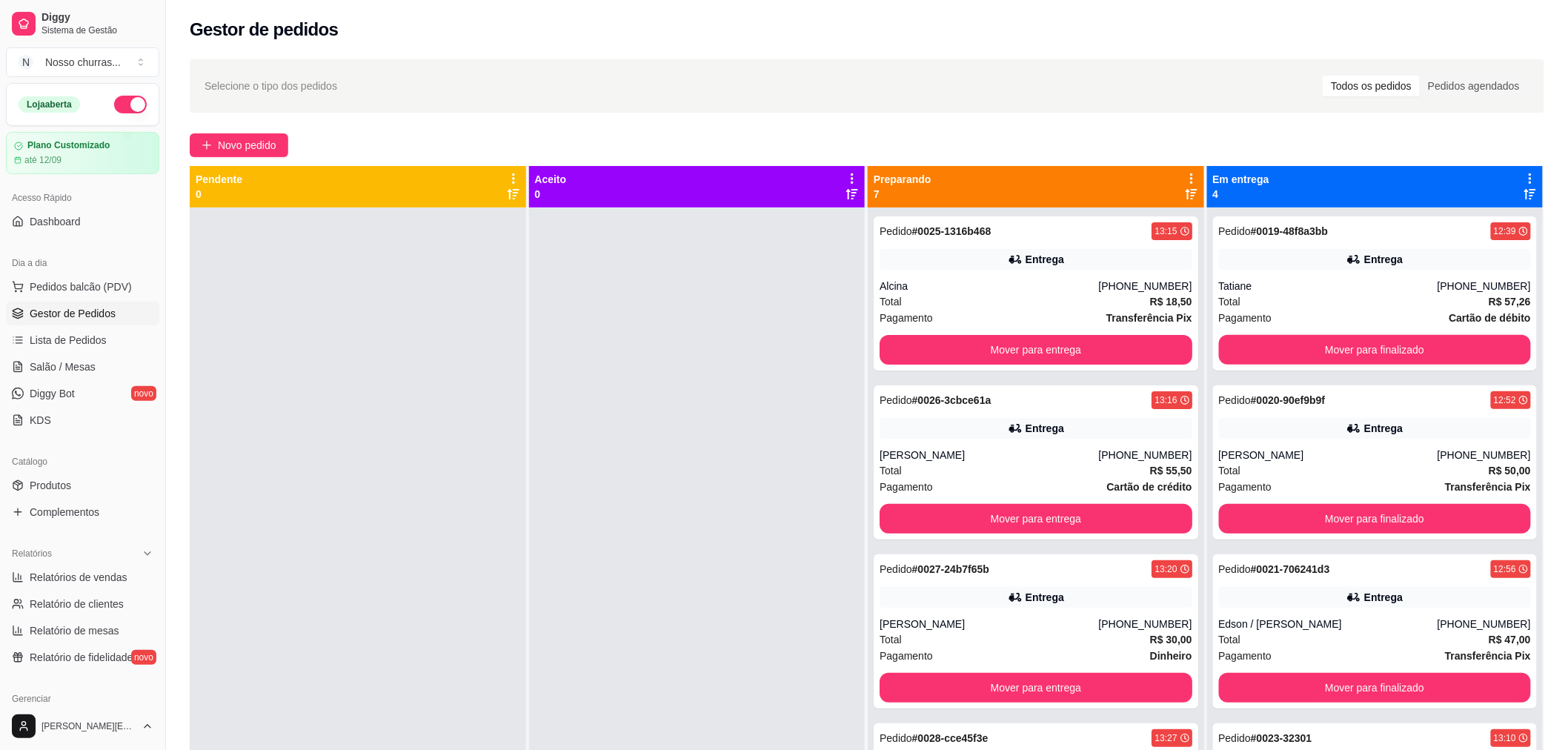
drag, startPoint x: 1173, startPoint y: 193, endPoint x: 1181, endPoint y: 193, distance: 8.0
click at [1181, 193] on div "Preparando 7" at bounding box center [1035, 187] width 325 height 30
click at [1185, 193] on icon at bounding box center [1191, 193] width 12 height 12
click at [1058, 319] on div "Pagamento Transferência Pix" at bounding box center [1036, 318] width 313 height 17
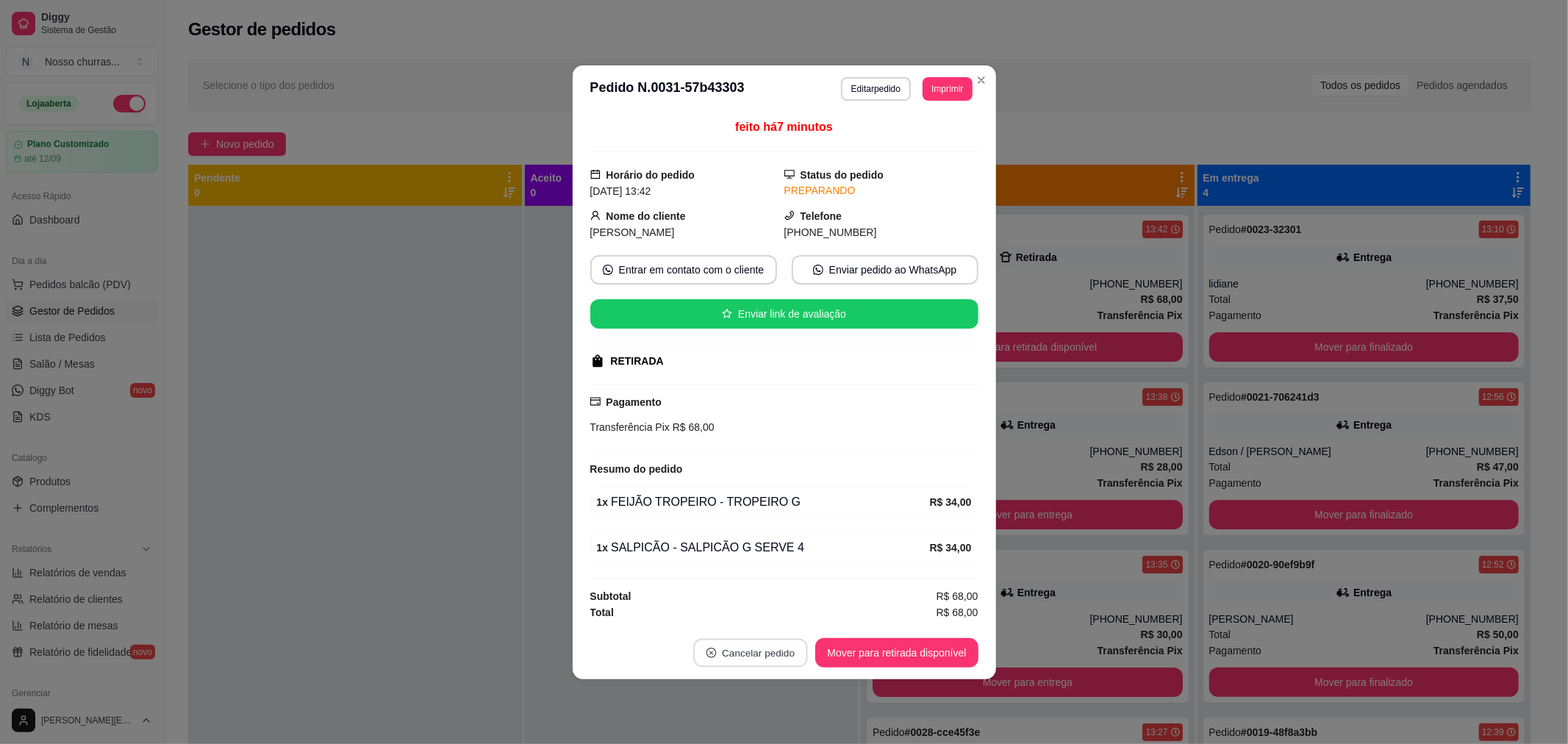
click at [784, 653] on button "Cancelar pedido" at bounding box center [751, 652] width 114 height 29
click at [781, 625] on button "Sim" at bounding box center [793, 617] width 58 height 29
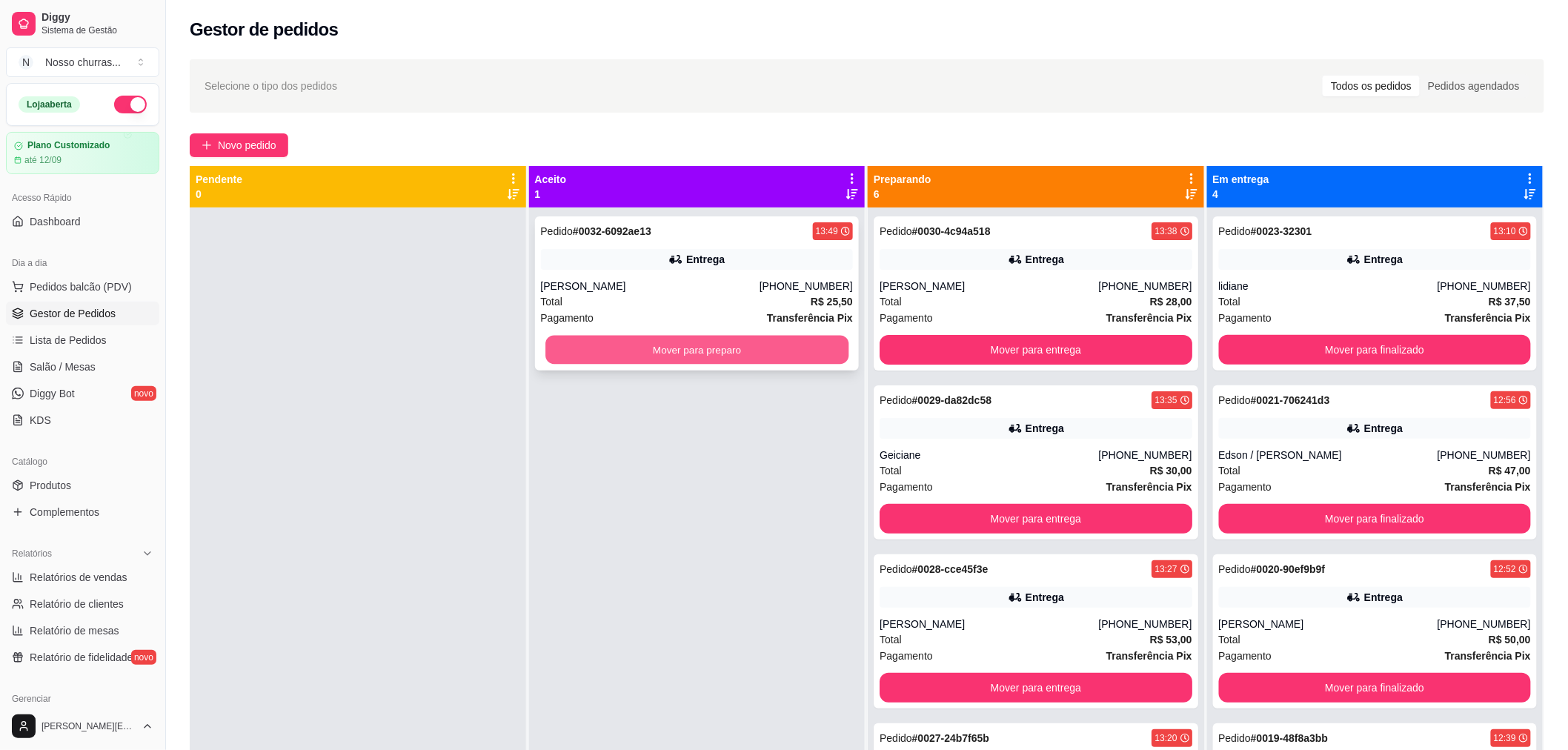
click at [683, 344] on button "Mover para preparo" at bounding box center [697, 350] width 303 height 29
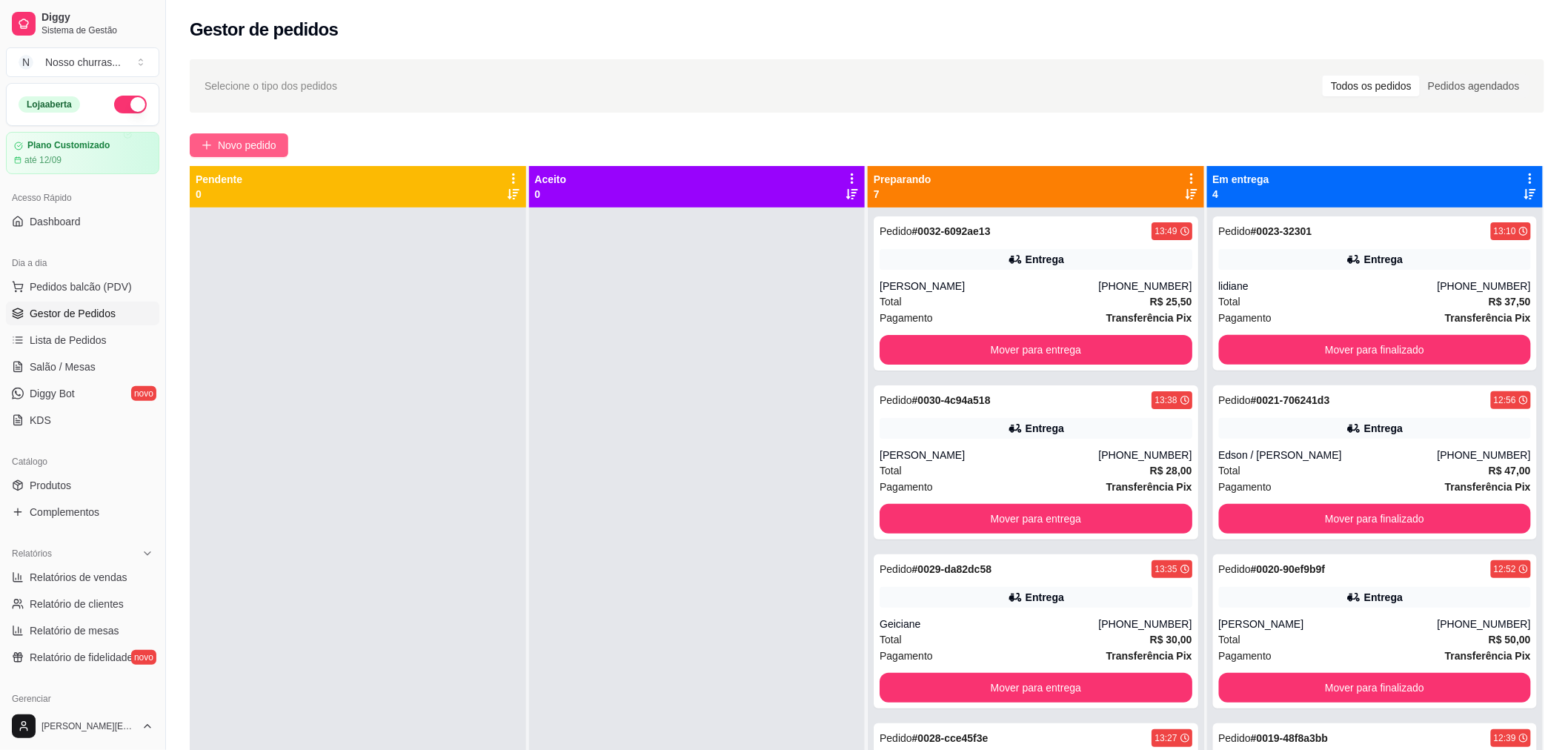
click at [242, 143] on span "Novo pedido" at bounding box center [247, 145] width 58 height 17
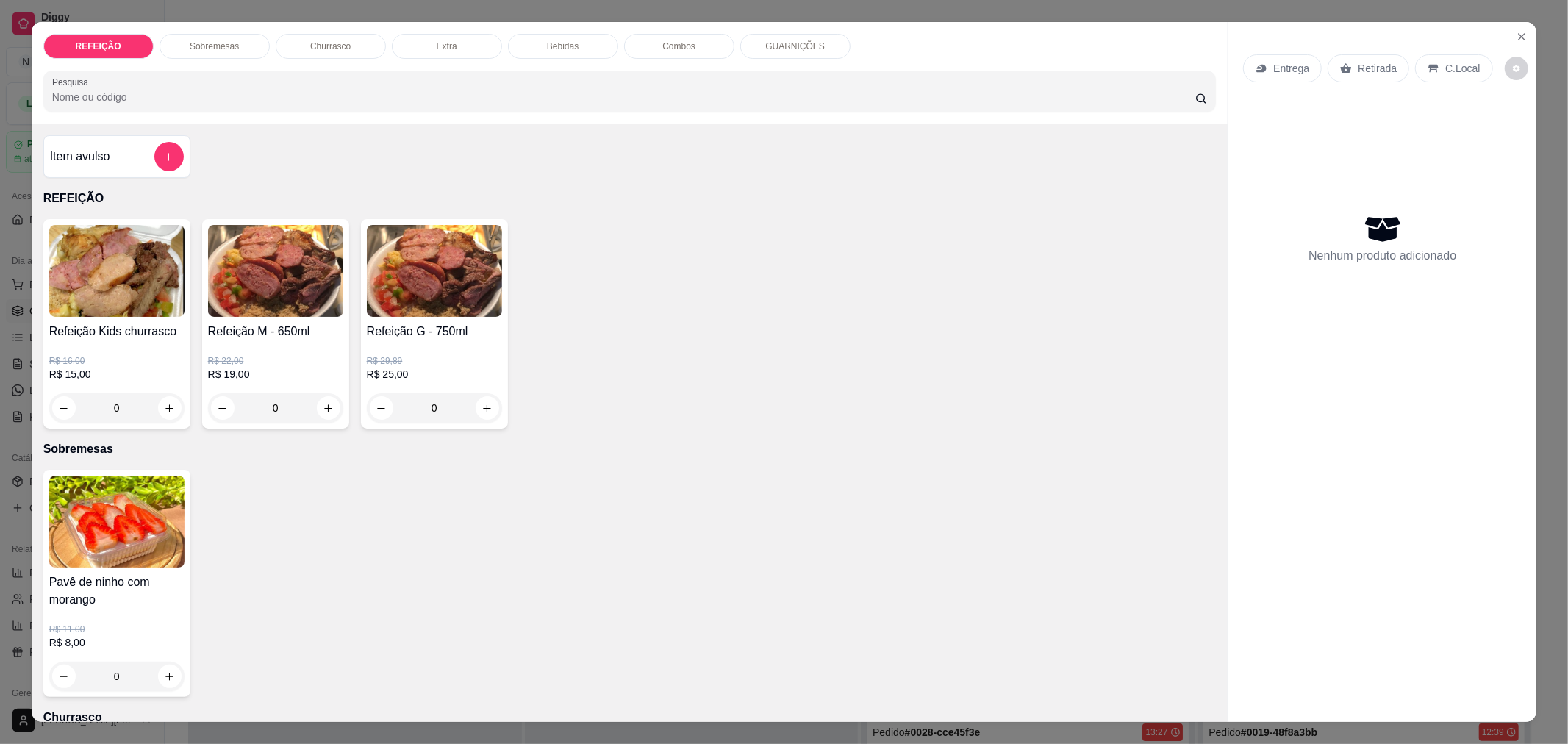
click at [313, 409] on div "0" at bounding box center [275, 408] width 135 height 30
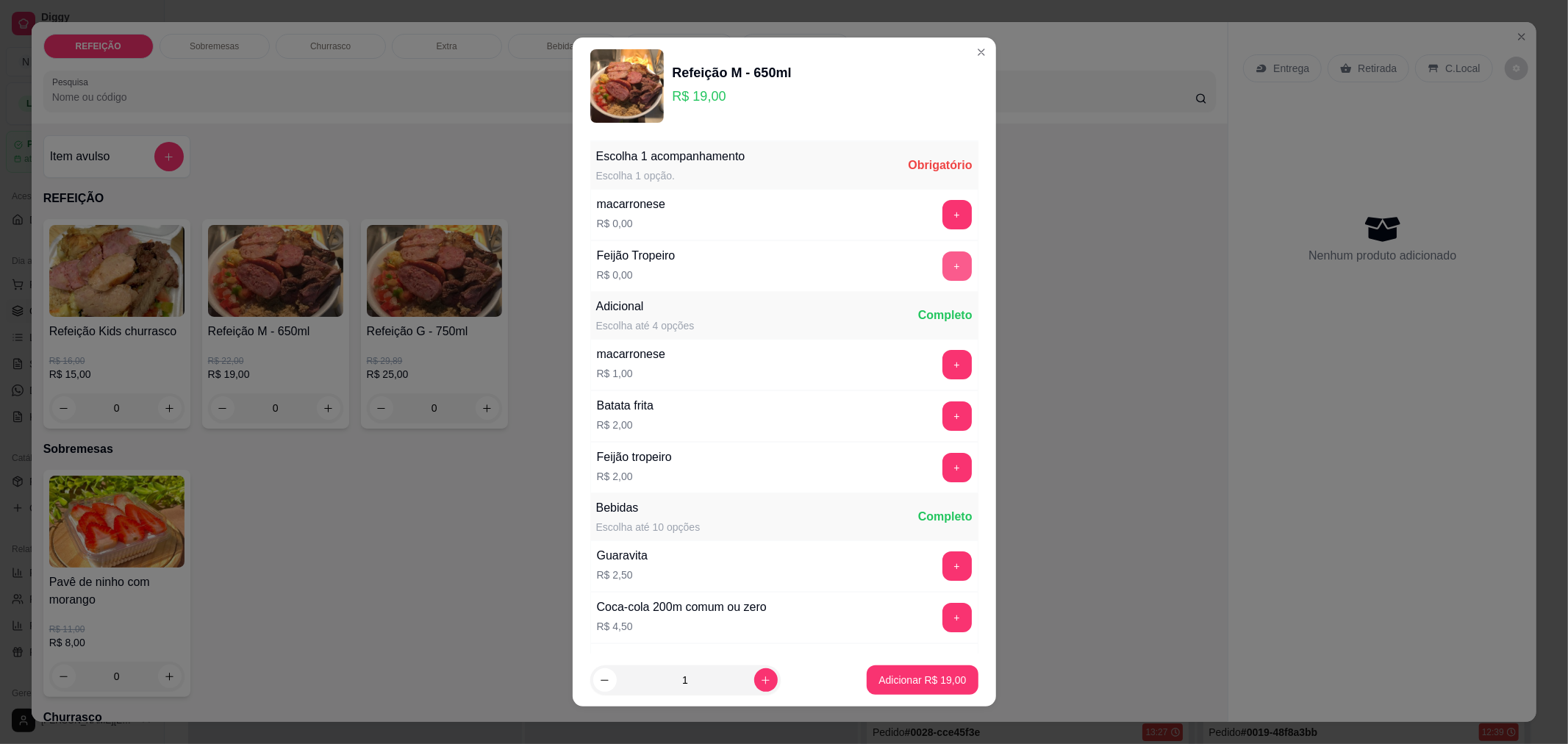
click at [942, 268] on button "+" at bounding box center [957, 266] width 30 height 30
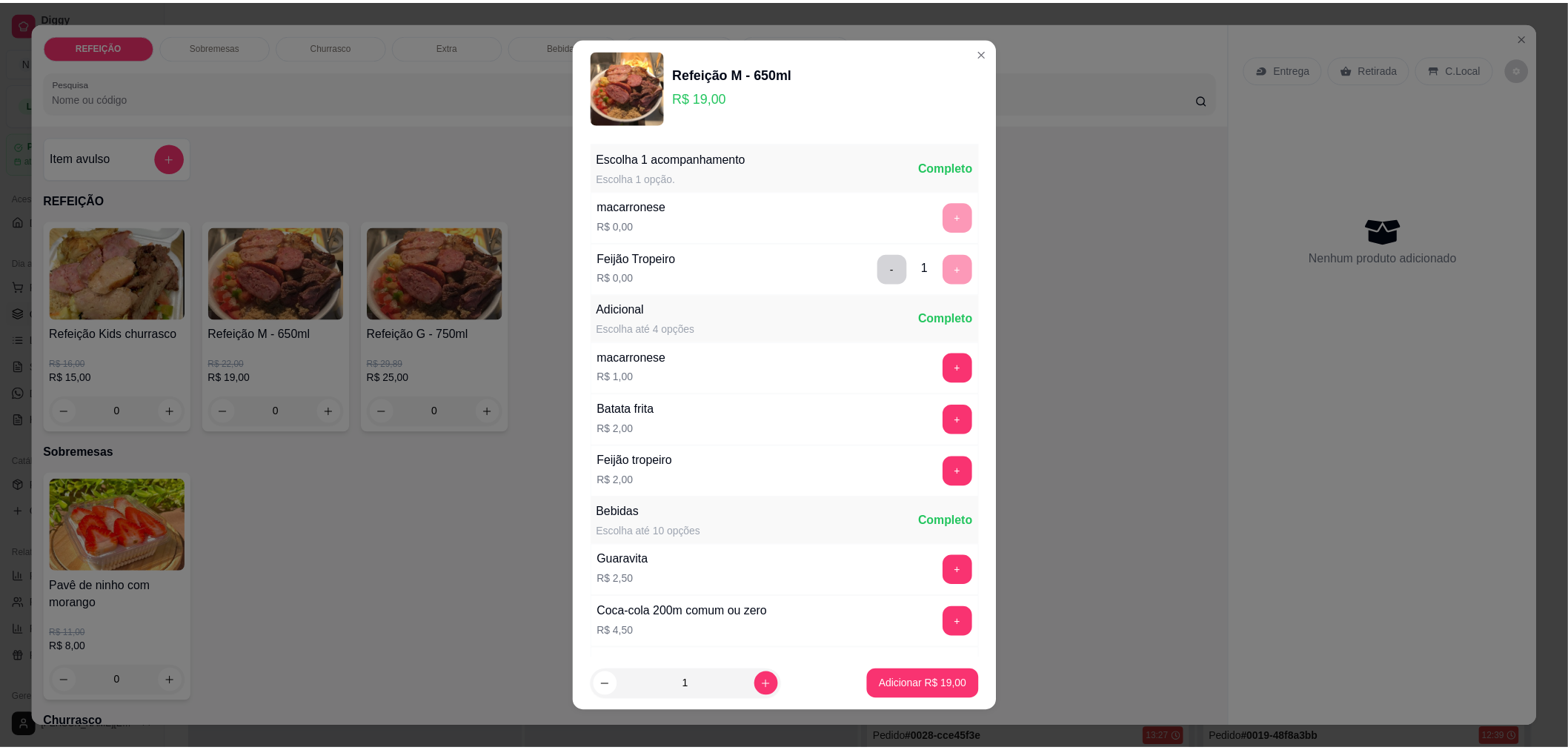
scroll to position [159, 0]
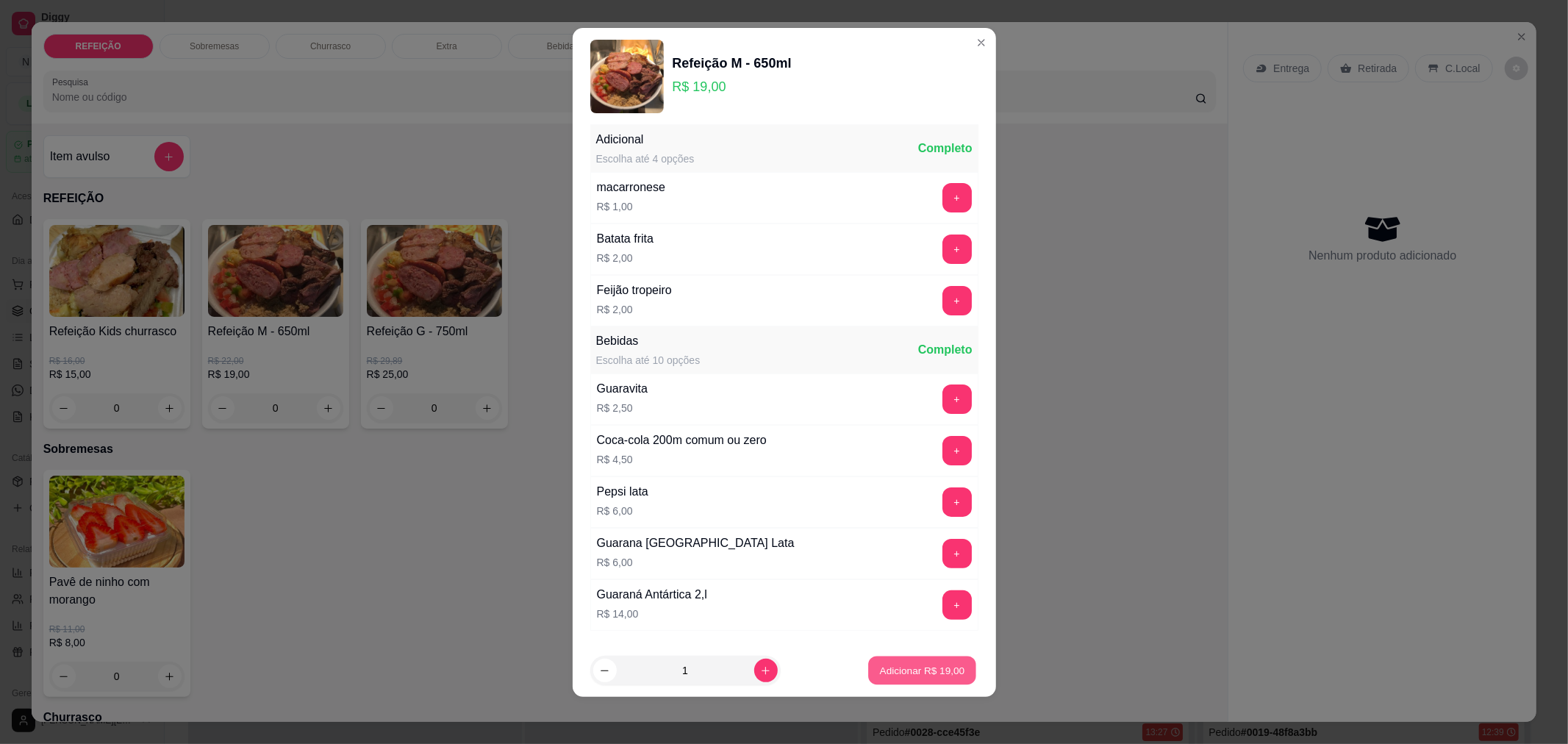
click at [908, 660] on button "Adicionar R$ 19,00" at bounding box center [922, 671] width 108 height 29
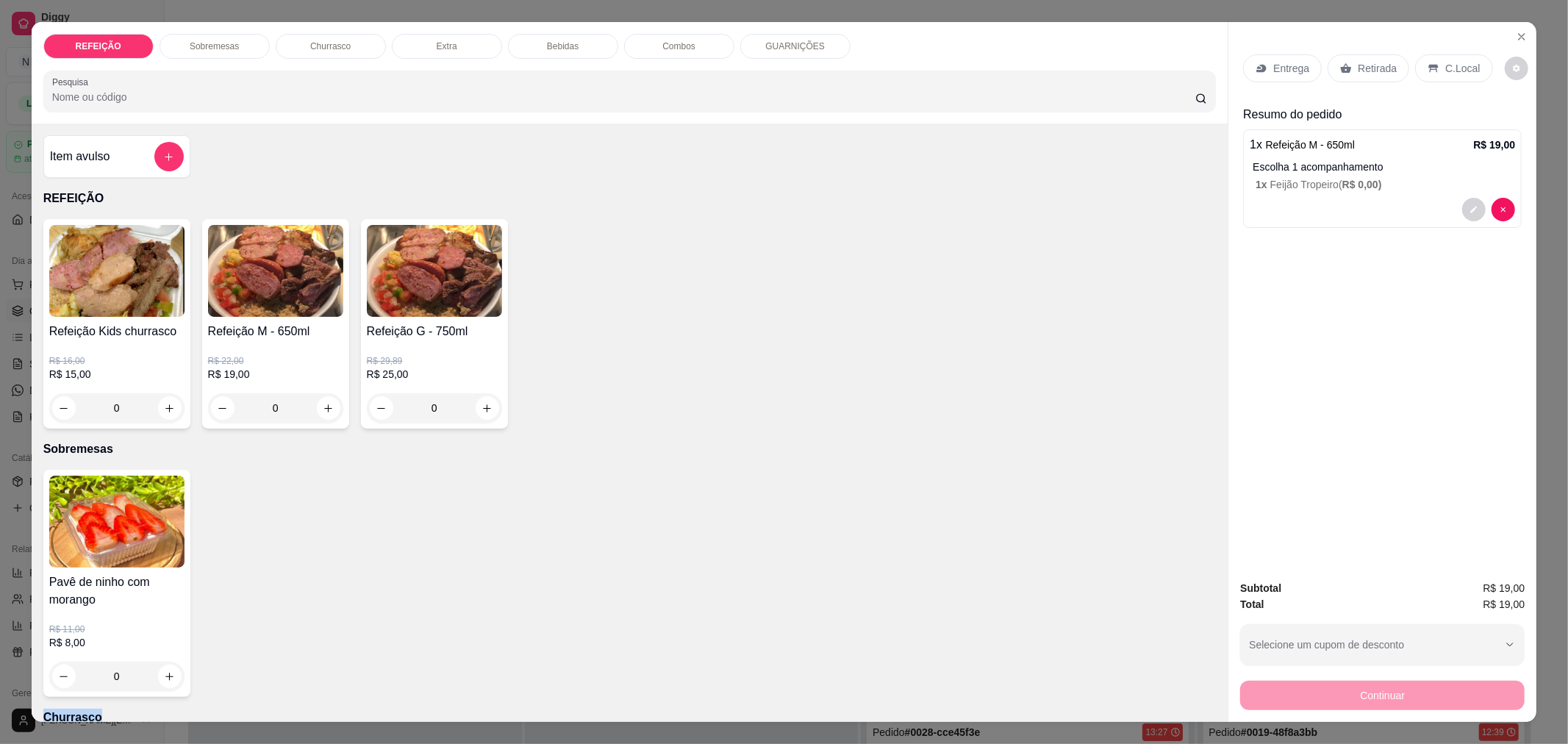
click at [908, 660] on div "Pavê de ninho com morango R$ 11,00 R$ 8,00 0" at bounding box center [630, 583] width 1173 height 227
click at [1357, 66] on p "Retirada" at bounding box center [1377, 68] width 39 height 15
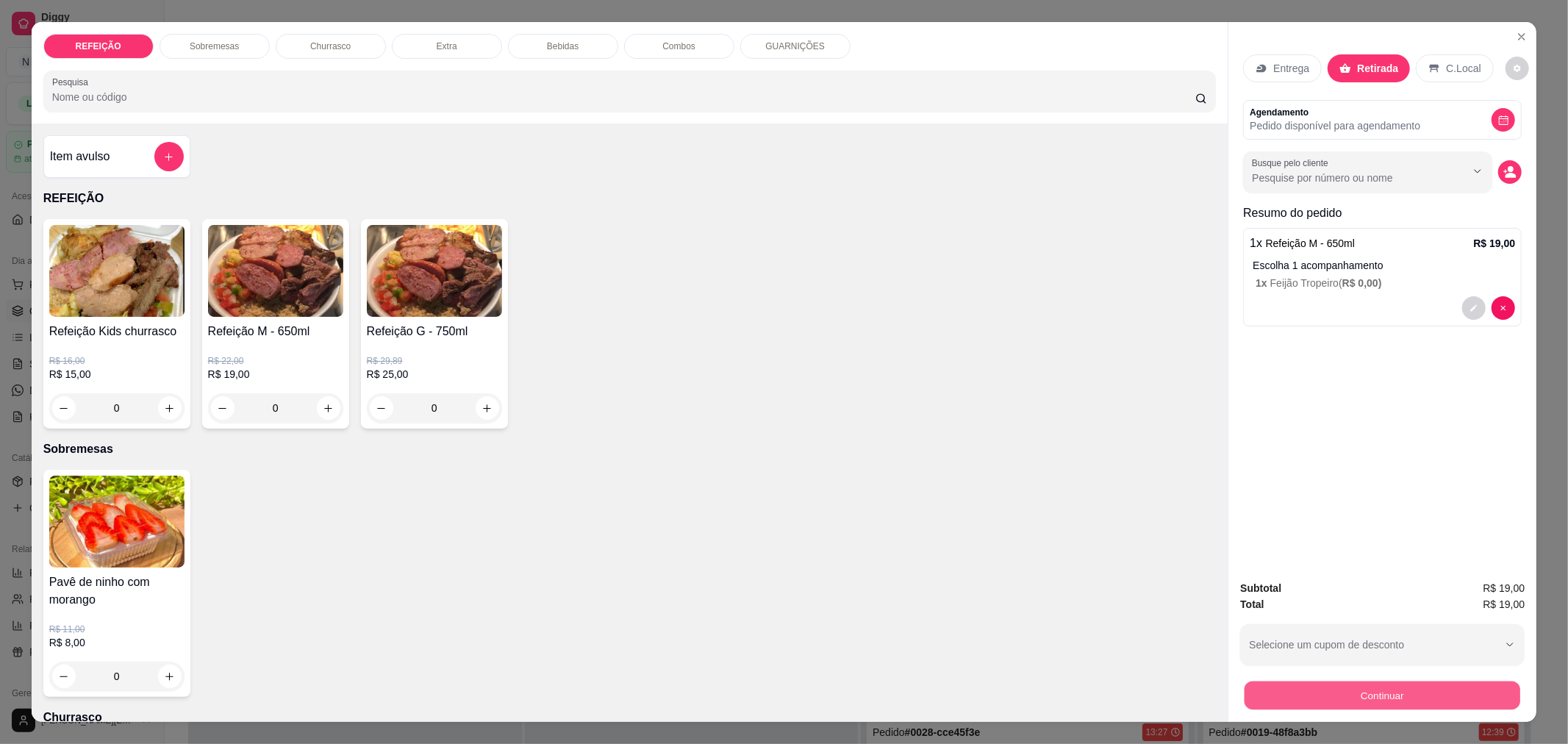
click at [1276, 692] on button "Continuar" at bounding box center [1382, 695] width 275 height 29
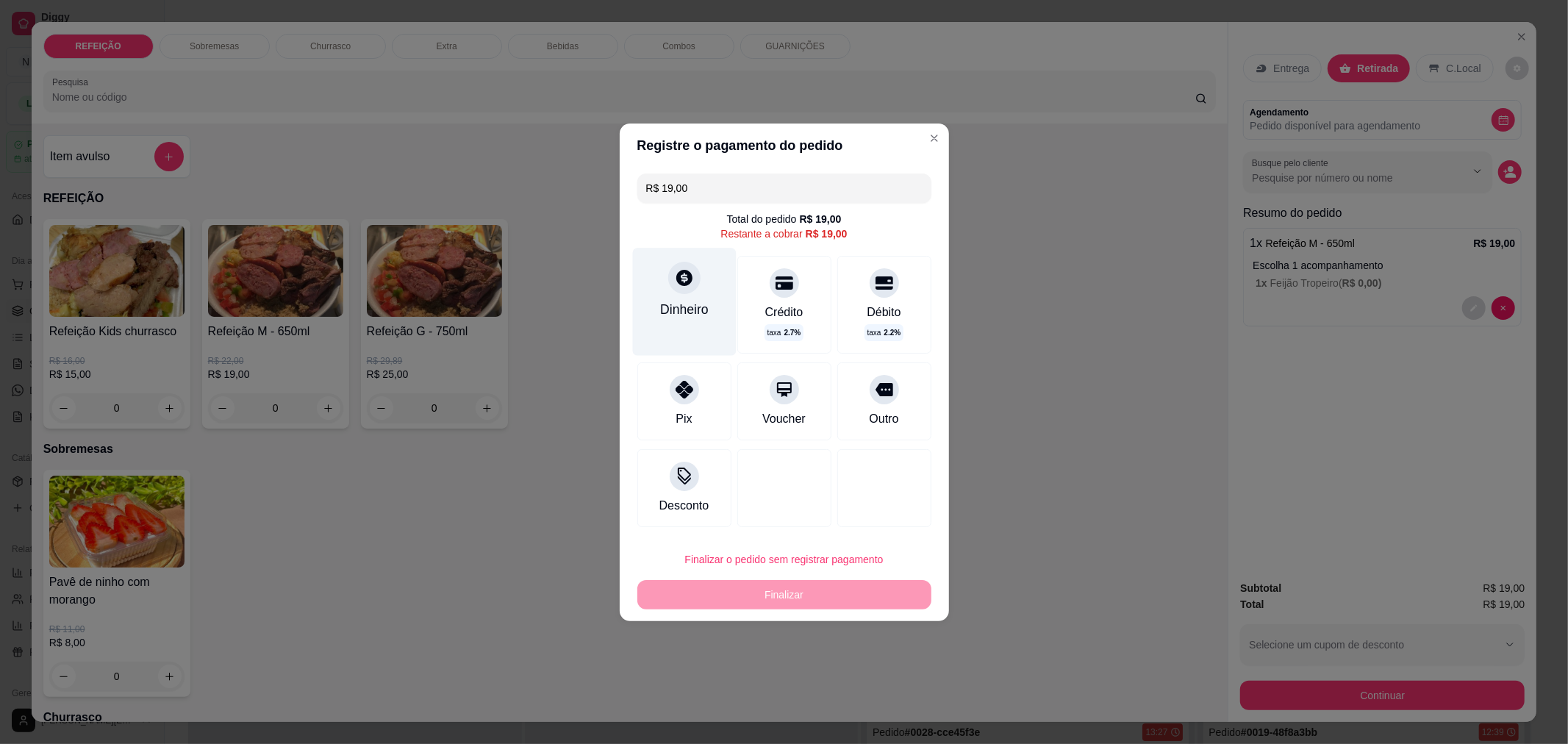
click at [701, 280] on div "Dinheiro" at bounding box center [684, 302] width 104 height 108
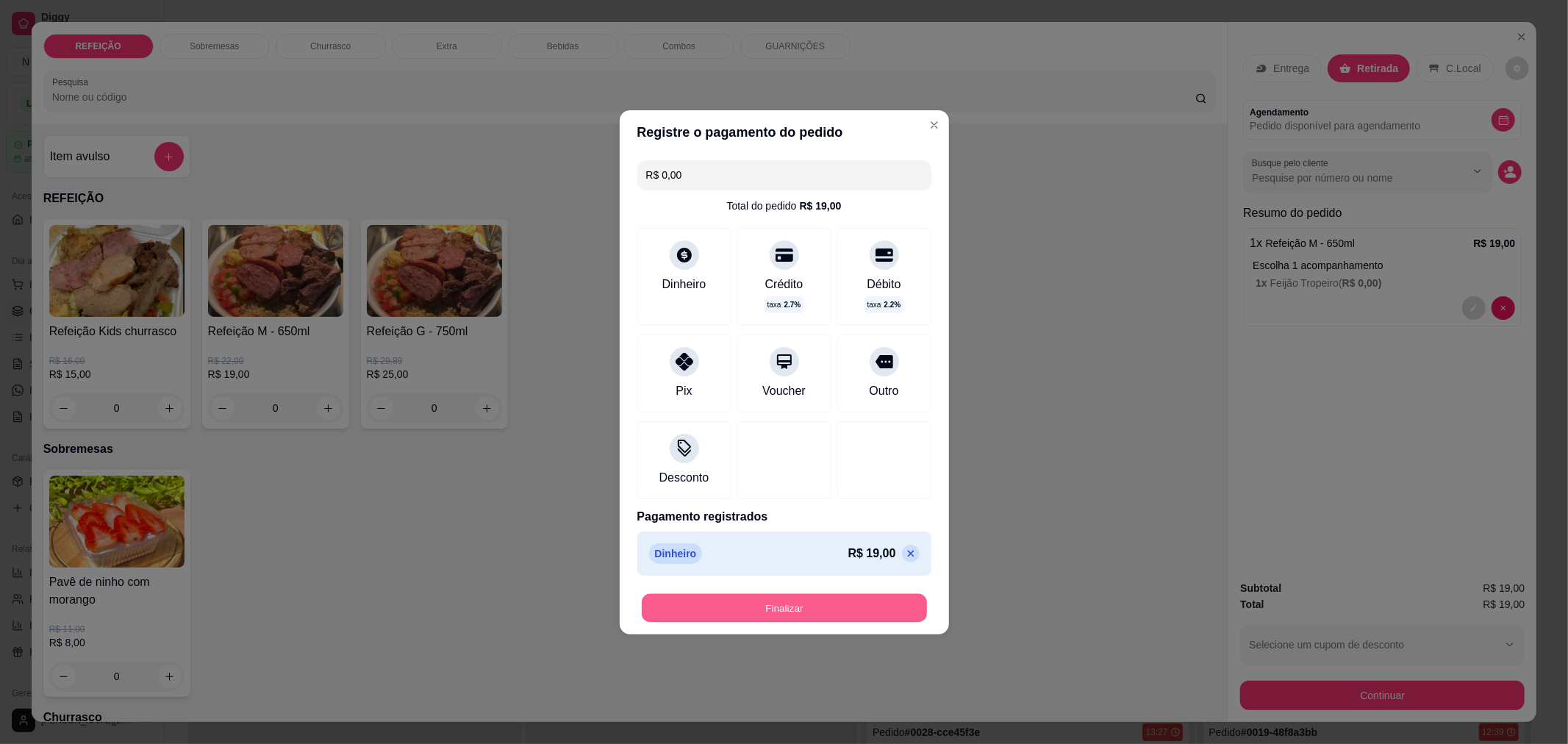
click at [784, 604] on button "Finalizar" at bounding box center [784, 608] width 285 height 29
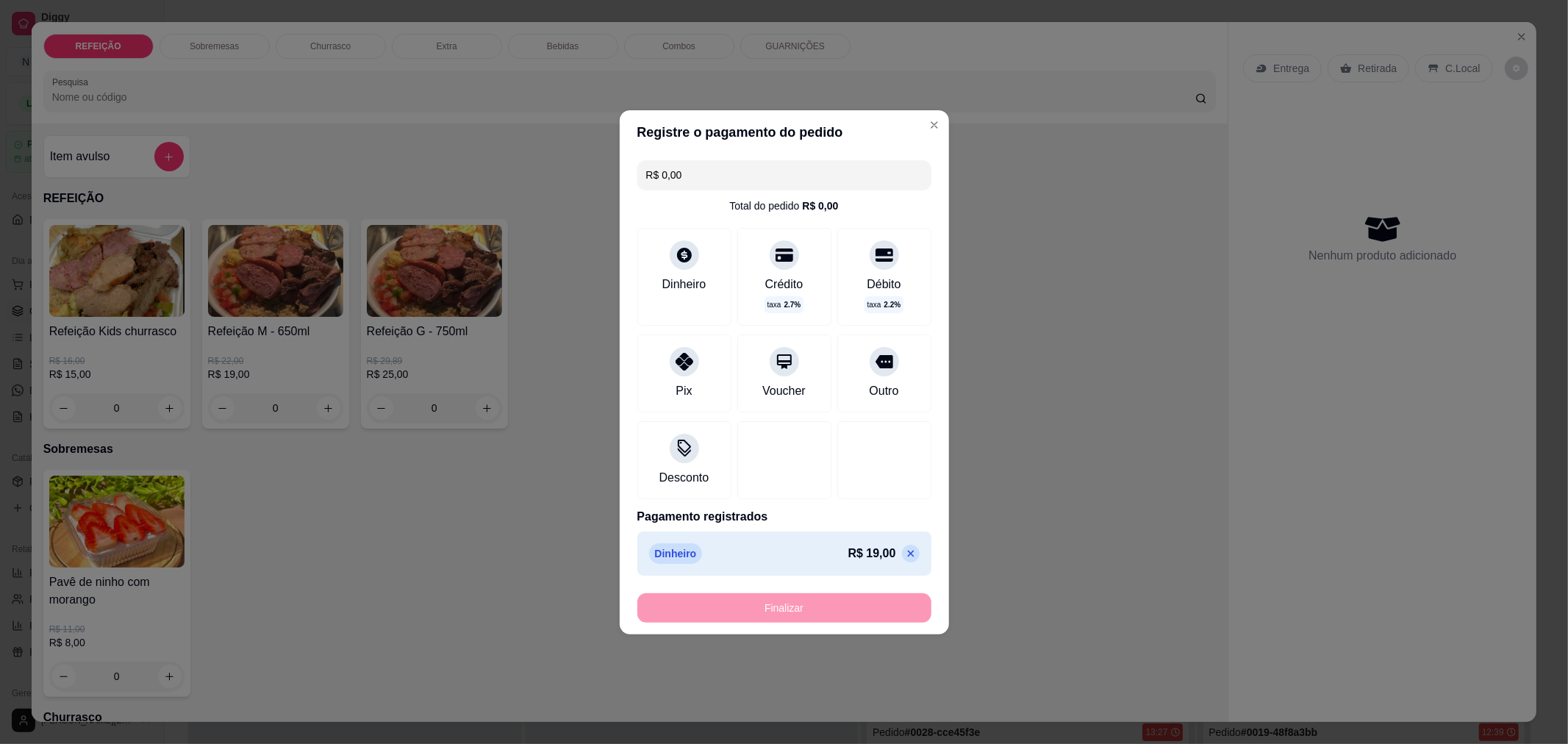
type input "-R$ 19,00"
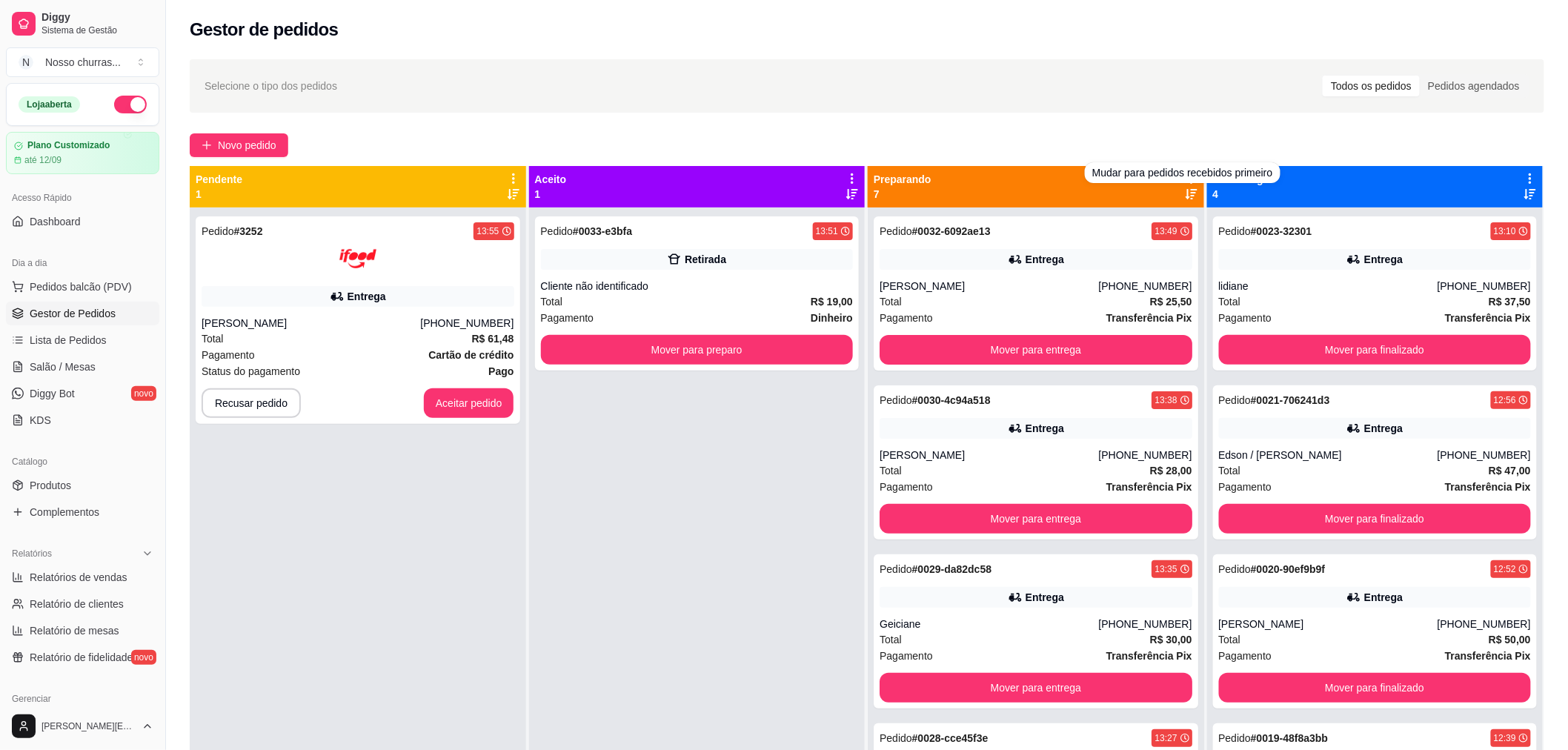
click at [1185, 193] on icon at bounding box center [1191, 193] width 12 height 10
click at [1246, 445] on div "Pedido # 0020-90ef9b9f 12:52 Entrega [PERSON_NAME] [PHONE_NUMBER] Total R$ 50,0…" at bounding box center [1375, 462] width 325 height 154
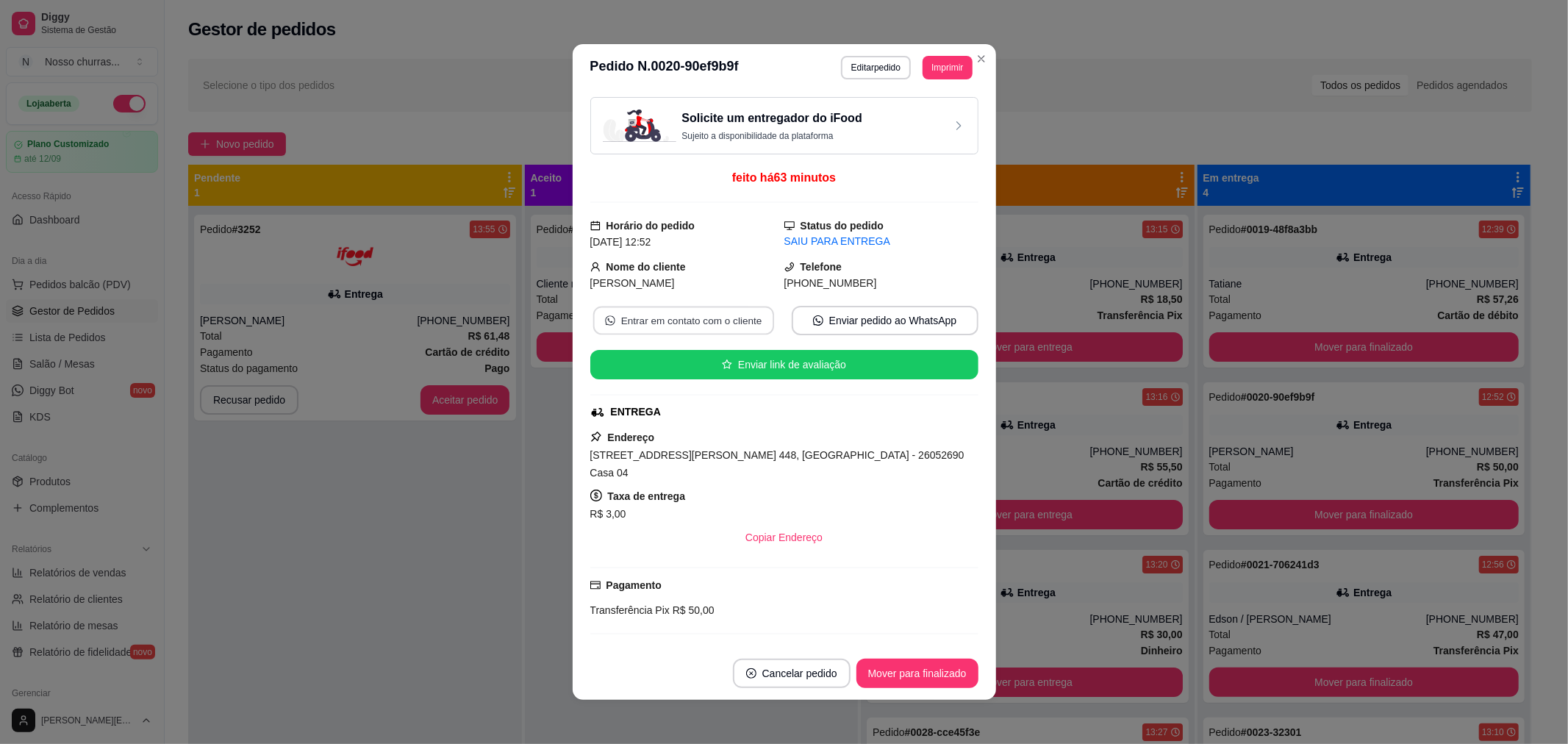
click at [721, 328] on button "Entrar em contato com o cliente" at bounding box center [683, 321] width 181 height 29
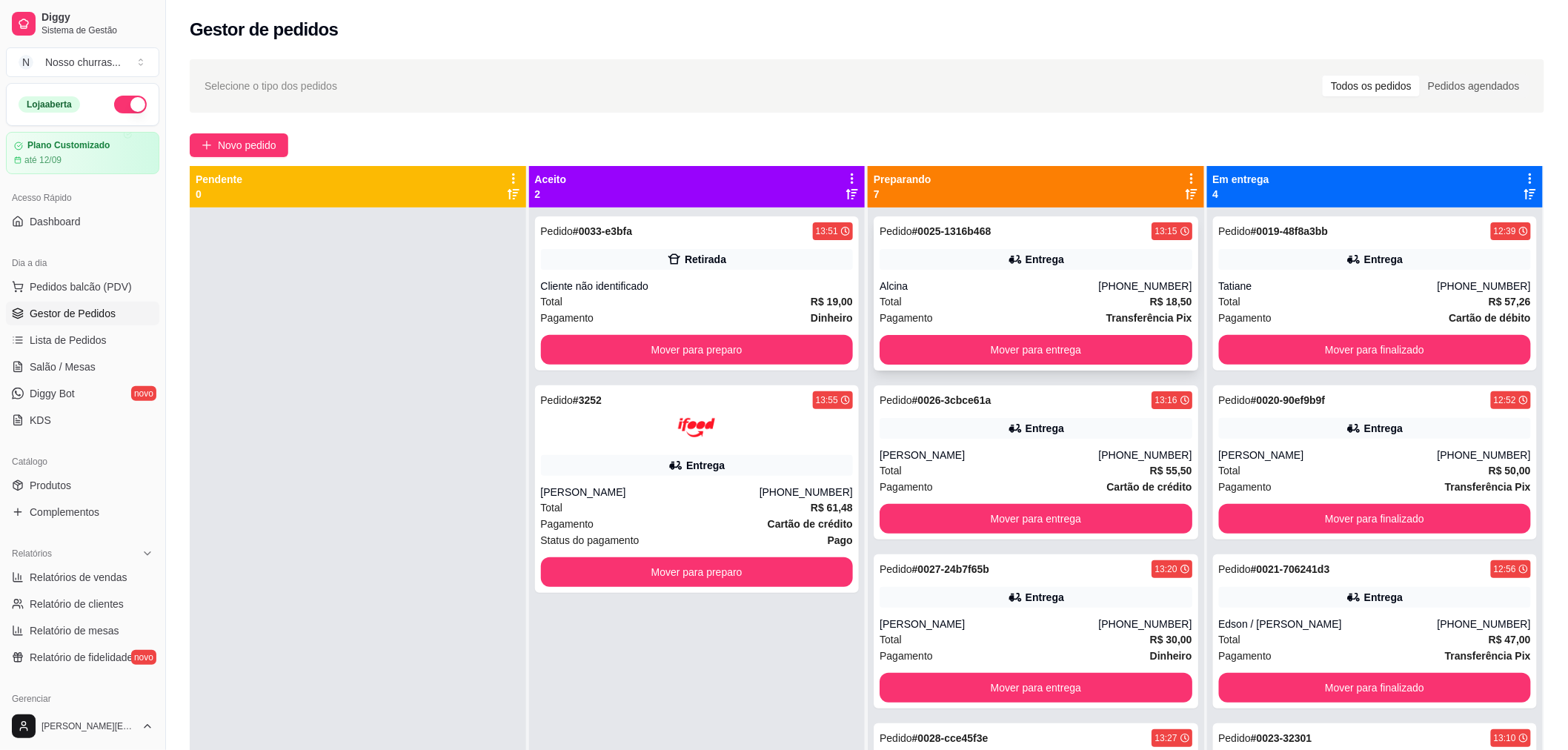
click at [924, 314] on div "Pagamento Transferência Pix" at bounding box center [1036, 318] width 313 height 17
click at [911, 471] on div "Total R$ 55,50" at bounding box center [1036, 470] width 313 height 17
click at [999, 642] on div "Total R$ 30,00" at bounding box center [1036, 639] width 313 height 17
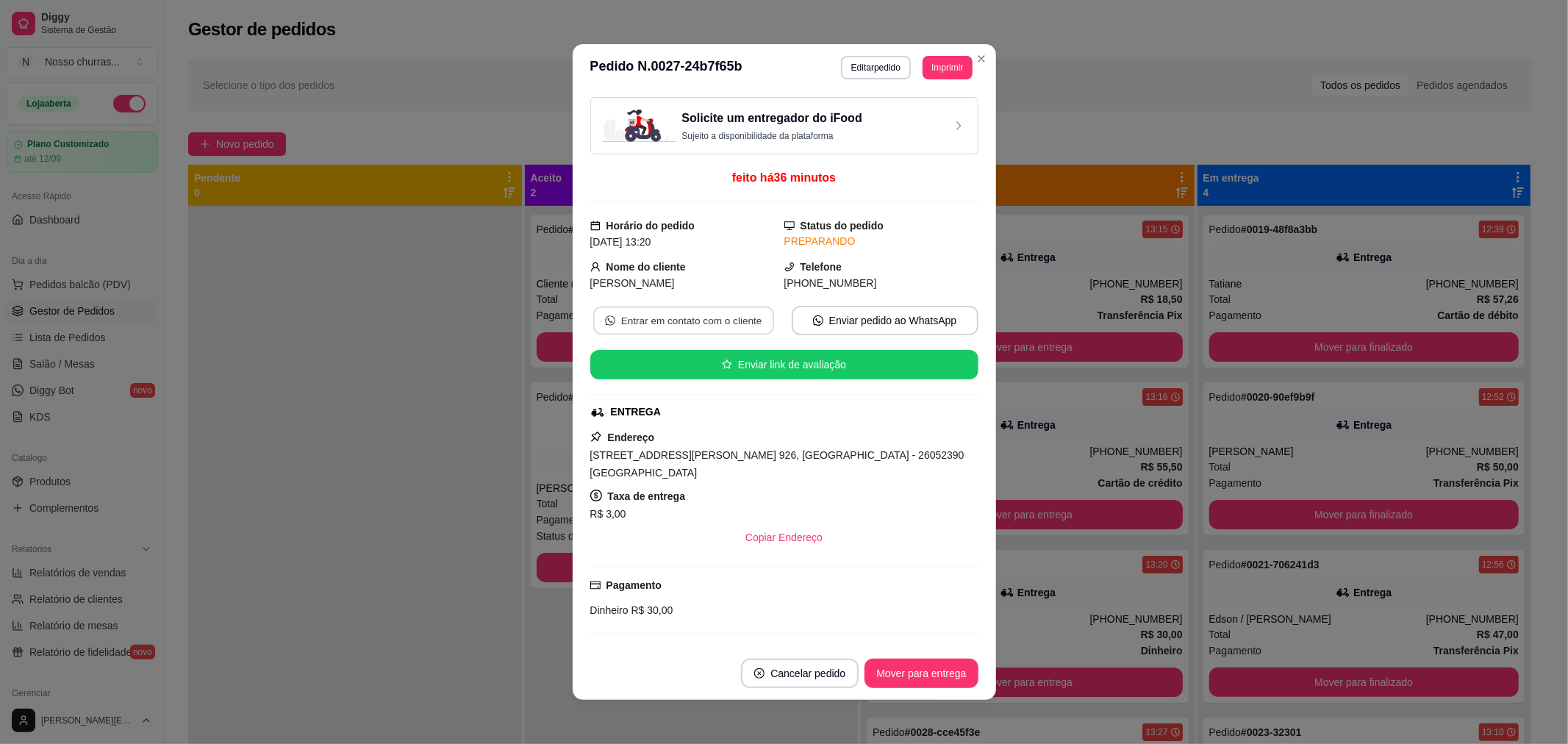
click at [608, 321] on button "Entrar em contato com o cliente" at bounding box center [683, 321] width 181 height 29
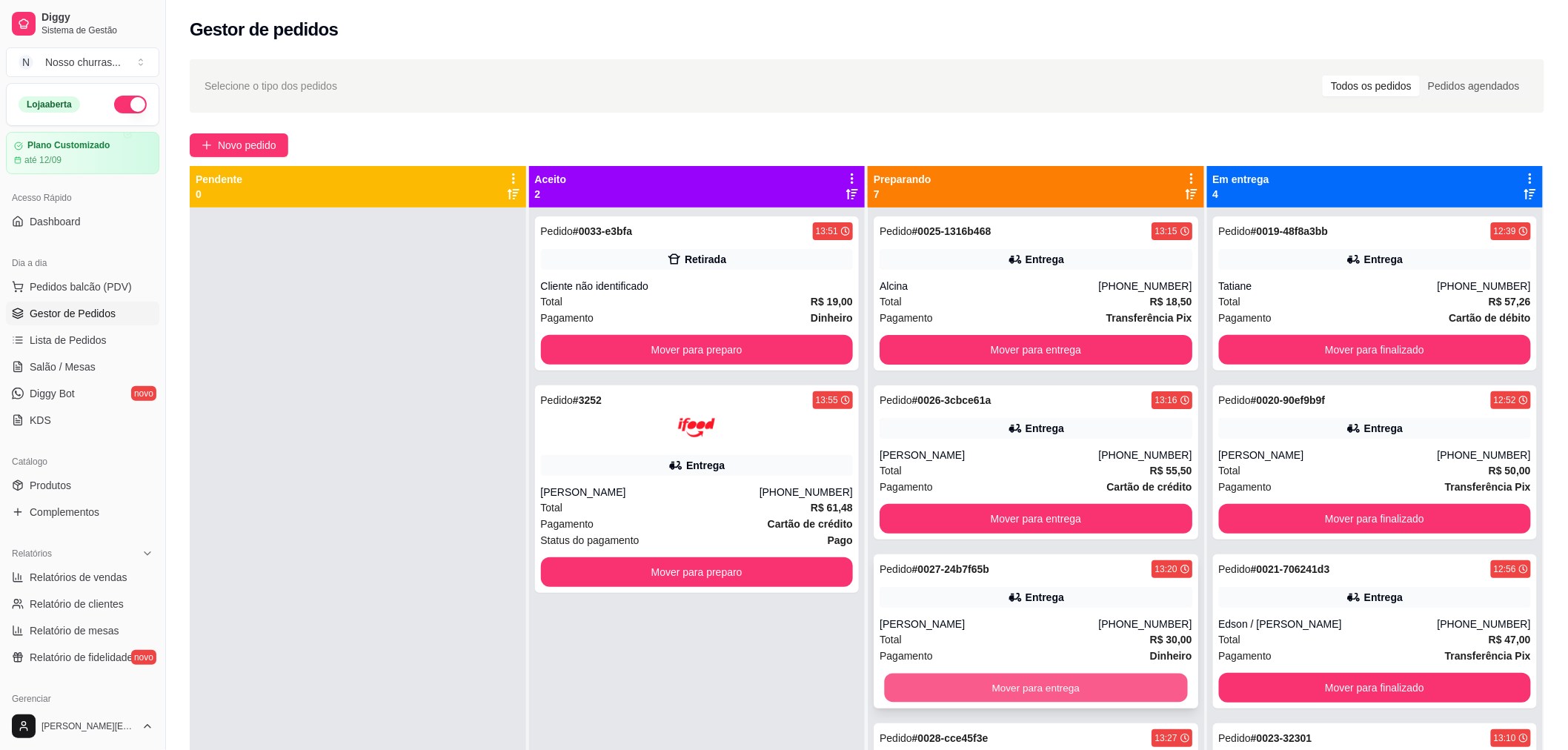
click at [923, 690] on button "Mover para entrega" at bounding box center [1036, 688] width 303 height 29
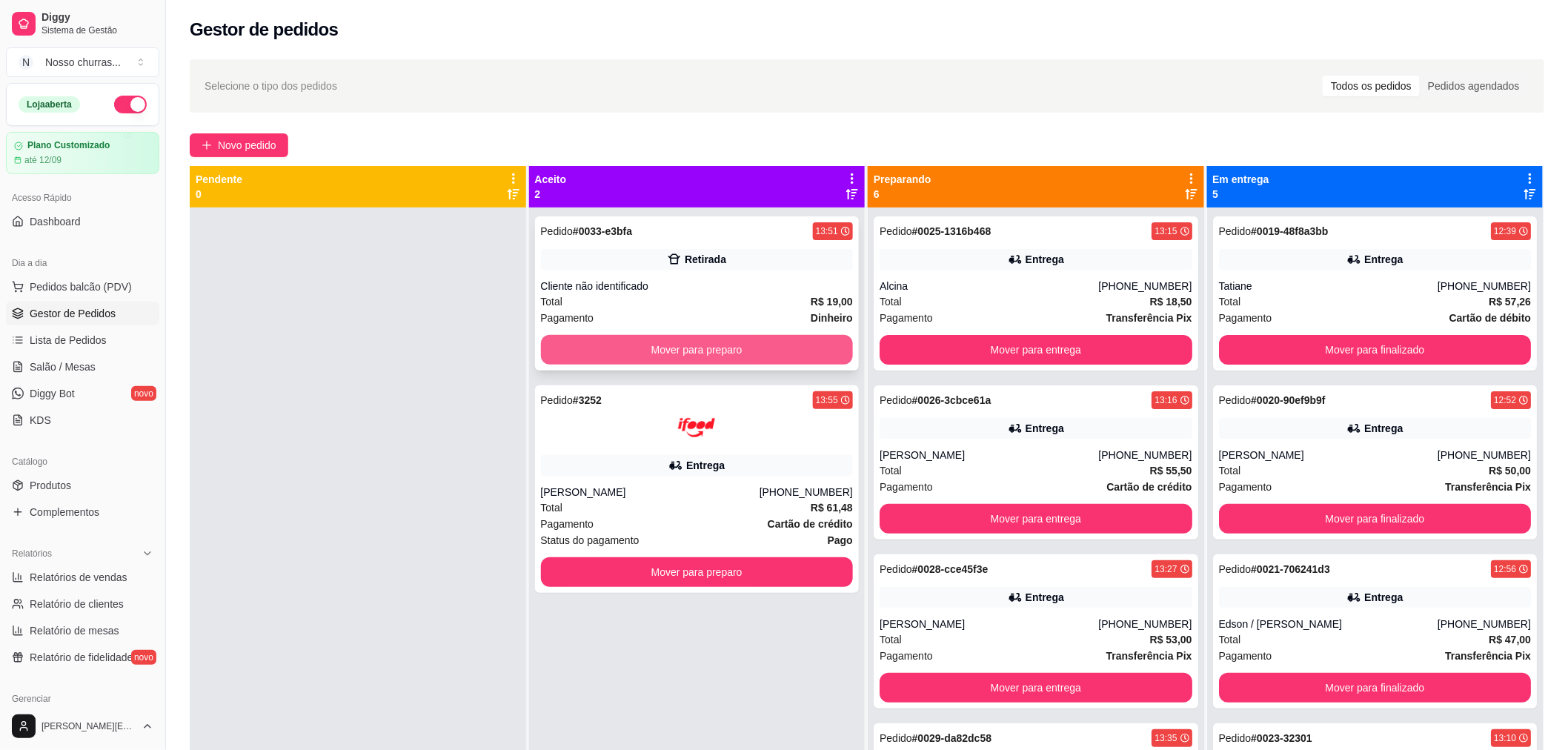
click at [638, 353] on button "Mover para preparo" at bounding box center [697, 350] width 313 height 30
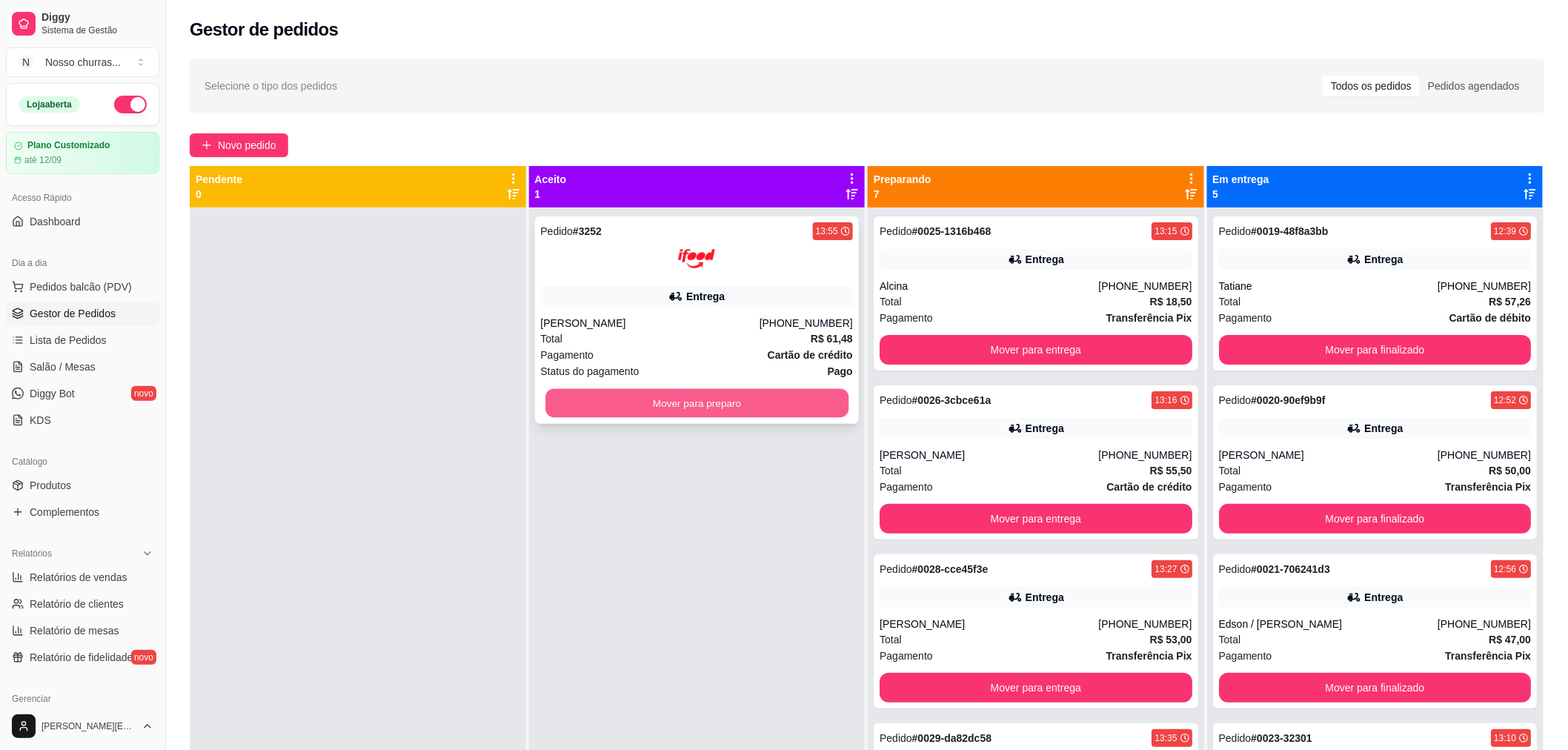
click at [615, 406] on button "Mover para preparo" at bounding box center [697, 403] width 303 height 29
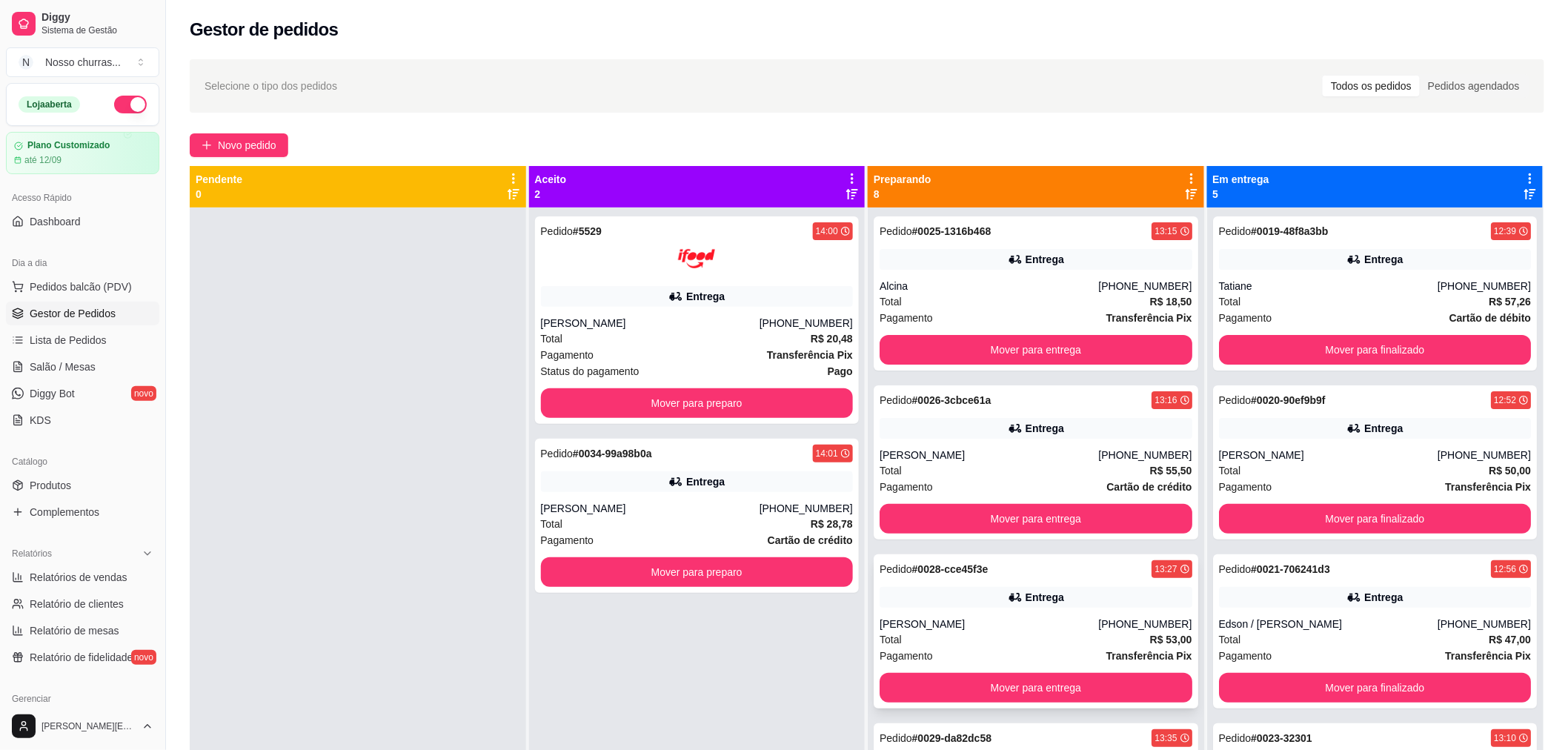
click at [950, 631] on div "[PERSON_NAME]" at bounding box center [989, 623] width 218 height 15
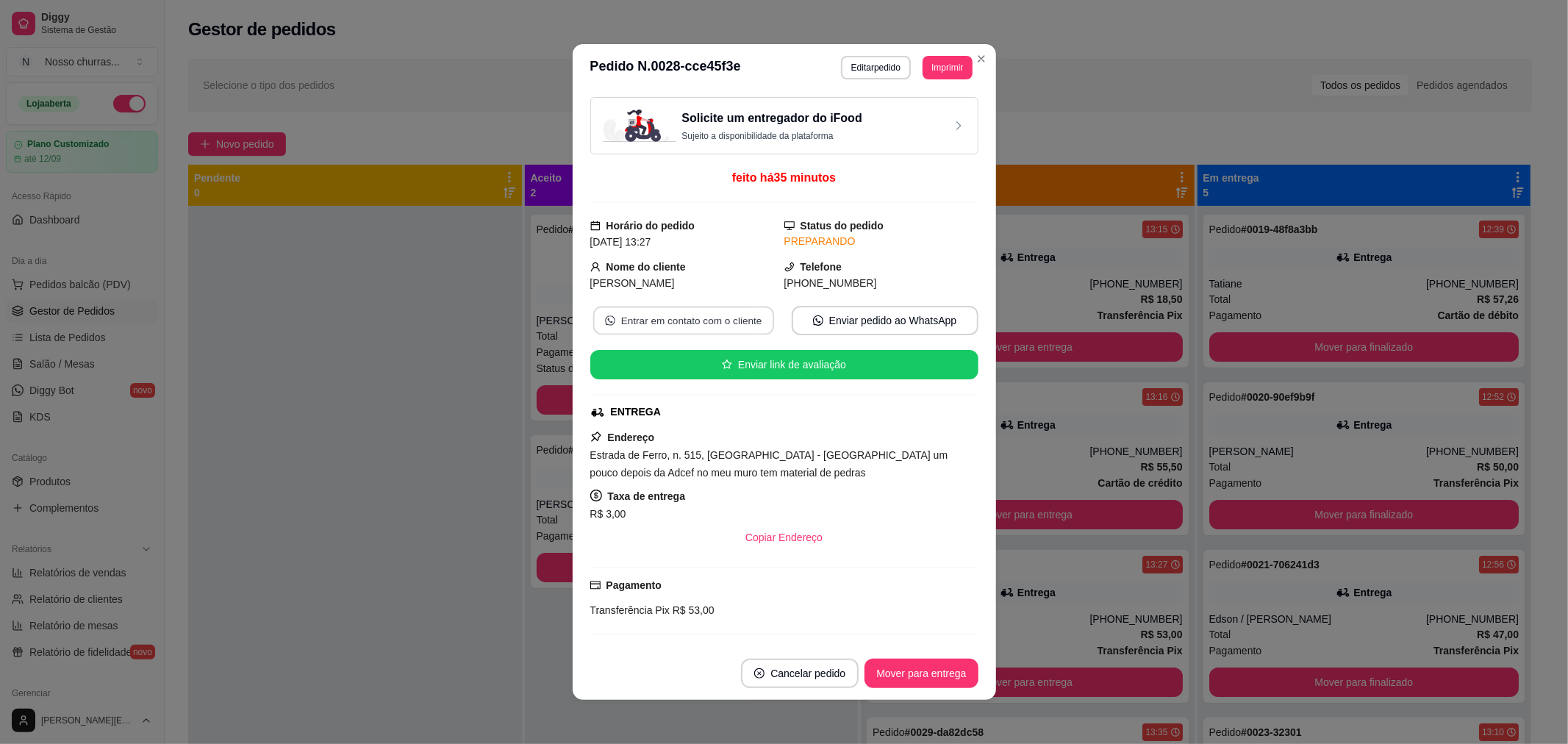
click at [649, 328] on button "Entrar em contato com o cliente" at bounding box center [683, 321] width 181 height 29
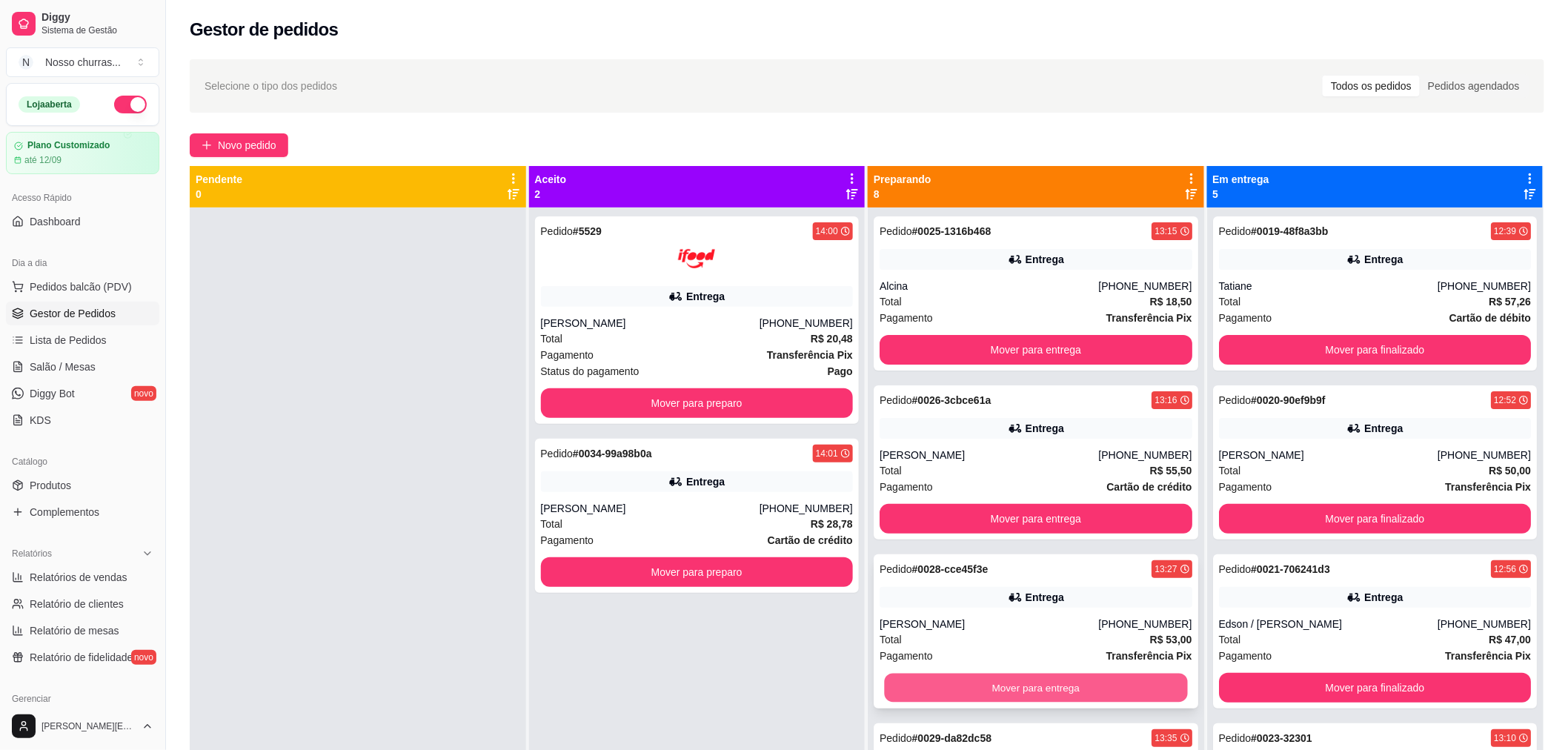
click at [889, 680] on button "Mover para entrega" at bounding box center [1036, 688] width 303 height 29
click at [990, 443] on div "Pedido # 0026-3cbce61a 13:16 Entrega Dayse Nascimento [PHONE_NUMBER] Total R$ 5…" at bounding box center [1035, 462] width 325 height 154
click at [930, 285] on div "Alcina" at bounding box center [989, 285] width 218 height 15
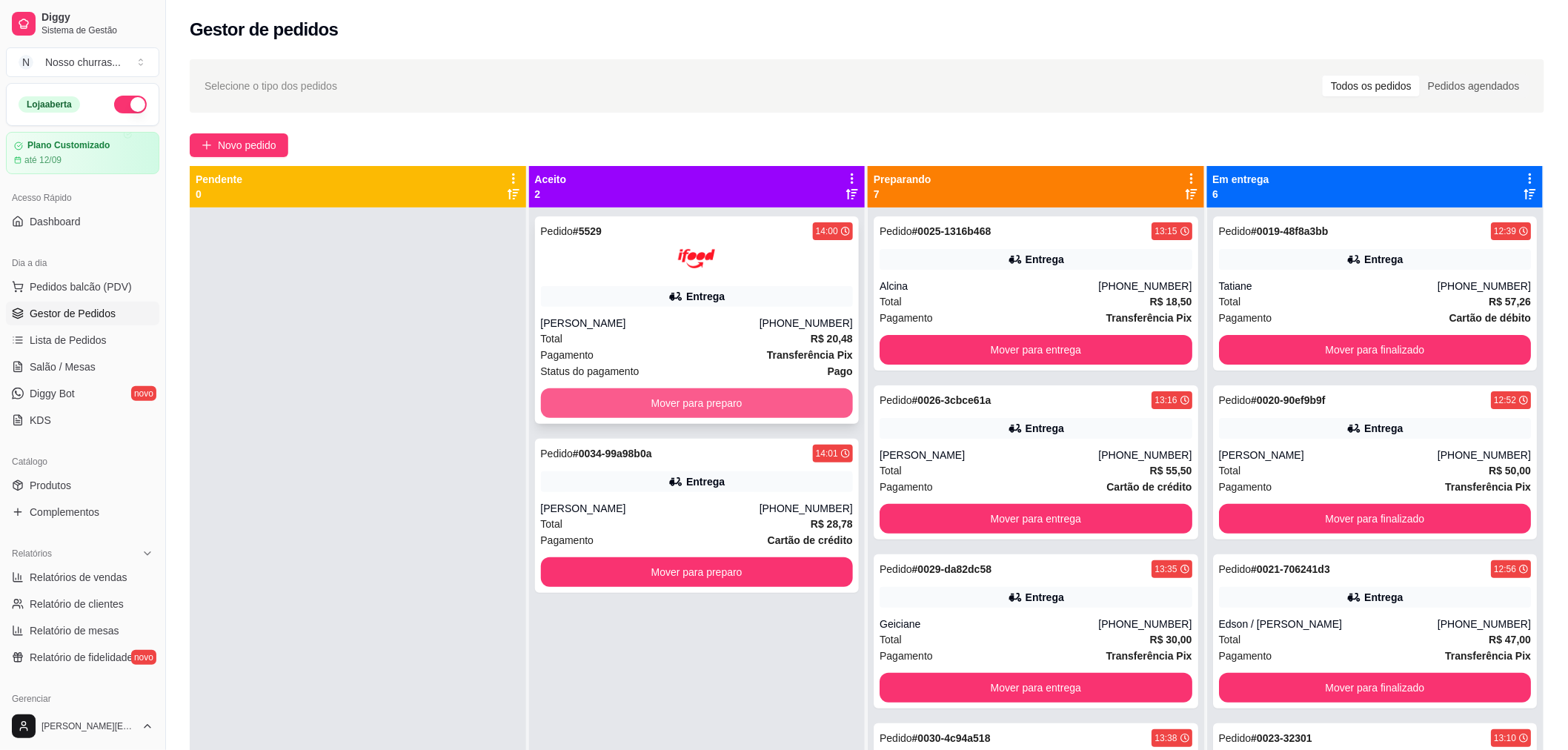
click at [655, 401] on button "Mover para preparo" at bounding box center [697, 403] width 313 height 30
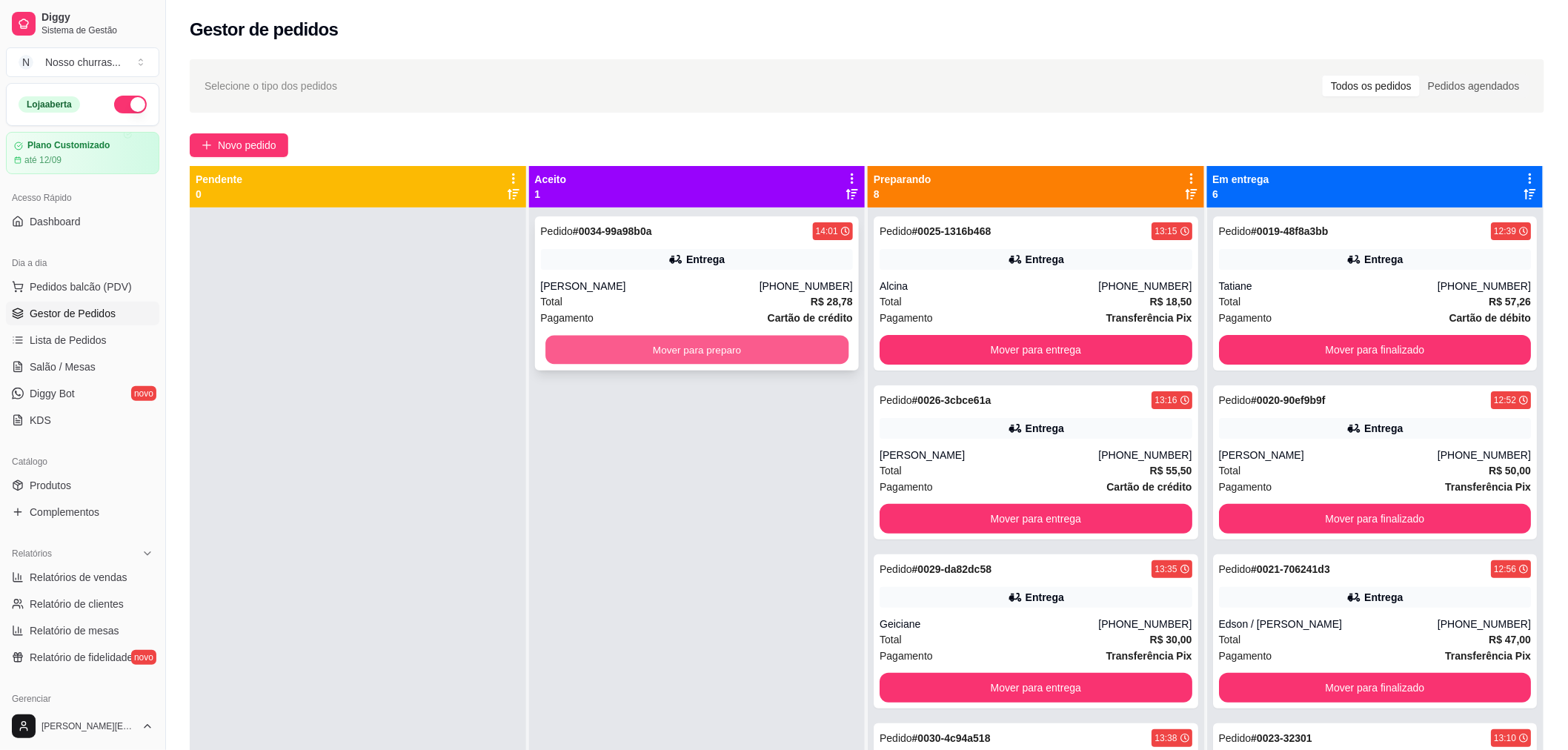
click at [643, 356] on button "Mover para preparo" at bounding box center [697, 350] width 303 height 29
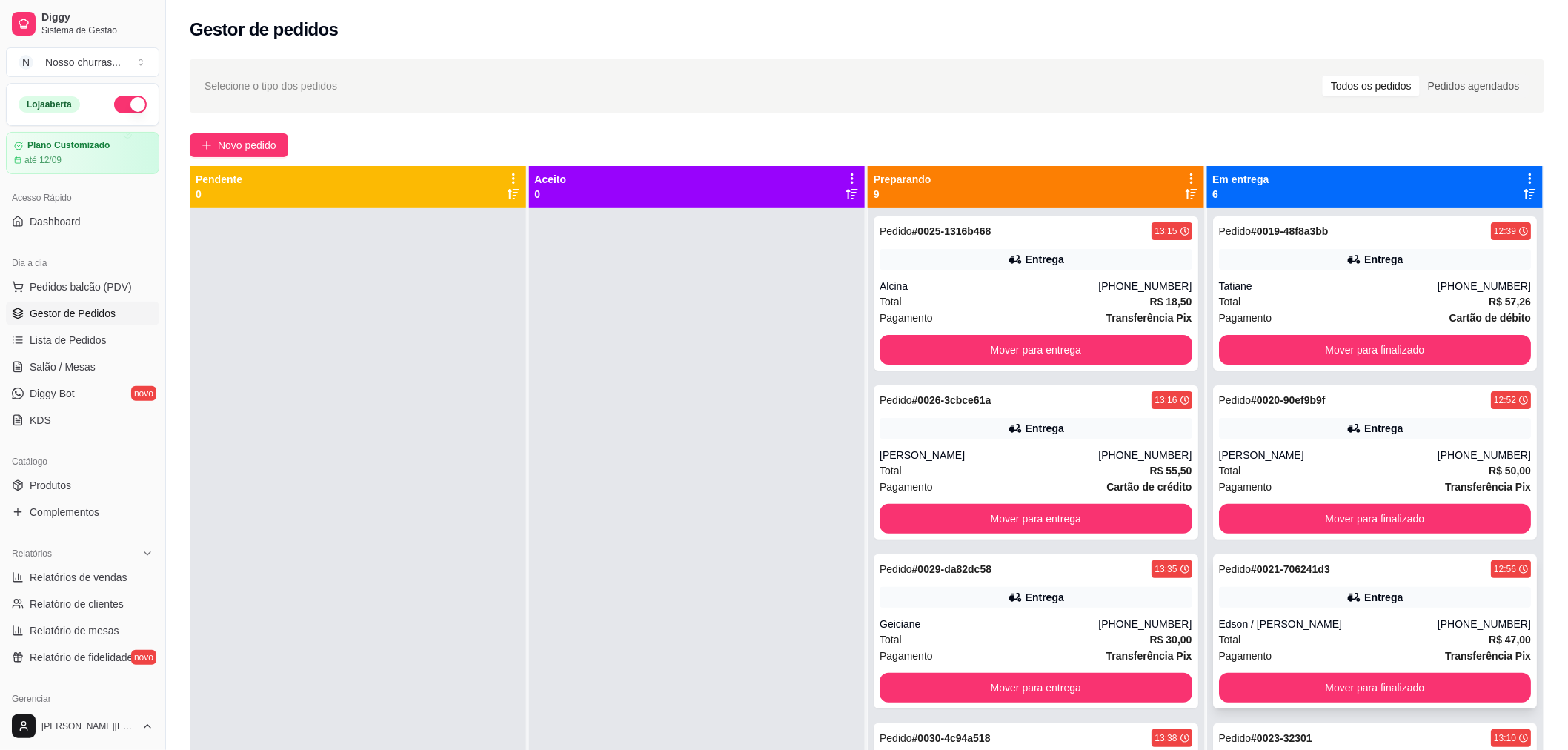
click at [1292, 668] on div "Pedido # 0021-706241d3 12:56 Entrega Edson / [PERSON_NAME] [PHONE_NUMBER] Total…" at bounding box center [1375, 631] width 325 height 154
click at [1287, 691] on button "Mover para finalizado" at bounding box center [1375, 688] width 303 height 29
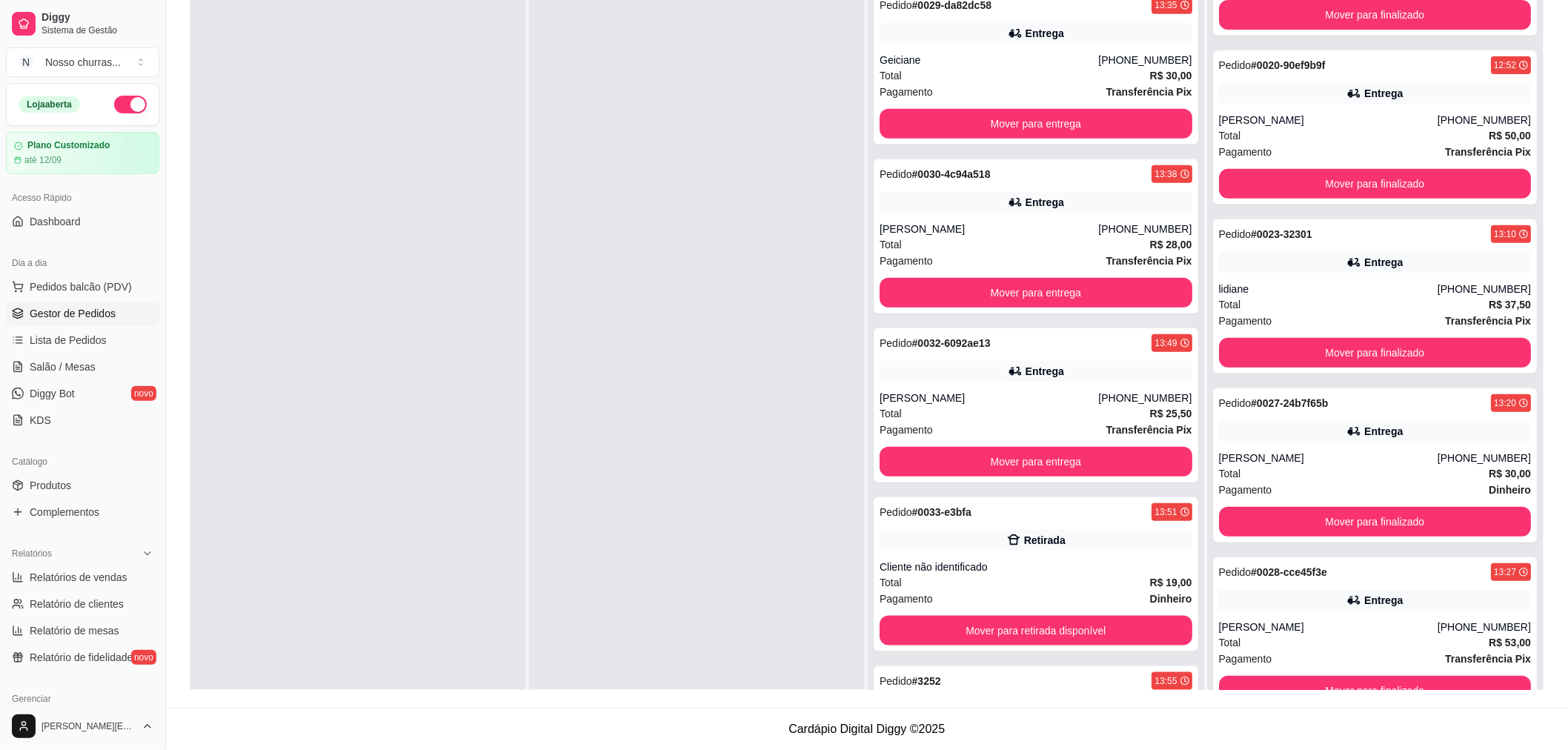
scroll to position [392, 0]
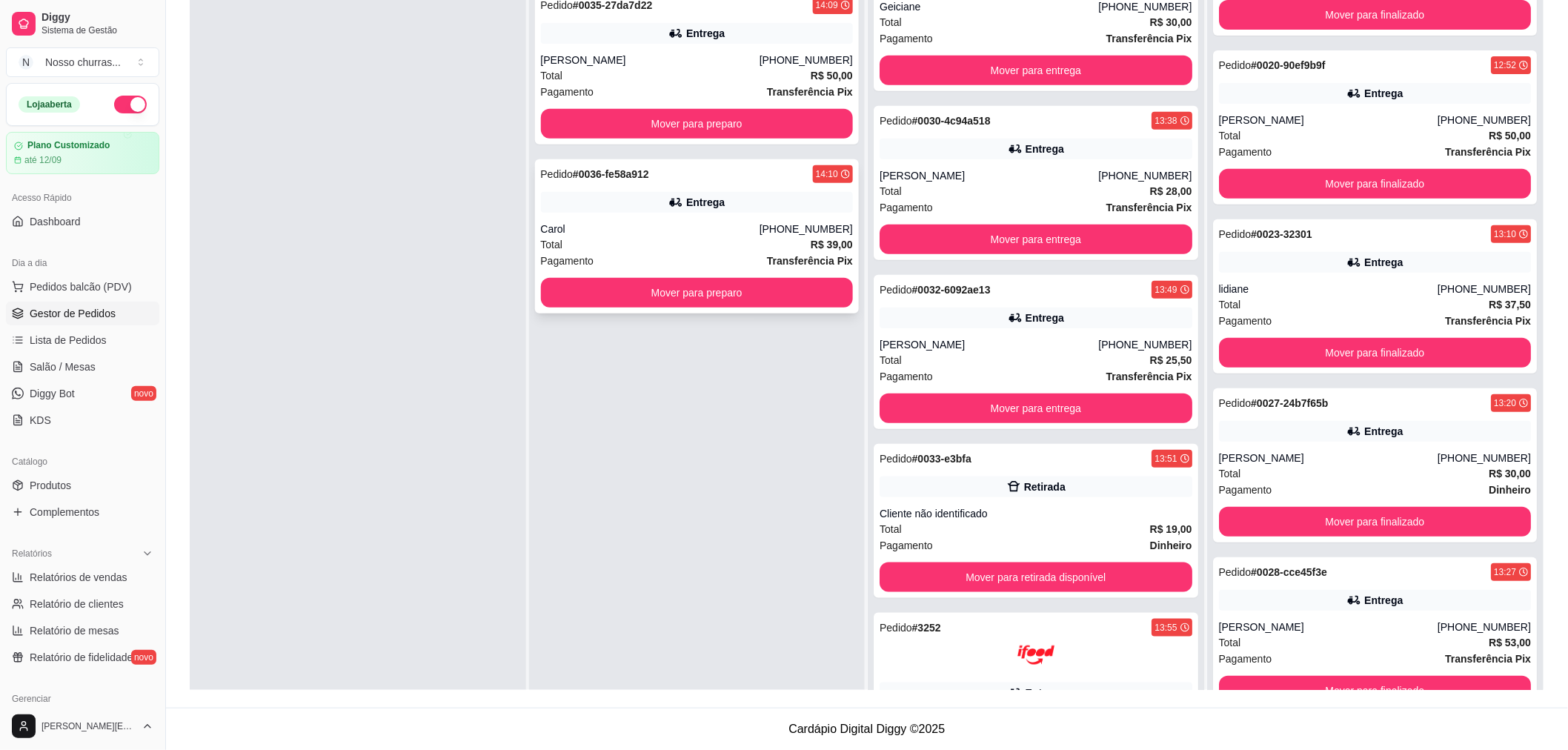
click at [619, 206] on div "Entrega" at bounding box center [697, 202] width 313 height 20
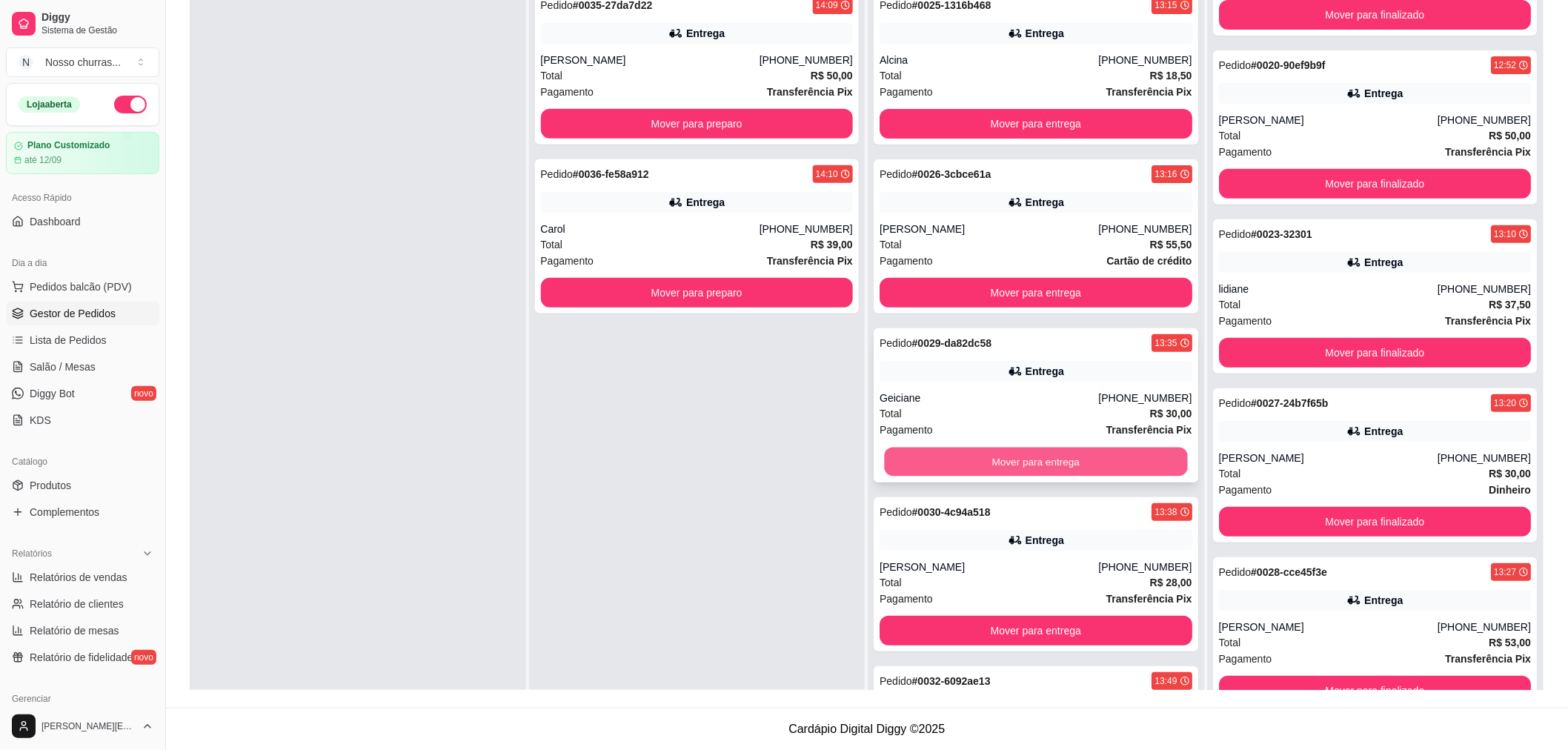
click at [924, 457] on button "Mover para entrega" at bounding box center [1036, 461] width 303 height 29
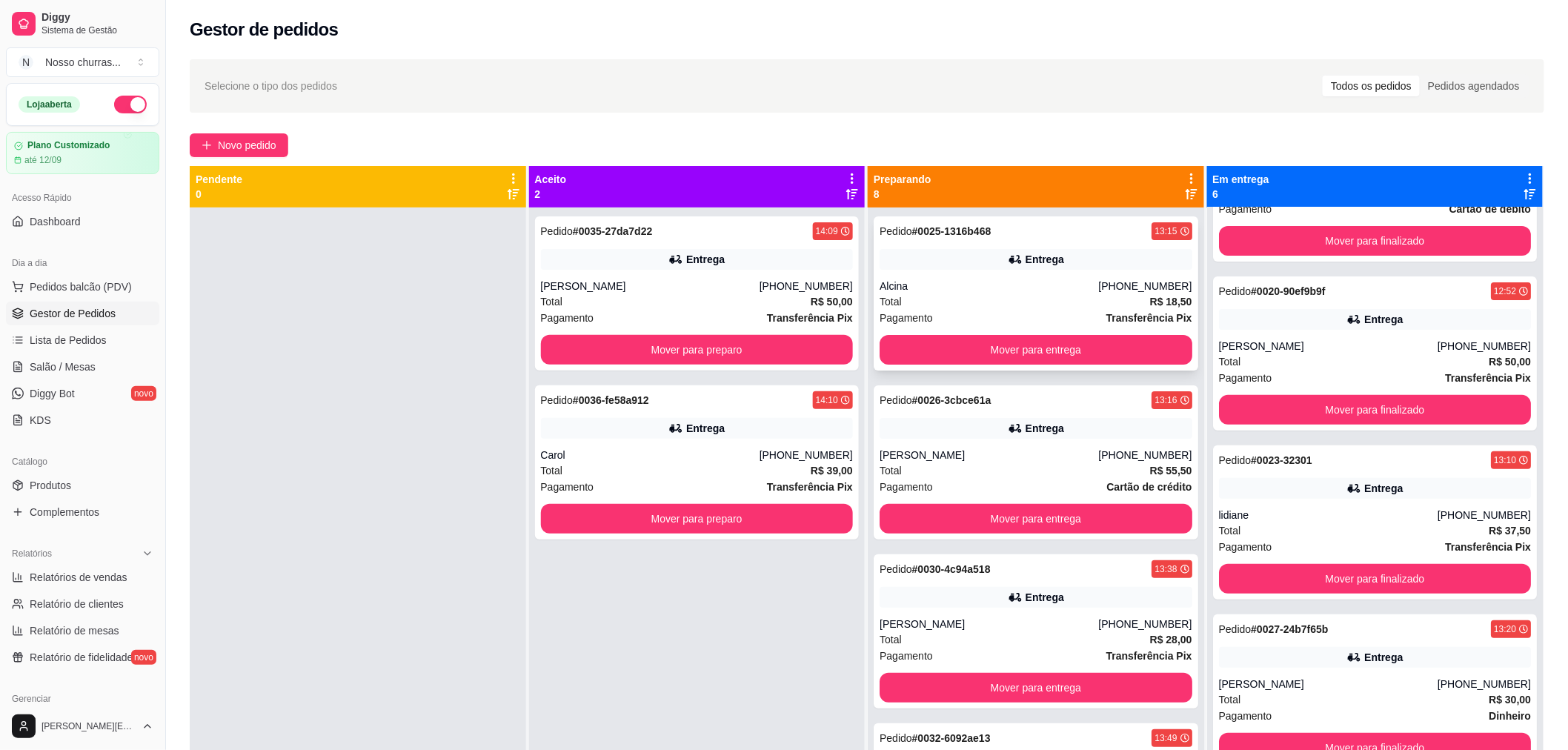
click at [1001, 290] on div "Alcina" at bounding box center [989, 285] width 218 height 15
click at [758, 350] on button "Mover para preparo" at bounding box center [697, 350] width 303 height 29
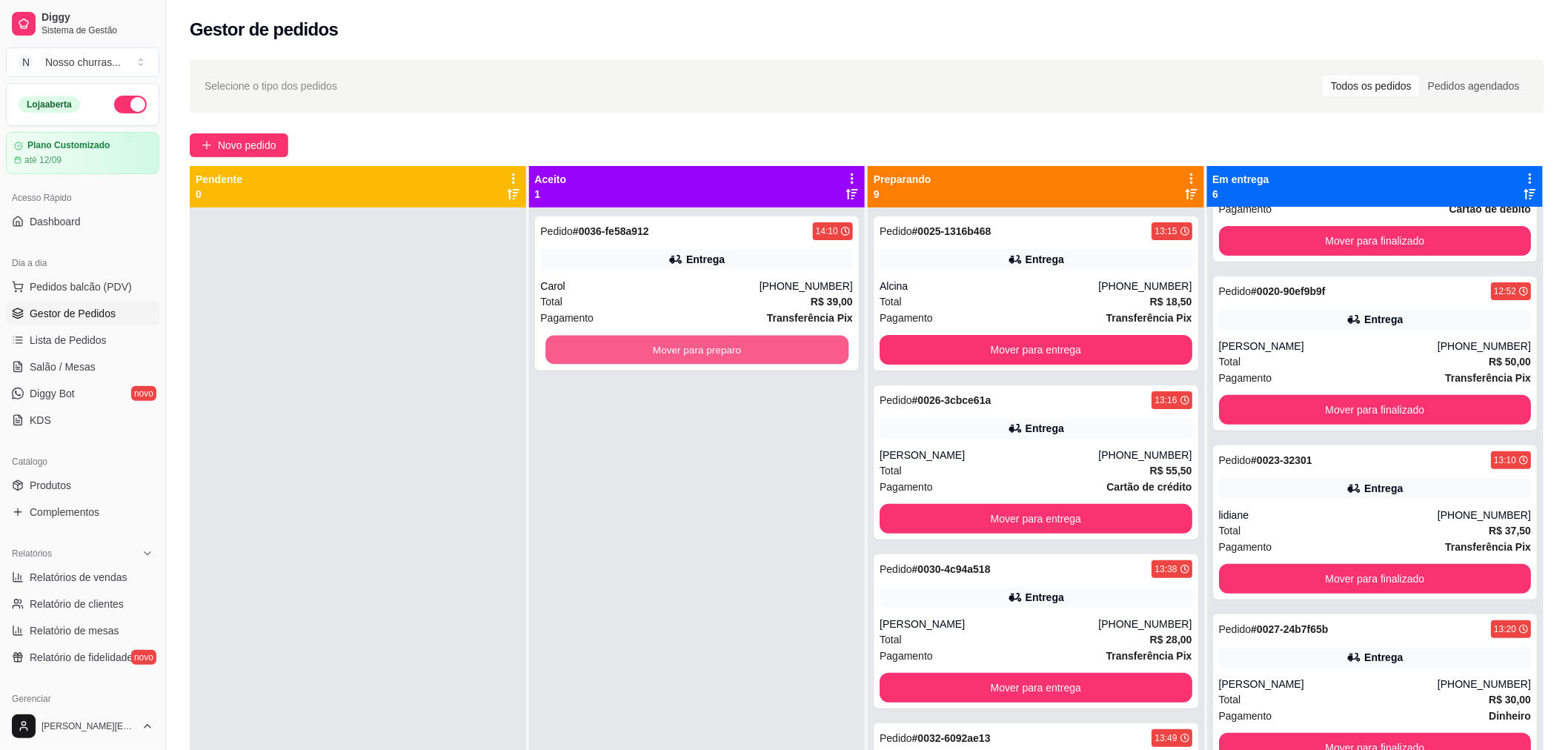
click at [758, 350] on button "Mover para preparo" at bounding box center [697, 350] width 303 height 29
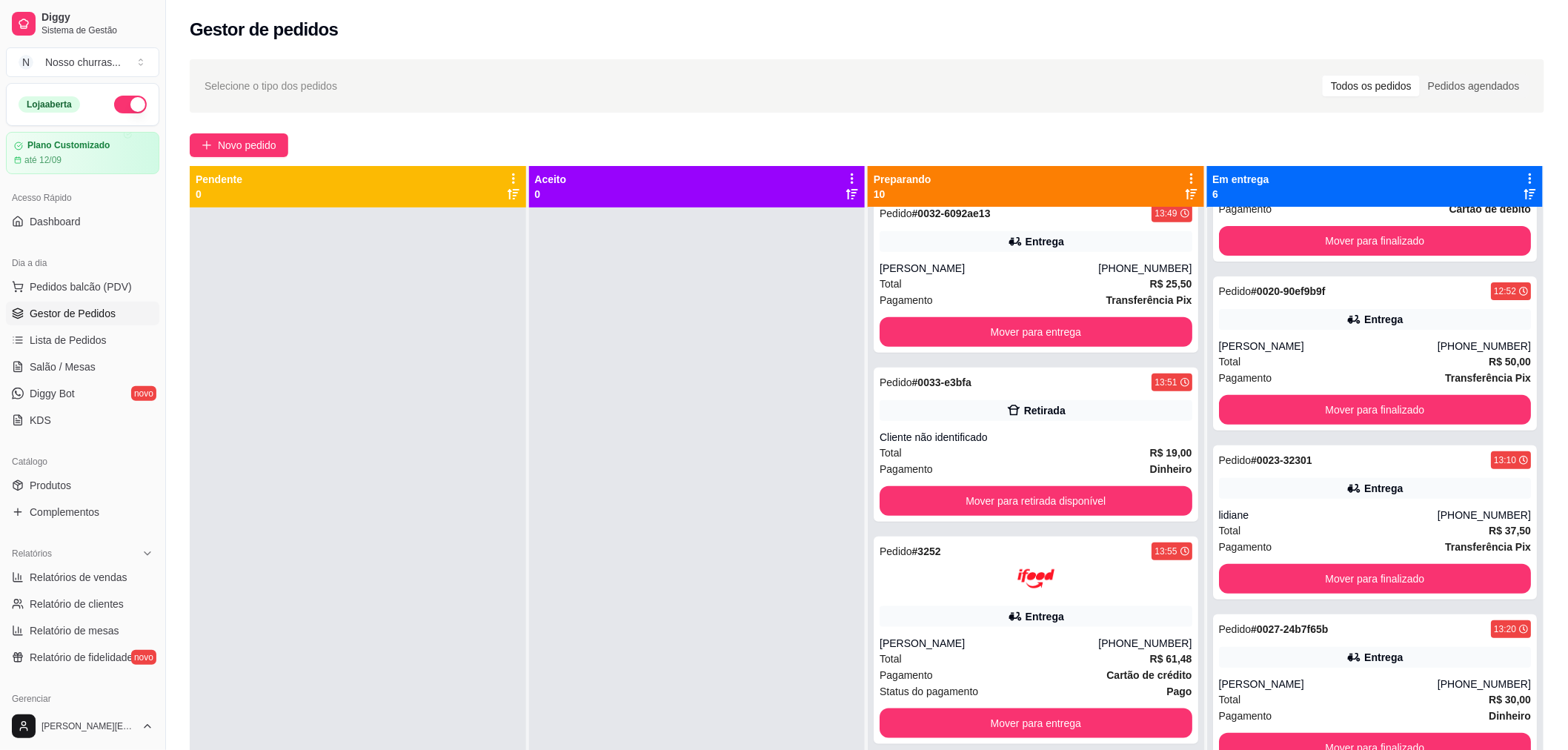
scroll to position [528, 0]
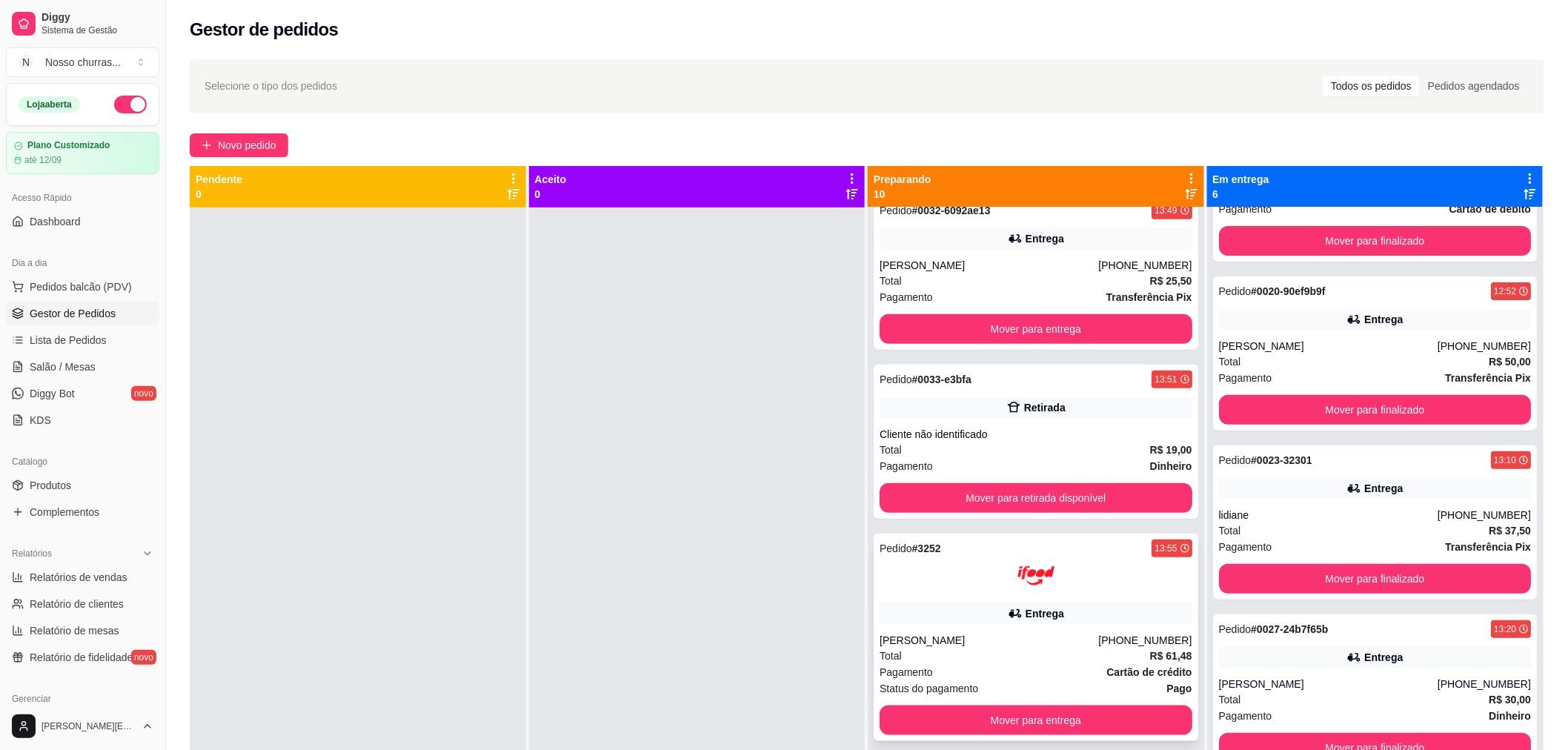
click at [1076, 603] on div "Entrega" at bounding box center [1036, 613] width 313 height 20
click at [936, 509] on button "Mover para retirada disponível" at bounding box center [1036, 498] width 303 height 29
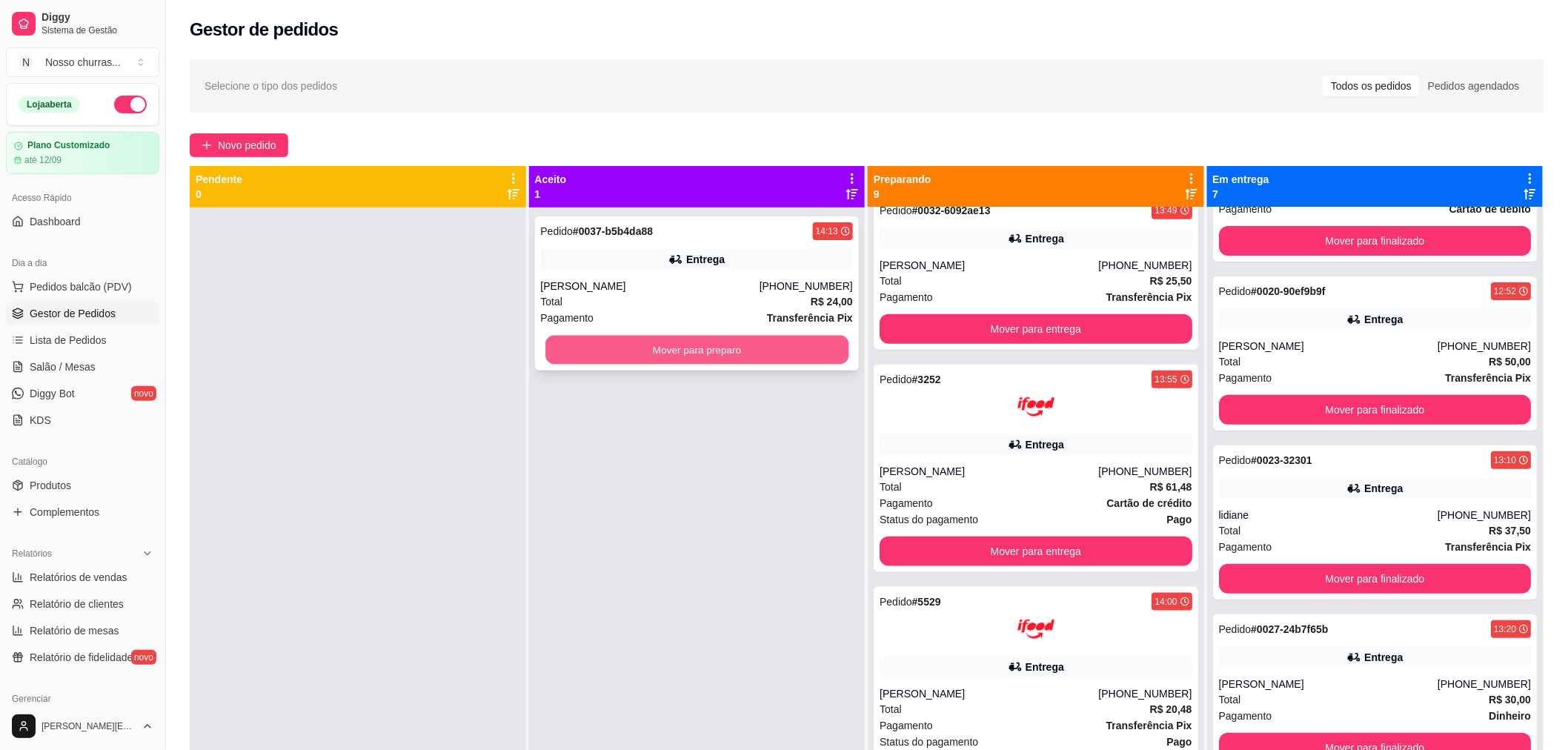
click at [694, 363] on button "Mover para preparo" at bounding box center [697, 350] width 303 height 29
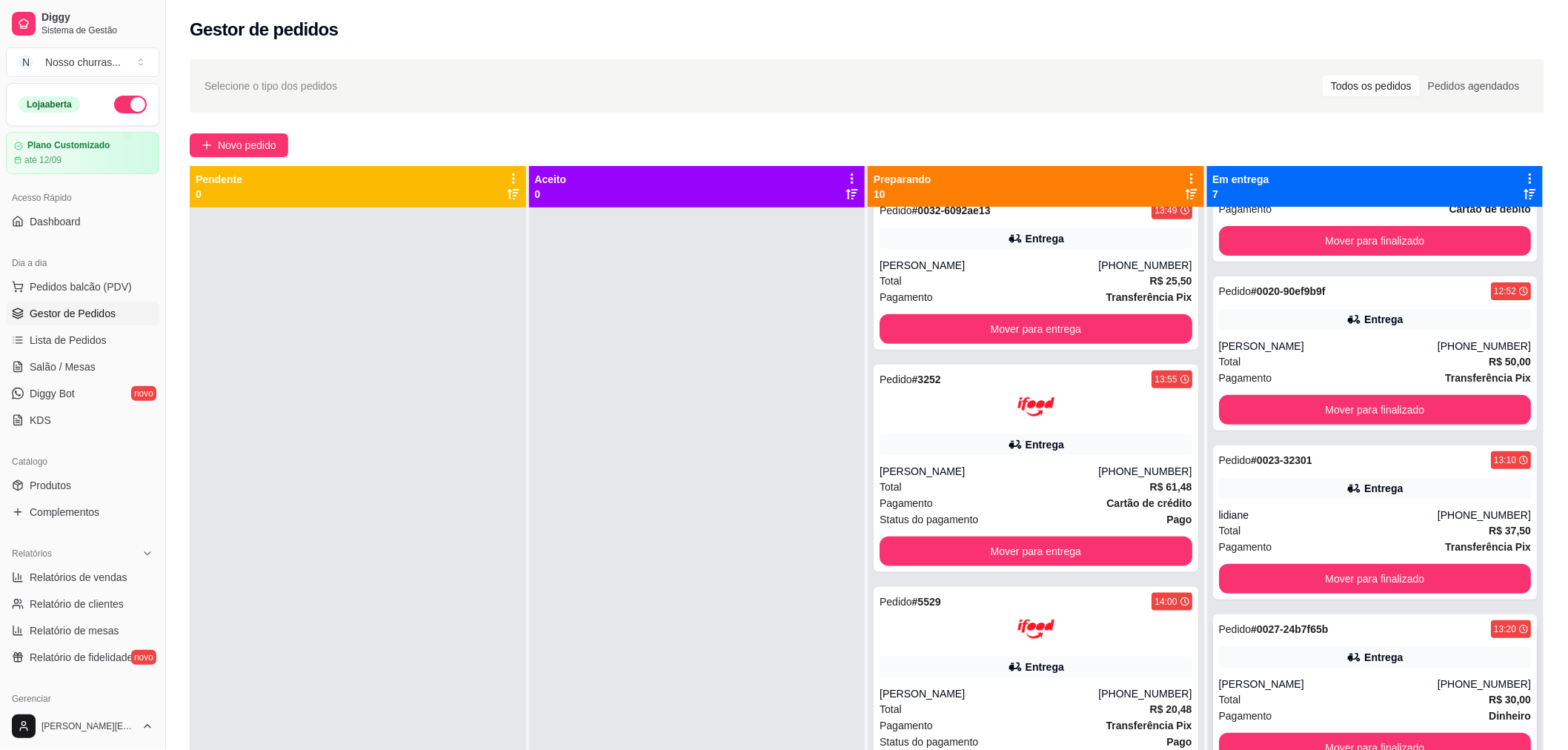
click at [1438, 682] on div "[PHONE_NUMBER]" at bounding box center [1484, 684] width 94 height 15
click at [1419, 565] on button "Mover para finalizado" at bounding box center [1375, 579] width 313 height 30
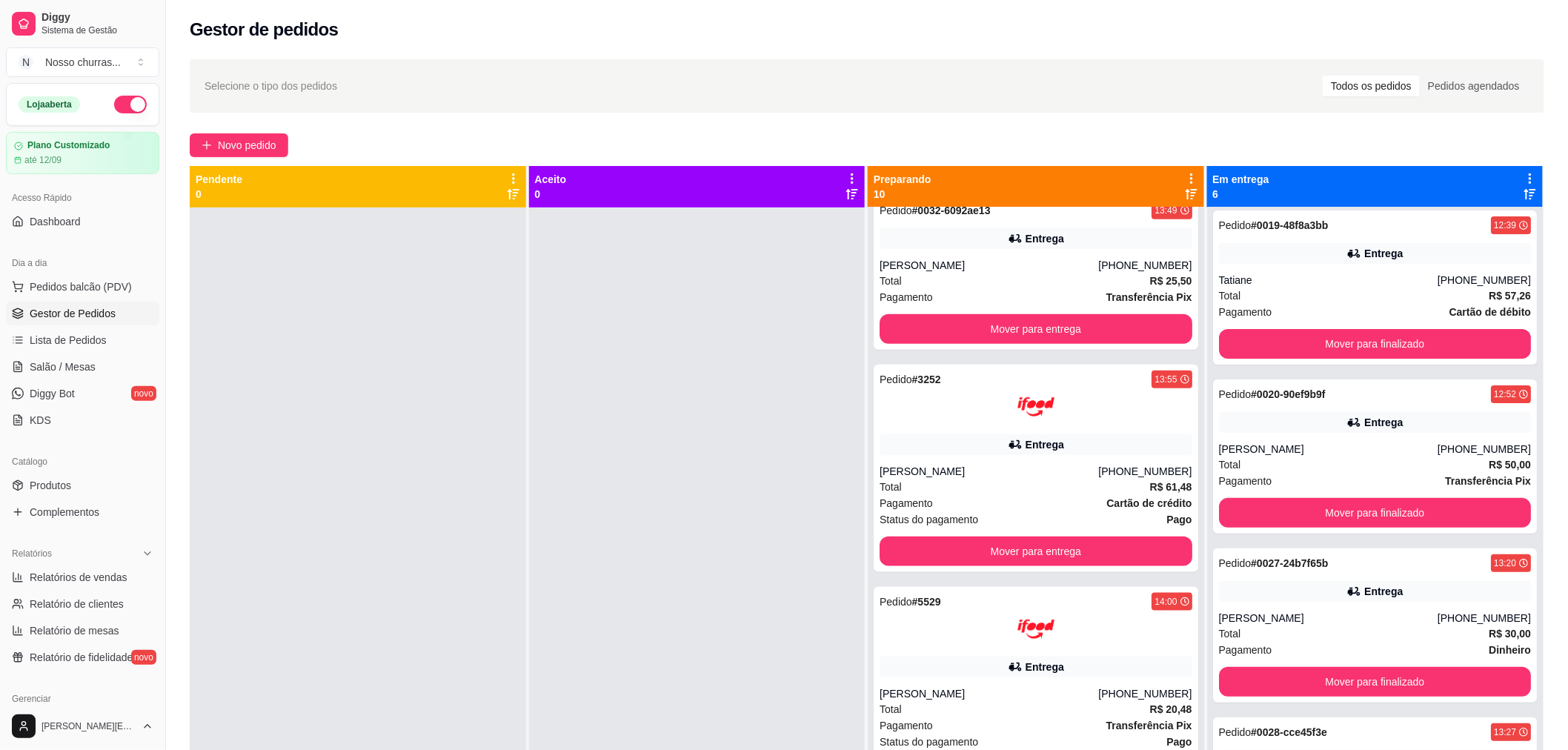
scroll to position [0, 0]
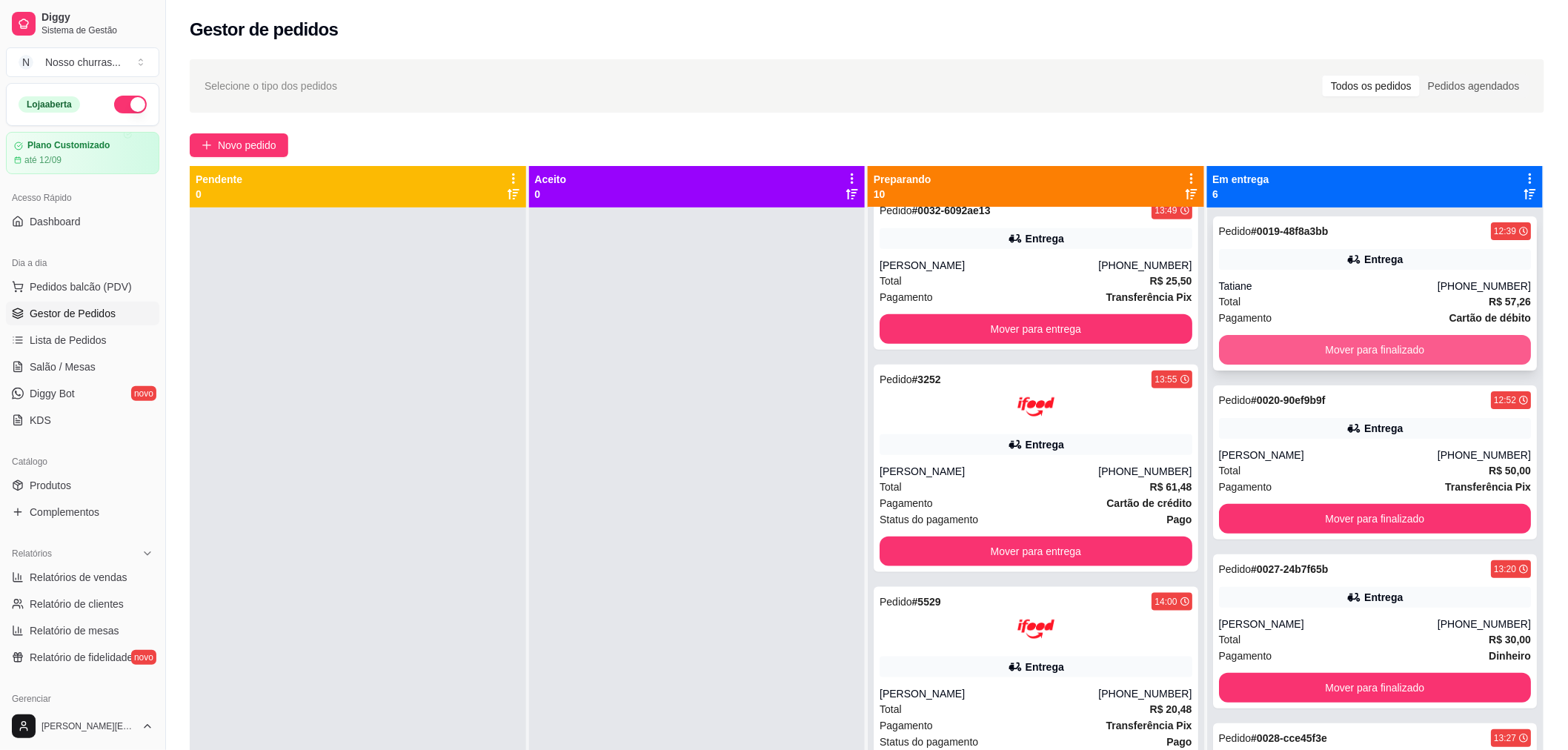
click at [1441, 338] on button "Mover para finalizado" at bounding box center [1375, 350] width 313 height 30
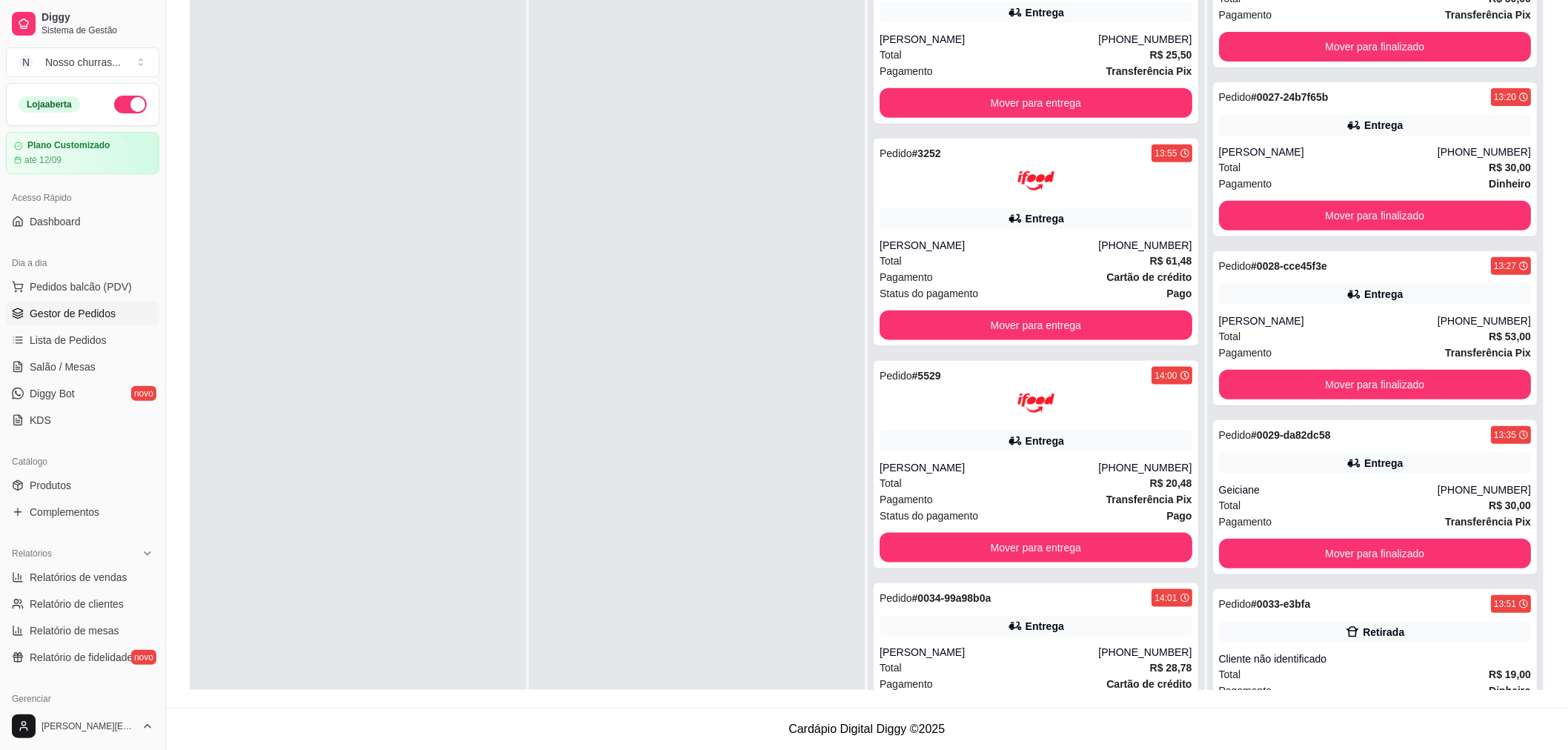
scroll to position [109, 0]
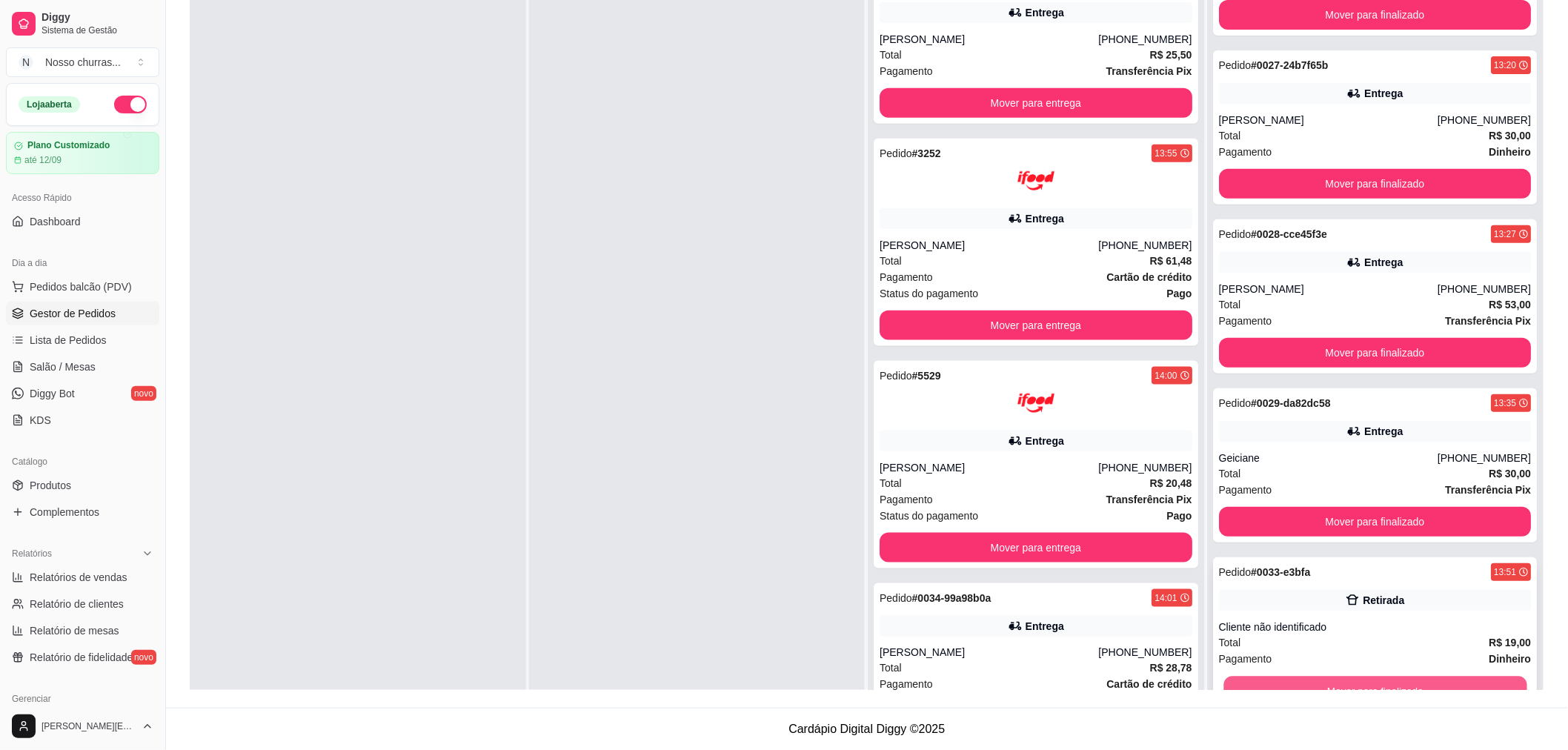
click at [1454, 679] on button "Mover para finalizado" at bounding box center [1375, 691] width 303 height 29
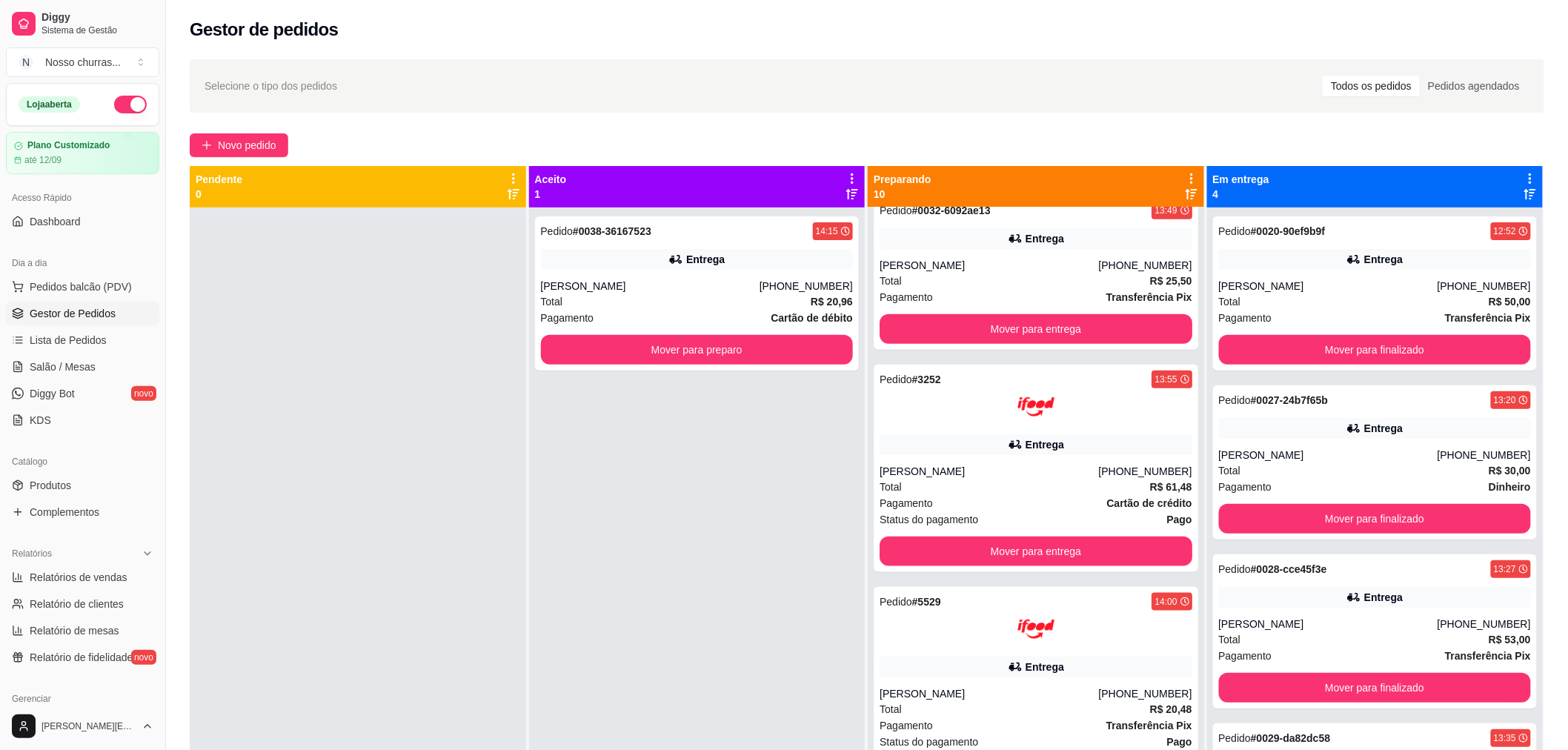
scroll to position [0, 0]
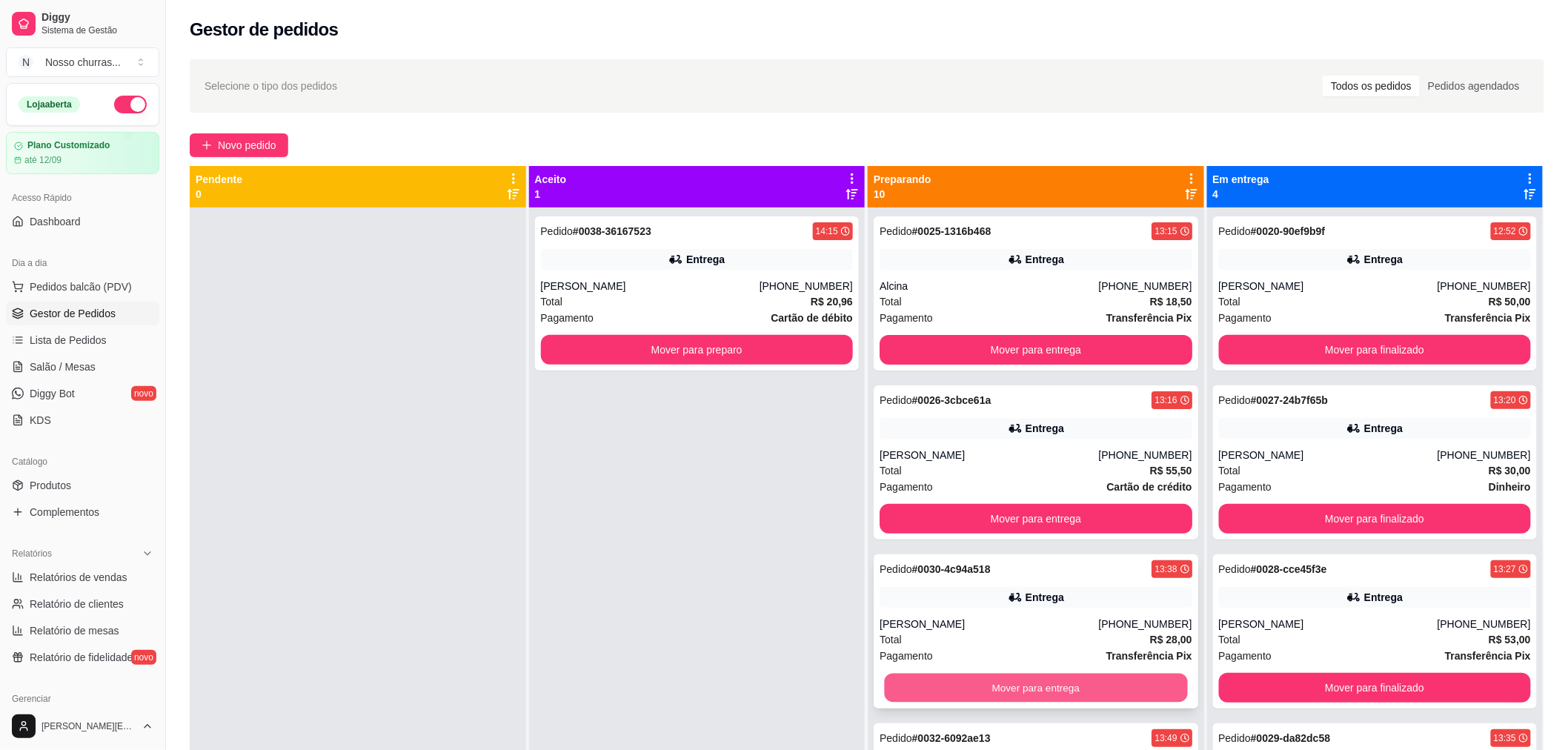
click at [911, 694] on button "Mover para entrega" at bounding box center [1036, 688] width 303 height 29
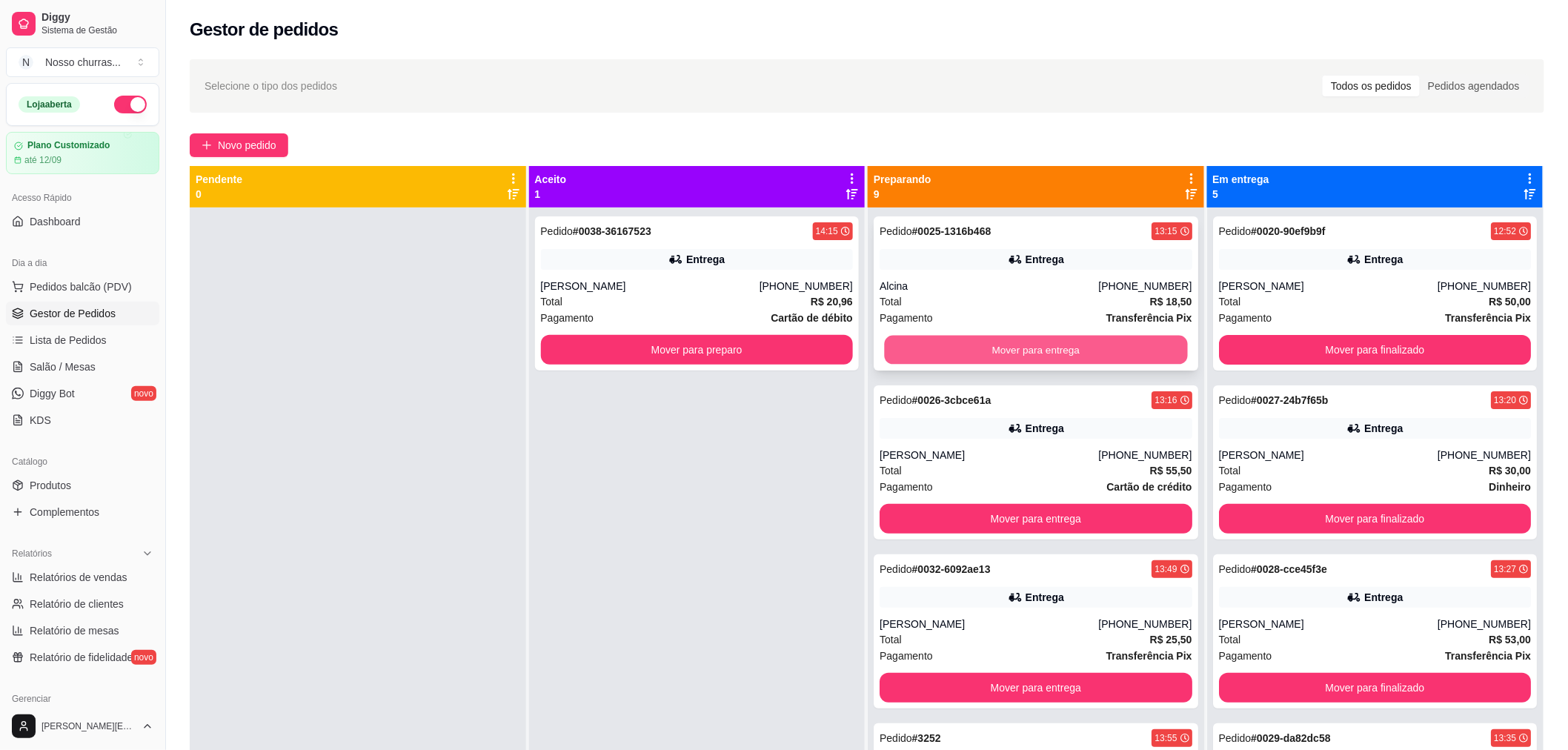
click at [920, 340] on button "Mover para entrega" at bounding box center [1036, 350] width 303 height 29
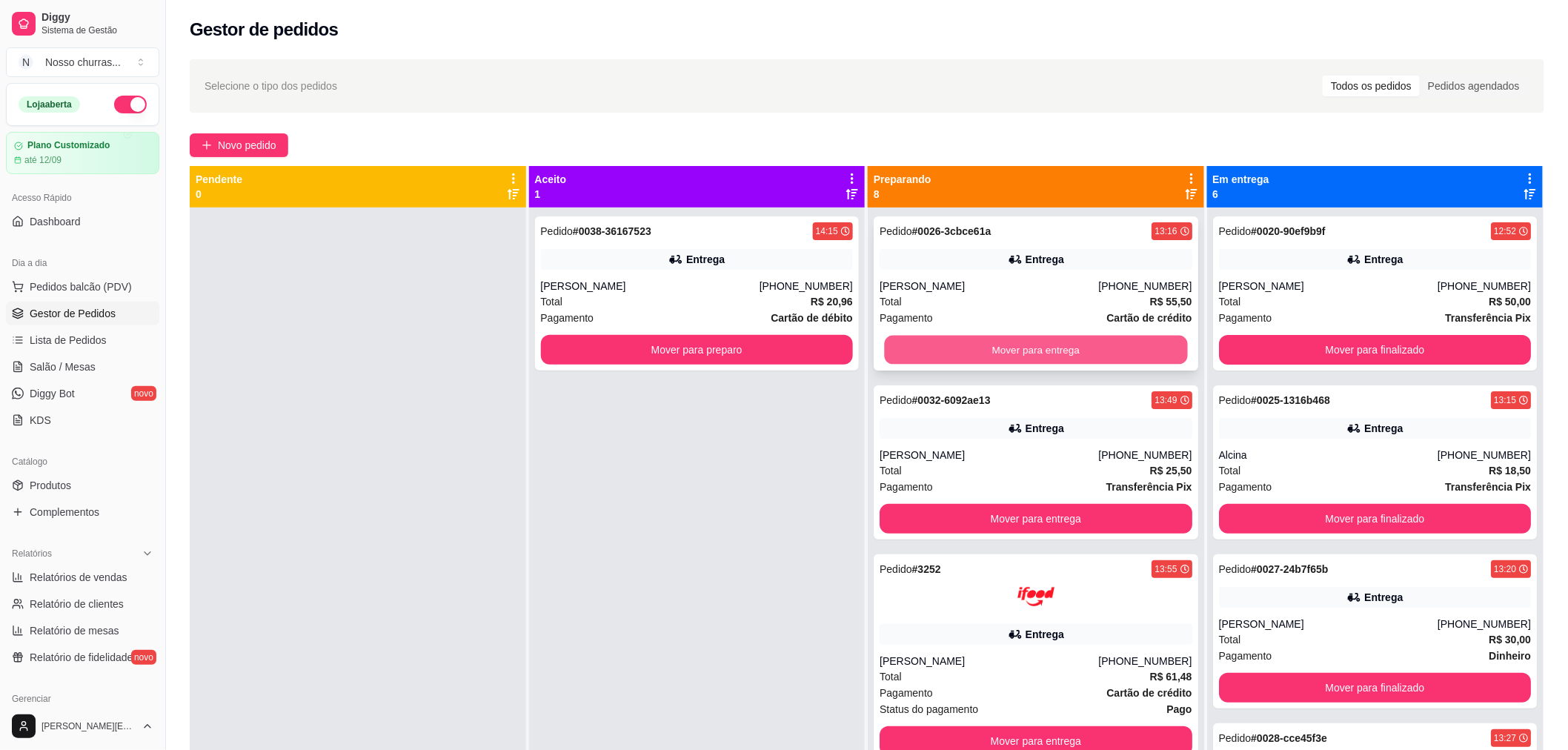
click at [916, 336] on button "Mover para entrega" at bounding box center [1036, 350] width 303 height 29
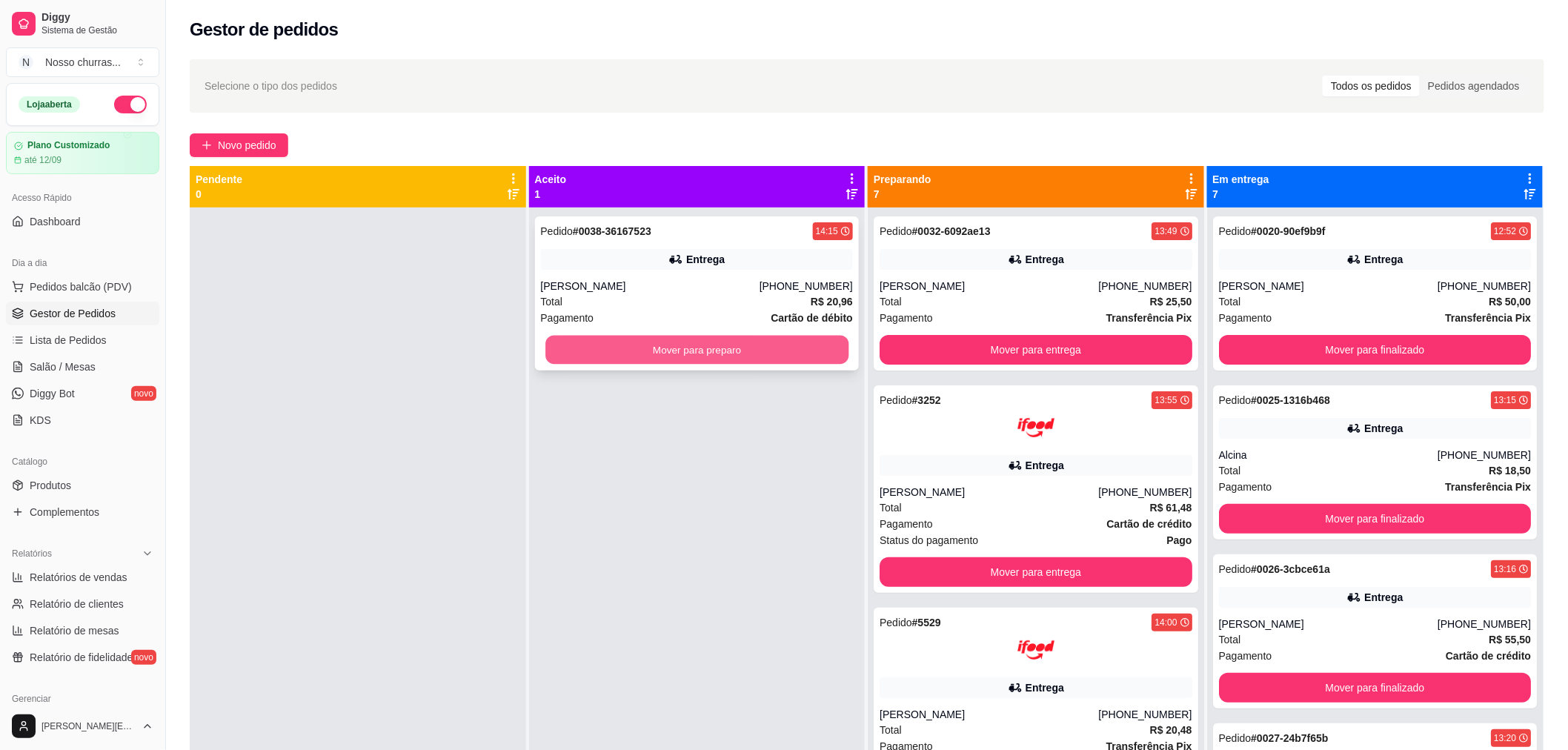
click at [806, 353] on button "Mover para preparo" at bounding box center [697, 350] width 303 height 29
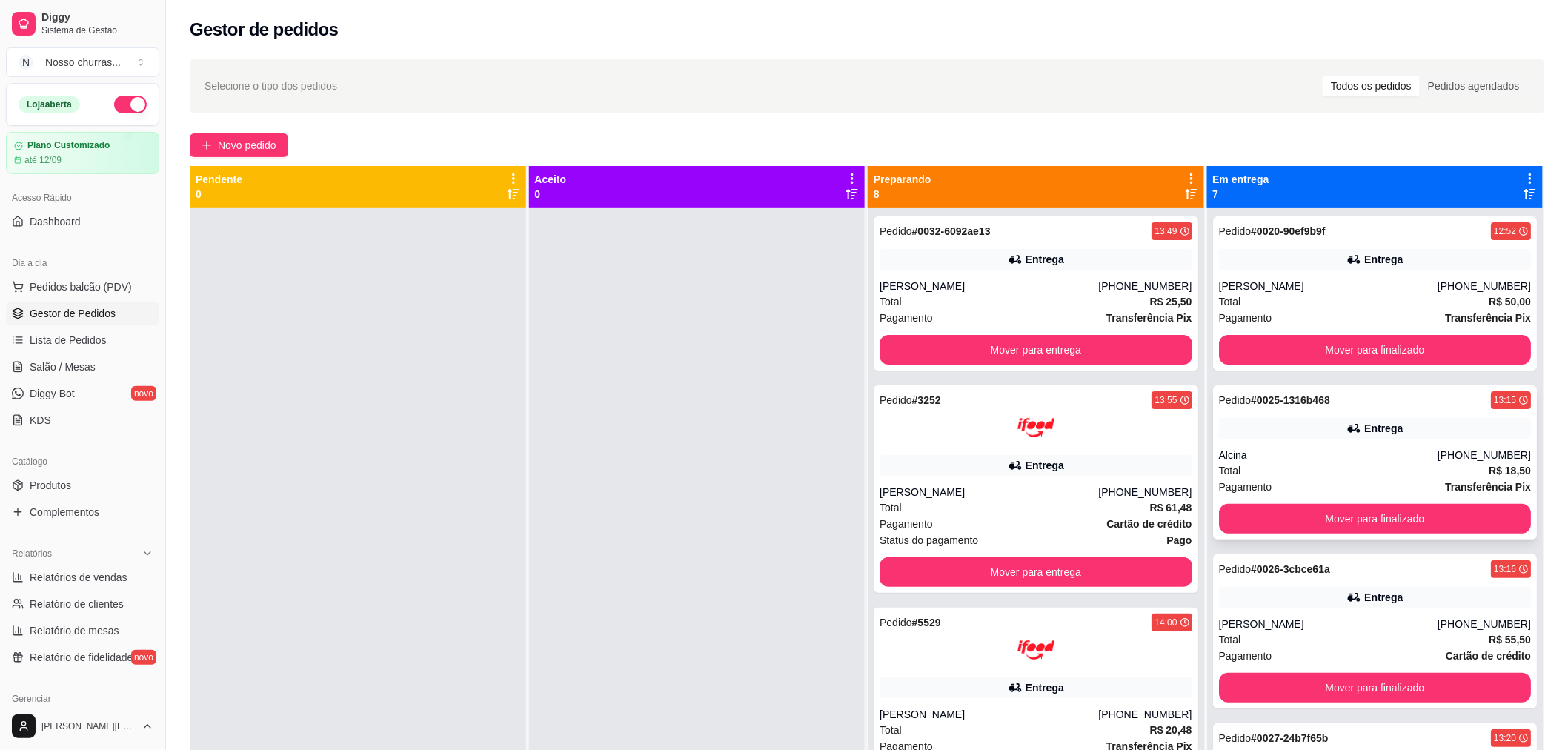
click at [1369, 449] on div "Alcina" at bounding box center [1328, 454] width 218 height 15
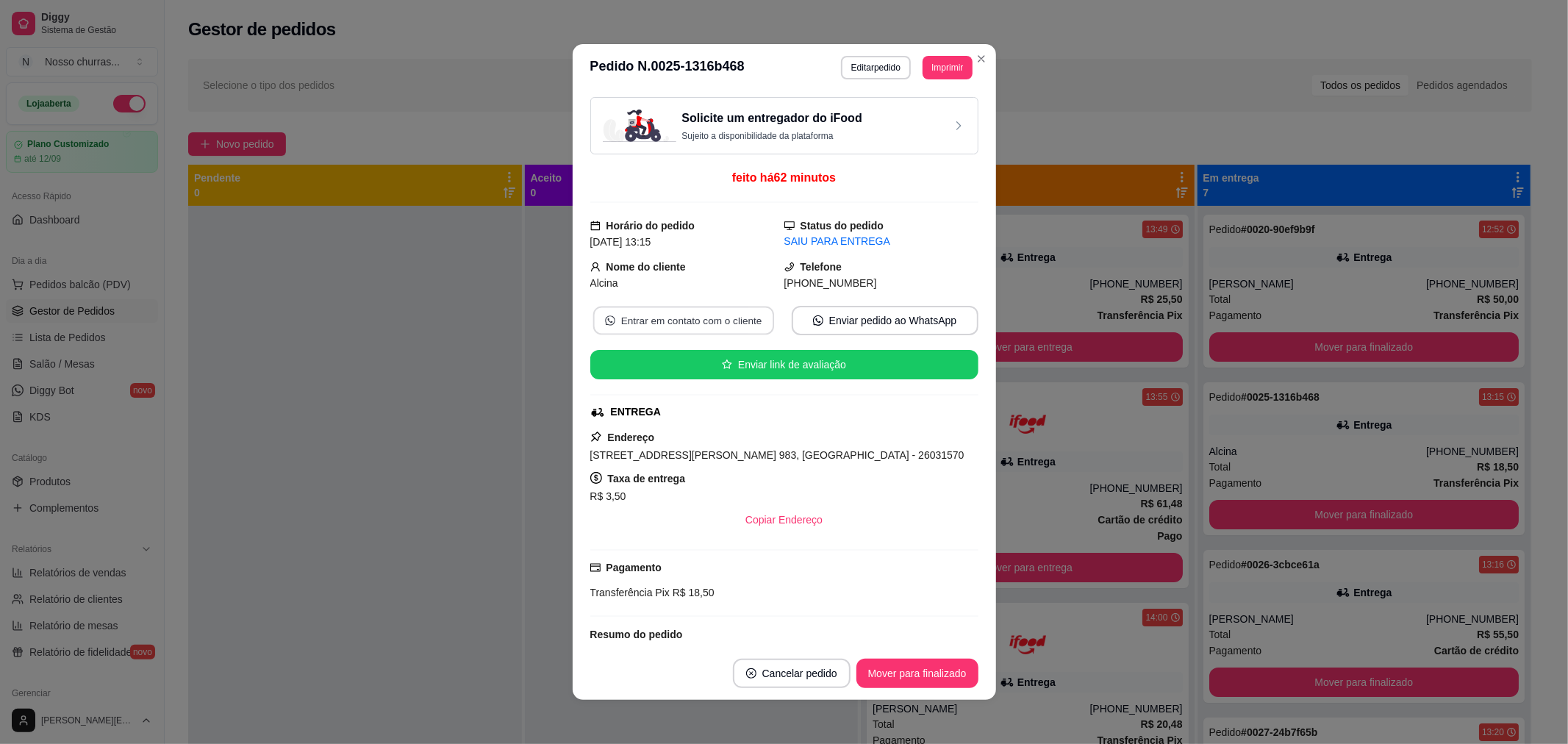
click at [718, 310] on button "Entrar em contato com o cliente" at bounding box center [683, 321] width 181 height 29
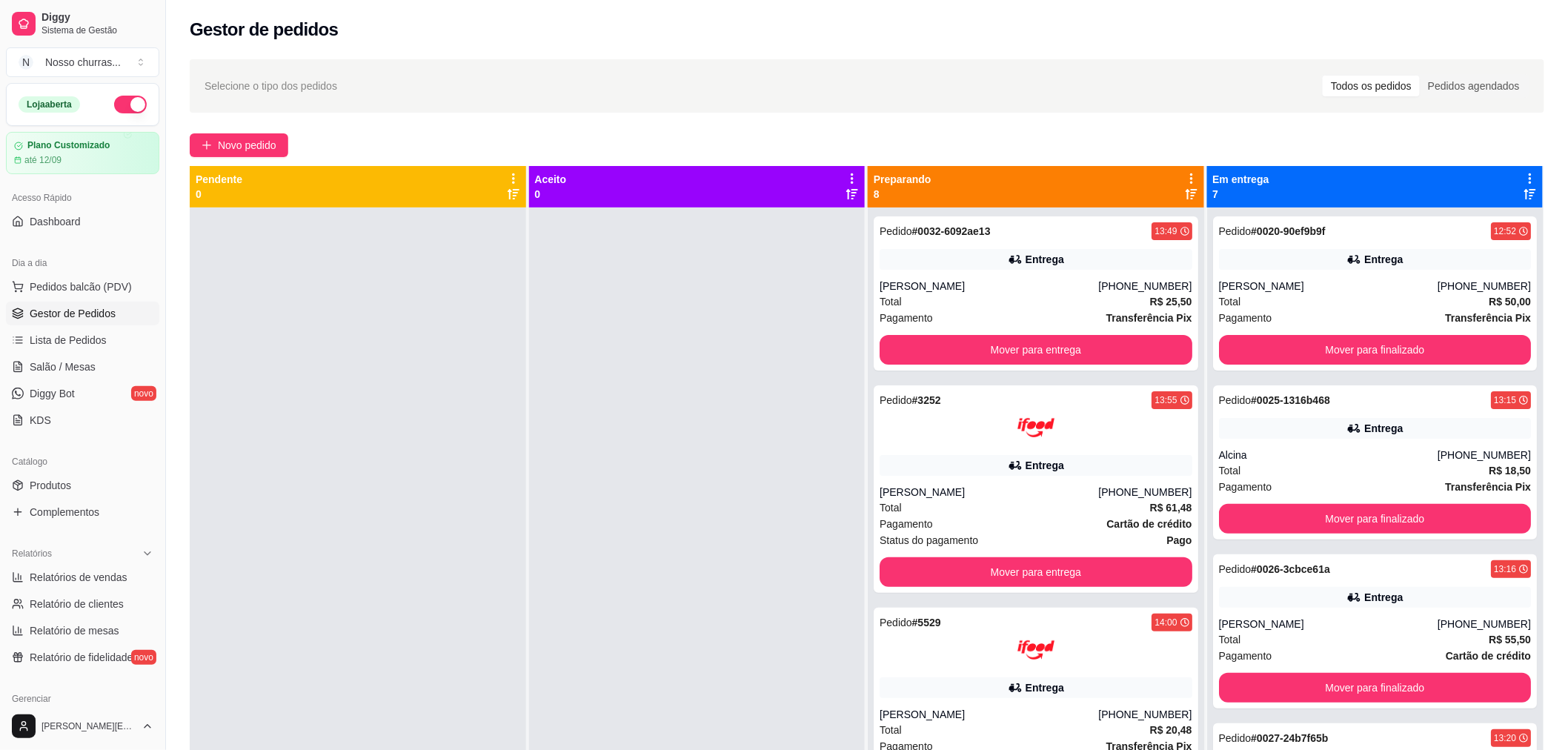
scroll to position [226, 0]
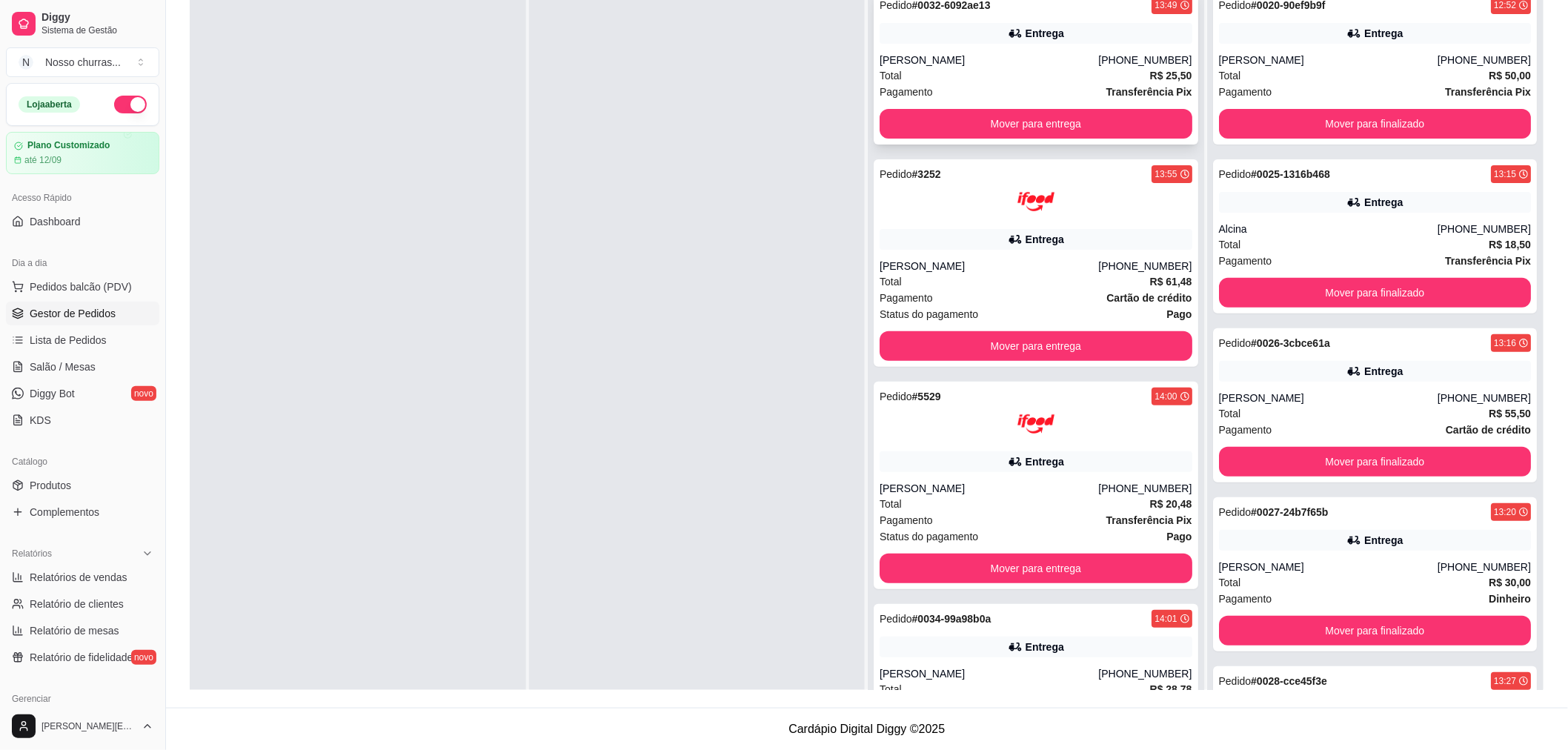
click at [1012, 72] on div "Total R$ 25,50" at bounding box center [1036, 75] width 313 height 17
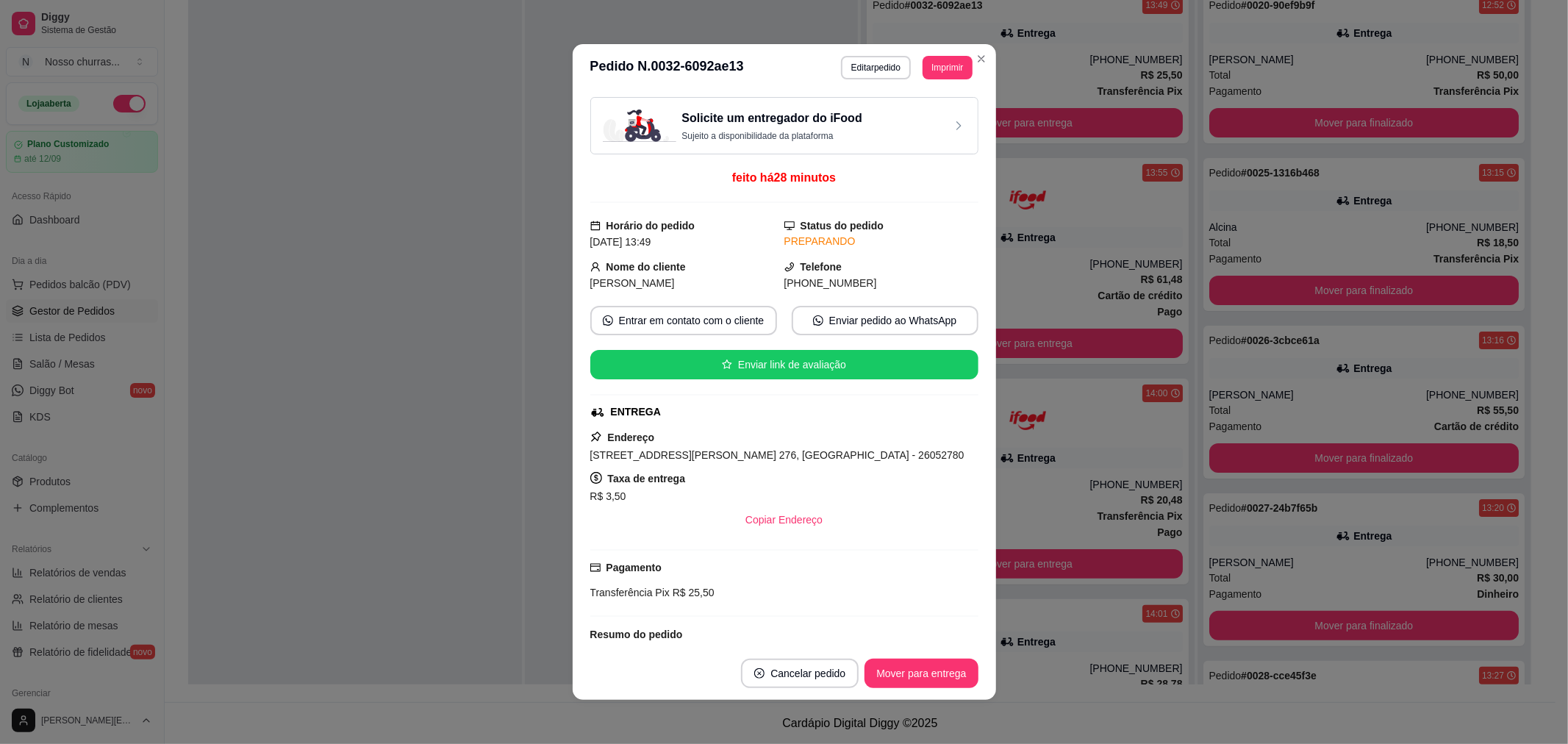
click at [693, 303] on div "Solicite um entregador do iFood Sujeito a disponibilidade da plataforma feito h…" at bounding box center [784, 369] width 388 height 544
click at [693, 304] on div "Solicite um entregador do iFood Sujeito a disponibilidade da plataforma feito h…" at bounding box center [784, 369] width 388 height 544
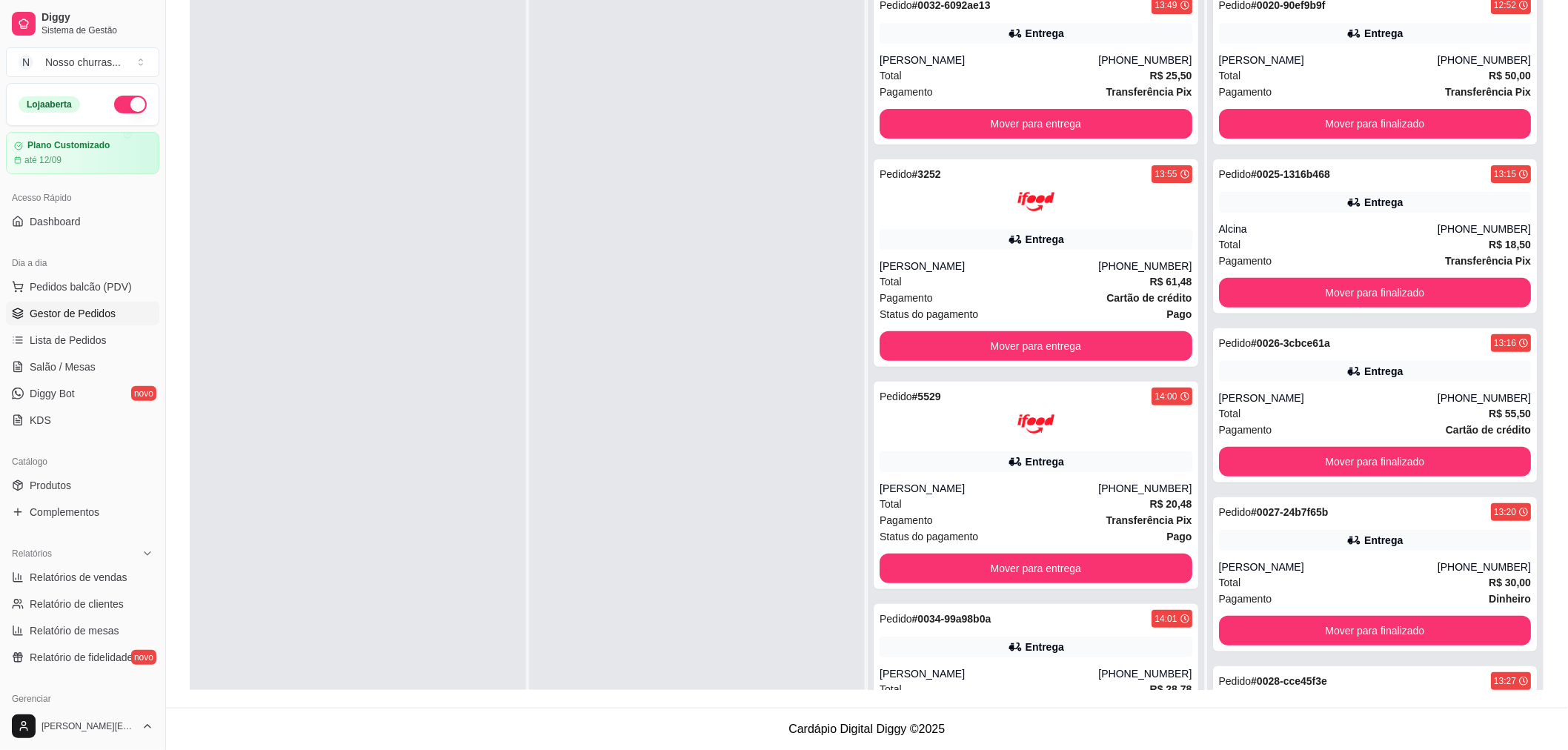
scroll to position [447, 0]
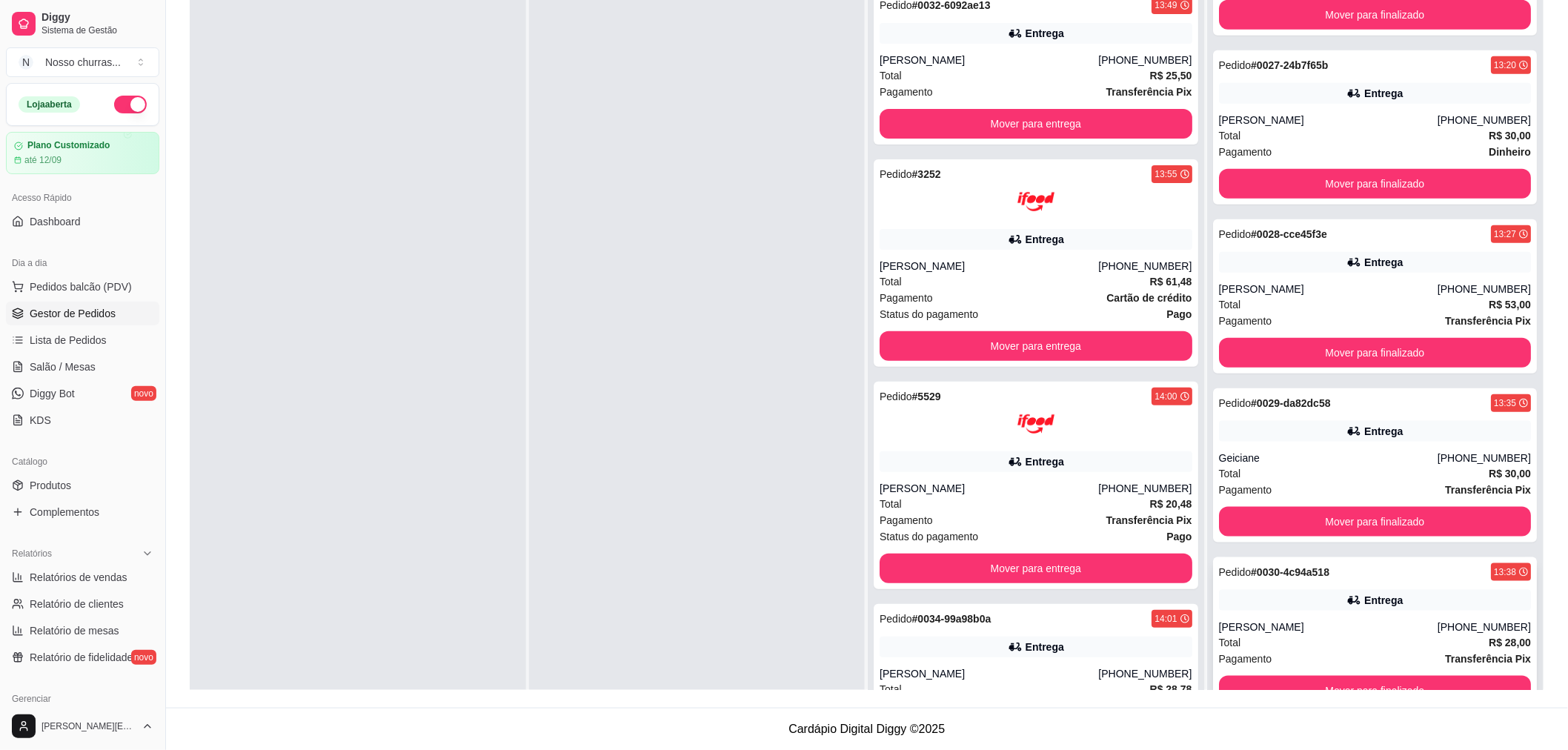
click at [1307, 636] on div "Total R$ 28,00" at bounding box center [1375, 642] width 313 height 17
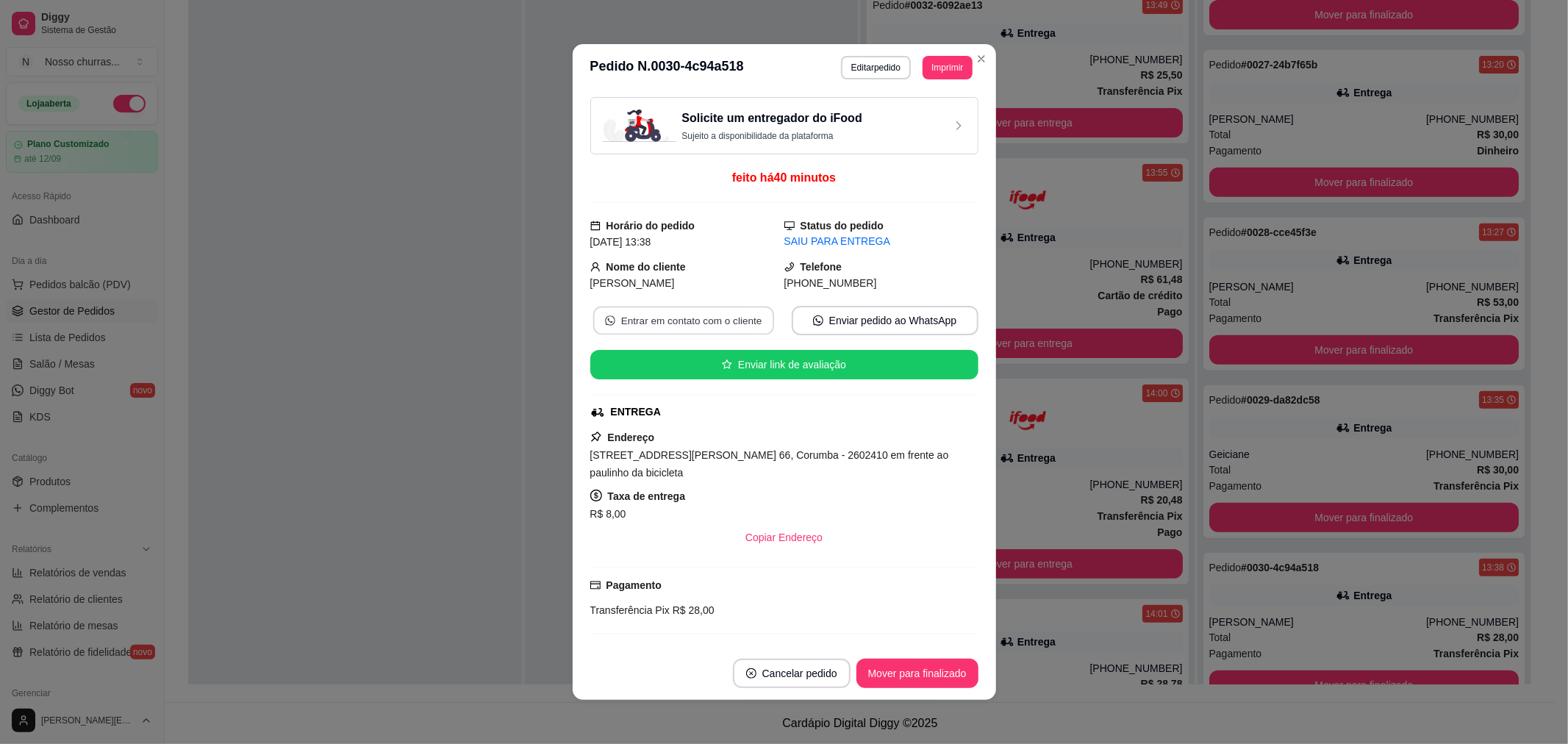
click at [651, 325] on button "Entrar em contato com o cliente" at bounding box center [683, 321] width 181 height 29
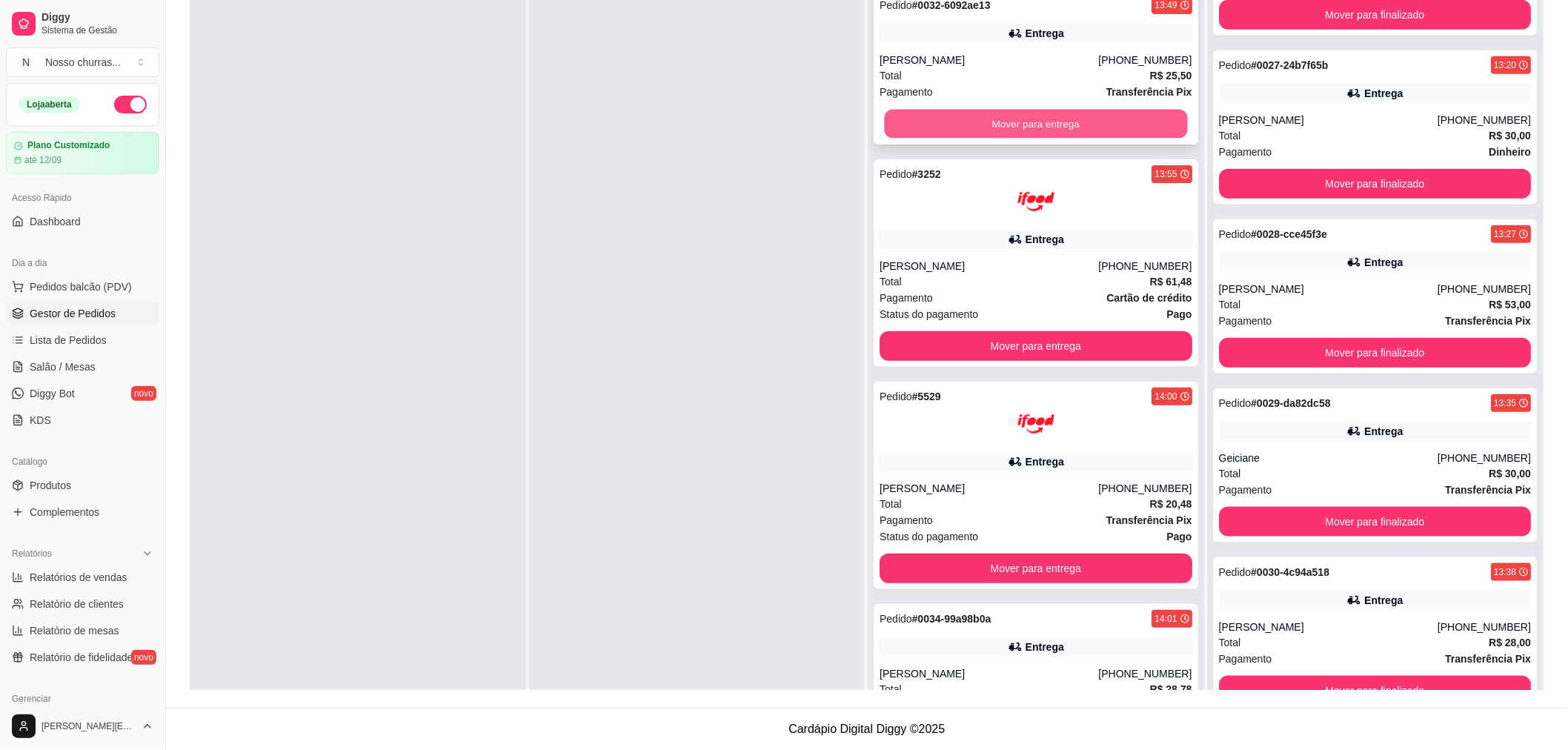
click at [1123, 119] on button "Mover para entrega" at bounding box center [1036, 124] width 303 height 29
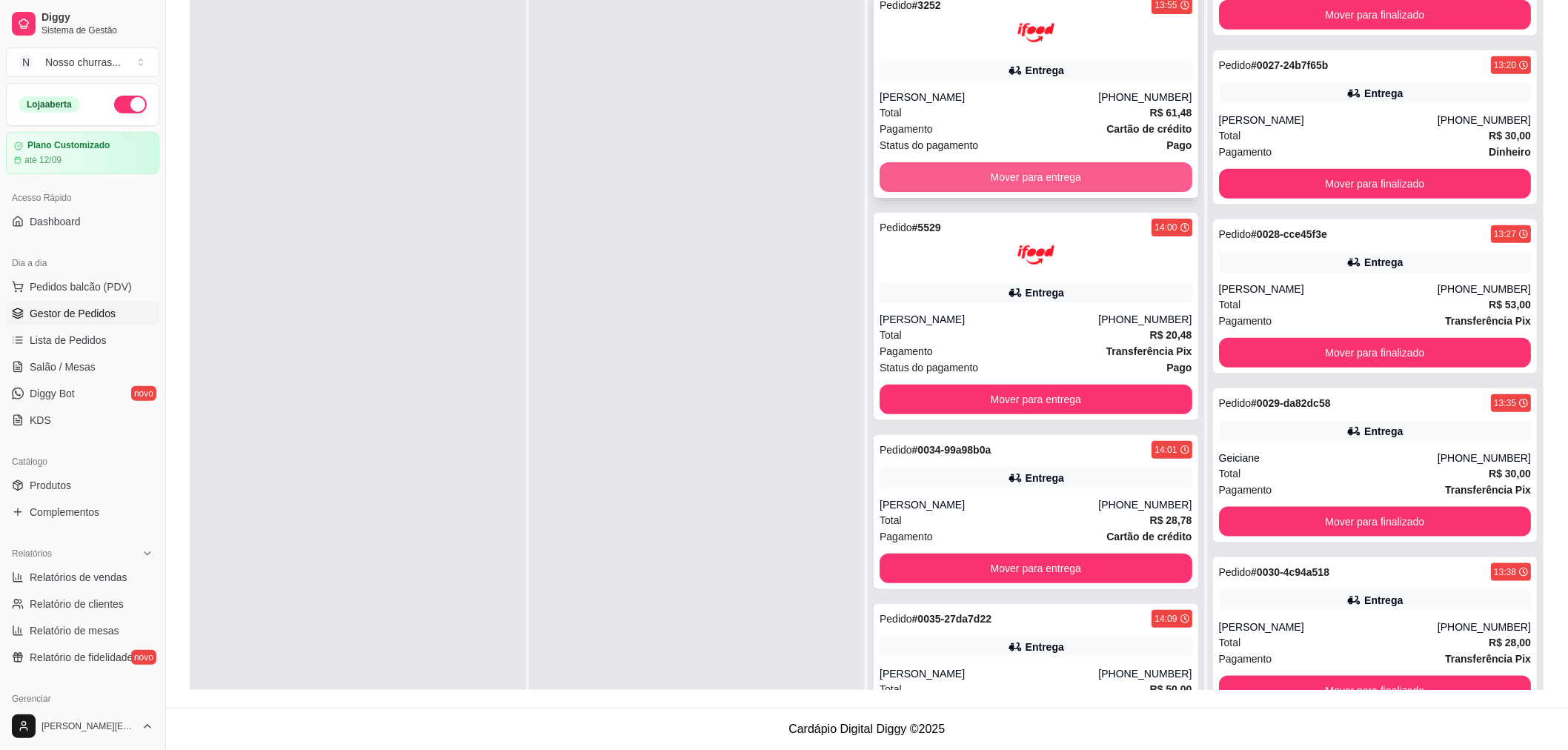
click at [934, 175] on button "Mover para entrega" at bounding box center [1036, 177] width 313 height 30
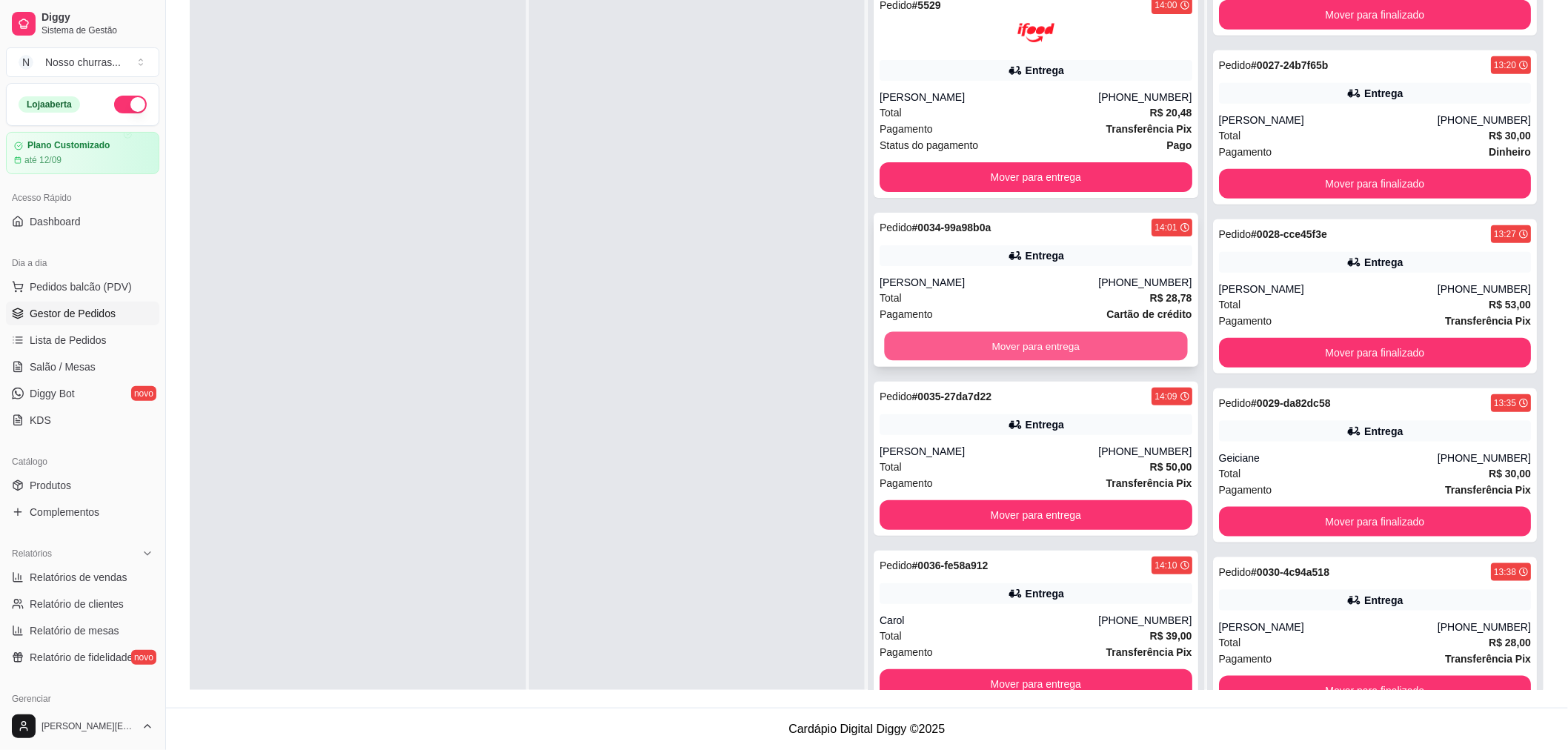
click at [926, 347] on button "Mover para entrega" at bounding box center [1036, 346] width 303 height 29
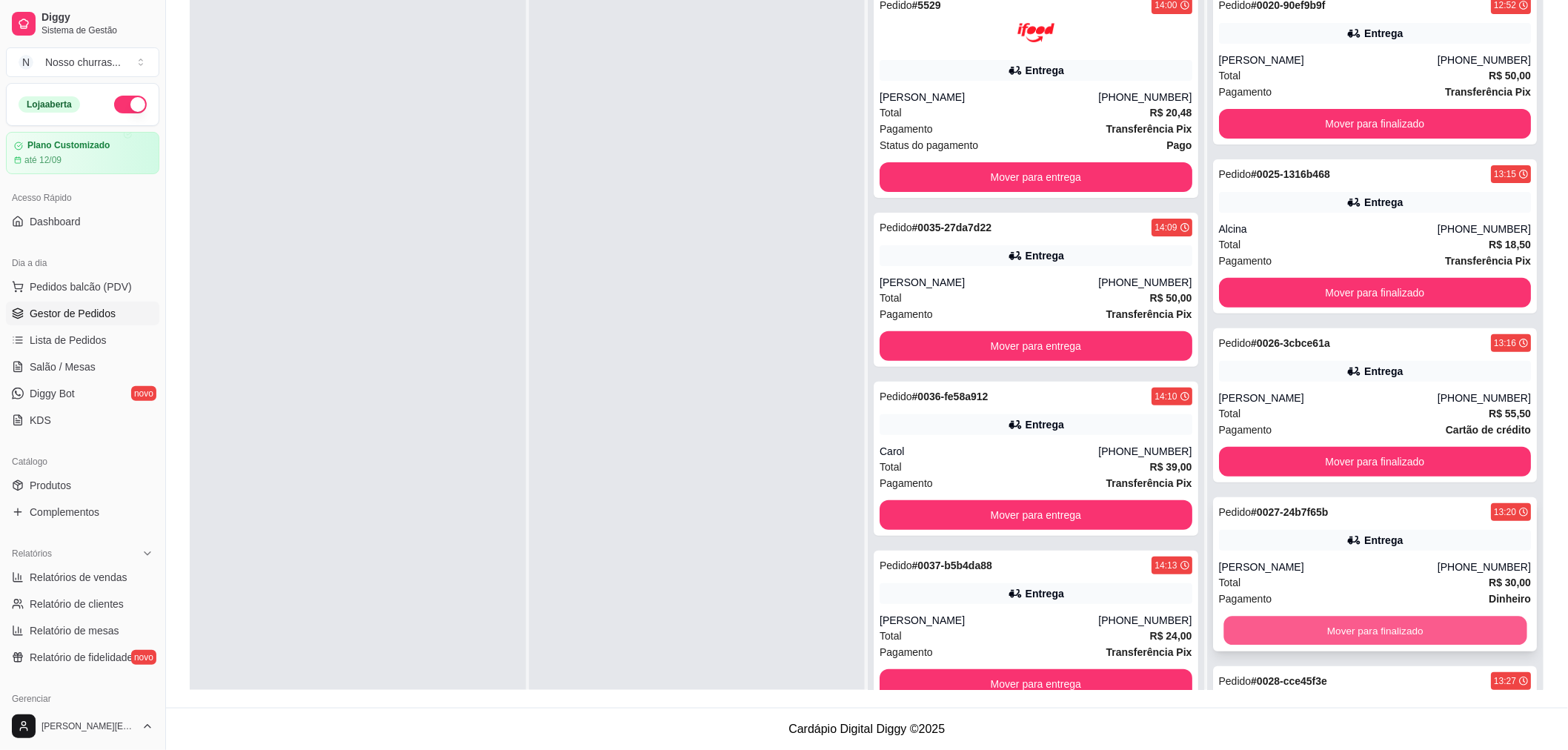
click at [1245, 627] on button "Mover para finalizado" at bounding box center [1375, 631] width 303 height 29
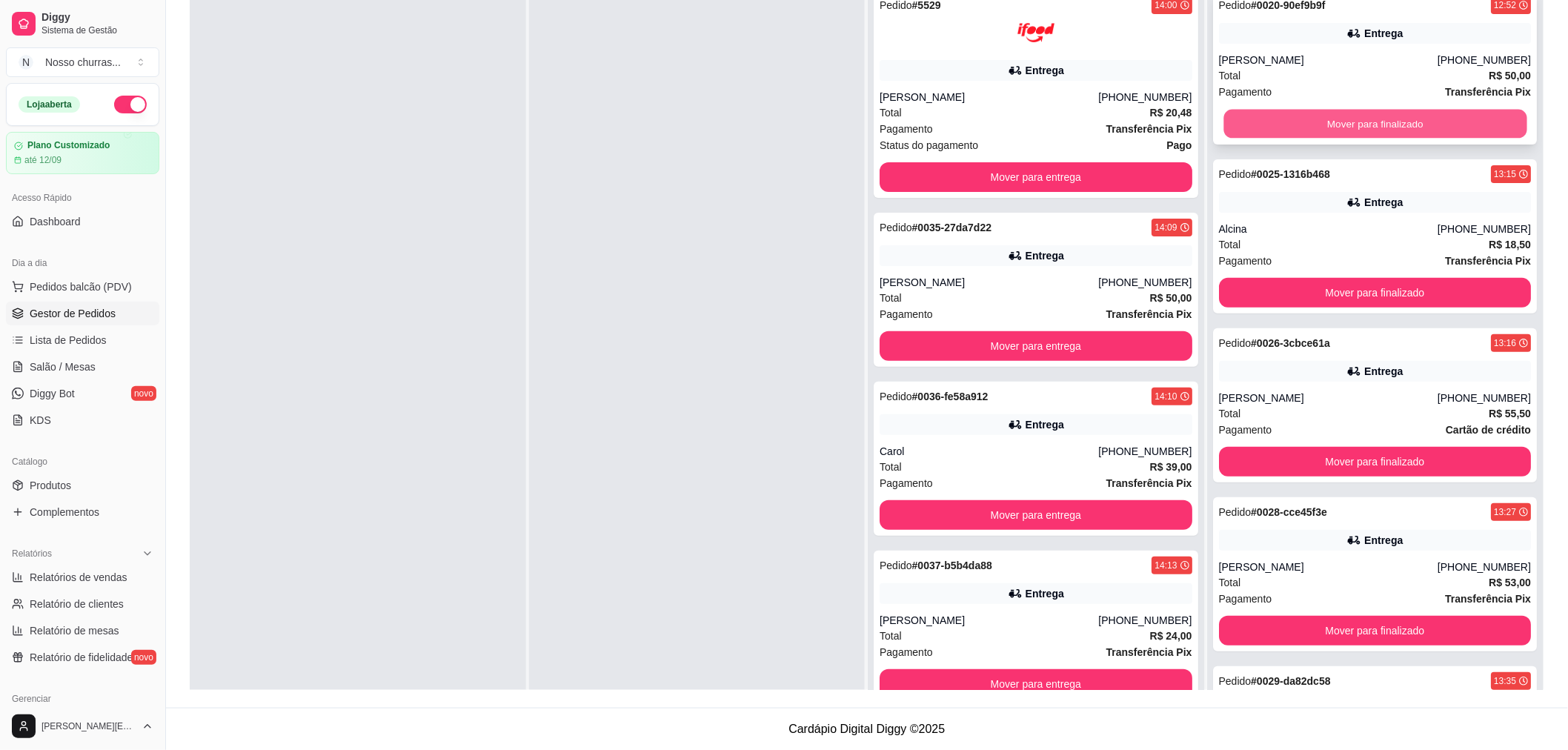
click at [1287, 117] on button "Mover para finalizado" at bounding box center [1375, 124] width 303 height 29
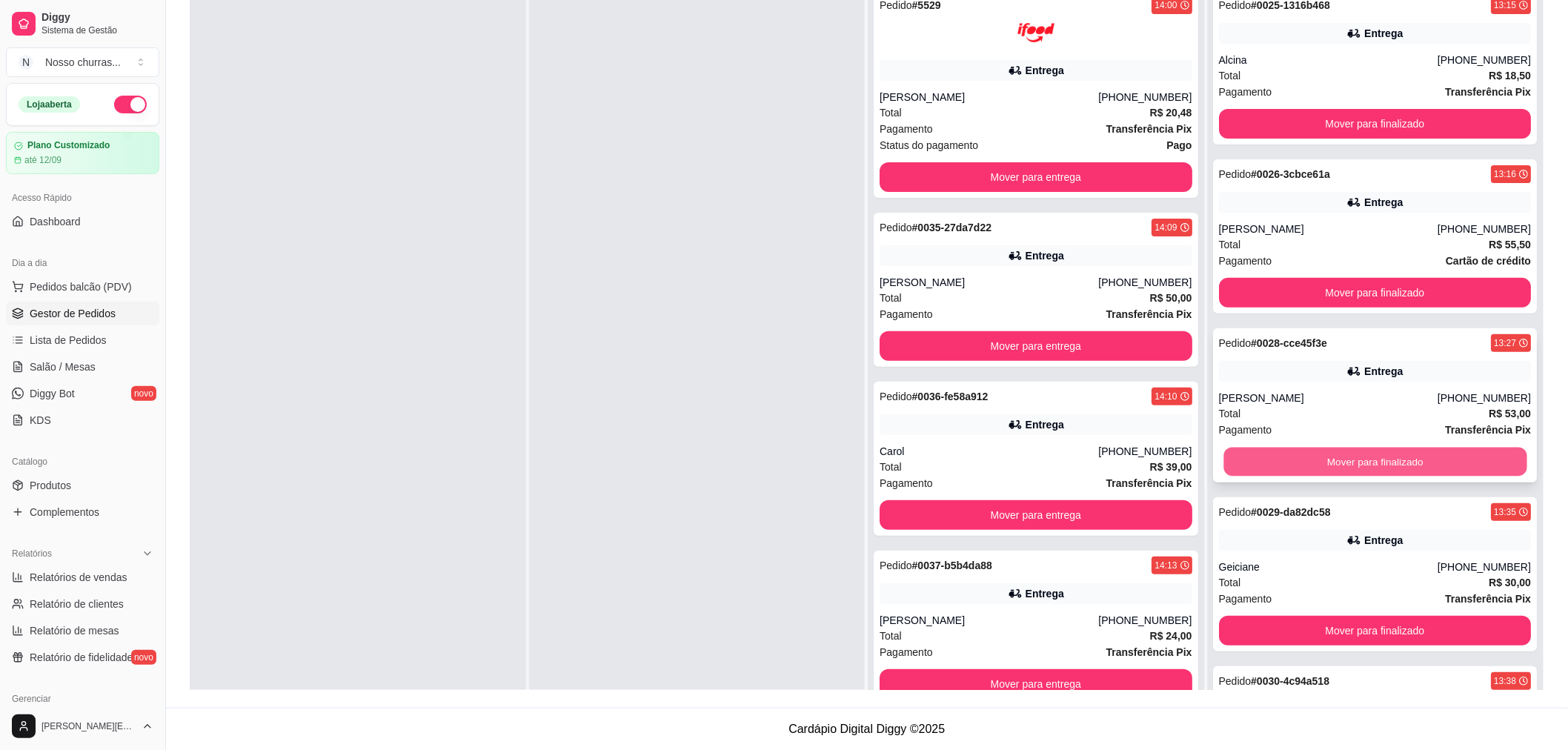
click at [1238, 463] on button "Mover para finalizado" at bounding box center [1375, 461] width 303 height 29
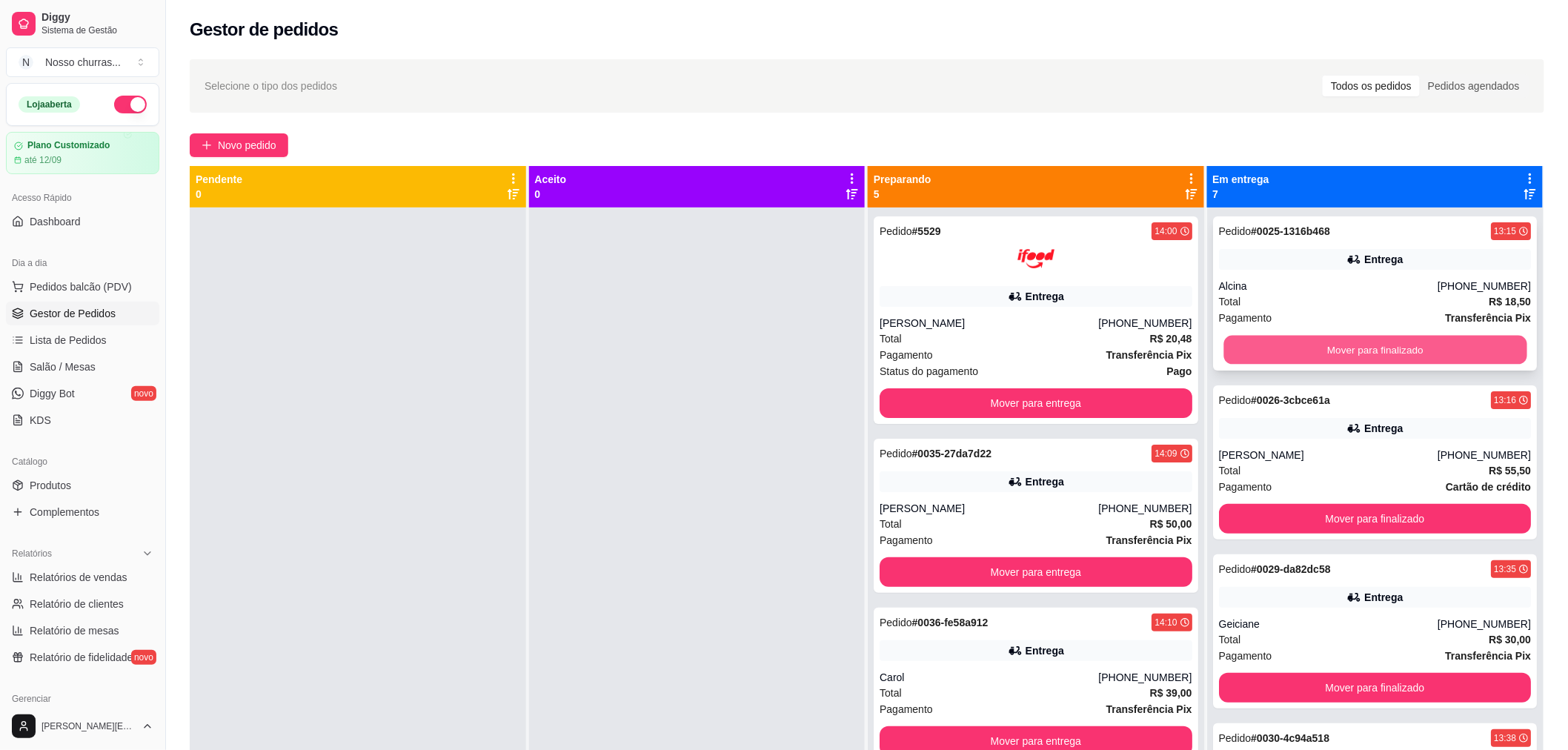
click at [1371, 351] on button "Mover para finalizado" at bounding box center [1375, 350] width 303 height 29
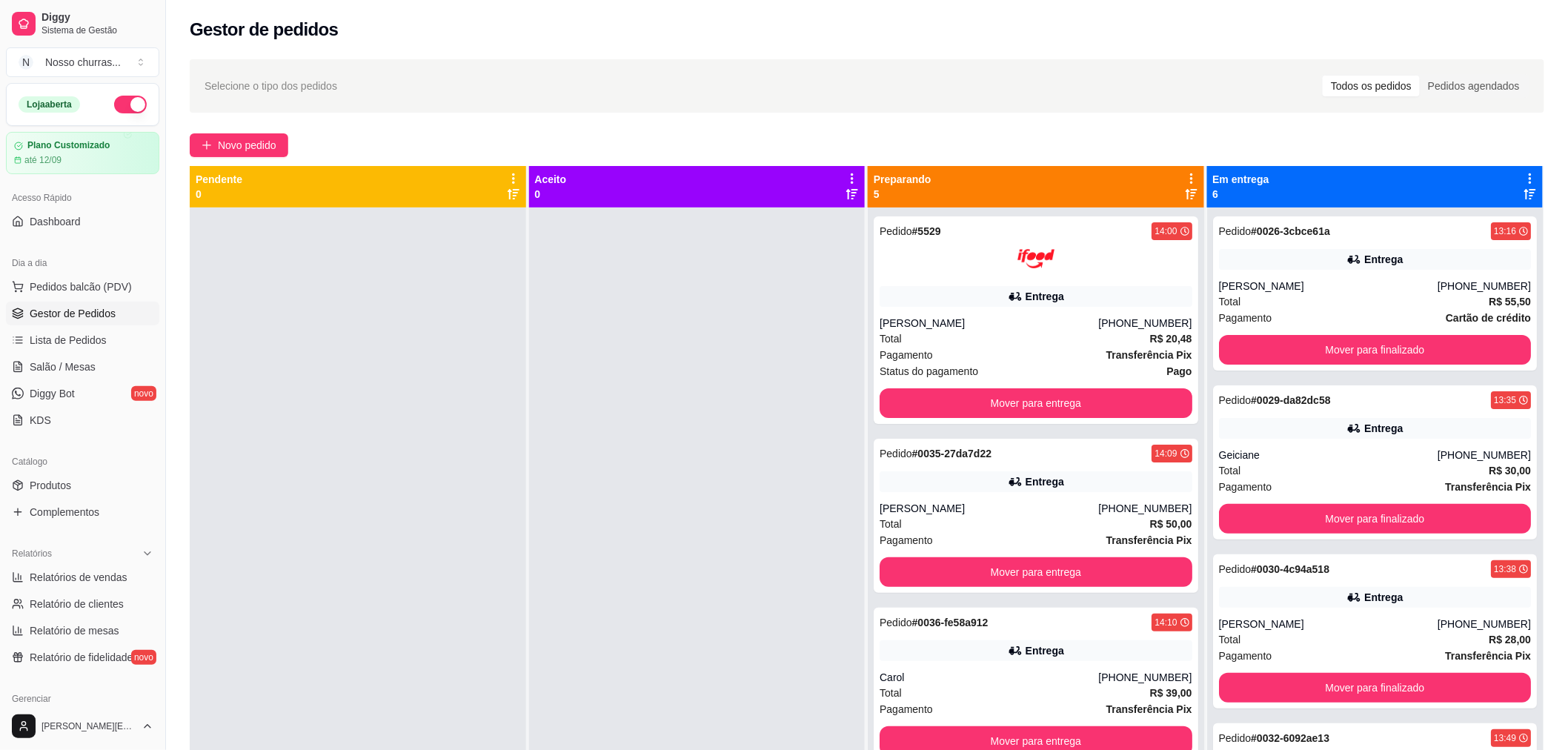
scroll to position [226, 0]
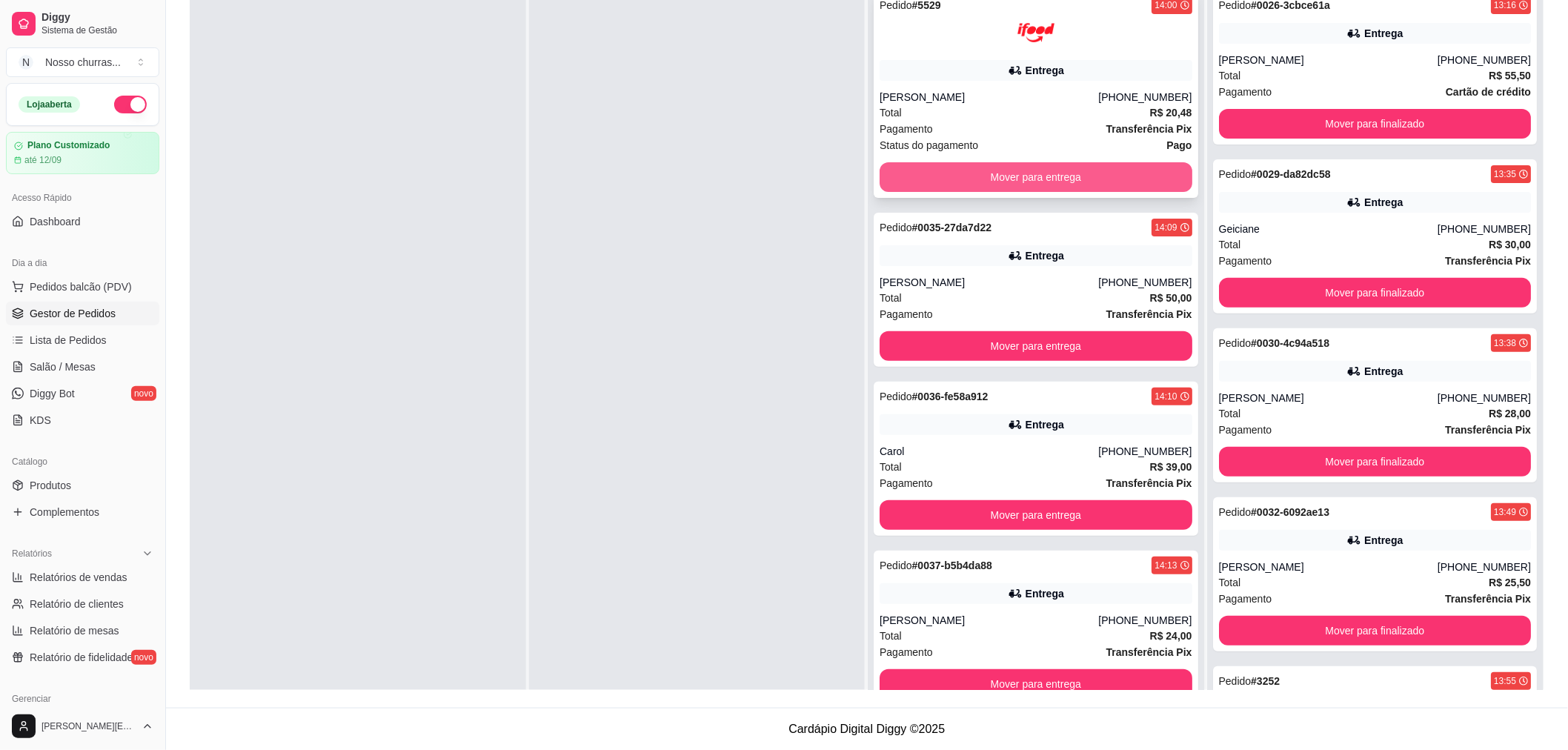
click at [1104, 180] on button "Mover para entrega" at bounding box center [1036, 177] width 313 height 30
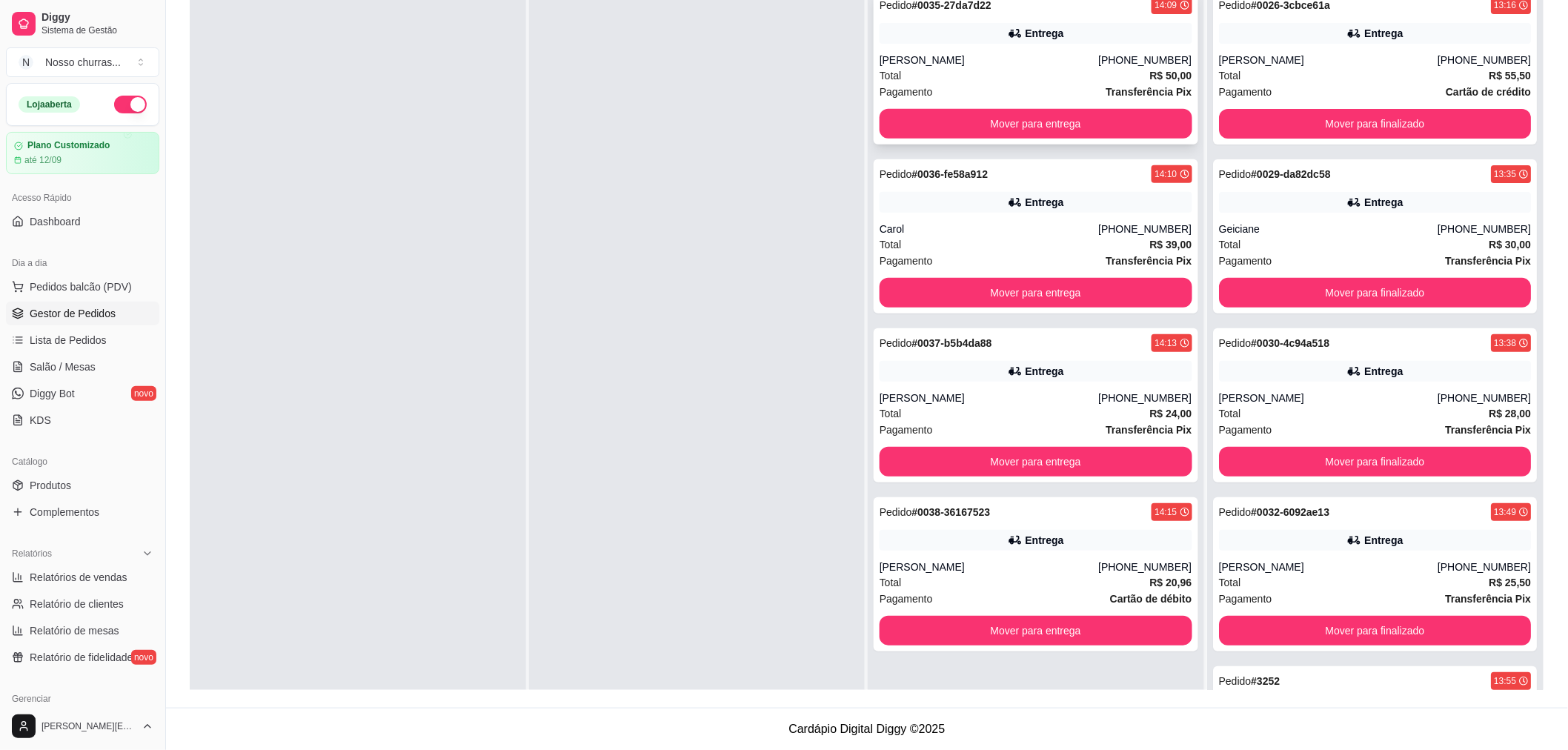
click at [993, 65] on div "[PERSON_NAME]" at bounding box center [989, 60] width 218 height 15
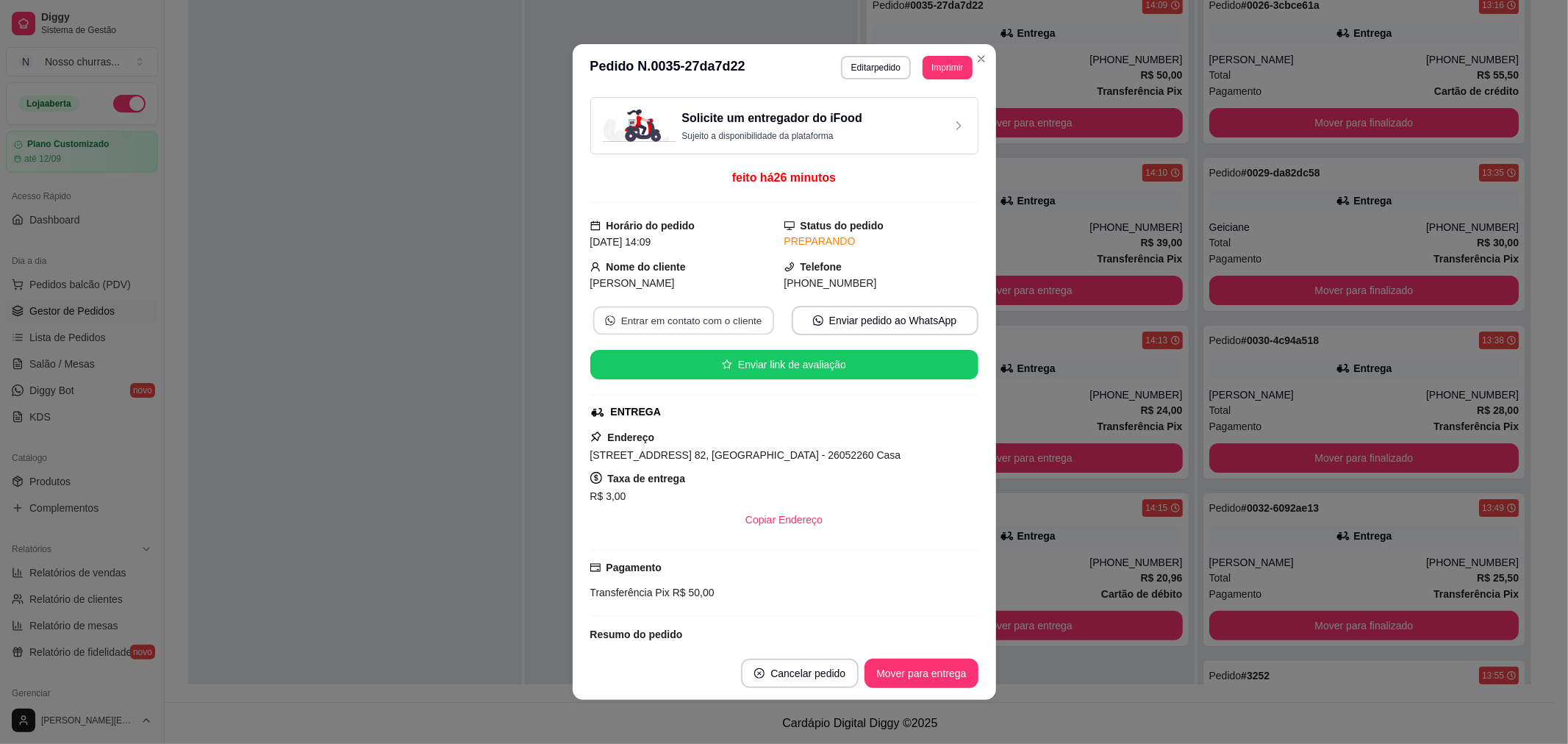
click at [661, 321] on button "Entrar em contato com o cliente" at bounding box center [683, 321] width 181 height 29
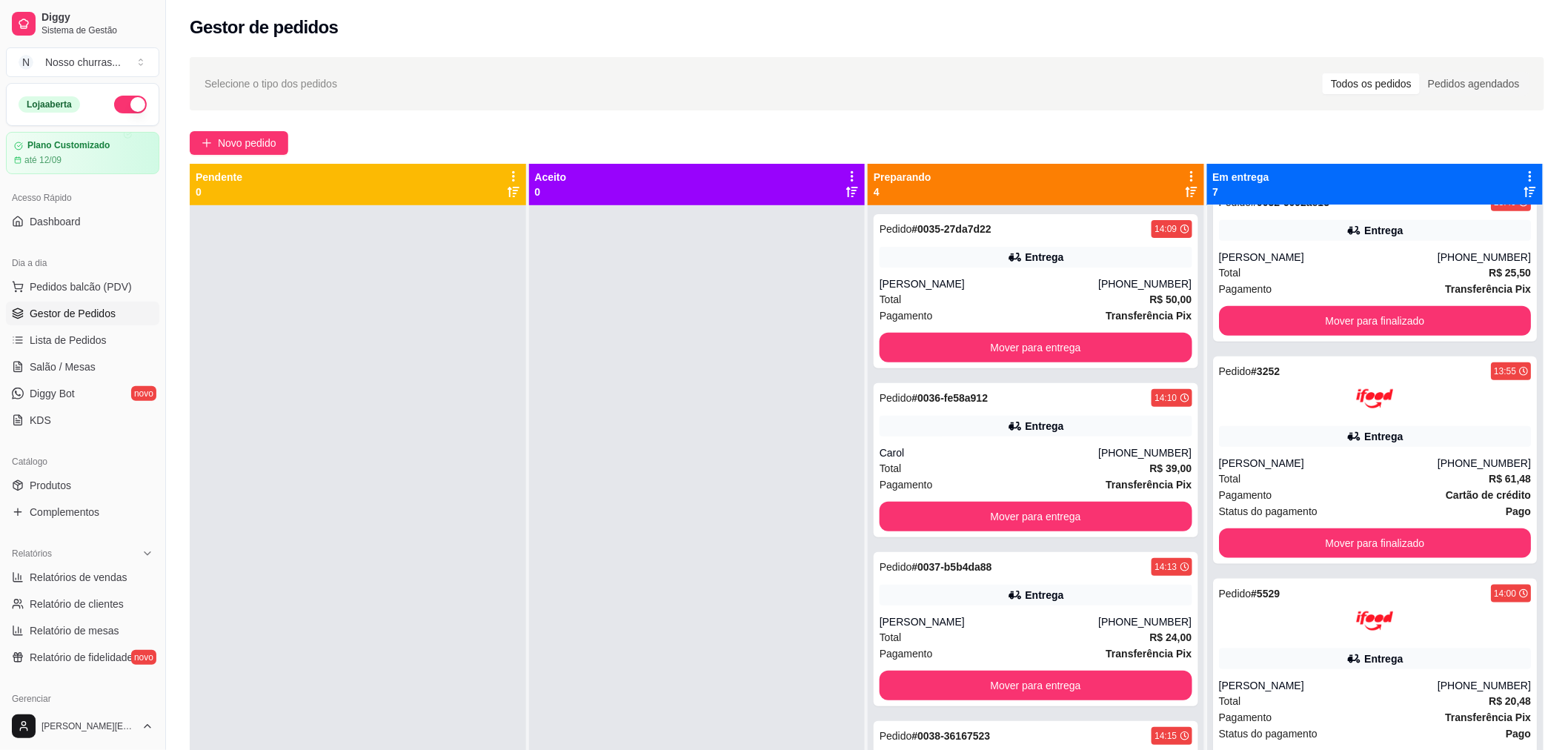
scroll to position [0, 0]
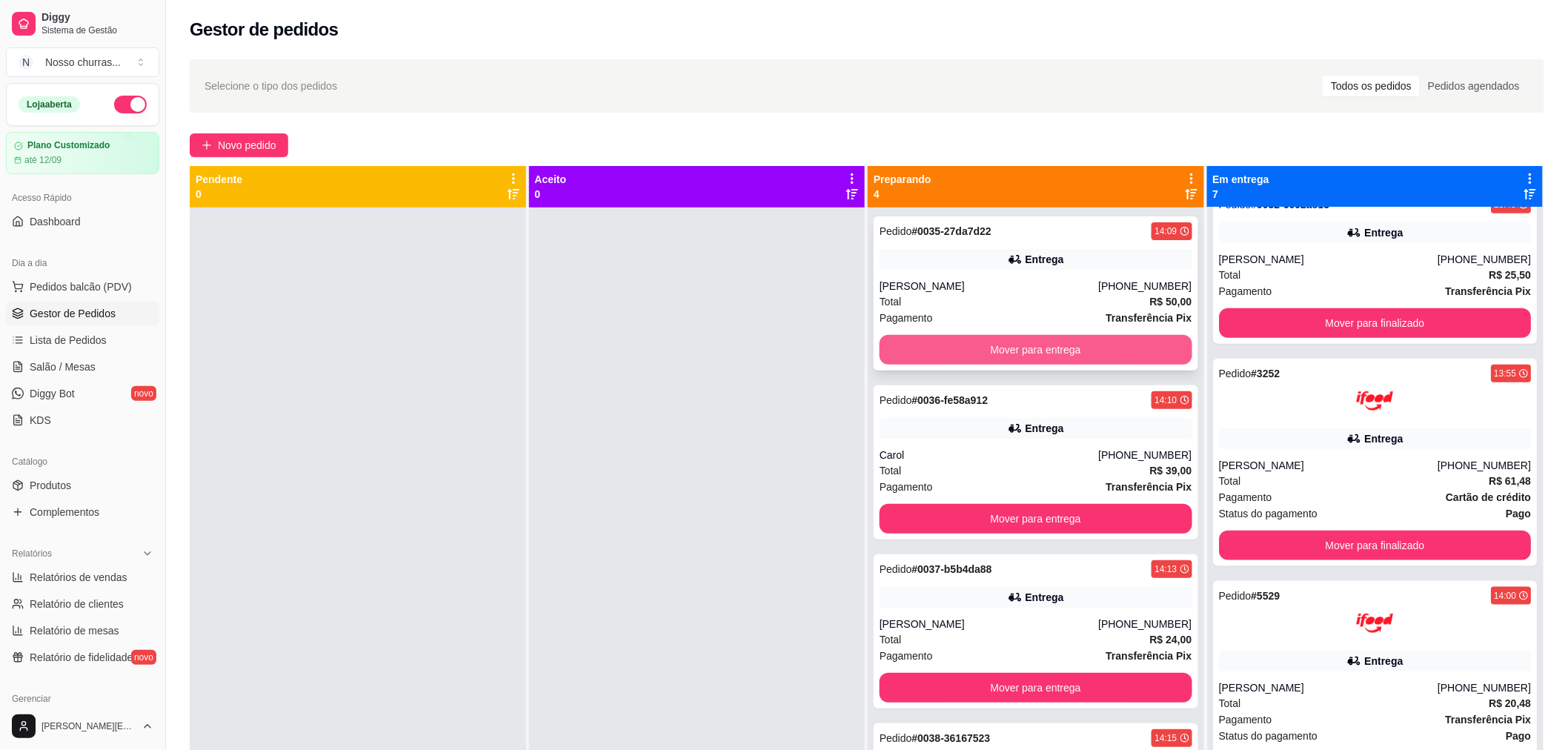
click at [1073, 345] on button "Mover para entrega" at bounding box center [1036, 350] width 313 height 30
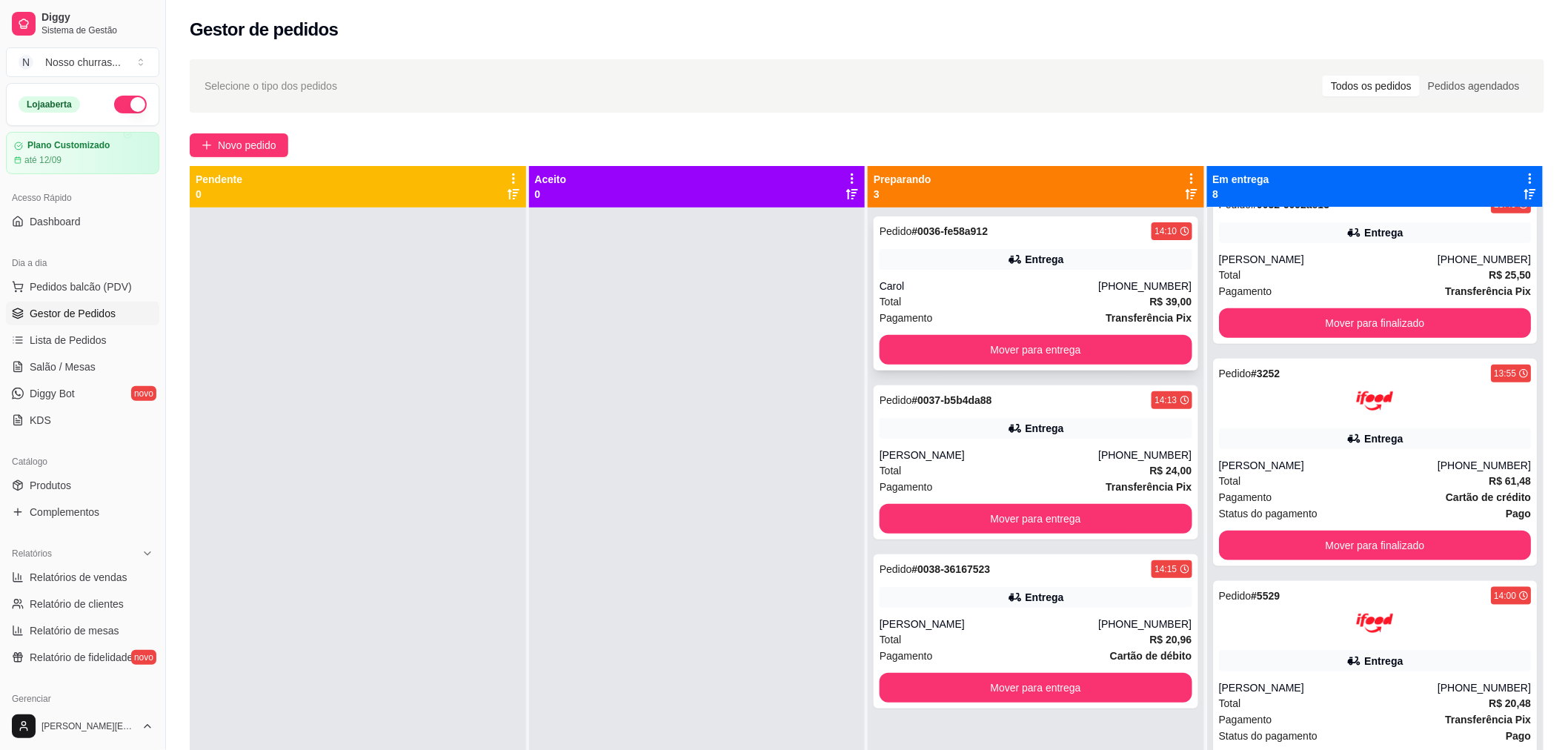
click at [1008, 265] on icon at bounding box center [1015, 259] width 15 height 15
click at [97, 338] on span "Lista de Pedidos" at bounding box center [68, 340] width 77 height 15
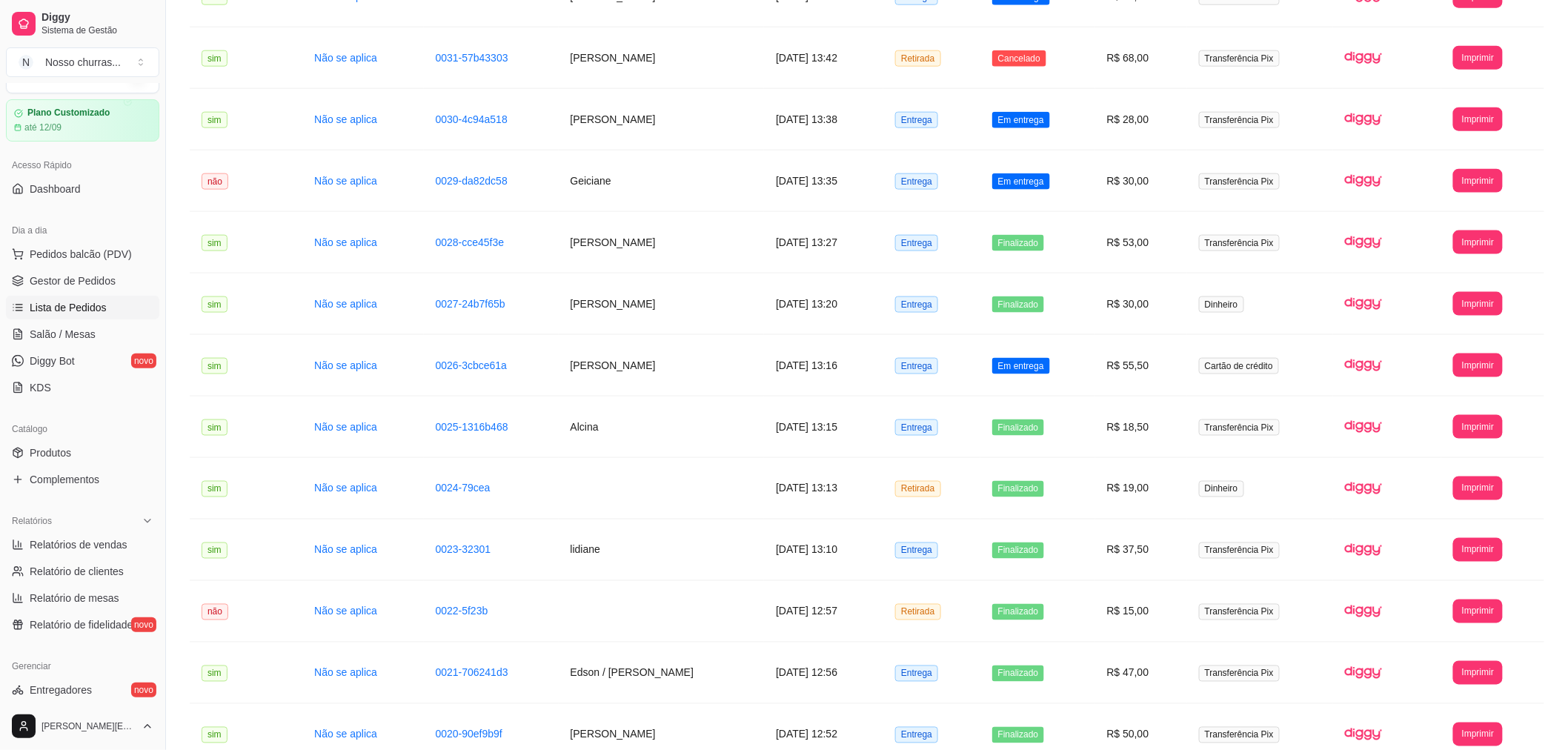
scroll to position [1312, 0]
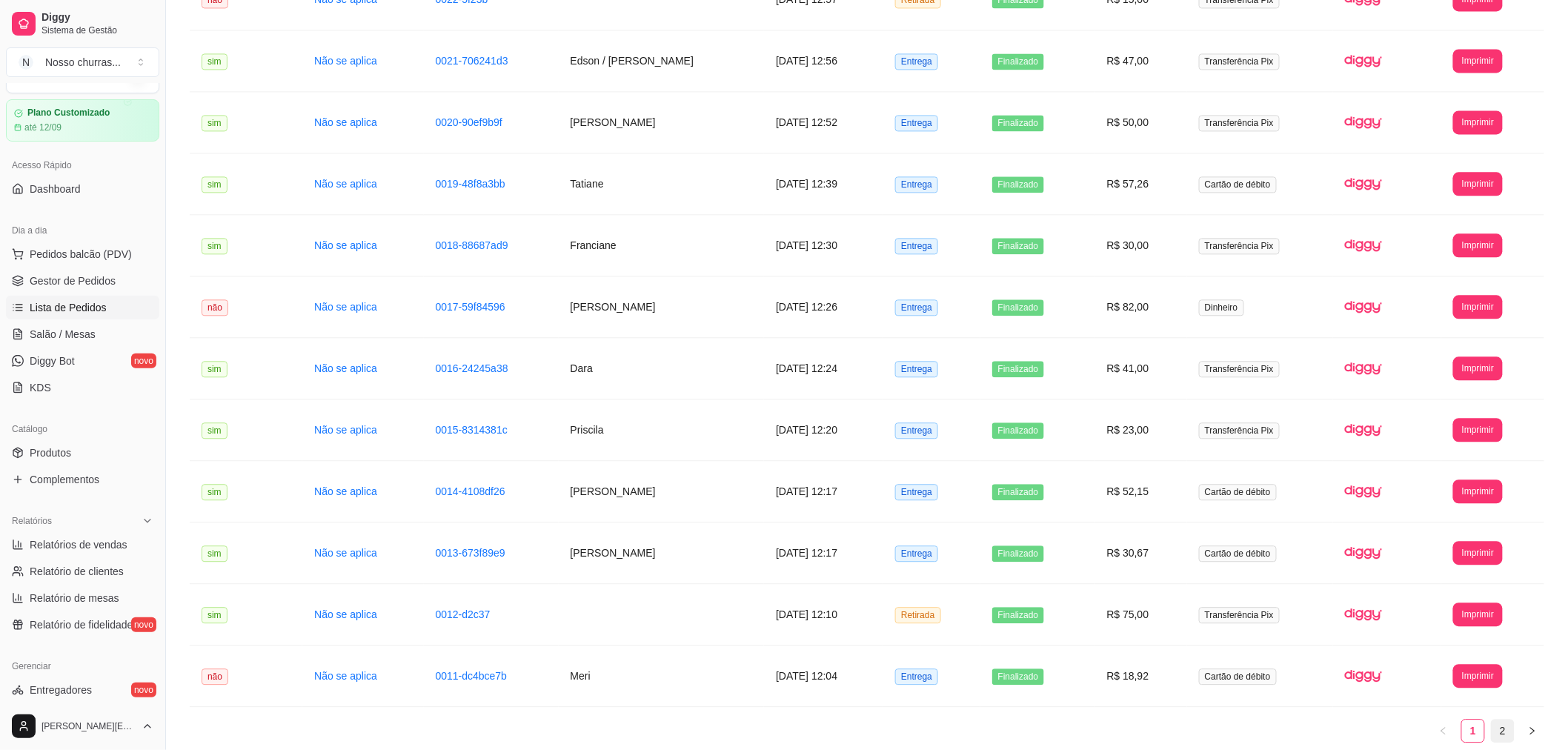
click at [1498, 738] on link "2" at bounding box center [1503, 730] width 22 height 22
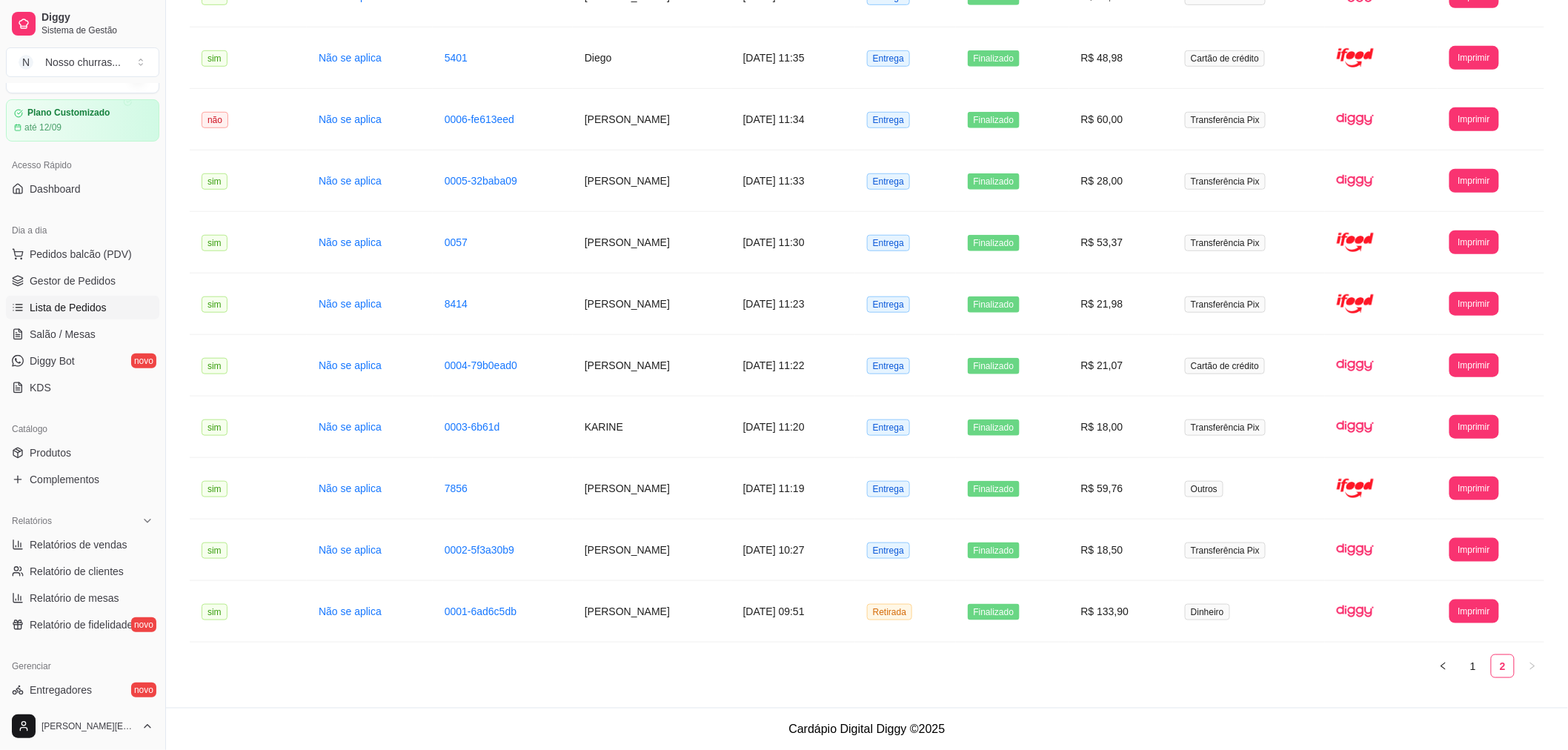
scroll to position [0, 0]
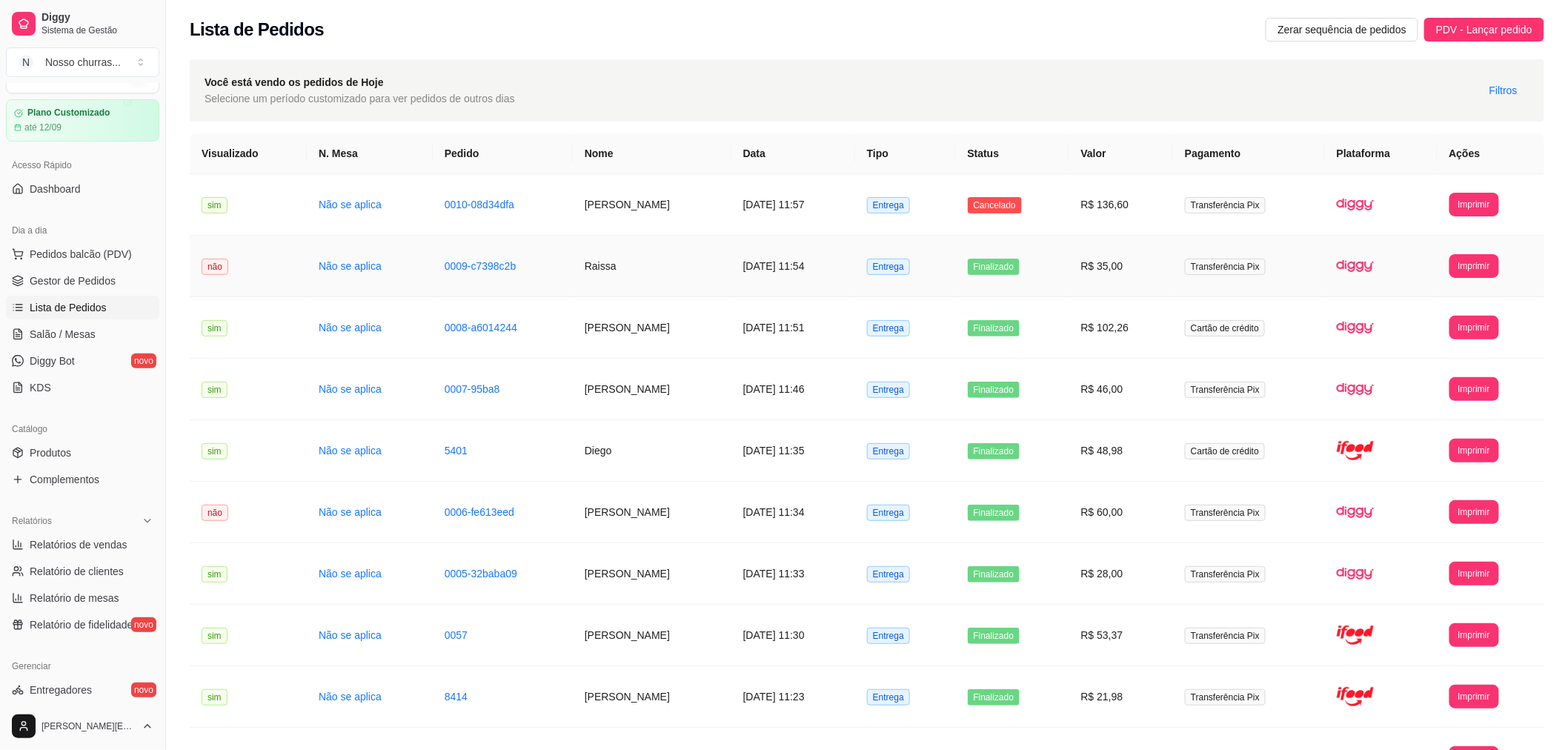
click at [1173, 254] on td "R$ 35,00" at bounding box center [1121, 267] width 104 height 61
click at [102, 278] on span "Gestor de Pedidos" at bounding box center [72, 281] width 86 height 15
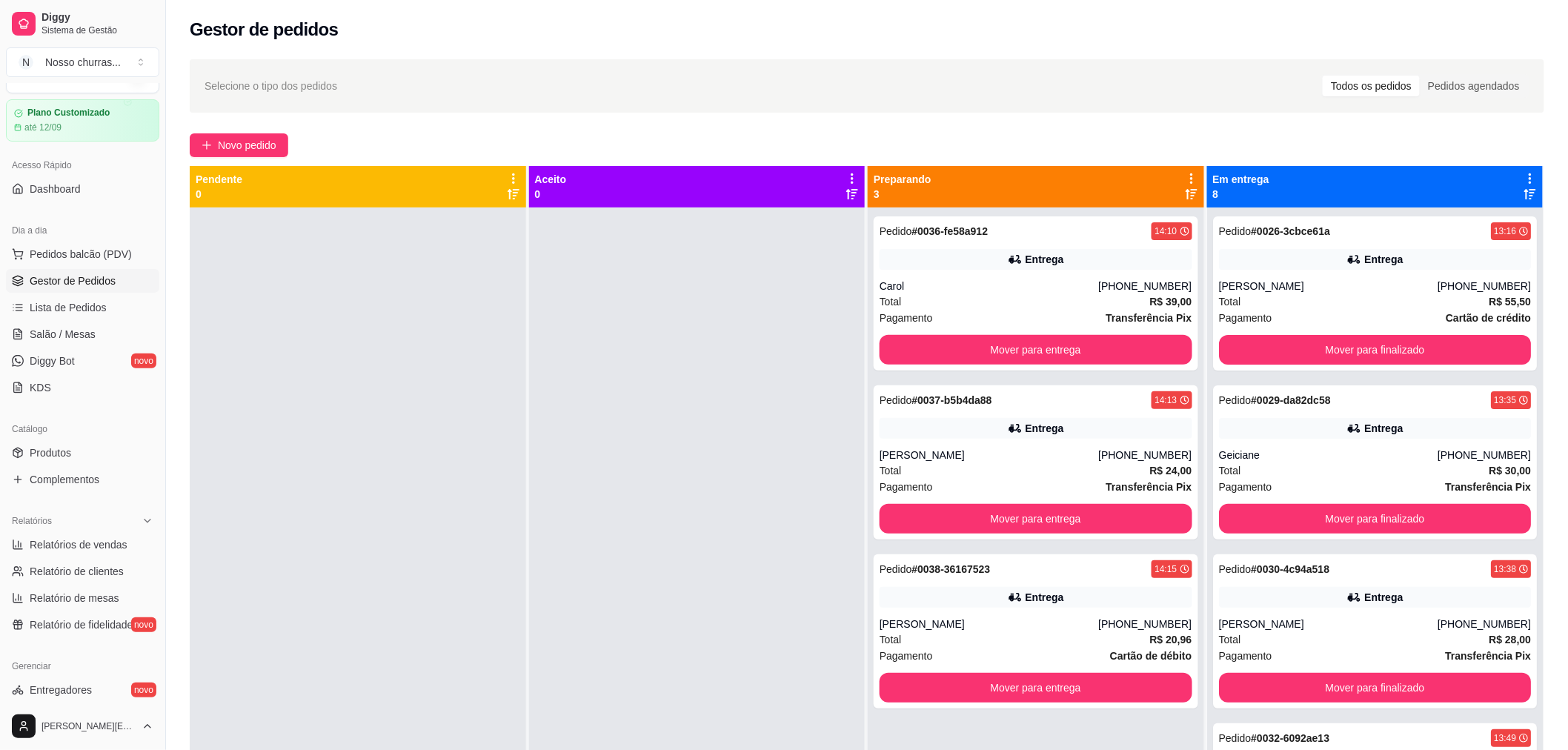
scroll to position [656, 0]
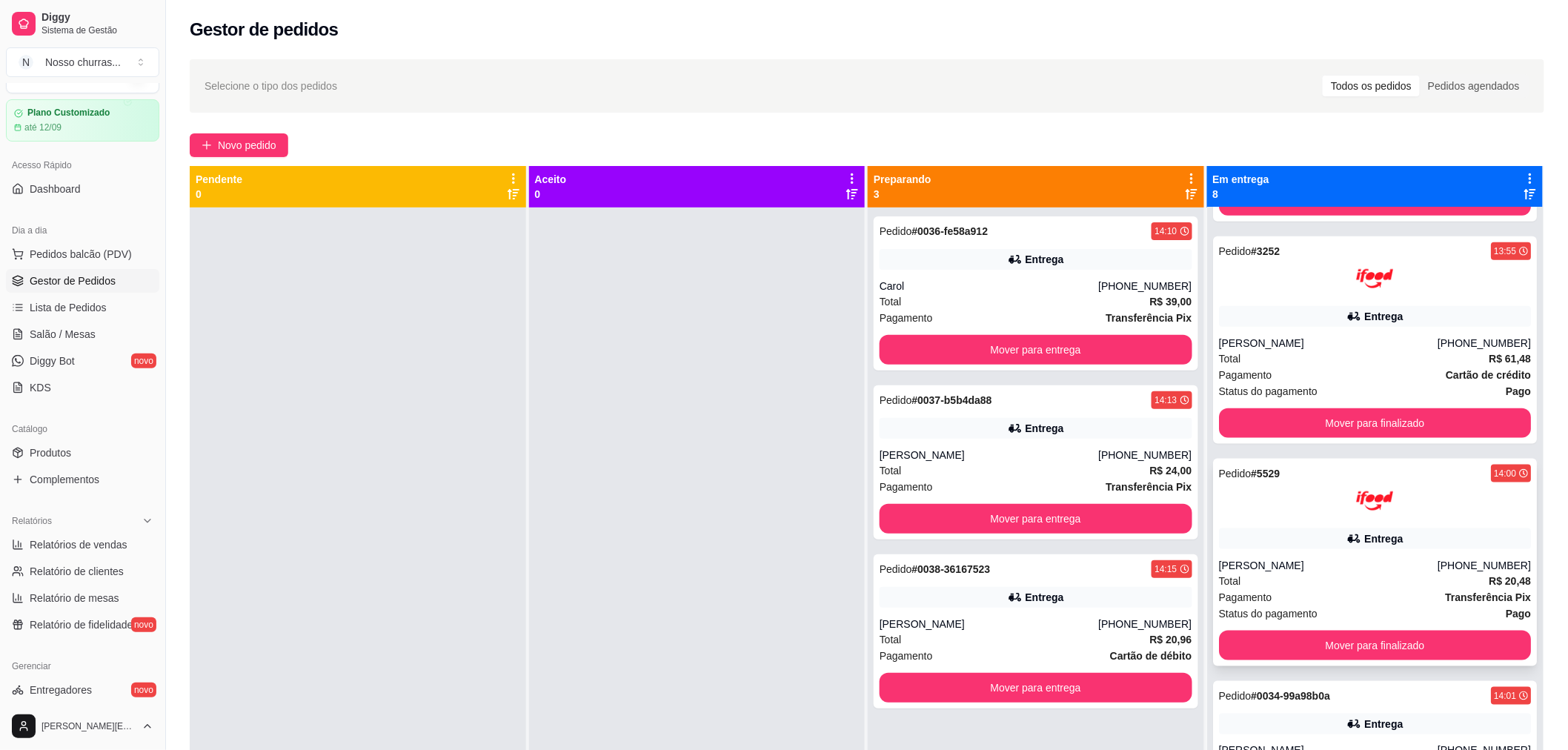
click at [1445, 593] on strong "Transferência Pix" at bounding box center [1487, 597] width 86 height 12
click at [1352, 303] on div "Pedido # 3252 13:55 Entrega [PERSON_NAME] [PHONE_NUMBER] Total R$ 61,48 Pagamen…" at bounding box center [1375, 340] width 325 height 208
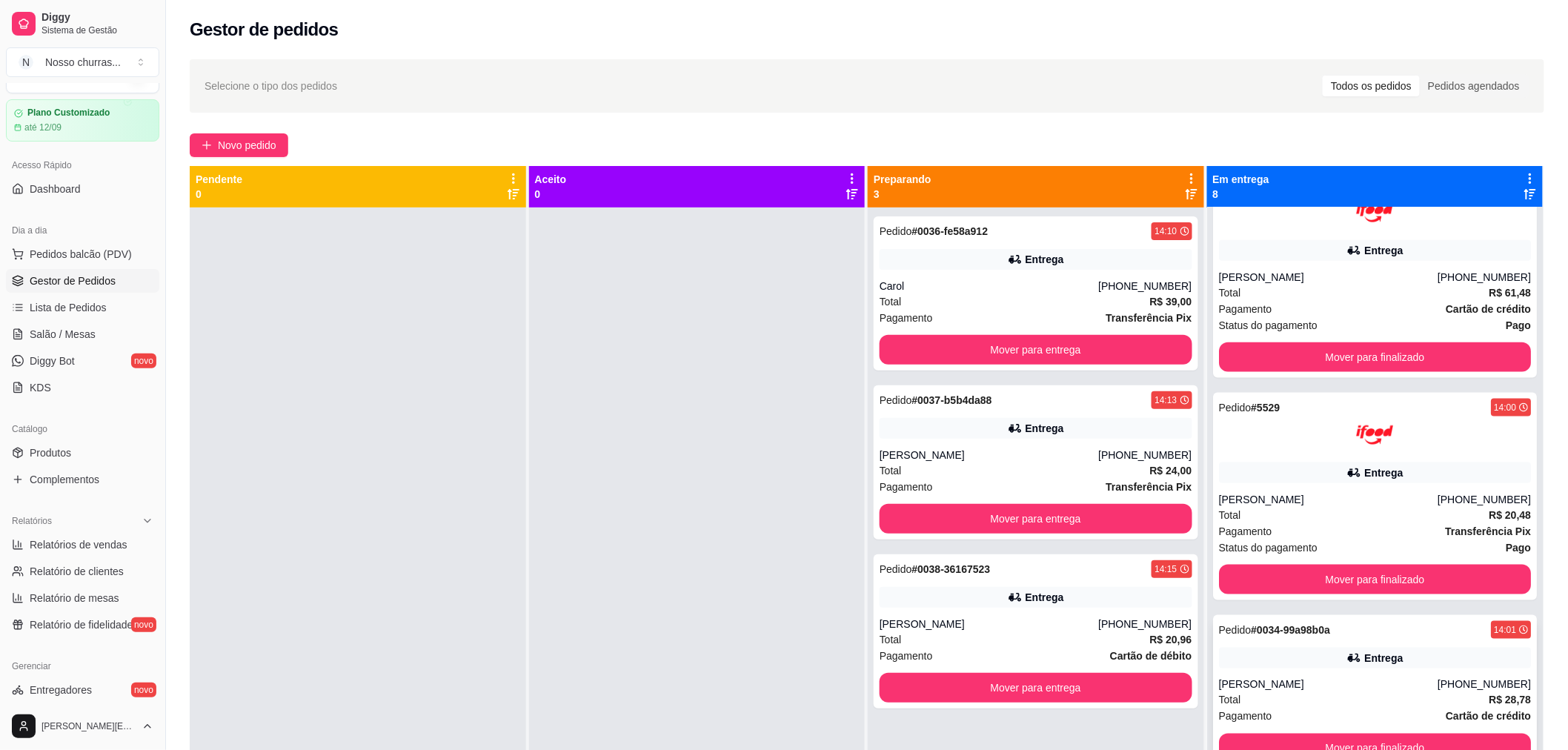
click at [1496, 654] on div "Entrega" at bounding box center [1375, 658] width 313 height 20
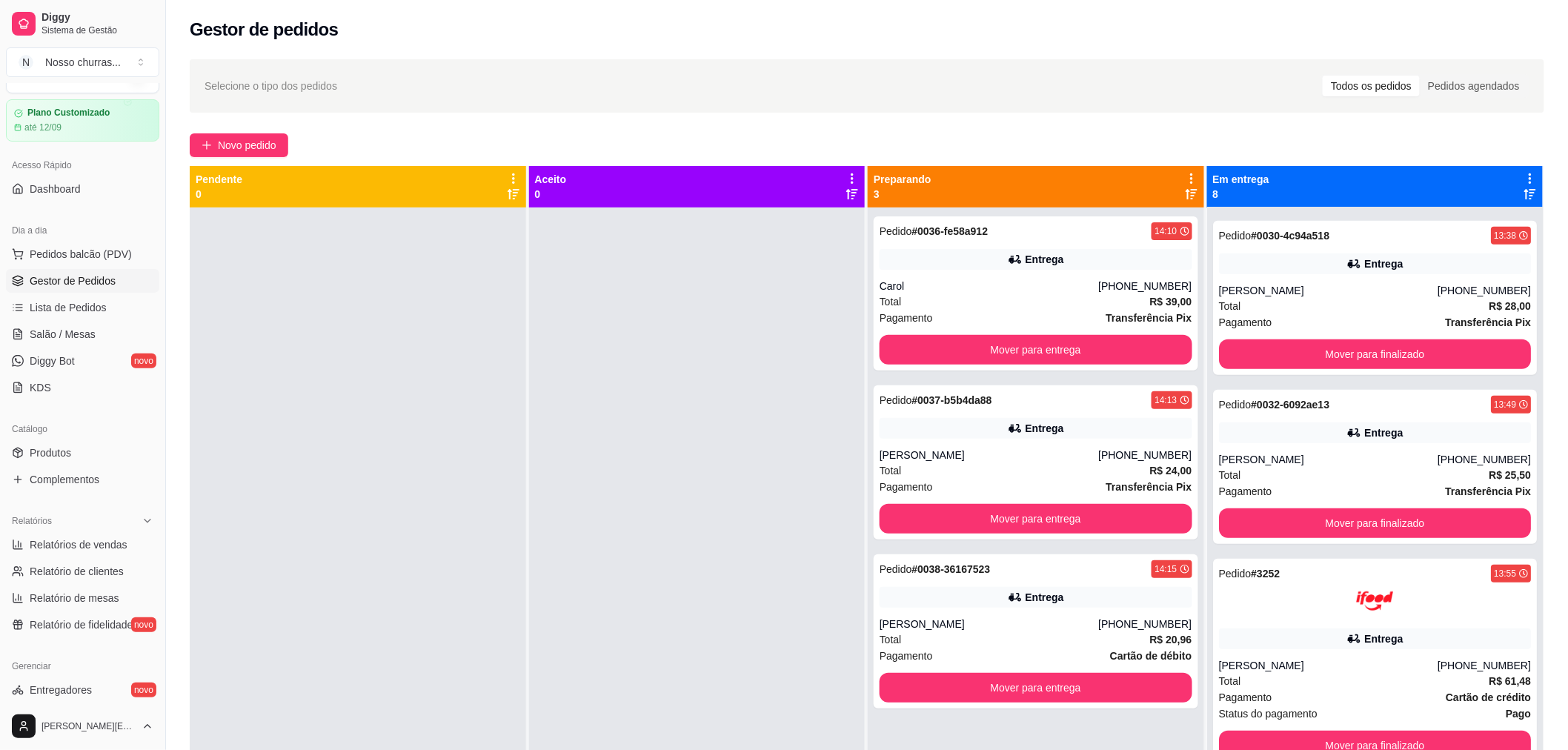
scroll to position [329, 0]
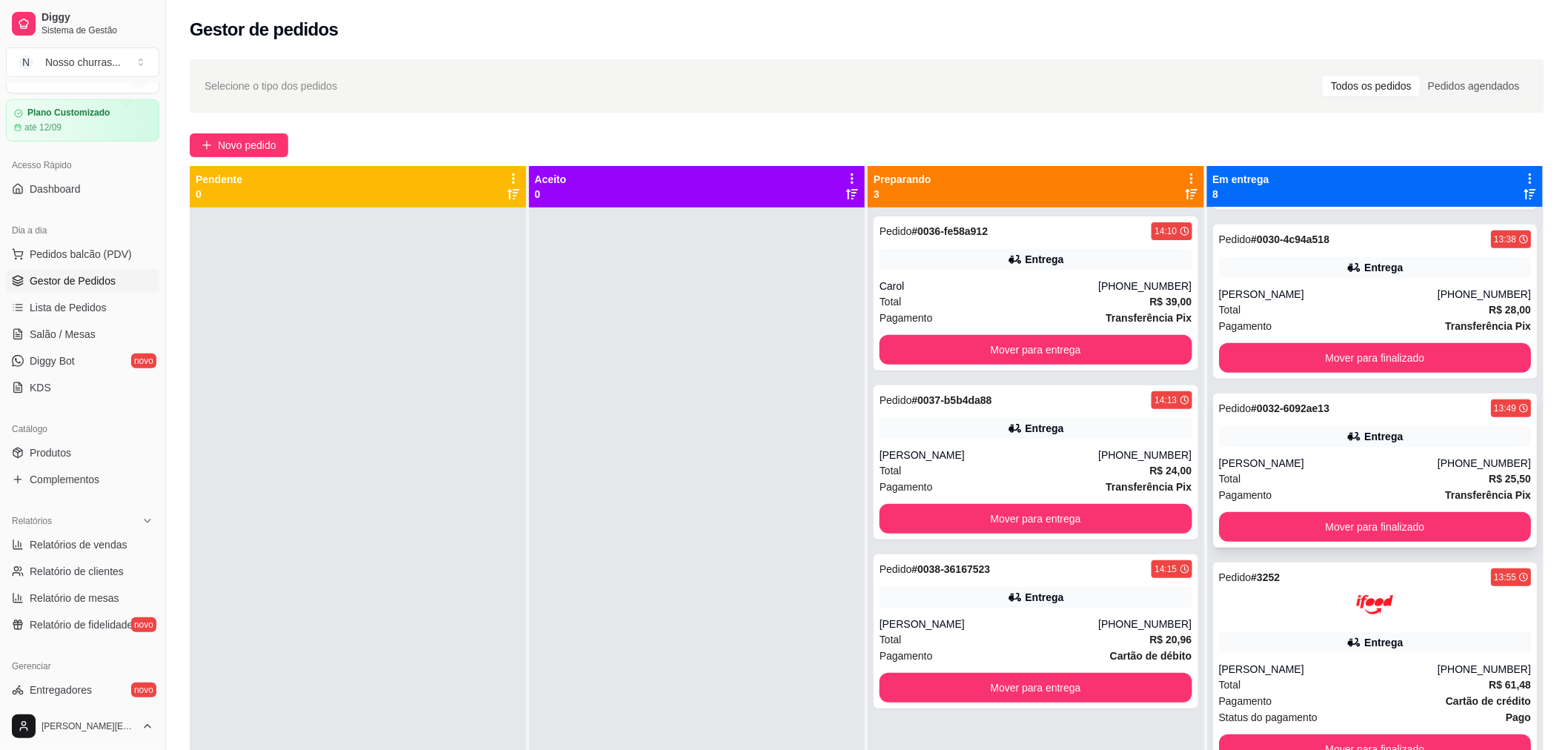
click at [1448, 428] on div "Entrega" at bounding box center [1375, 436] width 313 height 20
click at [1445, 330] on strong "Transferência Pix" at bounding box center [1487, 325] width 86 height 12
click at [1439, 355] on button "Mover para finalizado" at bounding box center [1375, 358] width 303 height 29
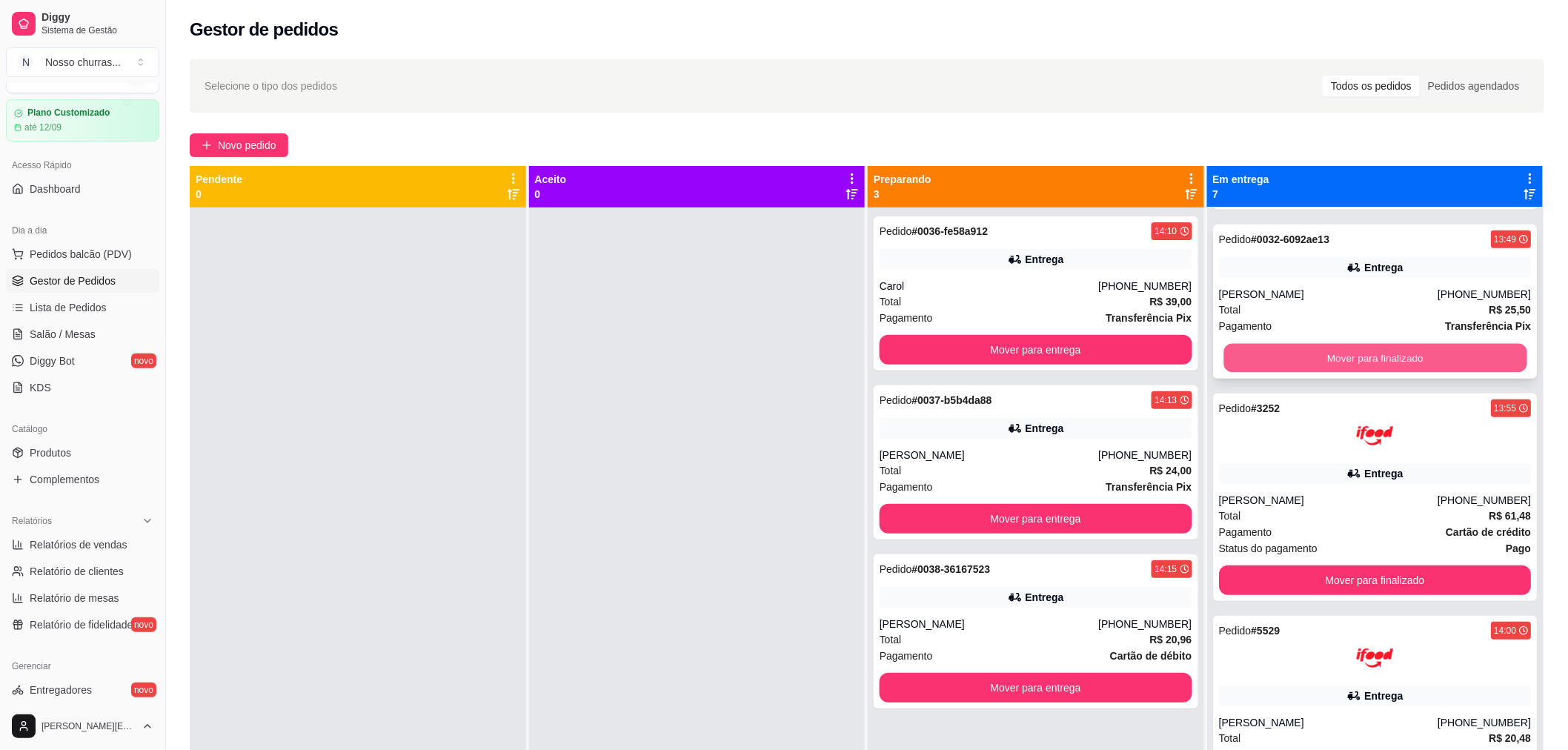
click at [1423, 363] on button "Mover para finalizado" at bounding box center [1375, 358] width 303 height 29
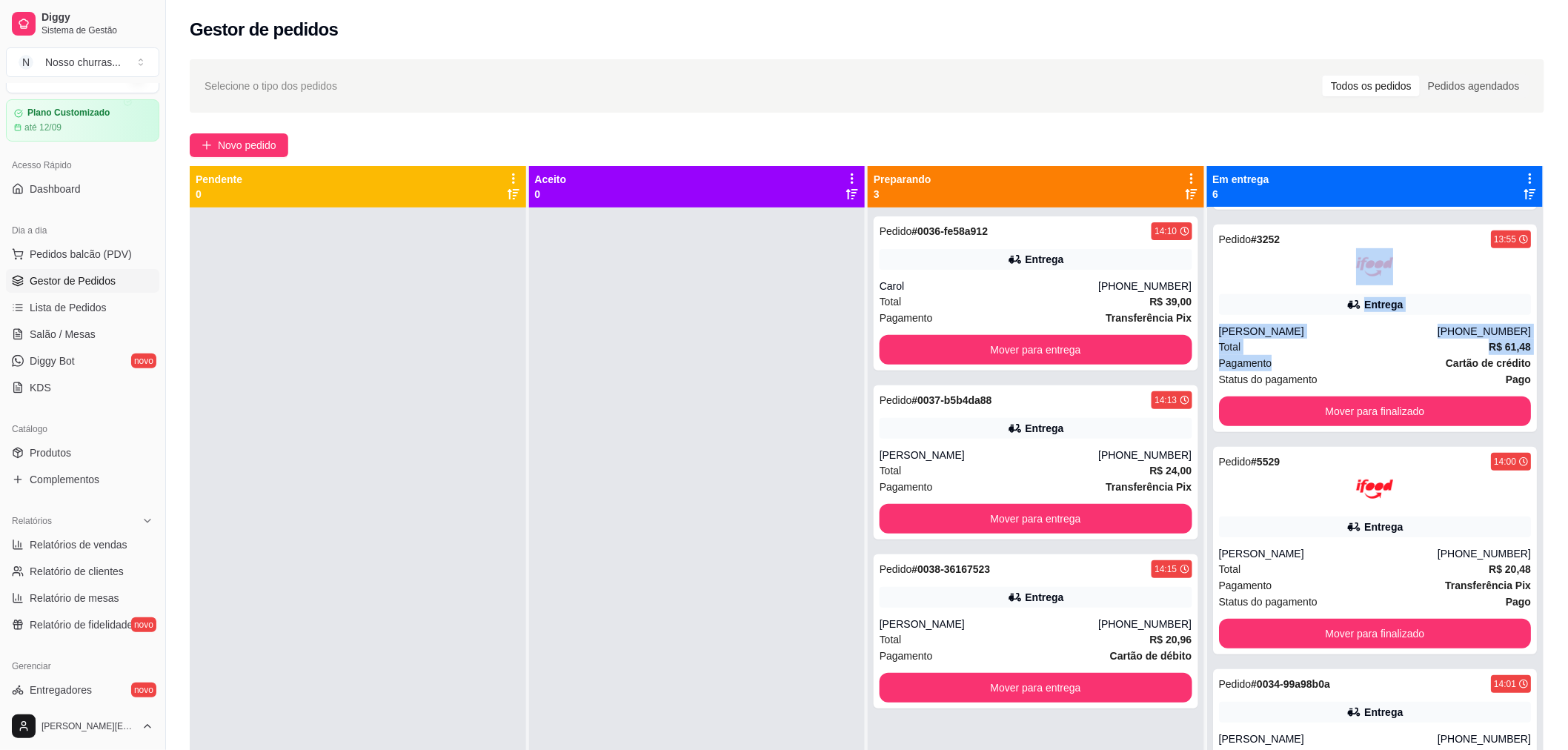
drag, startPoint x: 1423, startPoint y: 363, endPoint x: 1523, endPoint y: 253, distance: 148.7
click at [1523, 253] on div "Pedido # 0026-3cbce61a 13:16 Entrega Dayse Nascimento [PHONE_NUMBER] Total R$ 5…" at bounding box center [1375, 583] width 336 height 750
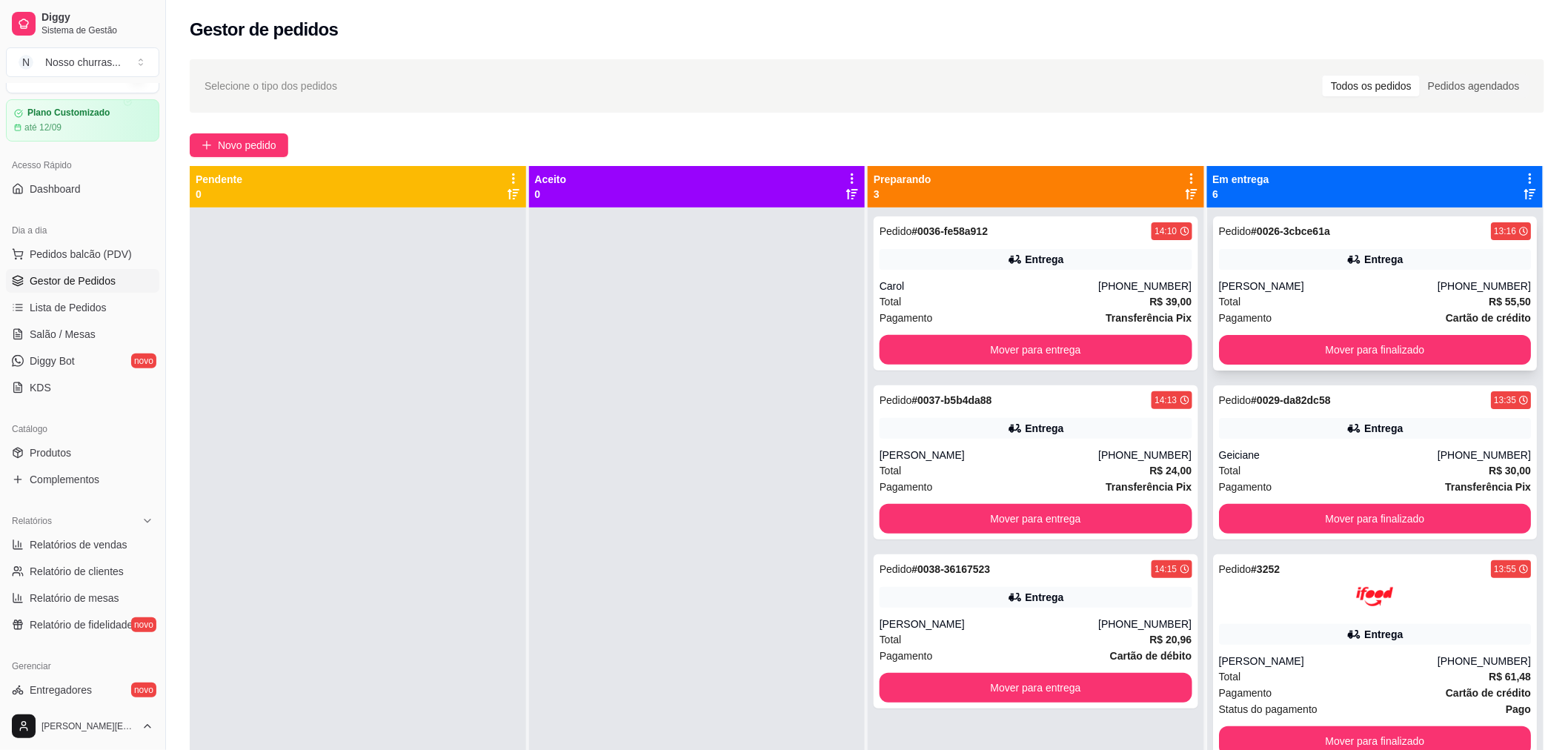
click at [1379, 282] on div "[PERSON_NAME]" at bounding box center [1328, 285] width 218 height 15
click at [1371, 345] on button "Mover para finalizado" at bounding box center [1375, 350] width 303 height 29
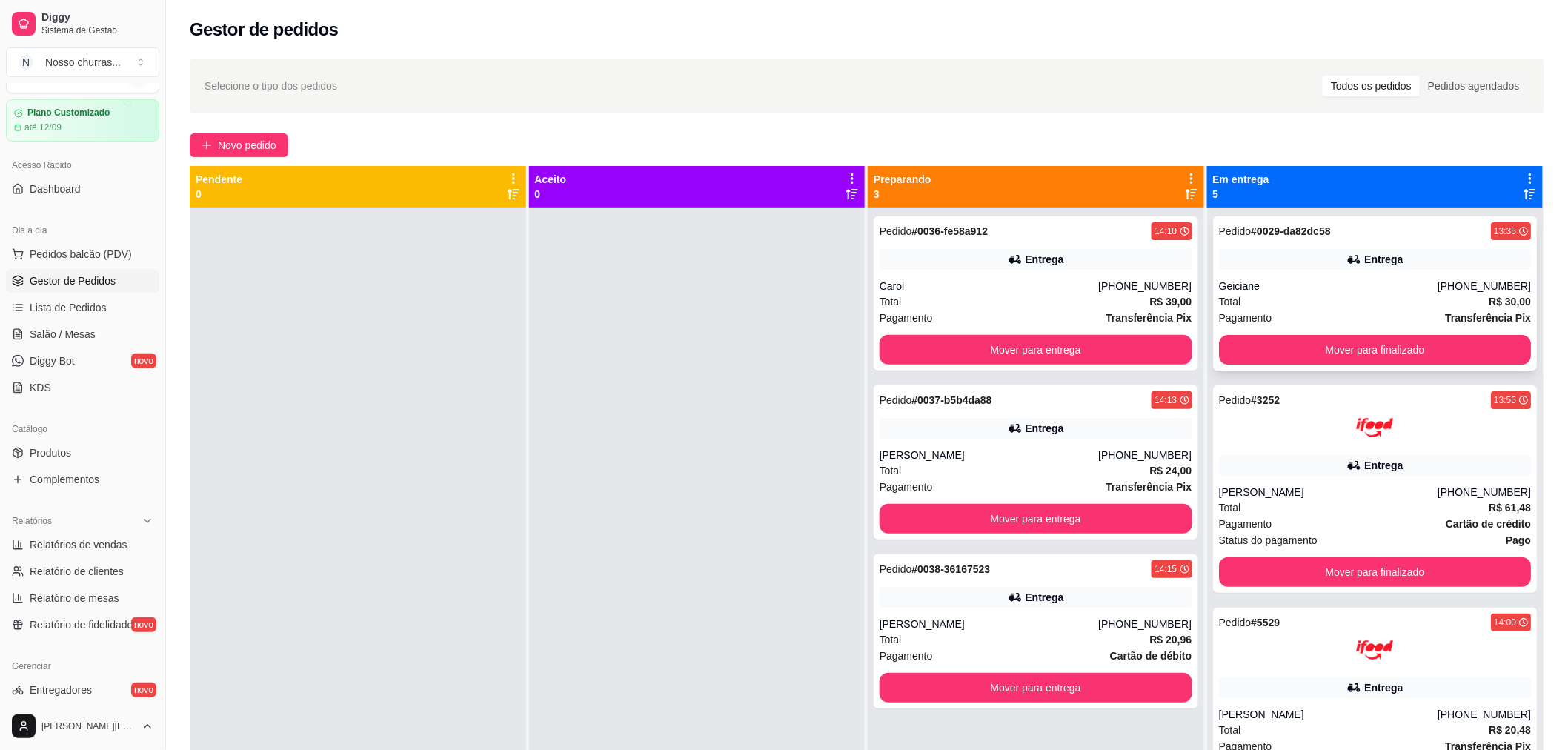
click at [1353, 317] on div "Pagamento Transferência Pix" at bounding box center [1375, 318] width 313 height 17
click at [1353, 340] on button "Mover para finalizado" at bounding box center [1375, 350] width 313 height 30
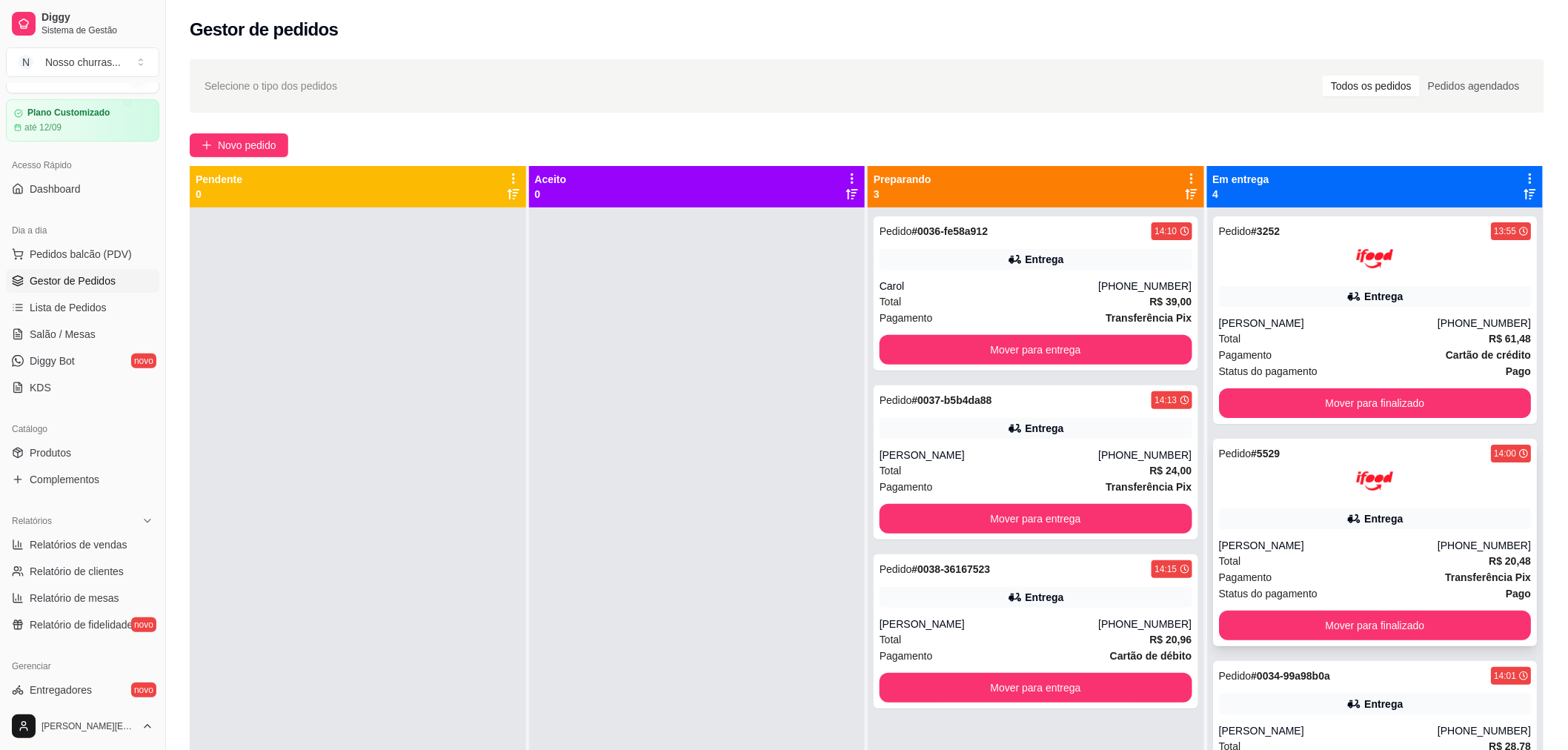
click at [1285, 499] on div "Pedido # 5529 14:00 Entrega [PERSON_NAME] [PHONE_NUMBER] Total R$ 20,48 Pagamen…" at bounding box center [1375, 542] width 325 height 208
click at [1285, 122] on div "Selecione o tipo dos pedidos Todos os pedidos Pedidos agendados Novo pedido Pen…" at bounding box center [866, 492] width 1401 height 884
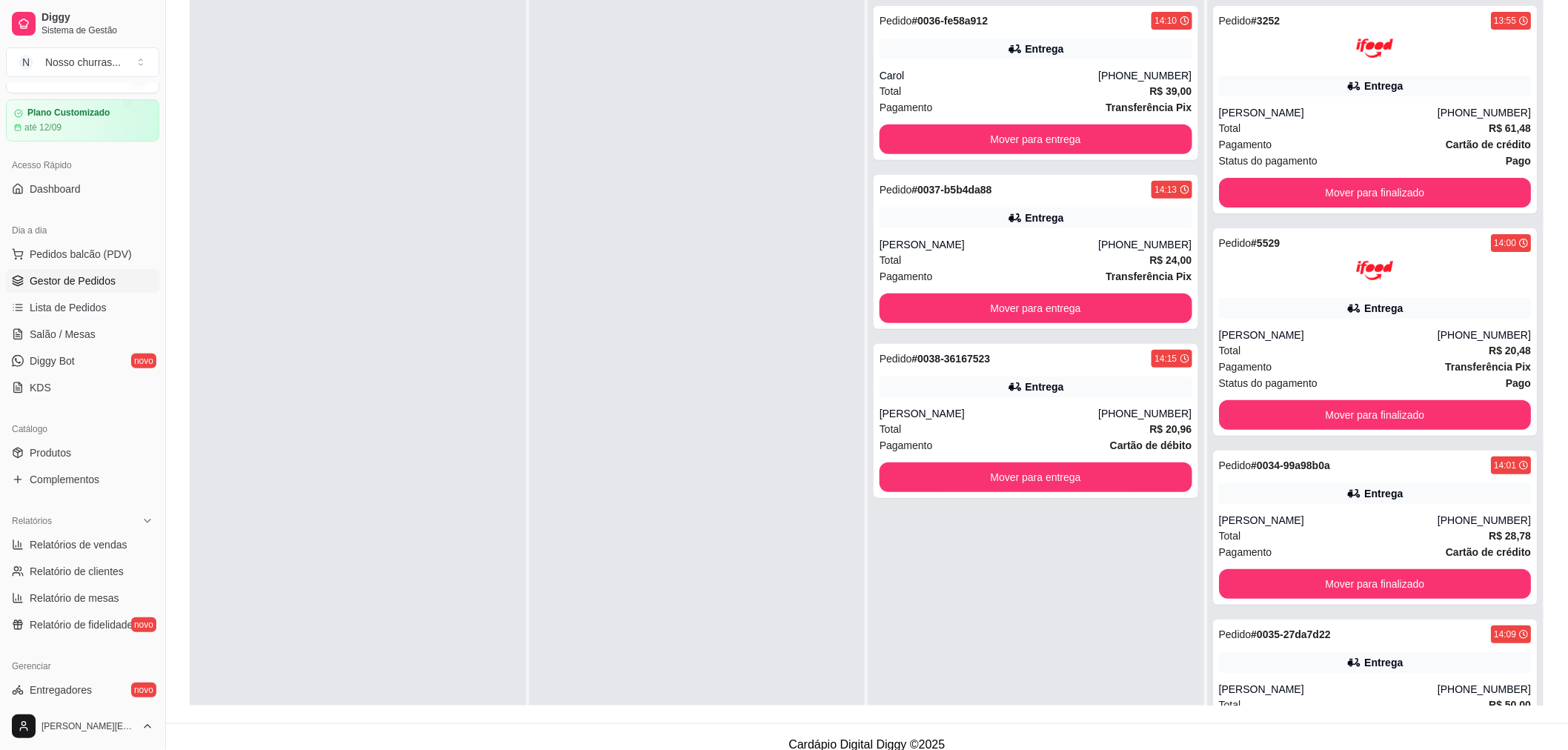
scroll to position [226, 0]
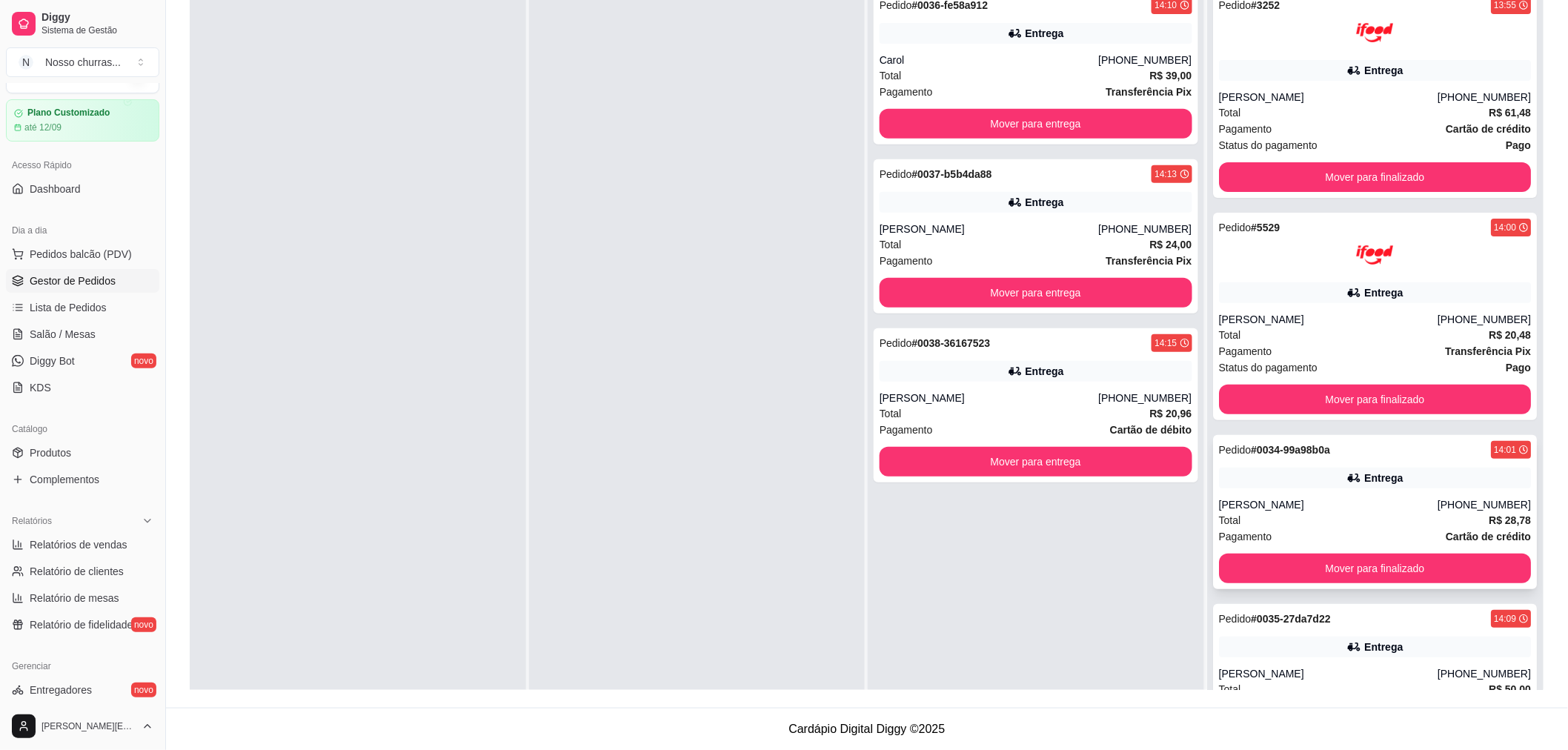
click at [1449, 517] on div "Total R$ 28,78" at bounding box center [1375, 520] width 313 height 17
click at [1106, 257] on strong "Transferência Pix" at bounding box center [1148, 260] width 86 height 12
drag, startPoint x: 430, startPoint y: 387, endPoint x: 556, endPoint y: 484, distance: 159.0
click at [556, 484] on div "Pendente 0 Aceito 0 Preparando 3 Pedido # 0036-fe58a912 14:10 Entrega Carol [PH…" at bounding box center [866, 315] width 1354 height 750
click at [904, 464] on button "Mover para entrega" at bounding box center [1036, 461] width 303 height 29
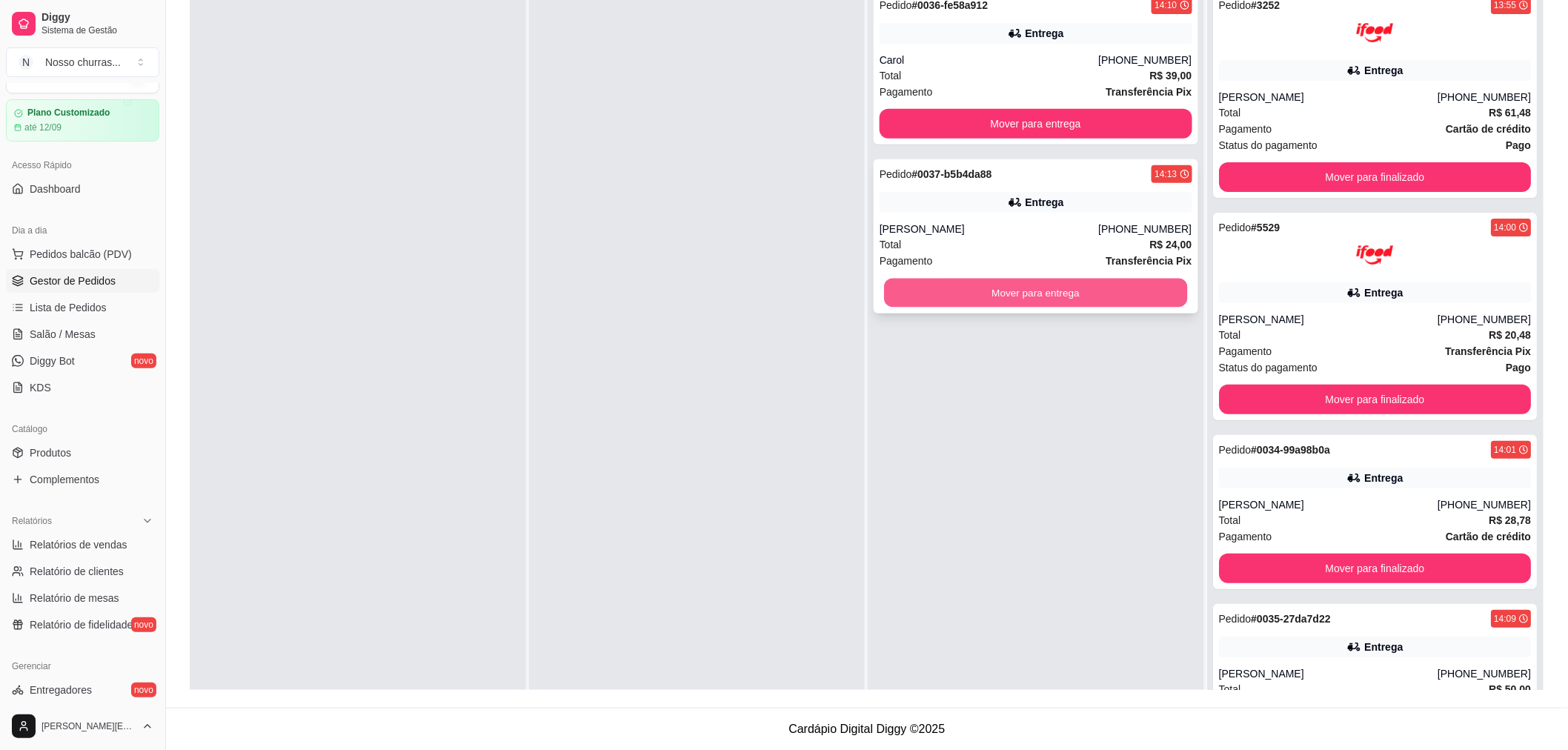
click at [928, 300] on button "Mover para entrega" at bounding box center [1036, 292] width 303 height 29
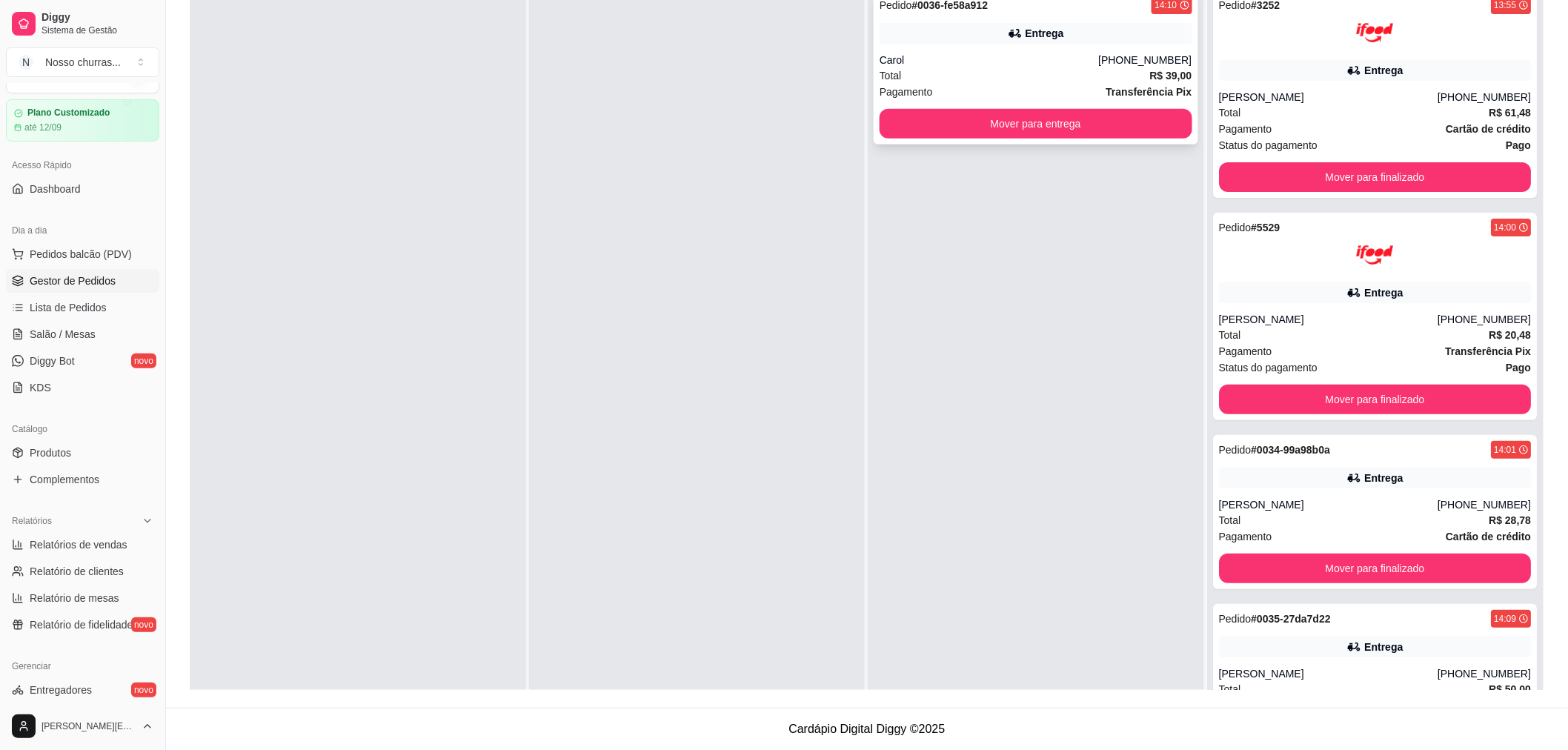
click at [1105, 68] on div "Total R$ 39,00" at bounding box center [1036, 75] width 313 height 17
click at [1315, 286] on div "Entrega" at bounding box center [1375, 292] width 313 height 20
click at [61, 553] on link "Relatórios de vendas" at bounding box center [83, 545] width 153 height 24
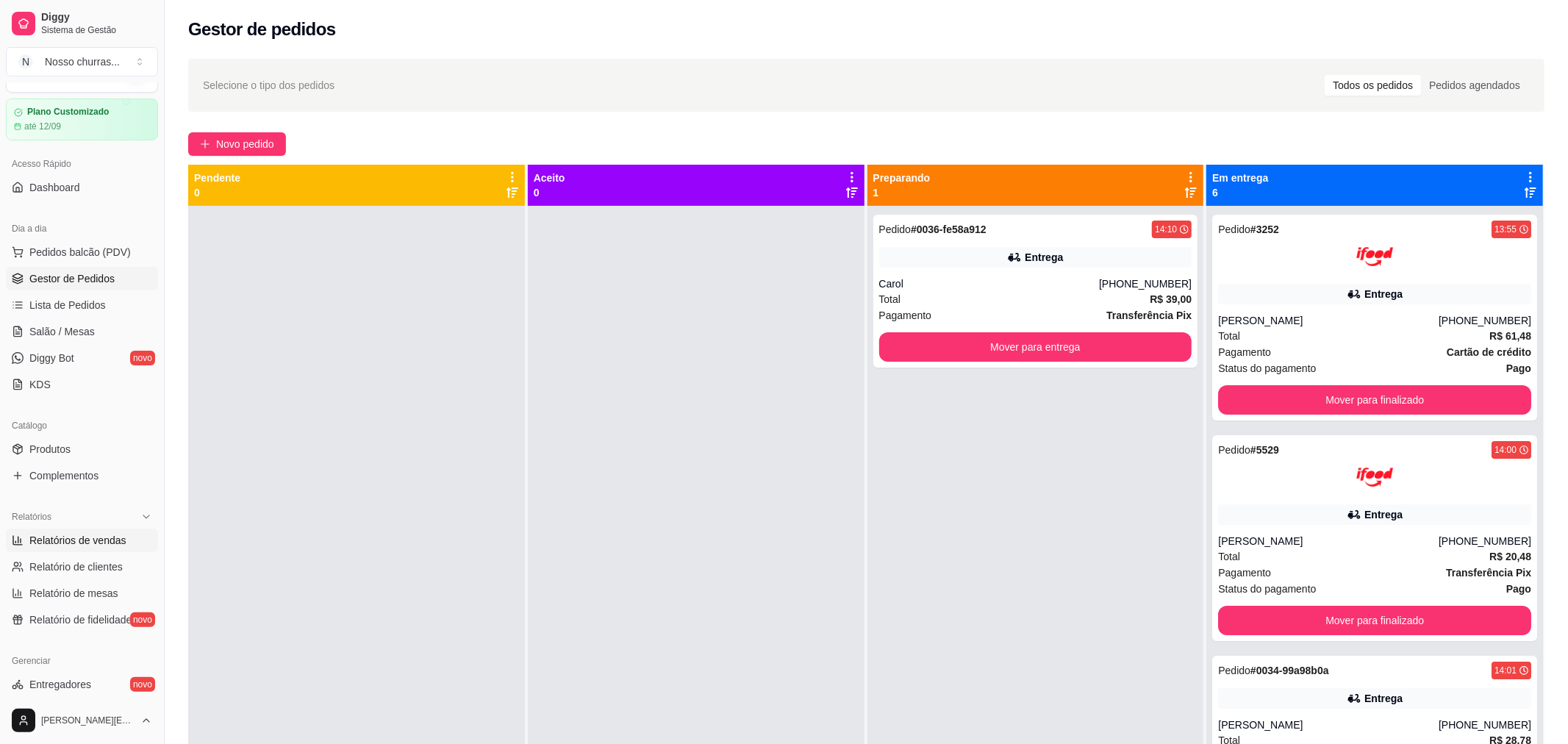
select select "ALL"
select select "0"
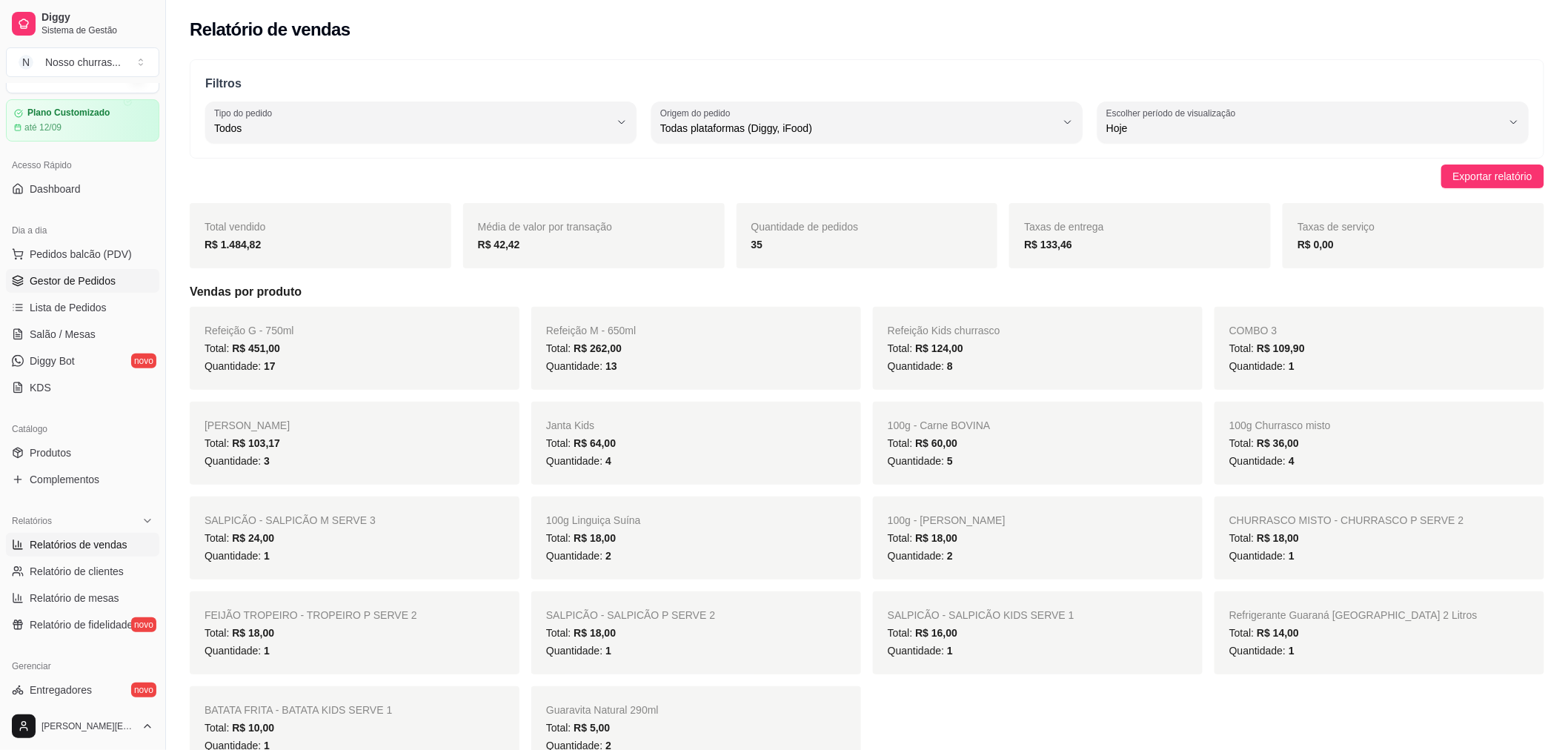
click at [94, 278] on span "Gestor de Pedidos" at bounding box center [72, 281] width 86 height 15
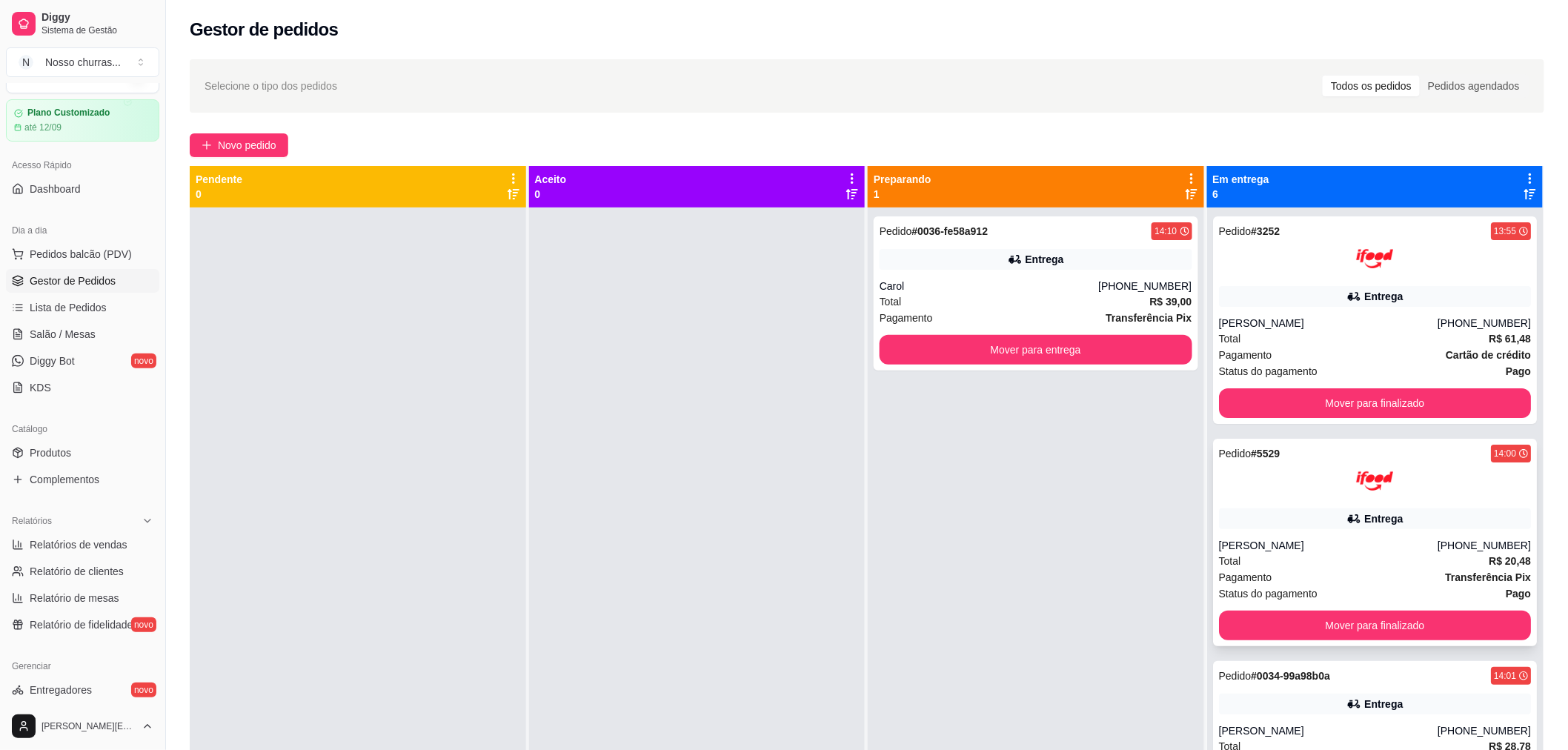
click at [1405, 515] on div "Entrega" at bounding box center [1375, 519] width 313 height 20
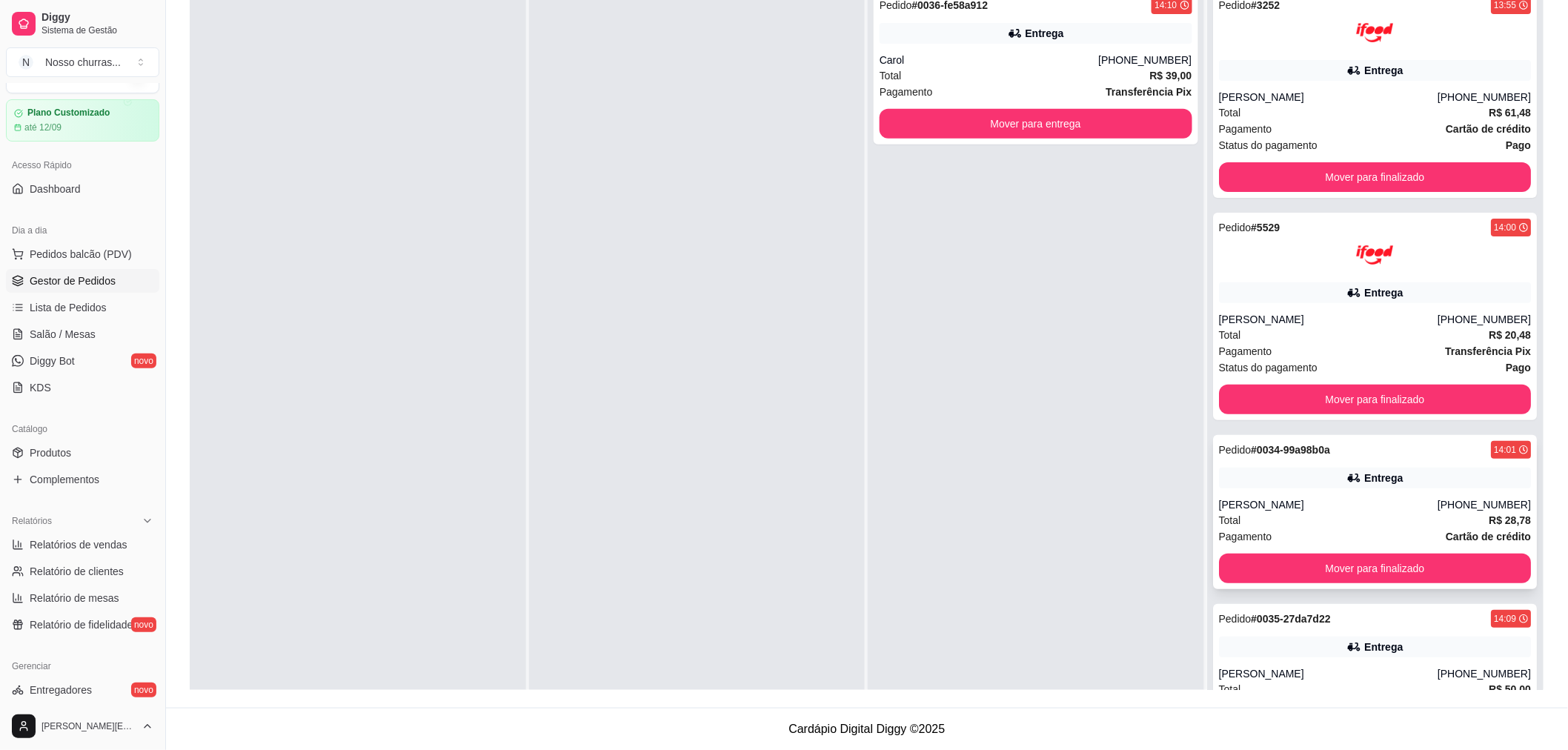
click at [1434, 487] on div "Pedido # 0034-99a98b0a 14:01 Entrega [PERSON_NAME] [PHONE_NUMBER] Total R$ 28,7…" at bounding box center [1375, 512] width 325 height 154
click at [1439, 645] on div "Entrega" at bounding box center [1375, 647] width 313 height 20
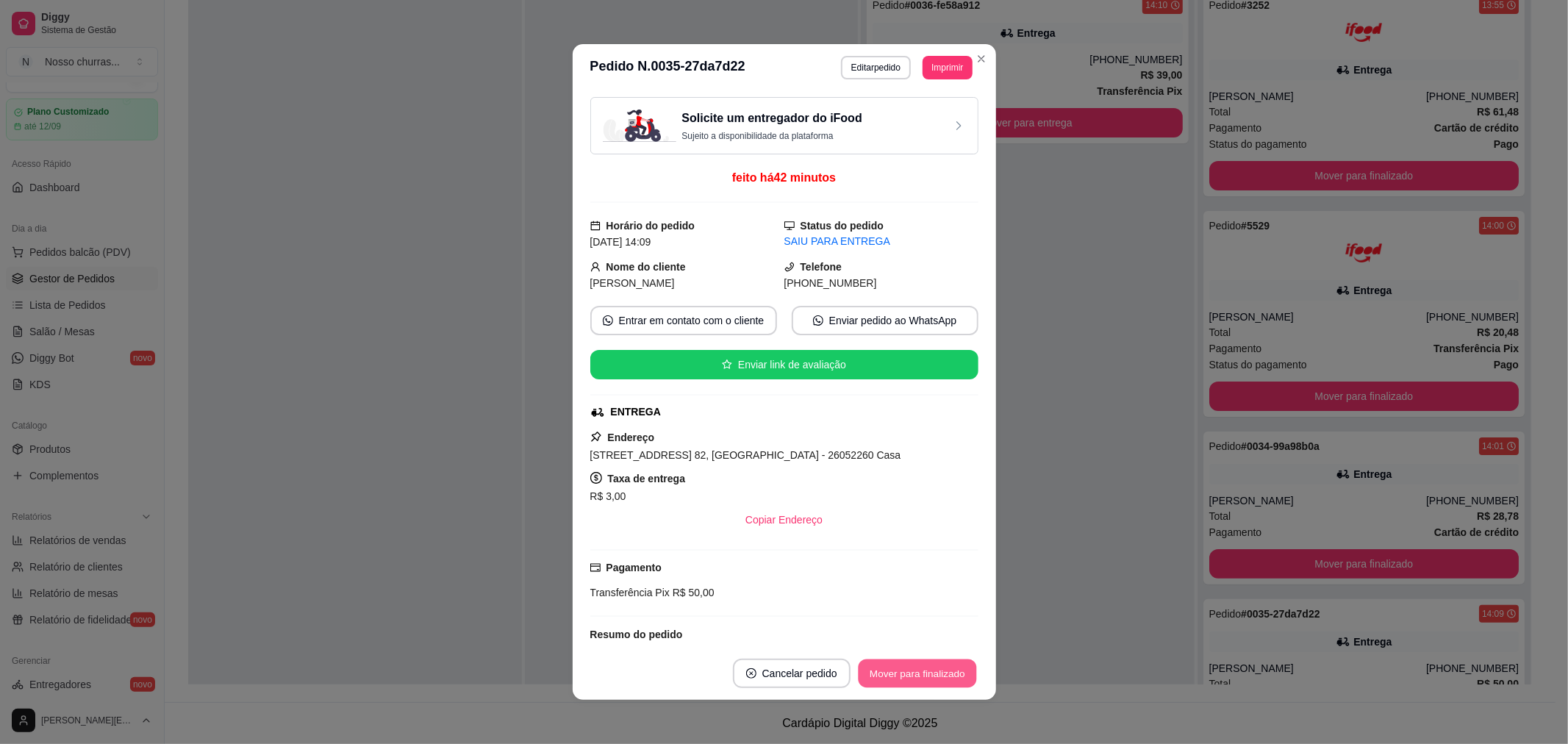
click at [956, 669] on button "Mover para finalizado" at bounding box center [917, 674] width 119 height 29
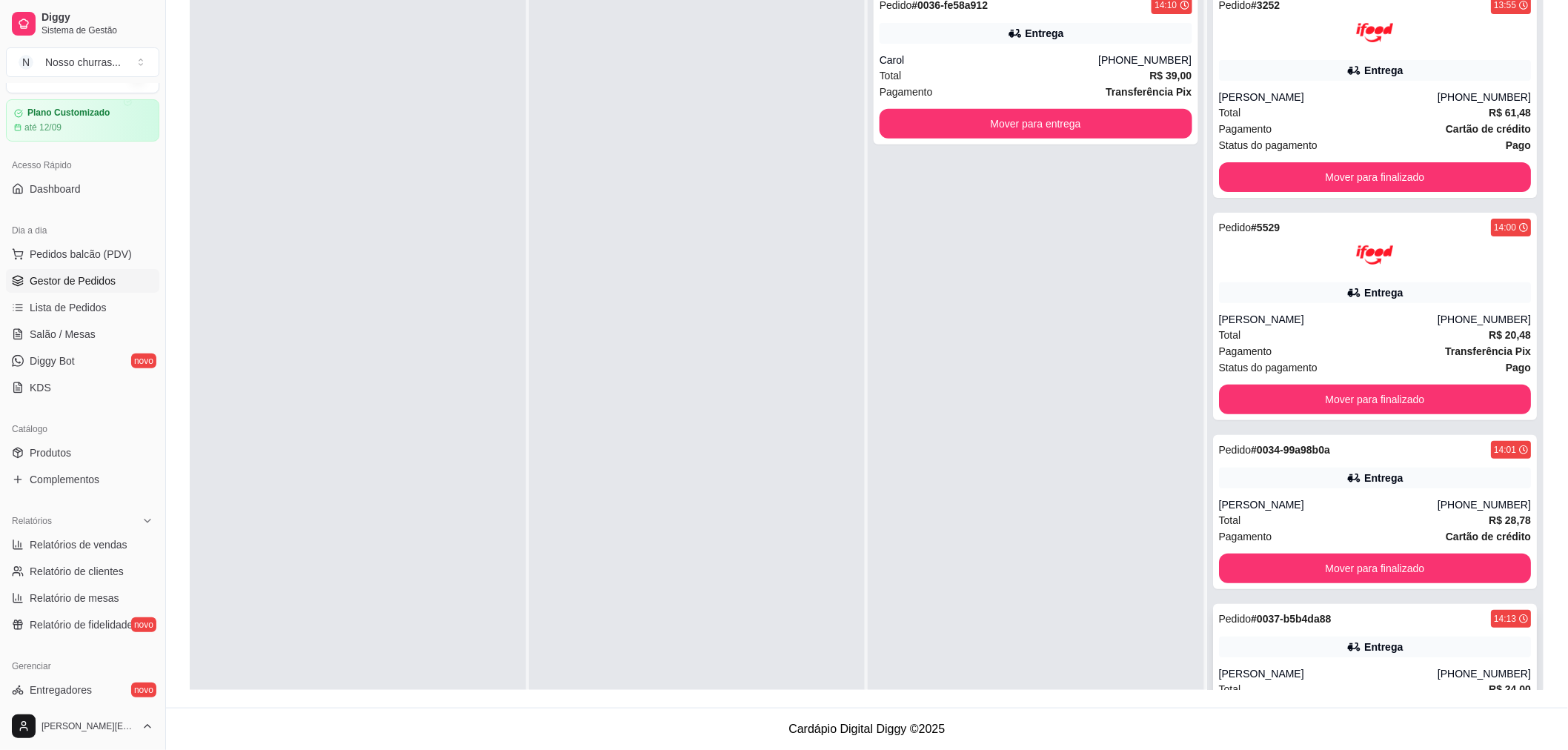
click at [1236, 645] on div "Entrega" at bounding box center [1375, 647] width 313 height 20
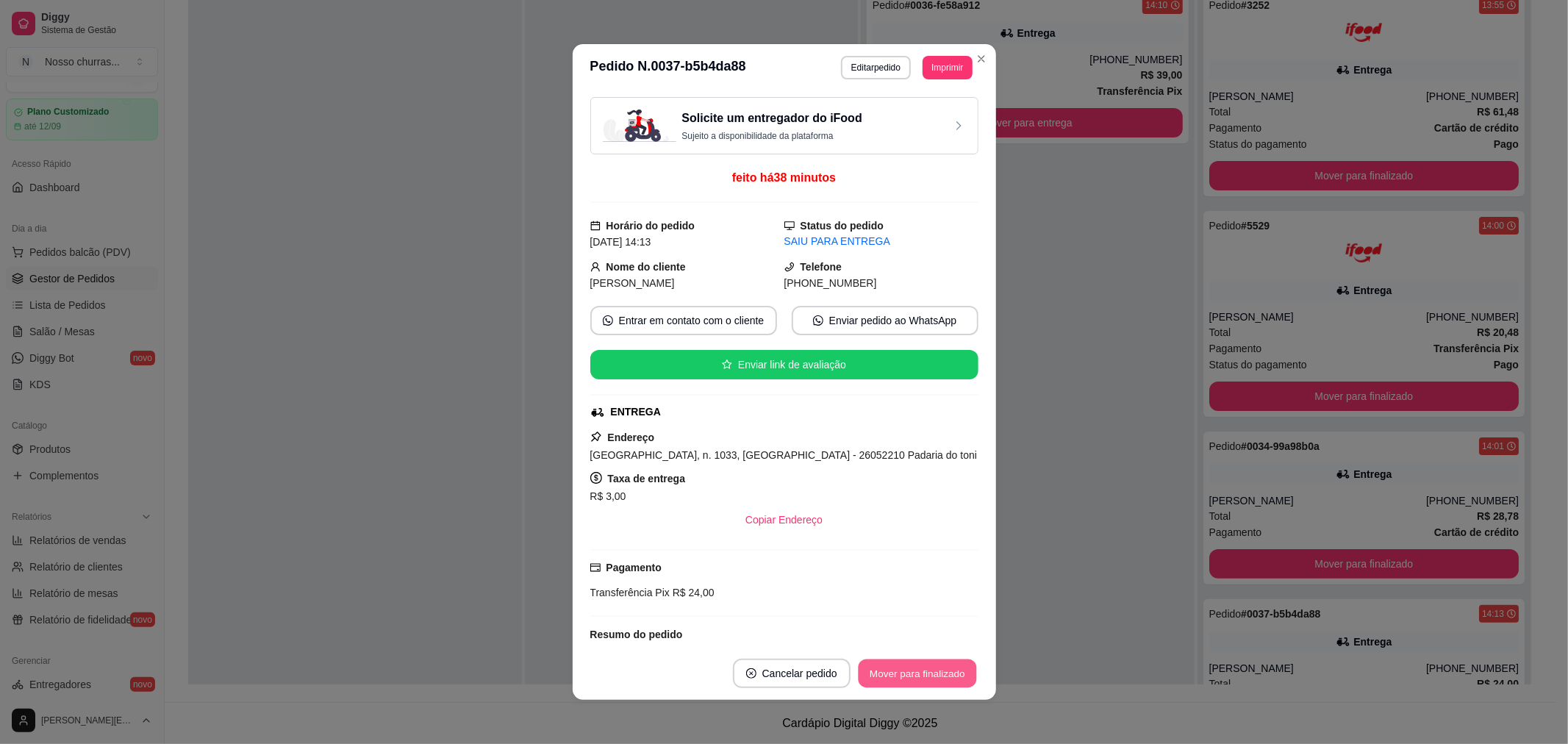
click at [935, 663] on button "Mover para finalizado" at bounding box center [917, 674] width 119 height 29
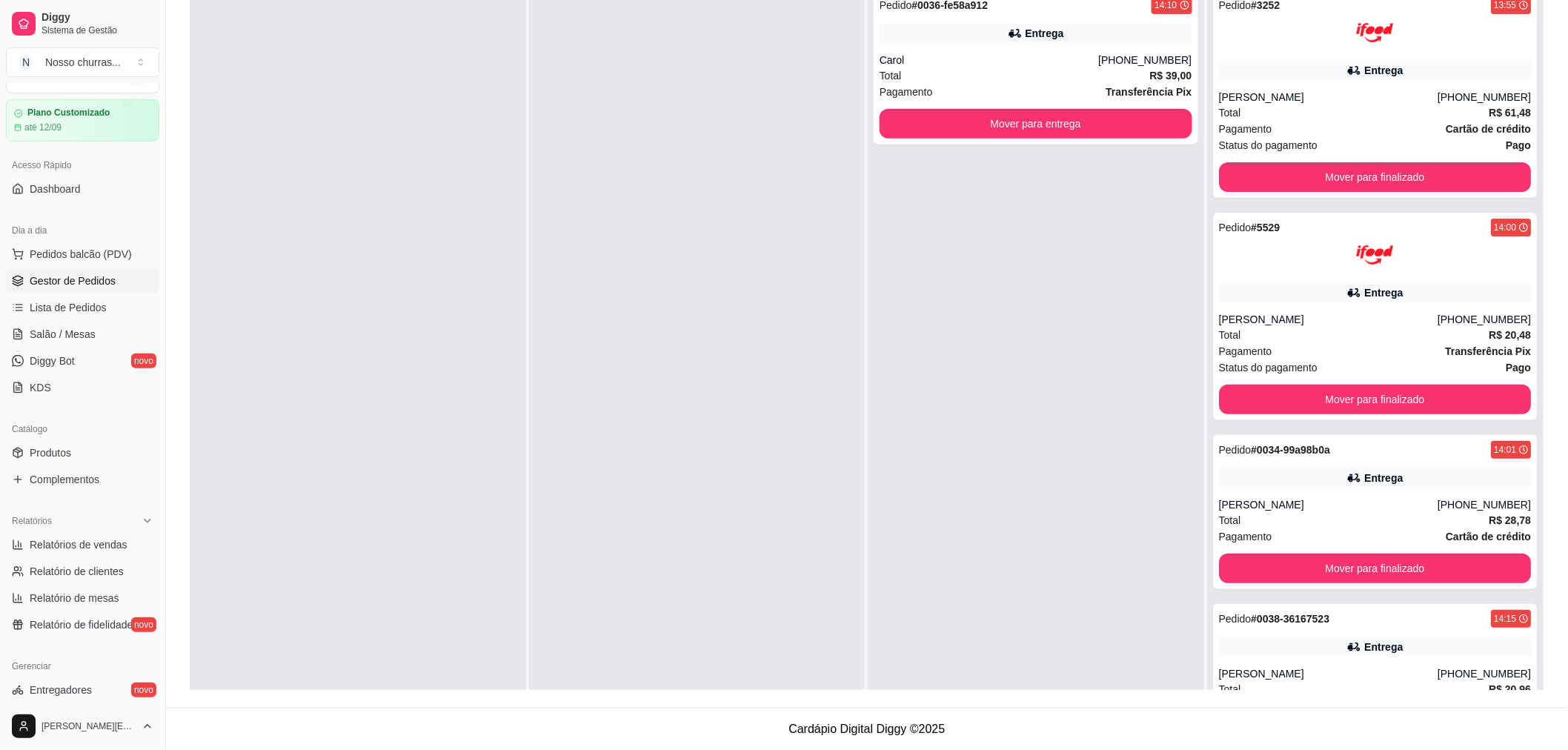
click at [1074, 56] on div "Carol" at bounding box center [989, 60] width 218 height 15
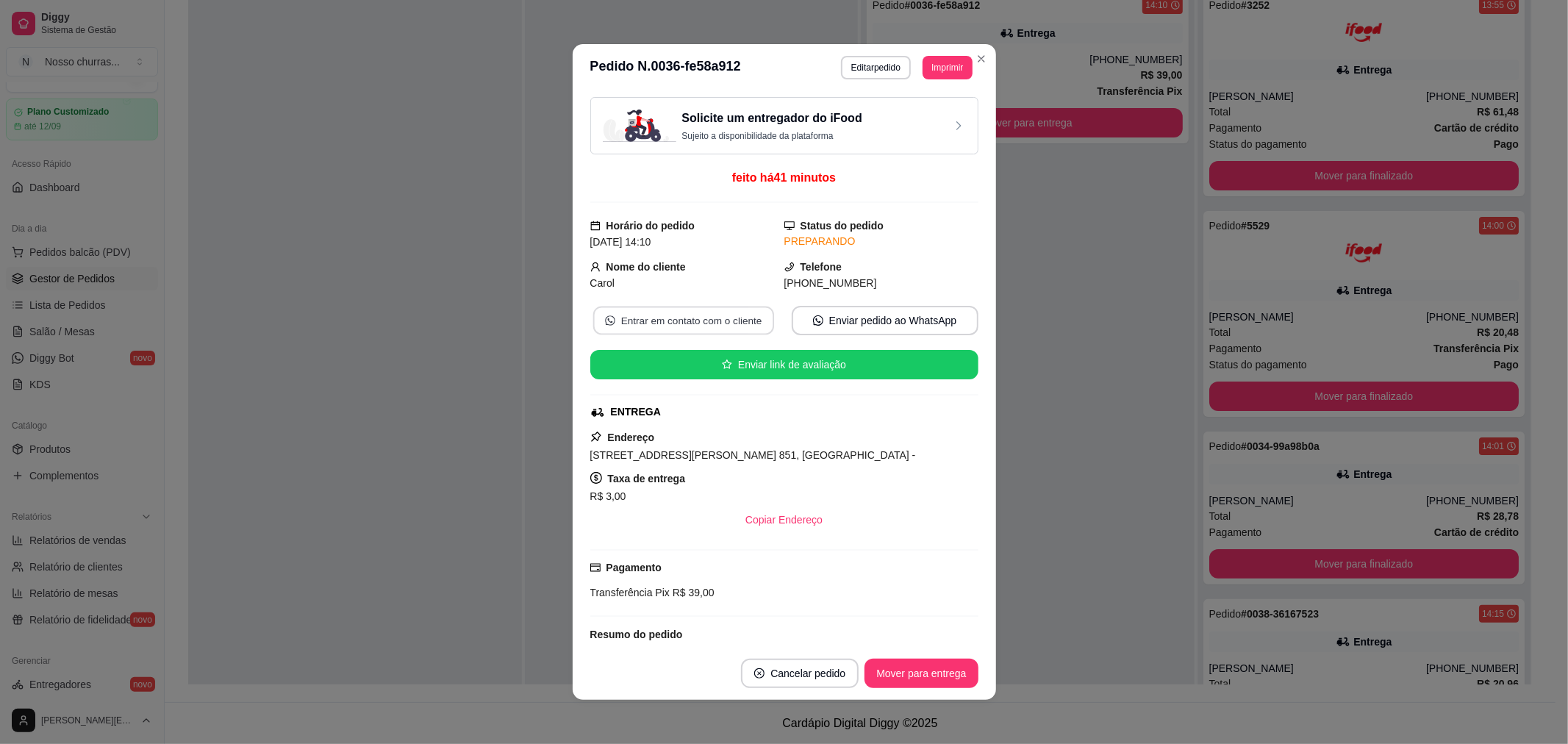
click at [723, 329] on button "Entrar em contato com o cliente" at bounding box center [683, 321] width 181 height 29
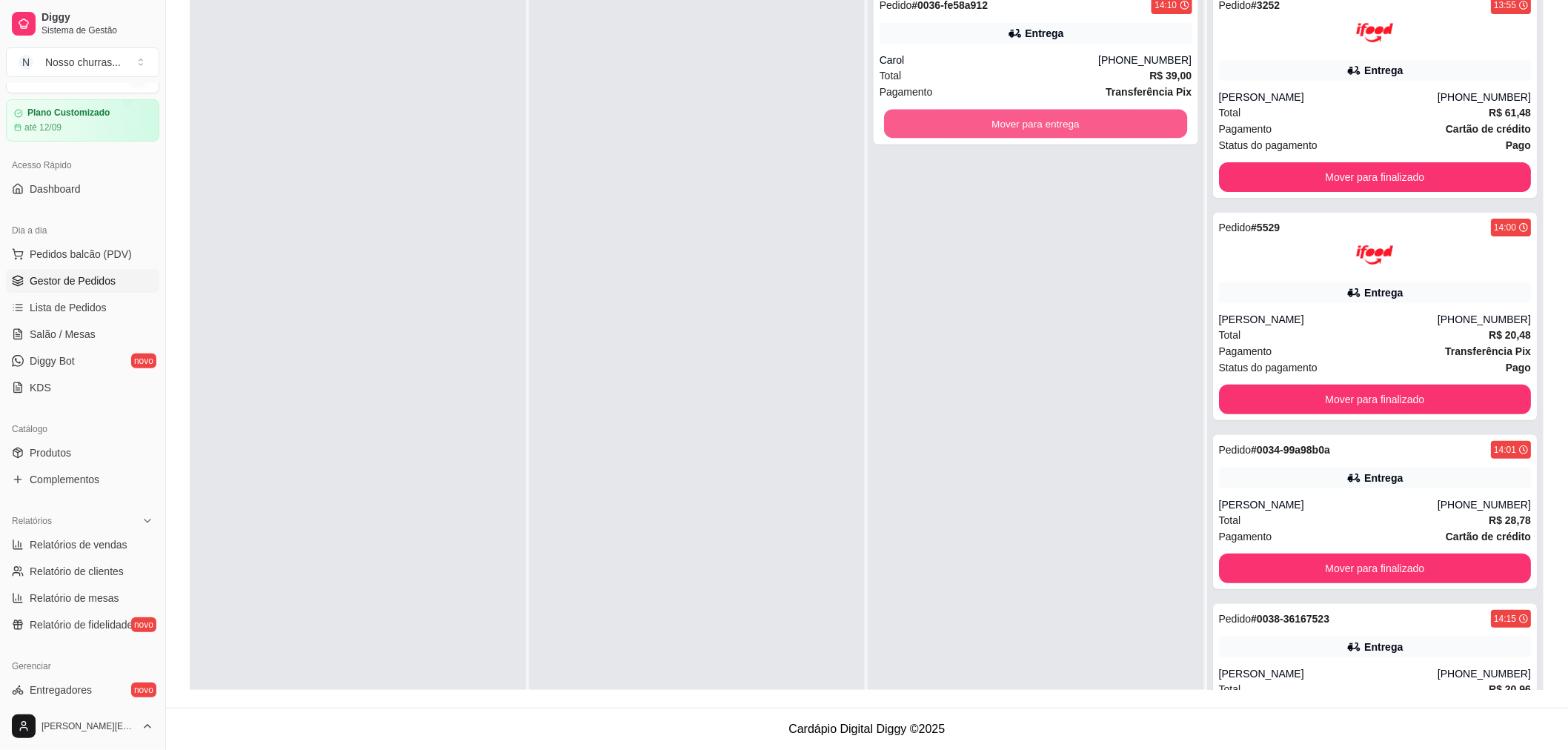
click at [1091, 119] on button "Mover para entrega" at bounding box center [1036, 124] width 303 height 29
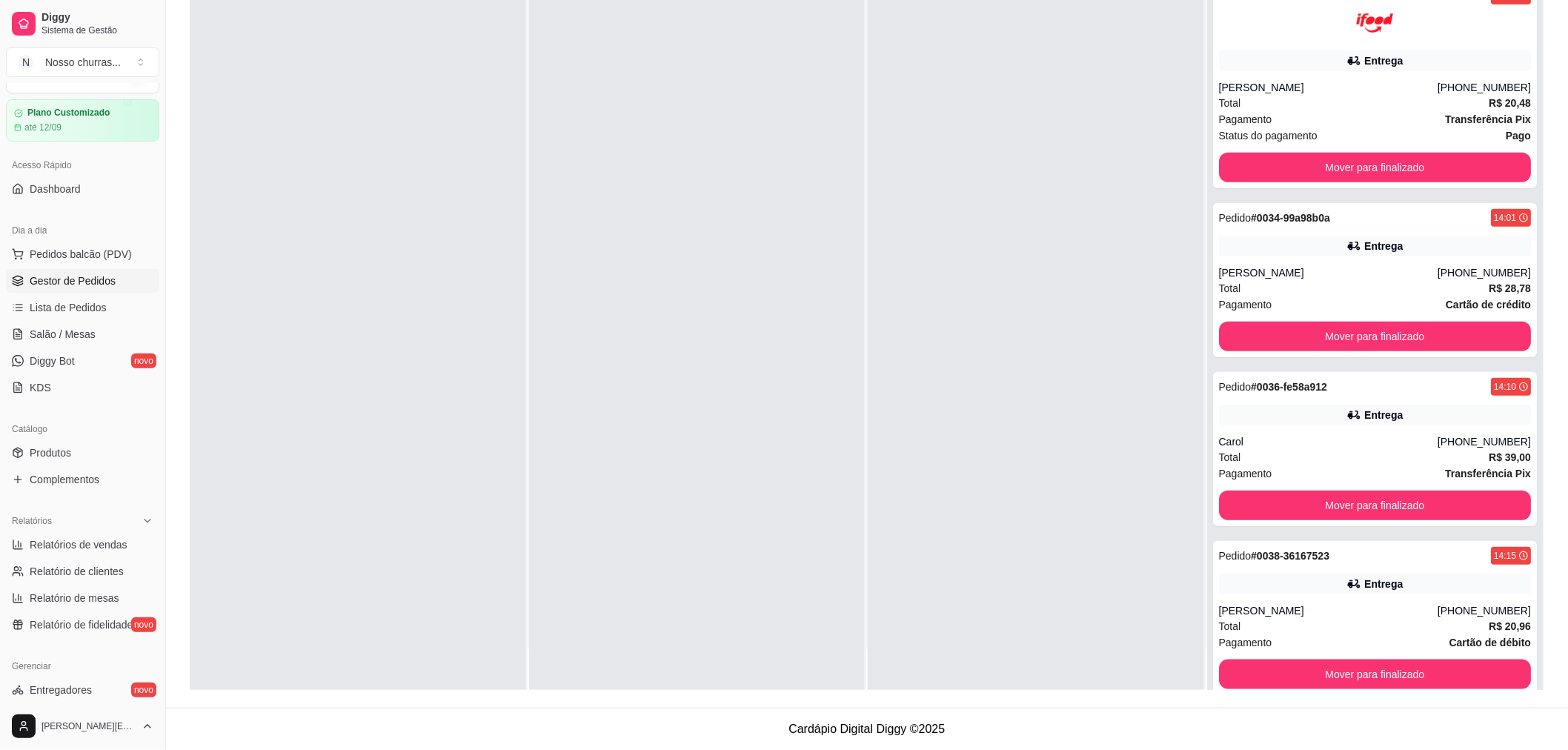
scroll to position [215, 0]
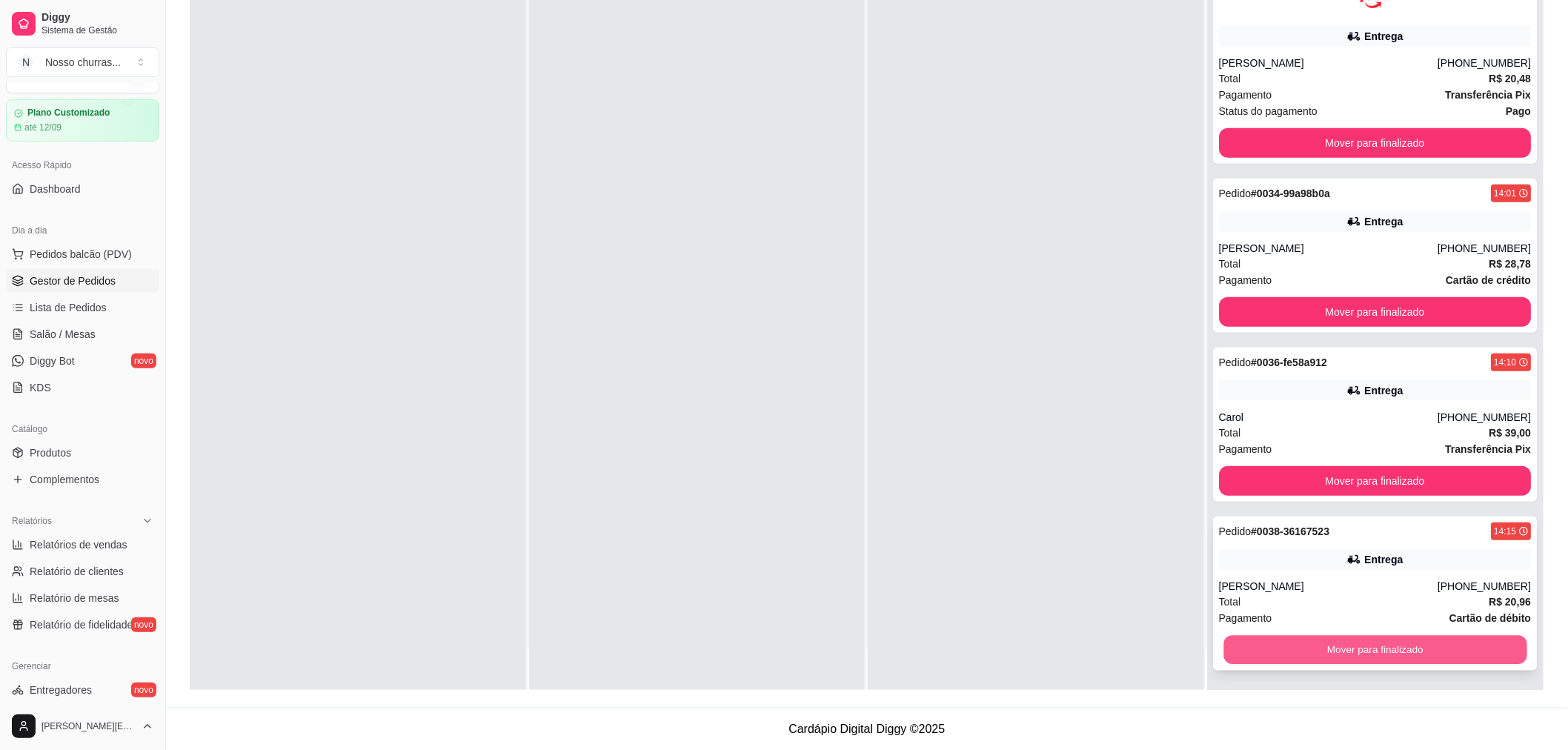
click at [1478, 643] on button "Mover para finalizado" at bounding box center [1375, 650] width 303 height 29
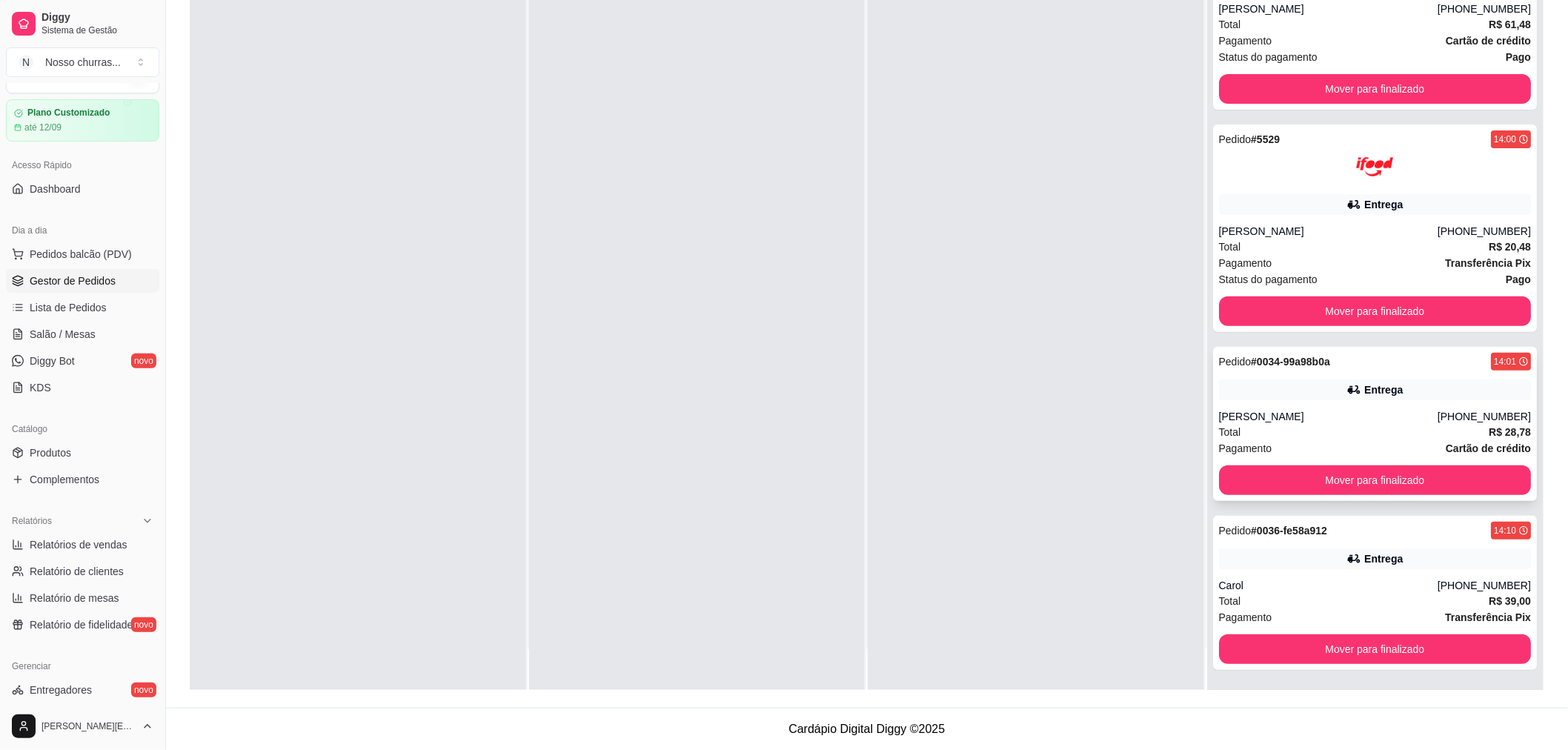
scroll to position [46, 0]
click at [1362, 655] on button "Mover para finalizado" at bounding box center [1375, 650] width 313 height 30
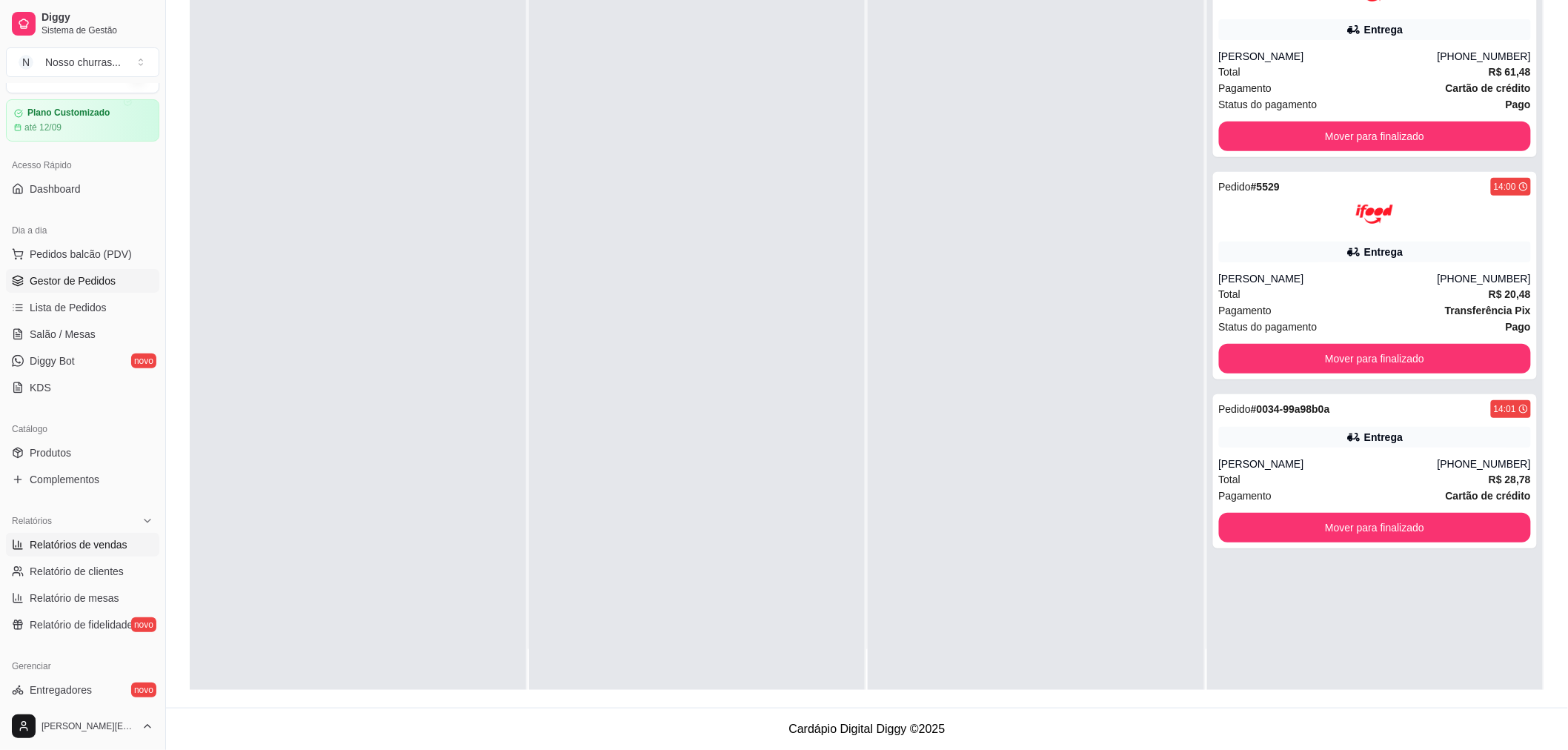
click at [92, 550] on span "Relatórios de vendas" at bounding box center [79, 544] width 97 height 15
select select "ALL"
select select "0"
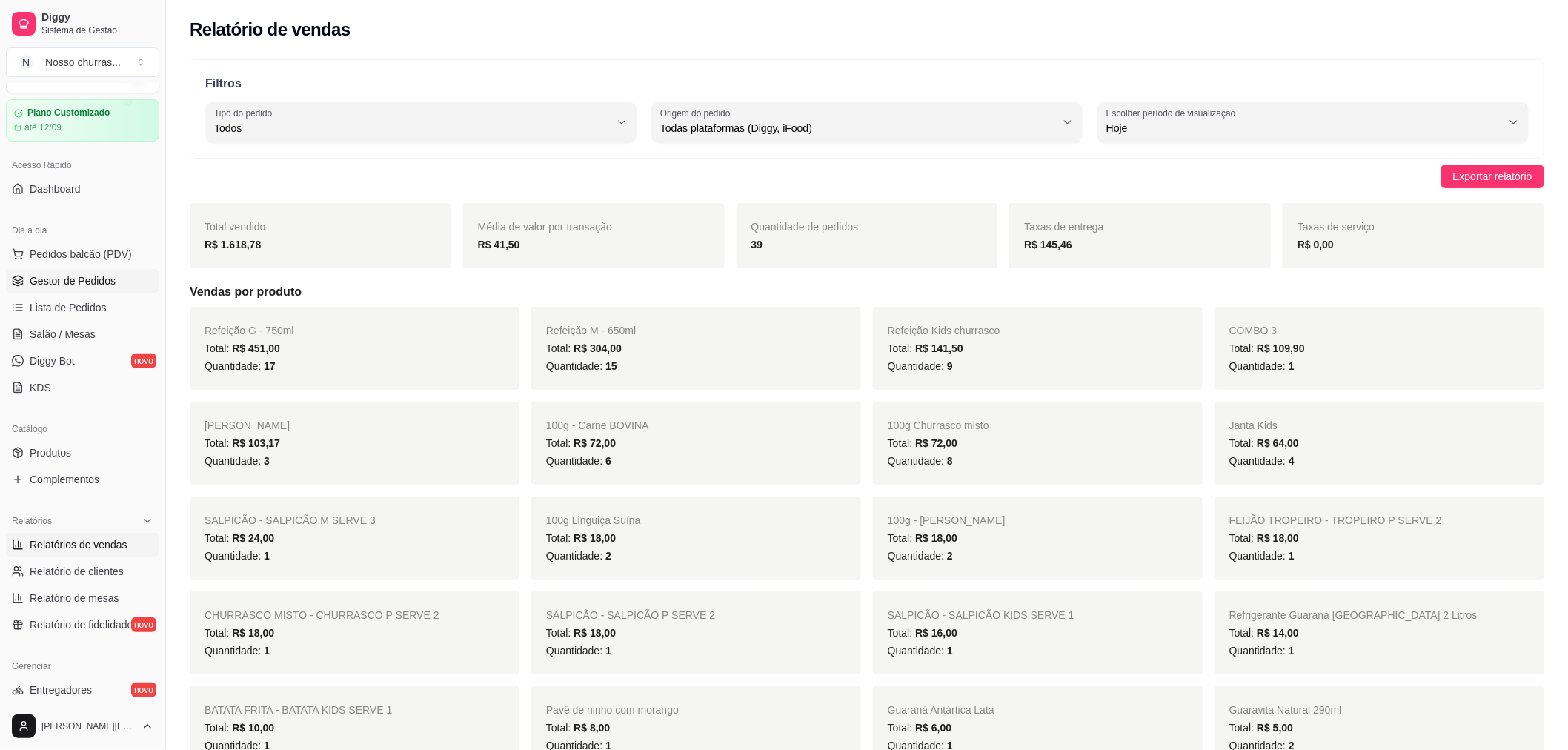
click at [72, 269] on link "Gestor de Pedidos" at bounding box center [83, 281] width 153 height 24
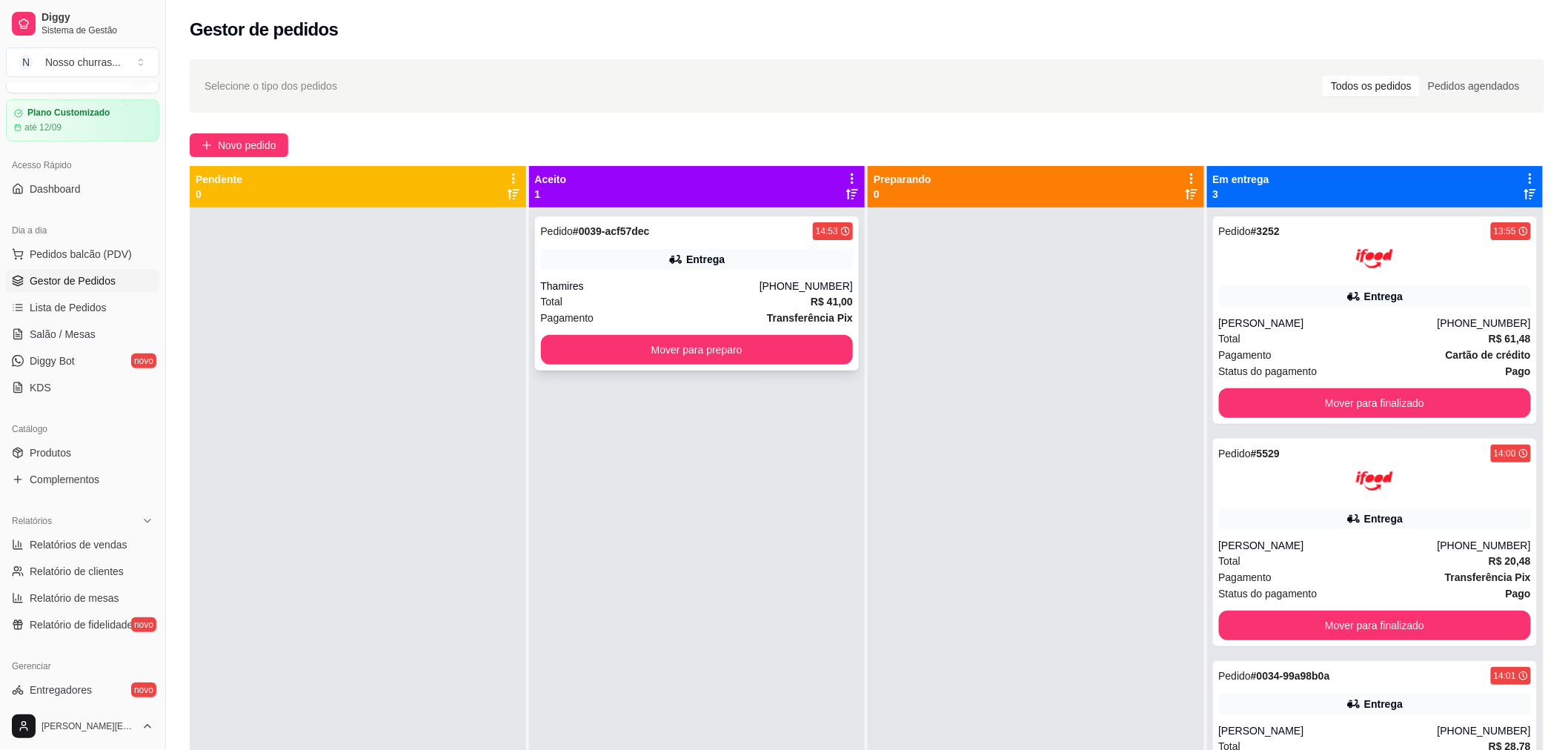
click at [670, 291] on div "Thamires" at bounding box center [650, 285] width 218 height 15
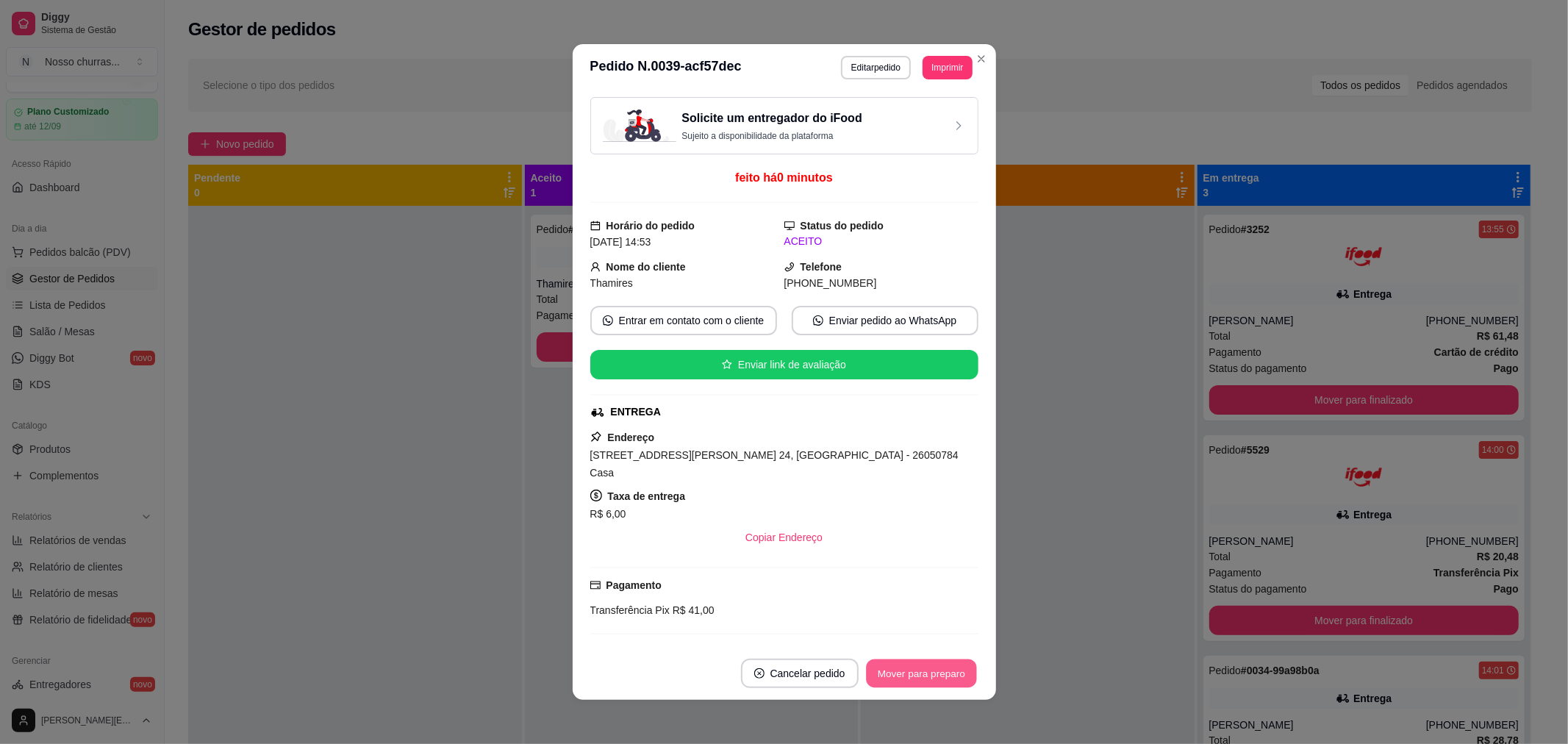
click at [899, 662] on button "Mover para preparo" at bounding box center [920, 674] width 110 height 29
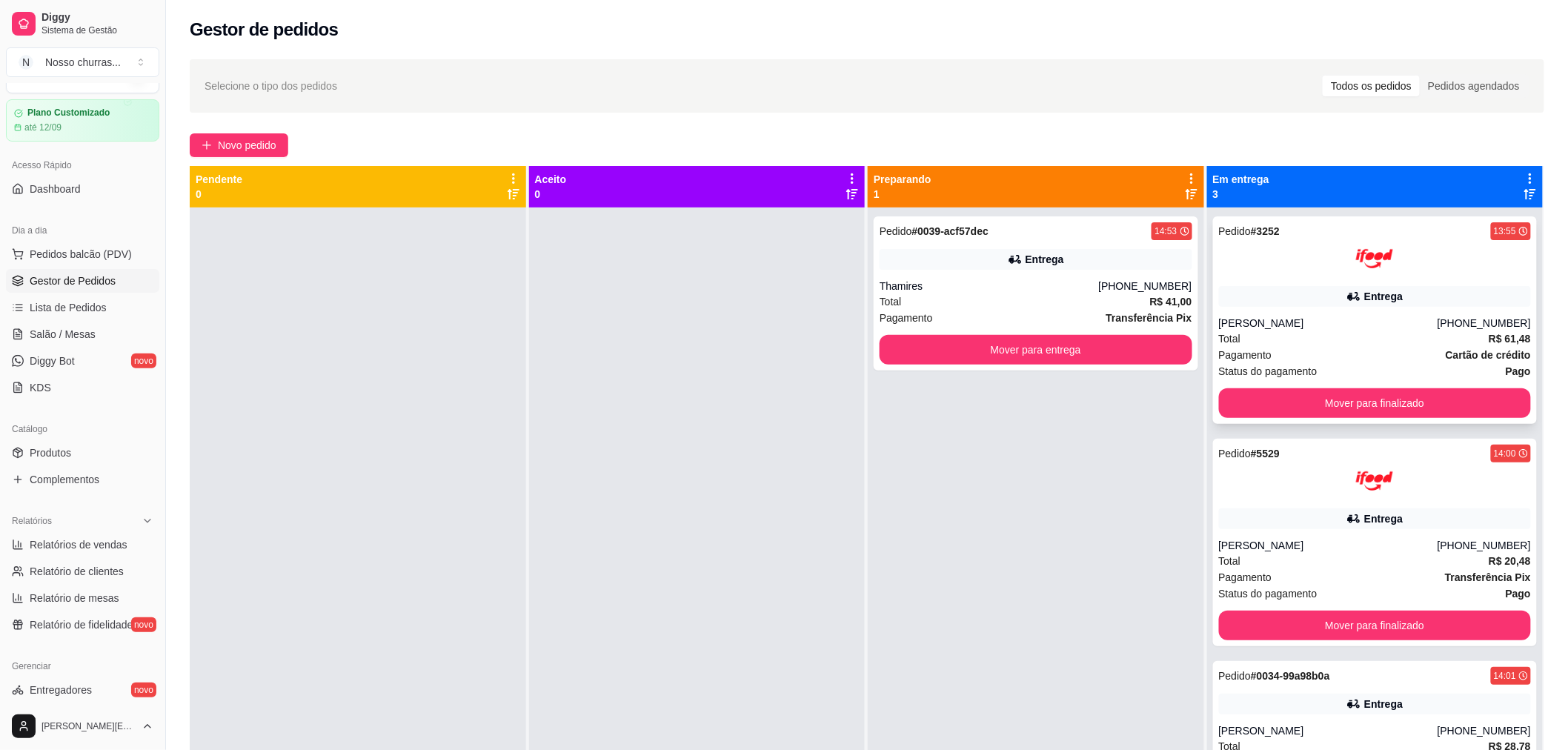
click at [1285, 291] on div "Entrega" at bounding box center [1375, 296] width 313 height 20
click at [1279, 410] on button "Mover para finalizado" at bounding box center [1375, 403] width 303 height 29
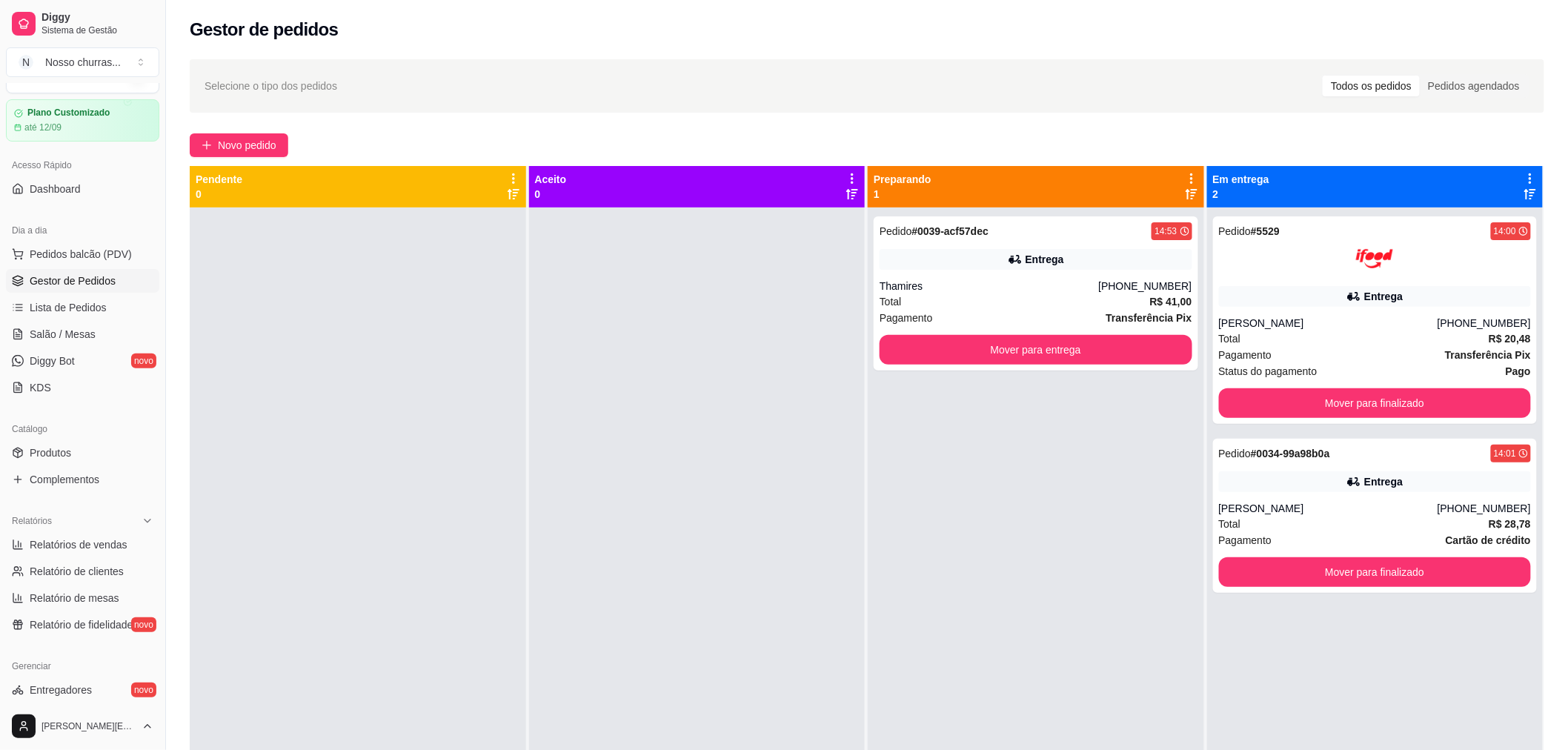
click at [1154, 403] on div "Pedido # 0039-acf57dec 14:53 Entrega Thamires [PHONE_NUMBER] Total R$ 41,00 Pag…" at bounding box center [1036, 583] width 336 height 750
click at [75, 542] on span "Relatórios de vendas" at bounding box center [79, 544] width 97 height 15
select select "ALL"
select select "0"
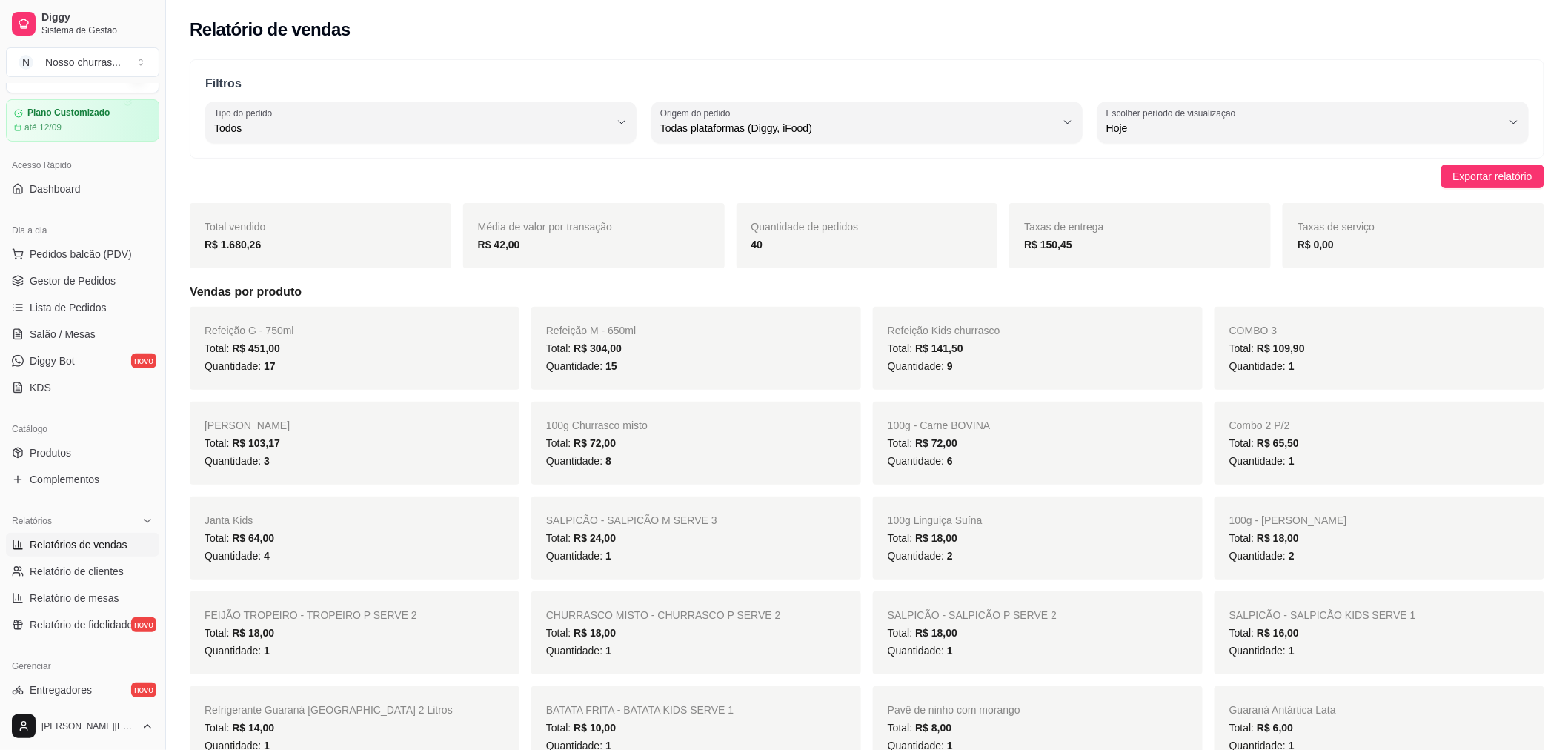
click at [75, 542] on span "Relatórios de vendas" at bounding box center [79, 544] width 97 height 15
